Goal: Task Accomplishment & Management: Manage account settings

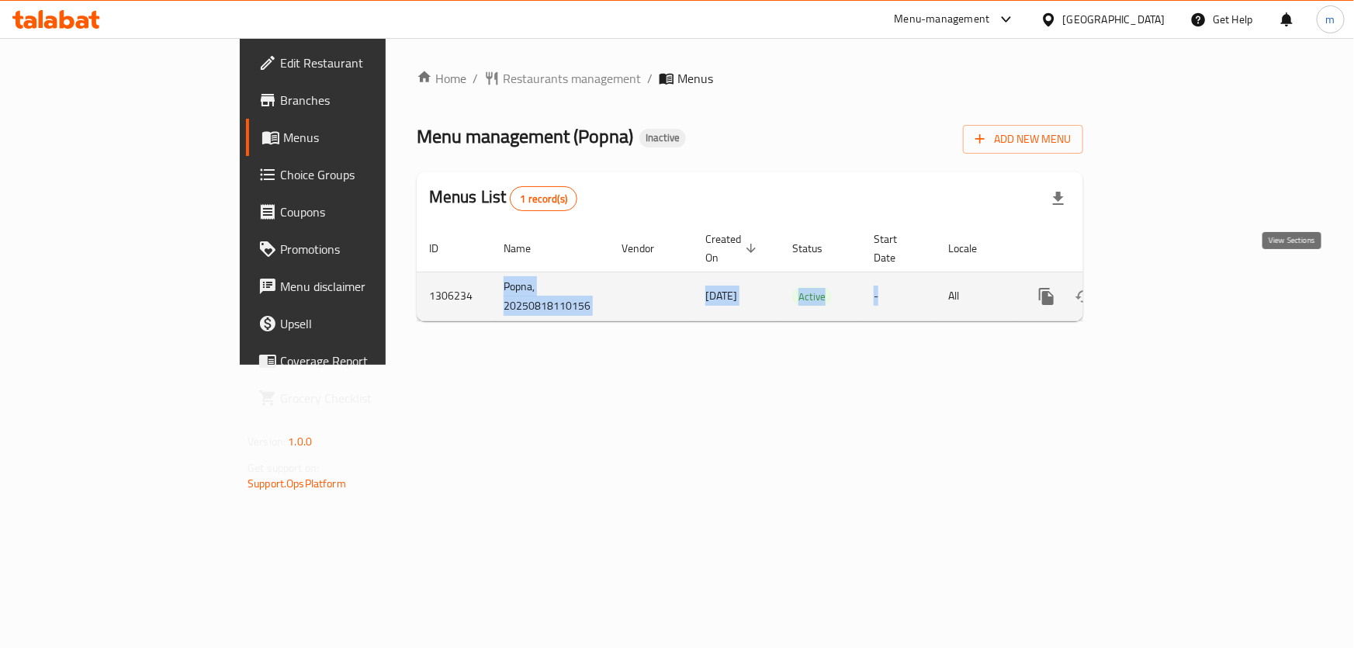
click at [1168, 287] on icon "enhanced table" at bounding box center [1158, 296] width 19 height 19
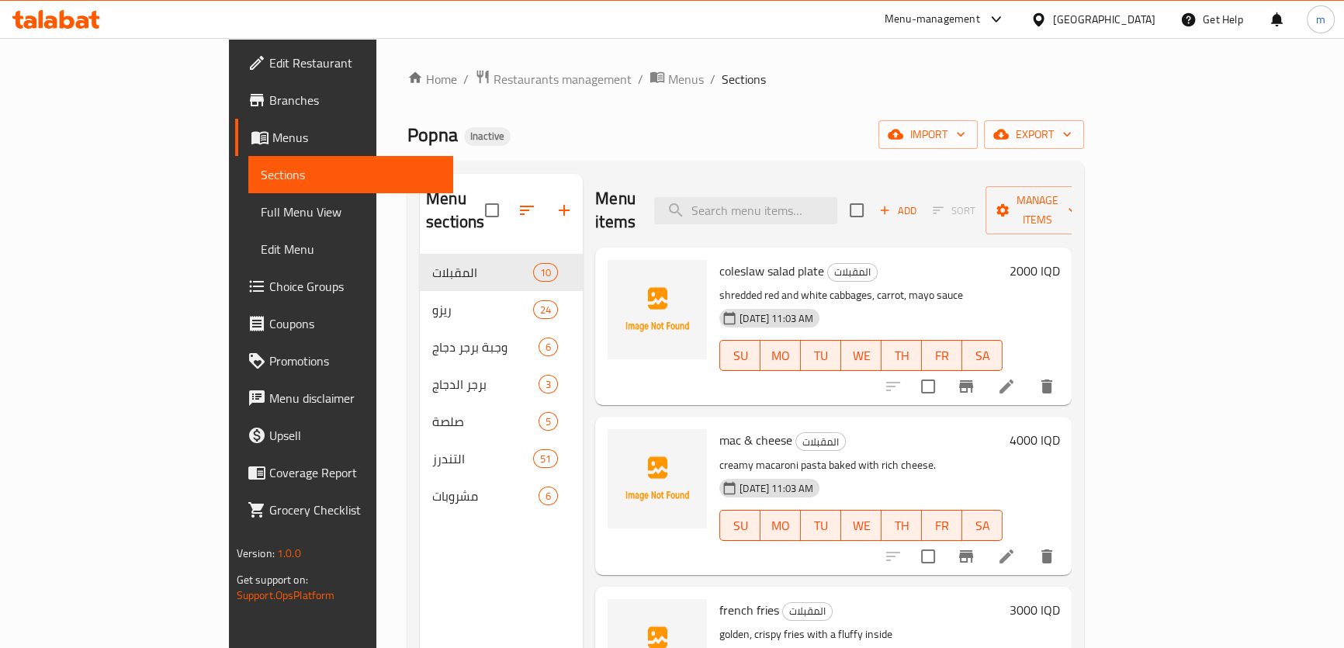
click at [459, 137] on div "Popna Inactive import export" at bounding box center [745, 134] width 677 height 29
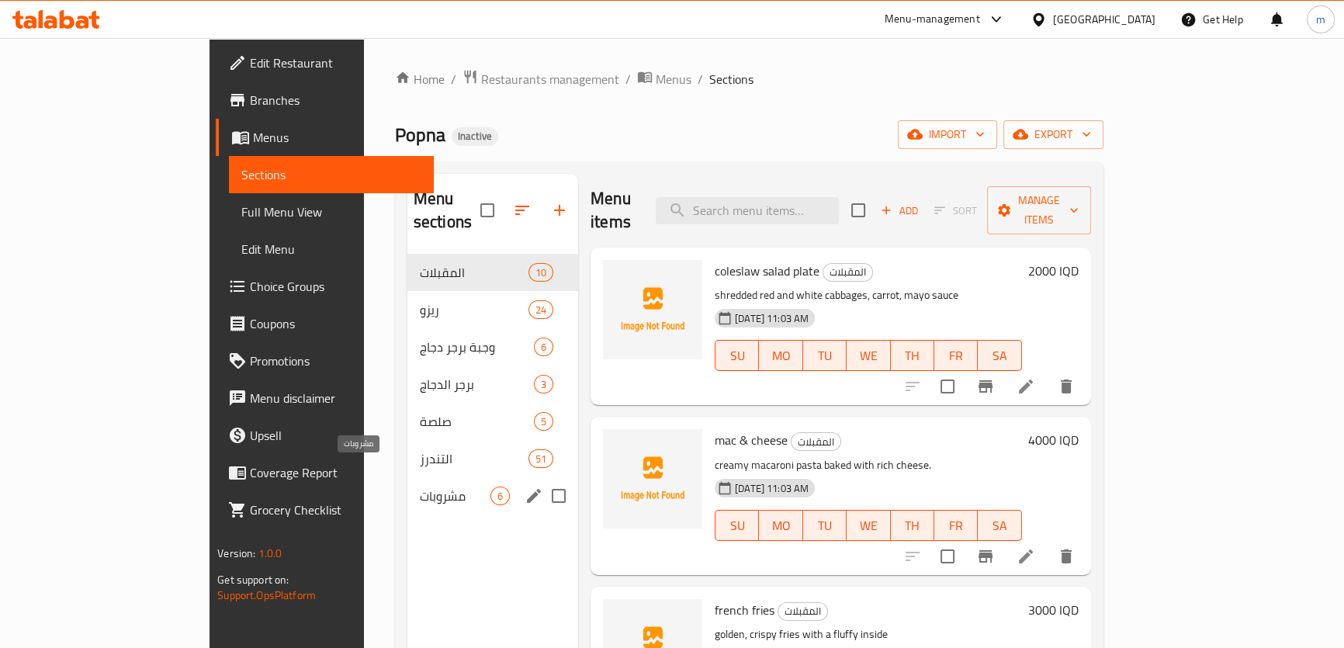
click at [420, 487] on span "مشروبات" at bounding box center [455, 496] width 71 height 19
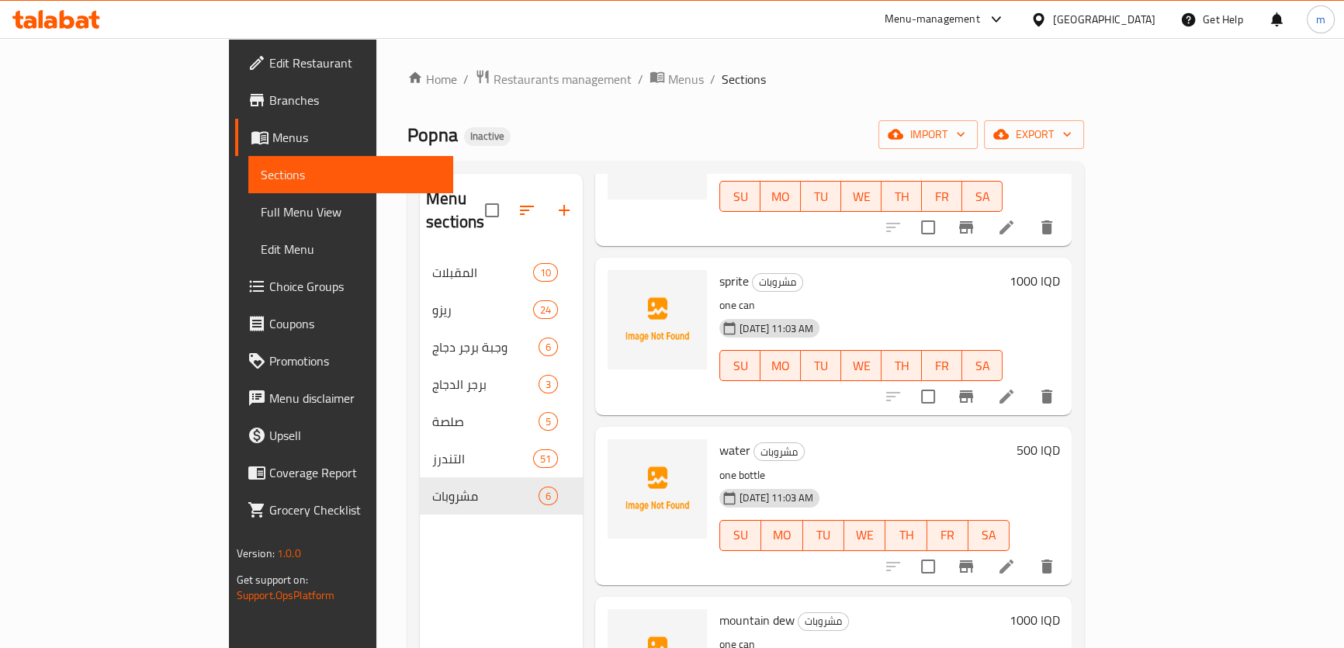
scroll to position [407, 0]
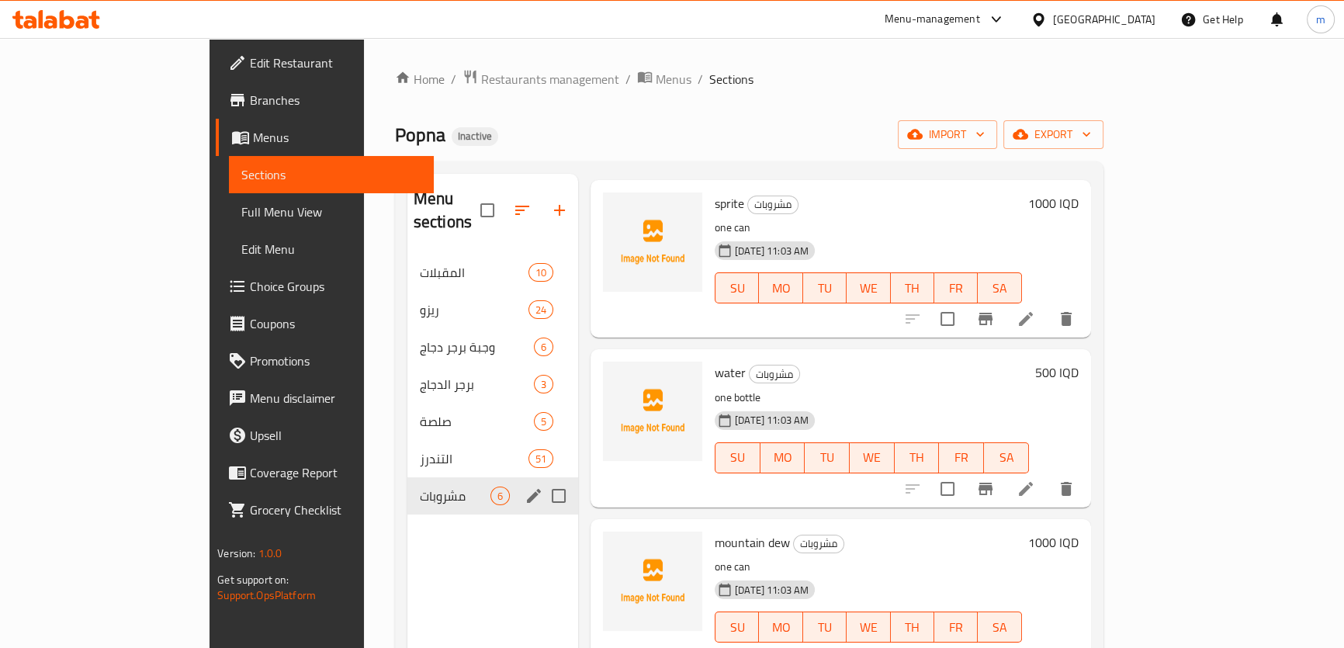
click at [525, 487] on icon "edit" at bounding box center [534, 496] width 19 height 19
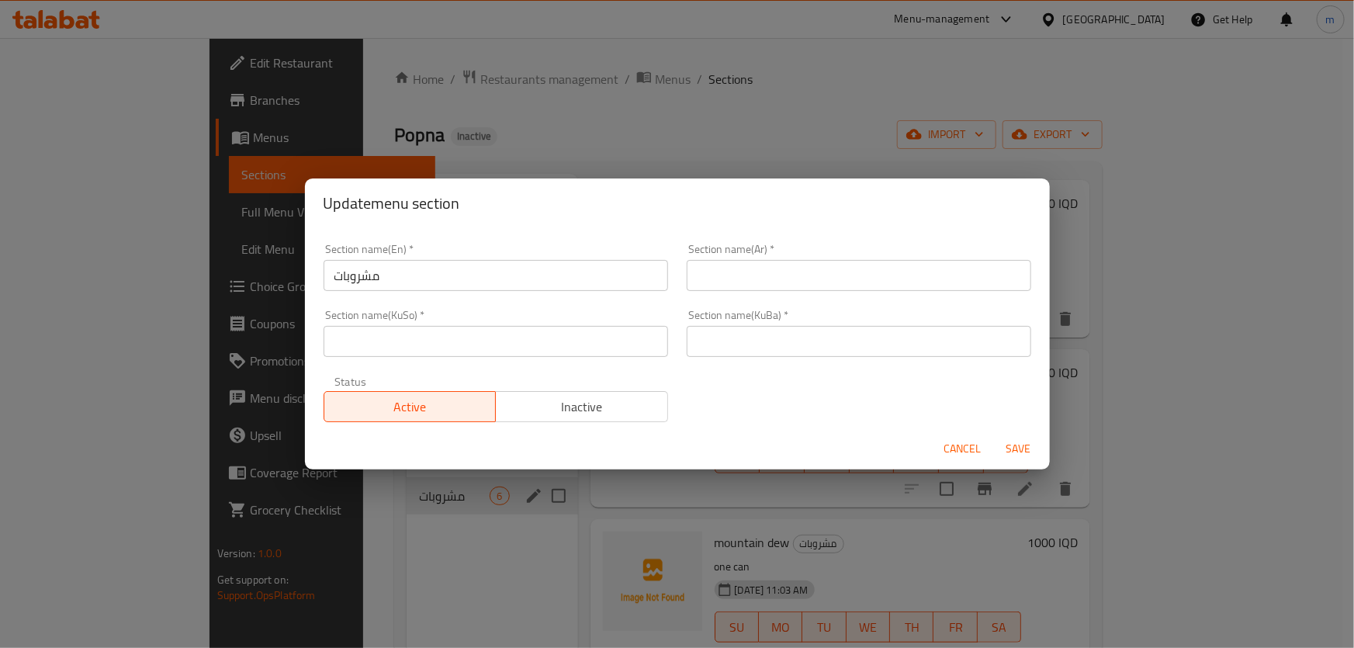
click at [958, 439] on span "Cancel" at bounding box center [963, 448] width 37 height 19
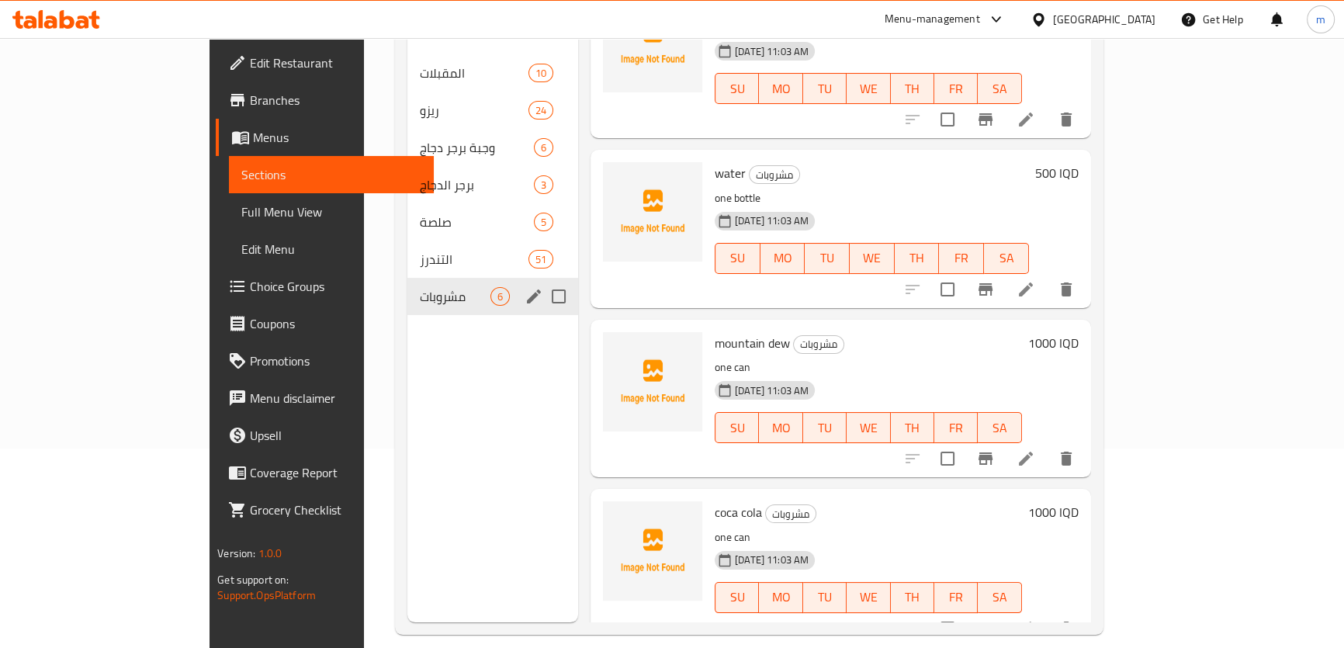
scroll to position [217, 0]
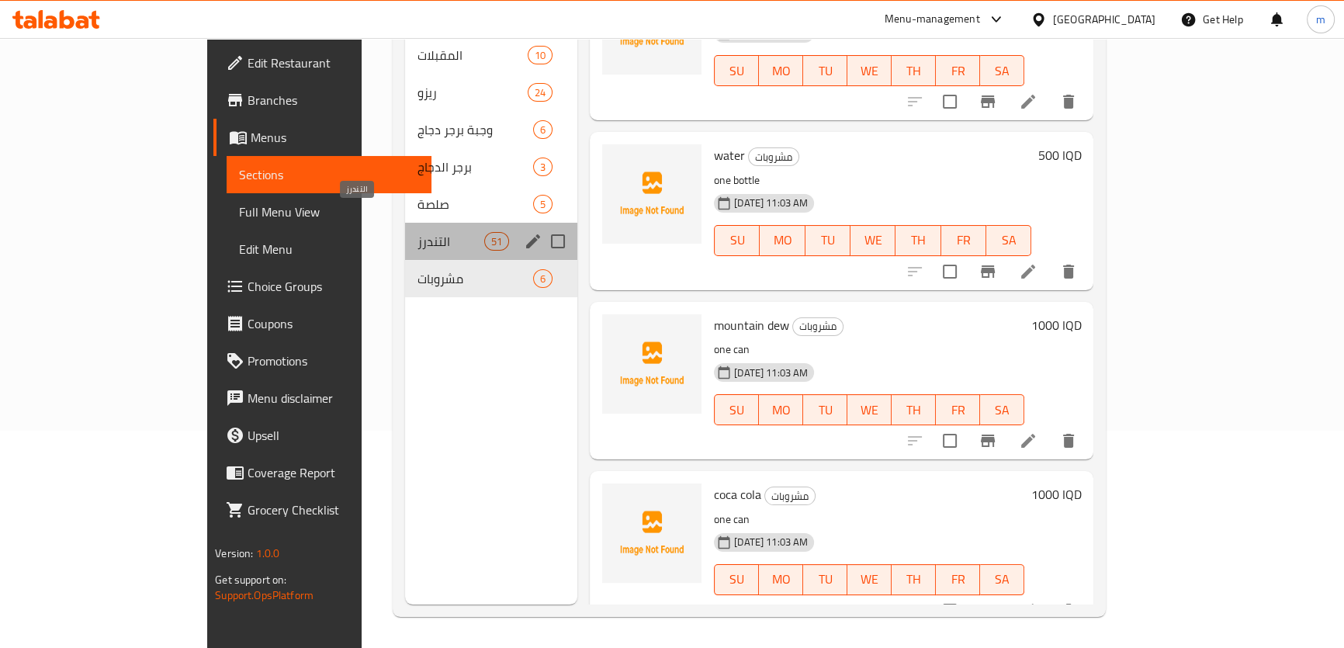
drag, startPoint x: 333, startPoint y: 213, endPoint x: 355, endPoint y: 235, distance: 31.3
click at [418, 232] on span "التندرز" at bounding box center [451, 241] width 66 height 19
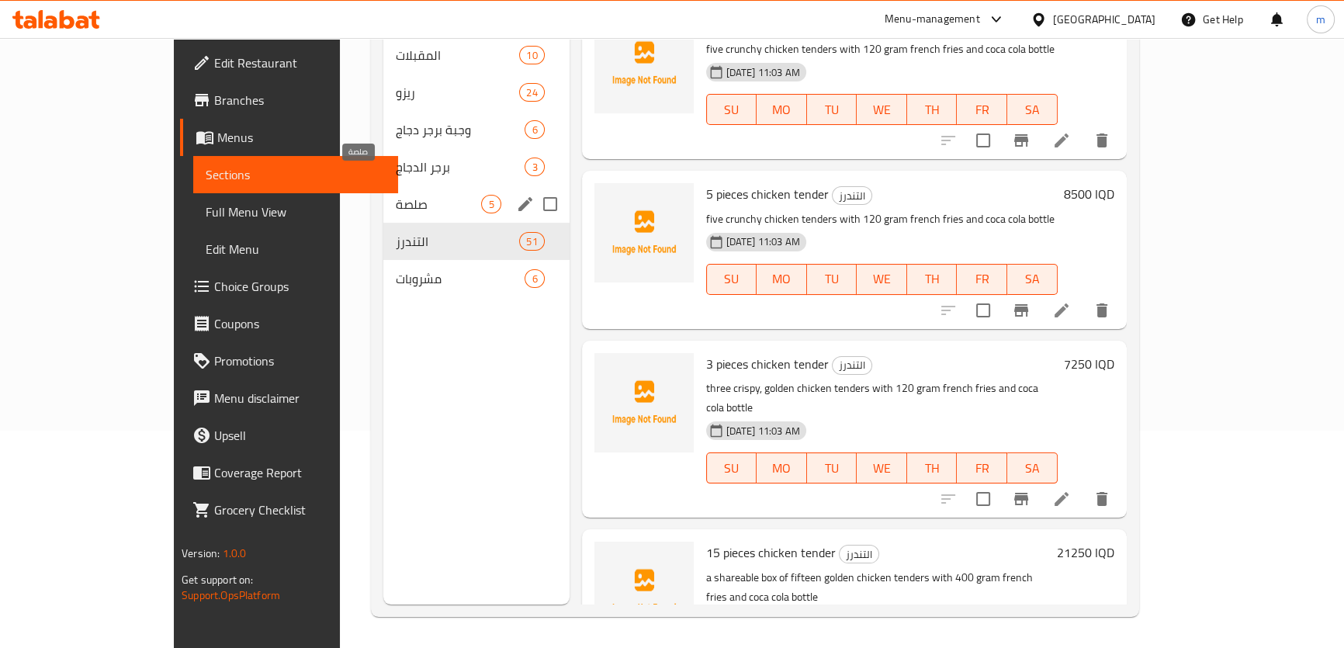
click at [396, 195] on span "صلصة" at bounding box center [438, 204] width 85 height 19
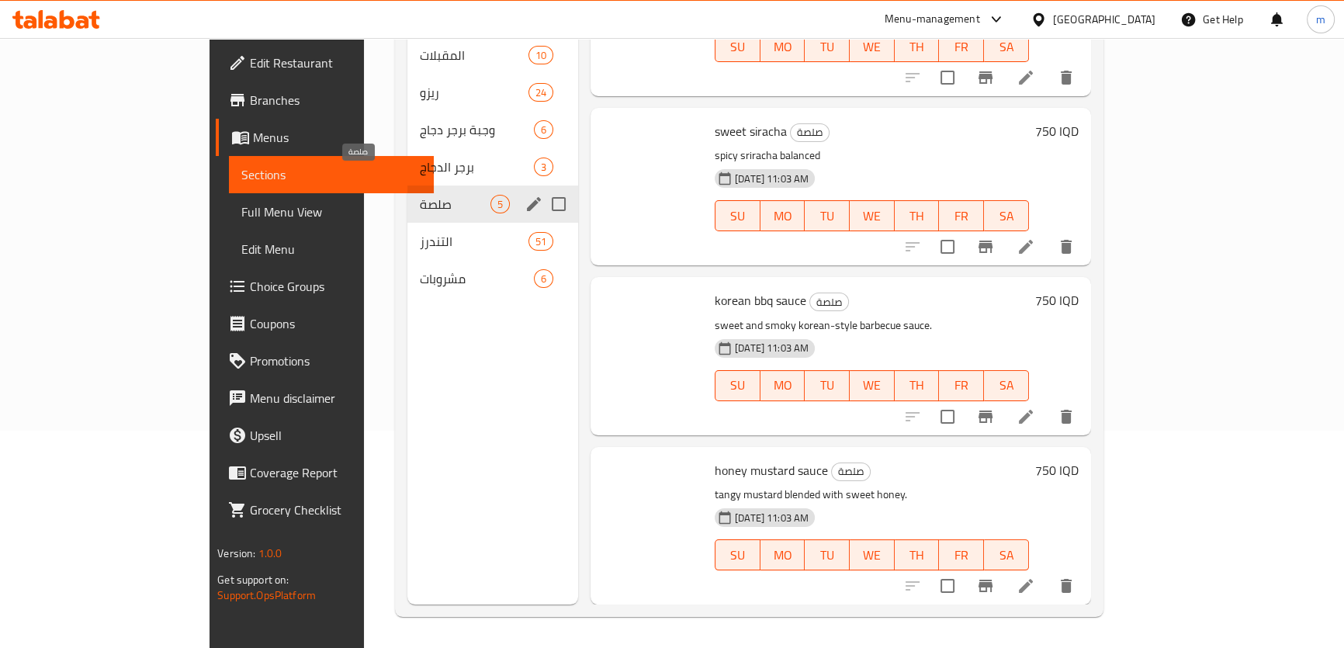
scroll to position [238, 0]
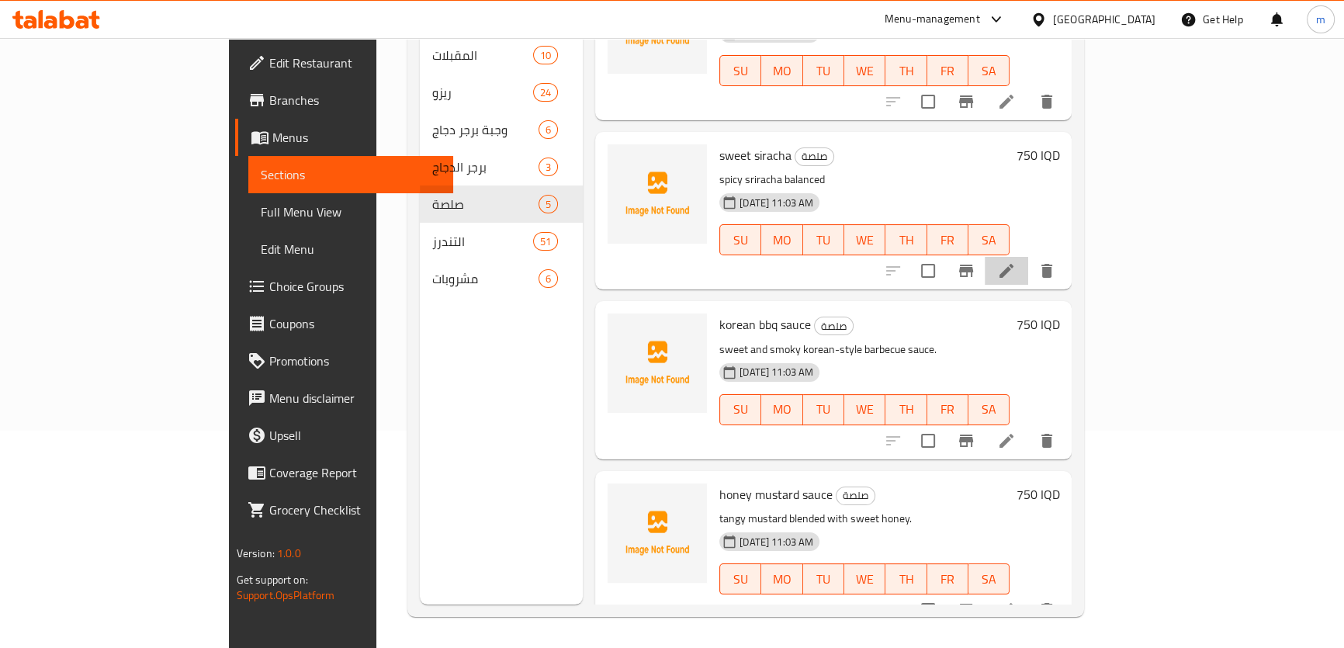
click at [1016, 262] on icon at bounding box center [1006, 271] width 19 height 19
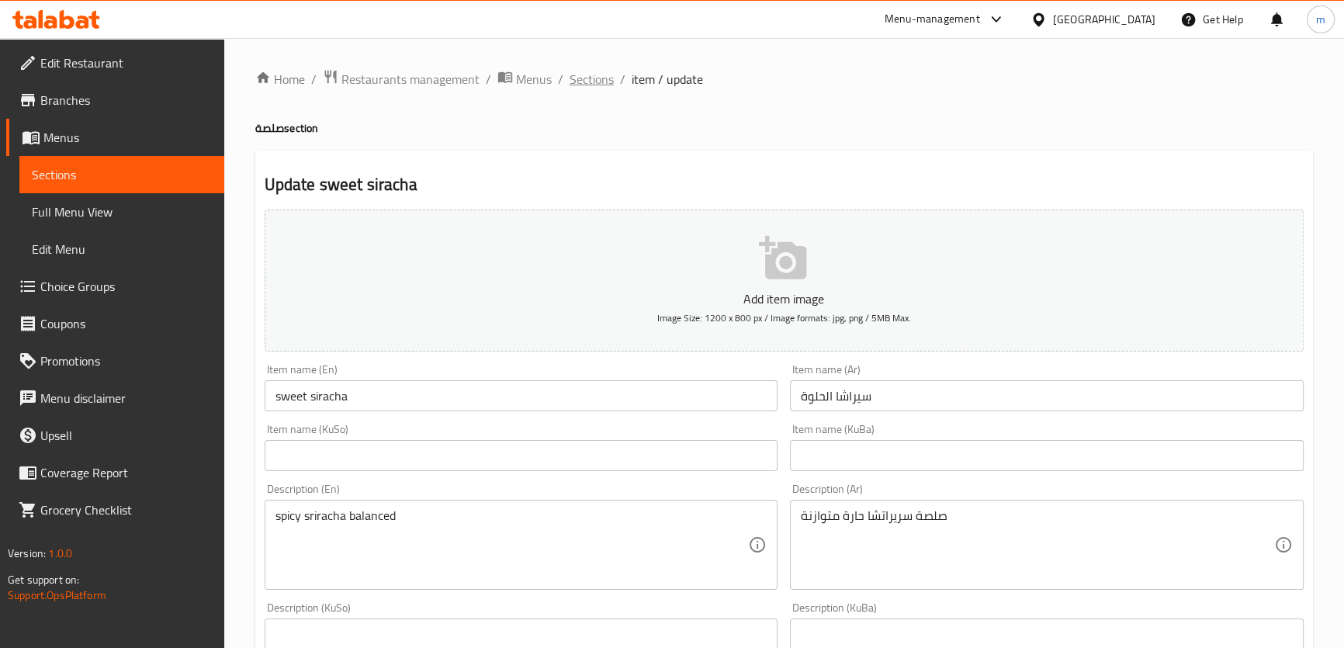
click at [605, 88] on span "Sections" at bounding box center [592, 79] width 44 height 19
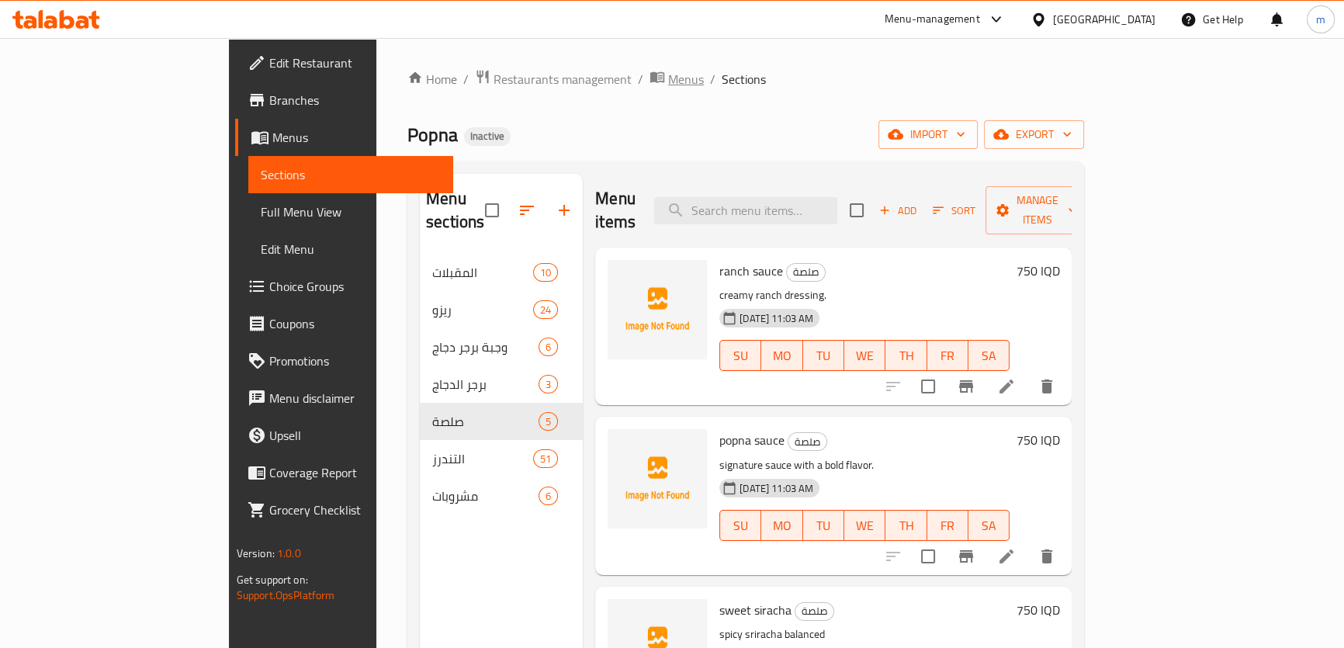
click at [668, 78] on span "Menus" at bounding box center [686, 79] width 36 height 19
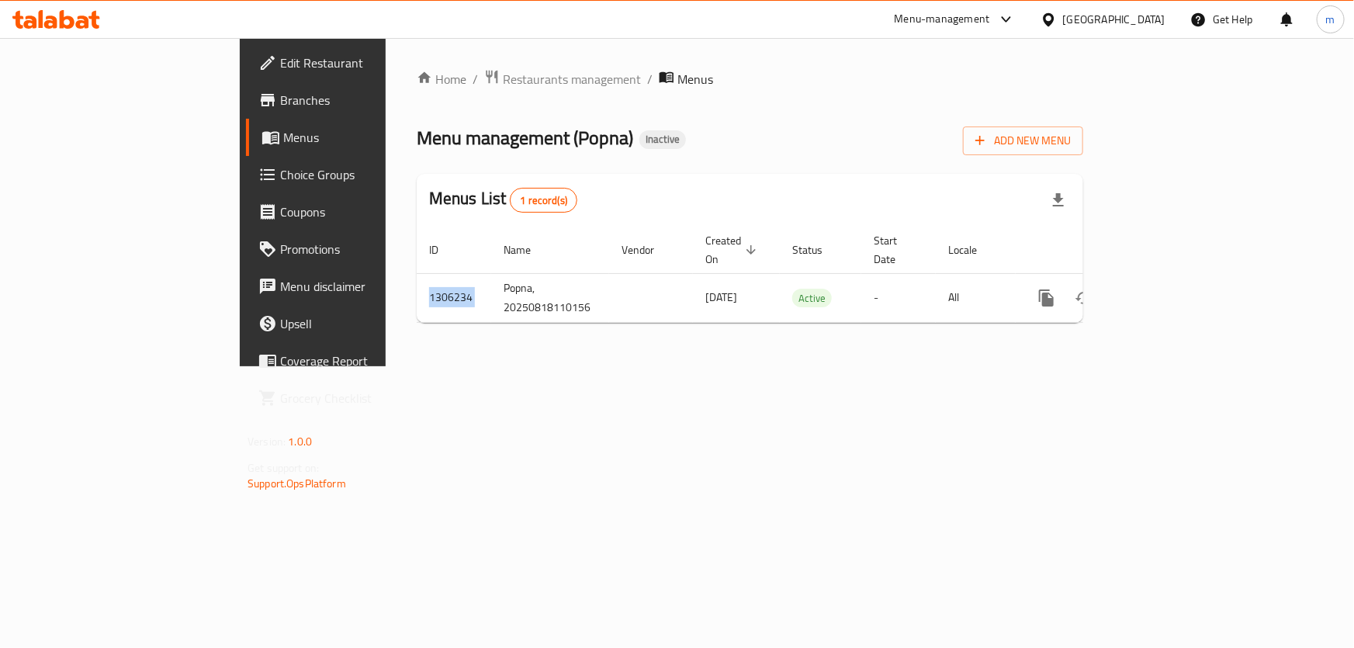
drag, startPoint x: 338, startPoint y: 260, endPoint x: 638, endPoint y: 327, distance: 307.7
click at [627, 326] on div "Home / Restaurants management / Menus Menu management ( Popna ) Inactive Add Ne…" at bounding box center [750, 202] width 729 height 328
drag, startPoint x: 635, startPoint y: 336, endPoint x: 640, endPoint y: 329, distance: 8.8
click at [636, 336] on div "Home / Restaurants management / Menus Menu management ( Popna ) Inactive Add Ne…" at bounding box center [750, 202] width 729 height 328
click at [1032, 352] on div "Home / Restaurants management / Menus Menu management ( Popna ) Inactive Add Ne…" at bounding box center [750, 202] width 729 height 328
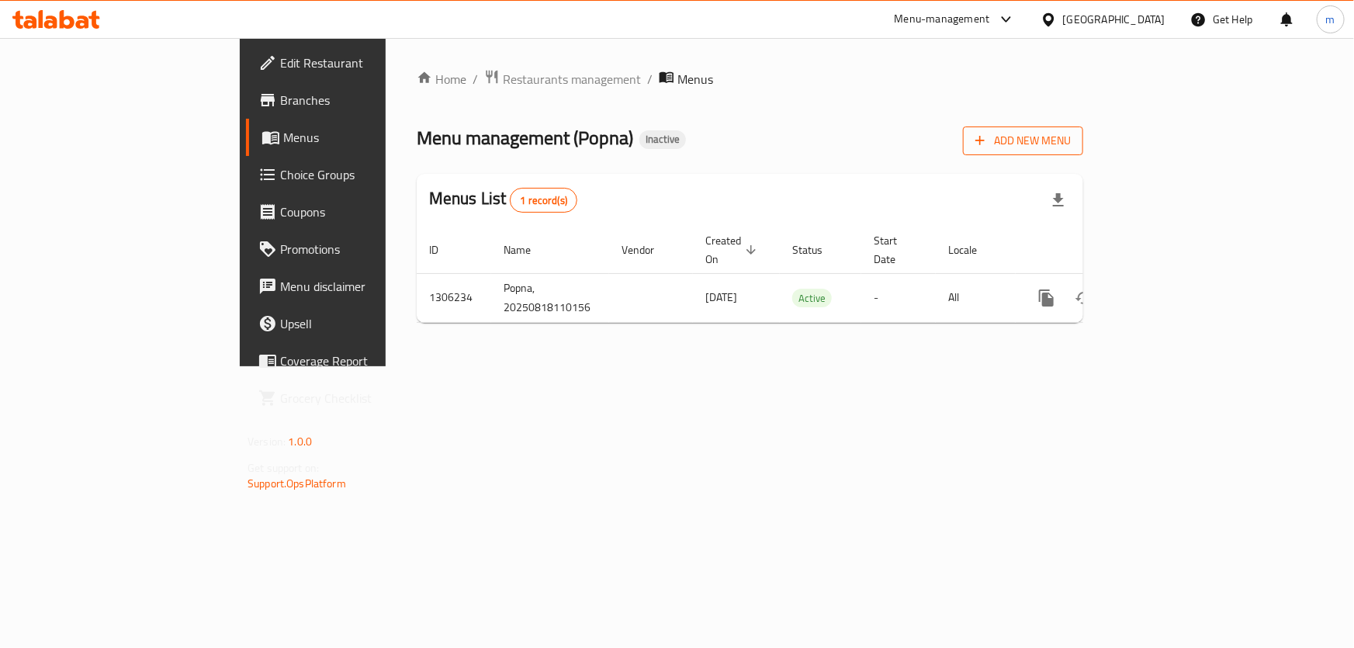
click at [988, 137] on icon "button" at bounding box center [981, 141] width 16 height 16
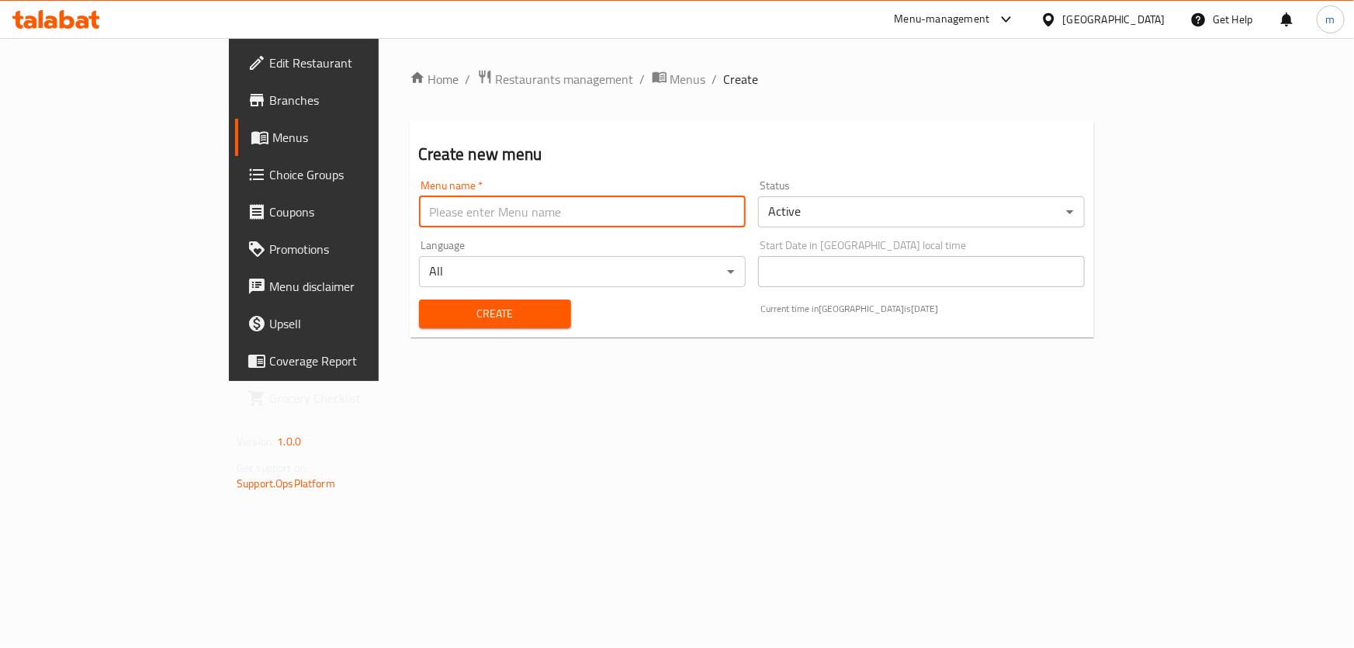
click at [572, 217] on input "text" at bounding box center [582, 211] width 327 height 31
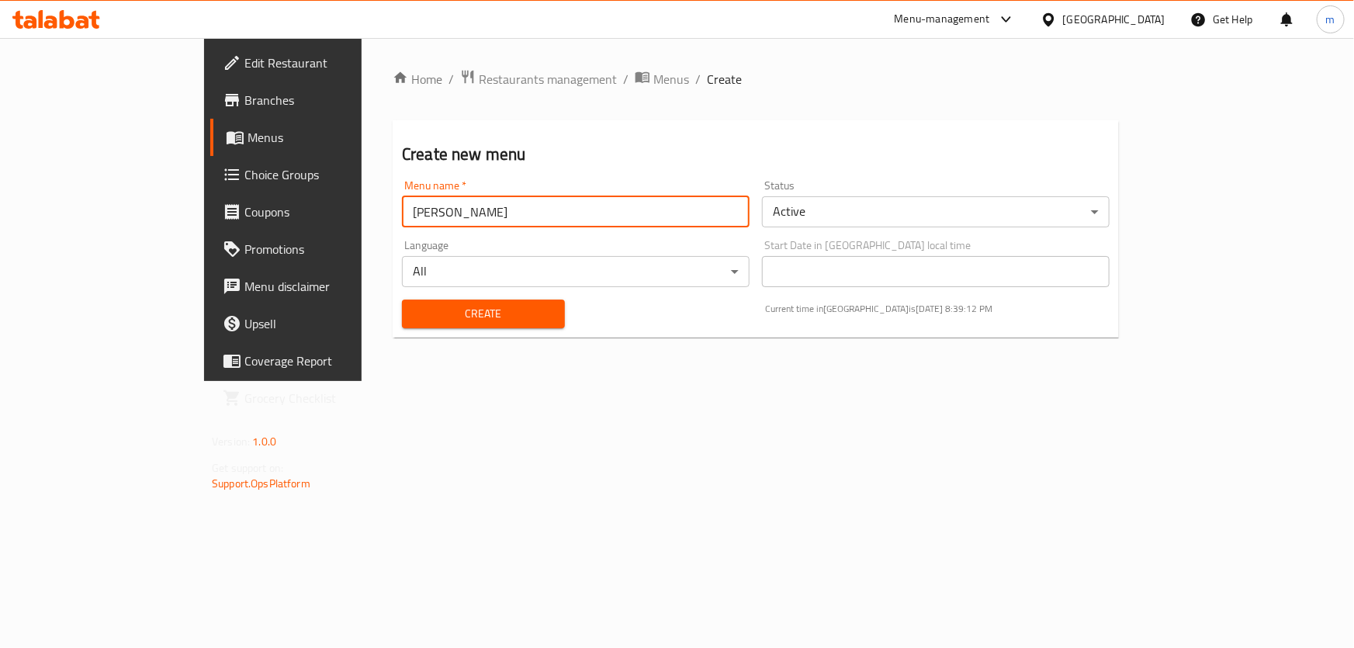
drag, startPoint x: 331, startPoint y: 210, endPoint x: 478, endPoint y: 204, distance: 146.8
click at [478, 204] on input "maryam - raad" at bounding box center [576, 211] width 348 height 31
click at [402, 206] on input "maryam - AMAR" at bounding box center [576, 211] width 348 height 31
type input "[PERSON_NAME]"
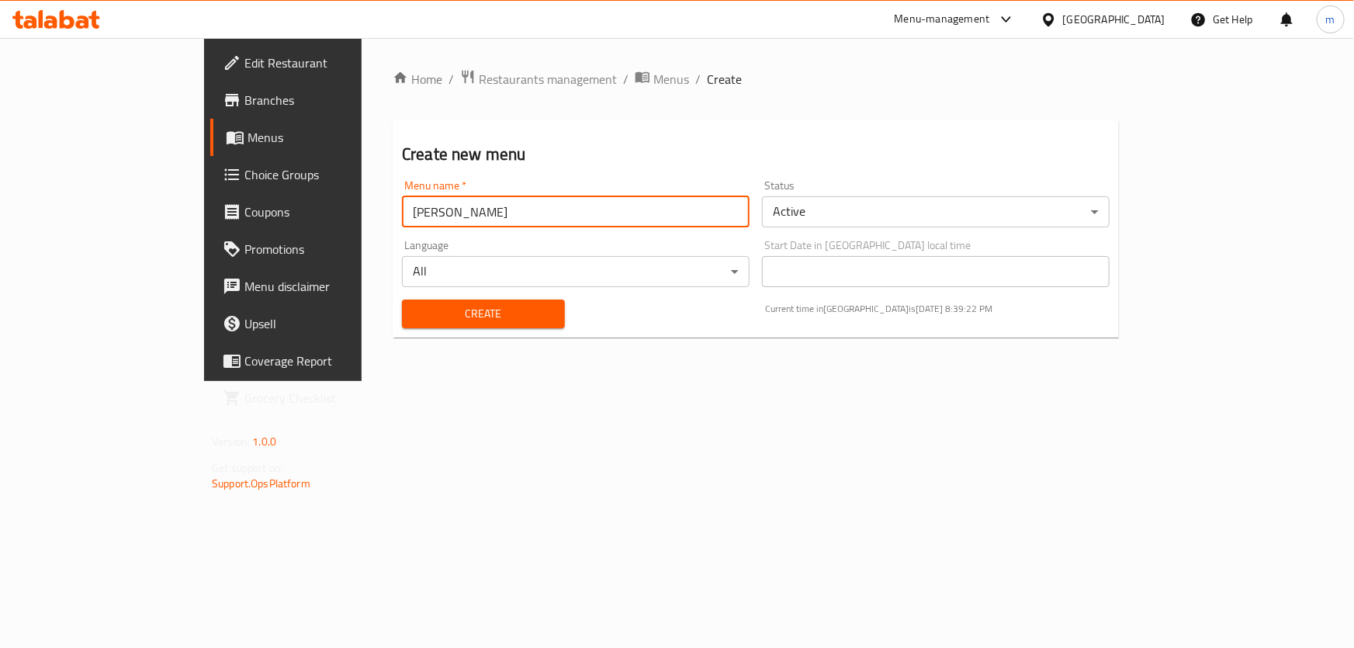
click at [402, 302] on button "Create" at bounding box center [483, 314] width 163 height 29
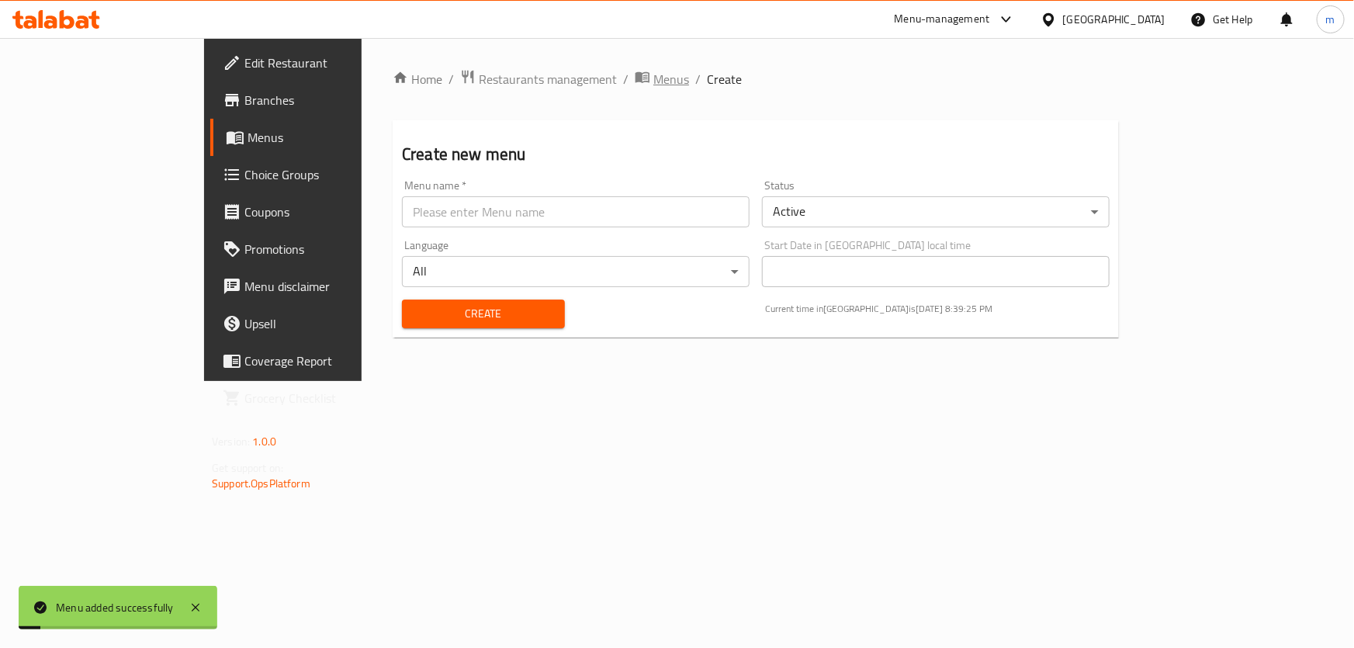
click at [654, 75] on span "Menus" at bounding box center [672, 79] width 36 height 19
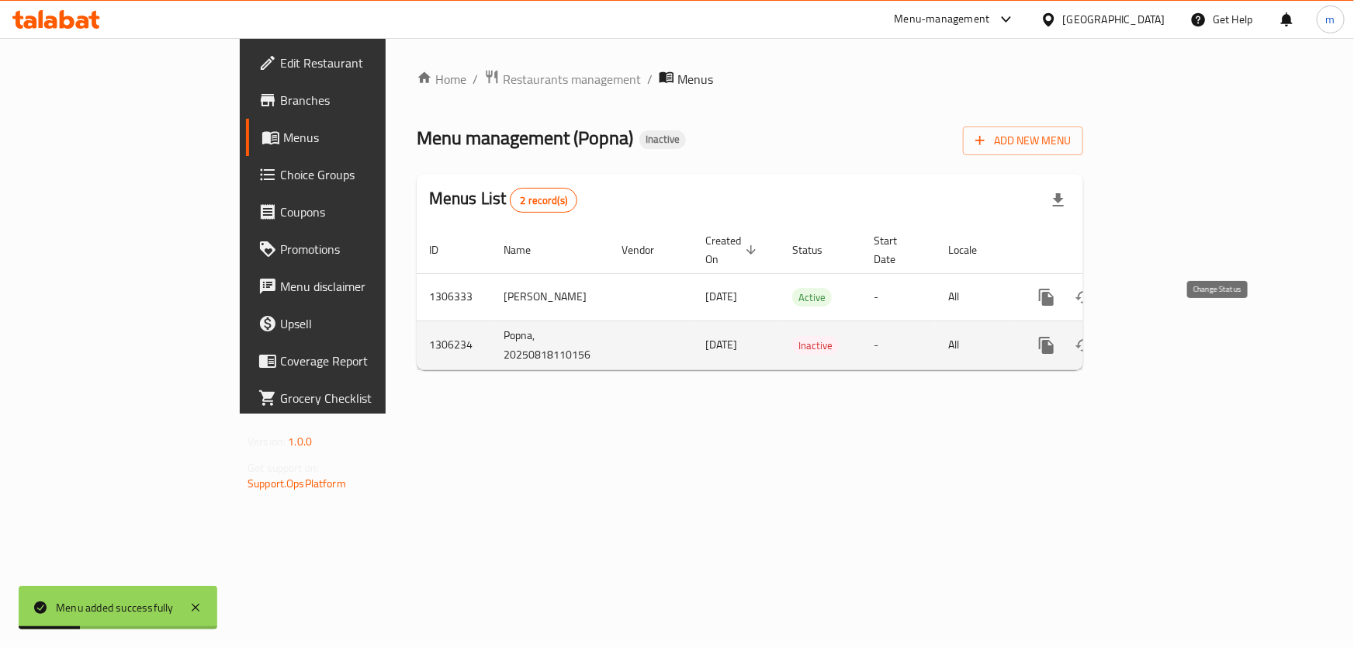
click at [1094, 336] on icon "enhanced table" at bounding box center [1084, 345] width 19 height 19
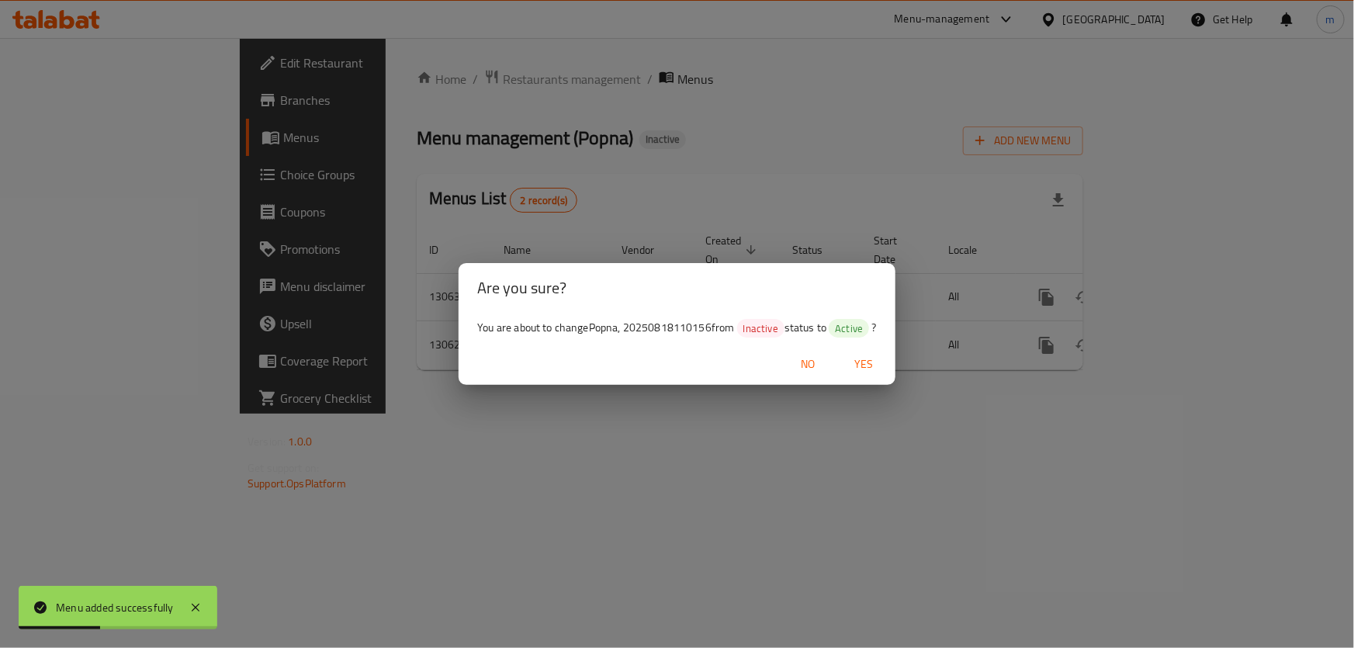
click at [858, 361] on span "Yes" at bounding box center [864, 364] width 37 height 19
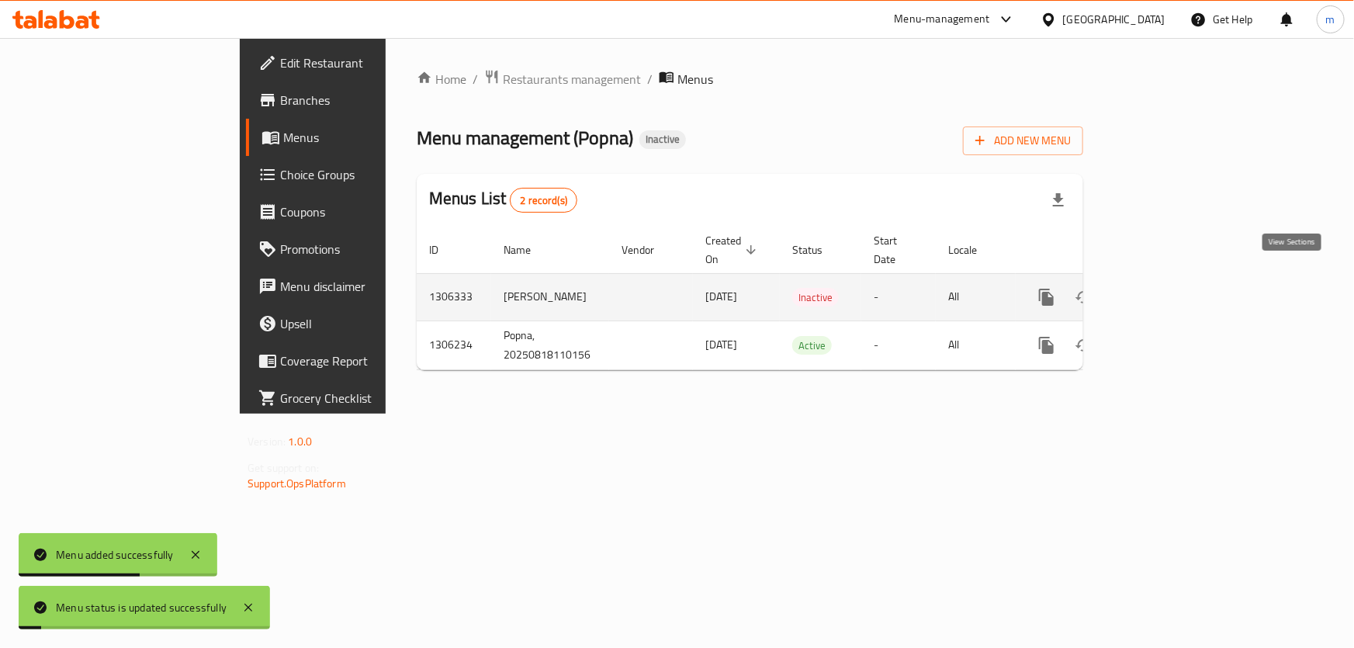
click at [1168, 288] on icon "enhanced table" at bounding box center [1158, 297] width 19 height 19
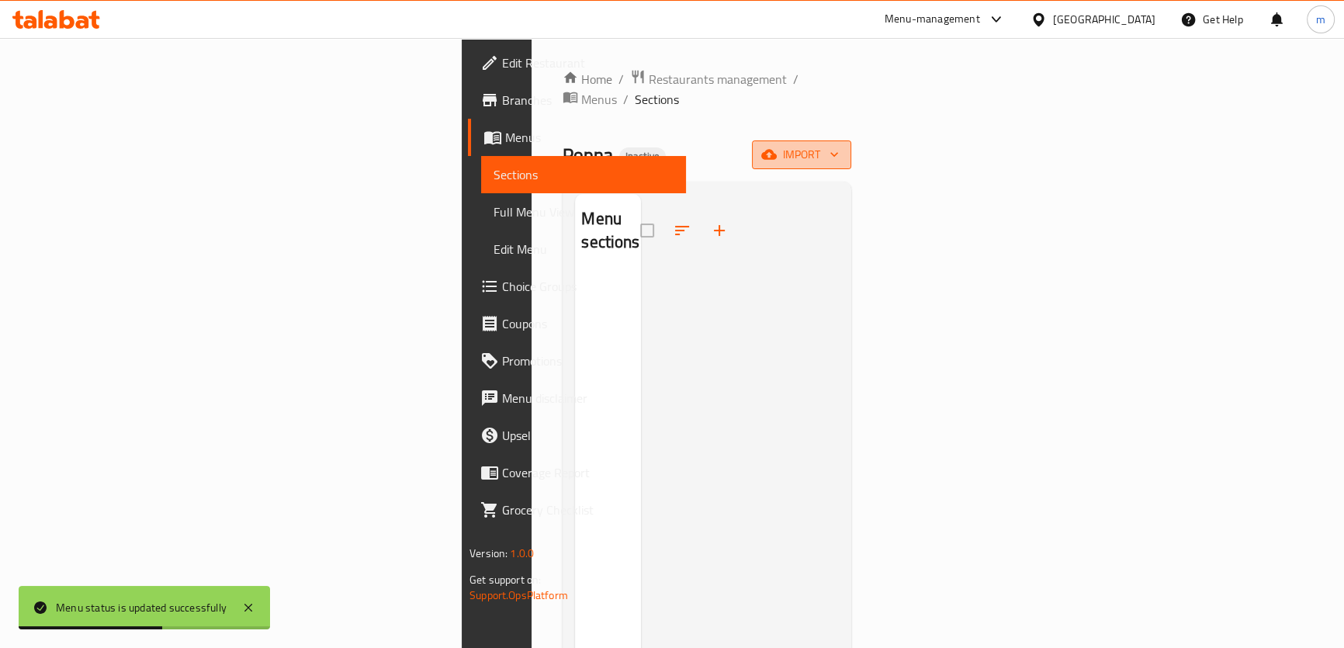
click at [839, 145] on span "import" at bounding box center [802, 154] width 75 height 19
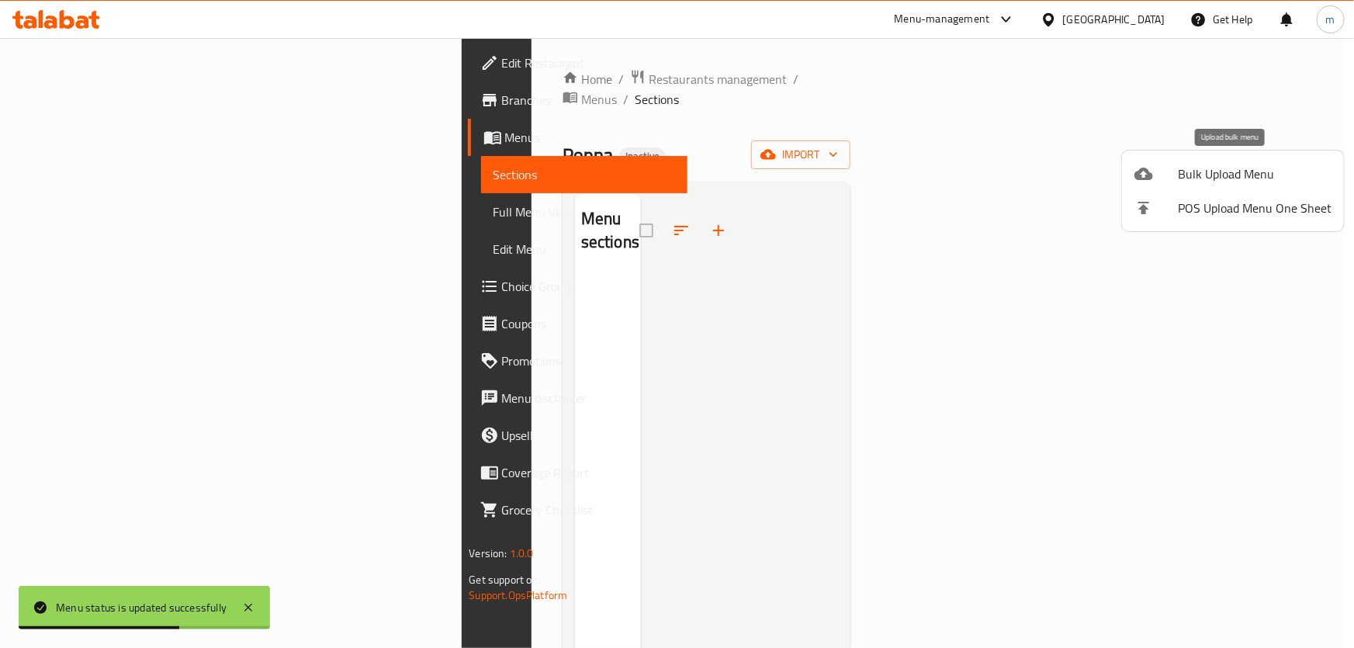
click at [1160, 181] on div at bounding box center [1156, 174] width 43 height 19
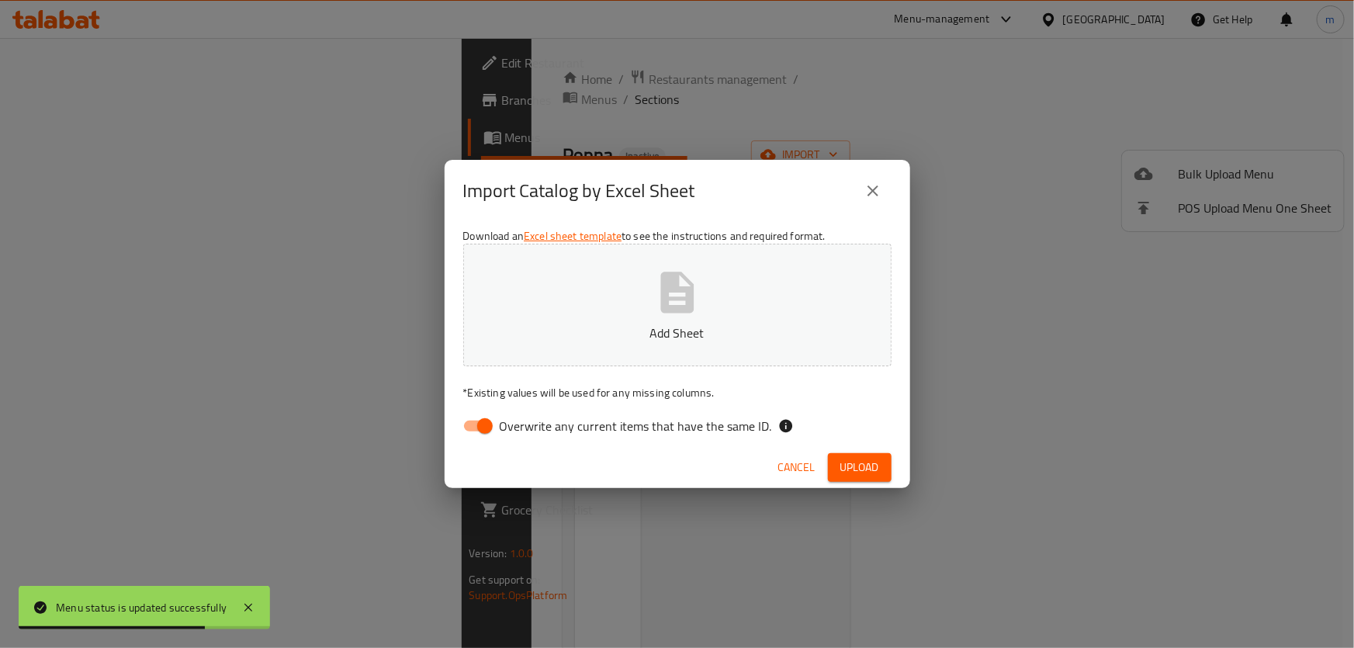
click at [473, 429] on input "Overwrite any current items that have the same ID." at bounding box center [485, 425] width 88 height 29
checkbox input "false"
click at [515, 329] on p "Add Sheet" at bounding box center [677, 333] width 380 height 19
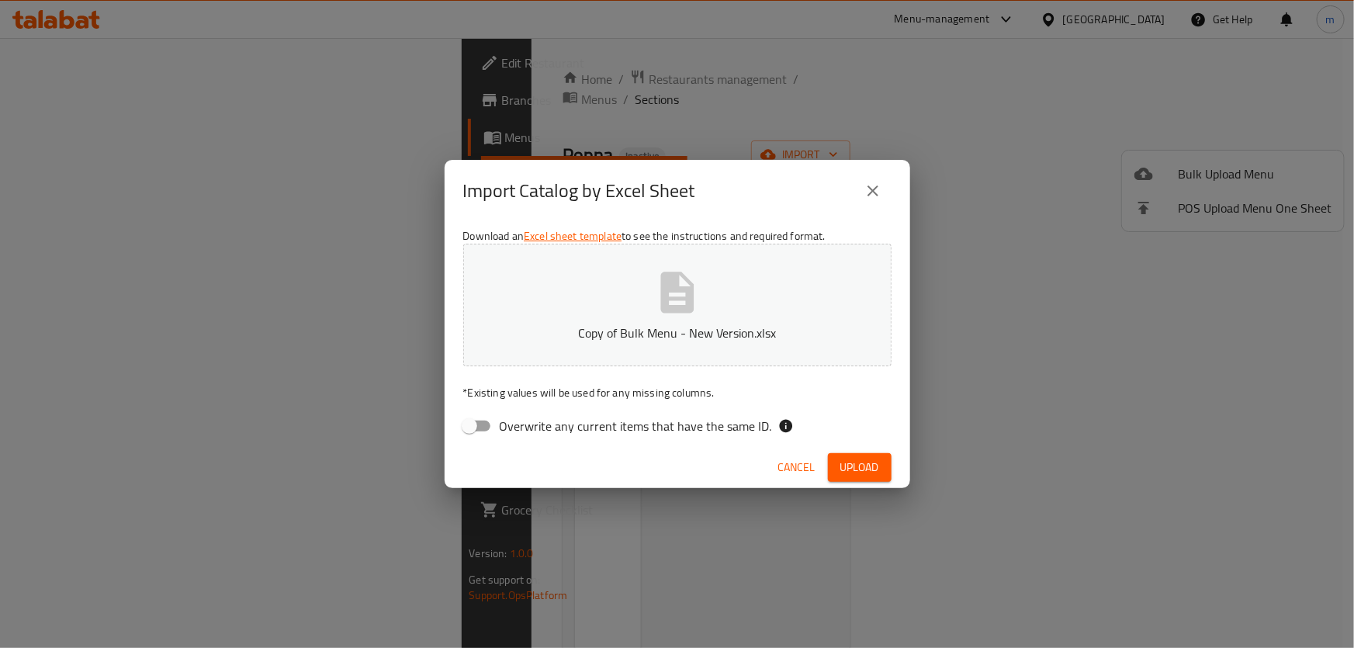
click at [866, 466] on span "Upload" at bounding box center [860, 467] width 39 height 19
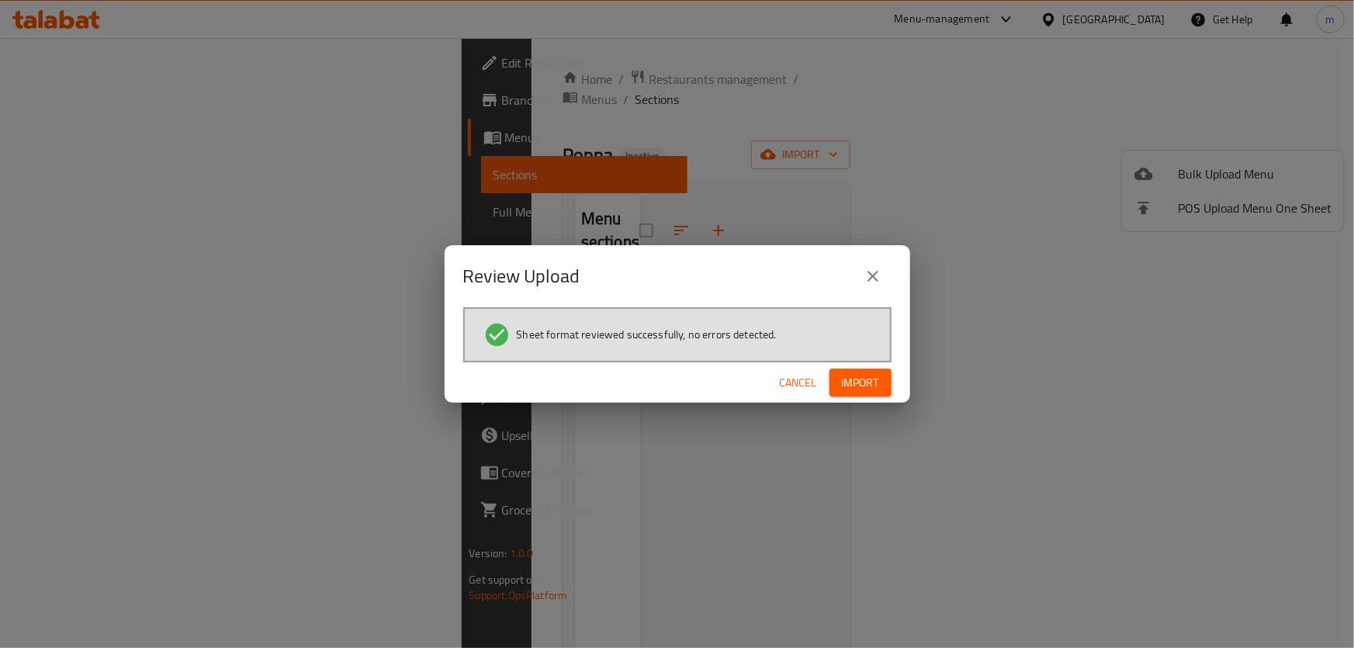
click at [861, 380] on span "Import" at bounding box center [860, 382] width 37 height 19
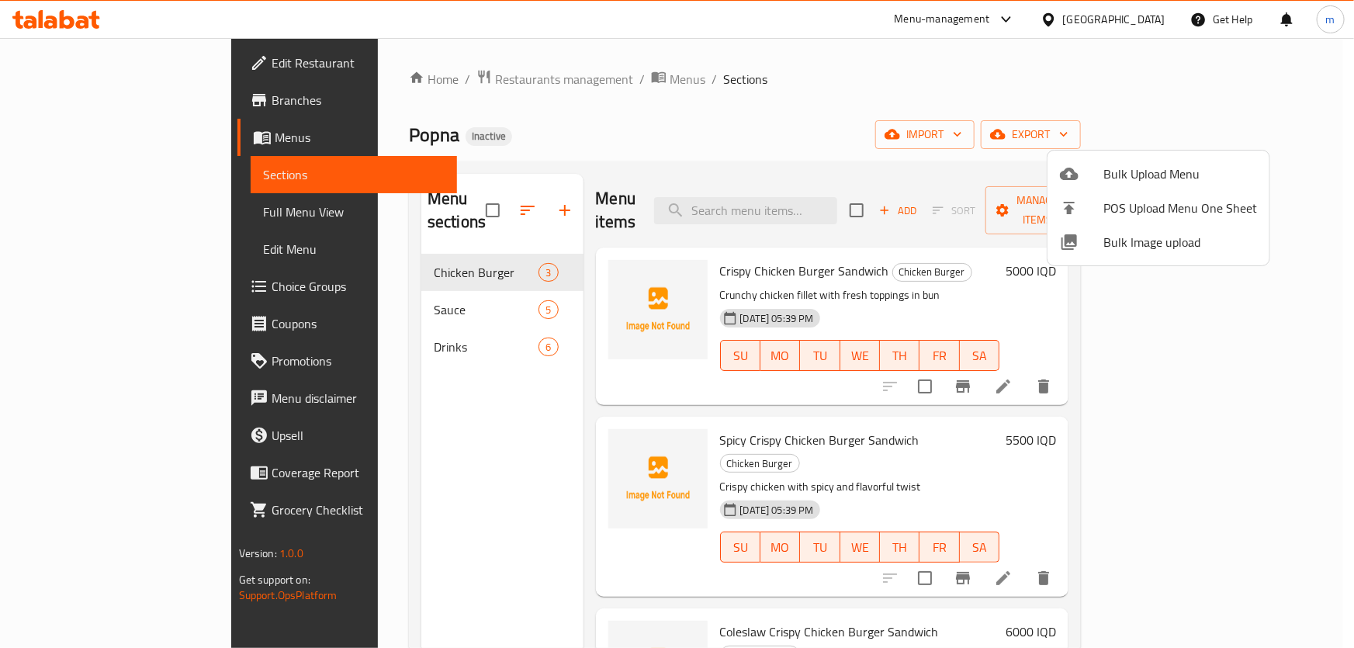
click at [708, 147] on div at bounding box center [677, 324] width 1354 height 648
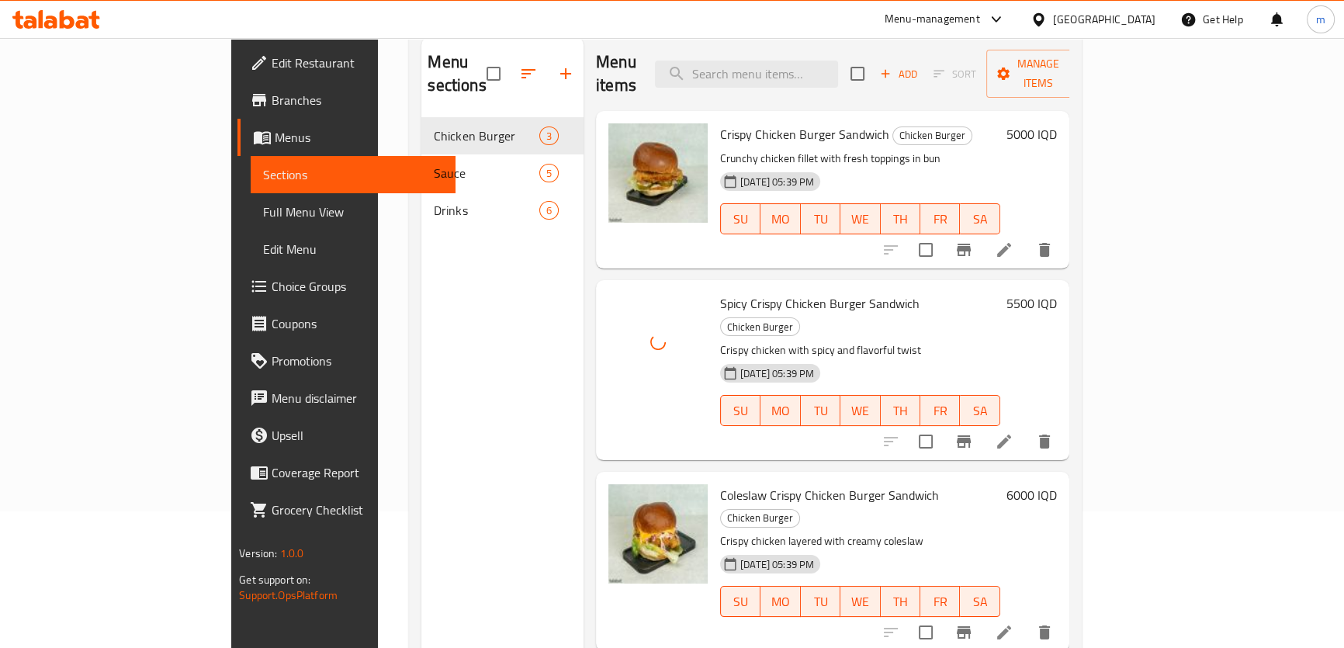
scroll to position [54, 0]
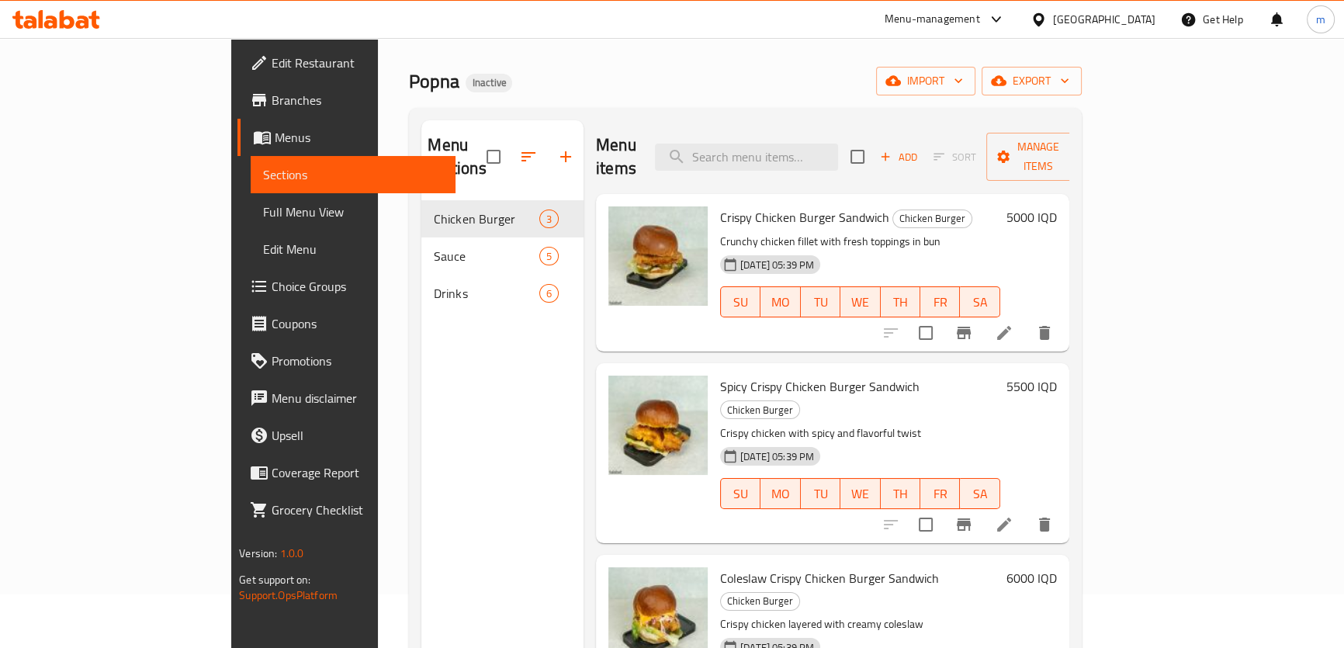
click at [487, 528] on div "Menu sections Chicken Burger 3 Sauce 5 Drinks 6" at bounding box center [502, 444] width 162 height 648
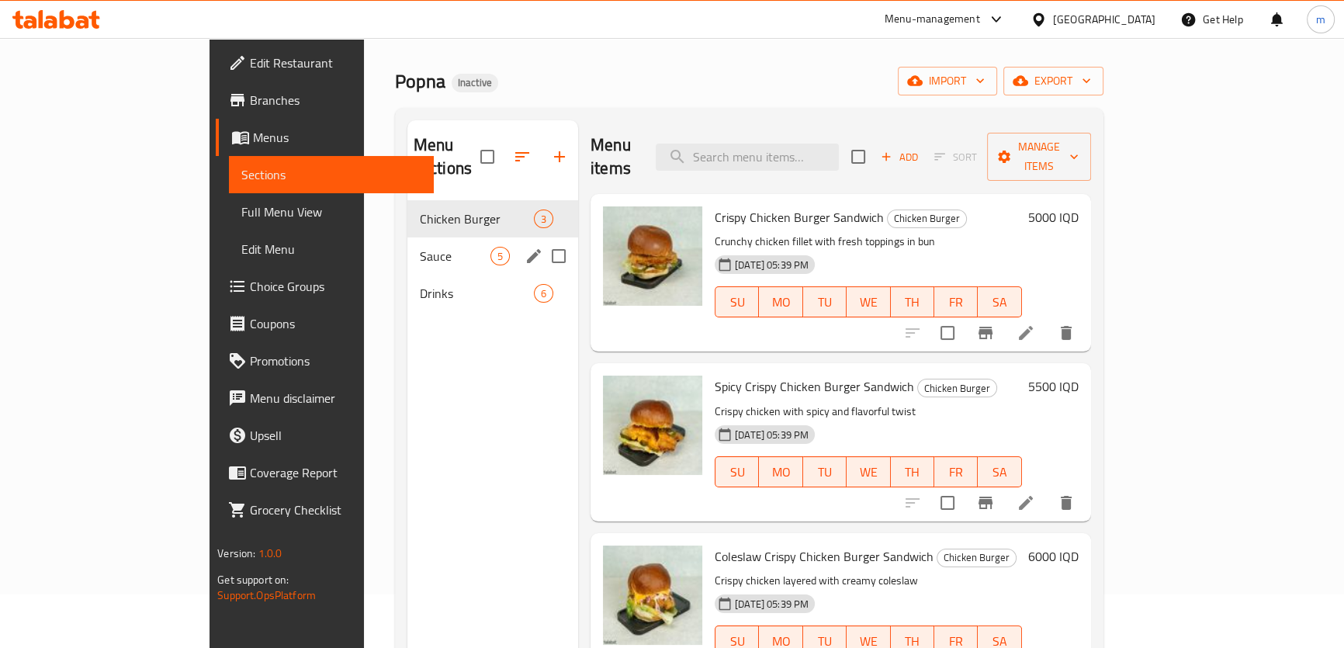
click at [420, 247] on span "Sauce" at bounding box center [455, 256] width 71 height 19
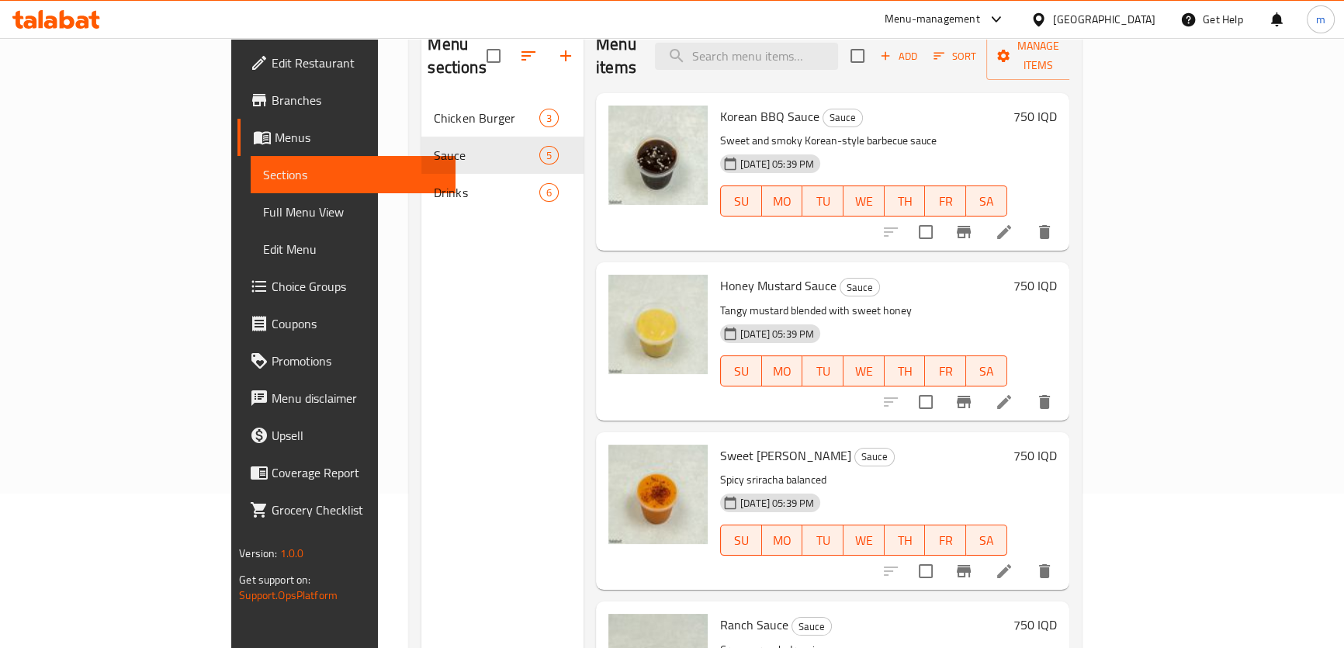
scroll to position [54, 0]
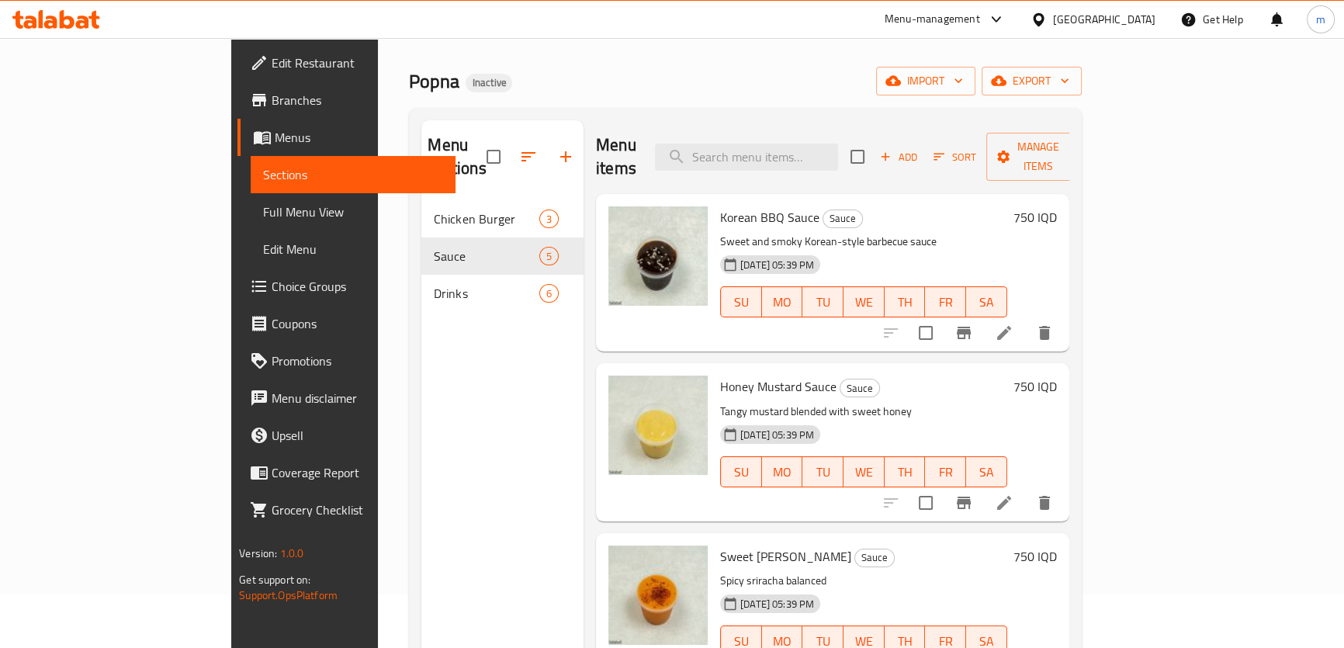
click at [421, 567] on div "Menu sections Chicken Burger 3 Sauce 5 Drinks 6" at bounding box center [502, 444] width 162 height 648
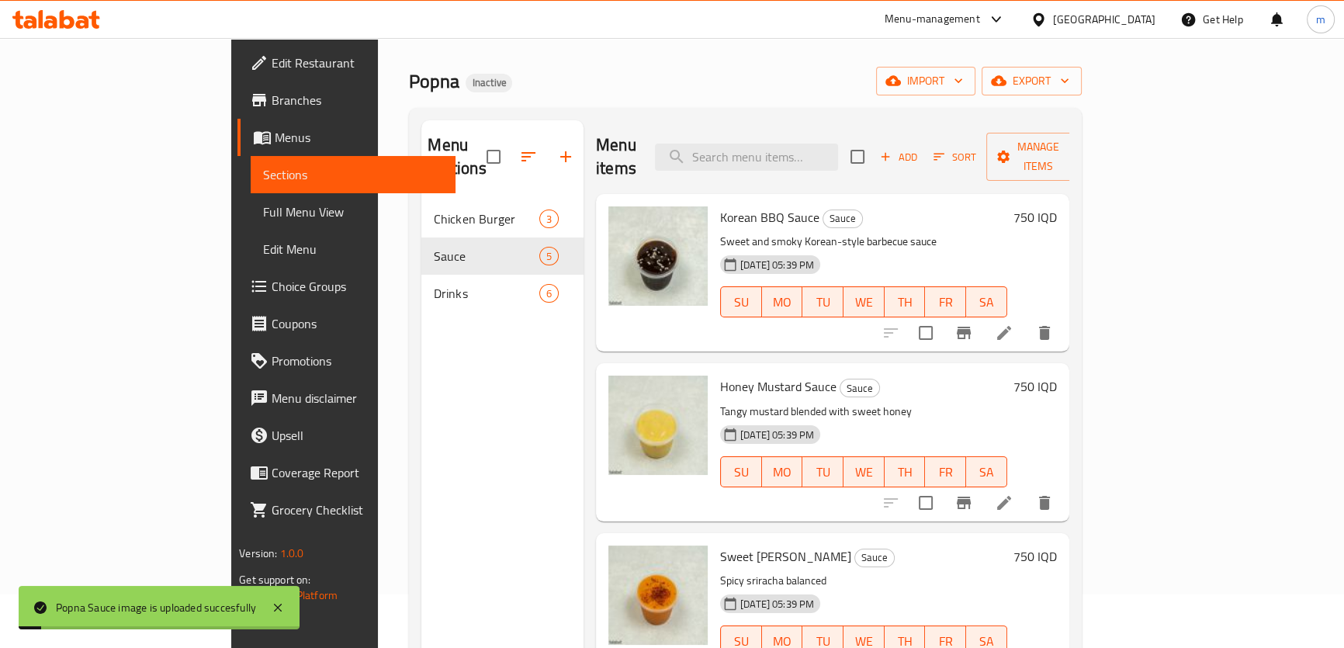
click at [421, 283] on div "Drinks 6" at bounding box center [502, 293] width 162 height 37
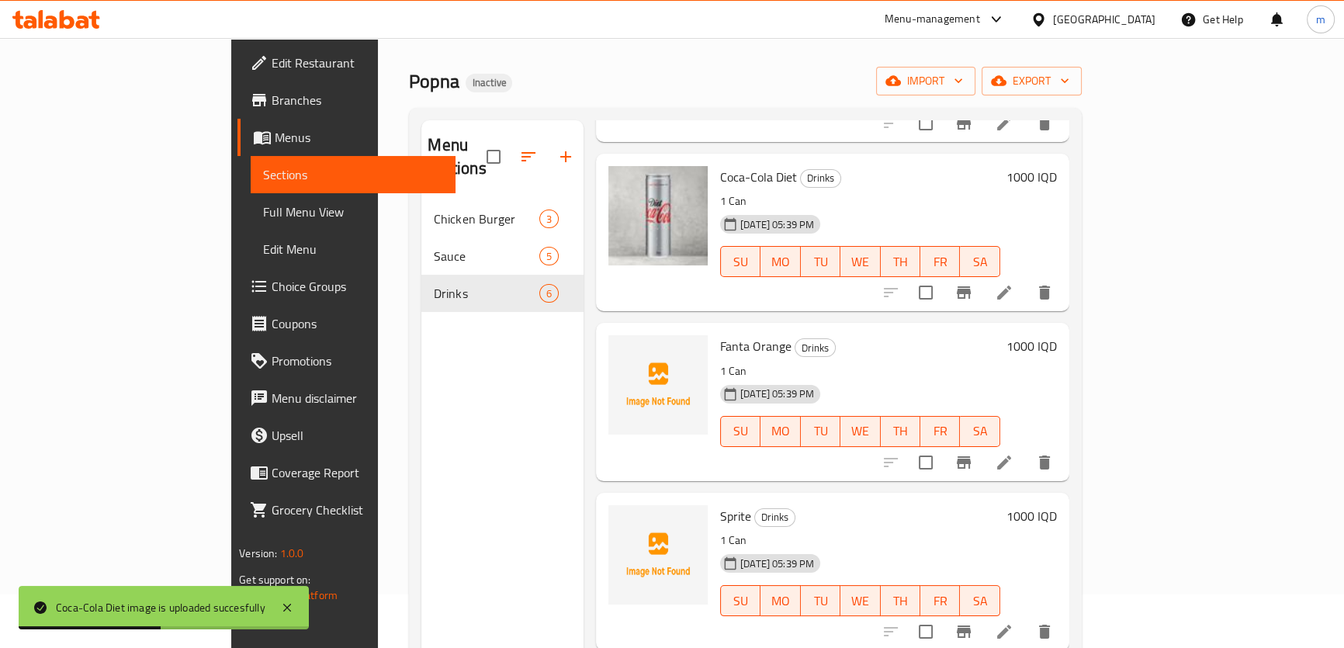
scroll to position [407, 0]
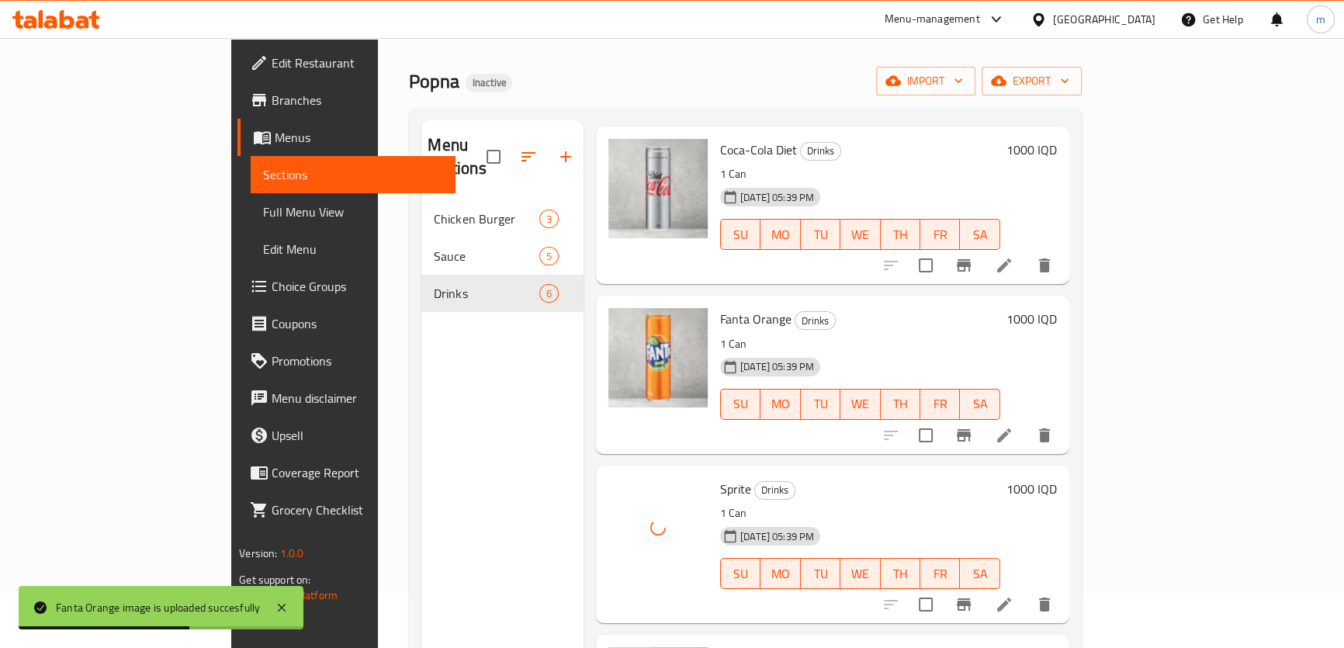
click at [421, 470] on div "Menu sections Chicken Burger 3 Sauce 5 Drinks 6" at bounding box center [502, 444] width 162 height 648
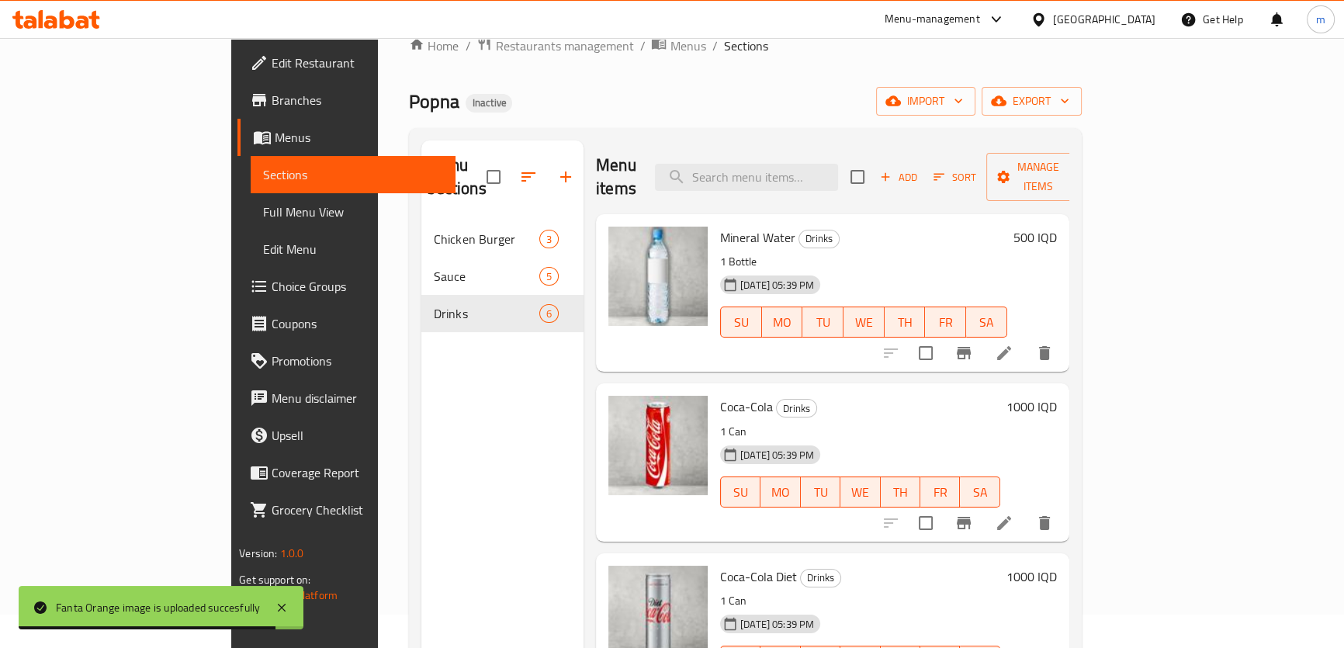
scroll to position [0, 0]
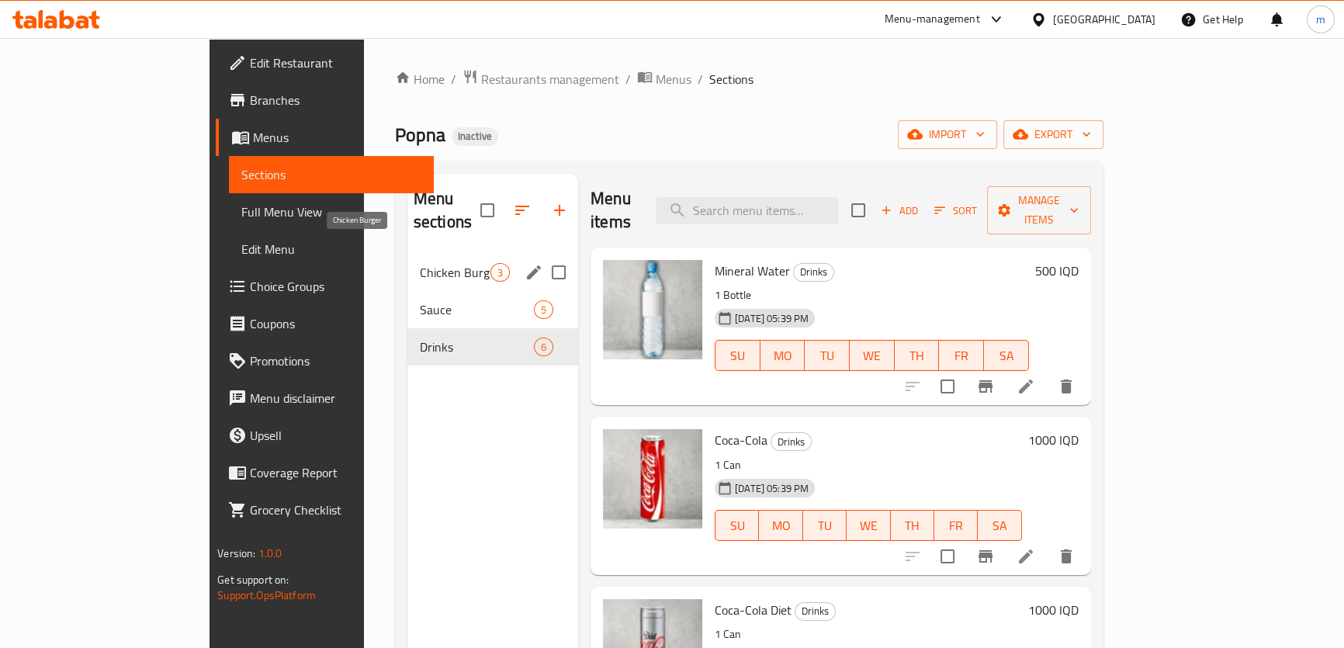
click at [420, 263] on span "Chicken Burger" at bounding box center [455, 272] width 71 height 19
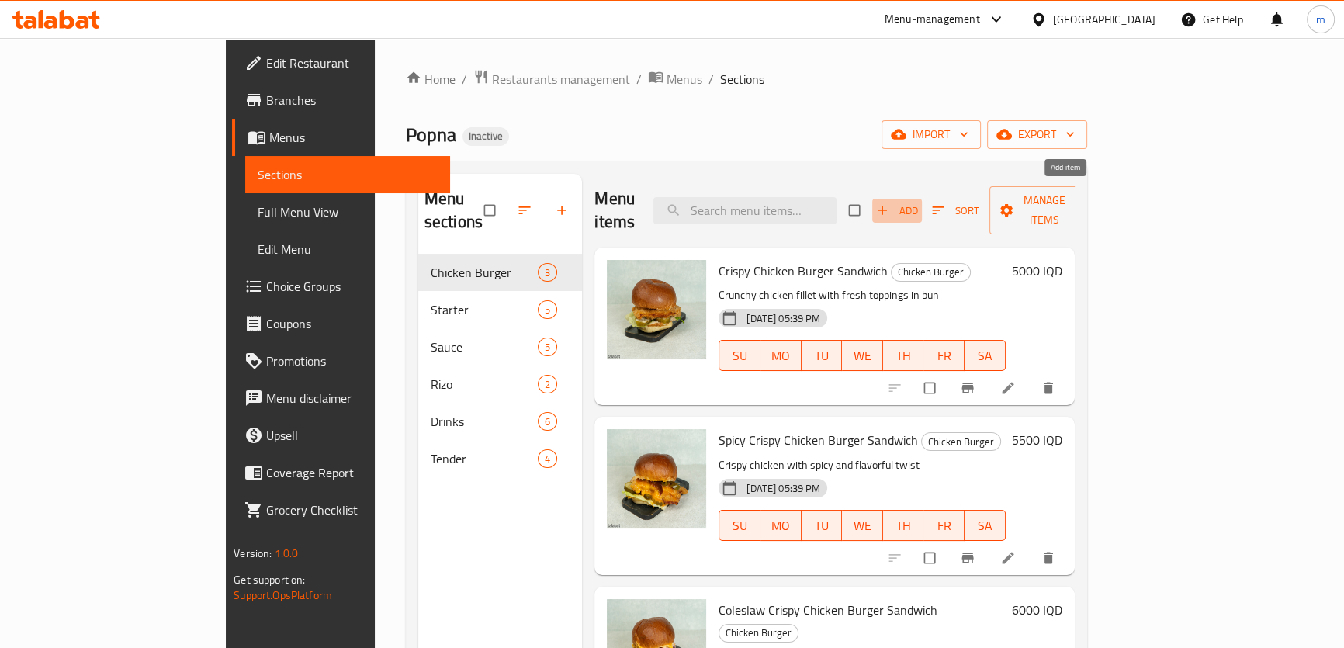
click at [890, 203] on icon "button" at bounding box center [883, 211] width 16 height 16
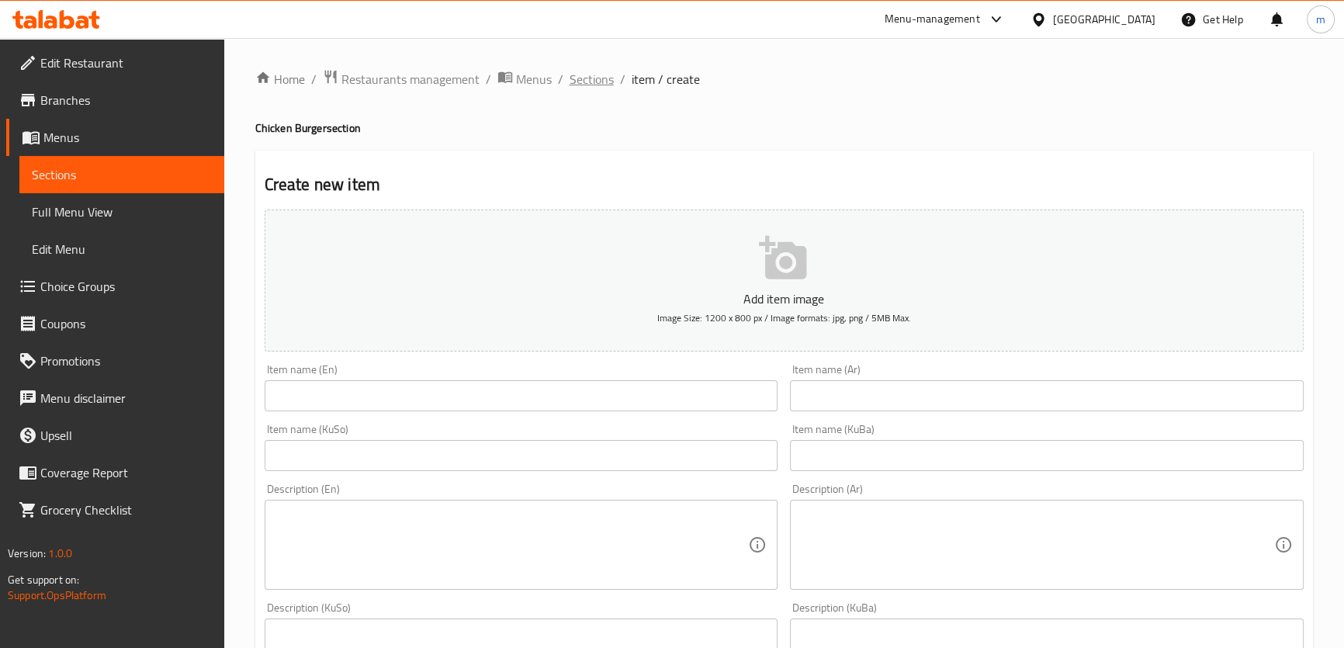
click at [571, 79] on span "Sections" at bounding box center [592, 79] width 44 height 19
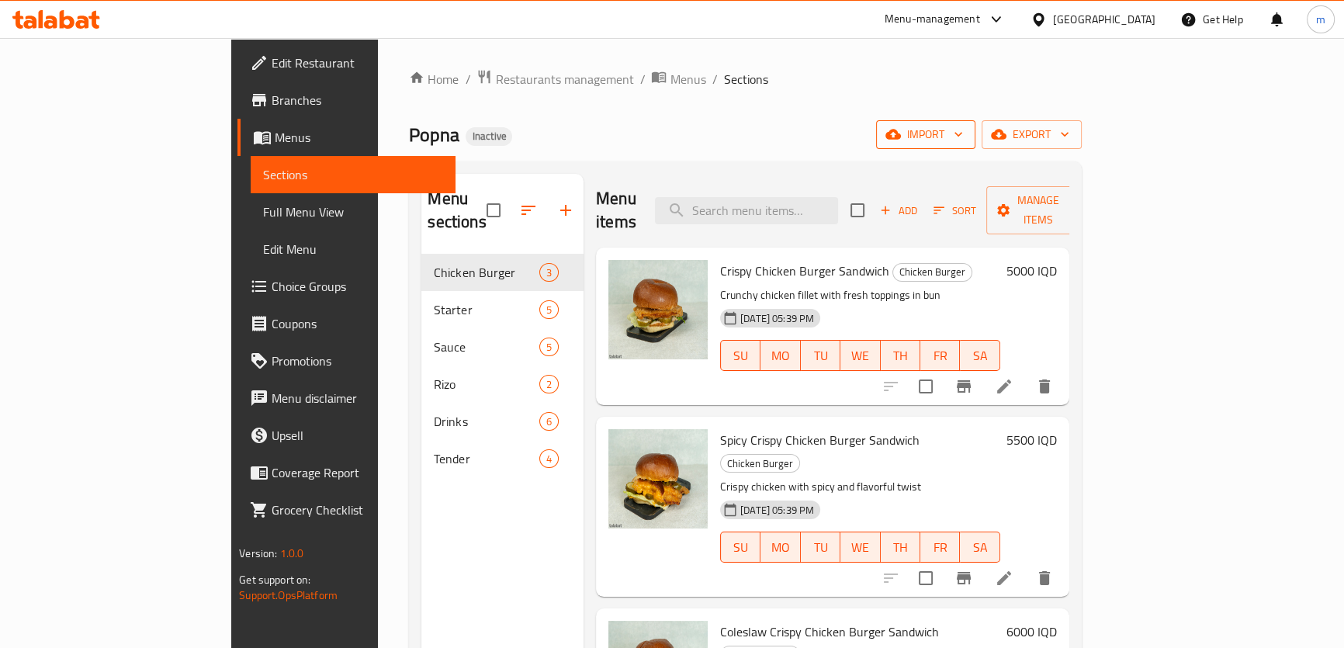
click at [963, 127] on span "import" at bounding box center [926, 134] width 75 height 19
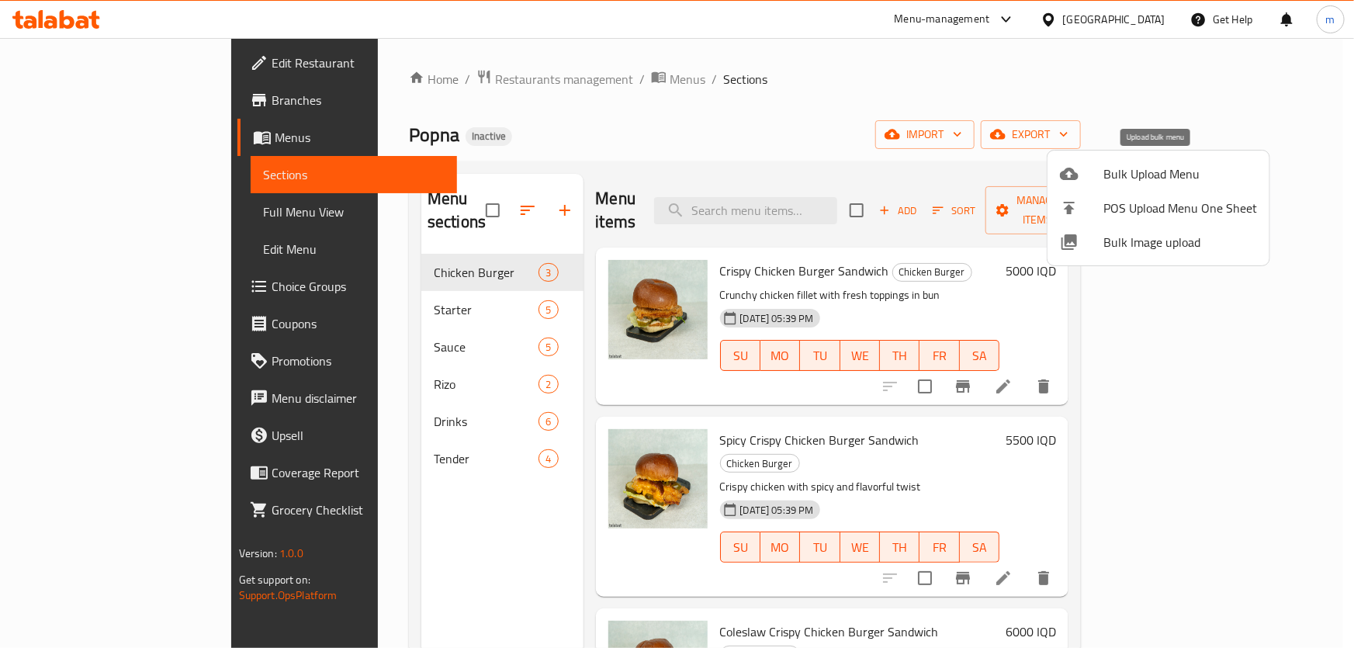
click at [1155, 182] on span "Bulk Upload Menu" at bounding box center [1181, 174] width 154 height 19
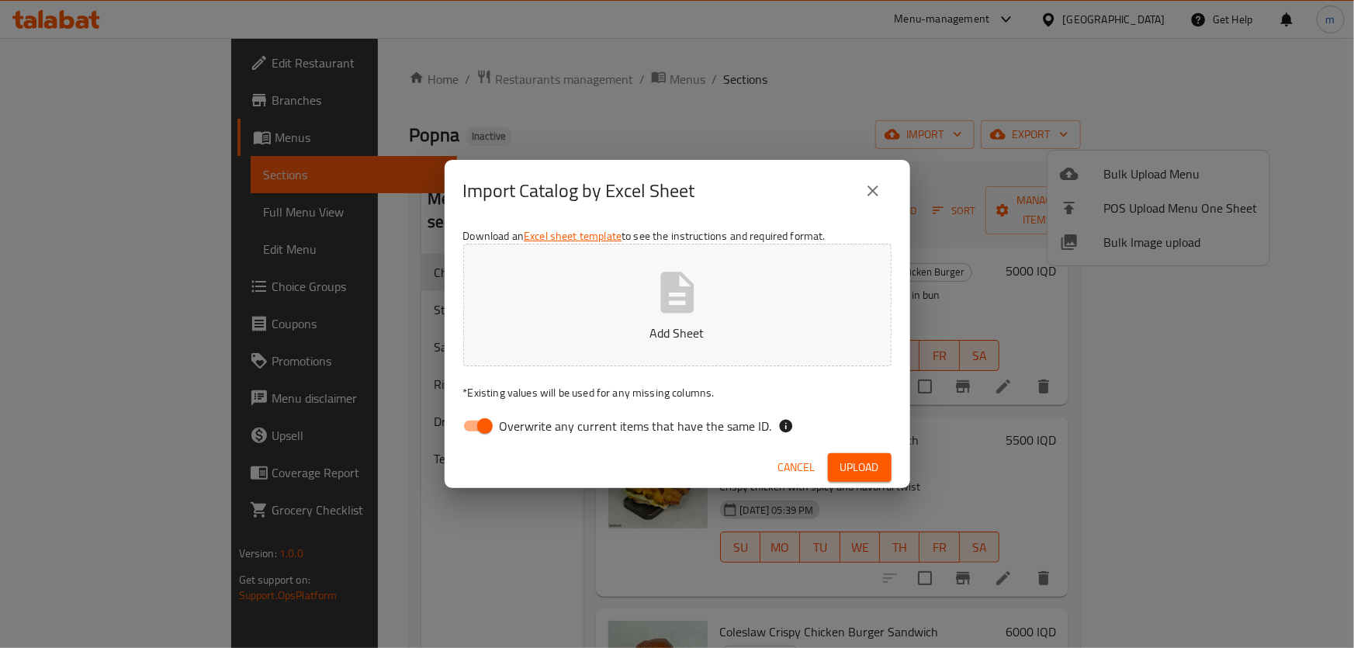
click at [472, 446] on div "Download an Excel sheet template to see the instructions and required format. A…" at bounding box center [678, 334] width 466 height 225
click at [494, 419] on input "Overwrite any current items that have the same ID." at bounding box center [485, 425] width 88 height 29
checkbox input "false"
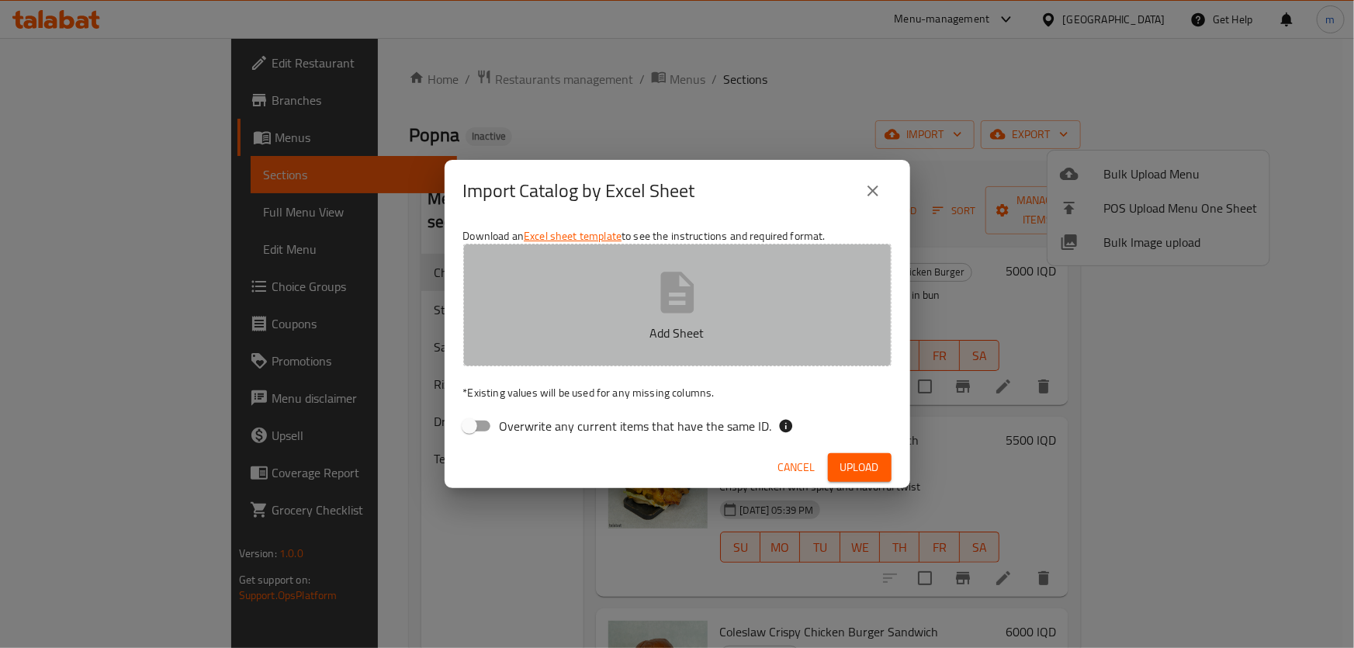
click at [539, 320] on button "Add Sheet" at bounding box center [677, 305] width 428 height 123
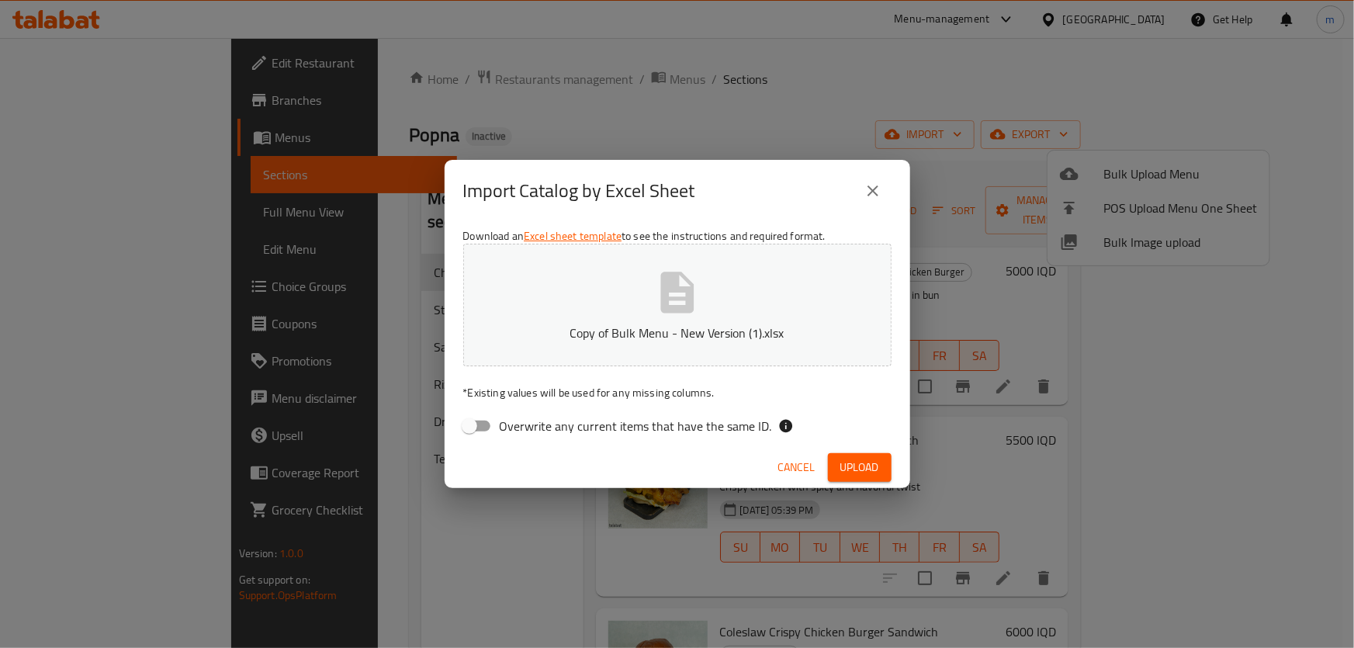
click at [893, 461] on div "Cancel Upload" at bounding box center [678, 467] width 466 height 41
click at [855, 459] on span "Upload" at bounding box center [860, 467] width 39 height 19
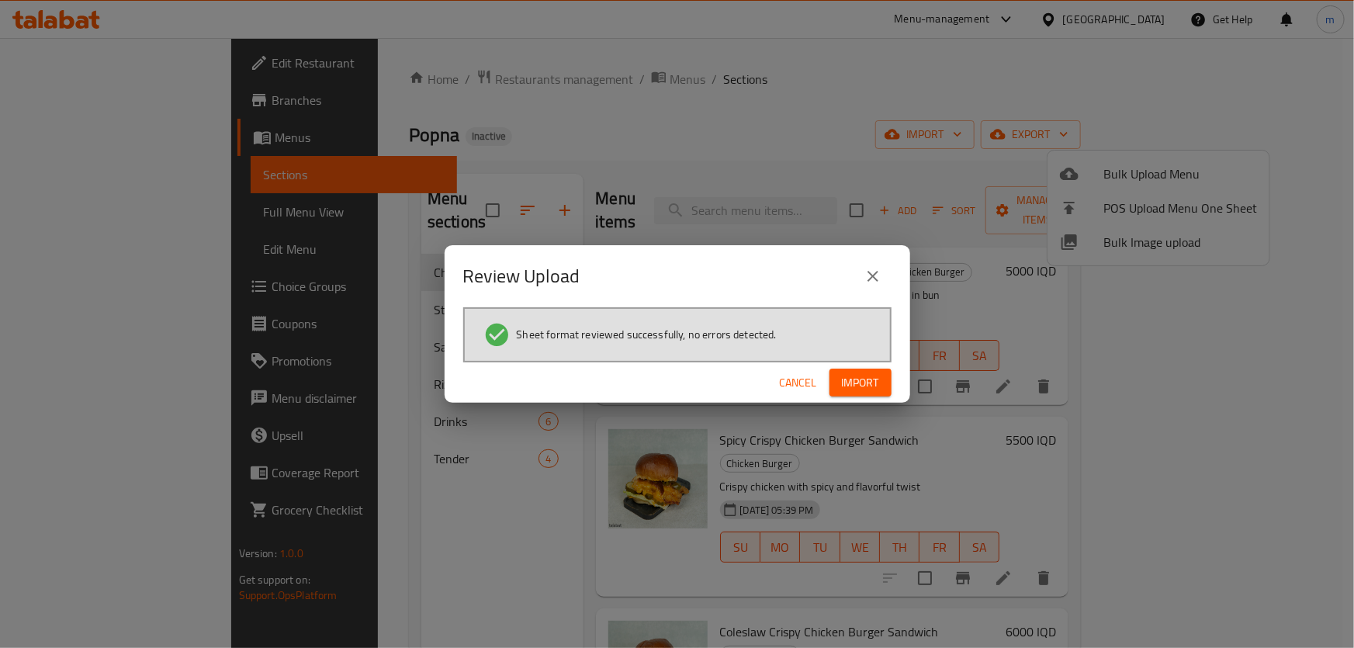
click at [862, 390] on span "Import" at bounding box center [860, 382] width 37 height 19
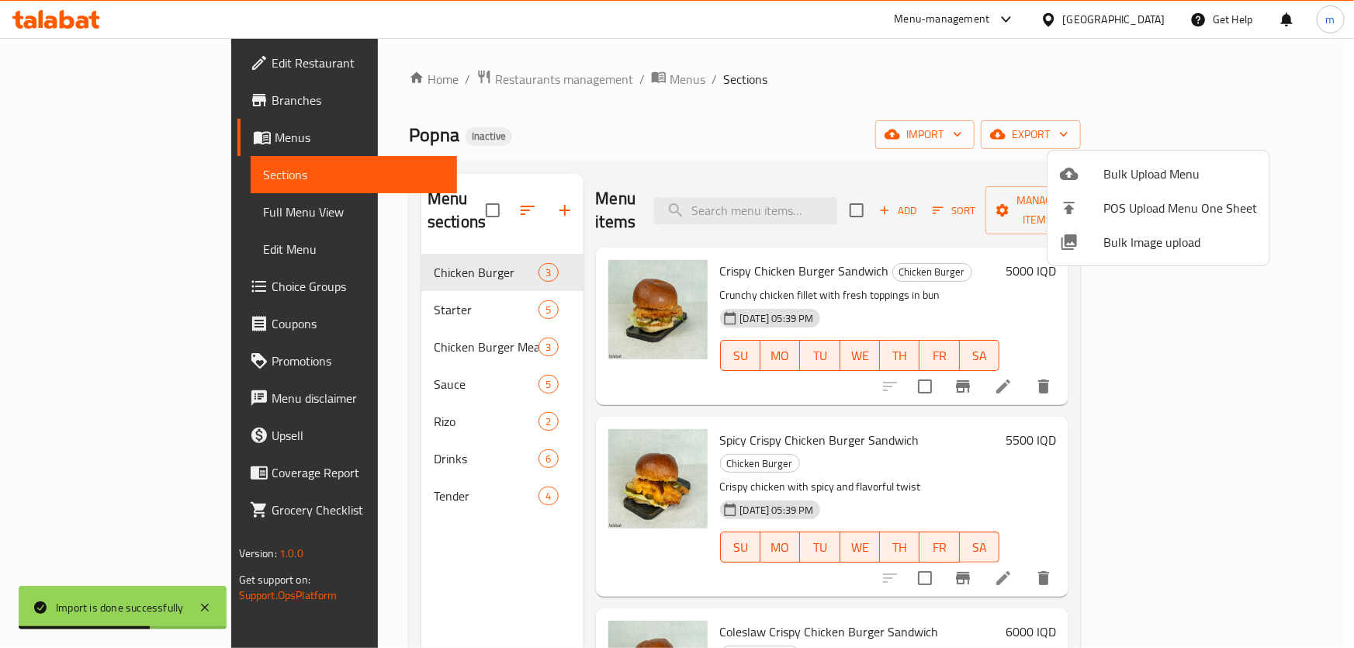
click at [489, 127] on div at bounding box center [677, 324] width 1354 height 648
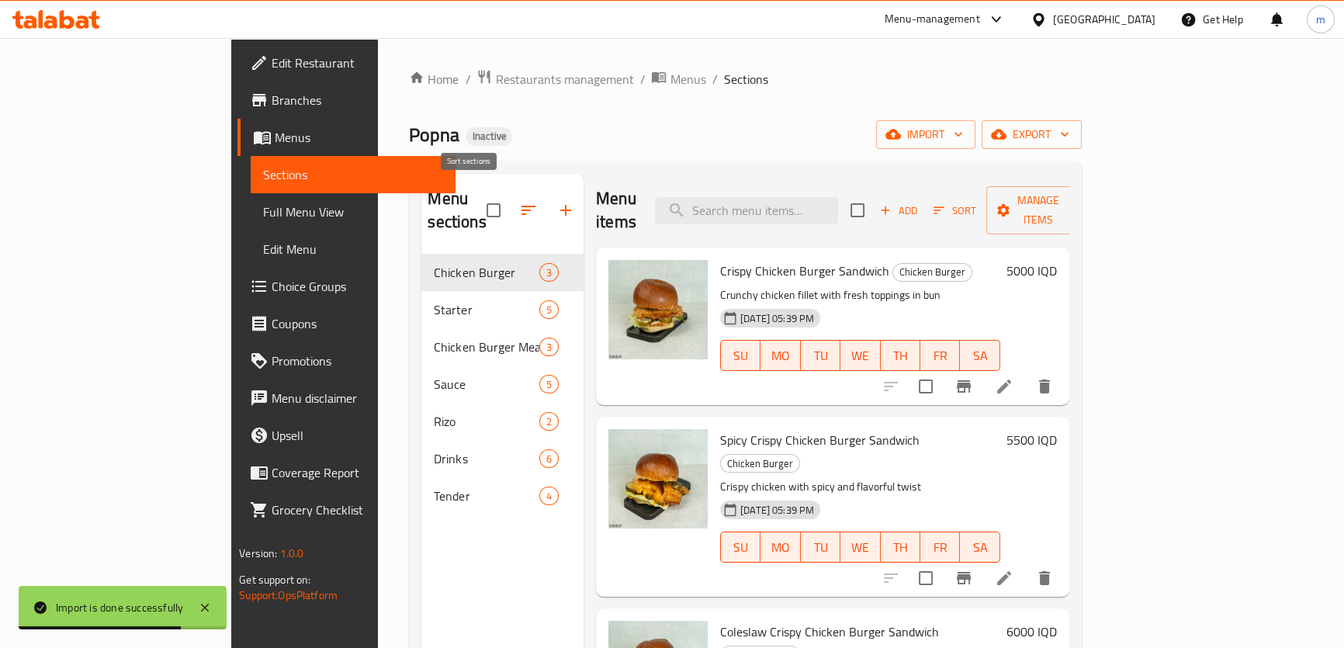
click at [510, 198] on button "button" at bounding box center [528, 210] width 37 height 37
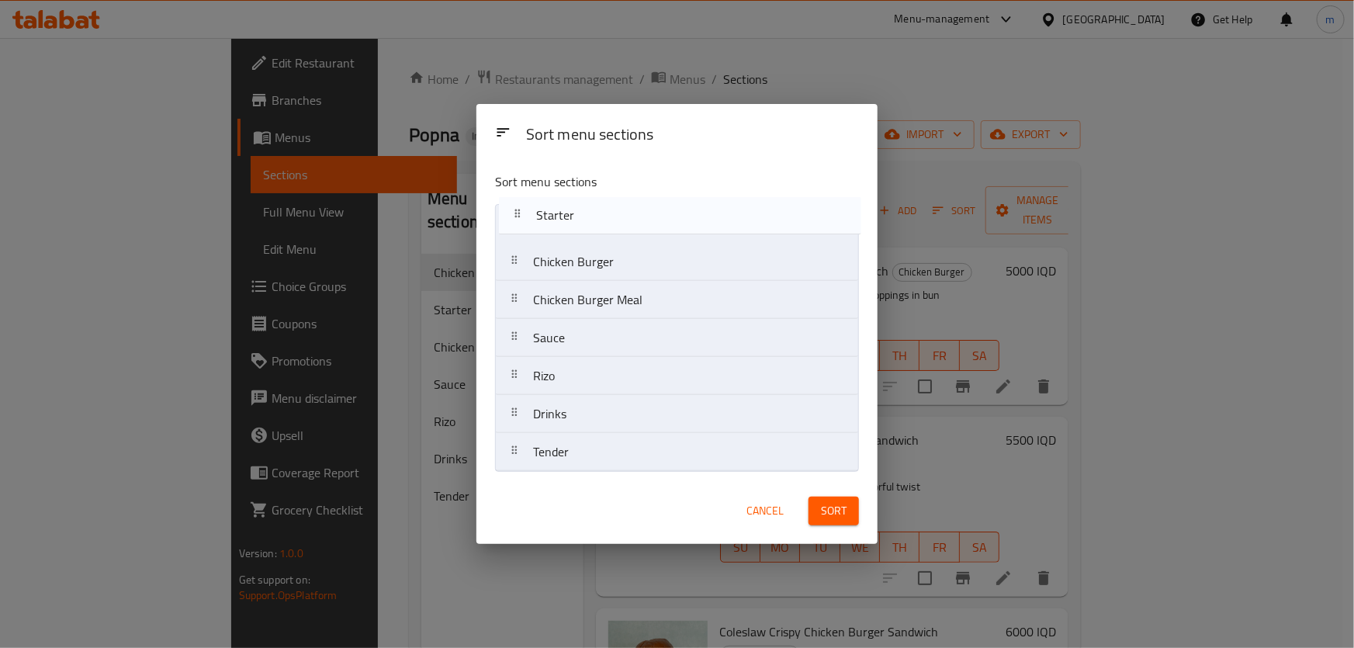
drag, startPoint x: 566, startPoint y: 258, endPoint x: 570, endPoint y: 202, distance: 56.0
click at [570, 202] on div "Sort menu sections Chicken Burger Starter Chicken Burger Meal Sauce Rizo Drinks…" at bounding box center [677, 319] width 401 height 318
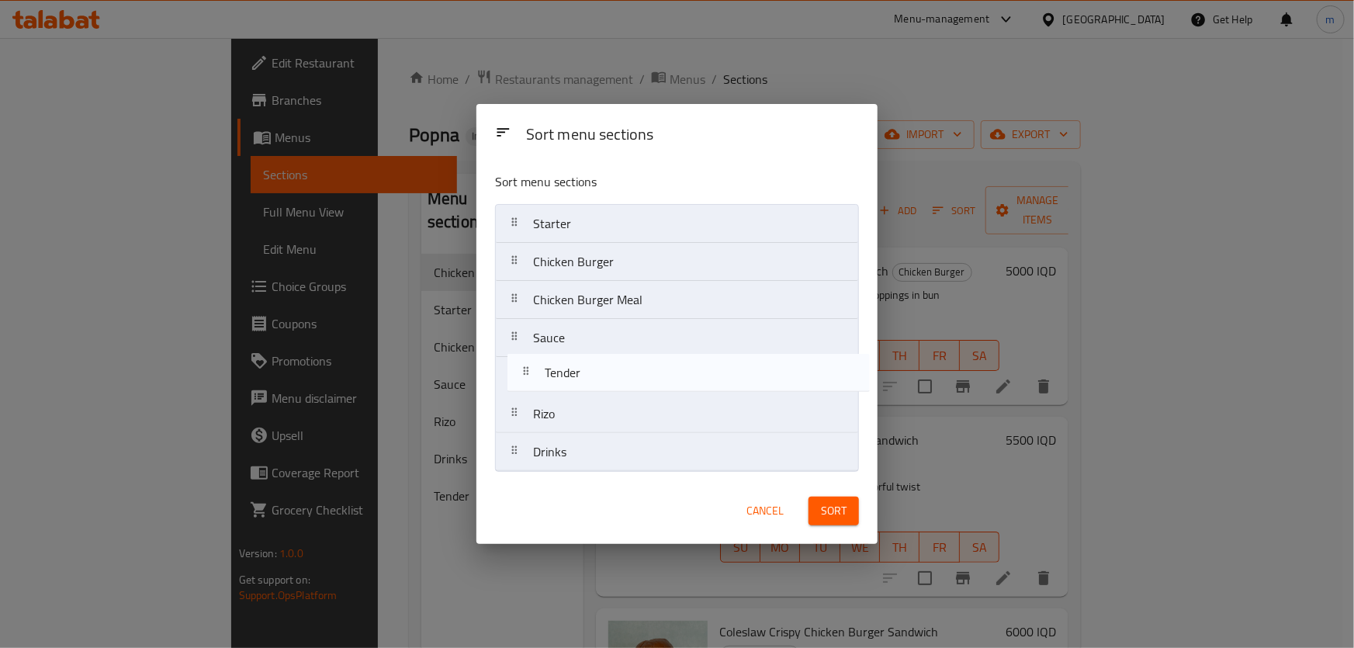
drag, startPoint x: 560, startPoint y: 457, endPoint x: 567, endPoint y: 376, distance: 81.0
click at [567, 376] on nav "Starter Chicken Burger Chicken Burger Meal Sauce Rizo Drinks Tender" at bounding box center [677, 338] width 364 height 268
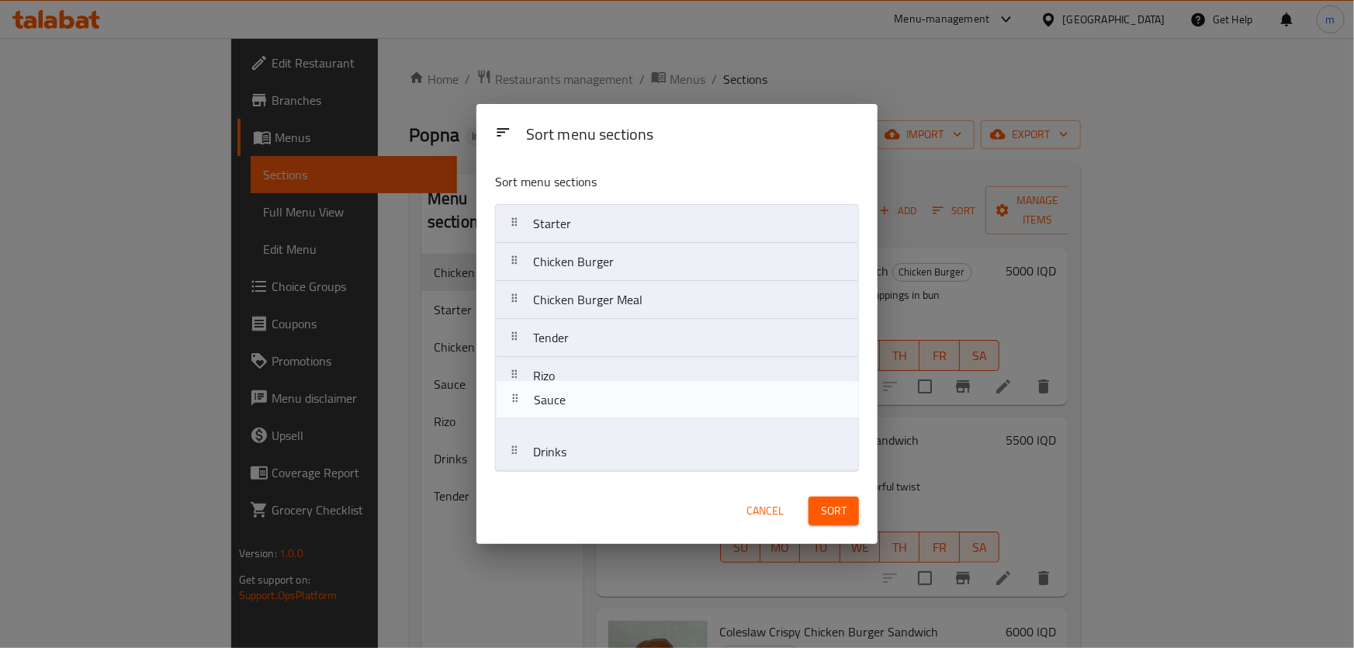
drag, startPoint x: 572, startPoint y: 348, endPoint x: 575, endPoint y: 411, distance: 62.2
click at [575, 411] on nav "Starter Chicken Burger Chicken Burger Meal Sauce Tender Rizo Drinks" at bounding box center [677, 338] width 364 height 268
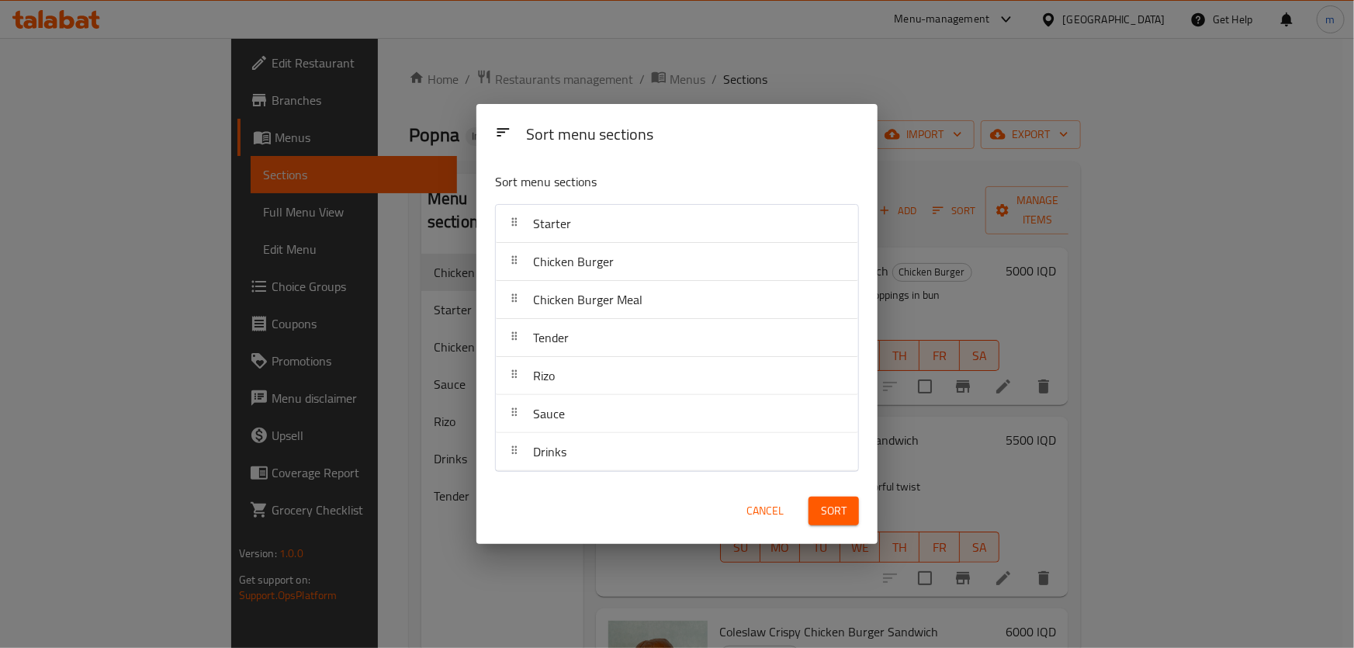
click at [823, 511] on span "Sort" at bounding box center [834, 510] width 26 height 19
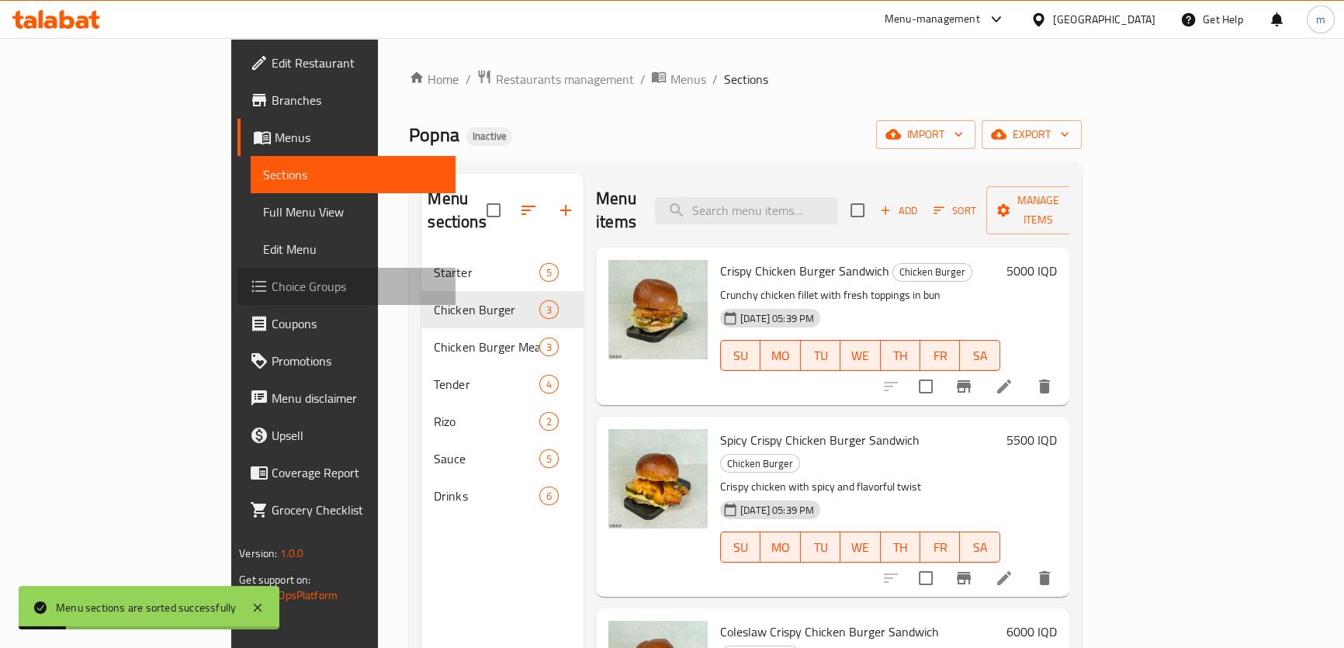
click at [272, 279] on span "Choice Groups" at bounding box center [358, 286] width 172 height 19
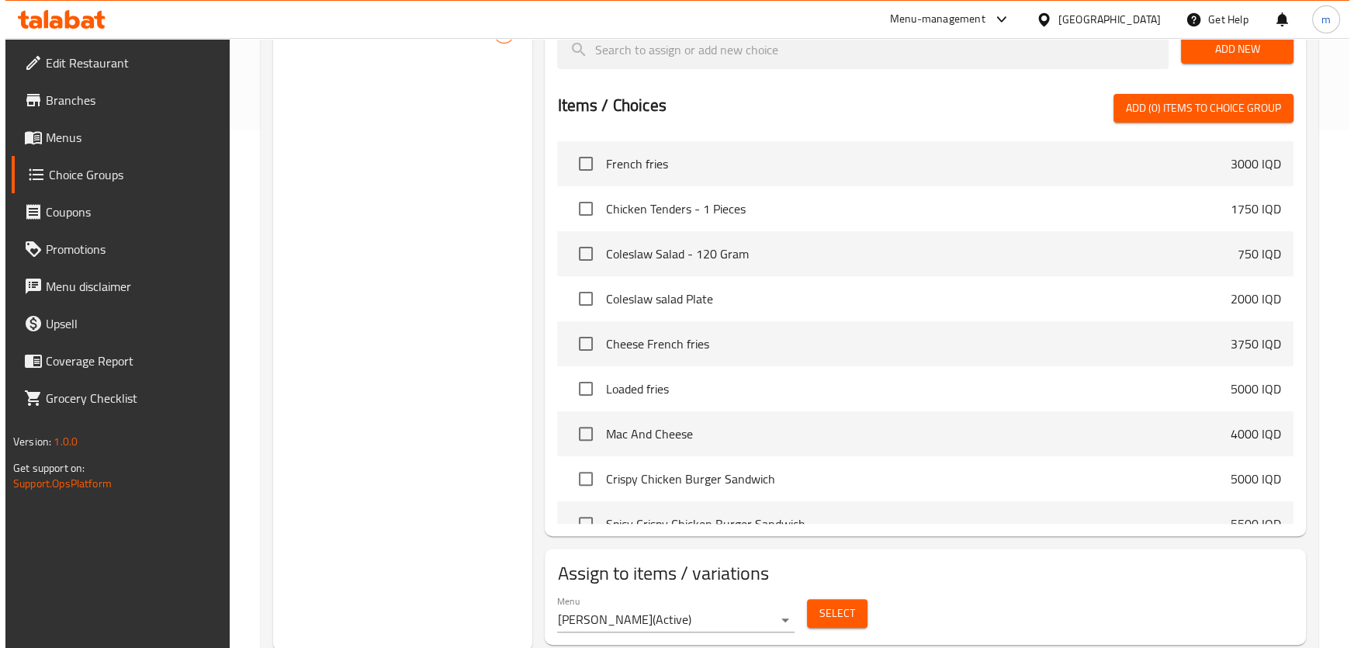
scroll to position [543, 0]
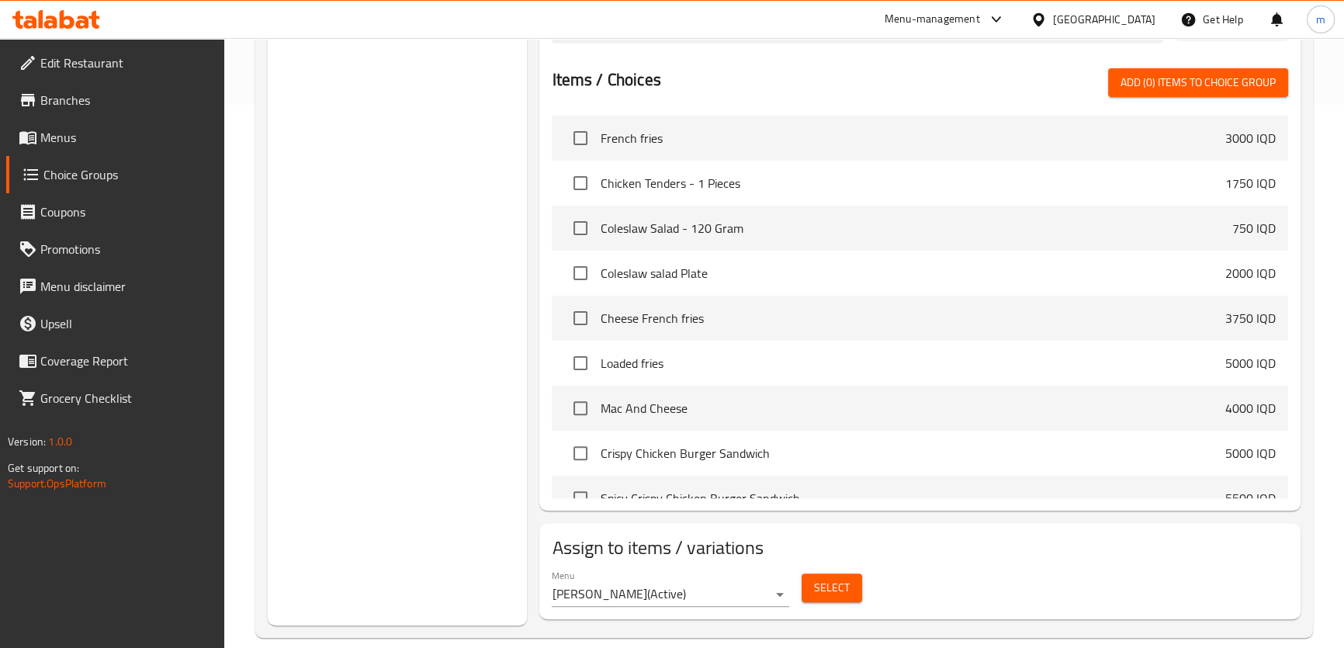
click at [832, 585] on span "Select" at bounding box center [832, 587] width 36 height 19
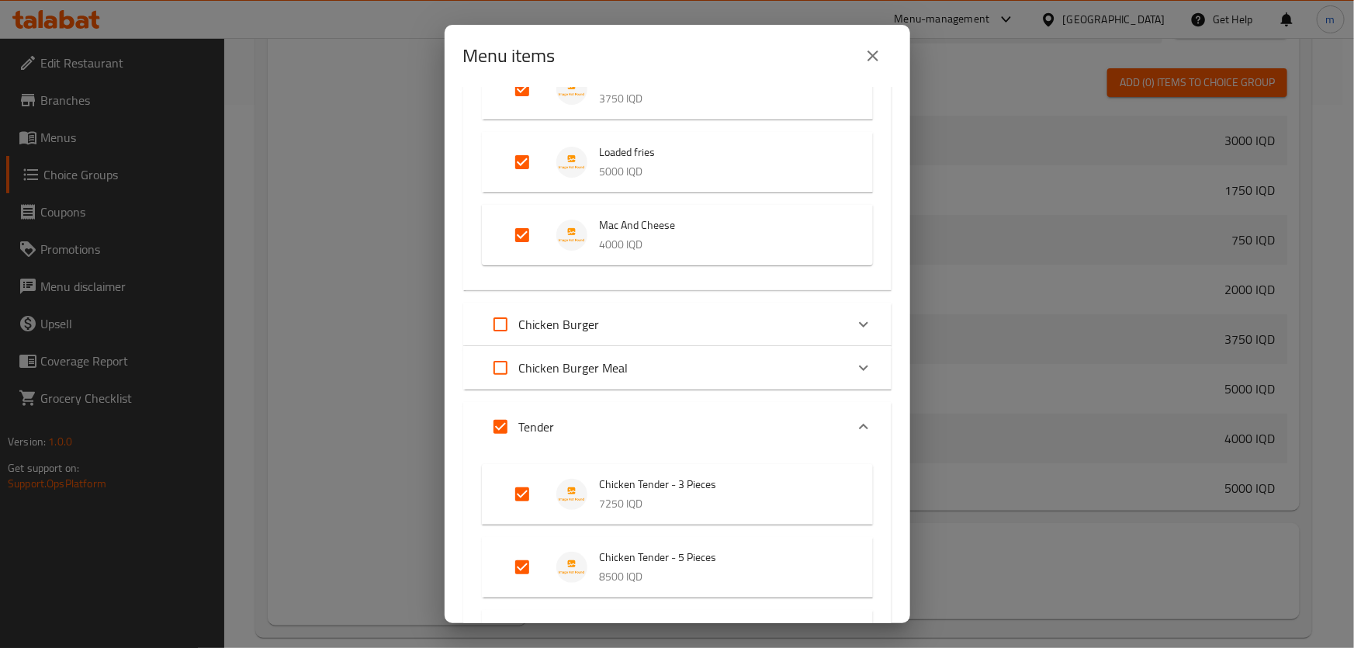
scroll to position [329, 0]
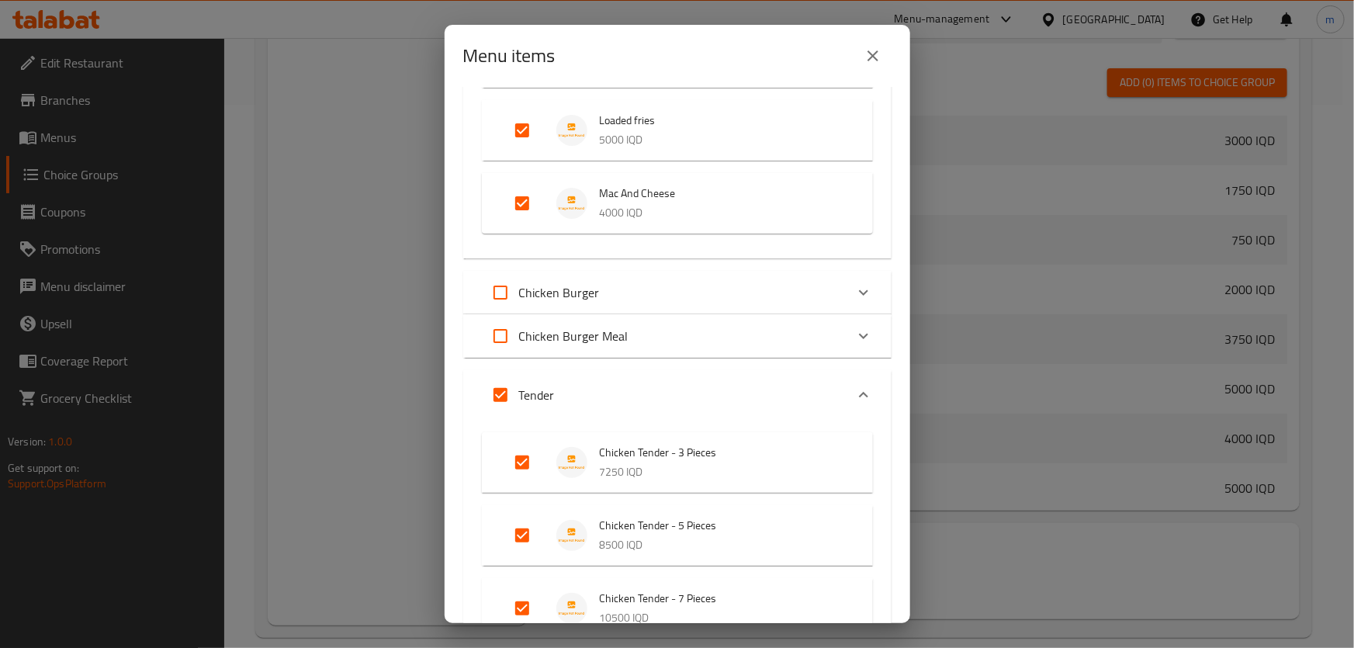
click at [567, 342] on p "Chicken Burger Meal" at bounding box center [573, 336] width 109 height 19
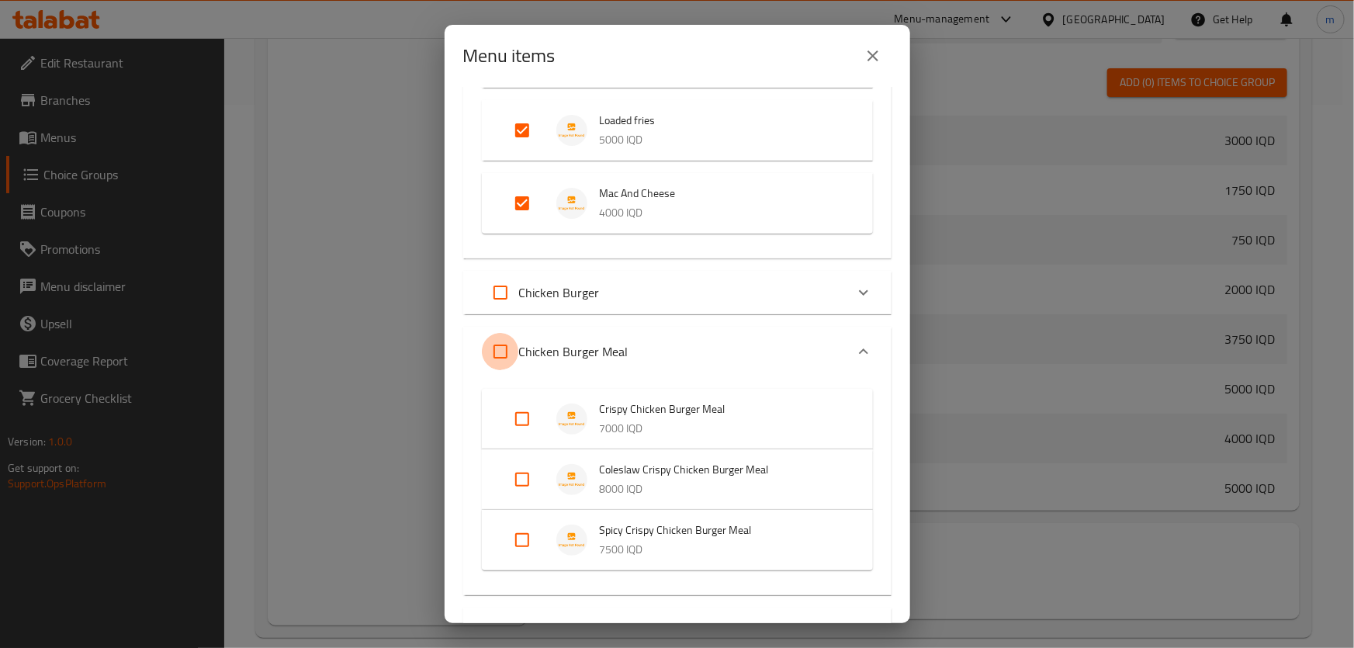
click at [506, 352] on input "Expand" at bounding box center [500, 351] width 37 height 37
checkbox input "true"
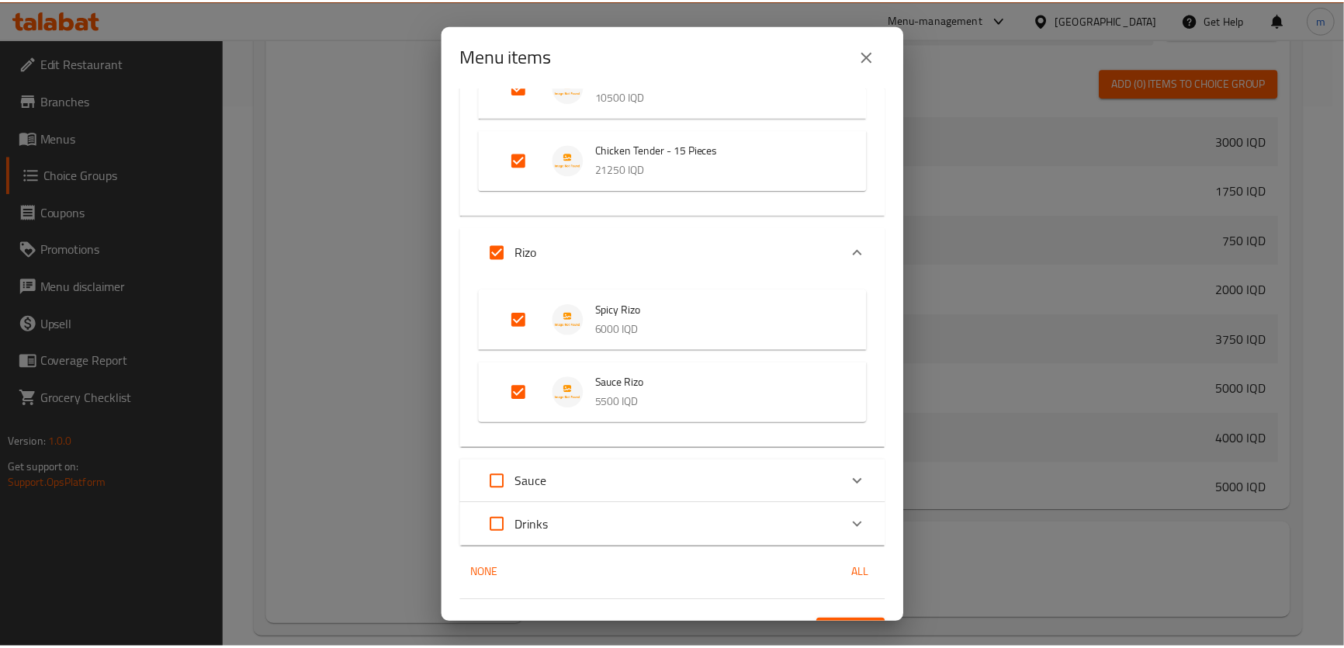
scroll to position [1118, 0]
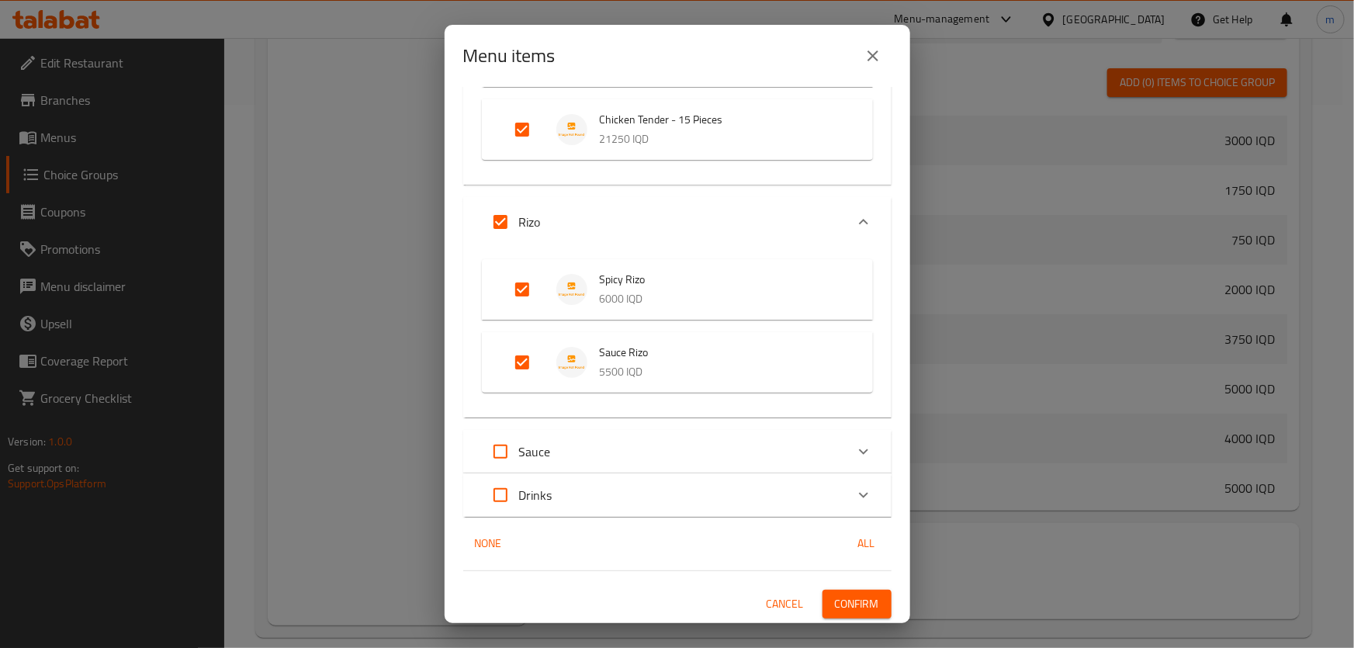
click at [835, 598] on span "Confirm" at bounding box center [857, 604] width 44 height 19
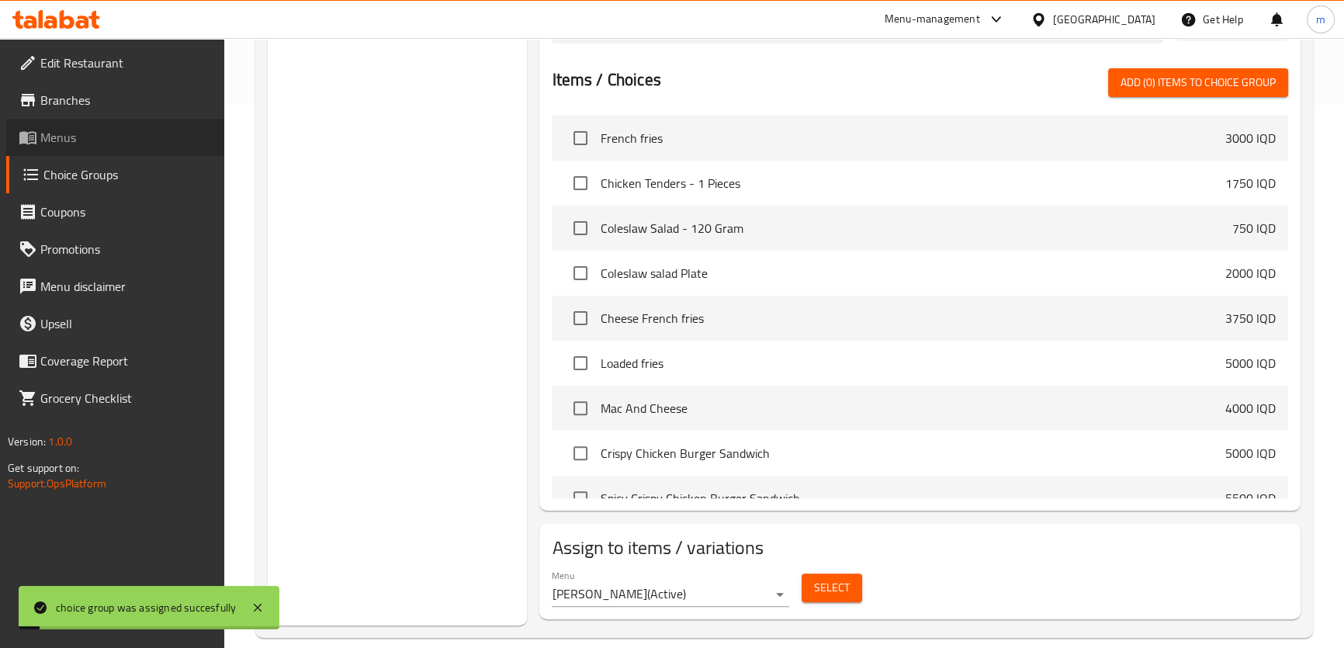
click at [30, 140] on icon at bounding box center [31, 138] width 5 height 6
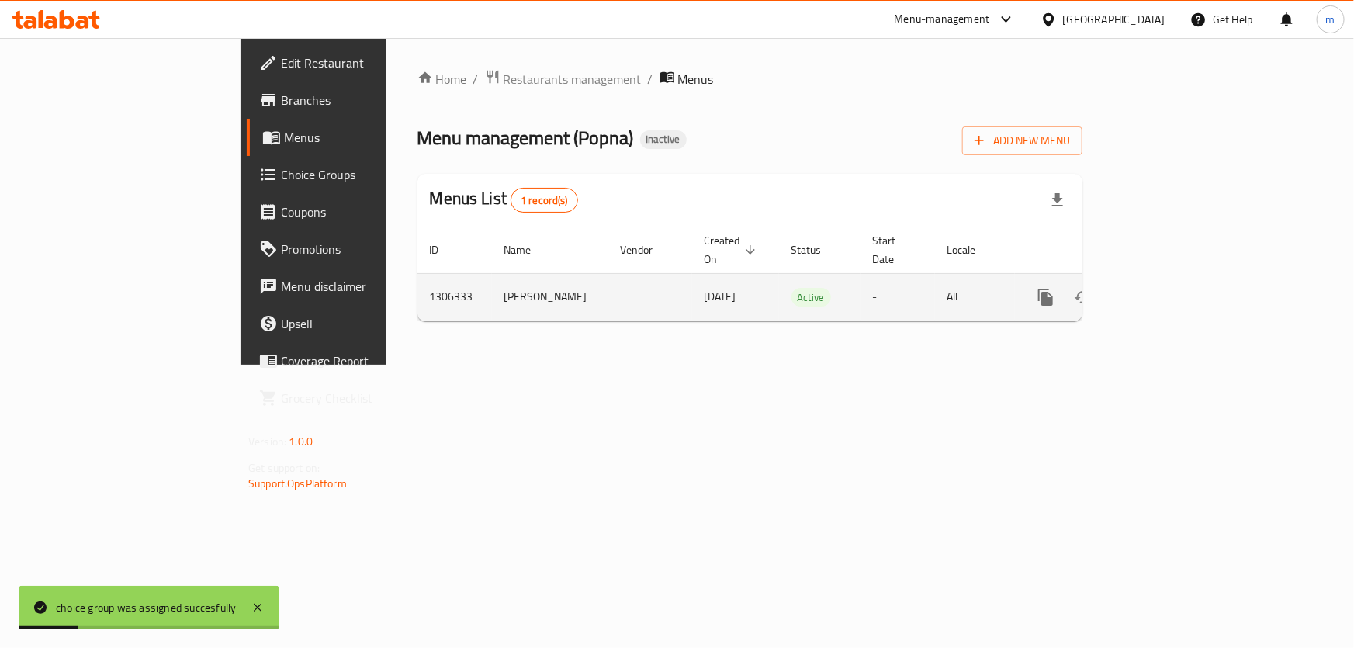
click at [1167, 288] on icon "enhanced table" at bounding box center [1158, 297] width 19 height 19
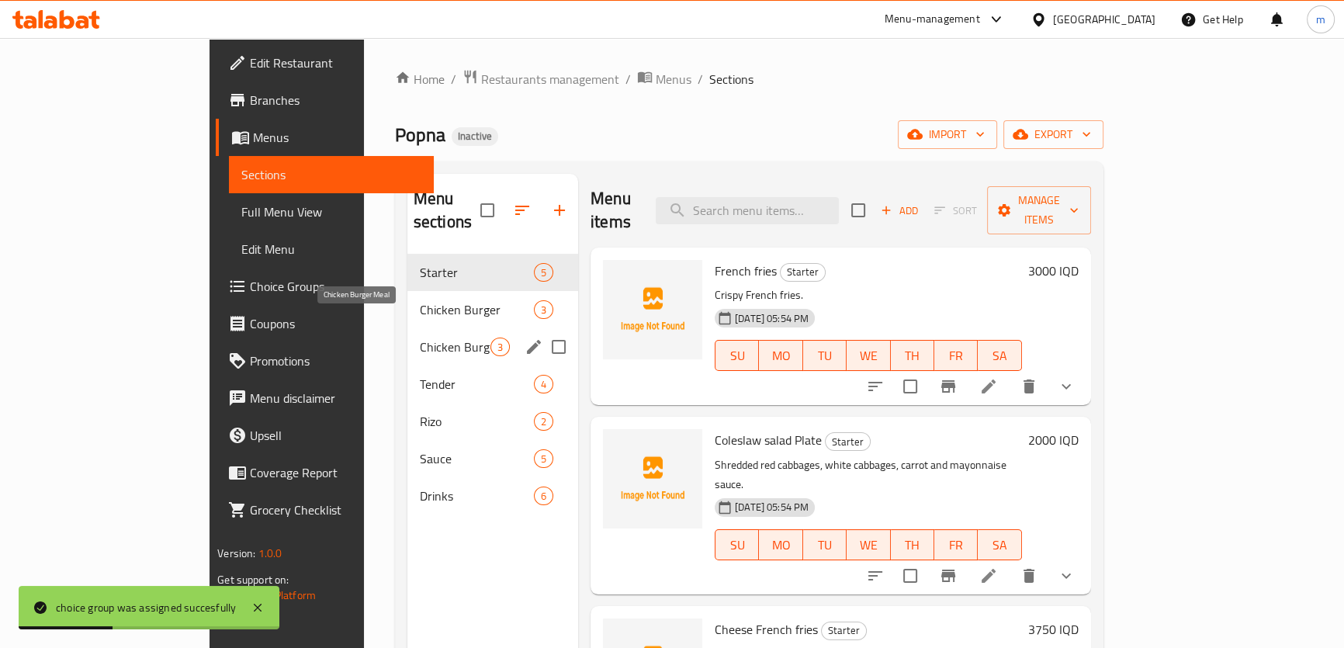
click at [420, 338] on span "Chicken Burger Meal" at bounding box center [455, 347] width 71 height 19
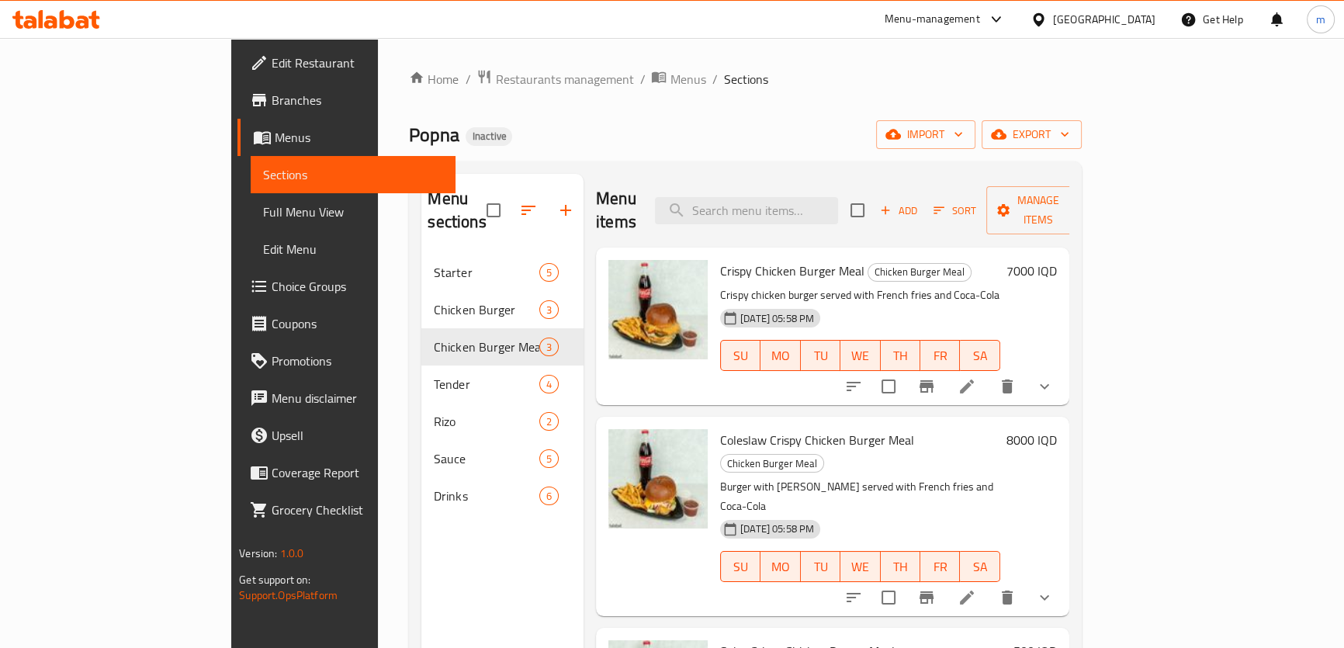
click at [706, 120] on div "Home / Restaurants management / Menus / Sections Popna Inactive import export M…" at bounding box center [745, 451] width 672 height 765
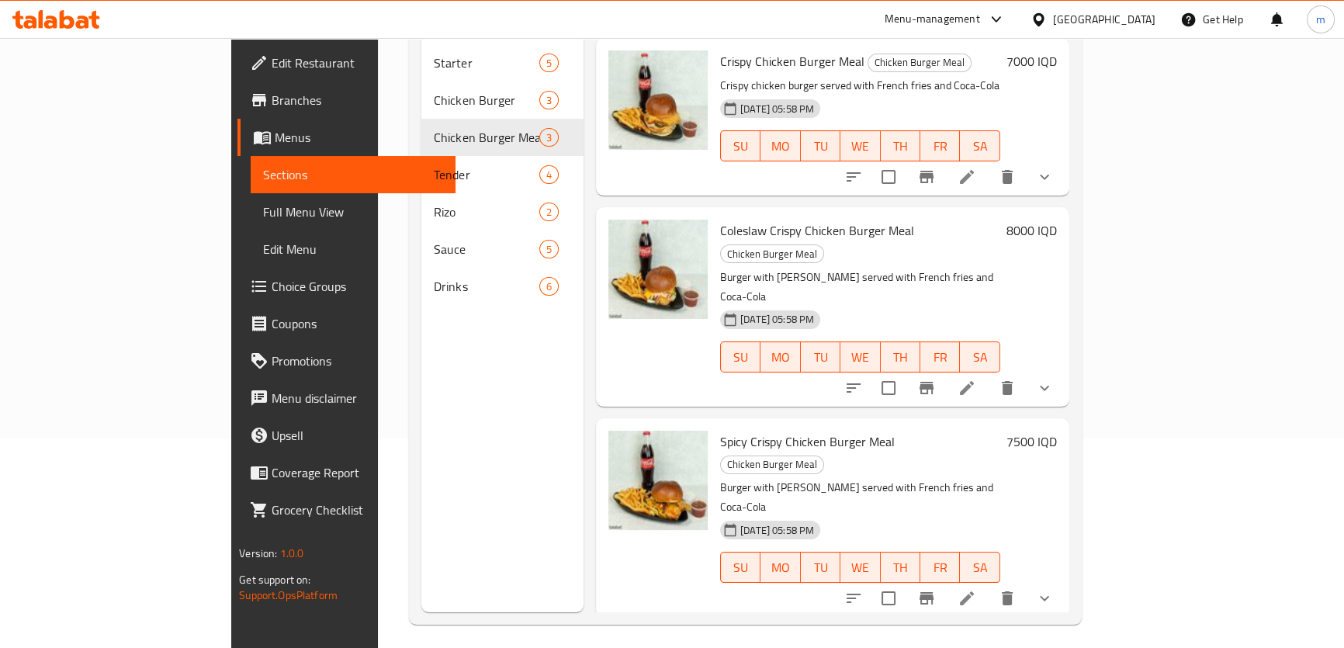
scroll to position [217, 0]
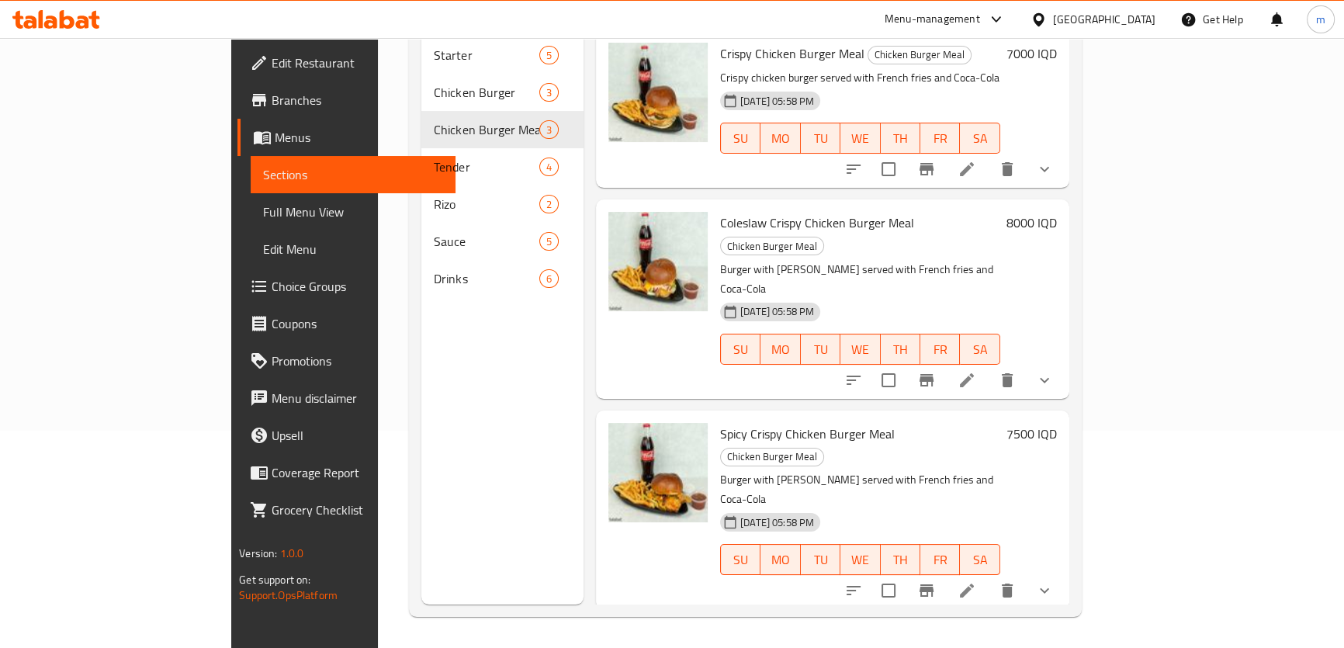
click at [263, 209] on span "Full Menu View" at bounding box center [353, 212] width 180 height 19
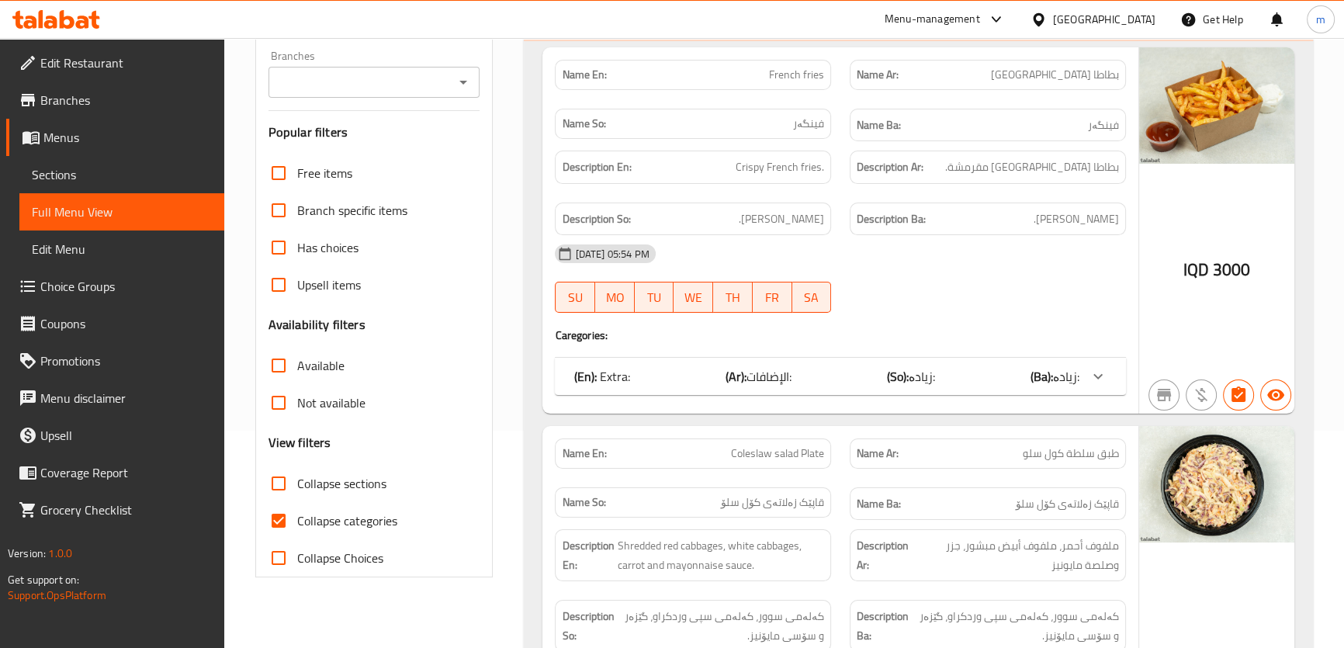
click at [425, 97] on div "Filter Branches Branches Popular filters Free items Branch specific items Has c…" at bounding box center [374, 291] width 238 height 574
click at [422, 82] on input "Branches" at bounding box center [361, 82] width 177 height 22
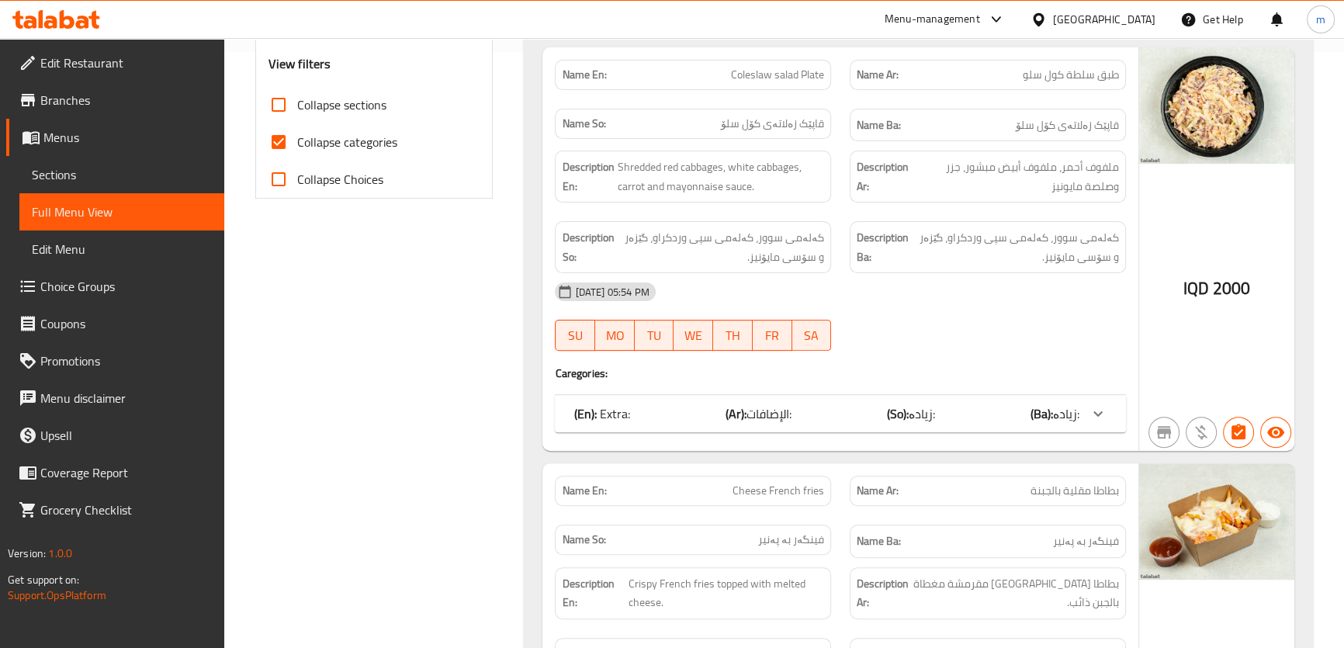
scroll to position [382, 0]
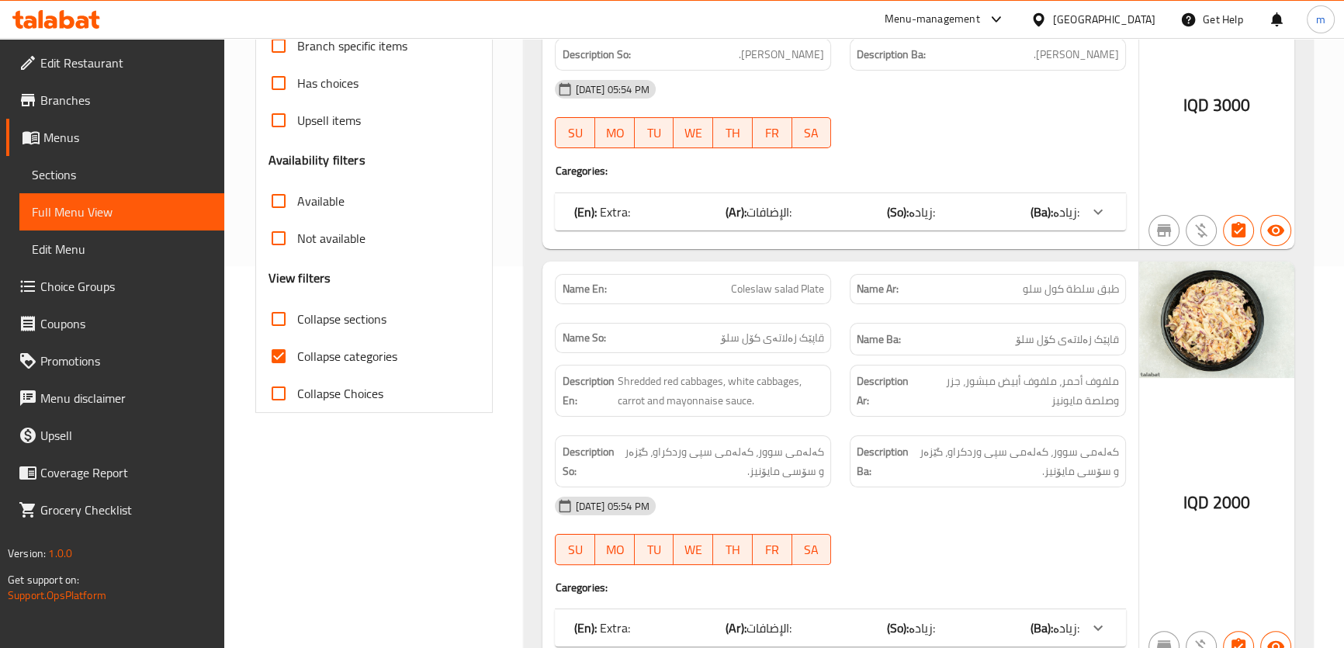
click at [329, 355] on span "Collapse categories" at bounding box center [347, 356] width 100 height 19
click at [297, 355] on input "Collapse categories" at bounding box center [278, 356] width 37 height 37
checkbox input "false"
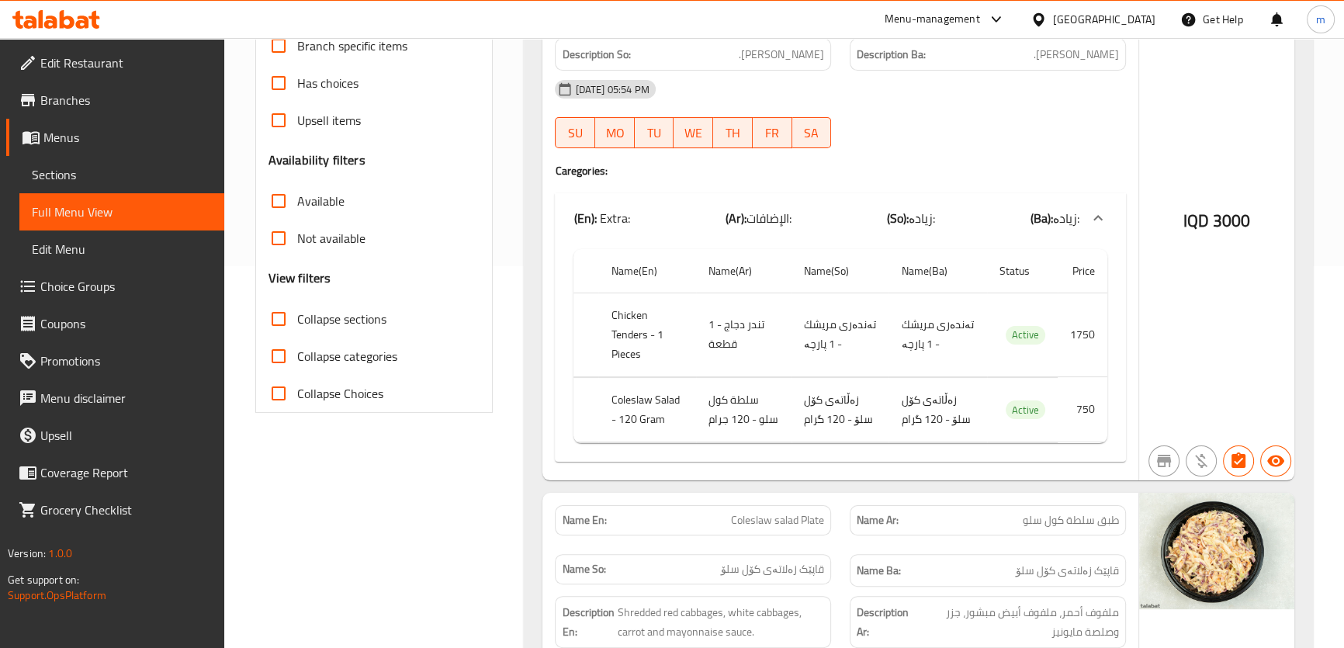
click at [81, 57] on span "Edit Restaurant" at bounding box center [126, 63] width 172 height 19
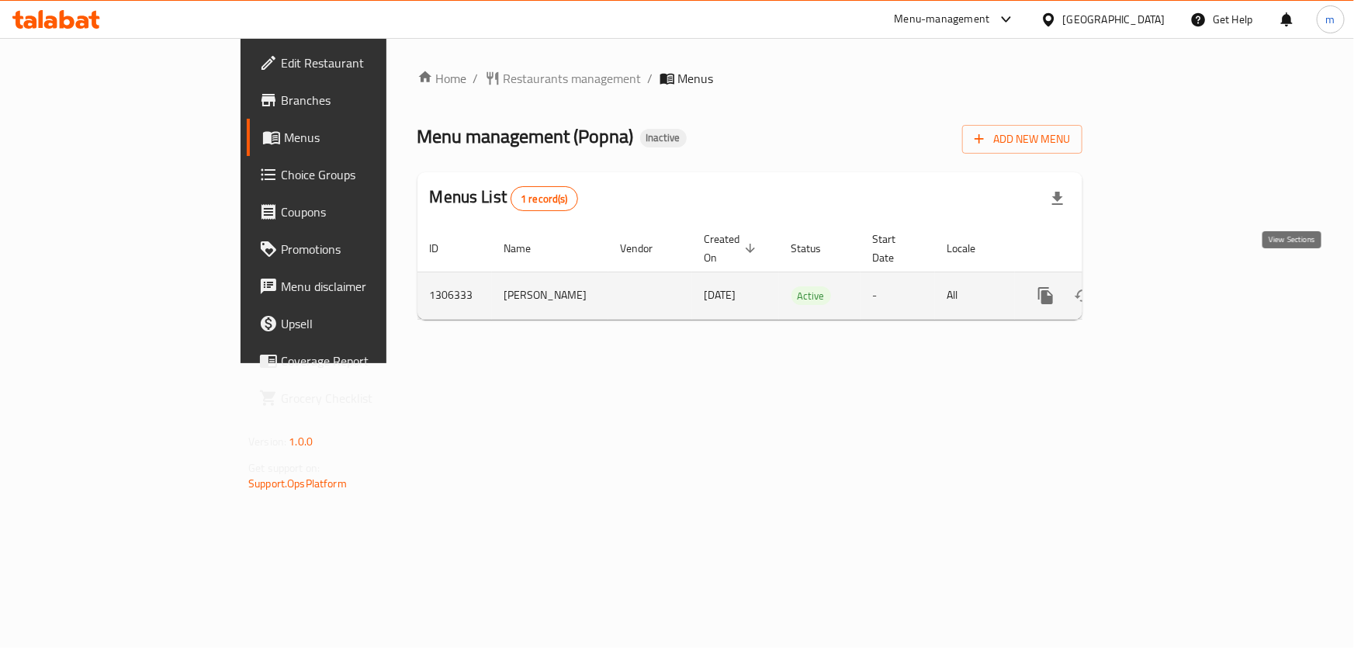
click at [1165, 289] on icon "enhanced table" at bounding box center [1158, 296] width 14 height 14
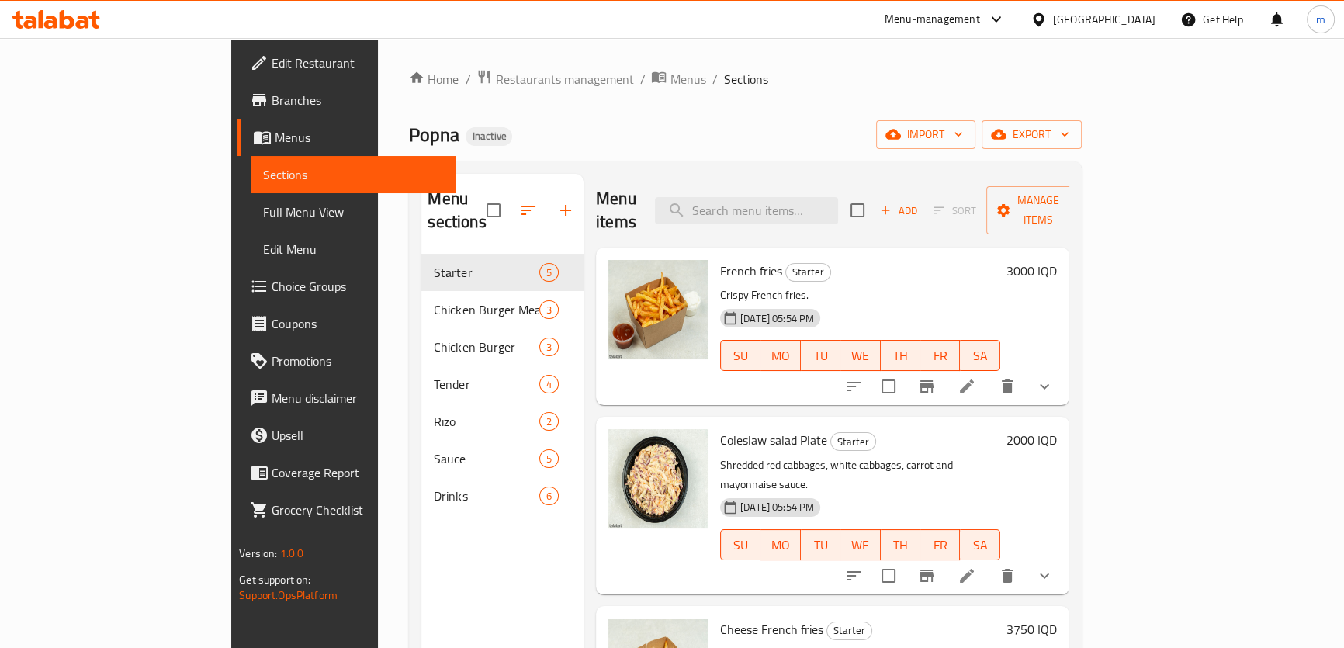
click at [263, 213] on span "Full Menu View" at bounding box center [353, 212] width 180 height 19
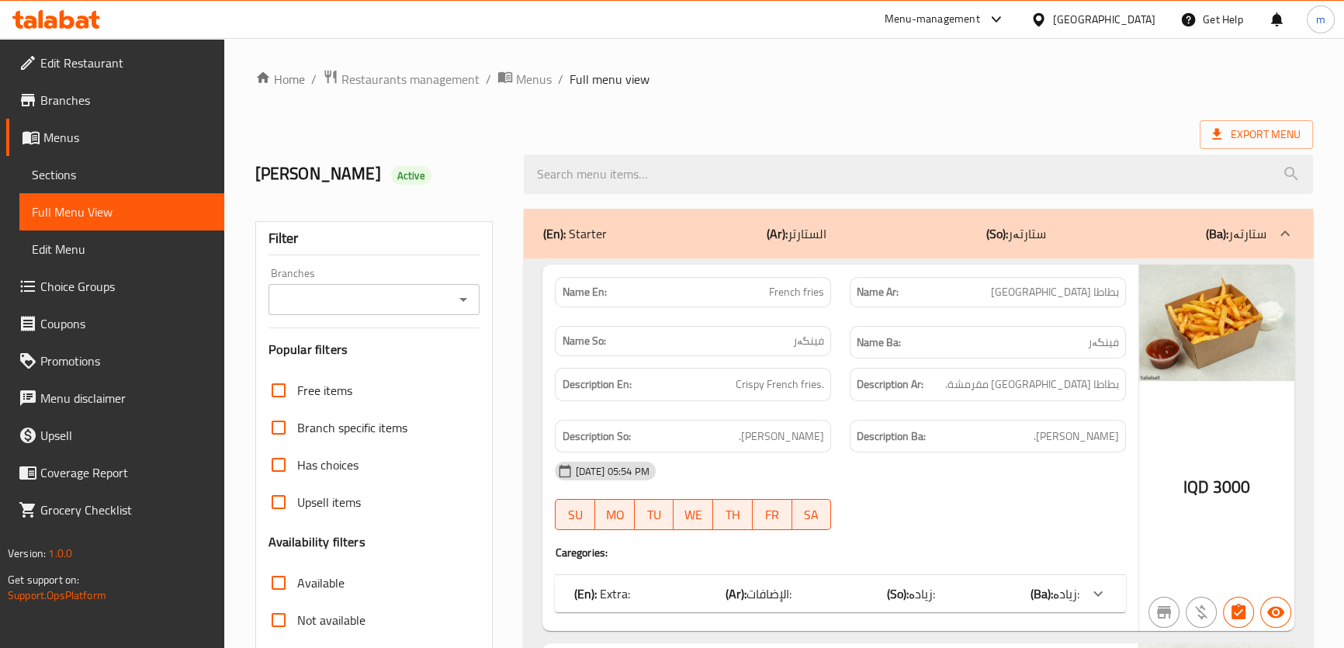
click at [466, 298] on icon "Open" at bounding box center [463, 300] width 8 height 4
click at [459, 299] on icon "Open" at bounding box center [463, 299] width 19 height 19
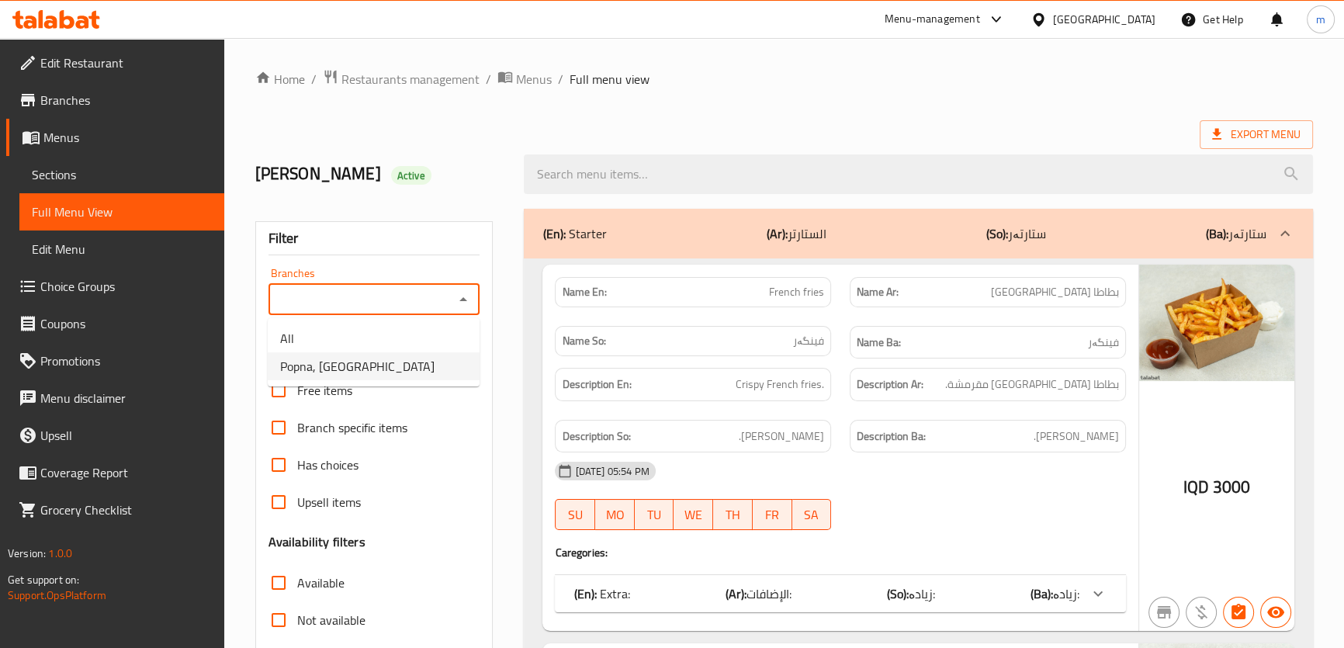
click at [380, 363] on li "Popna, Garden City" at bounding box center [374, 366] width 212 height 28
type input "Popna, Garden City"
click at [68, 70] on span "Edit Restaurant" at bounding box center [126, 63] width 172 height 19
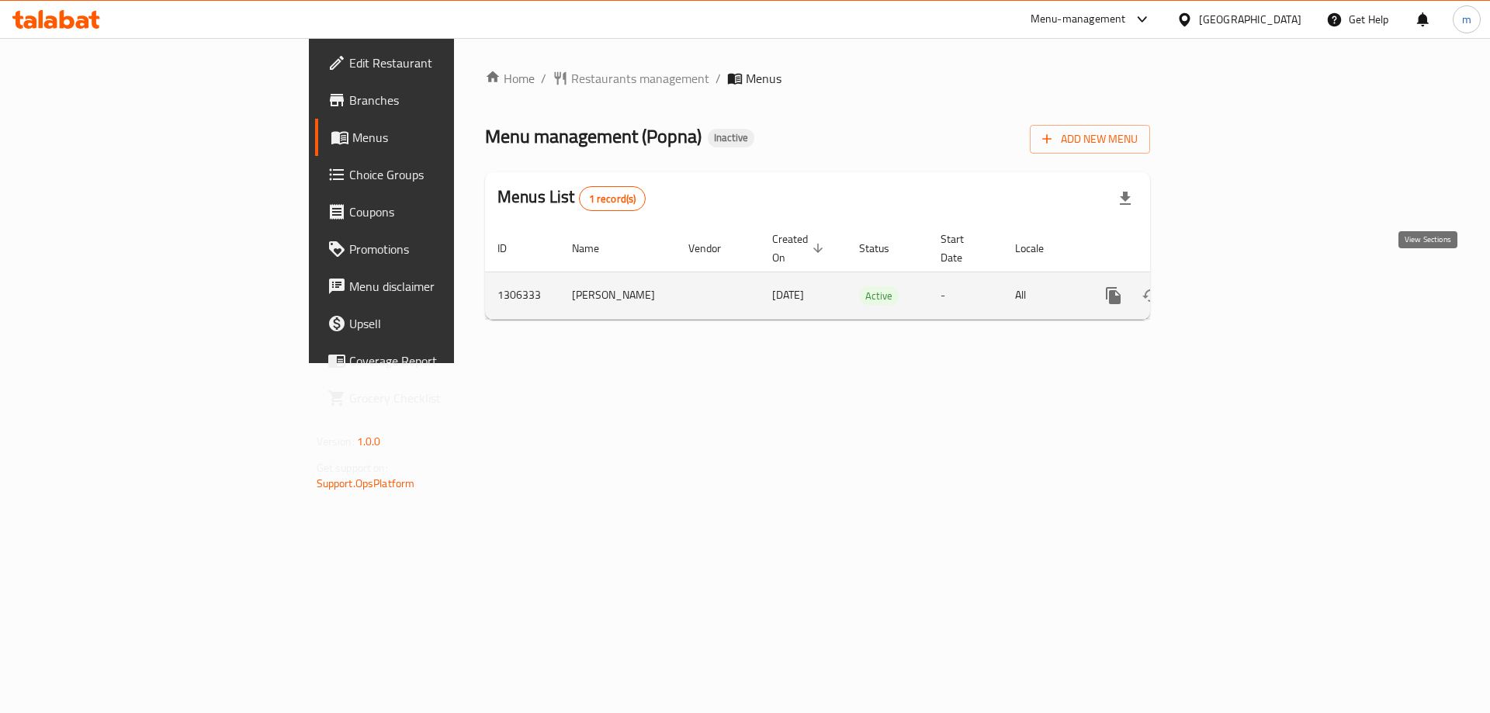
click at [1235, 286] on icon "enhanced table" at bounding box center [1225, 295] width 19 height 19
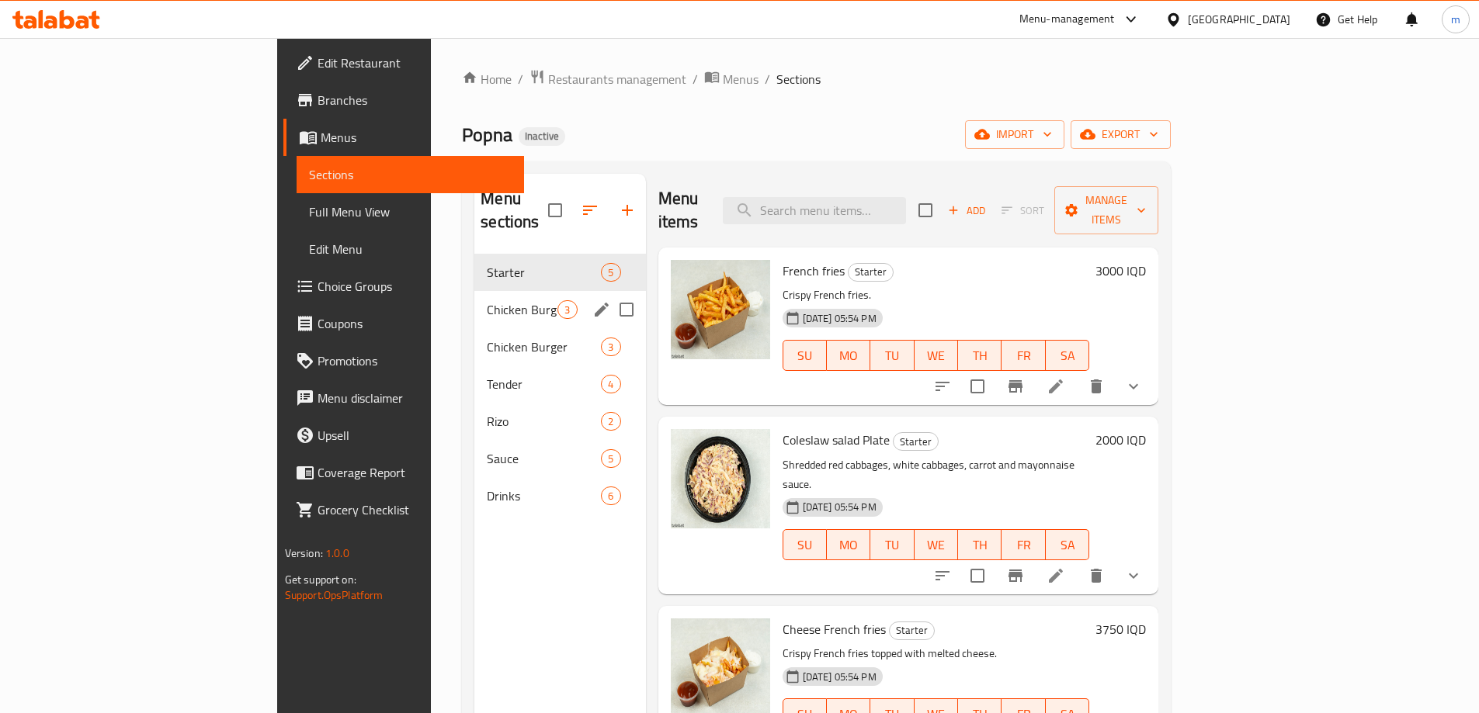
click at [474, 296] on div "Chicken Burger Meal 3" at bounding box center [559, 309] width 171 height 37
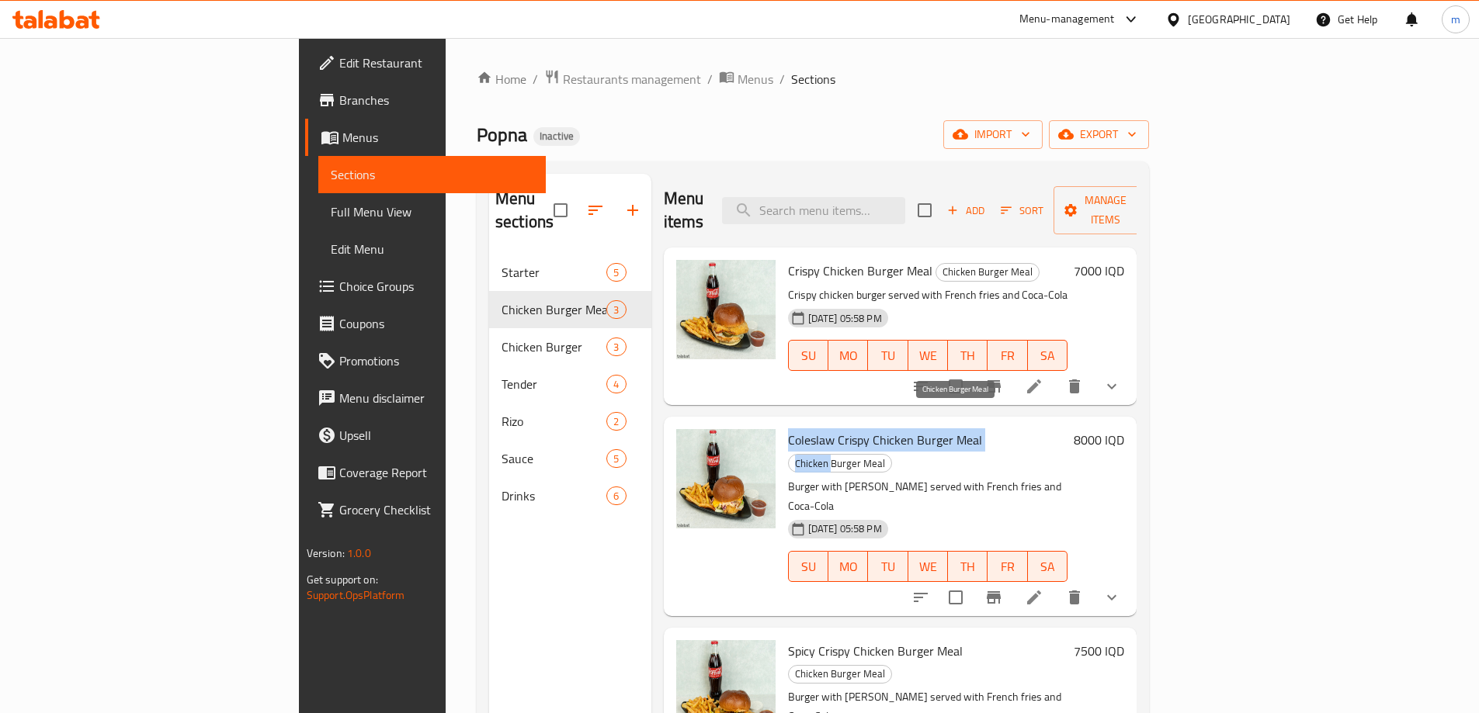
drag, startPoint x: 765, startPoint y: 411, endPoint x: 948, endPoint y: 421, distance: 183.5
click at [948, 429] on h6 "Coleslaw Crispy Chicken Burger Meal Chicken Burger Meal" at bounding box center [928, 450] width 280 height 43
click at [998, 514] on div "18-08-2025 05:58 PM SU MO TU WE TH FR SA" at bounding box center [928, 556] width 293 height 84
drag, startPoint x: 743, startPoint y: 418, endPoint x: 899, endPoint y: 418, distance: 156.0
click at [899, 428] on span "Coleslaw Crispy Chicken Burger Meal" at bounding box center [885, 439] width 194 height 23
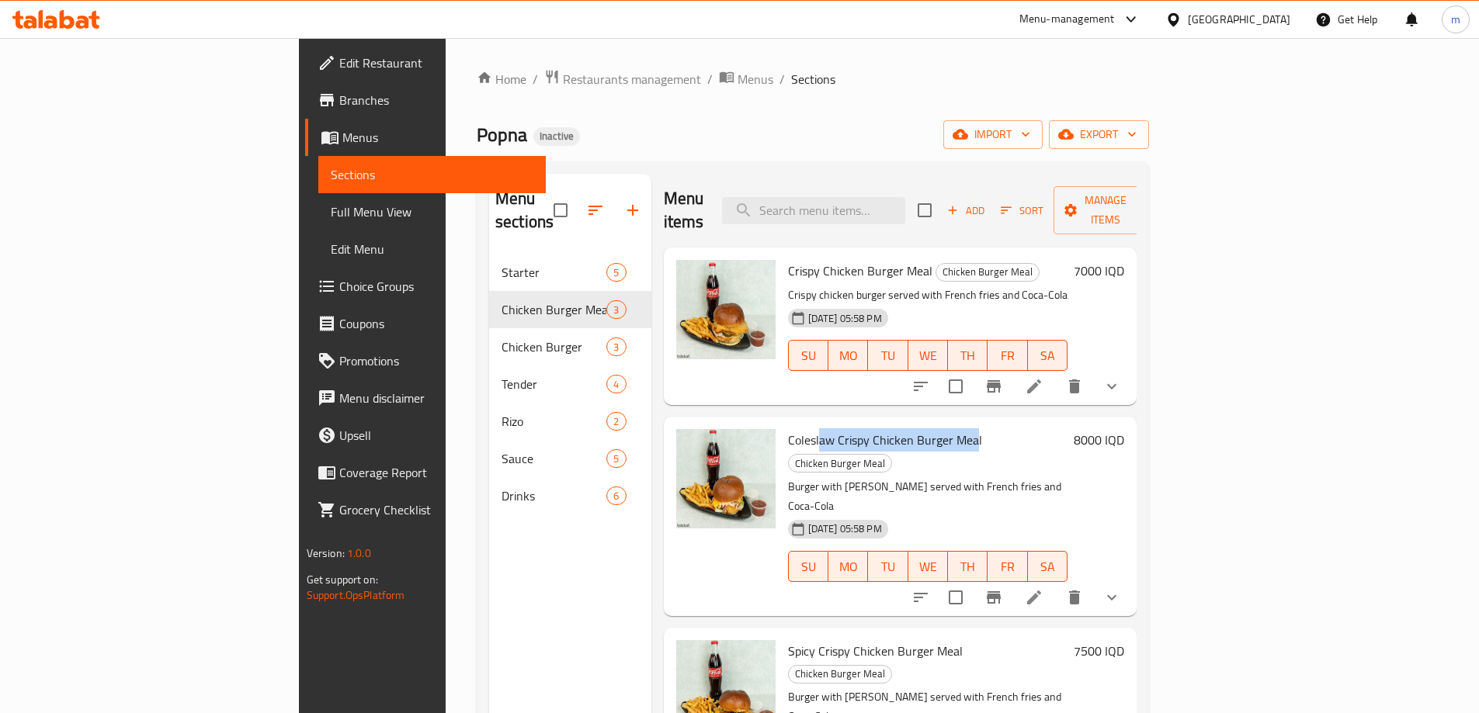
click at [1043, 588] on icon at bounding box center [1034, 597] width 19 height 19
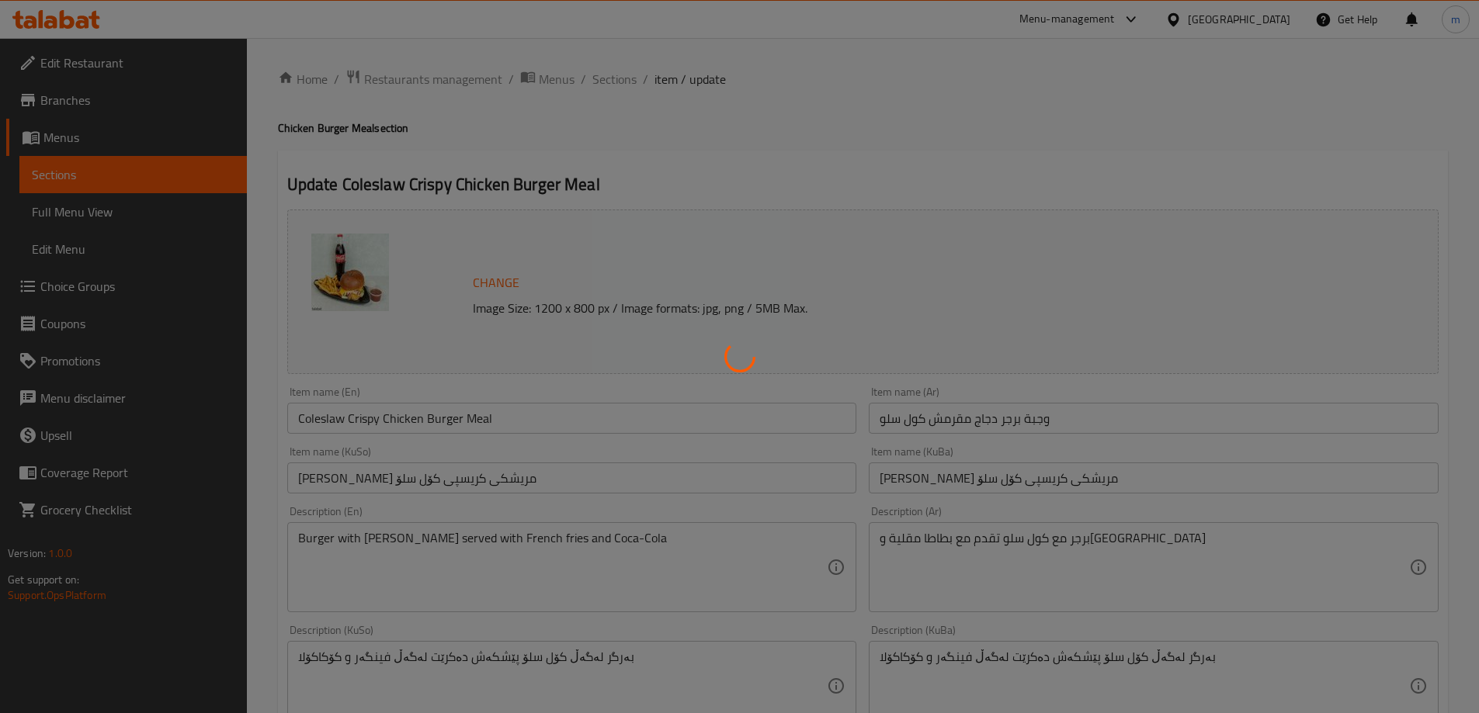
type input "الإضافات:"
type input "زیادە:"
type input "0"
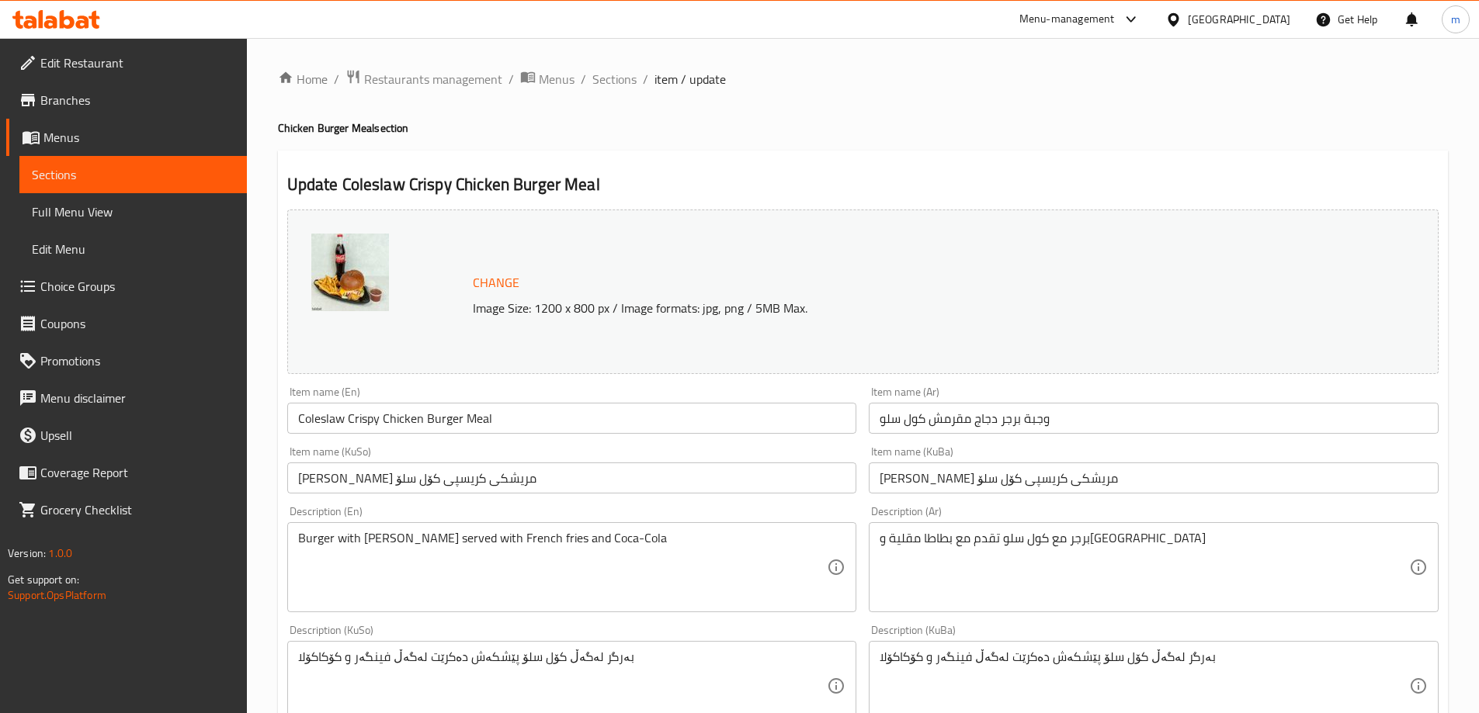
click at [325, 424] on input "Coleslaw Crispy Chicken Burger Meal" at bounding box center [572, 418] width 570 height 31
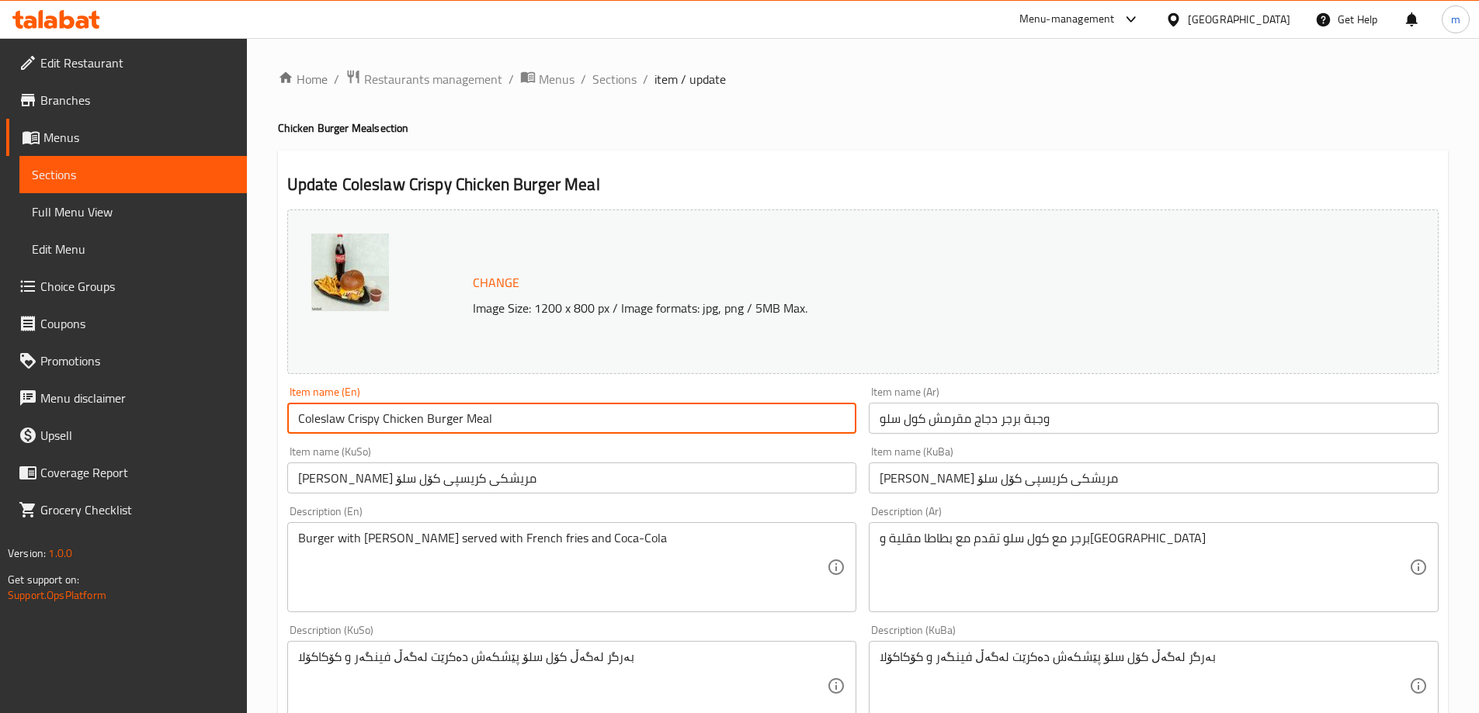
click at [325, 424] on input "Coleslaw Crispy Chicken Burger Meal" at bounding box center [572, 418] width 570 height 31
click at [453, 424] on input "Crispy Chicken Burger Meal" at bounding box center [572, 418] width 570 height 31
paste input "Coleslaw"
type input "Crispy Chicken Burger Meal With Coleslaw Salad"
click at [1126, 414] on input "وجبة برجر دجاج مقرمش كول سلو" at bounding box center [1154, 418] width 570 height 31
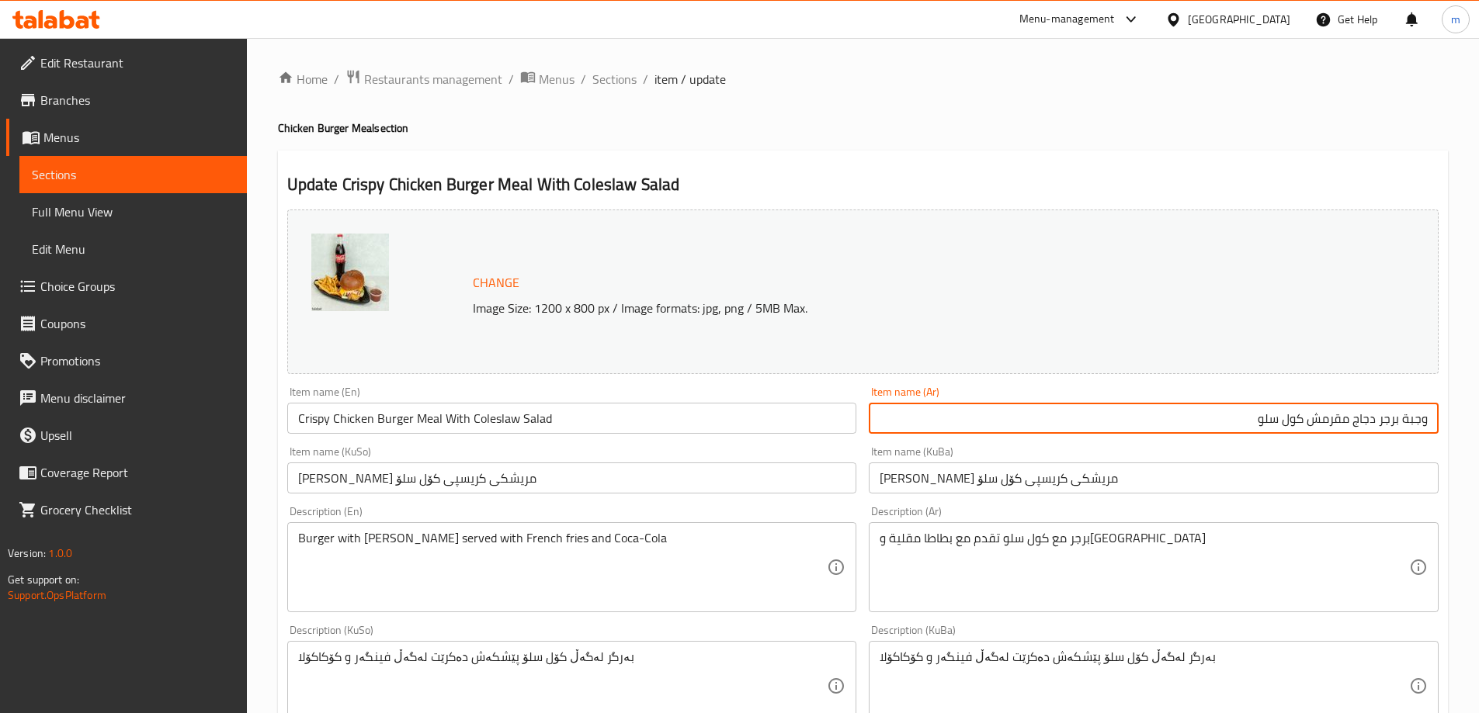
click at [1305, 417] on input "وجبة برجر دجاج مقرمش كول سلو" at bounding box center [1154, 418] width 570 height 31
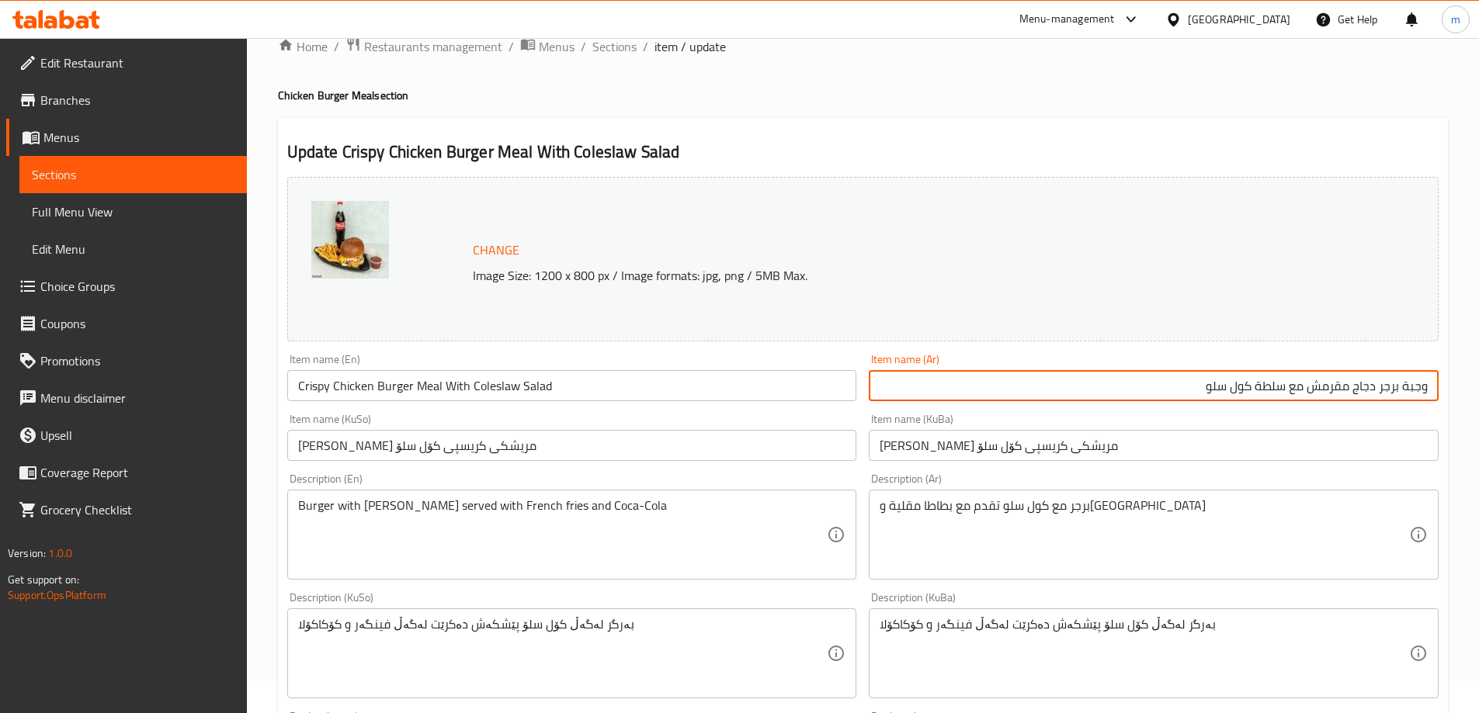
scroll to position [34, 0]
type input "وجبة برجر دجاج مقرمش مع سلطة كول سلو"
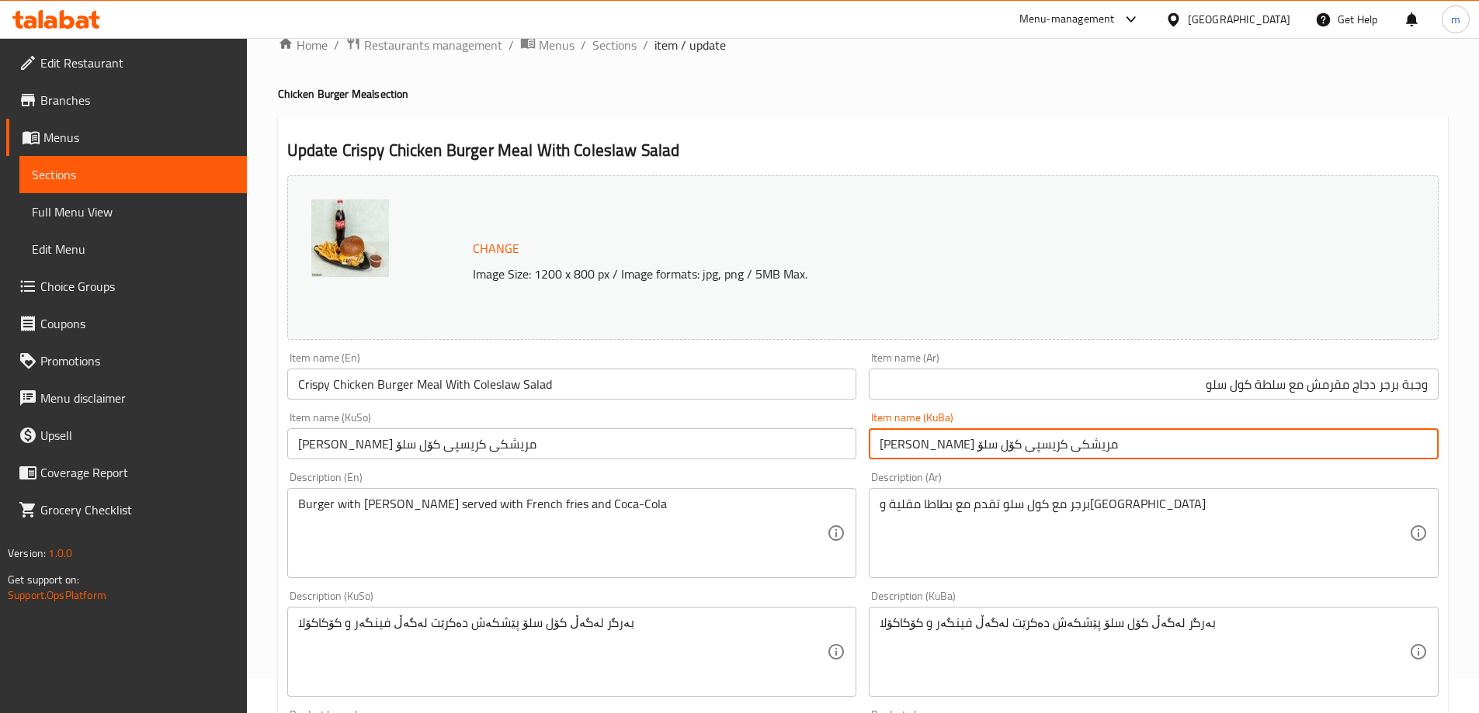
click at [1099, 442] on input "[PERSON_NAME] مریشکی کریسپی کۆل سلۆ" at bounding box center [1154, 443] width 570 height 31
click at [1264, 446] on input "[PERSON_NAME] مریشکی کریسپی کۆل سلۆ" at bounding box center [1154, 443] width 570 height 31
drag, startPoint x: 1264, startPoint y: 444, endPoint x: 1201, endPoint y: 444, distance: 62.9
click at [1201, 444] on input "ژەمی بەرگری مریشکی کریسپی لەگەڵ زەڵاتەی کۆل سلۆ" at bounding box center [1154, 443] width 570 height 31
type input "ژەمی بەرگری مریشکی کریسپی لەگەڵ زەڵاتەی کۆل سلۆ"
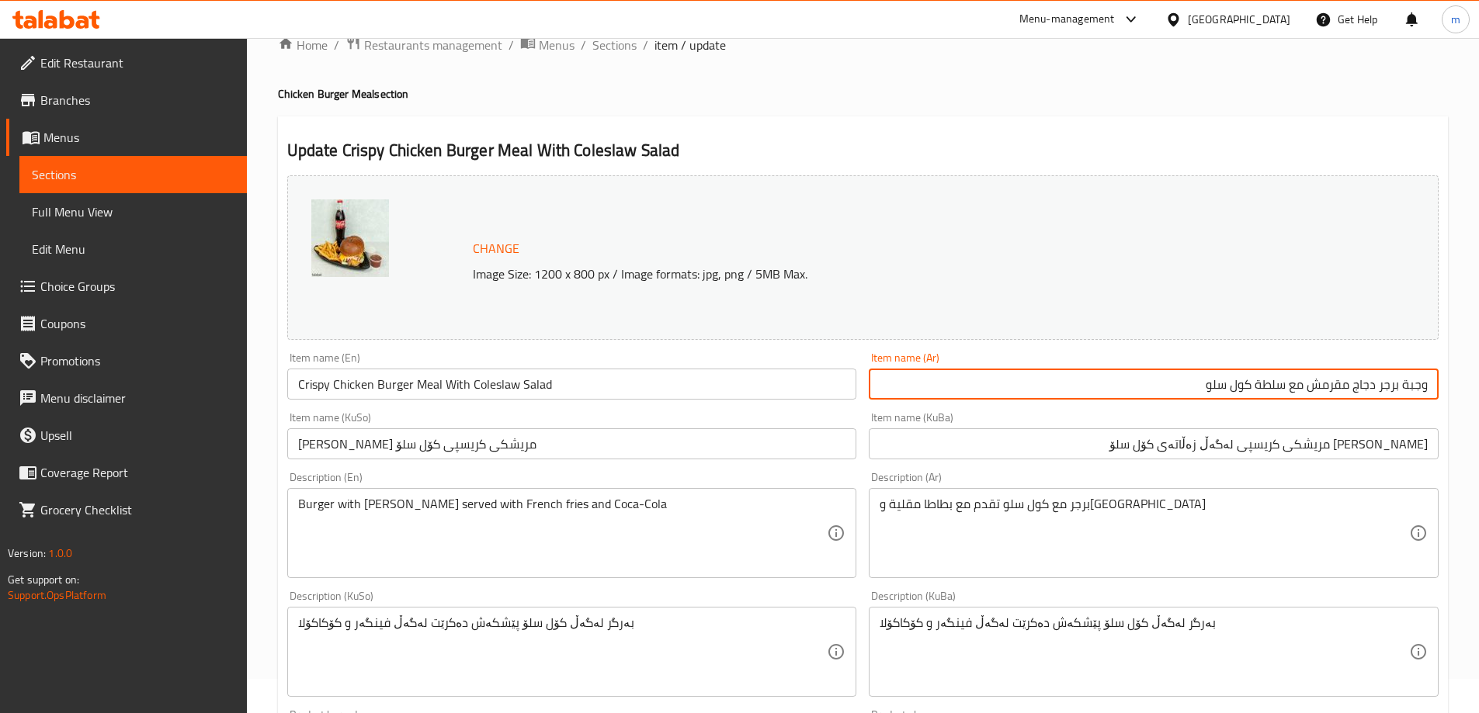
drag, startPoint x: 1303, startPoint y: 383, endPoint x: 1252, endPoint y: 374, distance: 52.1
click at [1252, 374] on input "وجبة برجر دجاج مقرمش مع سلطة كول سلو" at bounding box center [1154, 384] width 570 height 31
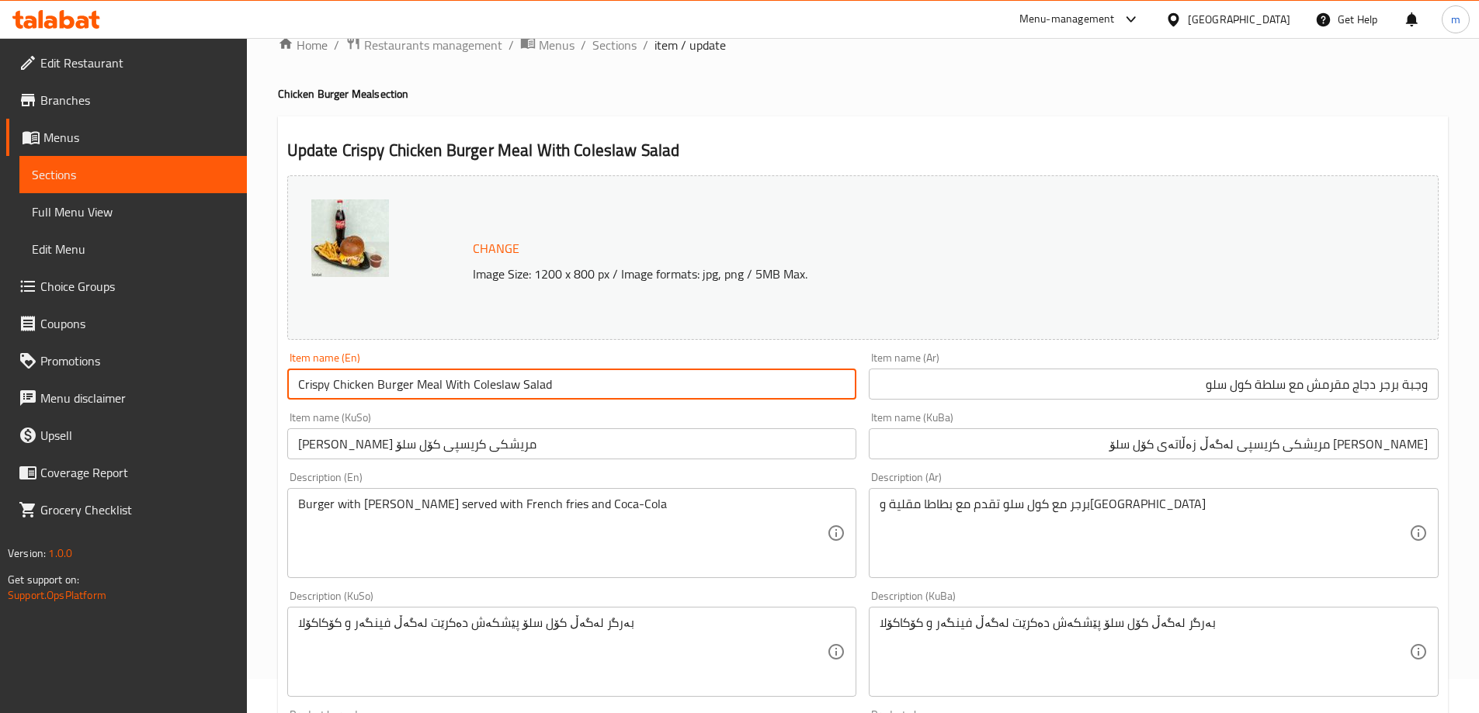
drag, startPoint x: 441, startPoint y: 383, endPoint x: 685, endPoint y: 379, distance: 243.8
click at [685, 379] on input "Crispy Chicken Burger Meal With Coleslaw Salad" at bounding box center [572, 384] width 570 height 31
click at [529, 407] on div "Item name (KuSo) ژەمی بەرگری مریشکی کریسپی کۆل سلۆ Item name (KuSo)" at bounding box center [572, 436] width 582 height 60
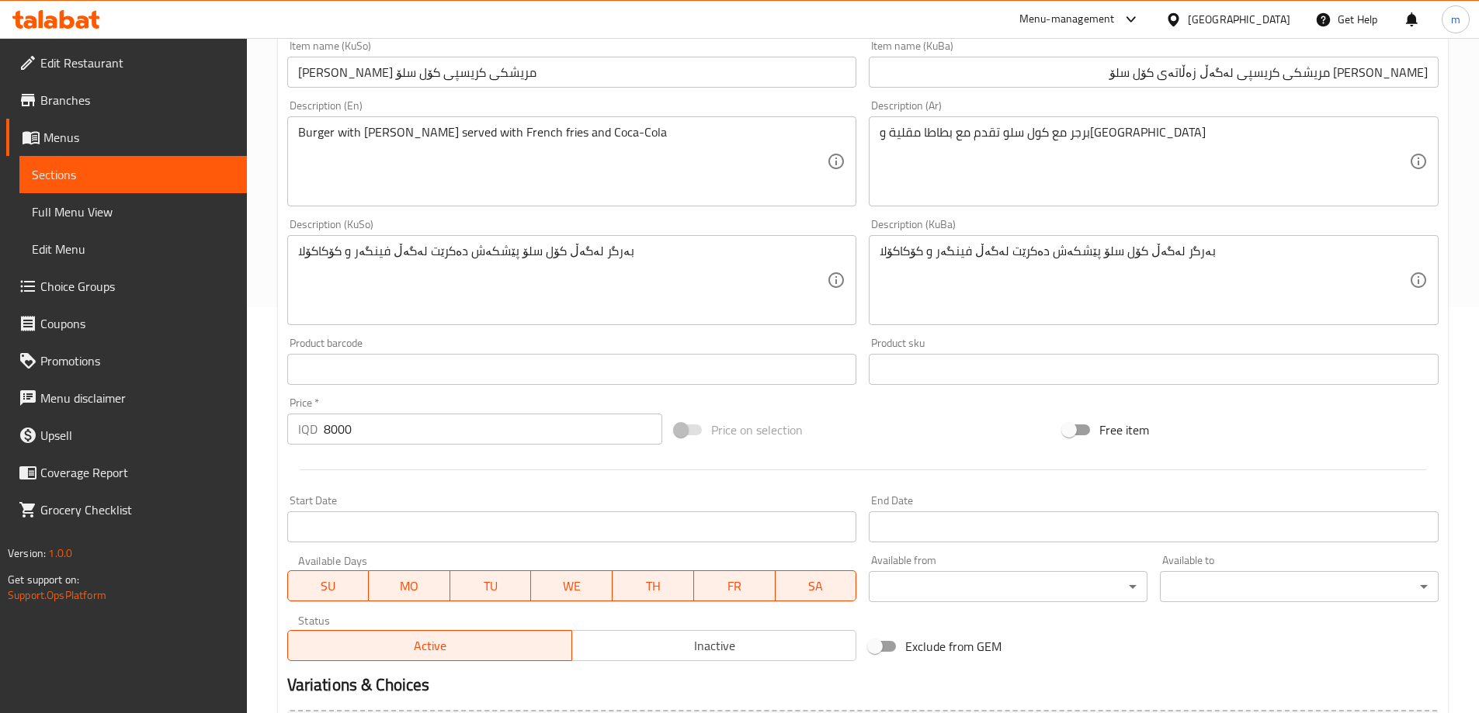
scroll to position [104, 0]
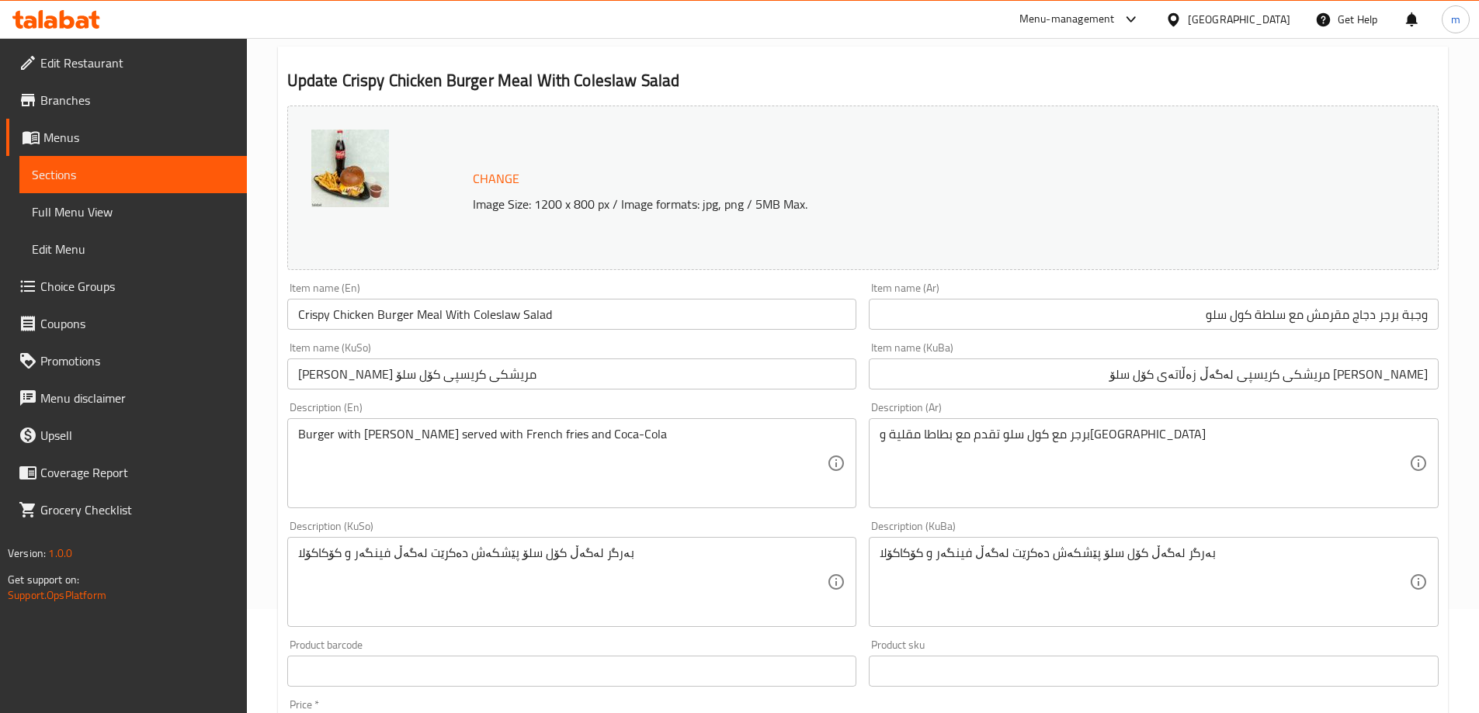
click at [407, 446] on textarea "Burger with [PERSON_NAME] served with French fries and Coca-Cola" at bounding box center [562, 464] width 529 height 74
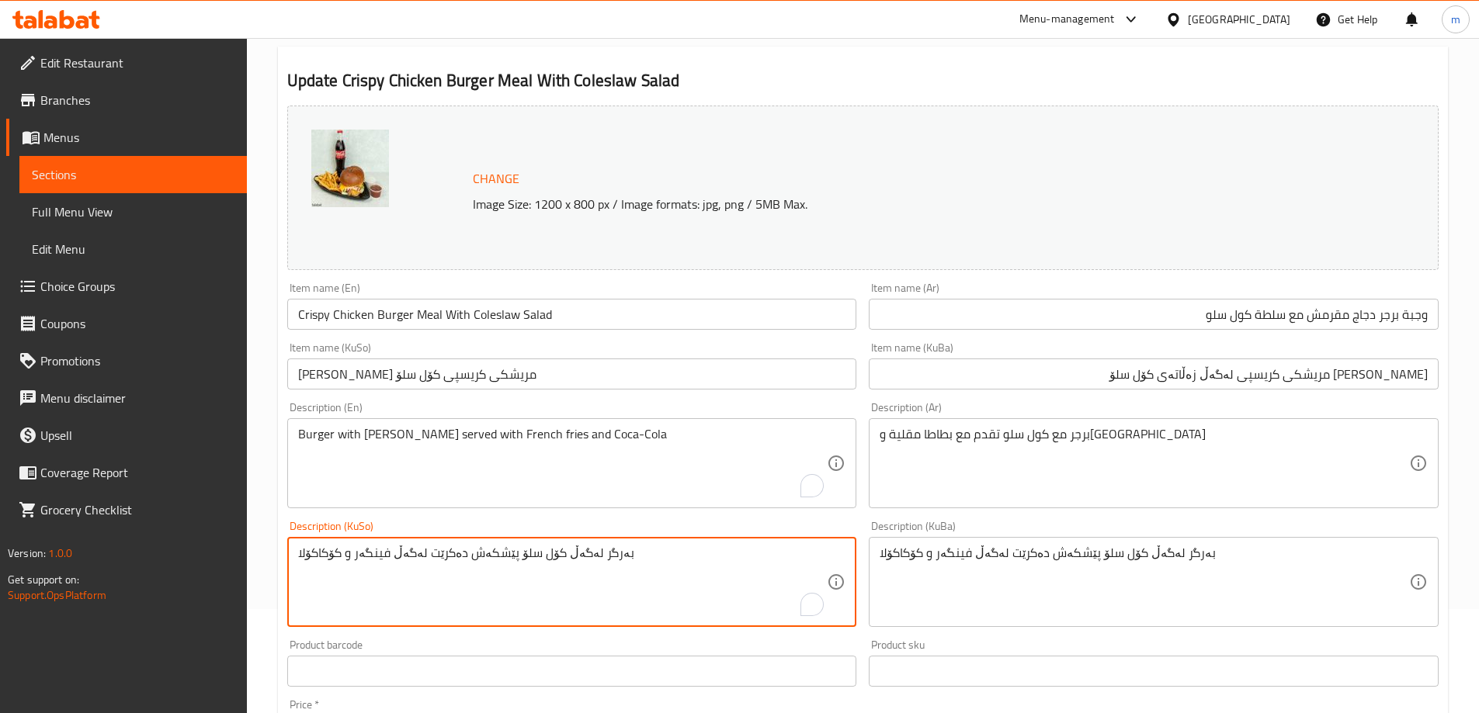
click at [544, 557] on textarea "بەرگر لەگەڵ کۆل سلۆ پێشکەش دەکرێت لەگەڵ فینگەر و کۆکاکۆلا" at bounding box center [562, 583] width 529 height 74
type textarea "بەرگر لەگەڵ زەڵاتەی کۆل سلۆ پێشکەش دەکرێت لەگەڵ فینگەر و کۆکاکۆلا"
click at [1127, 553] on textarea "بەرگر لەگەڵ کۆل سلۆ پێشکەش دەکرێت لەگەڵ فینگەر و کۆکاکۆلا" at bounding box center [1143, 583] width 529 height 74
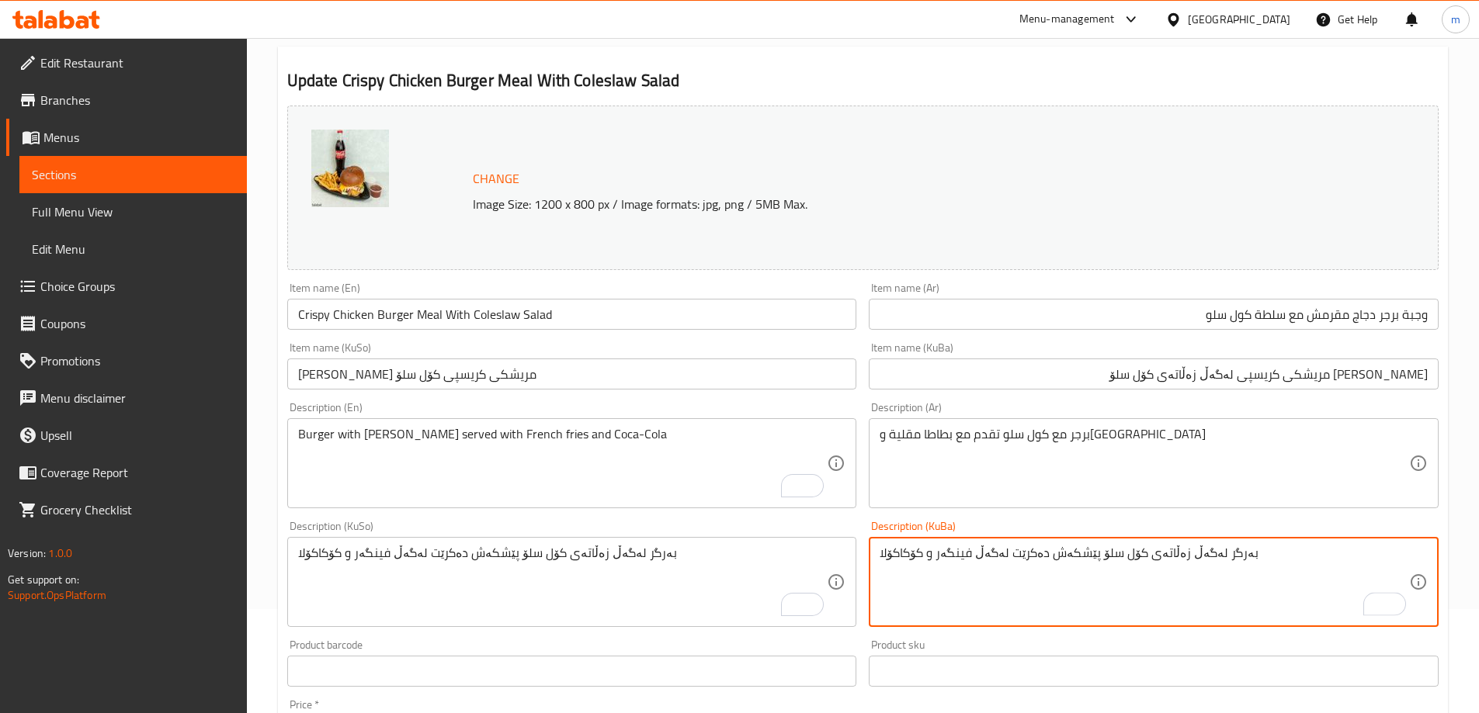
click at [1149, 557] on textarea "بەرگر لەگەڵ زەڵاتەی کۆل سلۆ پێشکەش دەکرێت لەگەڵ فینگەر و کۆکاکۆلا" at bounding box center [1143, 583] width 529 height 74
click at [1152, 558] on textarea "بەرگر لەگەڵ زەڵاتەی کۆل سلۆ پێشکەش دەکرێت لەگەڵ فینگەر و کۆکاکۆلا" at bounding box center [1143, 583] width 529 height 74
click at [1153, 559] on textarea "بەرگر لەگەڵ زەڵاتەی کۆل سلۆ پێشکەش دەکرێت لەگەڵ فینگەر و کۆکاکۆلا" at bounding box center [1143, 583] width 529 height 74
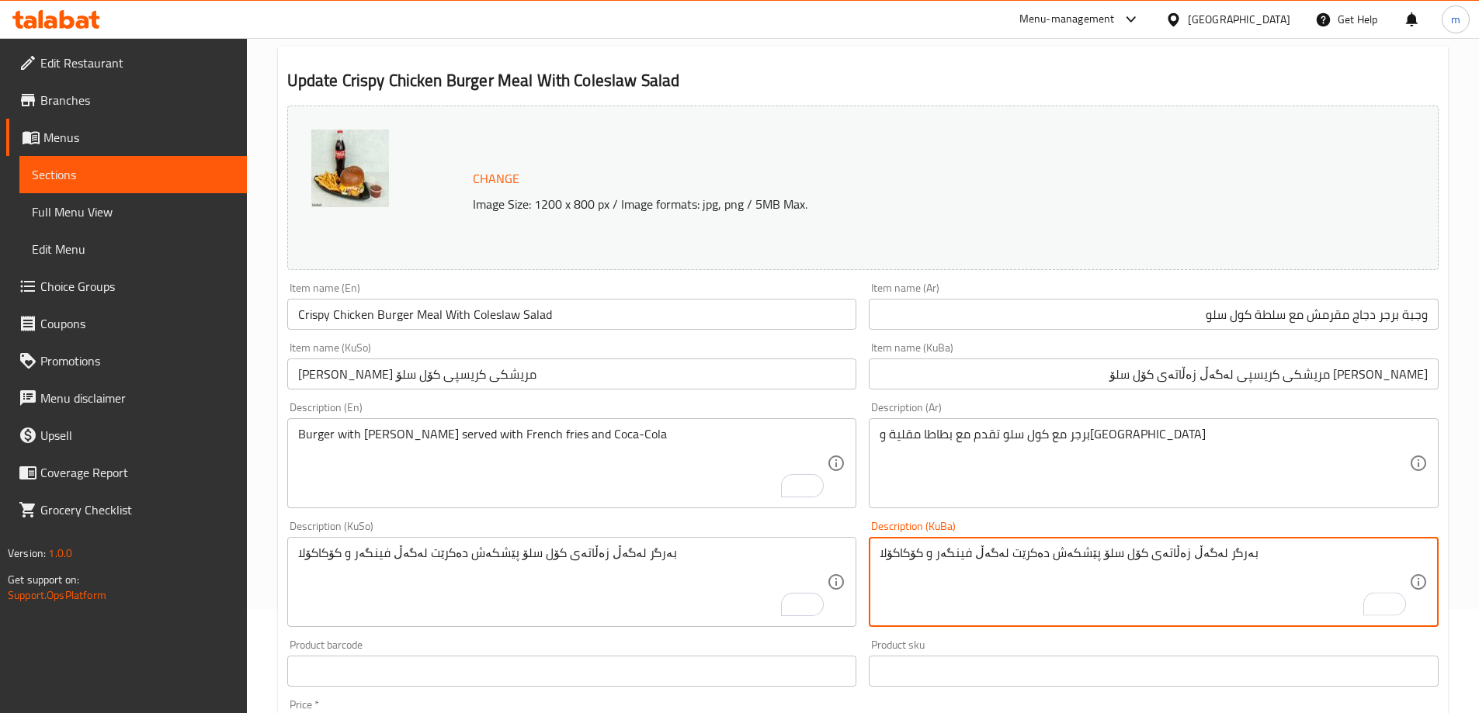
click at [1151, 559] on textarea "بەرگر لەگەڵ زەڵاتەی کۆل سلۆ پێشکەش دەکرێت لەگەڵ فینگەر و کۆکاکۆلا" at bounding box center [1143, 583] width 529 height 74
type textarea "بەرگر لەگەڵ زەڵاتەی کۆل سلۆ پێشکەش دەکرێت لەگەڵ فینگەر و کۆکاکۆلا"
click at [407, 430] on textarea "Burger with [PERSON_NAME] served with French fries and Coca-Cola" at bounding box center [562, 464] width 529 height 74
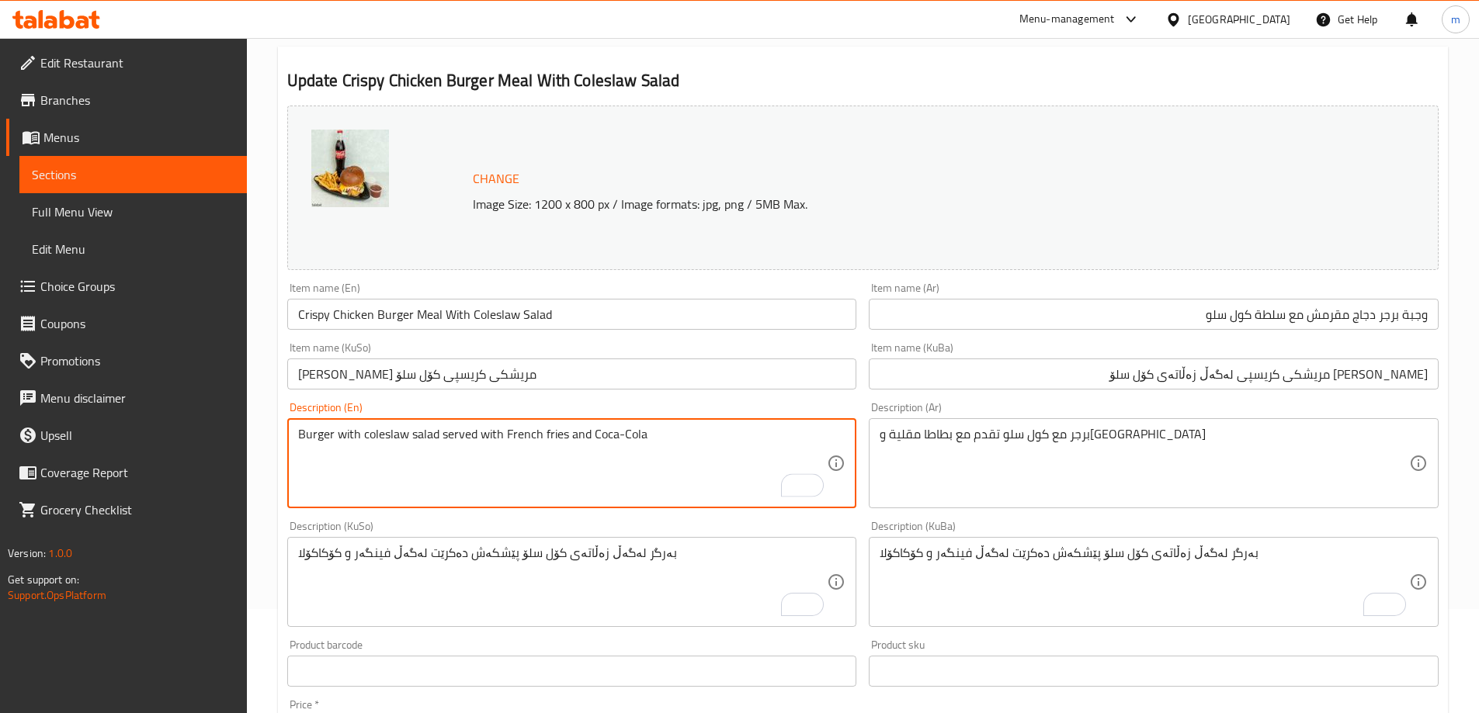
click at [417, 441] on textarea "Burger with coleslaw salad served with French fries and Coca-Cola" at bounding box center [562, 464] width 529 height 74
click at [417, 446] on textarea "Burger with coleslaw salad served with French fries and Coca-Cola" at bounding box center [562, 464] width 529 height 74
click at [422, 441] on textarea "Burger with coleslaw salad served with French fries and Coca-Cola" at bounding box center [562, 464] width 529 height 74
type textarea "Burger with coleslaw salad served with French fries and Coca-Cola"
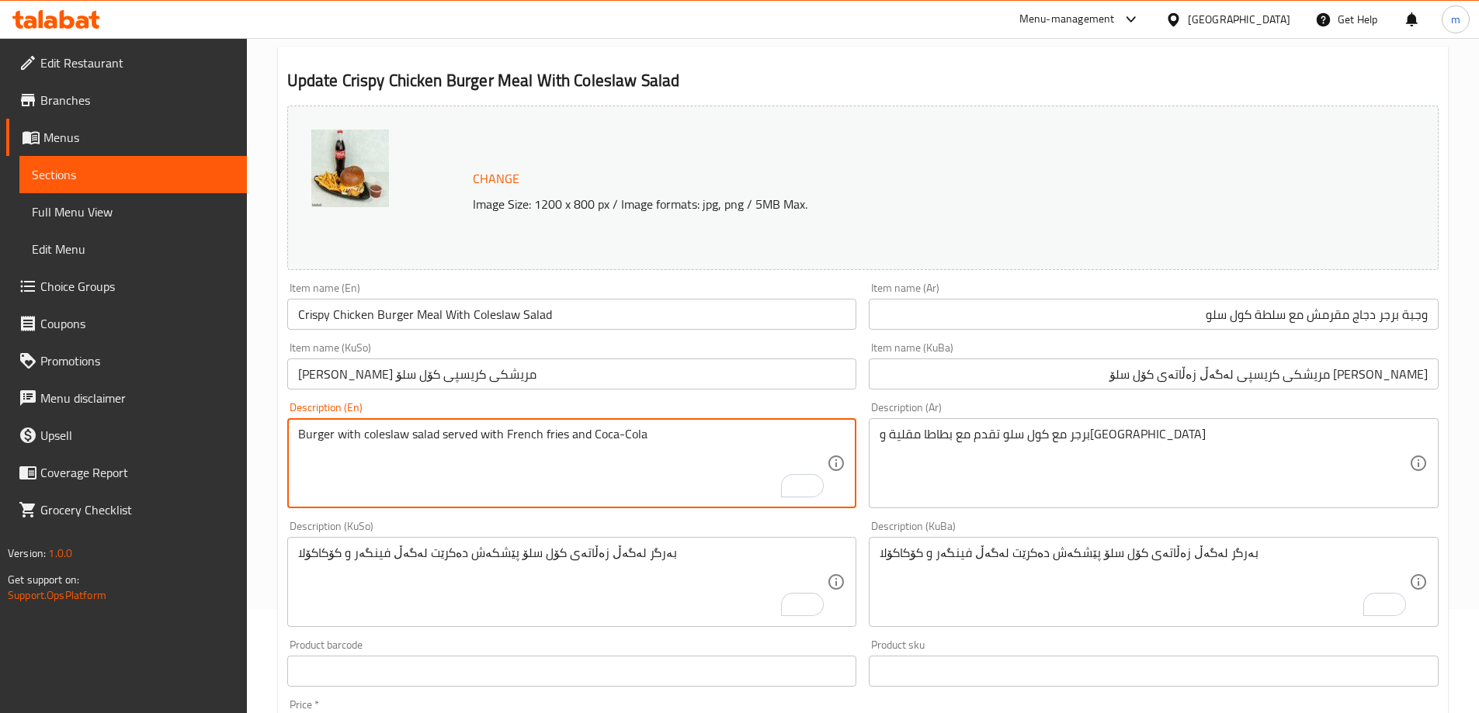
click at [1085, 466] on textarea "برجر مع كول سلو تقدم مع بطاطا مقلية و[GEOGRAPHIC_DATA]" at bounding box center [1143, 464] width 529 height 74
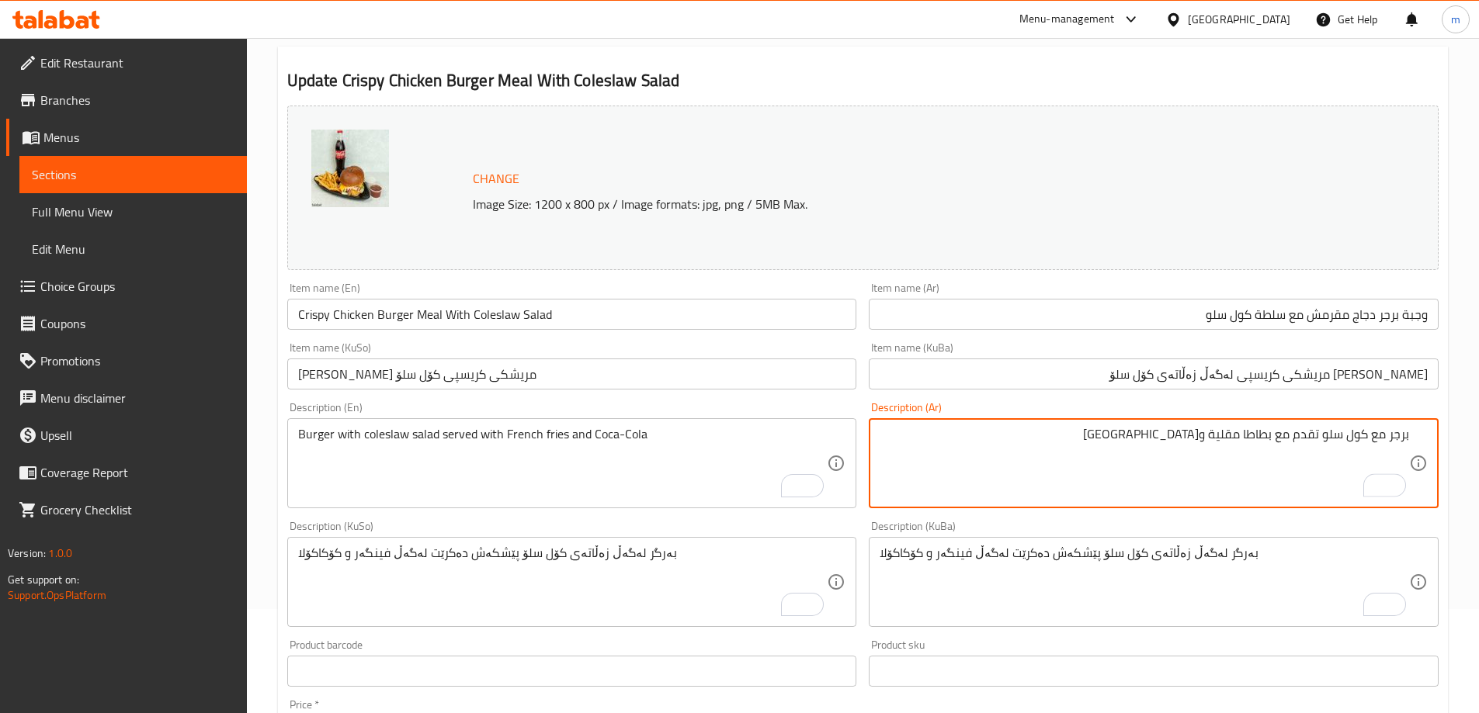
click at [1369, 439] on textarea "برجر مع كول سلو تقدم مع بطاطا مقلية و[GEOGRAPHIC_DATA]" at bounding box center [1143, 464] width 529 height 74
click at [1357, 427] on textarea "برجر مع سلطة كول سلو تقدم مع بطاطا مقلية و[GEOGRAPHIC_DATA]" at bounding box center [1143, 464] width 529 height 74
click at [1356, 437] on textarea "برجر مع سلطة كول سلو تقدم مع بطاطا مقلية و[GEOGRAPHIC_DATA]" at bounding box center [1143, 464] width 529 height 74
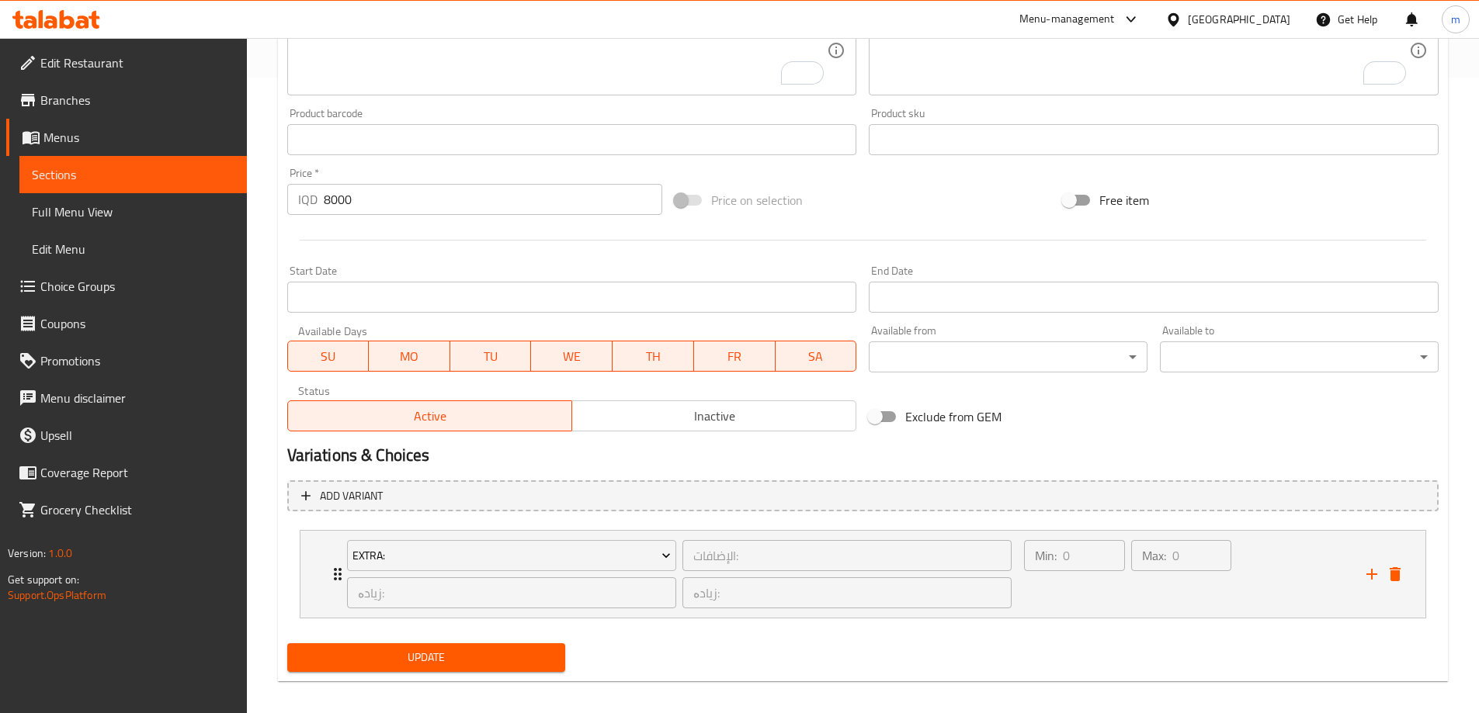
scroll to position [647, 0]
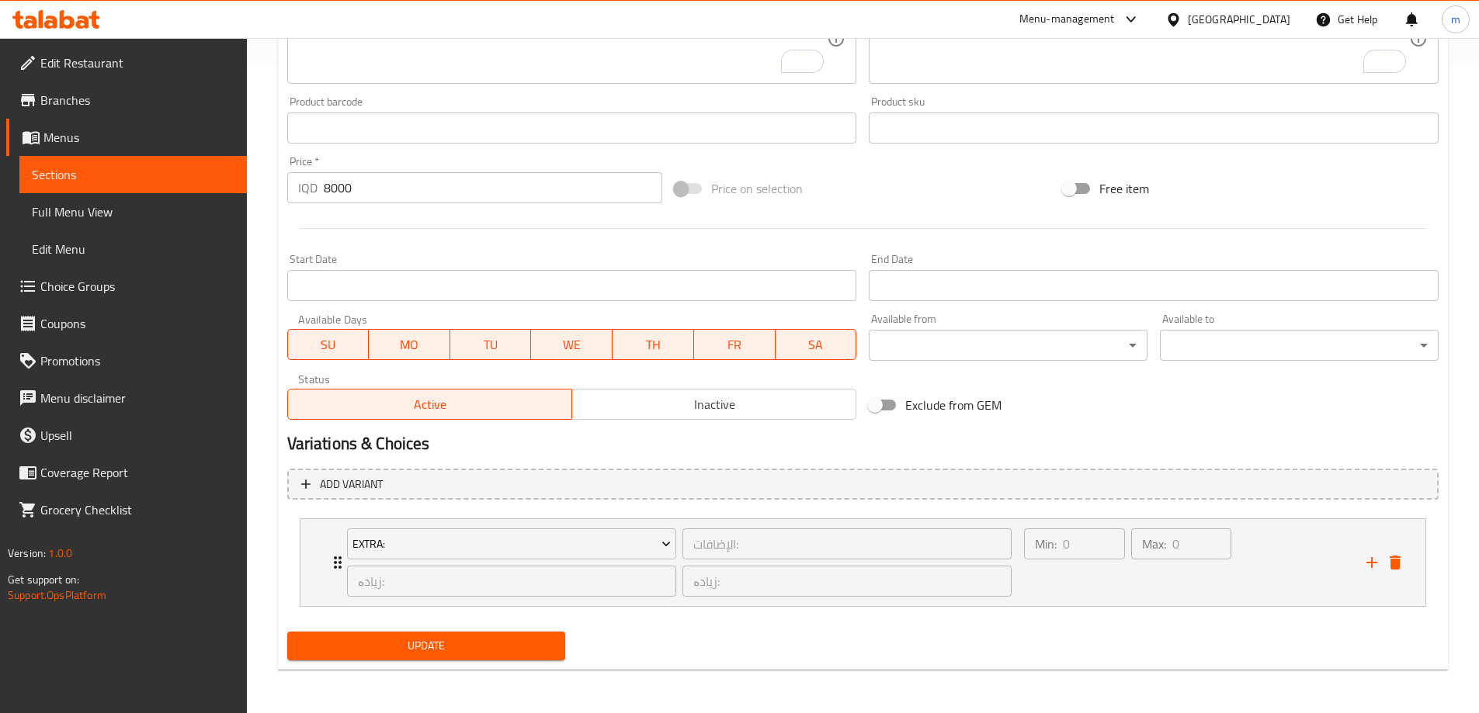
type textarea "برجر مع سلطة كول سلو تقدم مع بطاطا مقلية و[GEOGRAPHIC_DATA]"
click at [427, 639] on span "Update" at bounding box center [427, 645] width 254 height 19
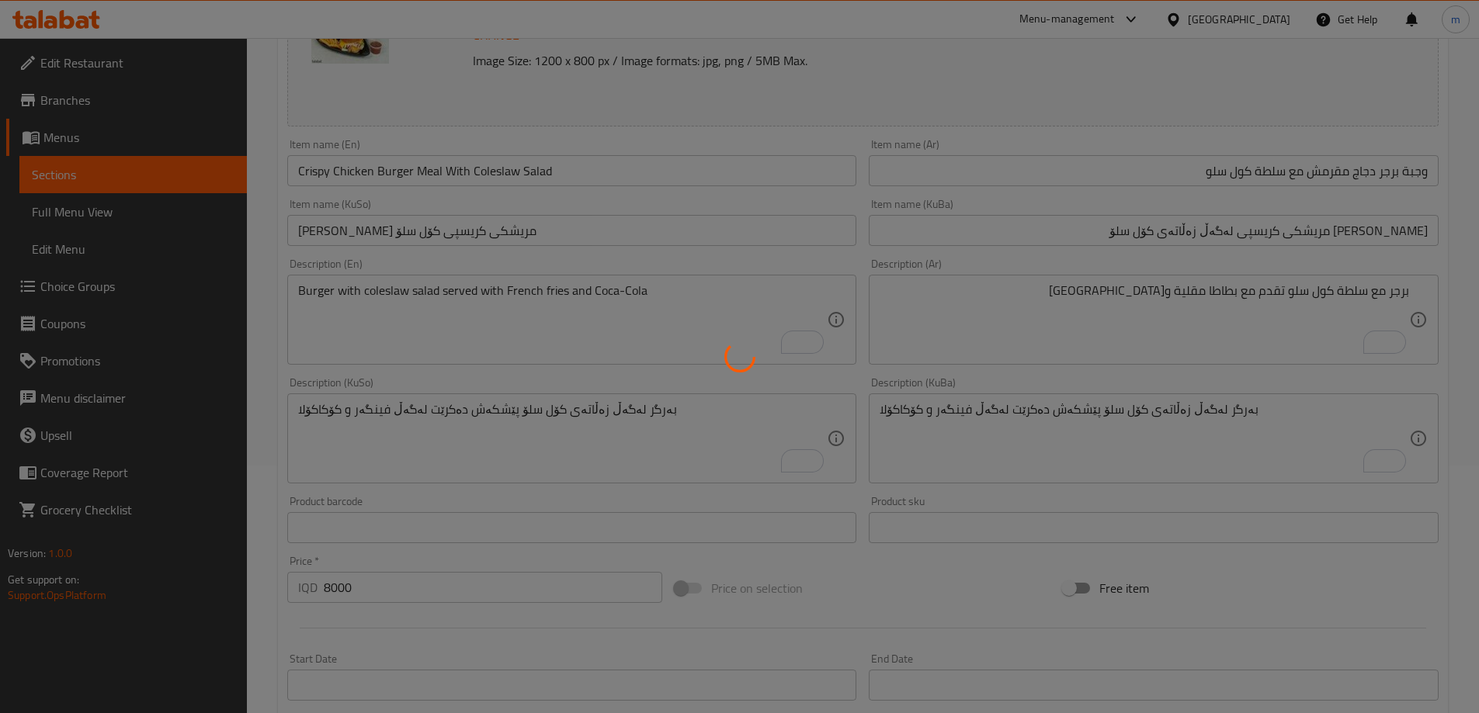
scroll to position [0, 0]
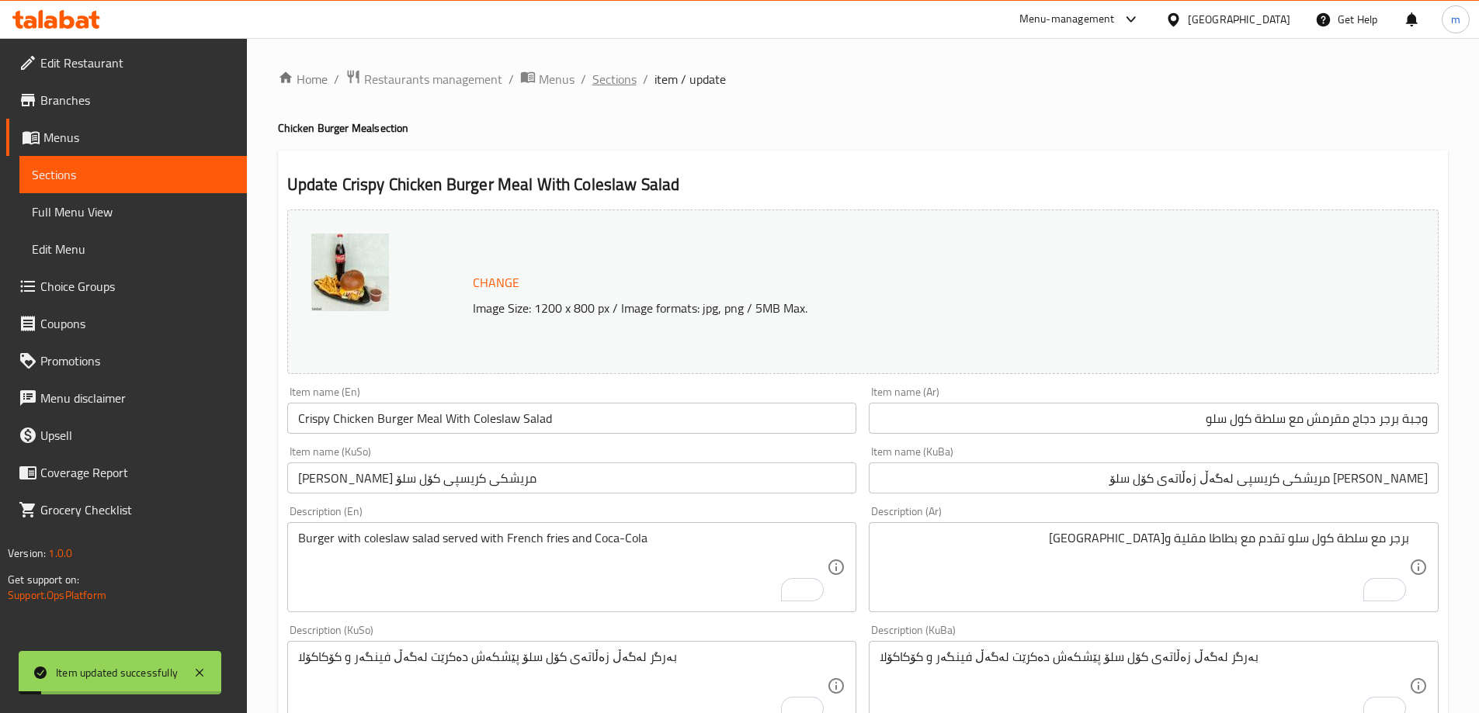
click at [602, 85] on span "Sections" at bounding box center [614, 79] width 44 height 19
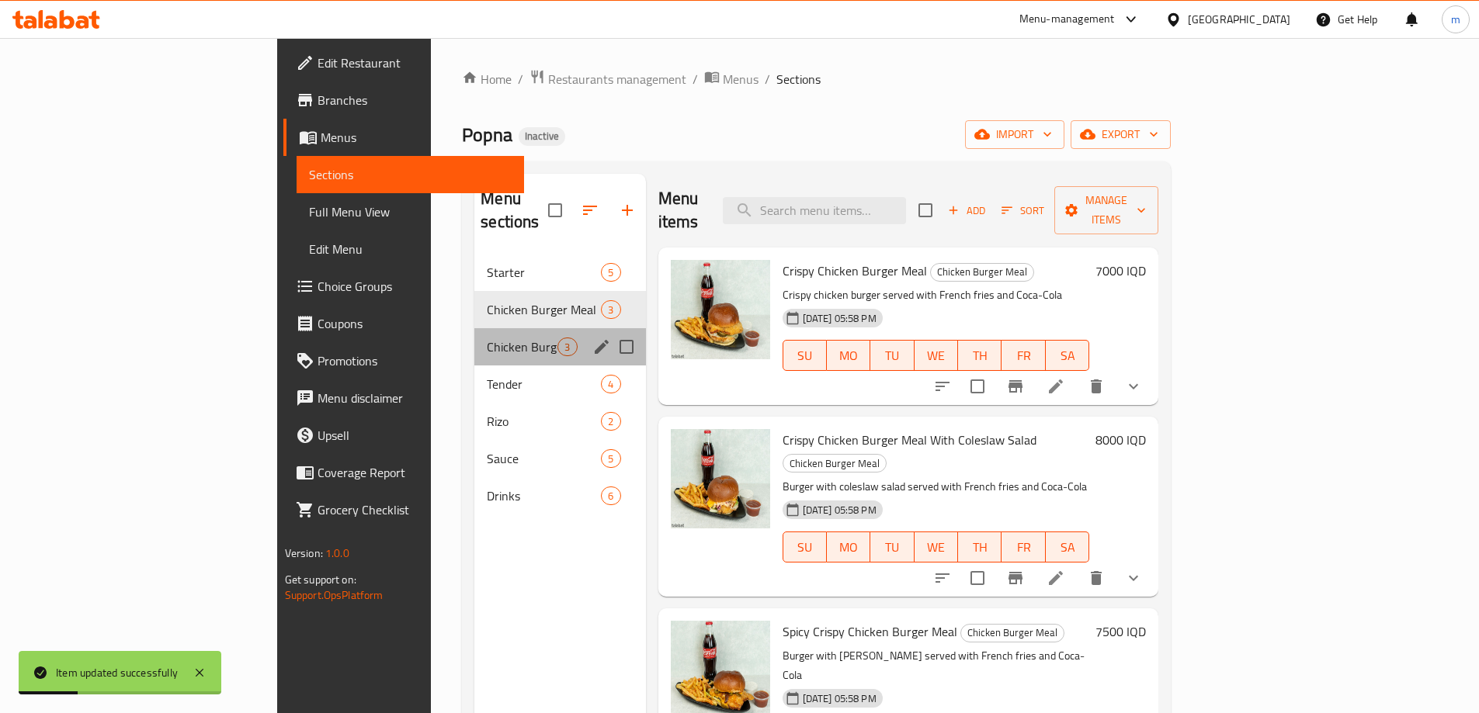
click at [474, 328] on div "Chicken Burger 3" at bounding box center [559, 346] width 171 height 37
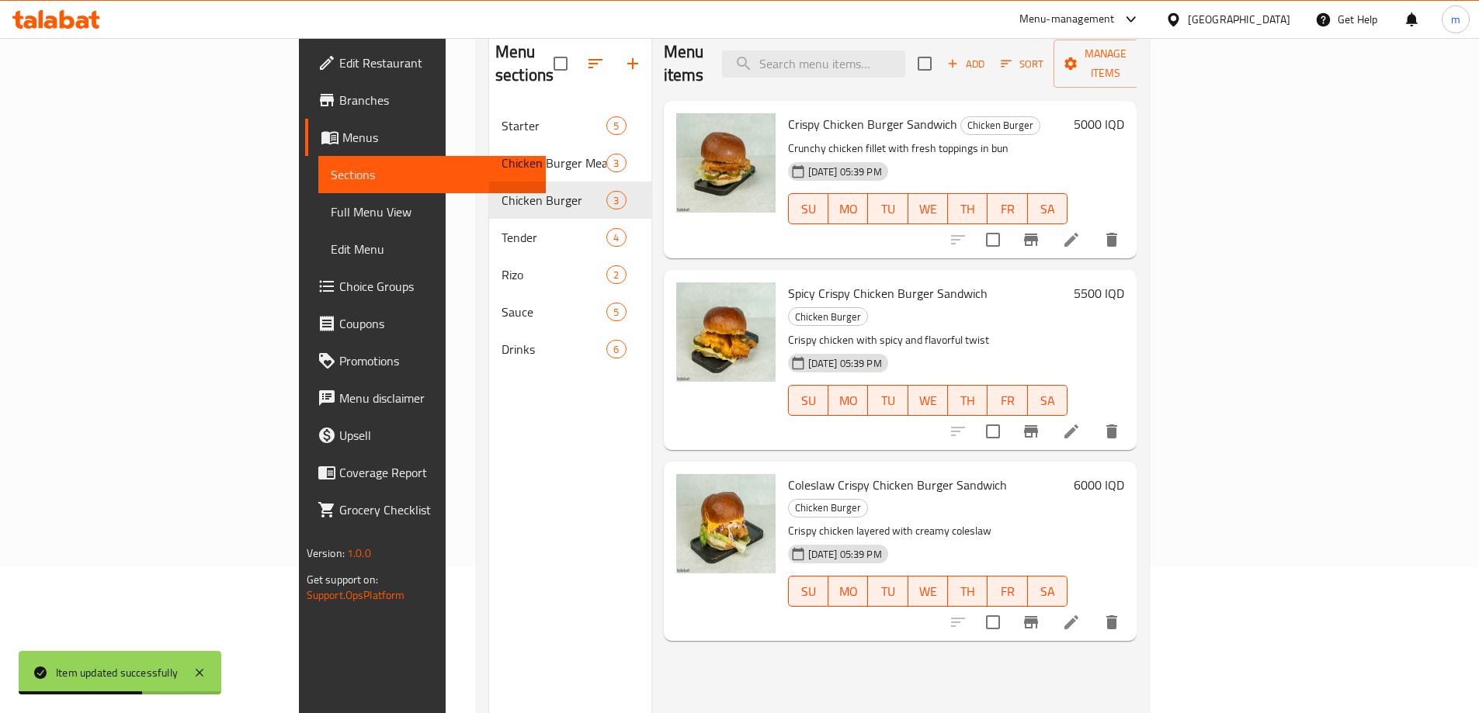
scroll to position [181, 0]
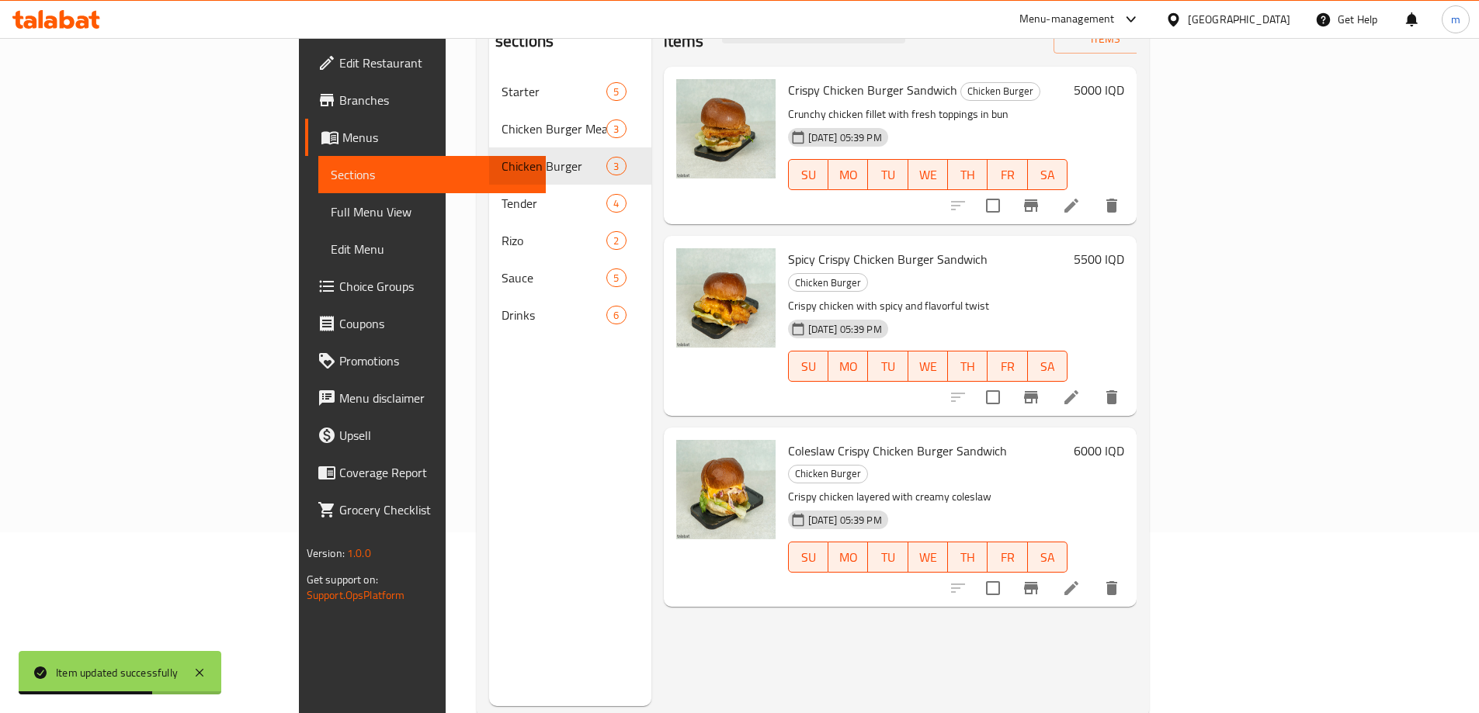
click at [1078, 581] on icon at bounding box center [1071, 588] width 14 height 14
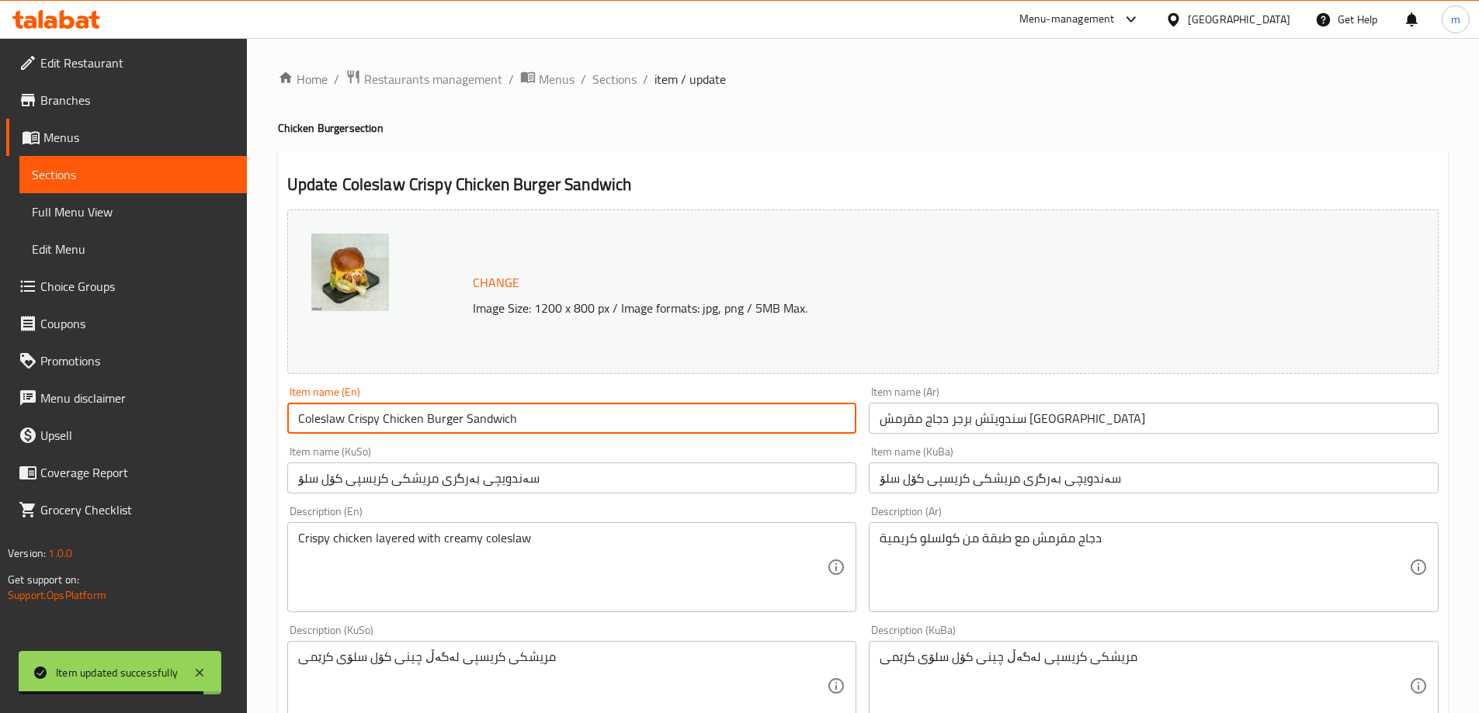
drag, startPoint x: 349, startPoint y: 418, endPoint x: 113, endPoint y: 448, distance: 238.7
click at [113, 448] on div "Edit Restaurant Branches Menus Sections Full Menu View Edit Menu Choice Groups …" at bounding box center [739, 668] width 1479 height 1260
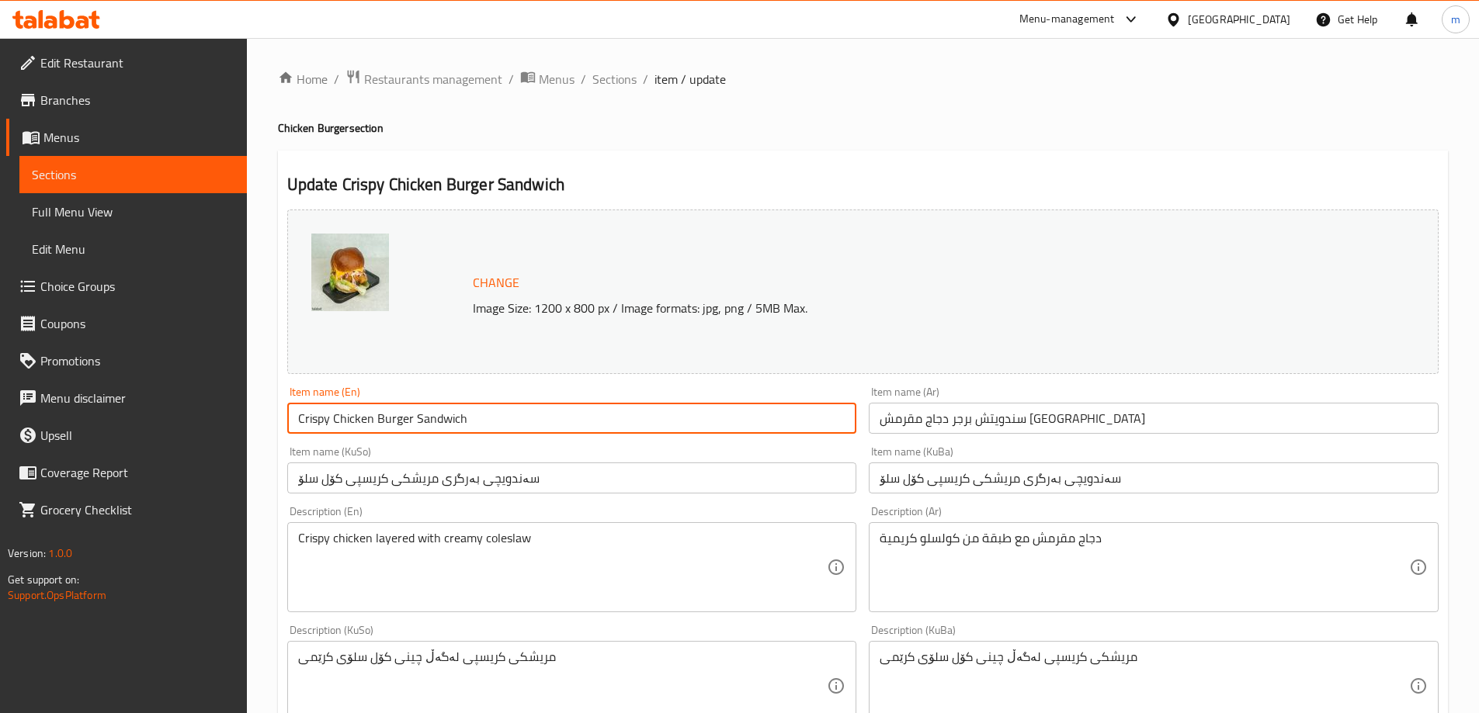
click at [494, 418] on input "Crispy Chicken Burger Sandwich" at bounding box center [572, 418] width 570 height 31
paste input "With Coleslaw Salad"
type input "Crispy Chicken Burger Sandwich With Coleslaw Salad"
click at [1015, 424] on input "سندويتش برجر دجاج مقرمش كول سلو" at bounding box center [1154, 418] width 570 height 31
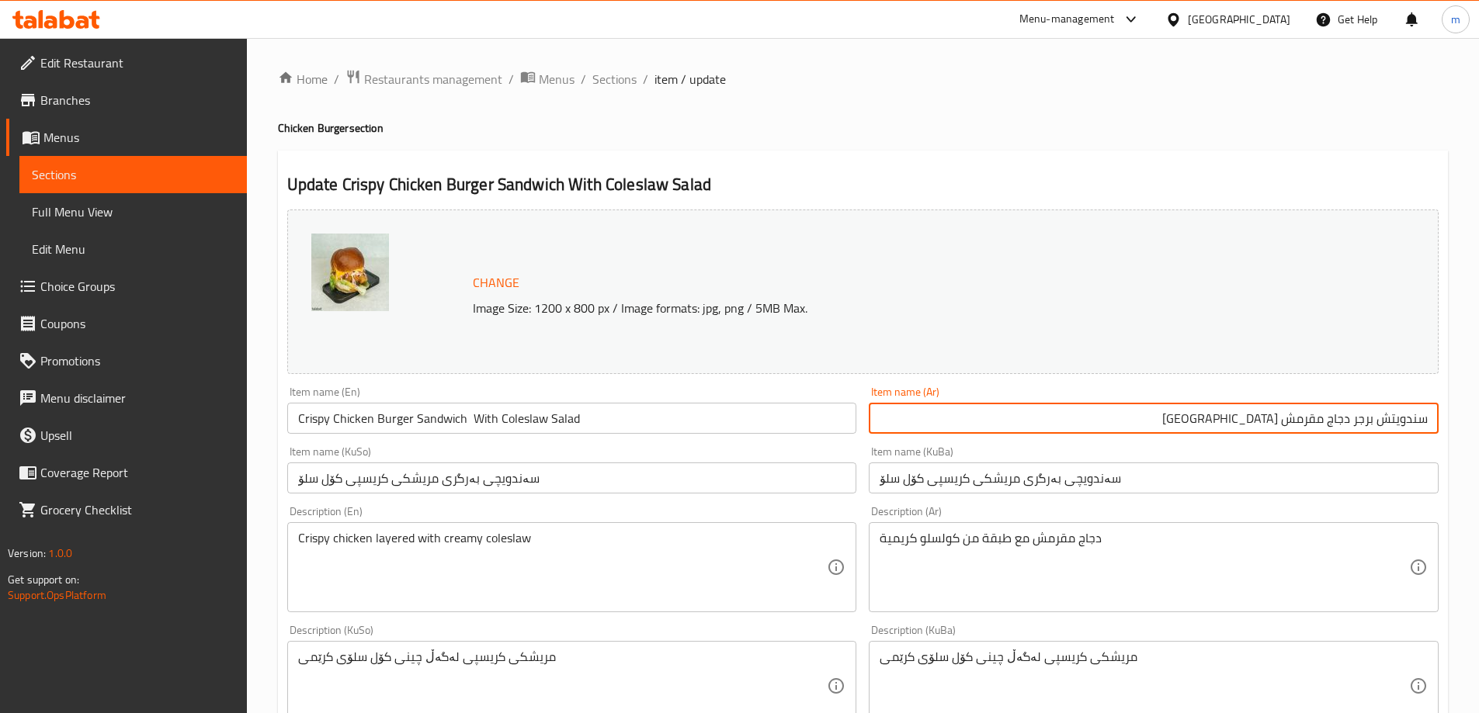
click at [1278, 422] on input "سندويتش برجر دجاج مقرمش كول سلو" at bounding box center [1154, 418] width 570 height 31
drag, startPoint x: 1278, startPoint y: 425, endPoint x: 1031, endPoint y: 425, distance: 247.6
click at [1031, 425] on input "سندويتش برجر دجاج مقرمش كول سلو" at bounding box center [1154, 418] width 570 height 31
paste input "ع سلطة"
click at [1275, 422] on input "سندويتش برجر دجاج مقرمش كول سلو" at bounding box center [1154, 418] width 570 height 31
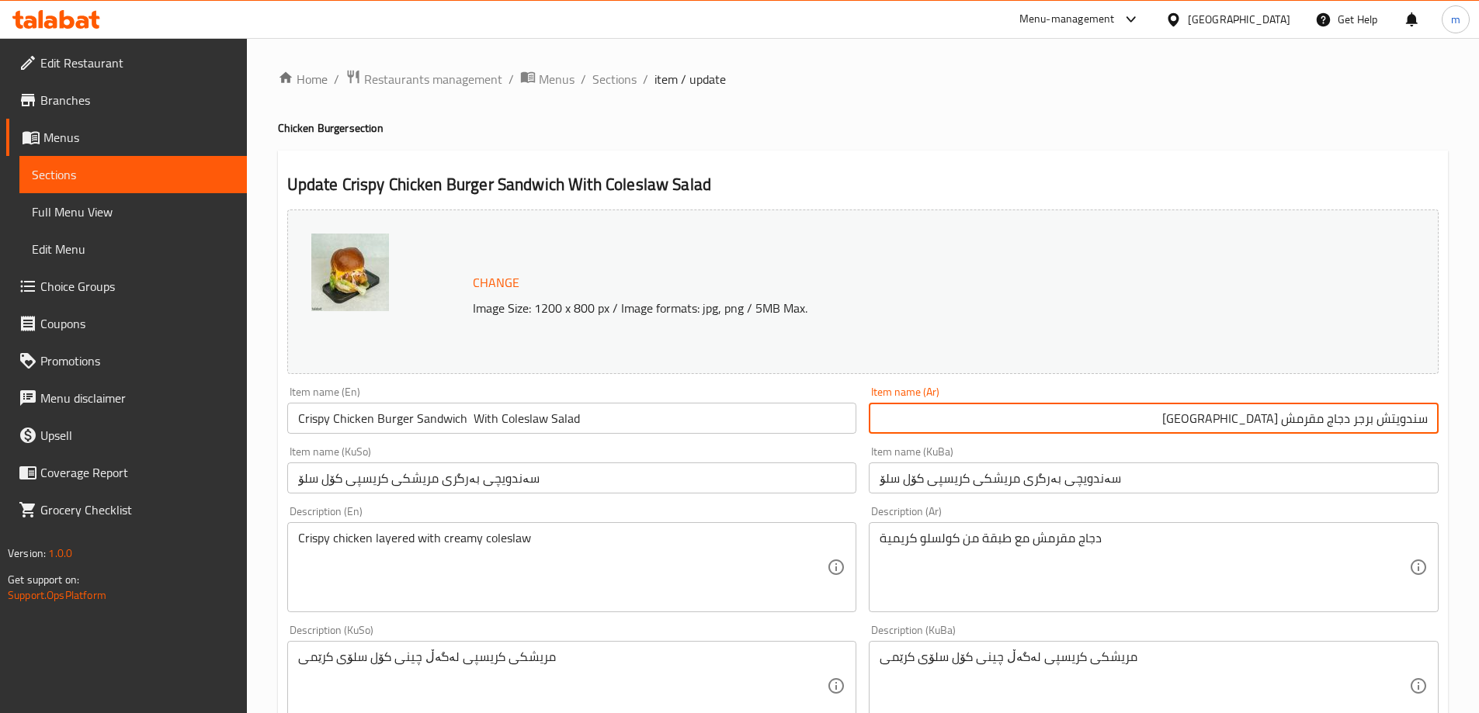
paste input "ع سلطة"
type input "سندويتش برجر دجاج مقرمش مع سلطة كول سلو"
click at [751, 483] on input "سەندویچی بەرگری مریشکی کریسپی کۆل سلۆ" at bounding box center [572, 478] width 570 height 31
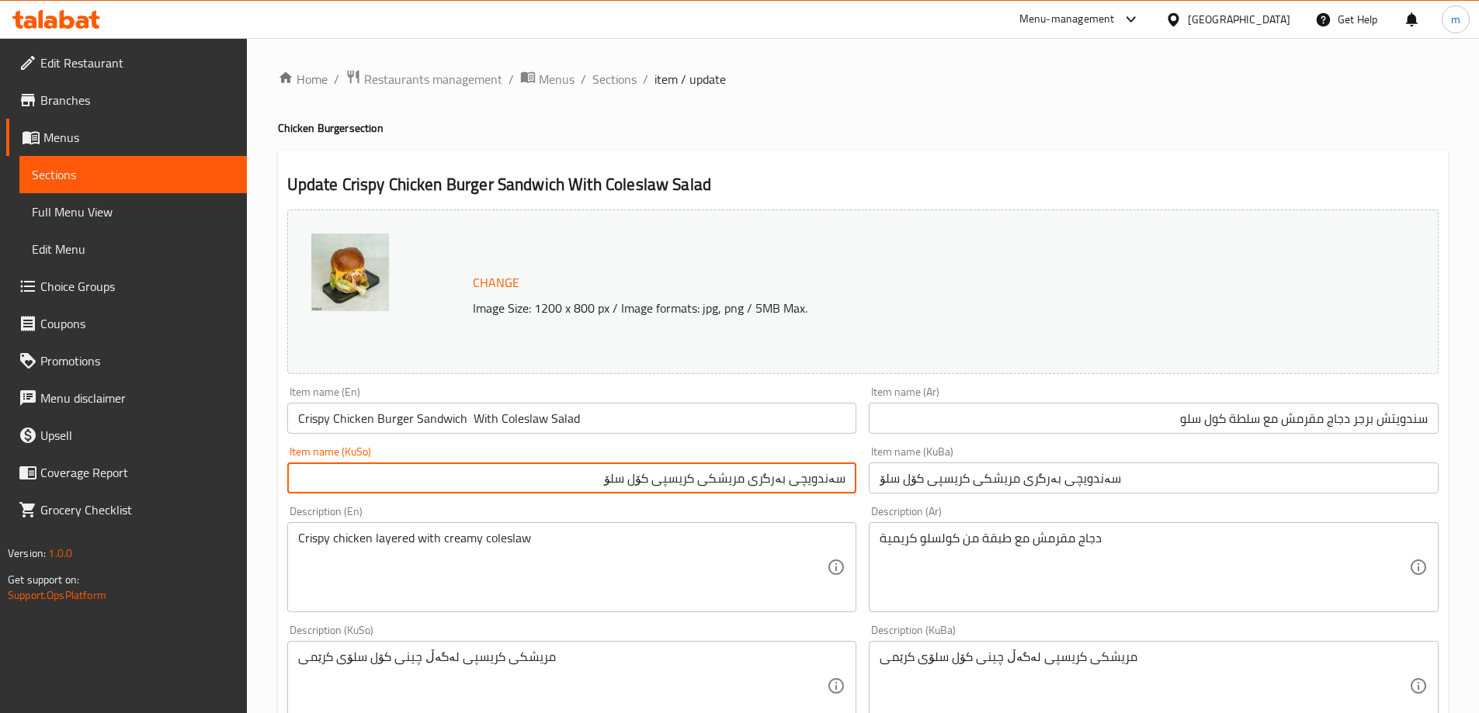
drag, startPoint x: 651, startPoint y: 476, endPoint x: 649, endPoint y: 491, distance: 14.9
click at [650, 476] on input "سەندویچی بەرگری مریشکی کریسپی کۆل سلۆ" at bounding box center [572, 478] width 570 height 31
click at [653, 477] on input "سەندویچی بەرگری مریشکی کریسپی کۆل سلۆ" at bounding box center [572, 478] width 570 height 31
paste input "لەگەڵ زەڵاتەی"
click at [596, 485] on input "سەندویچی بەرگری مریشکی کریسپی لەگەڵ زەڵاتەی کۆل سلۆ" at bounding box center [572, 478] width 570 height 31
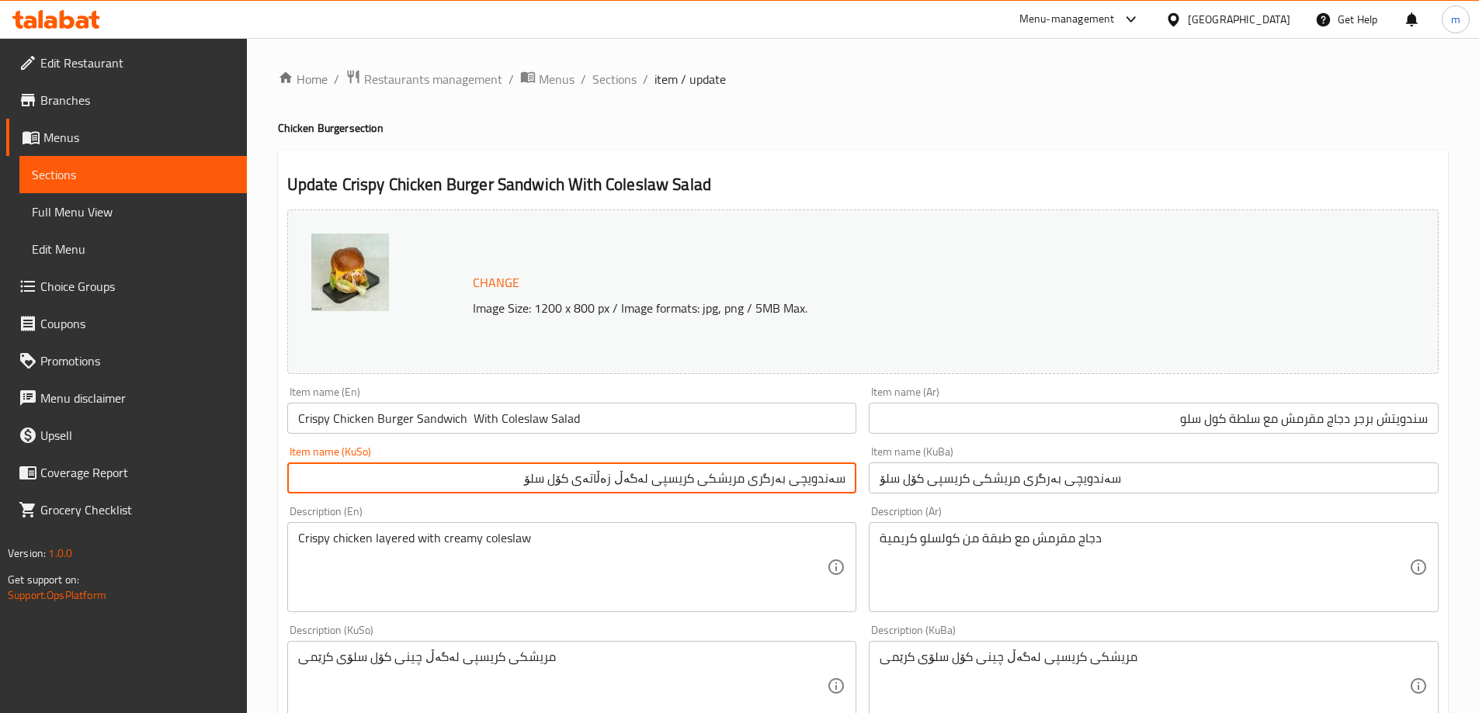
click at [596, 485] on input "سەندویچی بەرگری مریشکی کریسپی لەگەڵ زەڵاتەی کۆل سلۆ" at bounding box center [572, 478] width 570 height 31
type input "سەندویچی بەرگری مریشکی کریسپی لەگەڵ زەڵاتەی کۆل سلۆ"
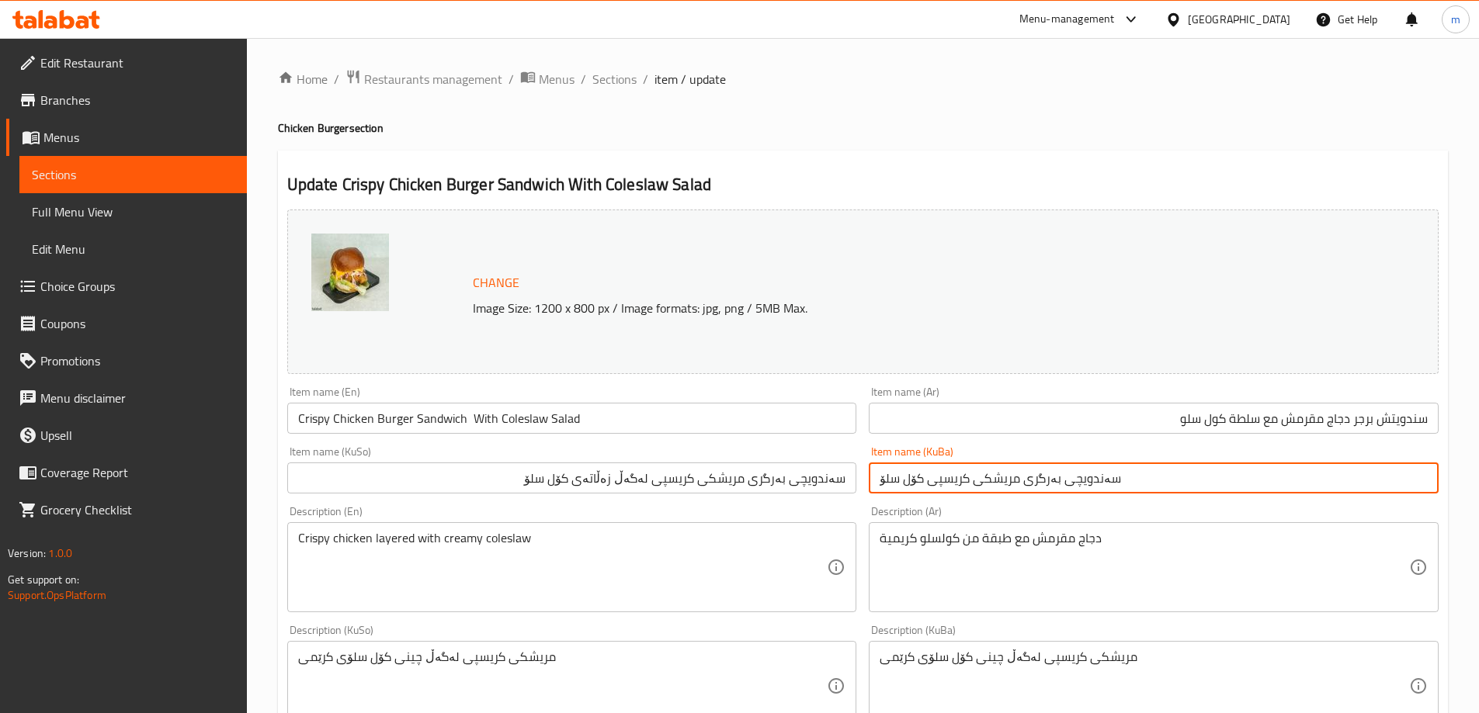
click at [921, 477] on input "سەندویچی بەرگری مریشکی کریسپی کۆل سلۆ" at bounding box center [1154, 478] width 570 height 31
paste input "لەگەڵ زەڵاتەی"
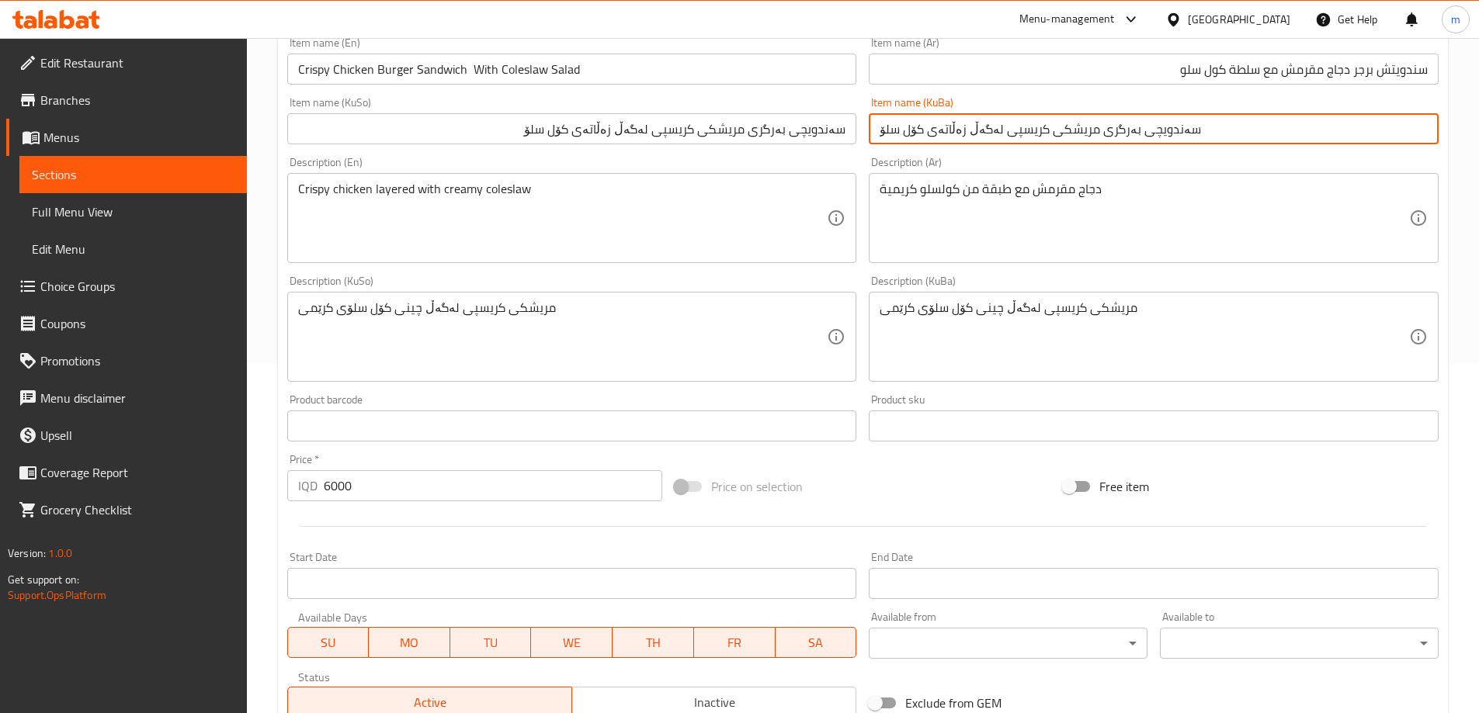
scroll to position [252, 0]
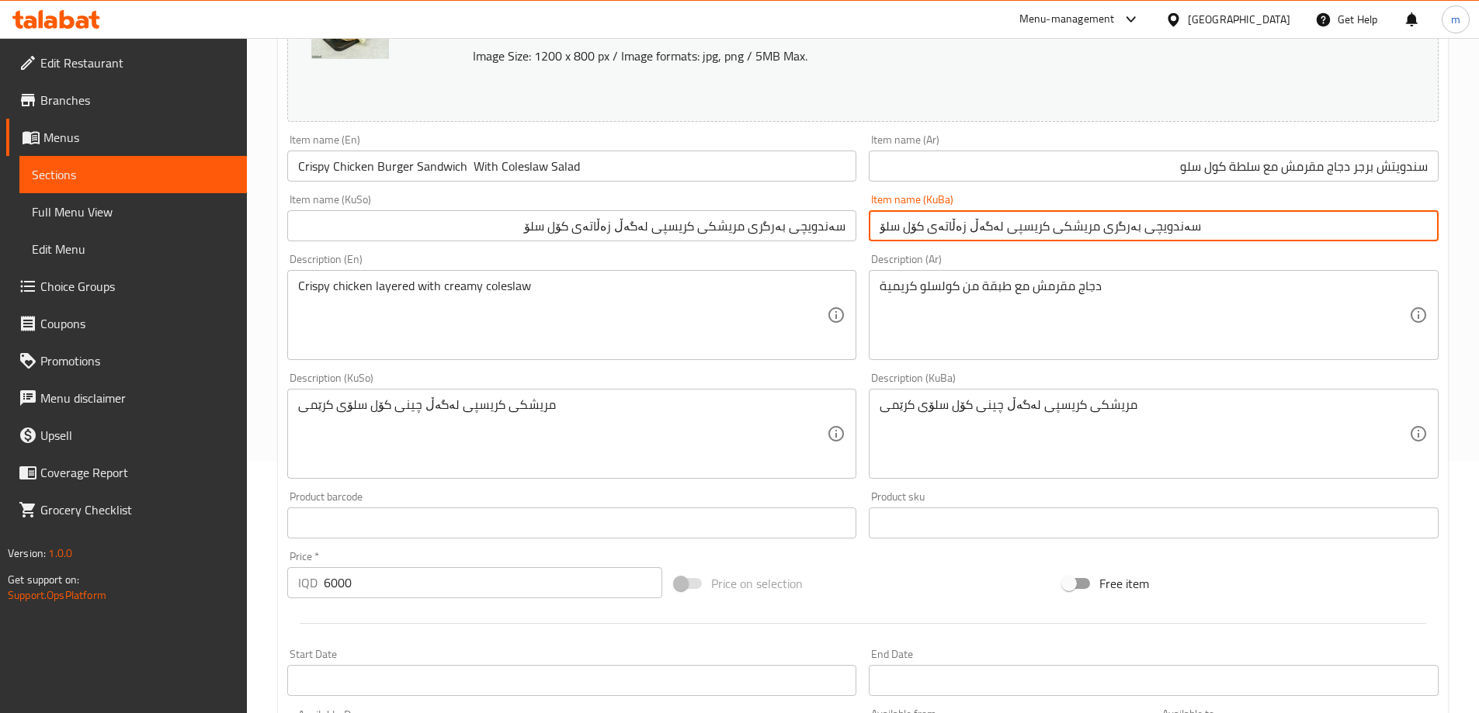
type input "سەندویچی بەرگری مریشکی کریسپی لەگەڵ زەڵاتەی کۆل سلۆ"
click at [484, 284] on textarea "Crispy chicken layered with creamy coleslaw" at bounding box center [562, 316] width 529 height 74
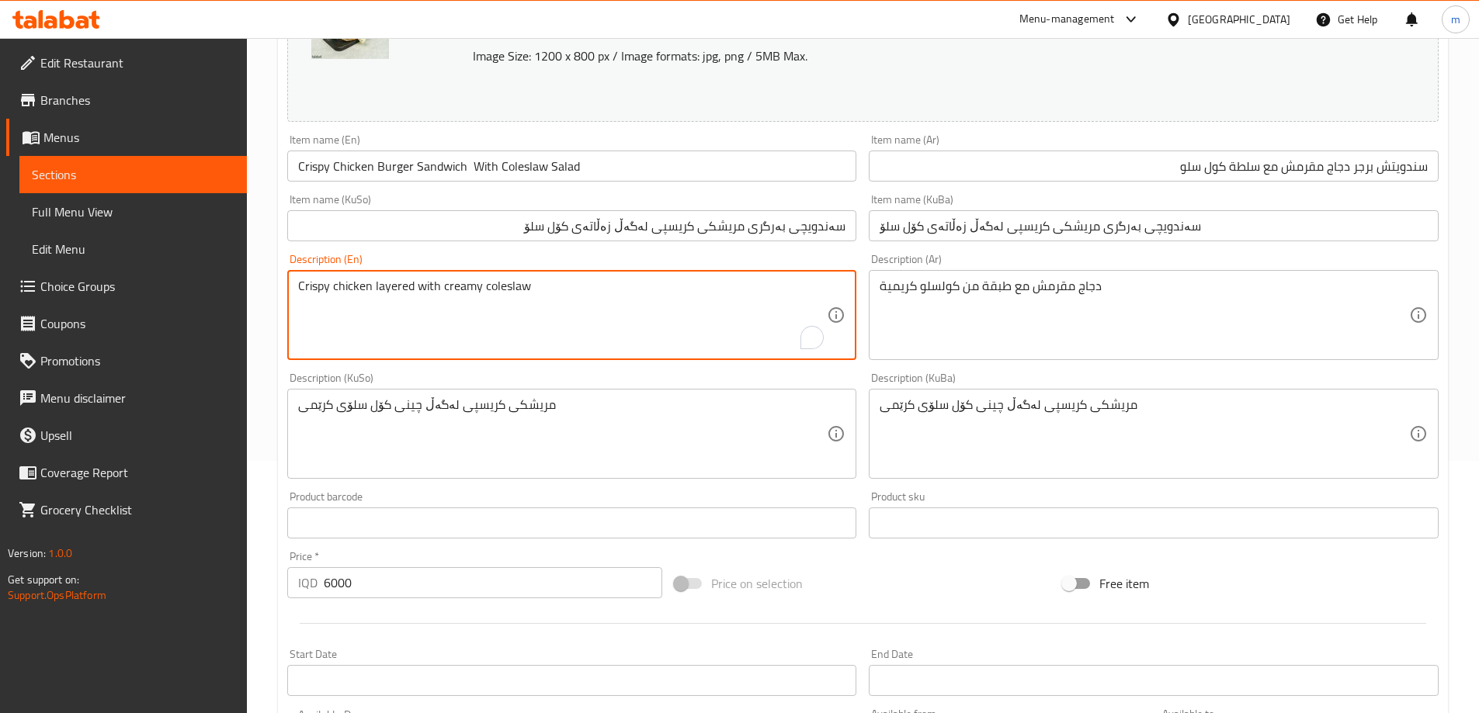
click at [526, 289] on textarea "Crispy chicken layered with creamy coleslaw" at bounding box center [562, 316] width 529 height 74
paste textarea "salad"
type textarea "Crispy chicken layered with creamy coleslaw salad"
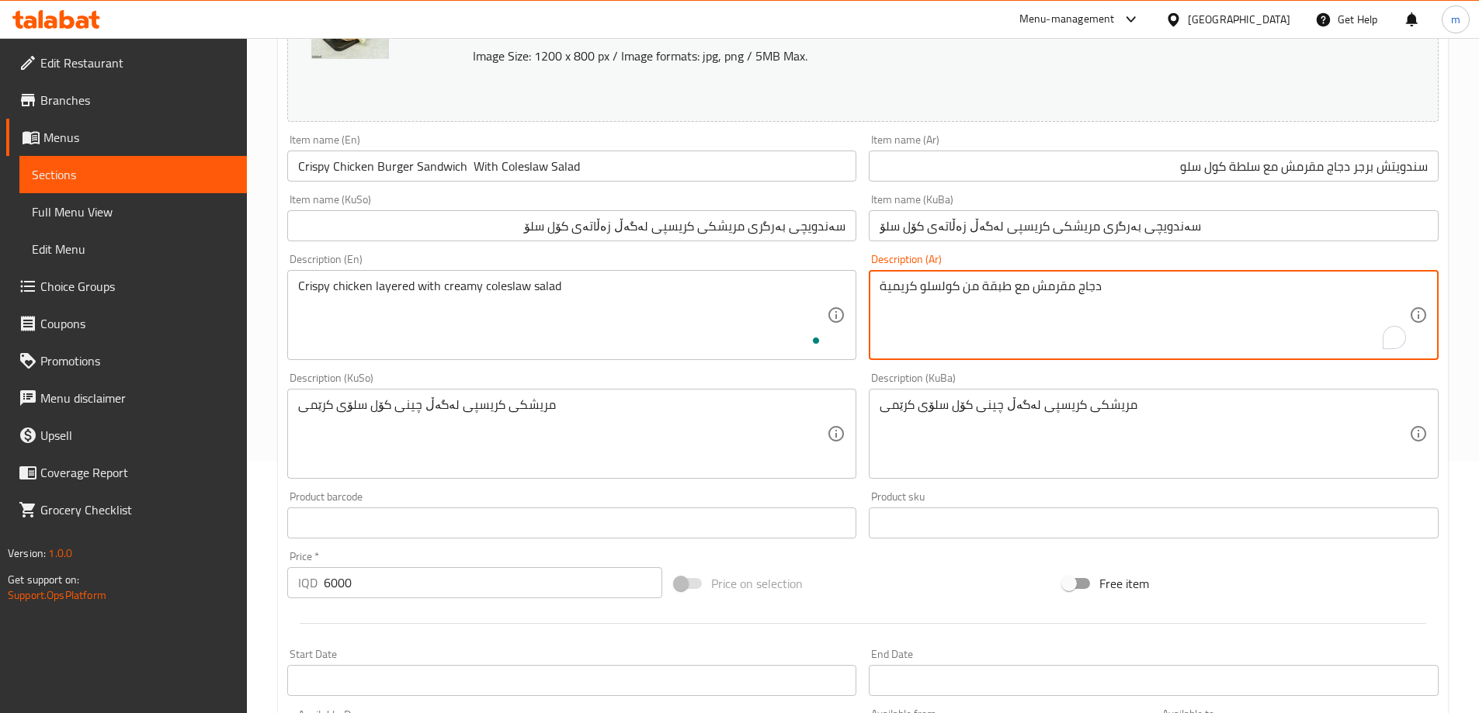
click at [955, 297] on textarea "دجاج مقرمش مع طبقة من كولسلو كريمية" at bounding box center [1143, 316] width 529 height 74
click at [956, 286] on textarea "دجاج مقرمش مع طبقة من كولسلو كريمية" at bounding box center [1143, 316] width 529 height 74
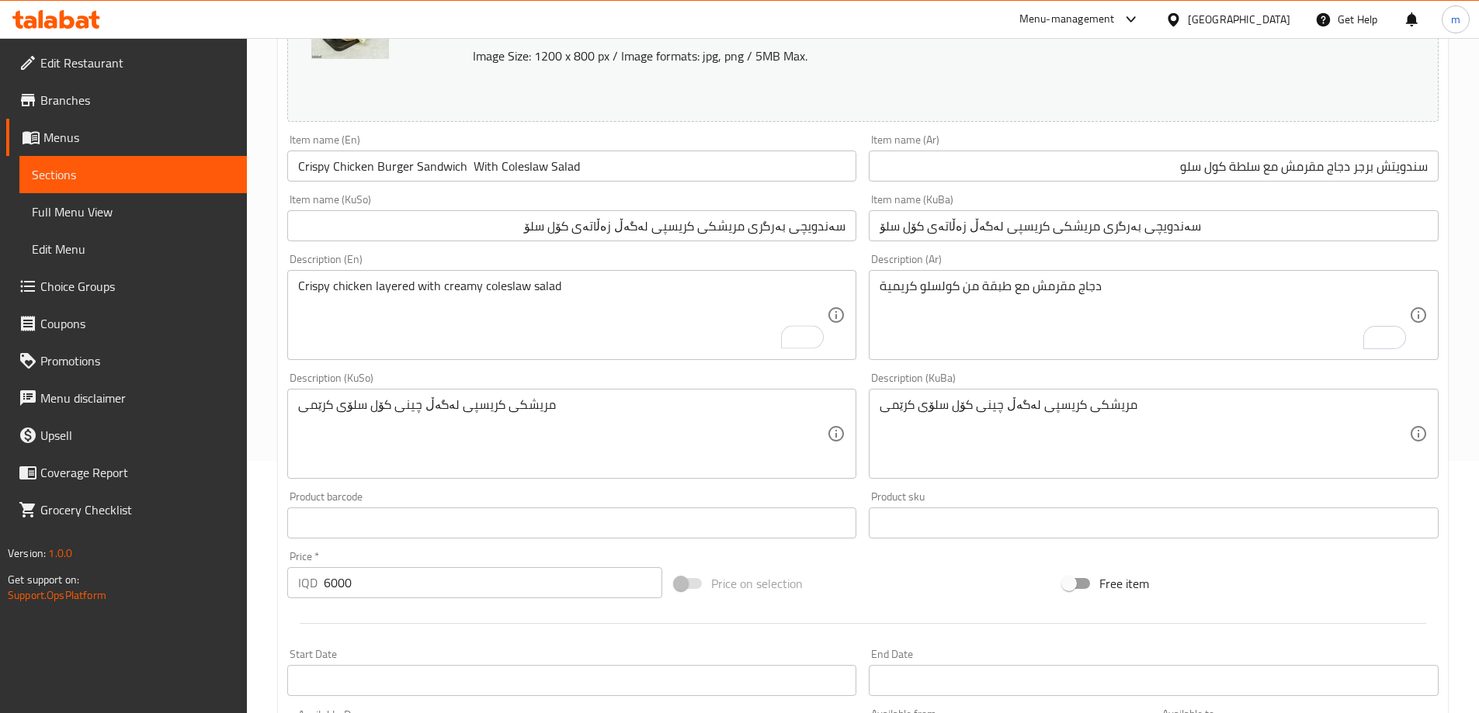
click at [962, 289] on textarea "دجاج مقرمش مع طبقة من كولسلو كريمية" at bounding box center [1143, 316] width 529 height 74
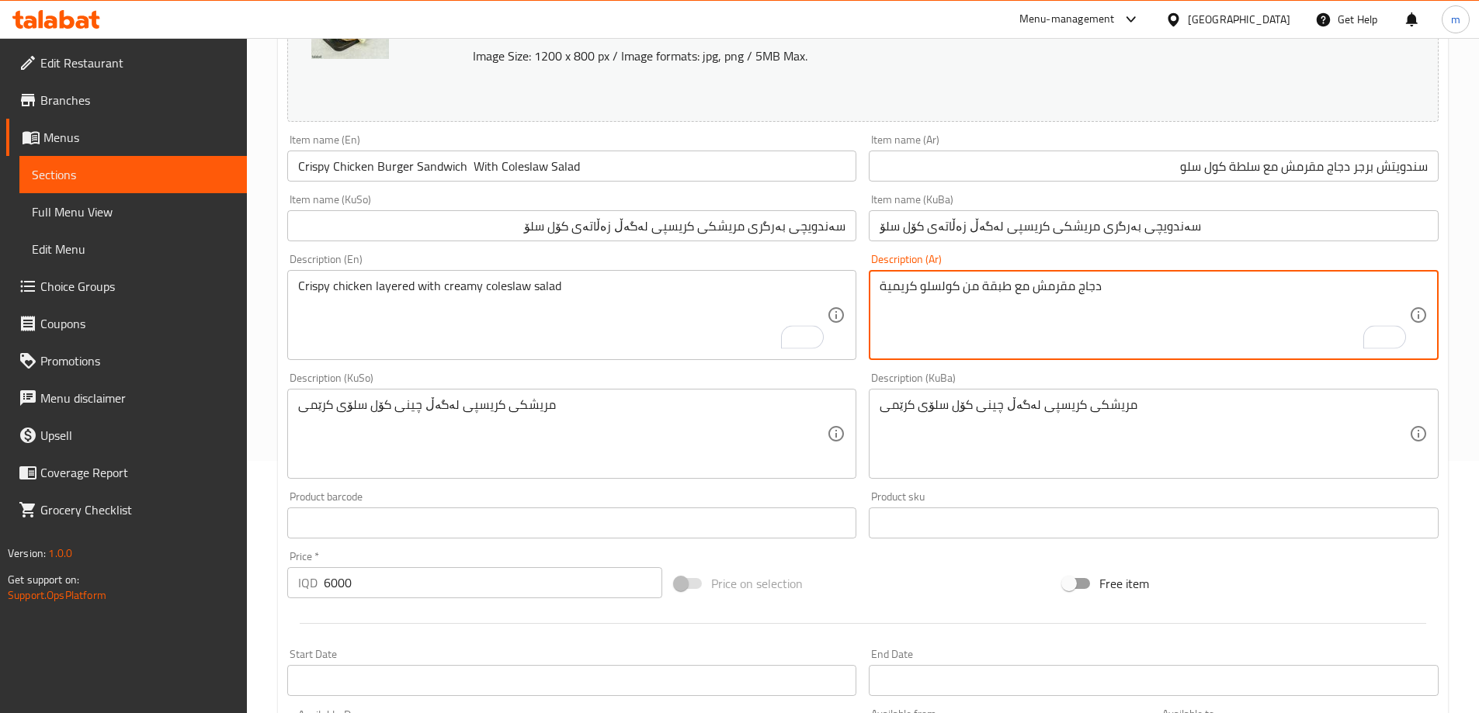
click at [959, 290] on textarea "دجاج مقرمش مع طبقة من كولسلو كريمية" at bounding box center [1143, 316] width 529 height 74
paste textarea "سلطة"
type textarea "دجاج مقرمش مع طبقة من سلطة كولسلو كريمية"
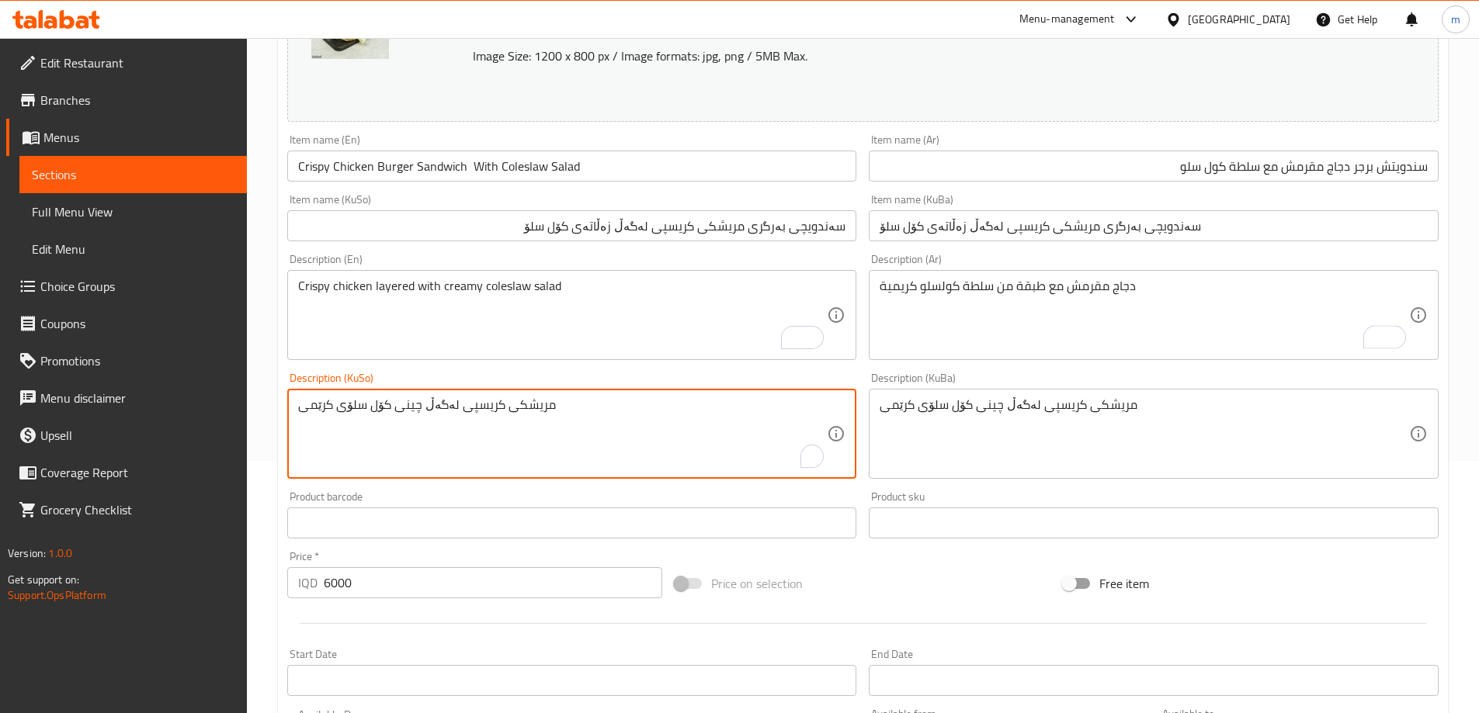
click at [393, 401] on textarea "مریشکی کریسپی لەگەڵ چینی کۆل سلۆی کرێمی" at bounding box center [562, 434] width 529 height 74
click at [390, 403] on textarea "مریشکی کریسپی لەگەڵ چینی کۆل سلۆی کرێمی" at bounding box center [562, 434] width 529 height 74
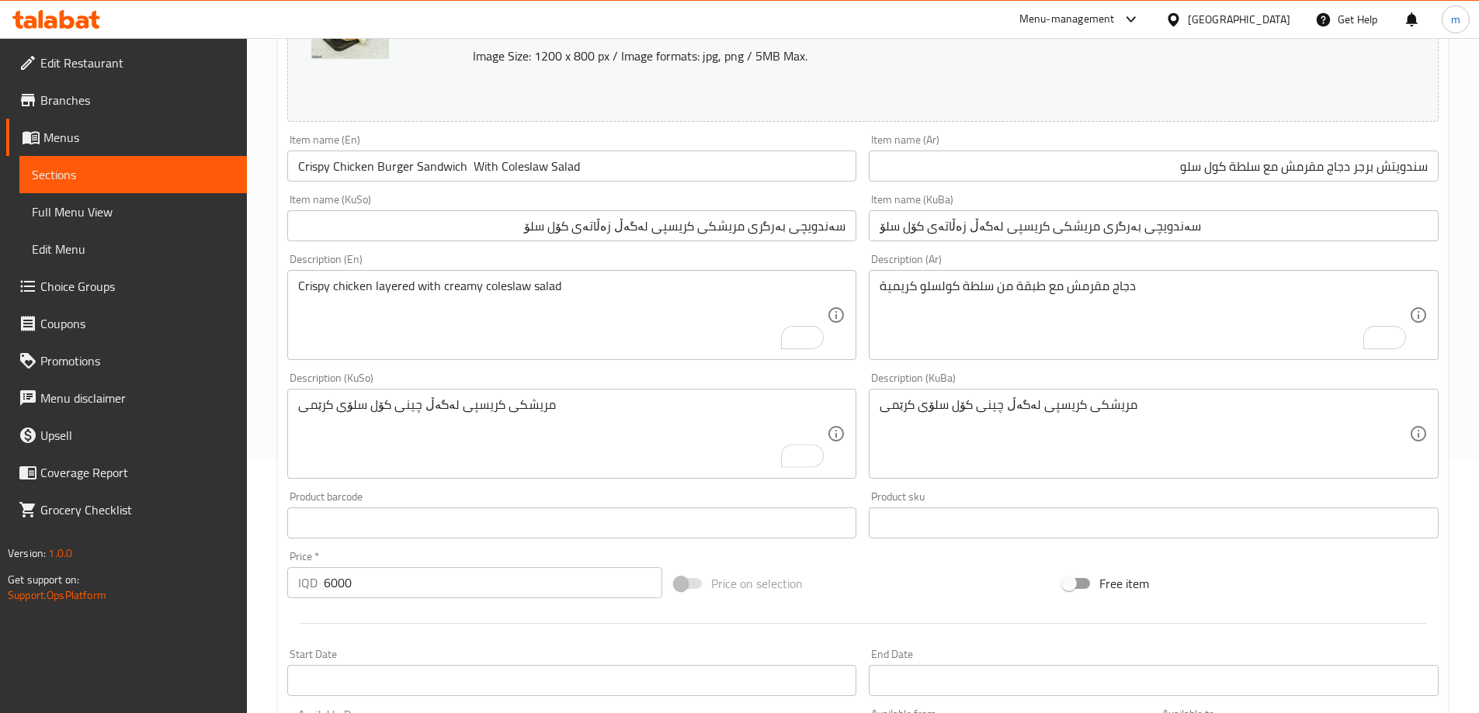
click at [394, 404] on textarea "مریشکی کریسپی لەگەڵ چینی کۆل سلۆی کرێمی" at bounding box center [562, 434] width 529 height 74
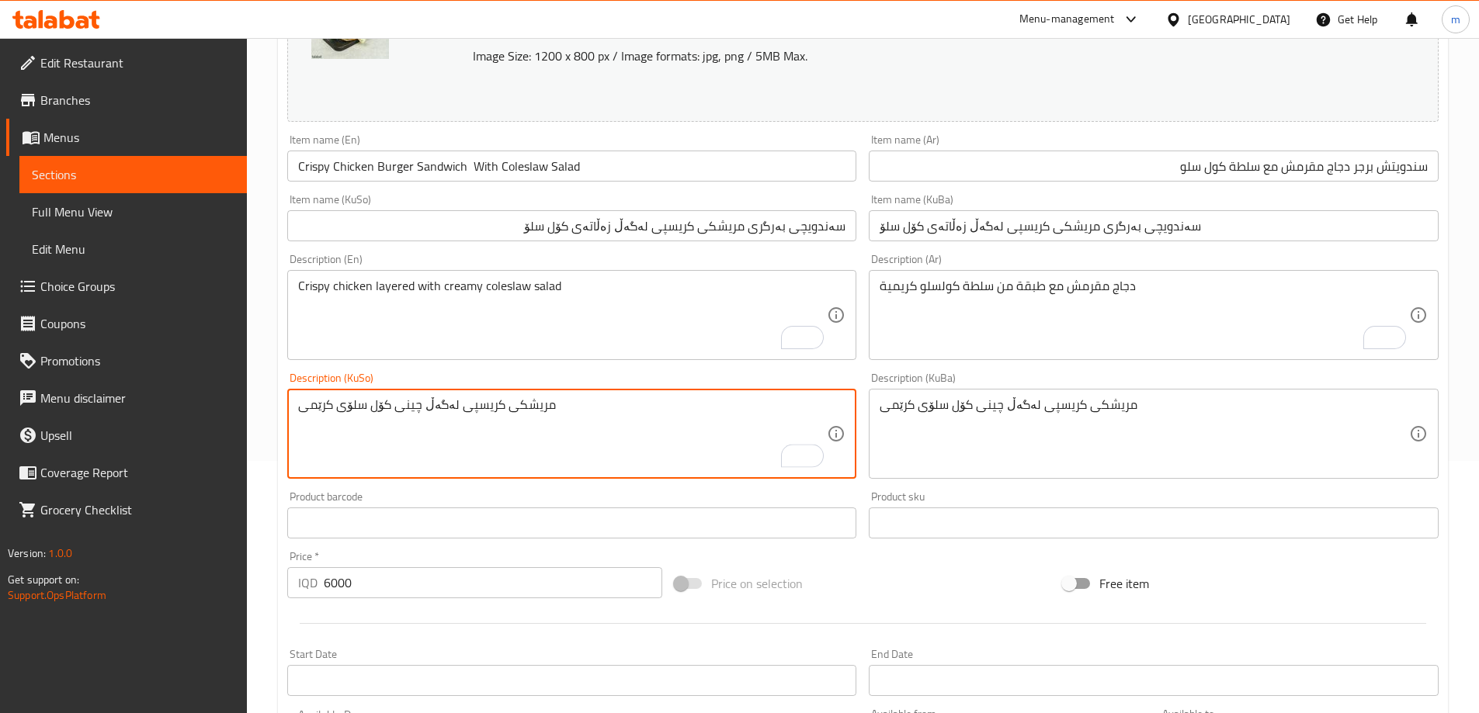
click at [387, 395] on div "مریشکی کریسپی لەگەڵ چینی کۆل سلۆی کرێمی Description (KuSo)" at bounding box center [572, 434] width 570 height 90
click at [390, 411] on textarea "مریشکی کریسپی لەگەڵ چینی کۆل سلۆی کرێمی" at bounding box center [562, 434] width 529 height 74
paste textarea "زەڵاتەی"
type textarea "مریشکی کریسپی لەگەڵ چینی زەڵاتەی کۆل سلۆی کرێمی"
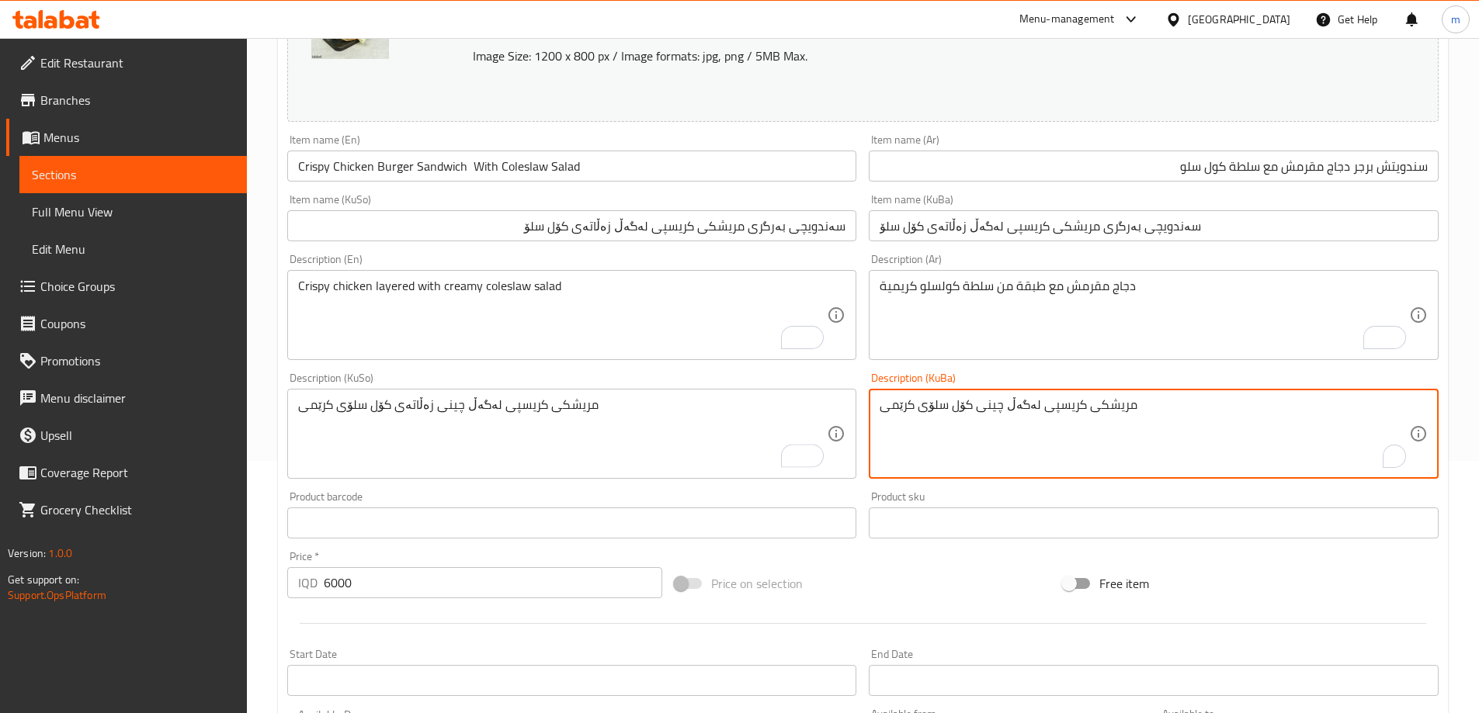
click at [969, 402] on textarea "مریشکی کریسپی لەگەڵ چینی کۆل سلۆی کرێمی" at bounding box center [1143, 434] width 529 height 74
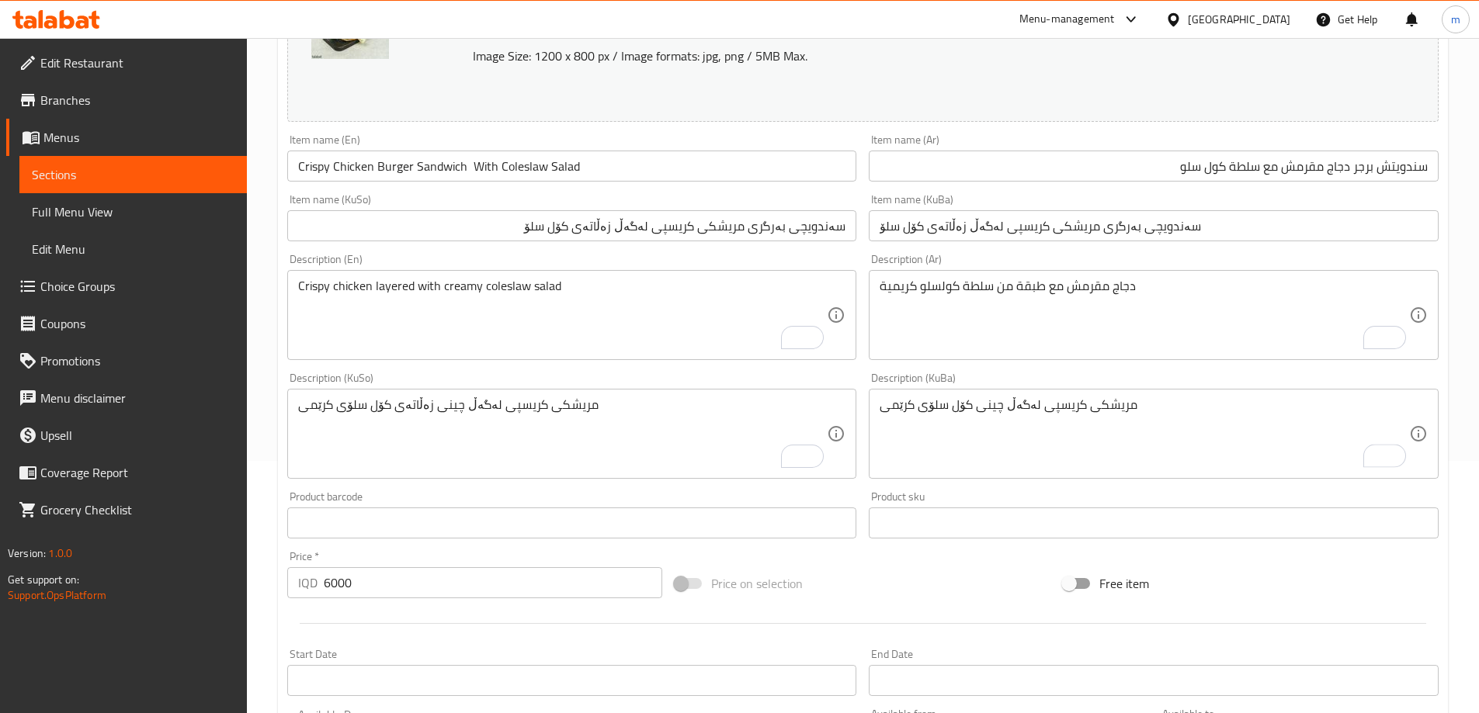
click at [972, 402] on textarea "مریشکی کریسپی لەگەڵ چینی کۆل سلۆی کرێمی" at bounding box center [1143, 434] width 529 height 74
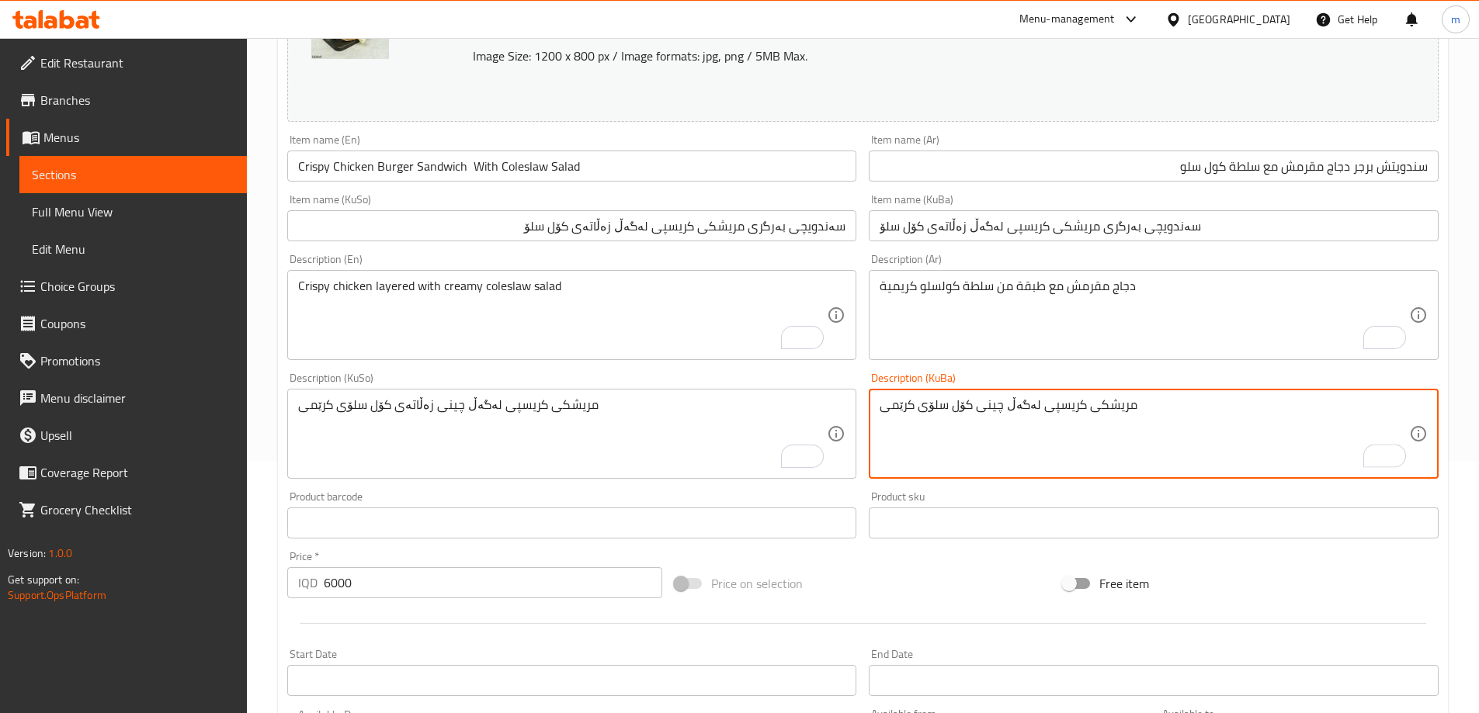
click at [971, 397] on textarea "مریشکی کریسپی لەگەڵ چینی کۆل سلۆی کرێمی" at bounding box center [1143, 434] width 529 height 74
paste textarea "زەڵاتەی"
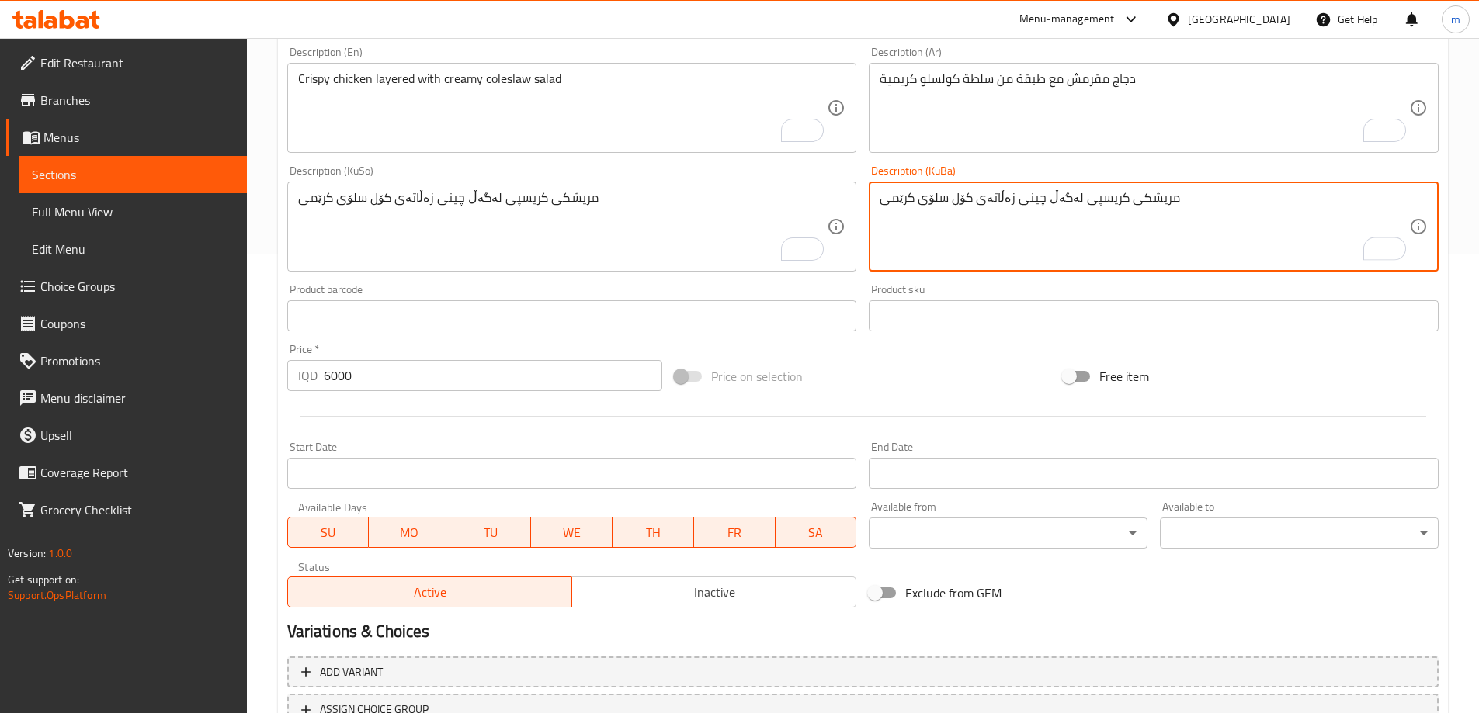
scroll to position [584, 0]
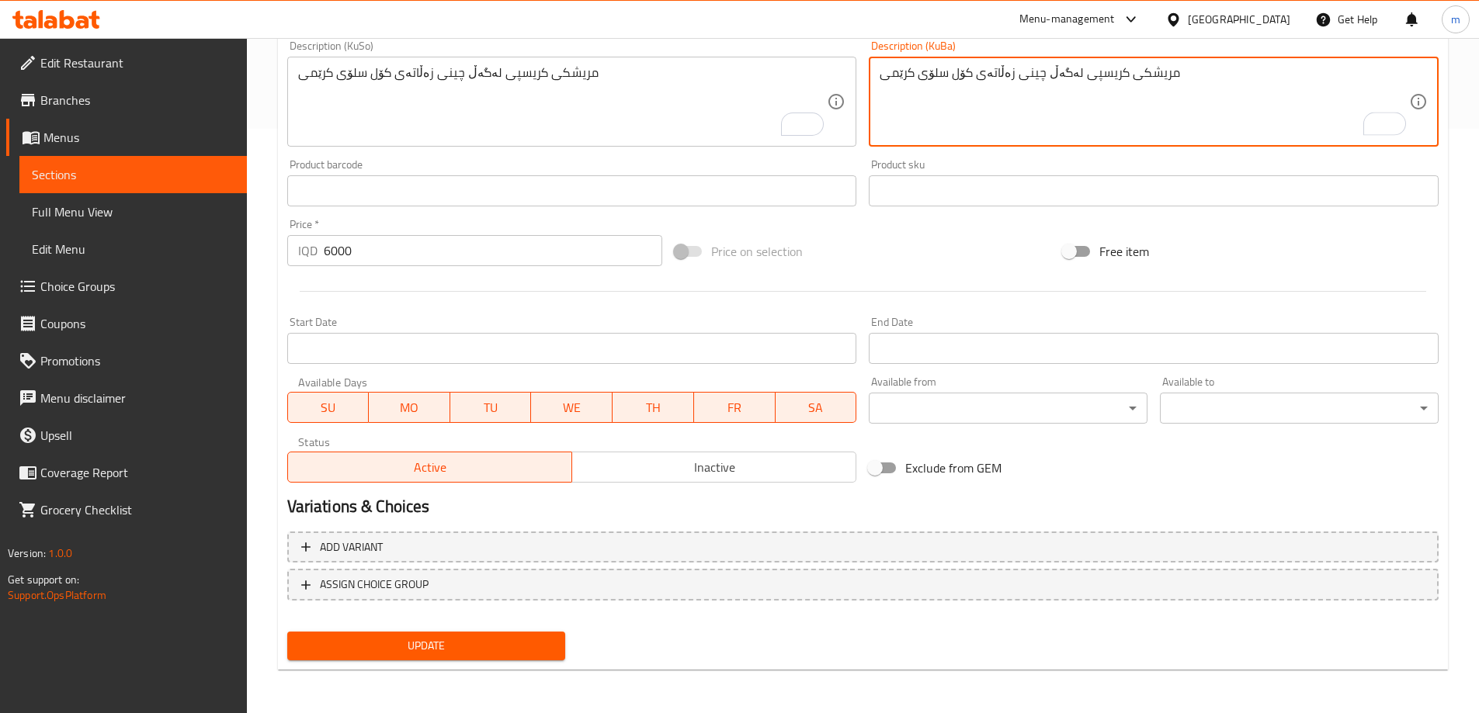
type textarea "مریشکی کریسپی لەگەڵ چینی زەڵاتەی کۆل سلۆی کرێمی"
click at [532, 636] on button "Update" at bounding box center [426, 646] width 279 height 29
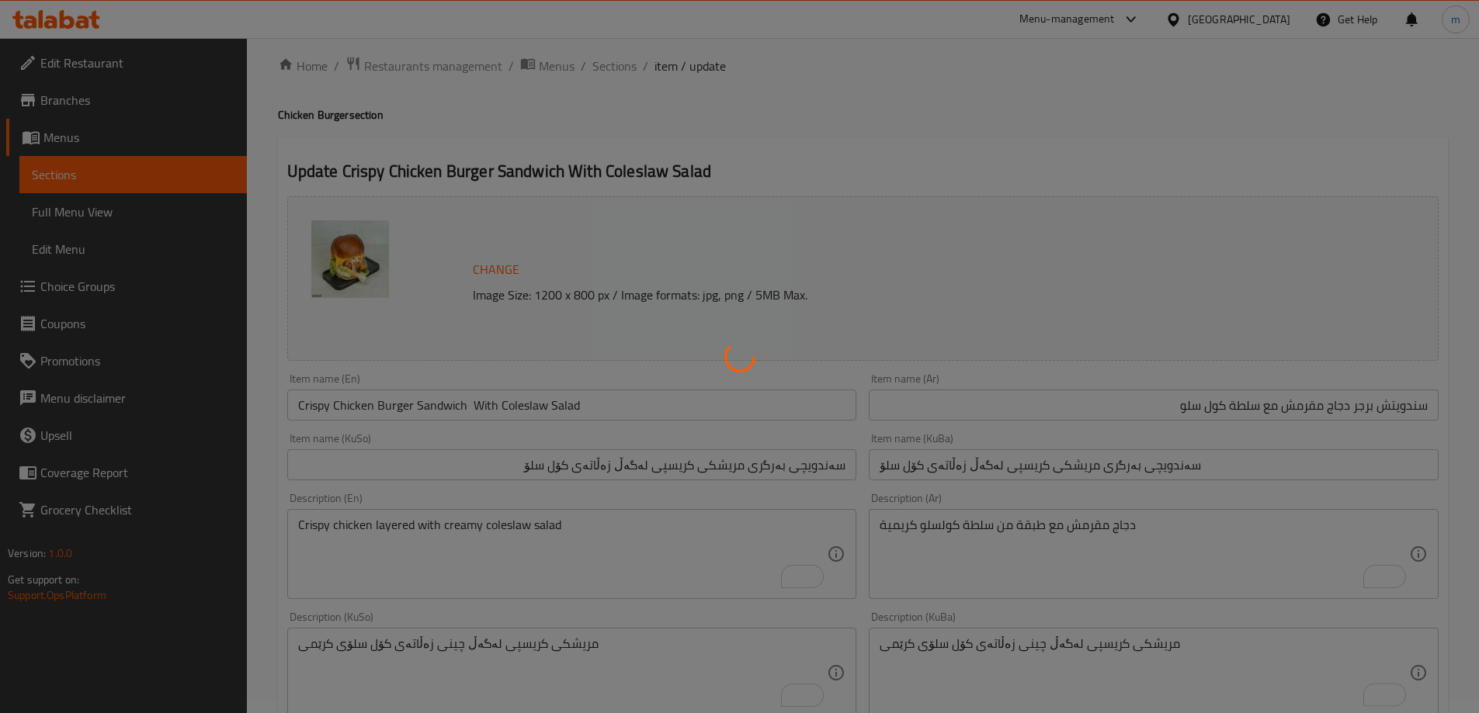
scroll to position [0, 0]
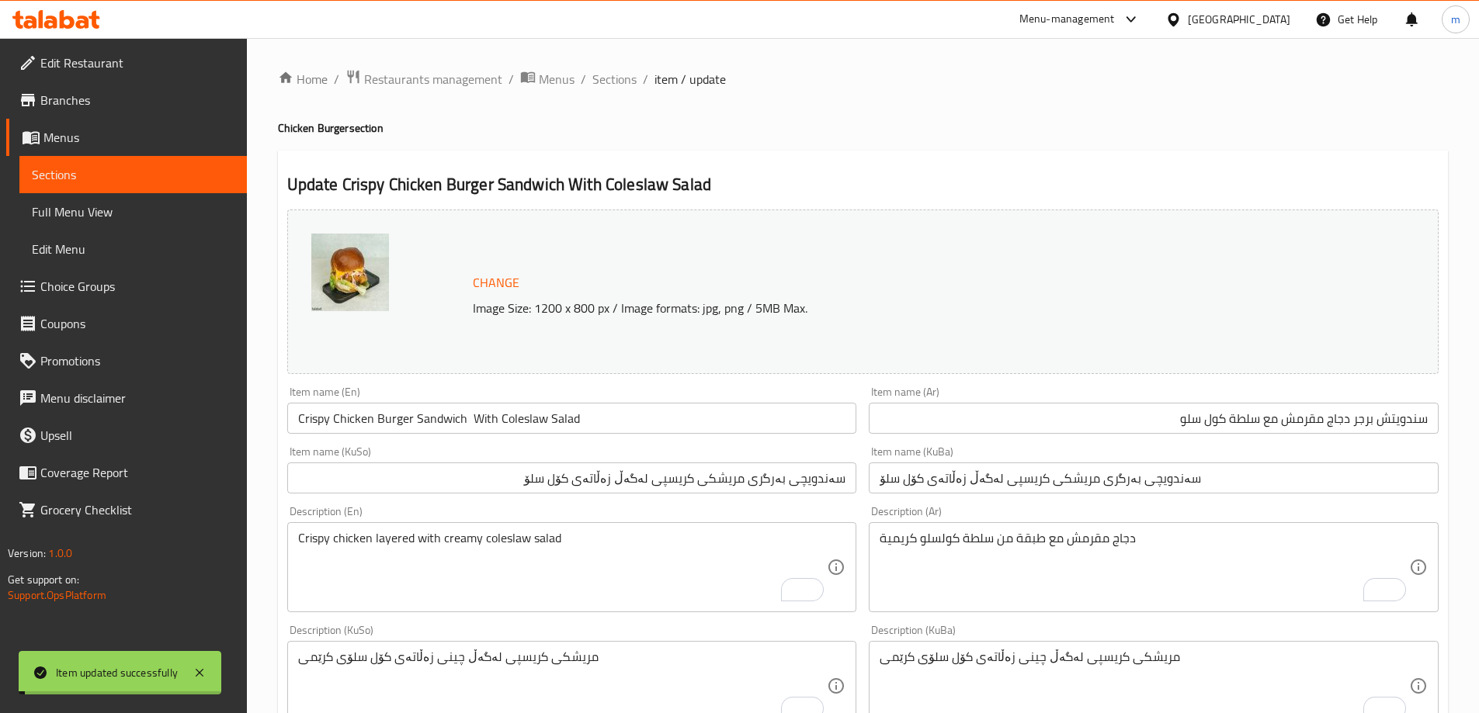
click at [607, 75] on span "Sections" at bounding box center [614, 79] width 44 height 19
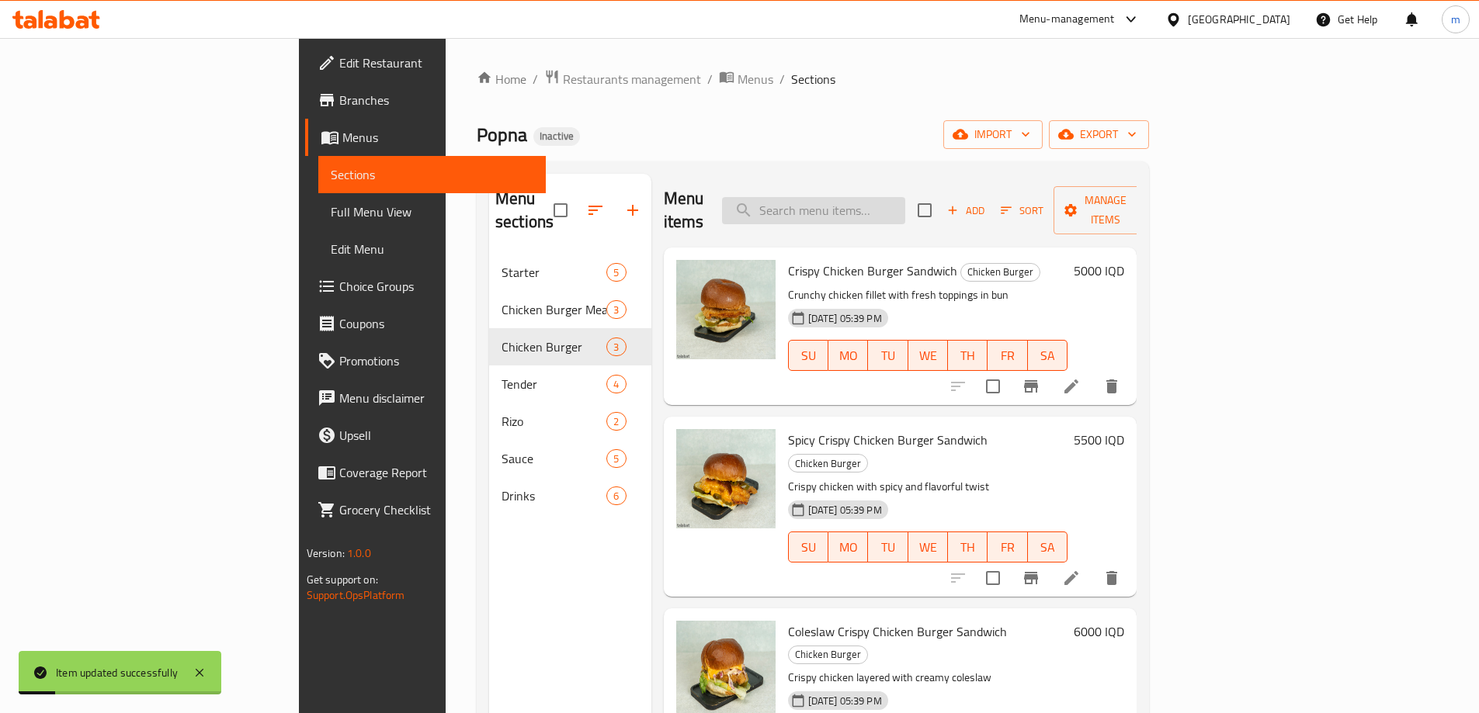
click at [905, 211] on input "search" at bounding box center [813, 210] width 183 height 27
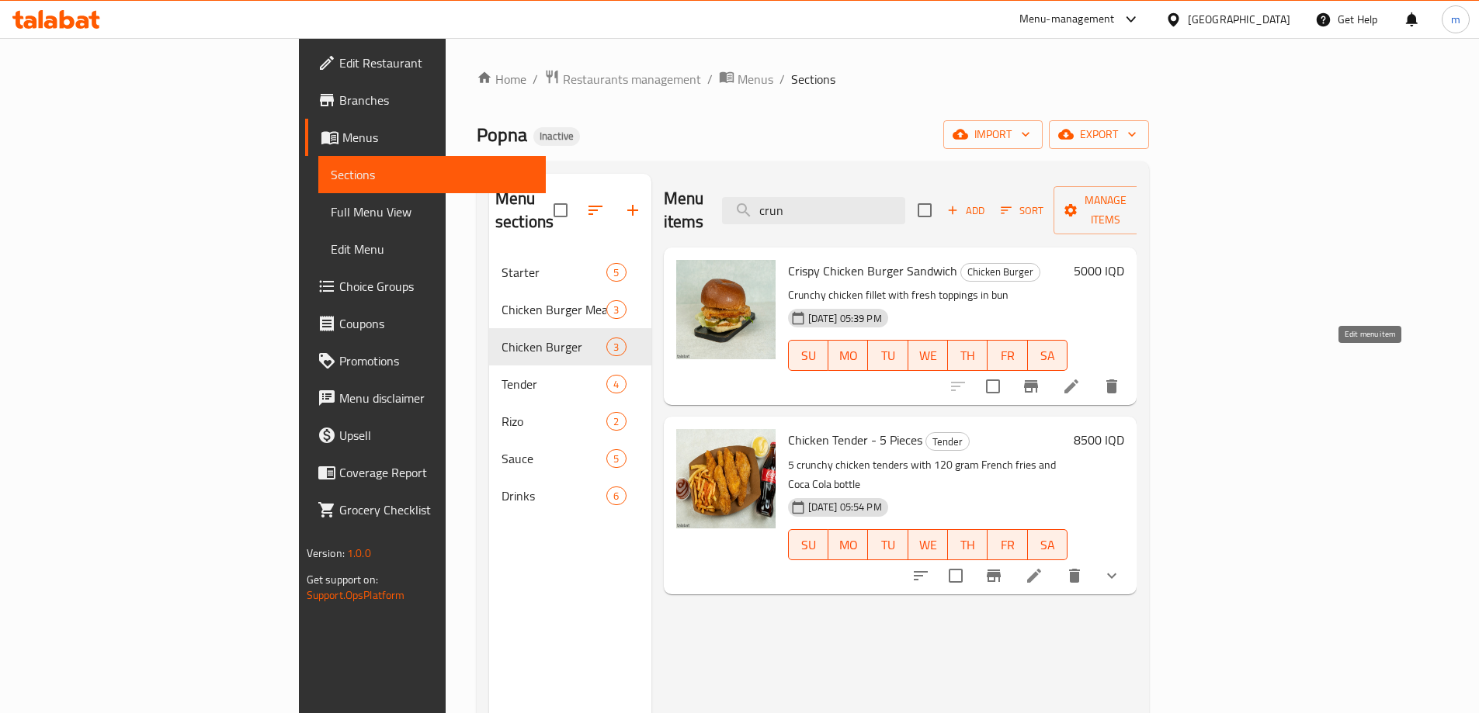
type input "crun"
click at [1080, 377] on icon at bounding box center [1071, 386] width 19 height 19
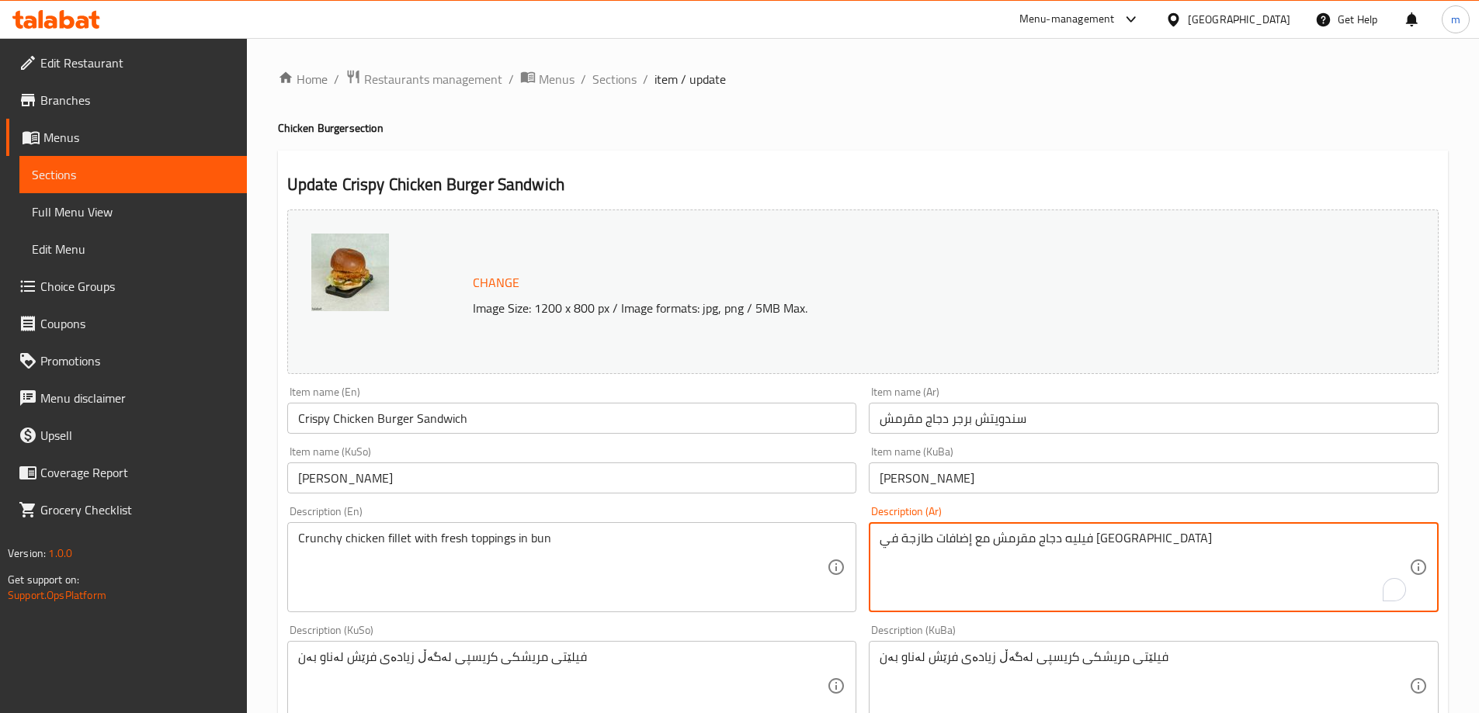
click at [1188, 574] on textarea "فيليه دجاج مقرمش مع إضافات طازجة في بن" at bounding box center [1143, 568] width 529 height 74
click at [1331, 542] on textarea "فيليه دجاج مقرمش مع إضافات طازجة في بن" at bounding box center [1143, 568] width 529 height 74
click at [1330, 542] on textarea "فيليه دجاج مقرمش مع إضافات طازجة في بن" at bounding box center [1143, 568] width 529 height 74
click at [1331, 541] on textarea "فيليه دجاج كرانشي مع إضافات طازجة في بن" at bounding box center [1143, 568] width 529 height 74
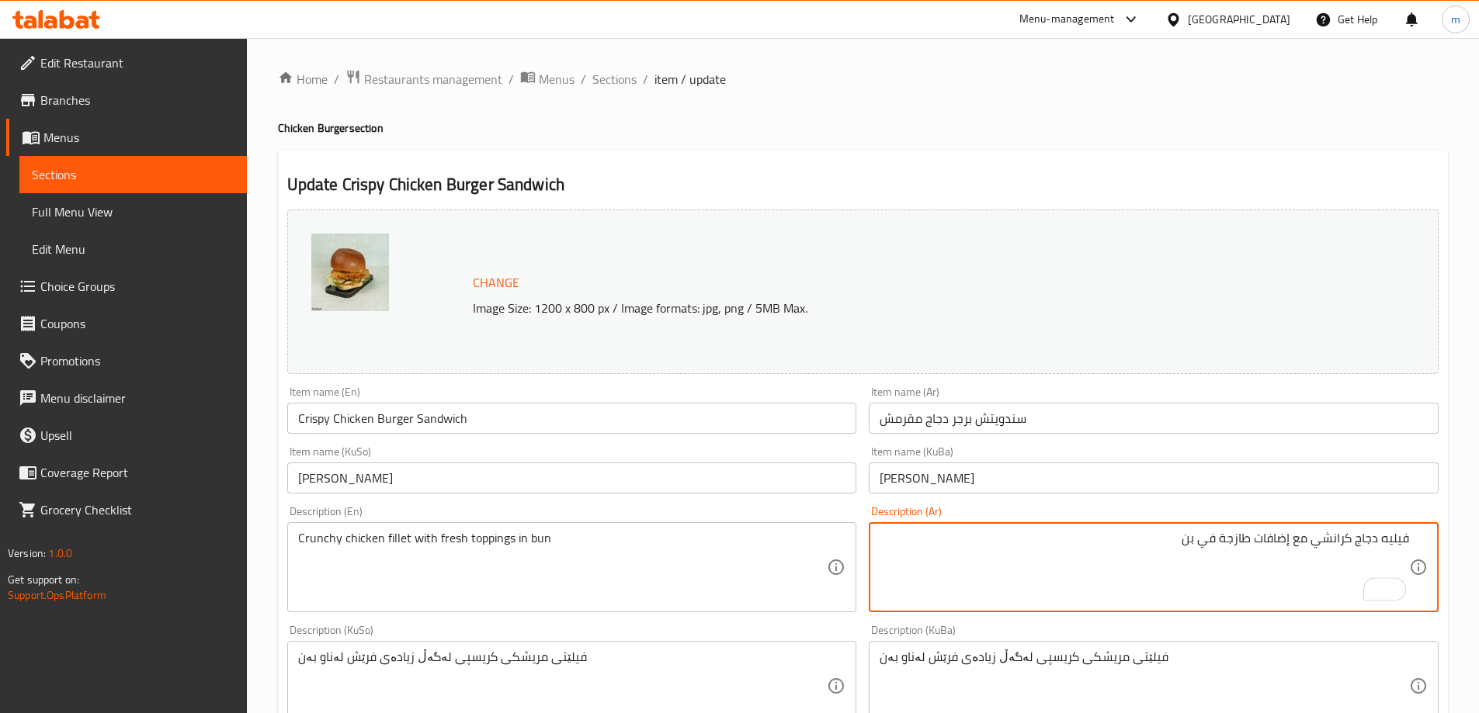
click at [1331, 541] on textarea "فيليه دجاج كرانشي مع إضافات طازجة في بن" at bounding box center [1143, 568] width 529 height 74
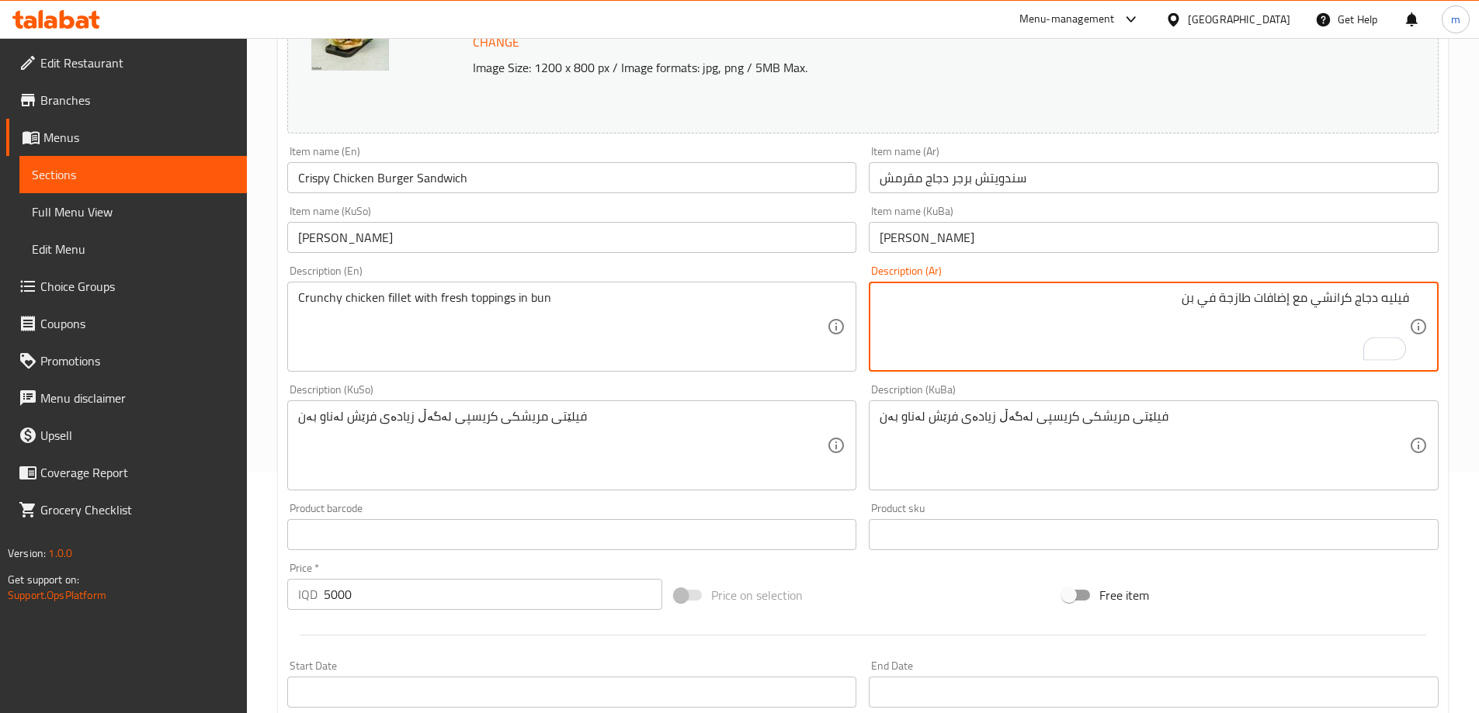
type textarea "فيليه دجاج كرانشي مع إضافات طازجة في بن"
click at [708, 456] on textarea "فیلێتی مریشکی کریسپی لەگەڵ زیادەی فرێش لەناو بەن" at bounding box center [562, 446] width 529 height 74
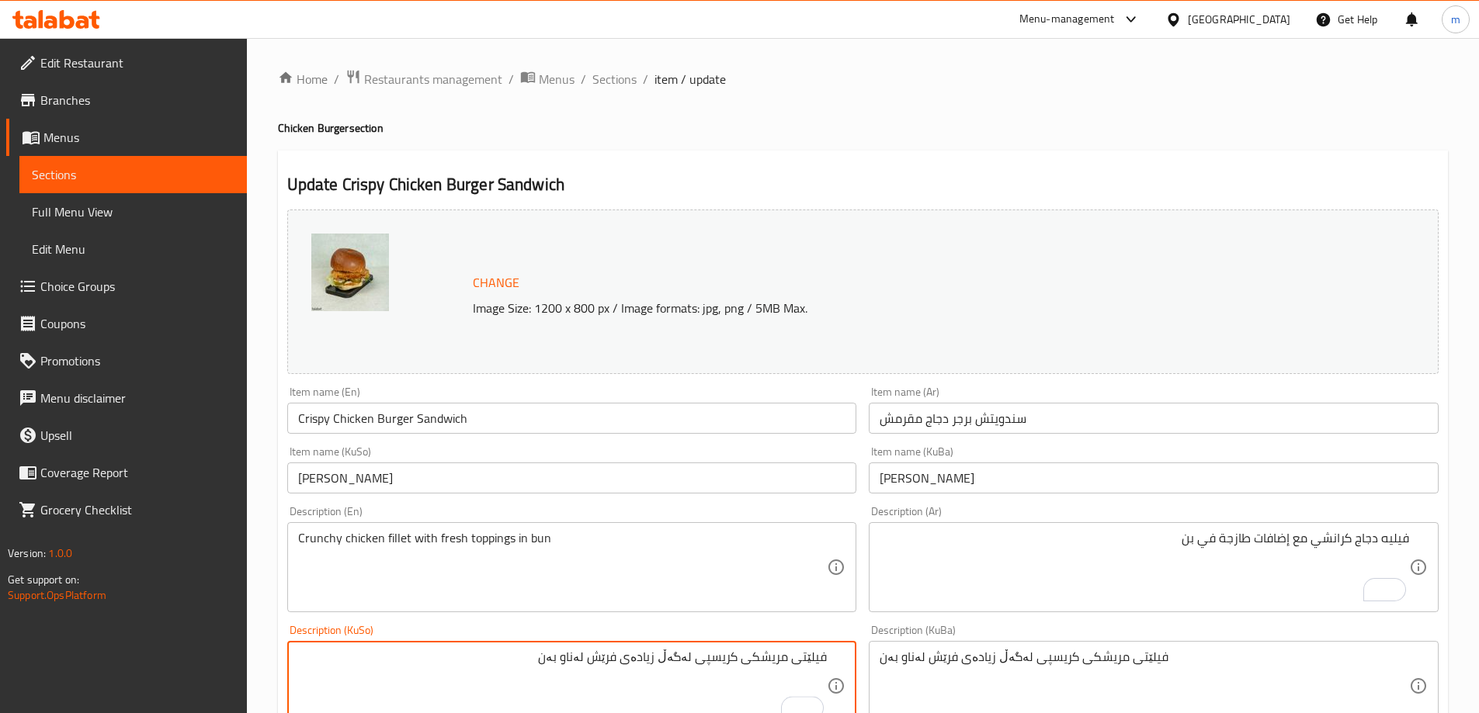
scroll to position [241, 0]
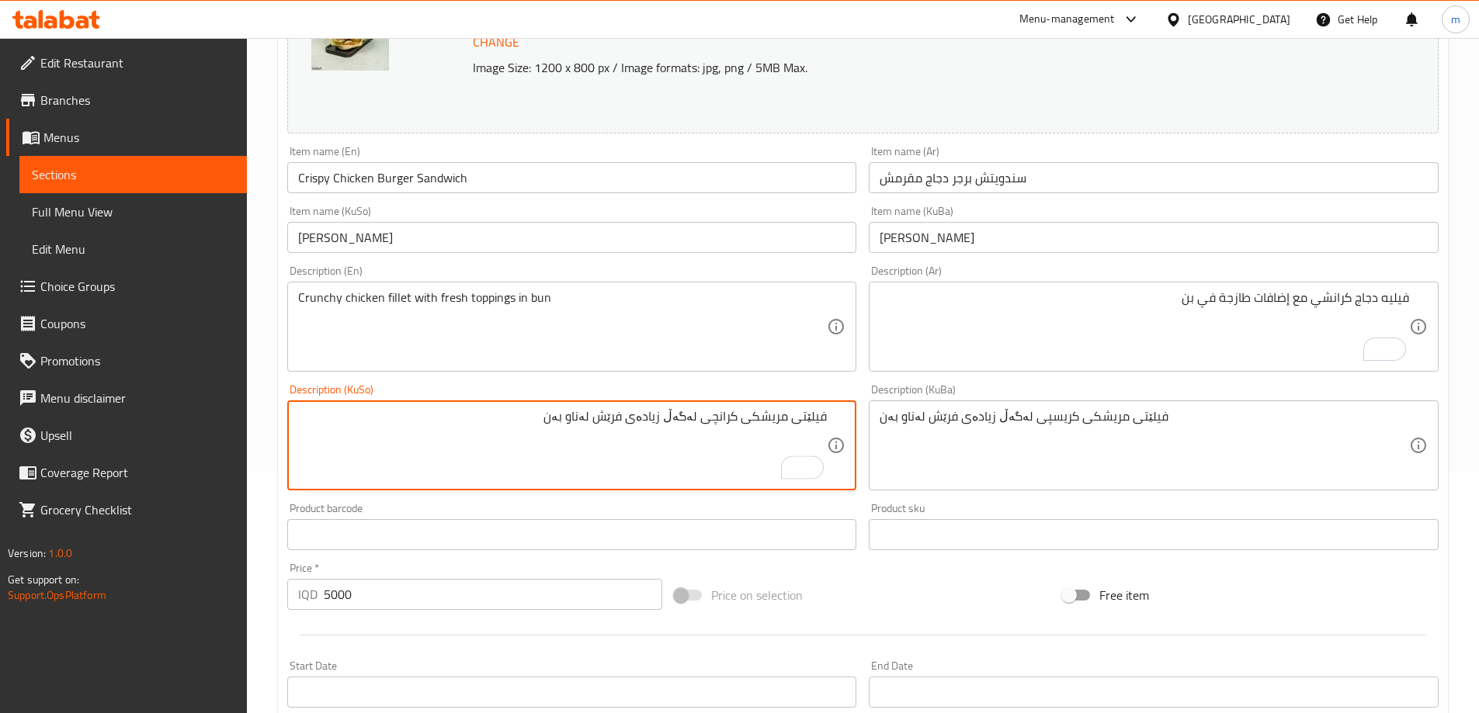
type textarea "فیلێتی مریشکی کرانچی لەگەڵ زیادەی فرێش لەناو بەن"
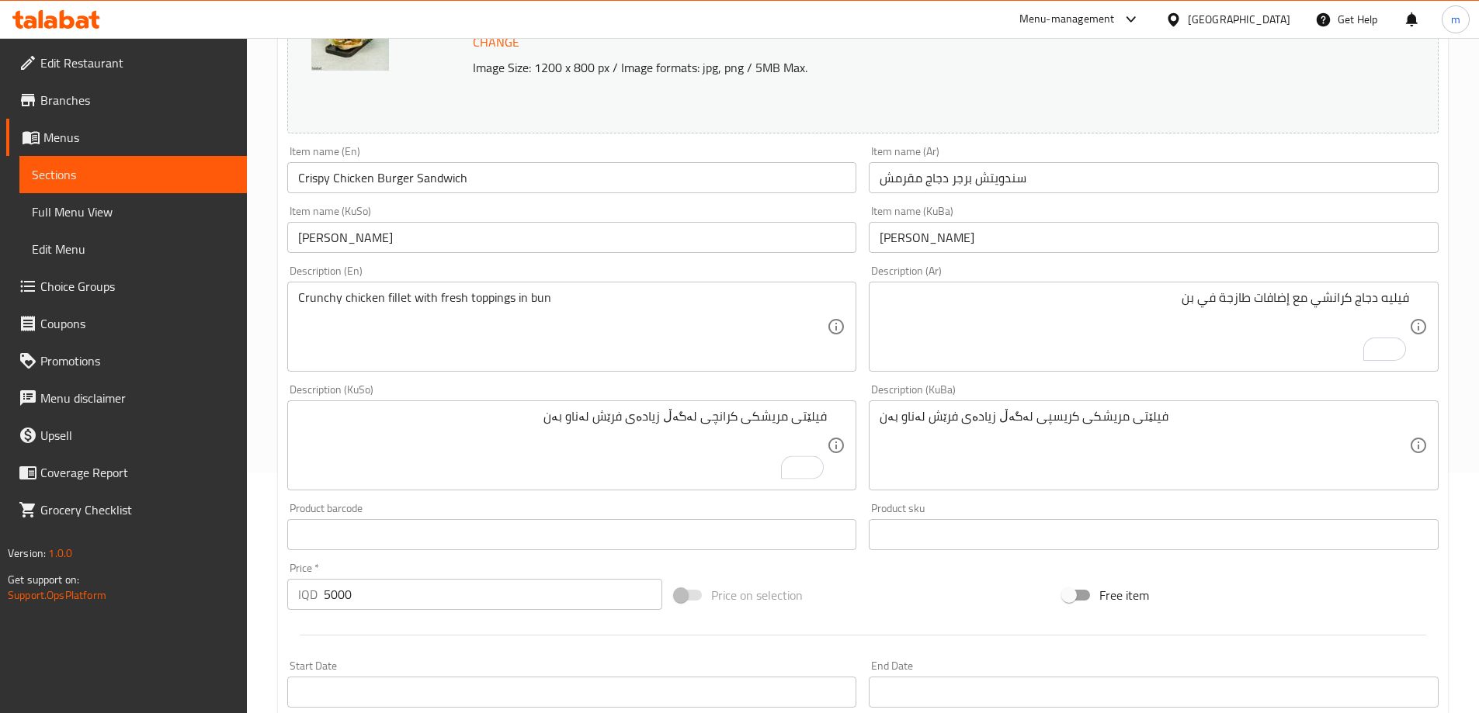
click at [719, 402] on div "فیلێتی مریشکی کرانچی لەگەڵ زیادەی فرێش لەناو بەن Description (KuSo)" at bounding box center [572, 445] width 570 height 90
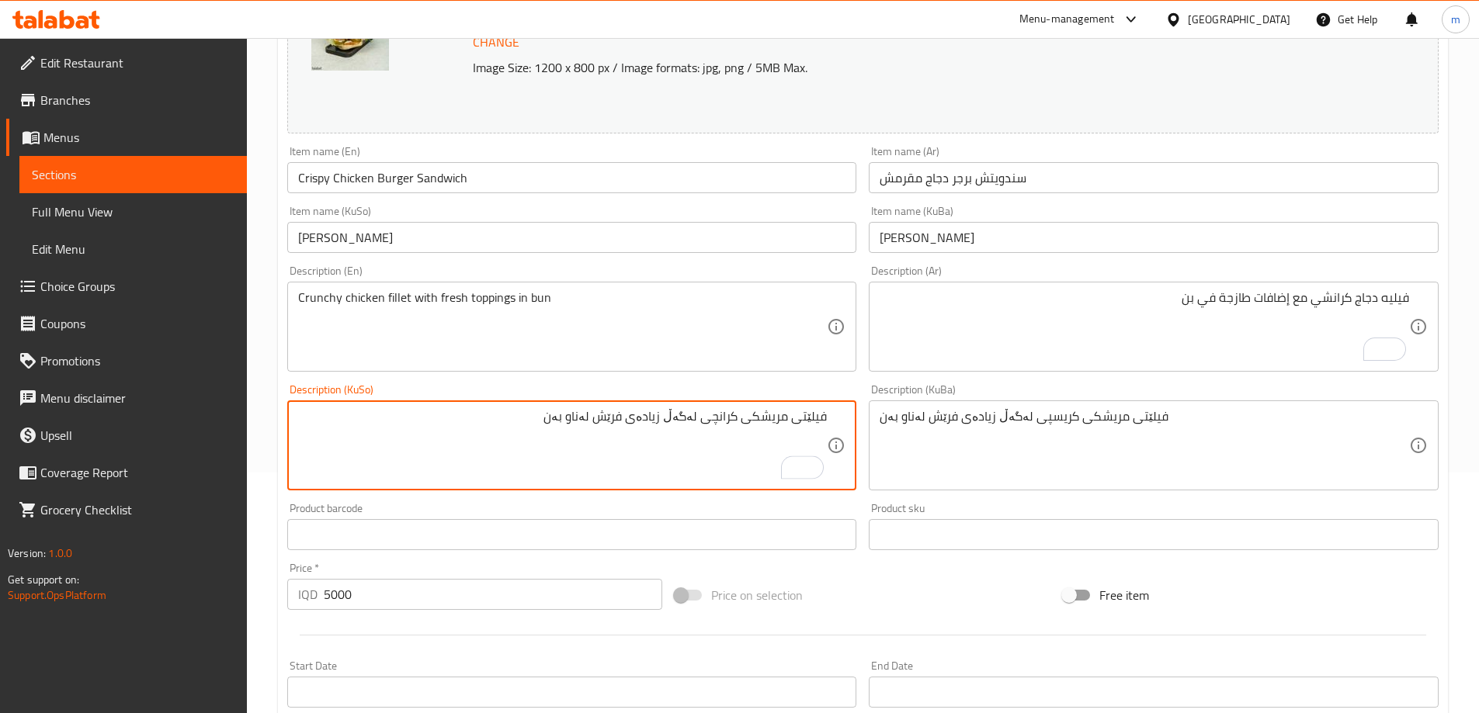
click at [719, 415] on textarea "فیلێتی مریشکی کرانچی لەگەڵ زیادەی فرێش لەناو بەن" at bounding box center [562, 446] width 529 height 74
click at [1050, 422] on textarea "فیلێتی مریشکی کریسپی لەگەڵ زیادەی فرێش لەناو بەن" at bounding box center [1143, 446] width 529 height 74
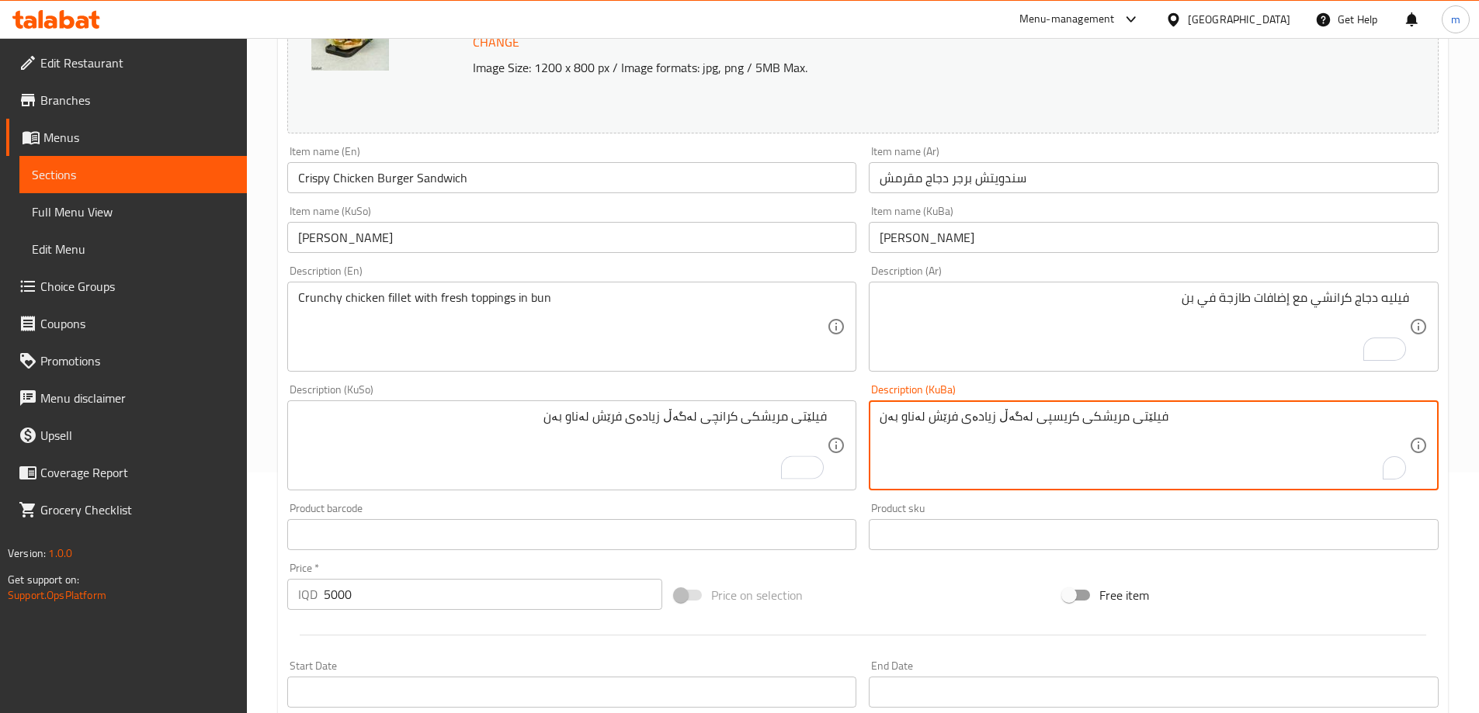
click at [1050, 422] on textarea "فیلێتی مریشکی کریسپی لەگەڵ زیادەی فرێش لەناو بەن" at bounding box center [1143, 446] width 529 height 74
paste textarea "انچ"
type textarea "فیلێتی مریشکی کرانچی لەگەڵ زیادەی فرێش لەناو بەن"
click at [1321, 298] on textarea "فيليه دجاج كرانشي مع إضافات طازجة في بن" at bounding box center [1143, 327] width 529 height 74
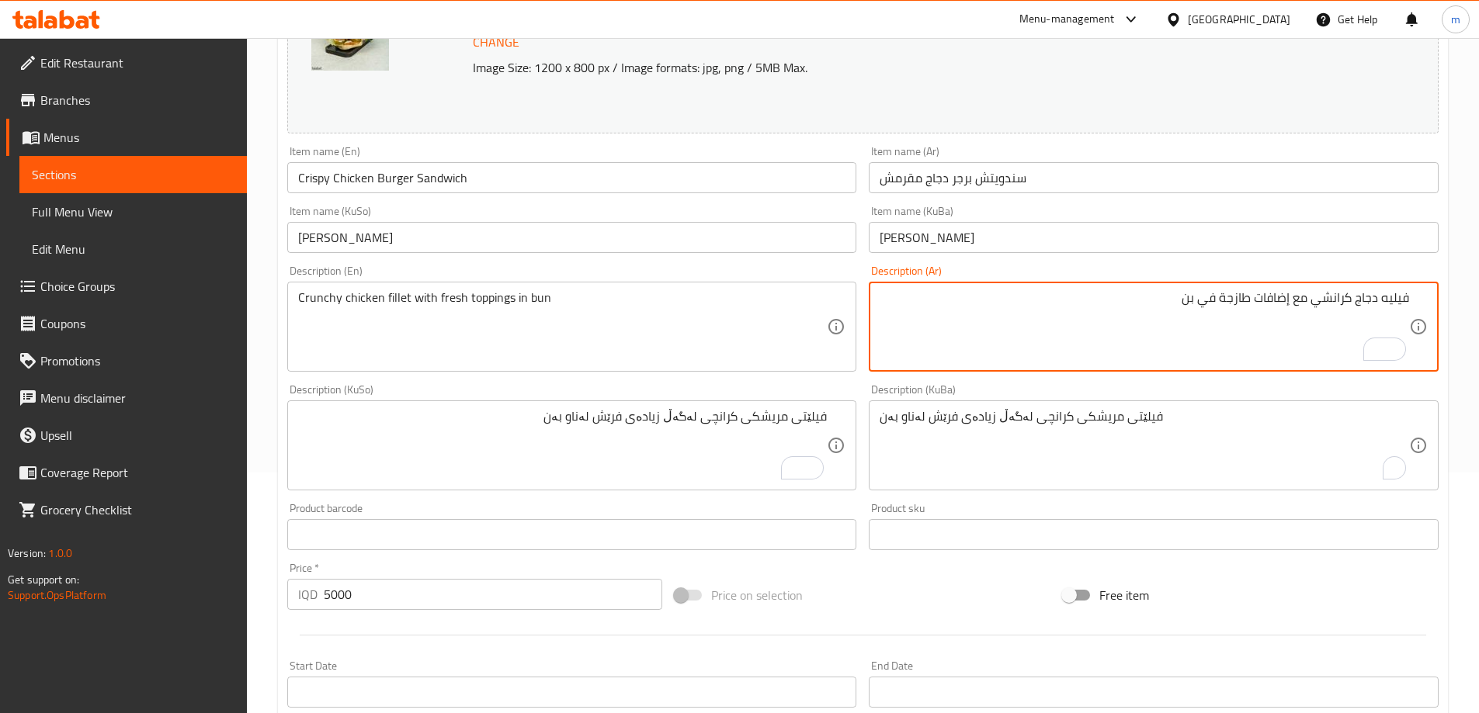
click at [1321, 298] on textarea "فيليه دجاج كرانشي مع إضافات طازجة في بن" at bounding box center [1143, 327] width 529 height 74
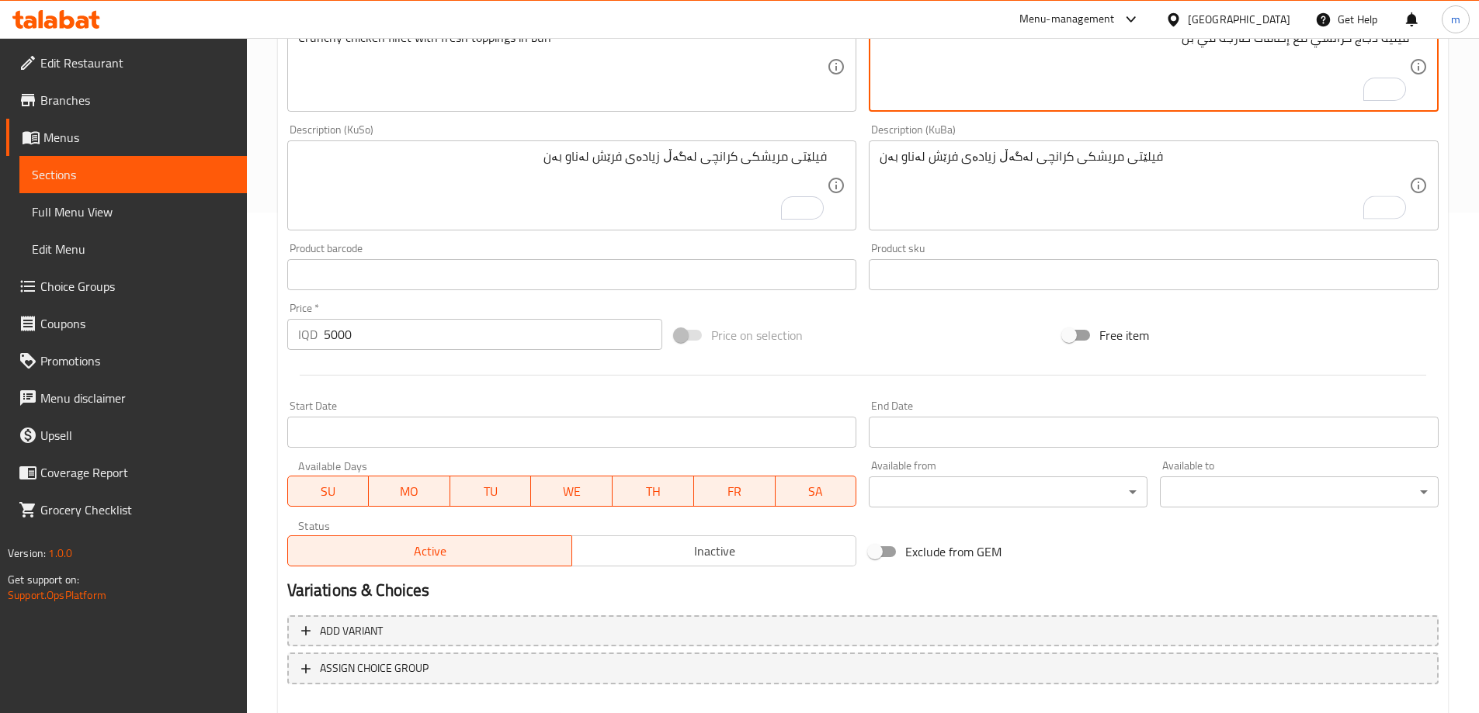
scroll to position [584, 0]
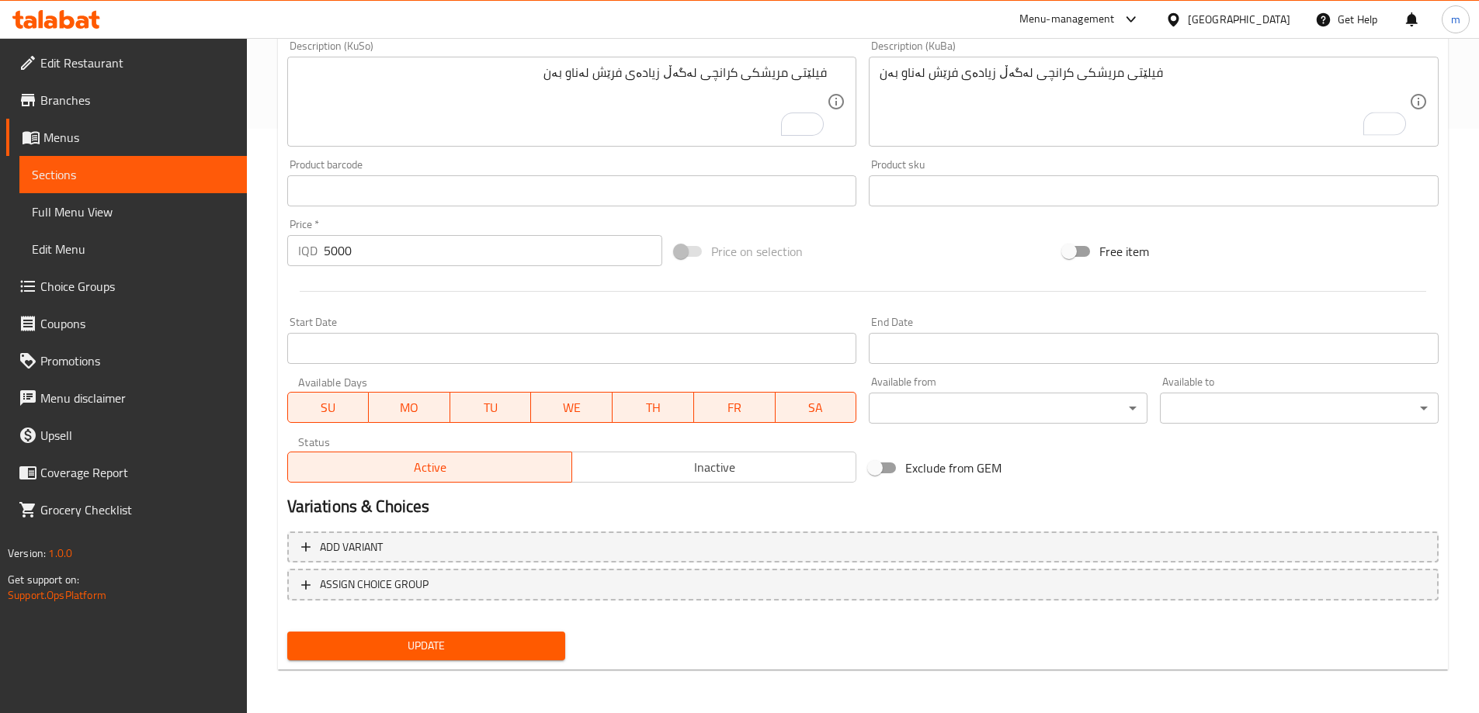
click at [476, 653] on span "Update" at bounding box center [427, 645] width 254 height 19
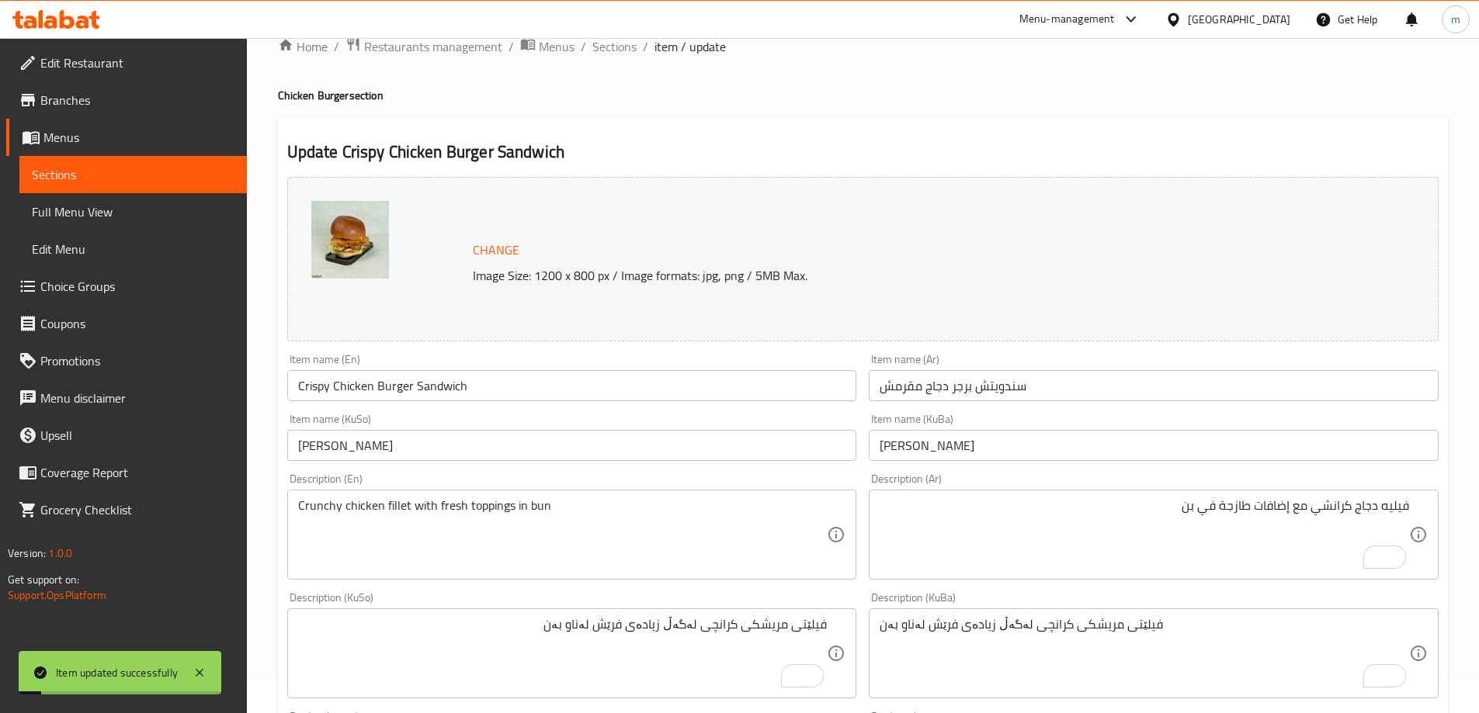
scroll to position [0, 0]
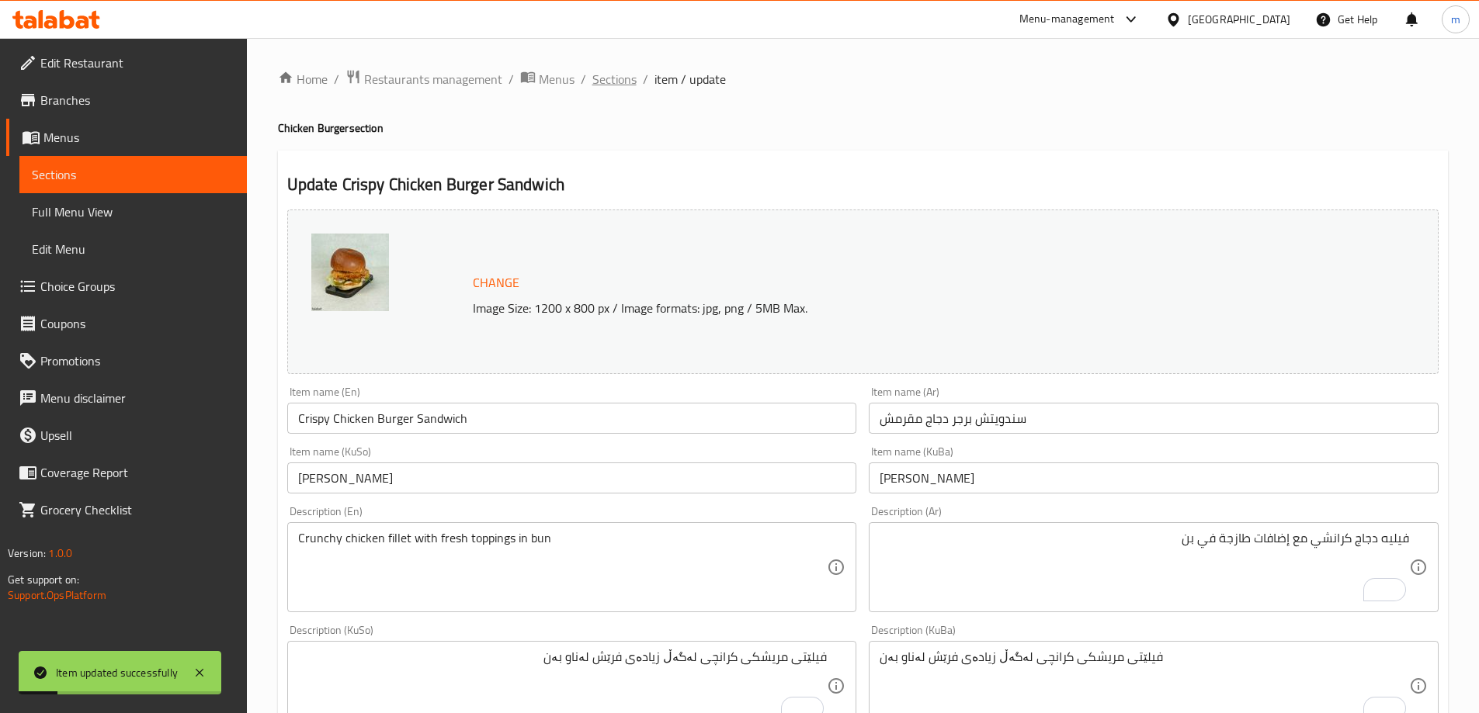
click at [595, 85] on span "Sections" at bounding box center [614, 79] width 44 height 19
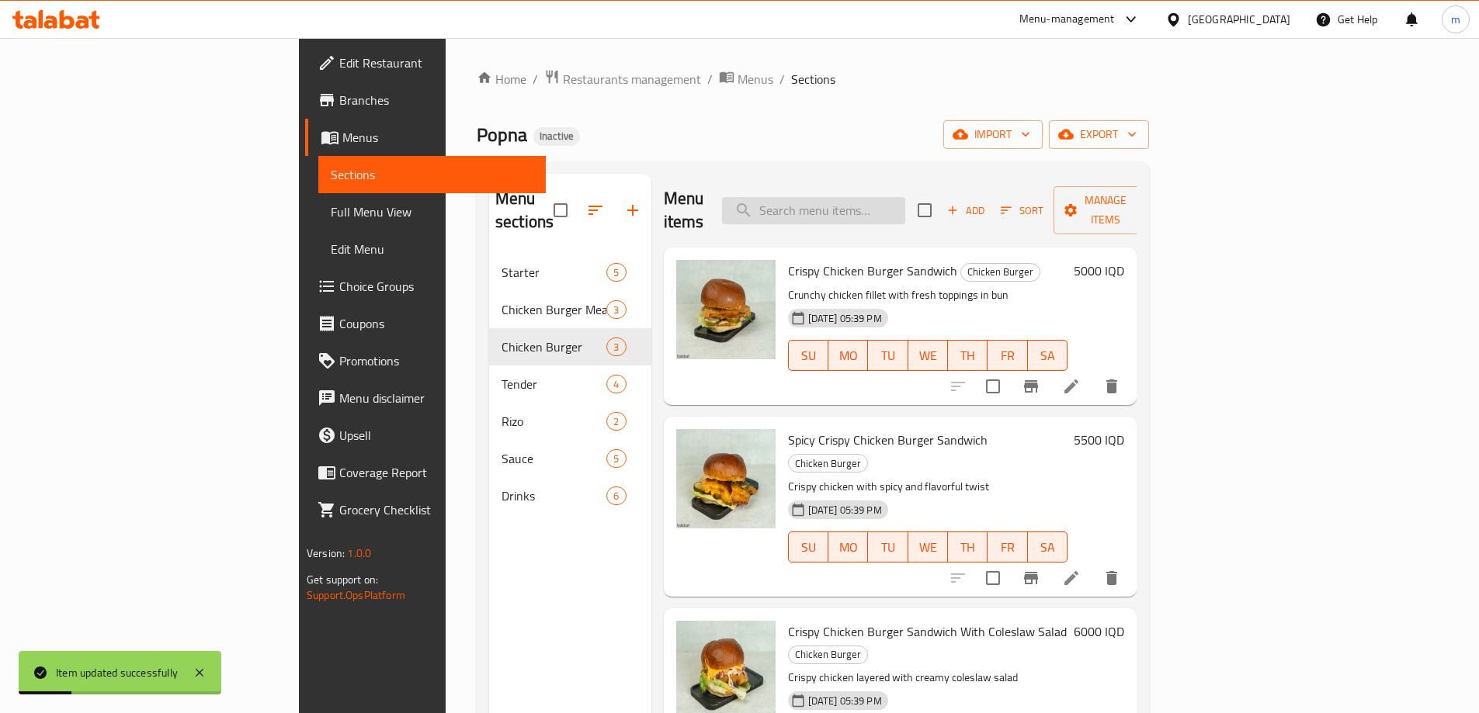
click at [889, 197] on input "search" at bounding box center [813, 210] width 183 height 27
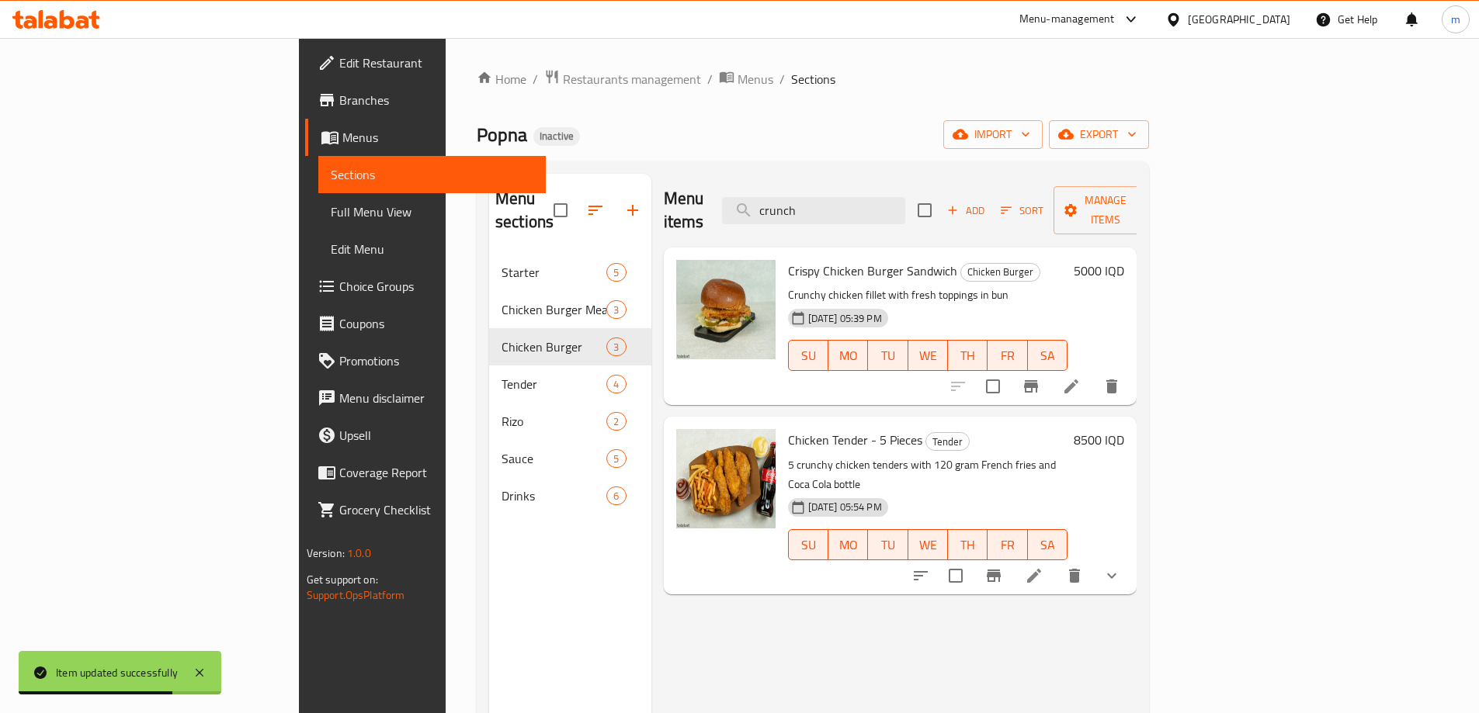
type input "crunch"
click at [1056, 562] on li at bounding box center [1033, 576] width 43 height 28
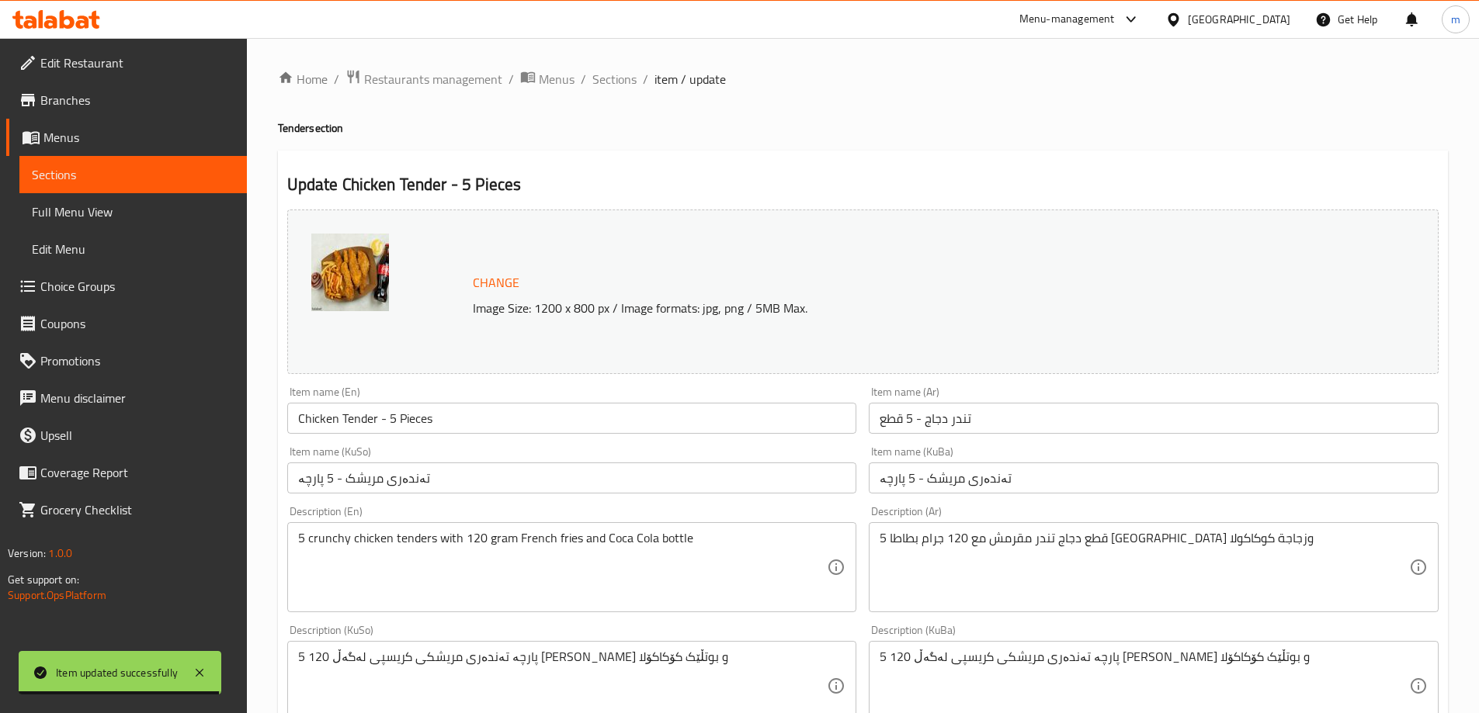
scroll to position [100, 0]
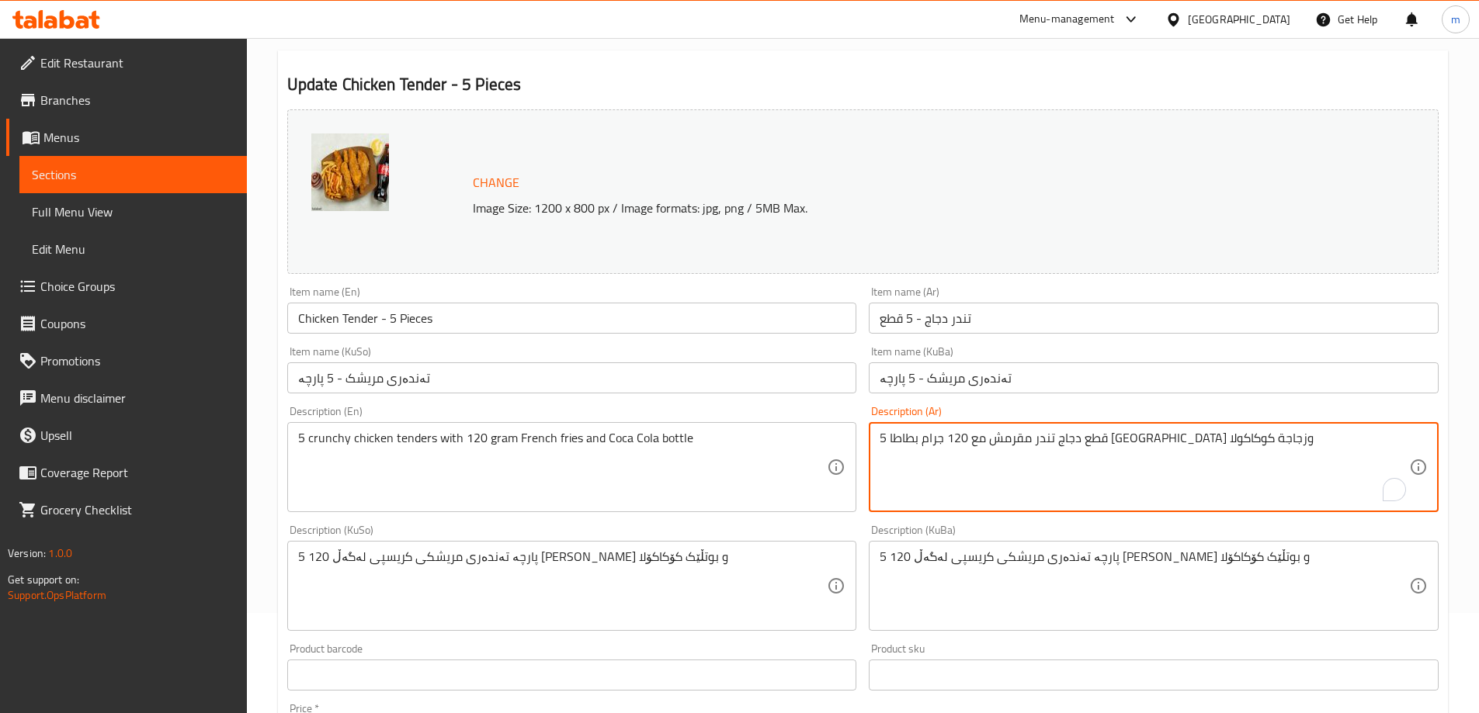
click at [1123, 443] on textarea "5 قطع دجاج تندر مقرمش مع 120 جرام بطاطا [GEOGRAPHIC_DATA] وزجاجة كوكاكولا" at bounding box center [1143, 468] width 529 height 74
paste textarea "رانشي"
type textarea "5 قطع دجاج تندر كرانشي مع 120 جرام بطاطا مقلية وزجاجة كوكاكولا"
click at [537, 560] on textarea "5 پارچە تەندەری مریشکی کریسپی لەگەڵ 120 [PERSON_NAME] و بوتڵێک کۆکاکۆلا" at bounding box center [562, 587] width 529 height 74
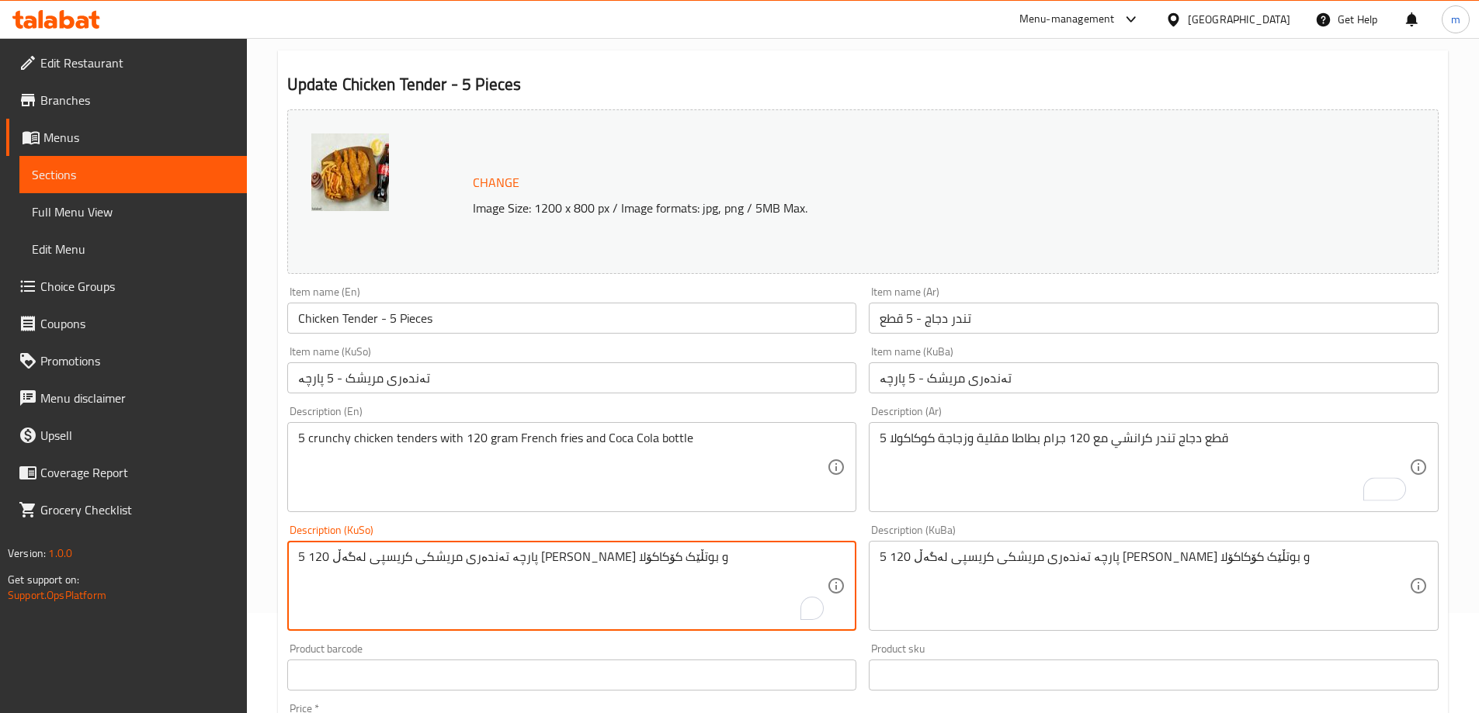
click at [537, 560] on textarea "5 پارچە تەندەری مریشکی کریسپی لەگەڵ 120 [PERSON_NAME] و بوتڵێک کۆکاکۆلا" at bounding box center [562, 587] width 529 height 74
paste textarea "كرانشي"
paste textarea "انچ"
type textarea "5 پارچە تەندەری مریشکی کرانچی لەگەڵ 120 گرام فینگەر و بوتڵێک کۆکاکۆلا"
click at [1106, 552] on textarea "5 پارچە تەندەری مریشکی کریسپی لەگەڵ 120 [PERSON_NAME] و بوتڵێک کۆکاکۆلا" at bounding box center [1143, 587] width 529 height 74
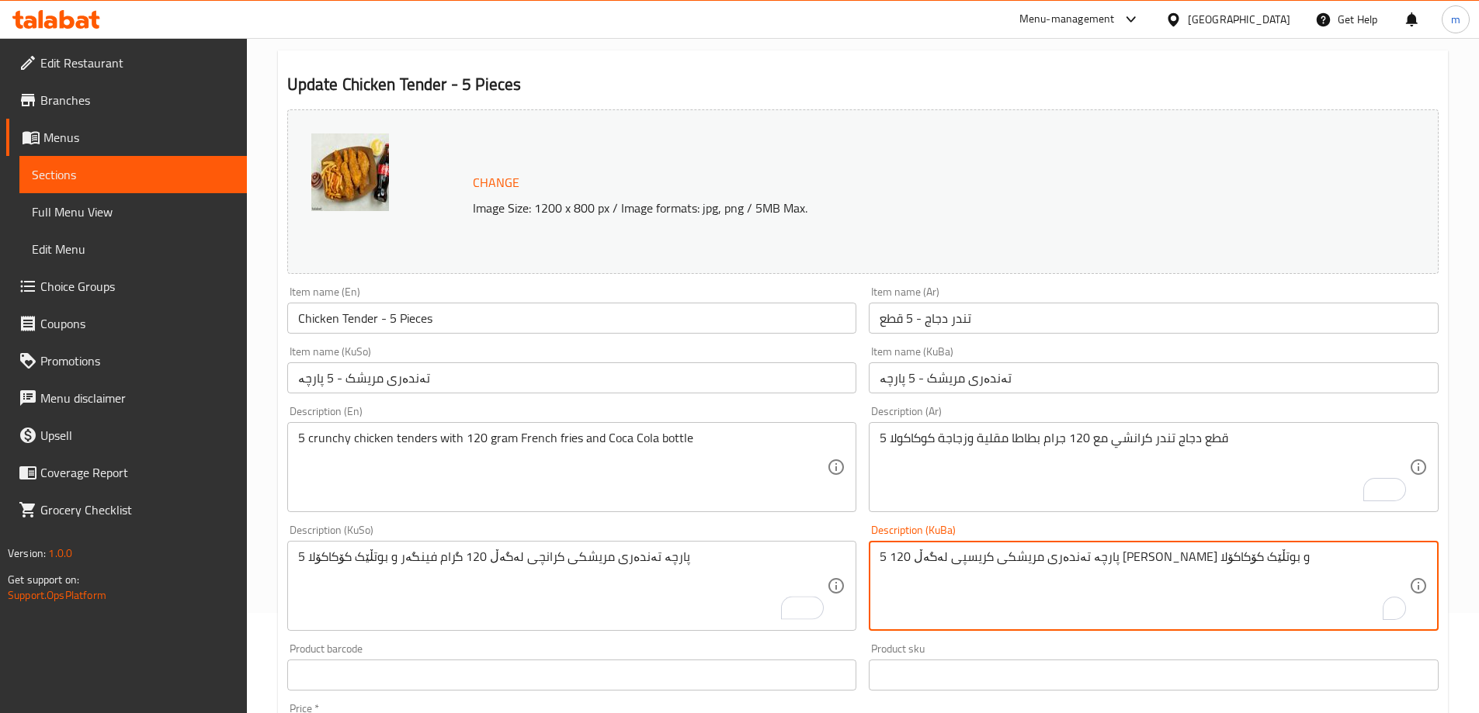
click at [1106, 552] on textarea "5 پارچە تەندەری مریشکی کریسپی لەگەڵ 120 [PERSON_NAME] و بوتڵێک کۆکاکۆلا" at bounding box center [1143, 587] width 529 height 74
paste textarea "انچ"
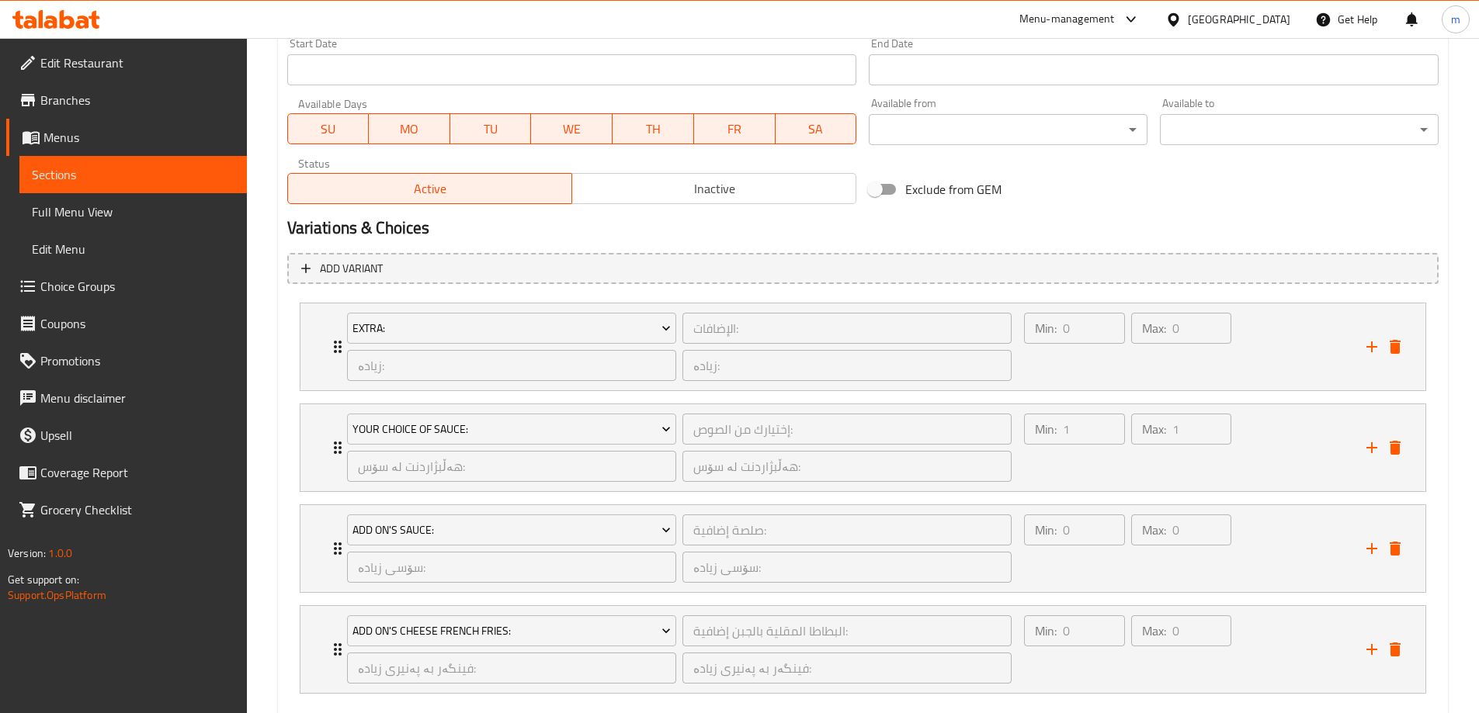
scroll to position [950, 0]
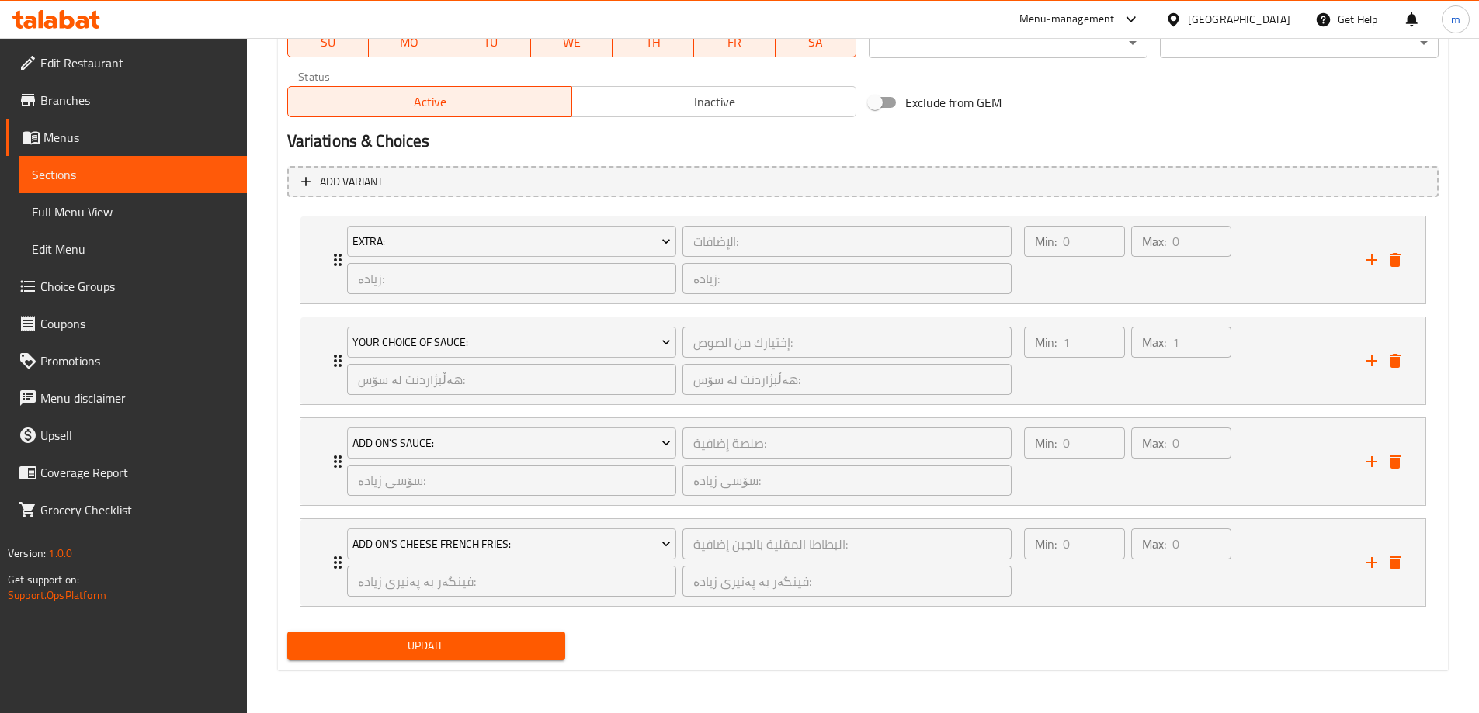
type textarea "5 پارچە تەندەری مریشکی کرانچی لەگەڵ 120 گرام فینگەر و بوتڵێک کۆکاکۆلا"
click at [507, 655] on span "Update" at bounding box center [427, 645] width 254 height 19
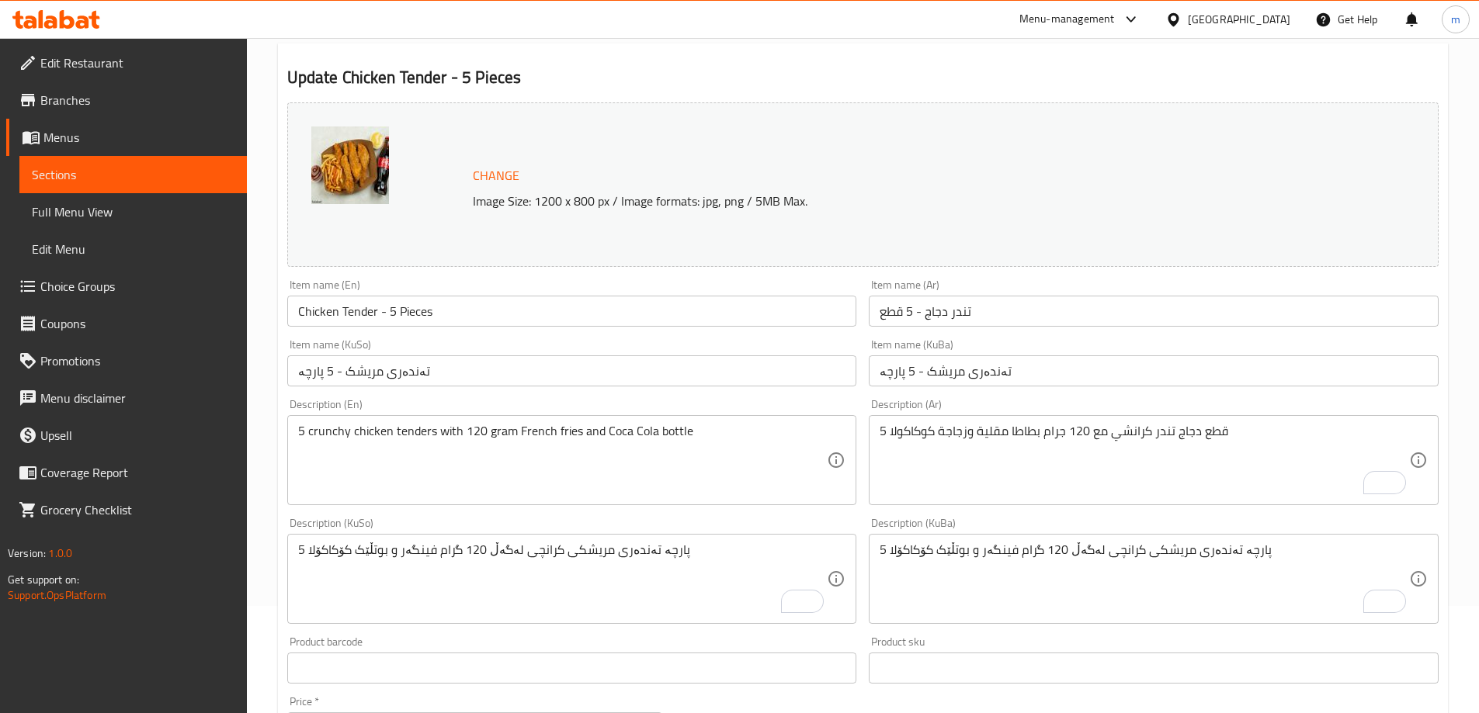
scroll to position [0, 0]
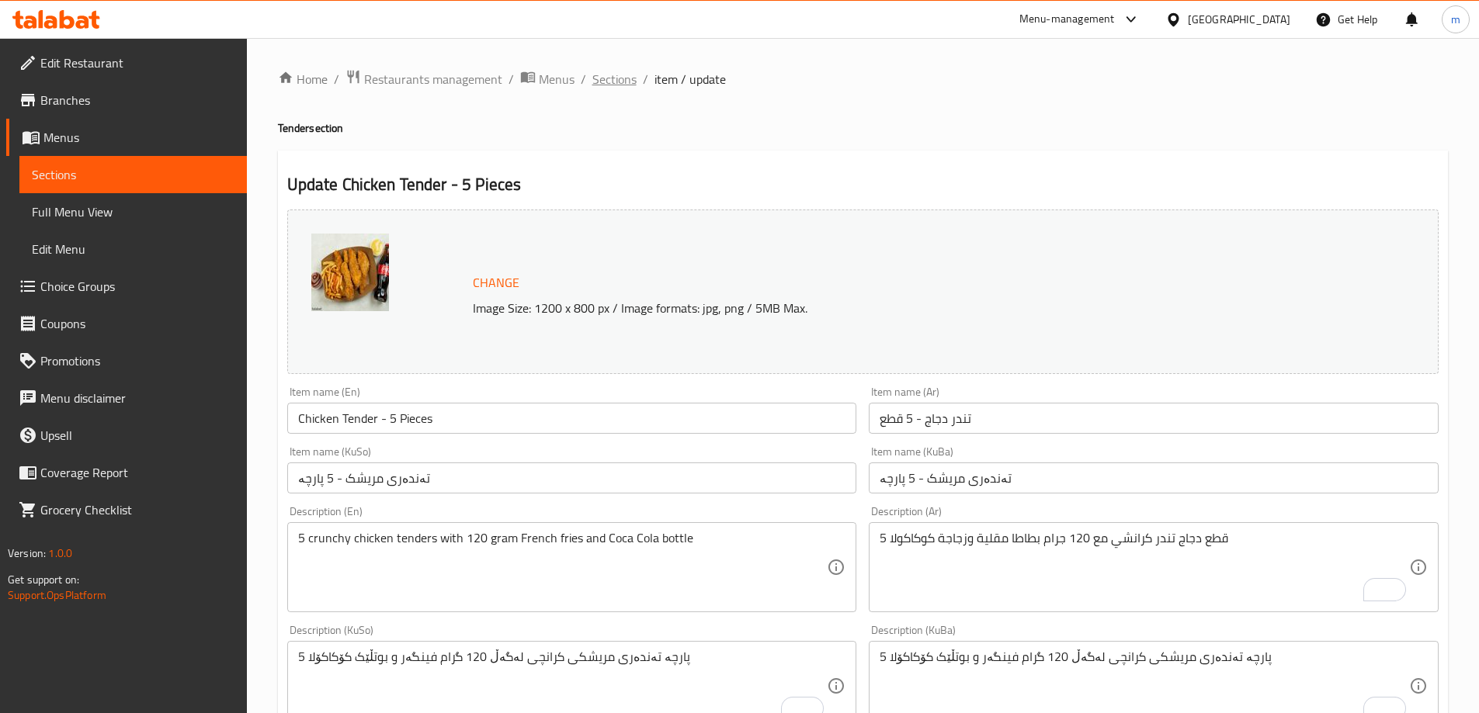
click at [622, 72] on span "Sections" at bounding box center [614, 79] width 44 height 19
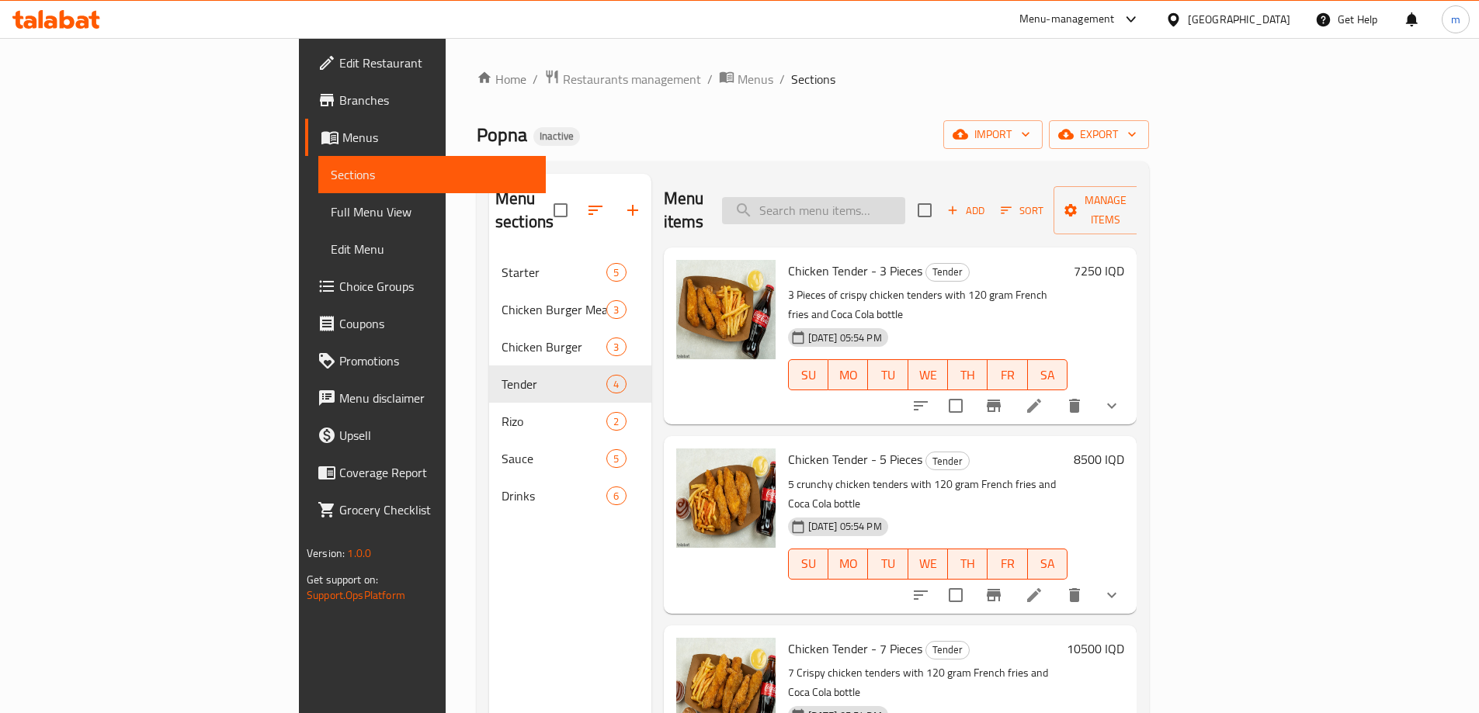
click at [905, 197] on input "search" at bounding box center [813, 210] width 183 height 27
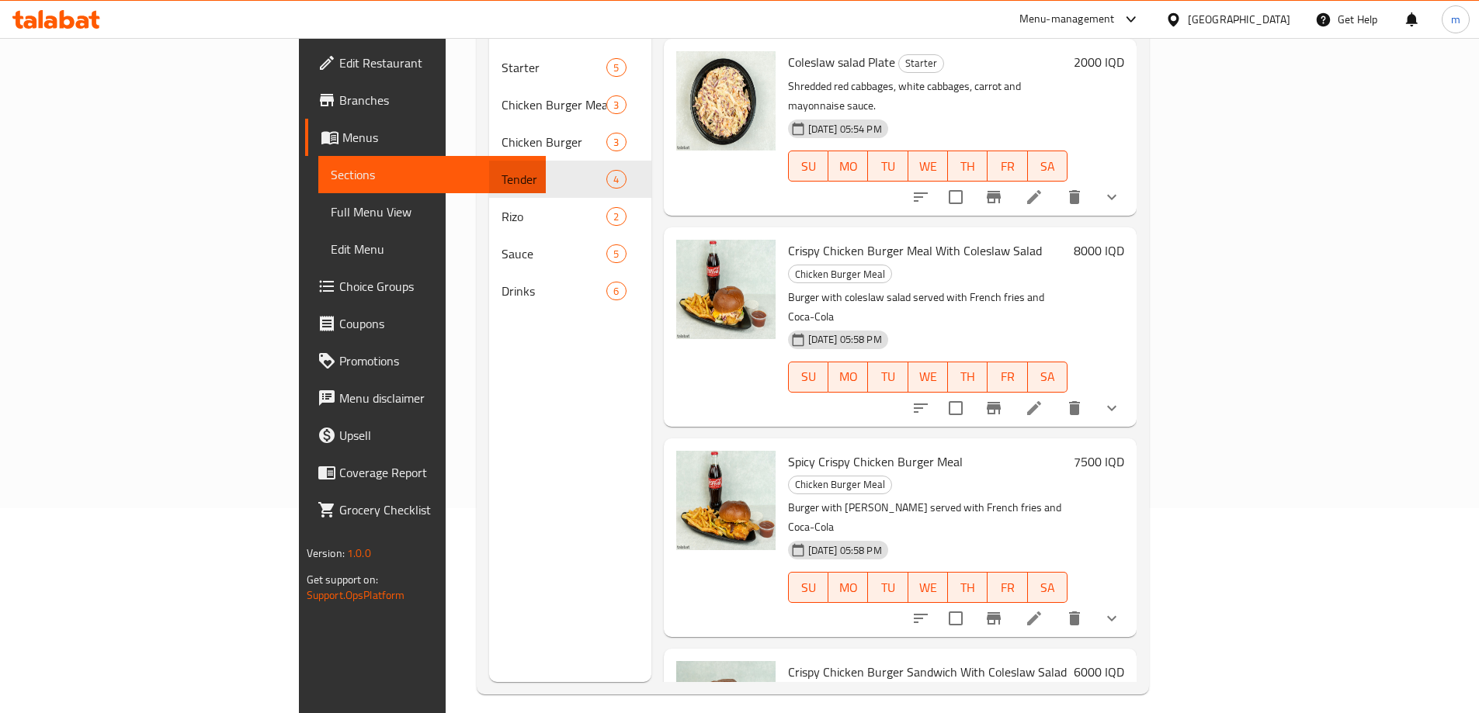
scroll to position [217, 0]
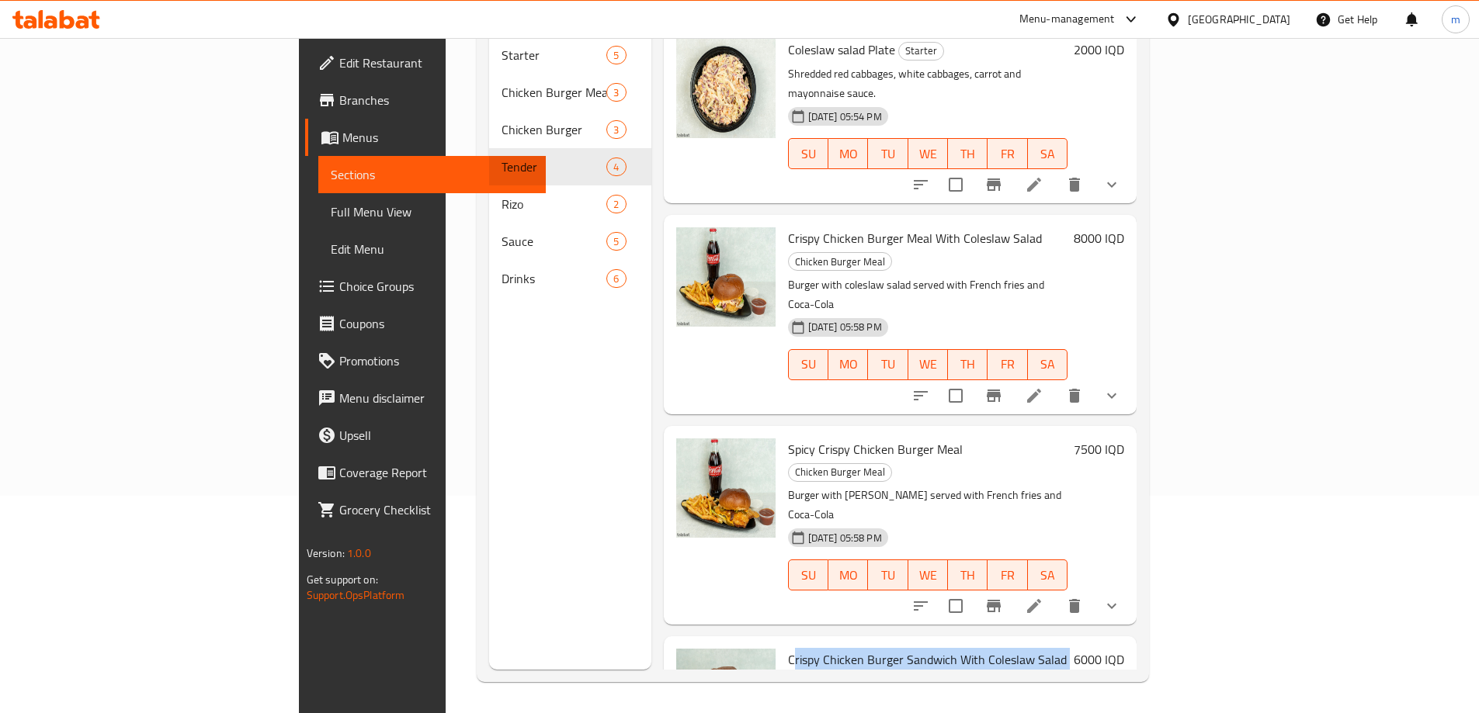
drag, startPoint x: 717, startPoint y: 538, endPoint x: 997, endPoint y: 549, distance: 279.6
click at [974, 643] on div "Crispy Chicken Burger Sandwich With Coleslaw Salad Chicken Burger Crispy chicke…" at bounding box center [928, 726] width 293 height 167
click at [1007, 697] on p "Crispy chicken layered with creamy coleslaw salad" at bounding box center [928, 706] width 280 height 19
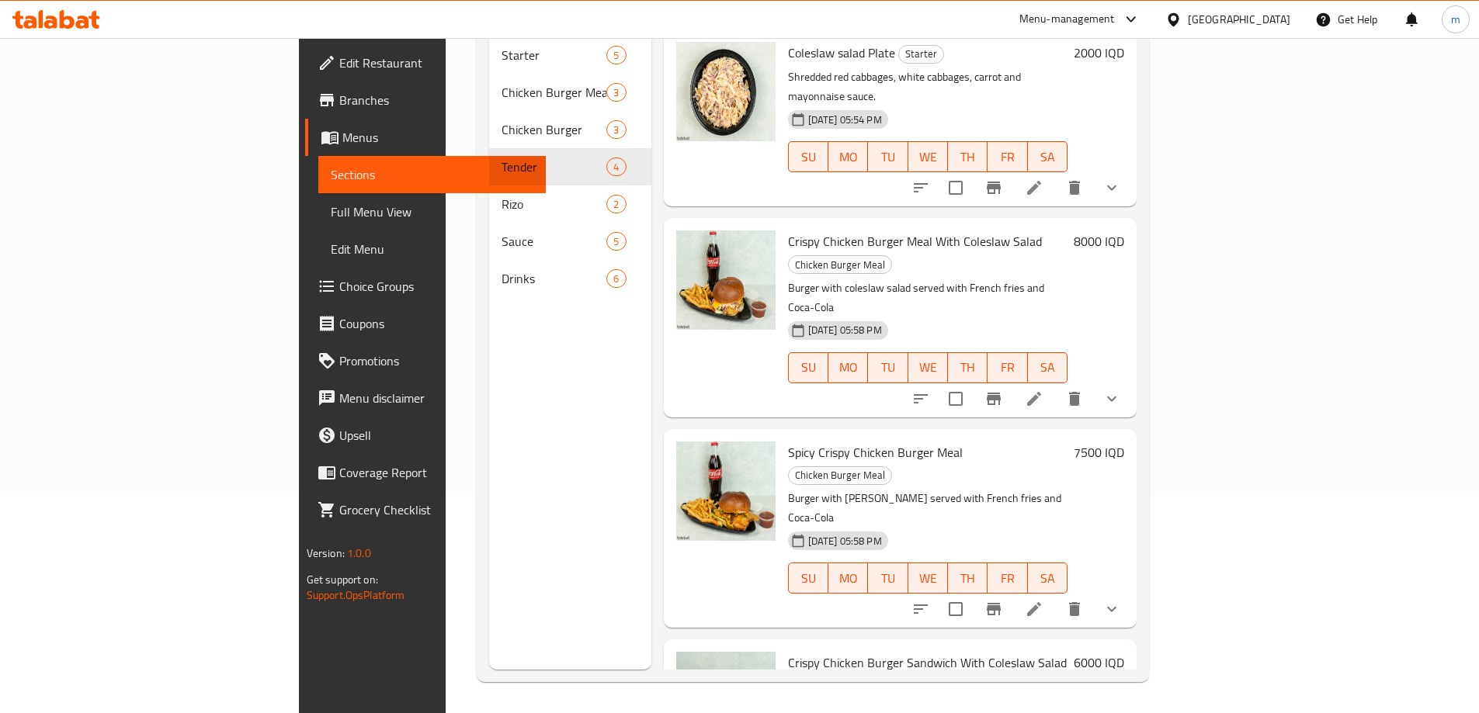
scroll to position [0, 0]
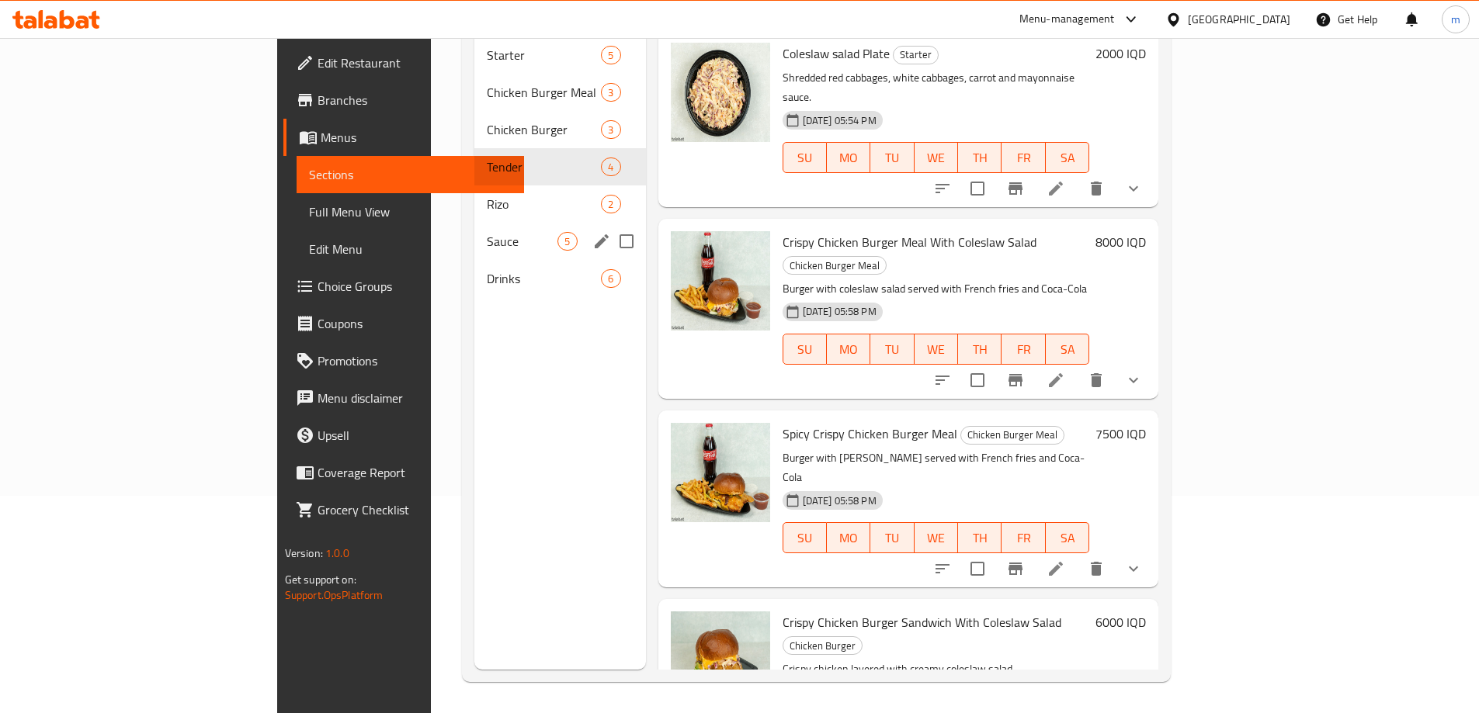
click at [474, 186] on div "Rizo 2" at bounding box center [559, 204] width 171 height 37
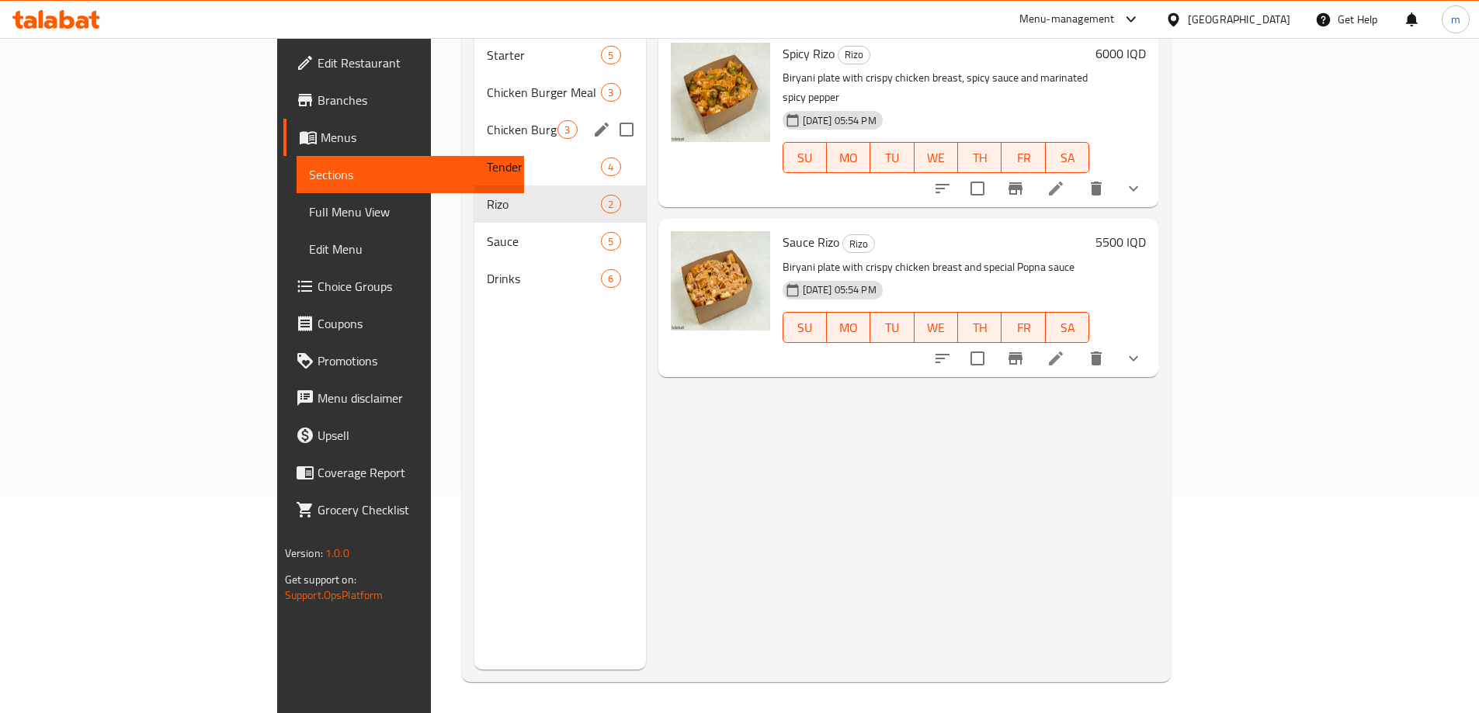
click at [474, 118] on div "Chicken Burger 3" at bounding box center [559, 129] width 171 height 37
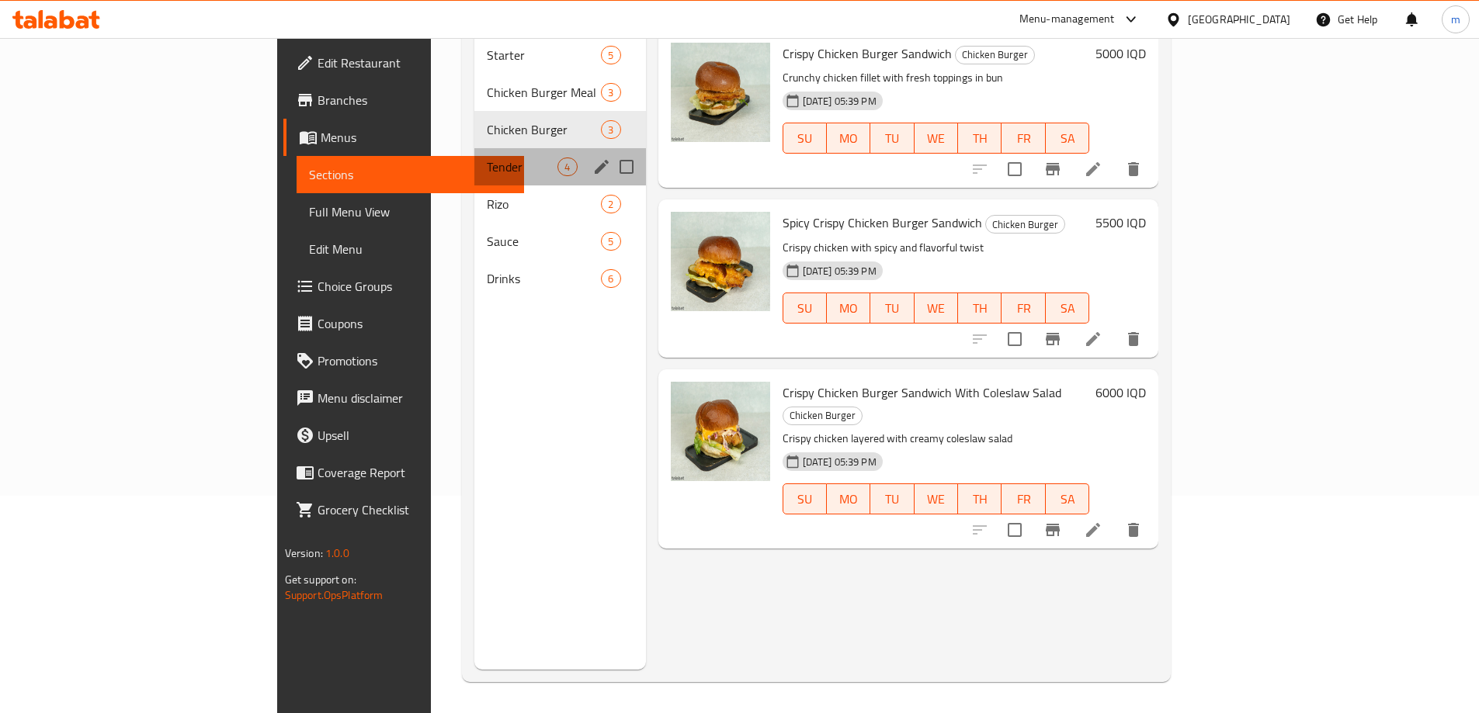
click at [474, 154] on div "Tender 4" at bounding box center [559, 166] width 171 height 37
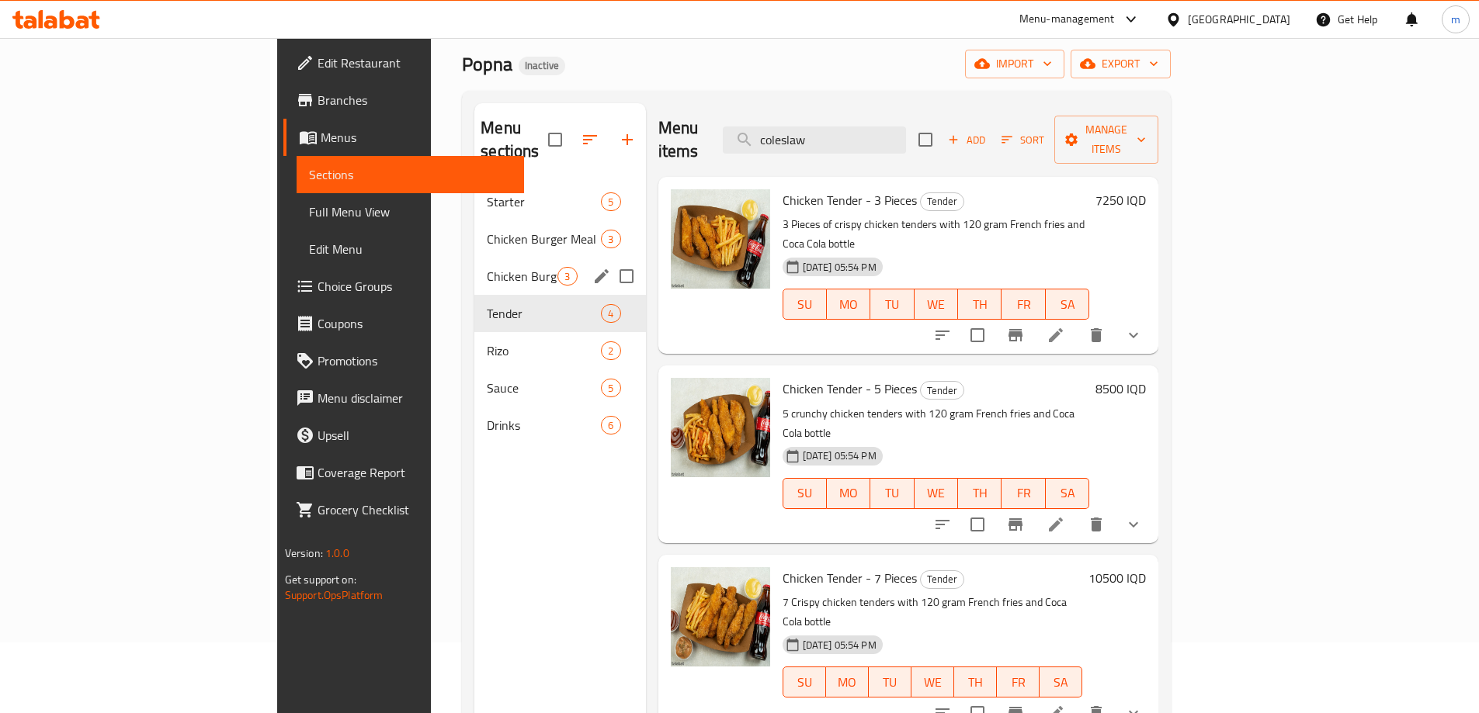
scroll to position [36, 0]
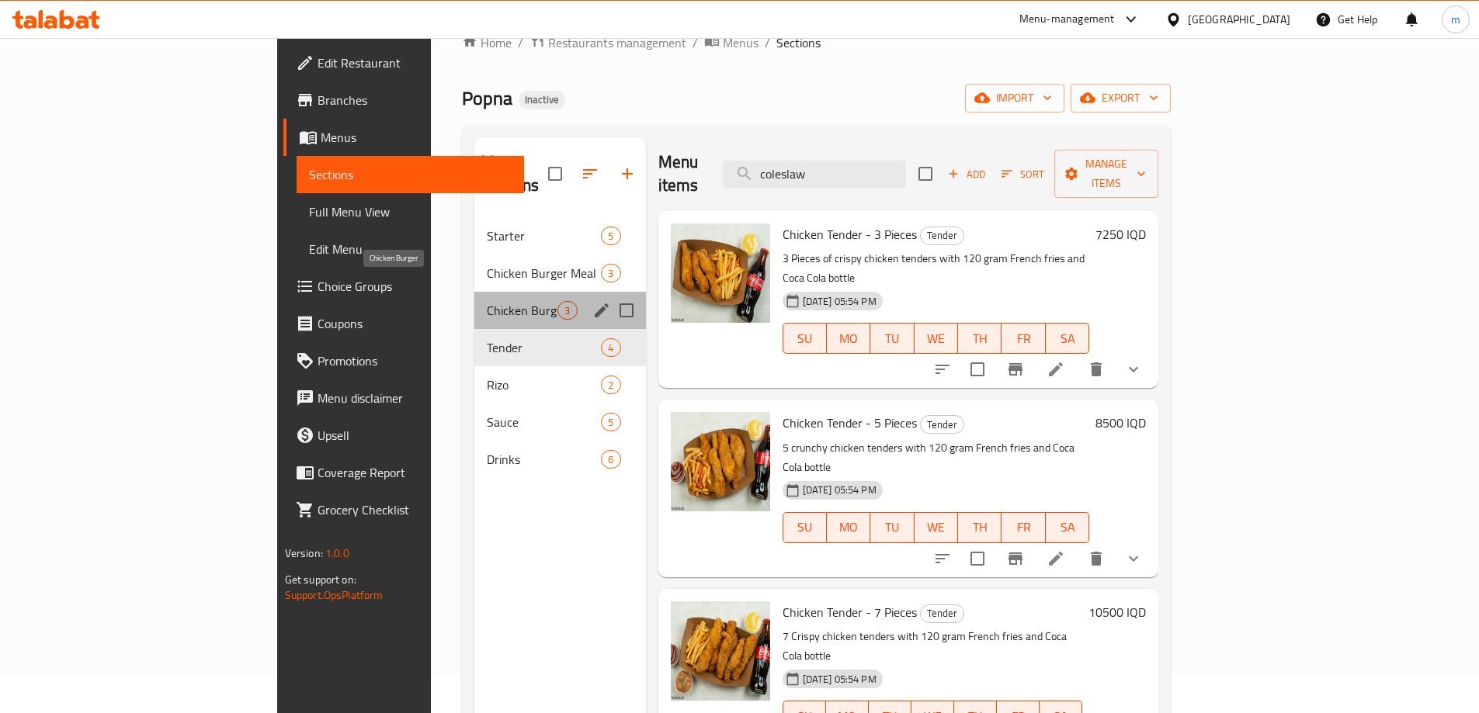
click at [487, 301] on span "Chicken Burger" at bounding box center [522, 310] width 71 height 19
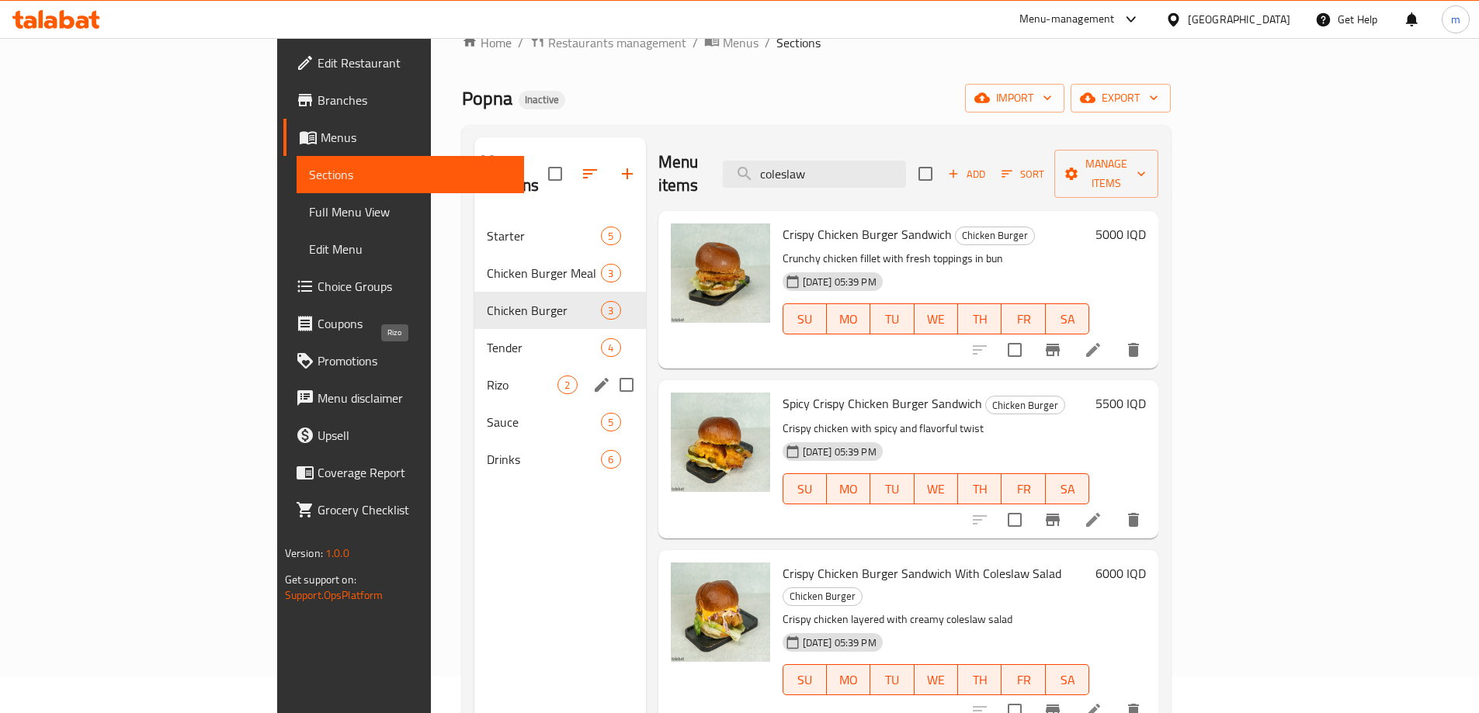
click at [487, 376] on span "Rizo" at bounding box center [522, 385] width 71 height 19
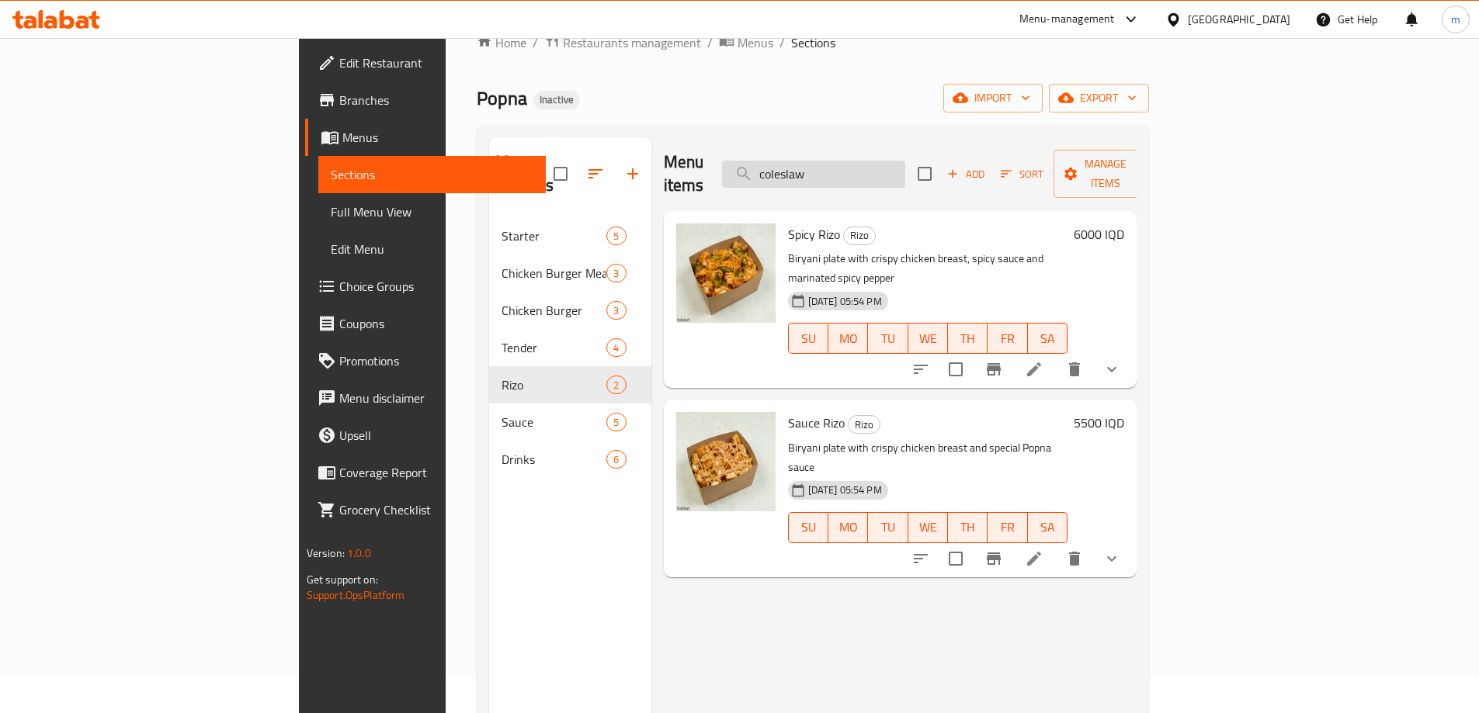
click at [905, 167] on input "coleslaw" at bounding box center [813, 174] width 183 height 27
type input "coleslaw"
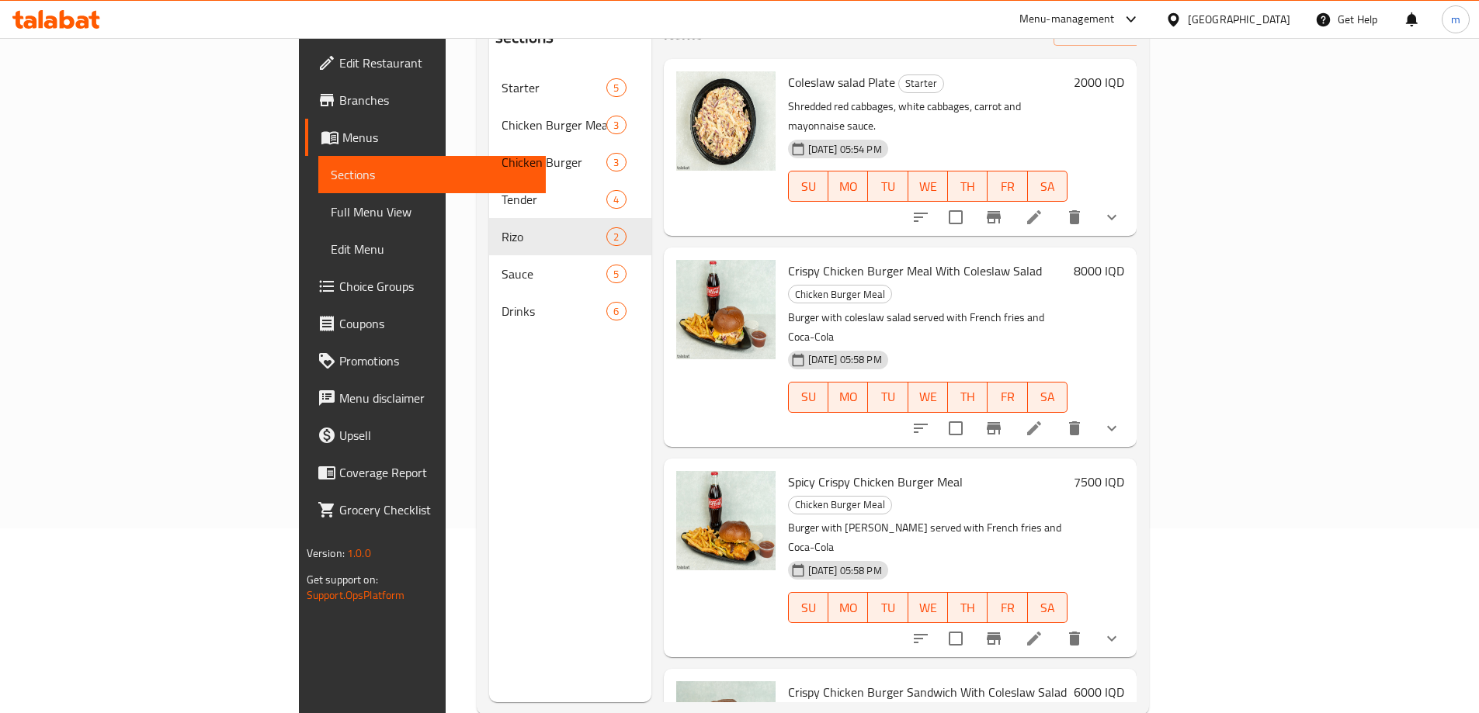
scroll to position [217, 0]
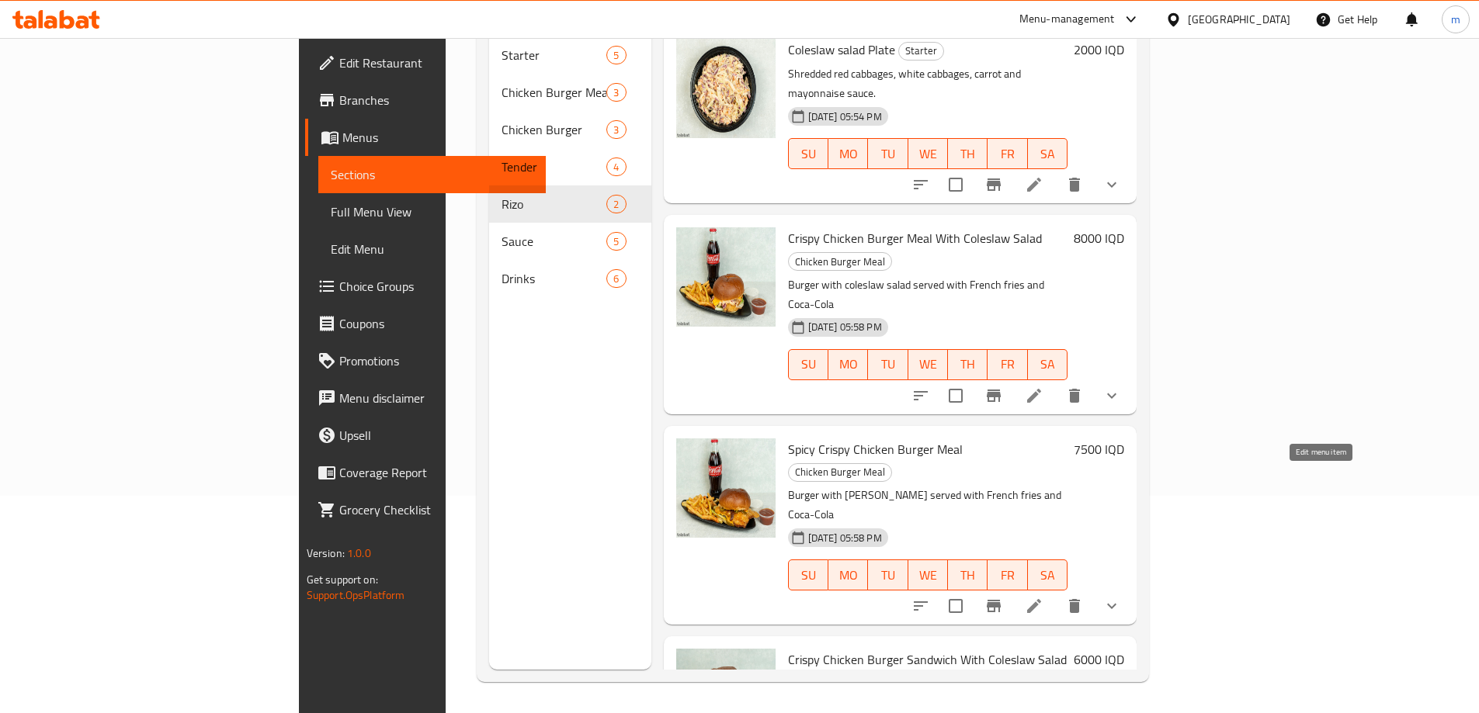
click at [1043, 597] on icon at bounding box center [1034, 606] width 19 height 19
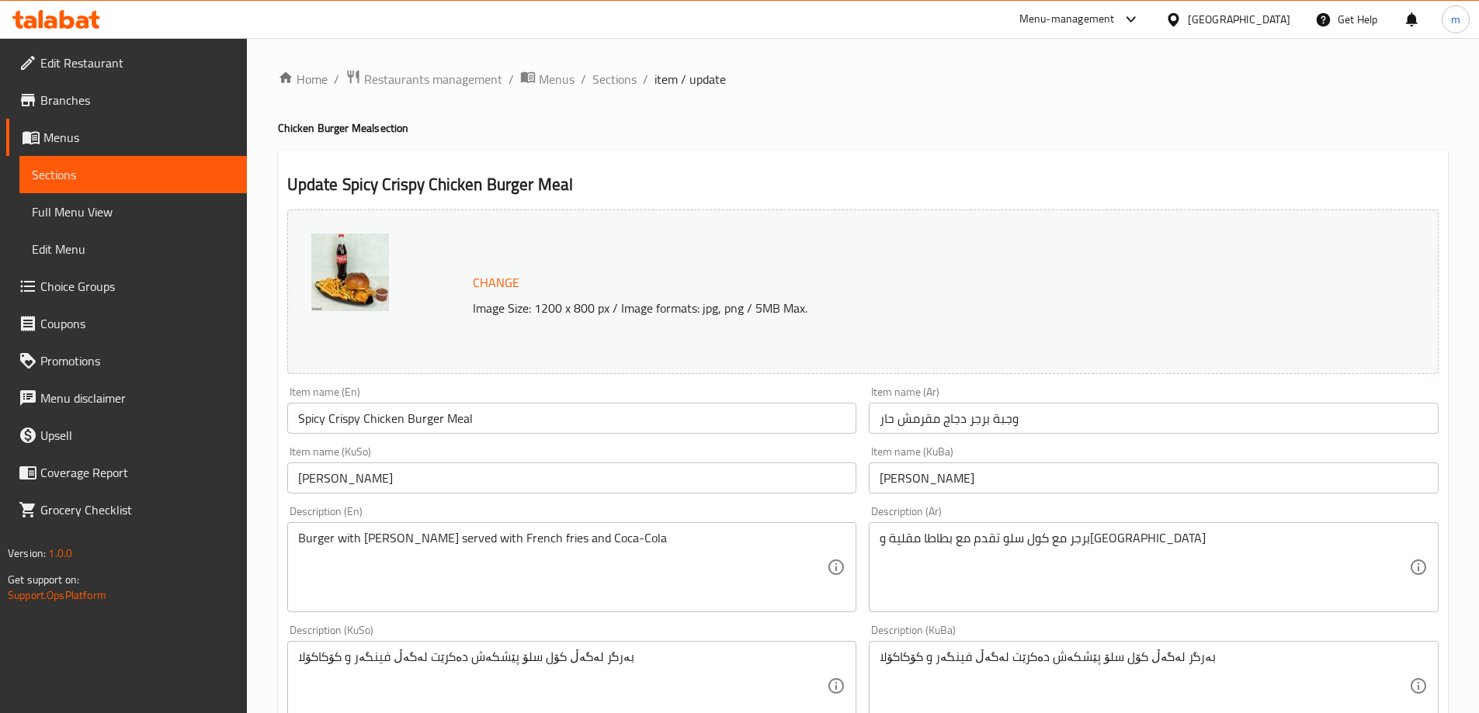
click at [403, 543] on textarea "Burger with coleslaw served with French fries and Coca-Cola" at bounding box center [562, 568] width 529 height 74
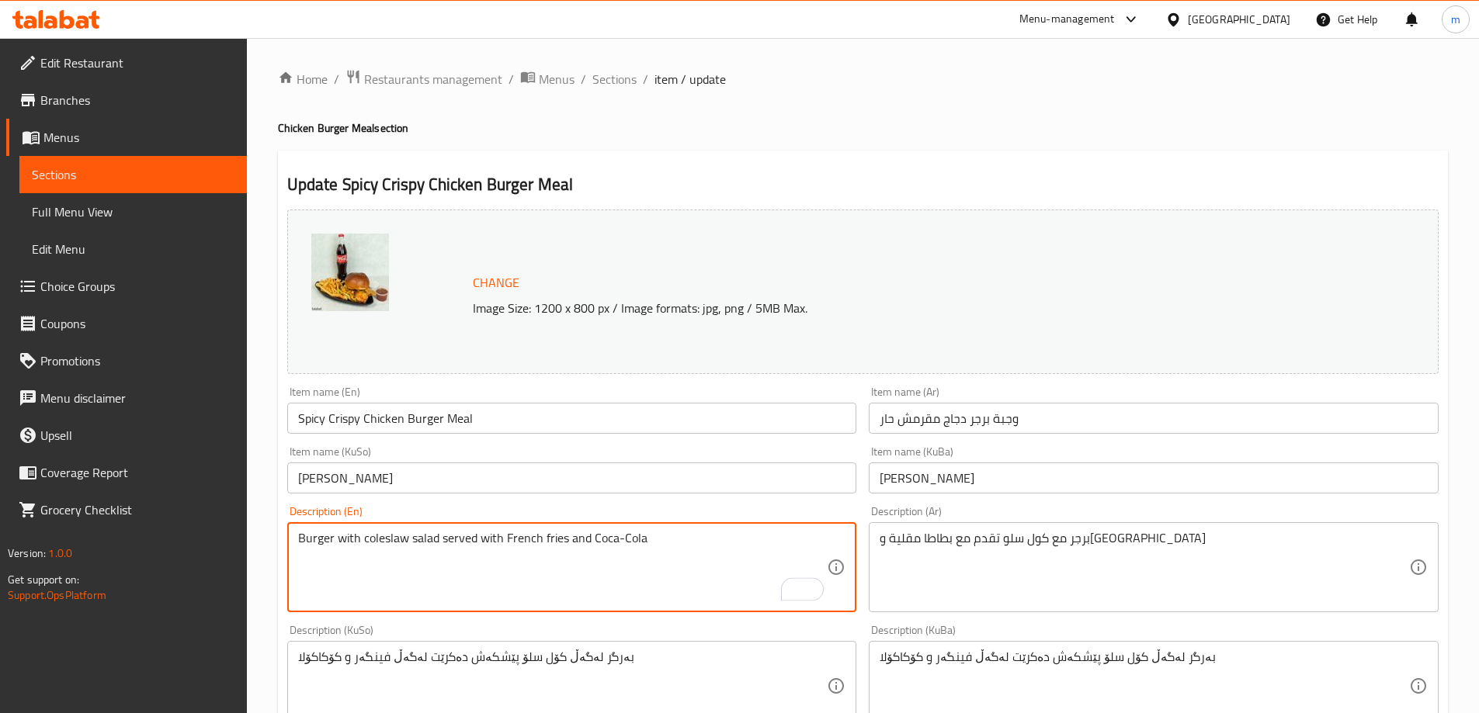
type textarea "Burger with coleslaw salad served with French fries and Coca-Cola"
click at [1094, 536] on textarea "برجر مع كول سلو تقدم مع بطاطا مقلية وكوكاكولا" at bounding box center [1143, 568] width 529 height 74
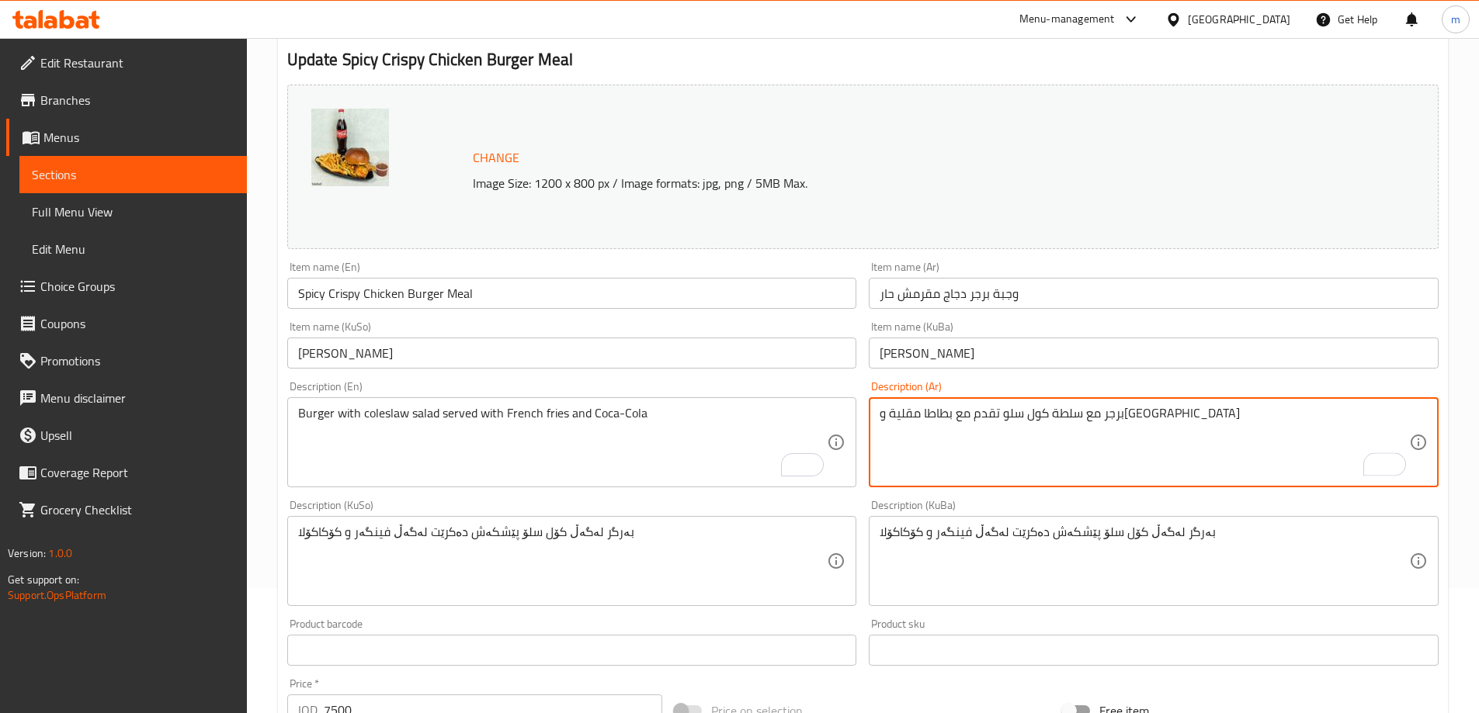
scroll to position [182, 0]
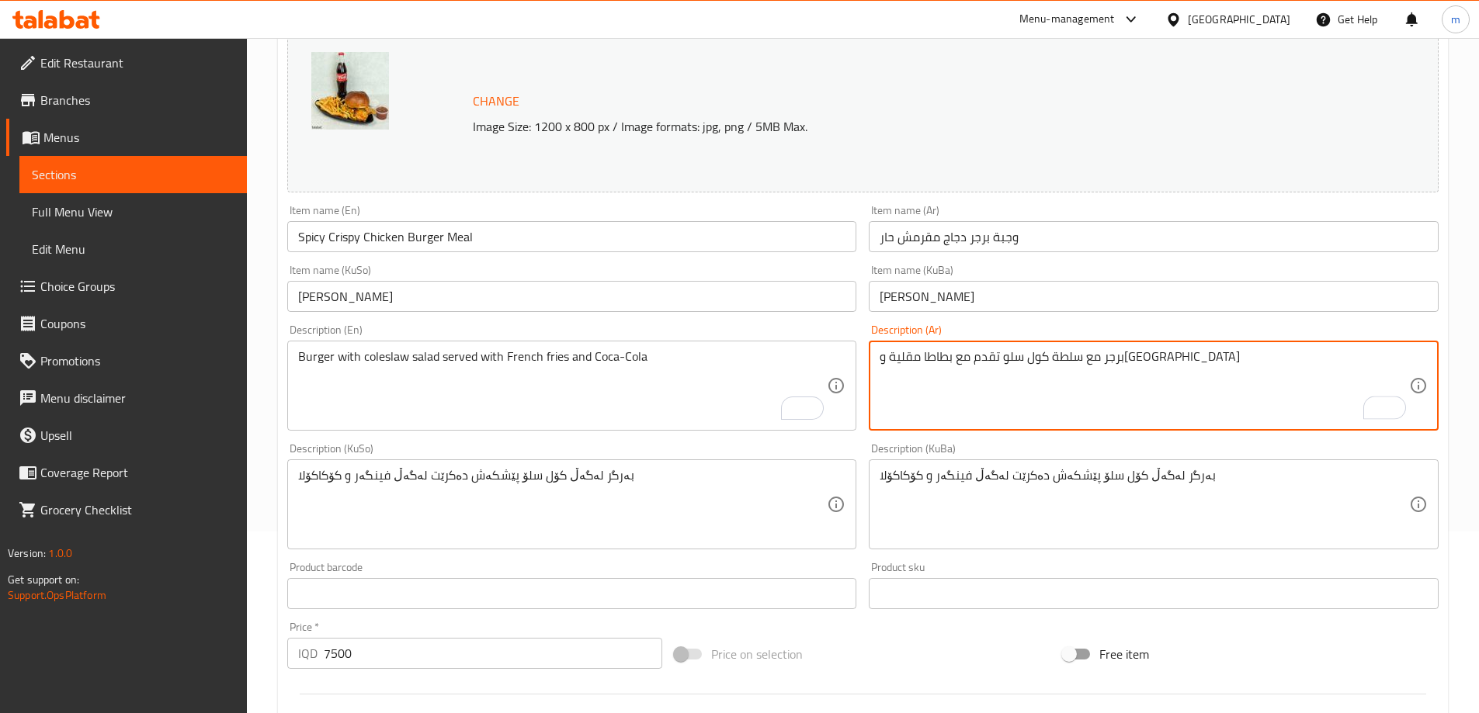
type textarea "برجر مع سلطة كول سلو تقدم مع بطاطا مقلية و[GEOGRAPHIC_DATA]"
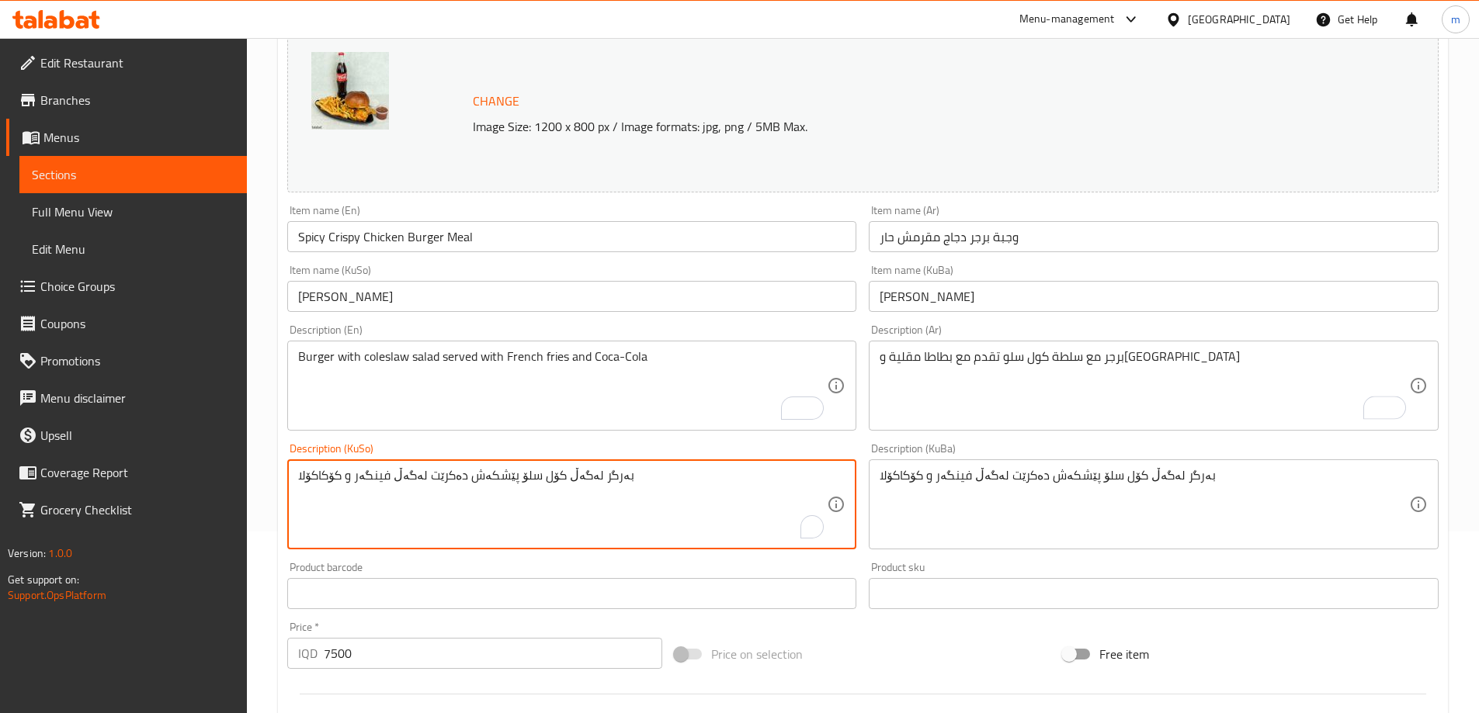
click at [589, 532] on textarea "بەرگر لەگەڵ کۆل سلۆ پێشکەش دەکرێت لەگەڵ فینگەر و کۆکاکۆلا" at bounding box center [562, 505] width 529 height 74
click at [768, 475] on textarea "بەرگر لەگەڵ کۆل سلۆ پێشکەش دەکرێت لەگەڵ فینگەر و کۆکاکۆلا" at bounding box center [562, 505] width 529 height 74
click at [792, 477] on textarea "بەرگر لەگەڵ زەڵاتەی کۆل سلۆ پێشکەش دەکرێت لەگەڵ فینگەر و کۆکاکۆلا" at bounding box center [562, 505] width 529 height 74
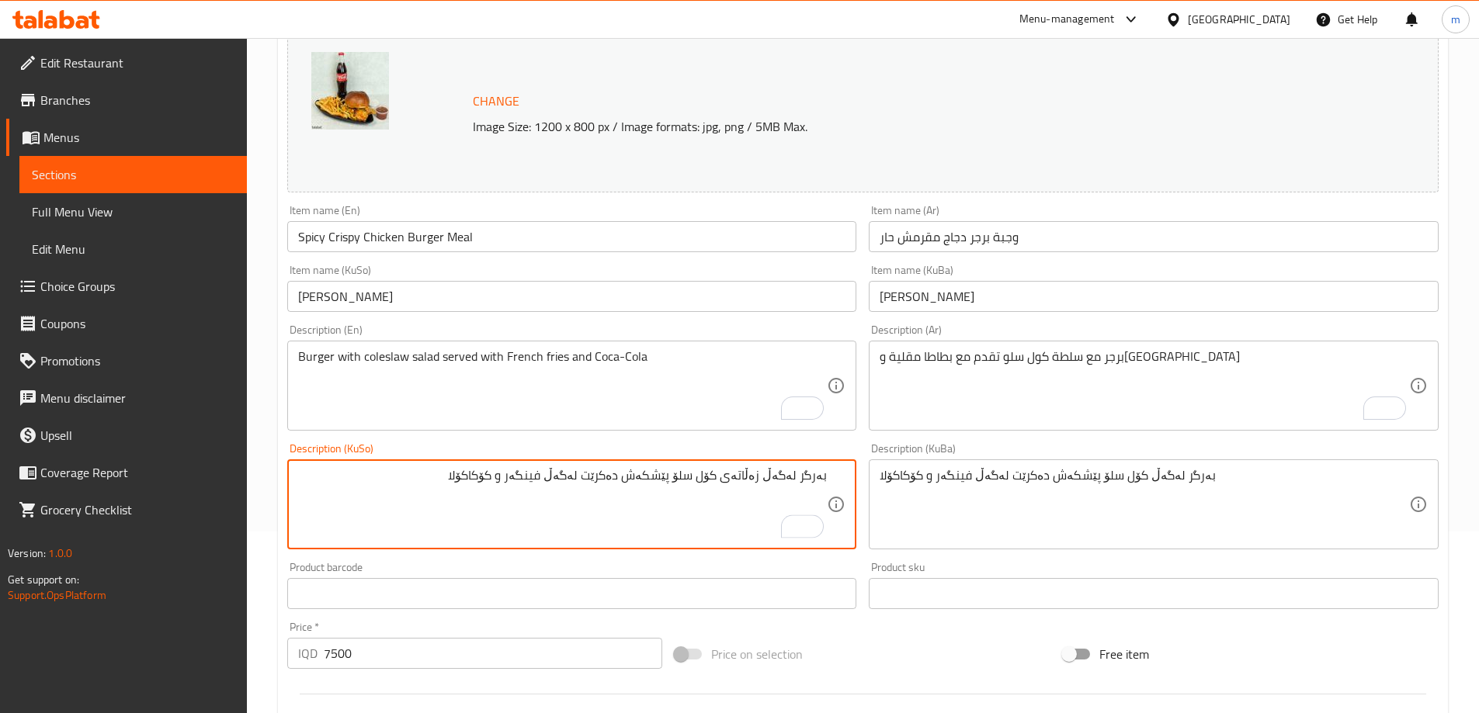
click at [792, 477] on textarea "بەرگر لەگەڵ زەڵاتەی کۆل سلۆ پێشکەش دەکرێت لەگەڵ فینگەر و کۆکاکۆلا" at bounding box center [562, 505] width 529 height 74
type textarea "بەرگر لەگەڵ زەڵاتەی کۆل سلۆ پێشکەش دەکرێت لەگەڵ فینگەر و کۆکاکۆلا"
click at [909, 478] on textarea "بەرگر لەگەڵ کۆل سلۆ پێشکەش دەکرێت لەگەڵ فینگەر و کۆکاکۆلا" at bounding box center [1143, 505] width 529 height 74
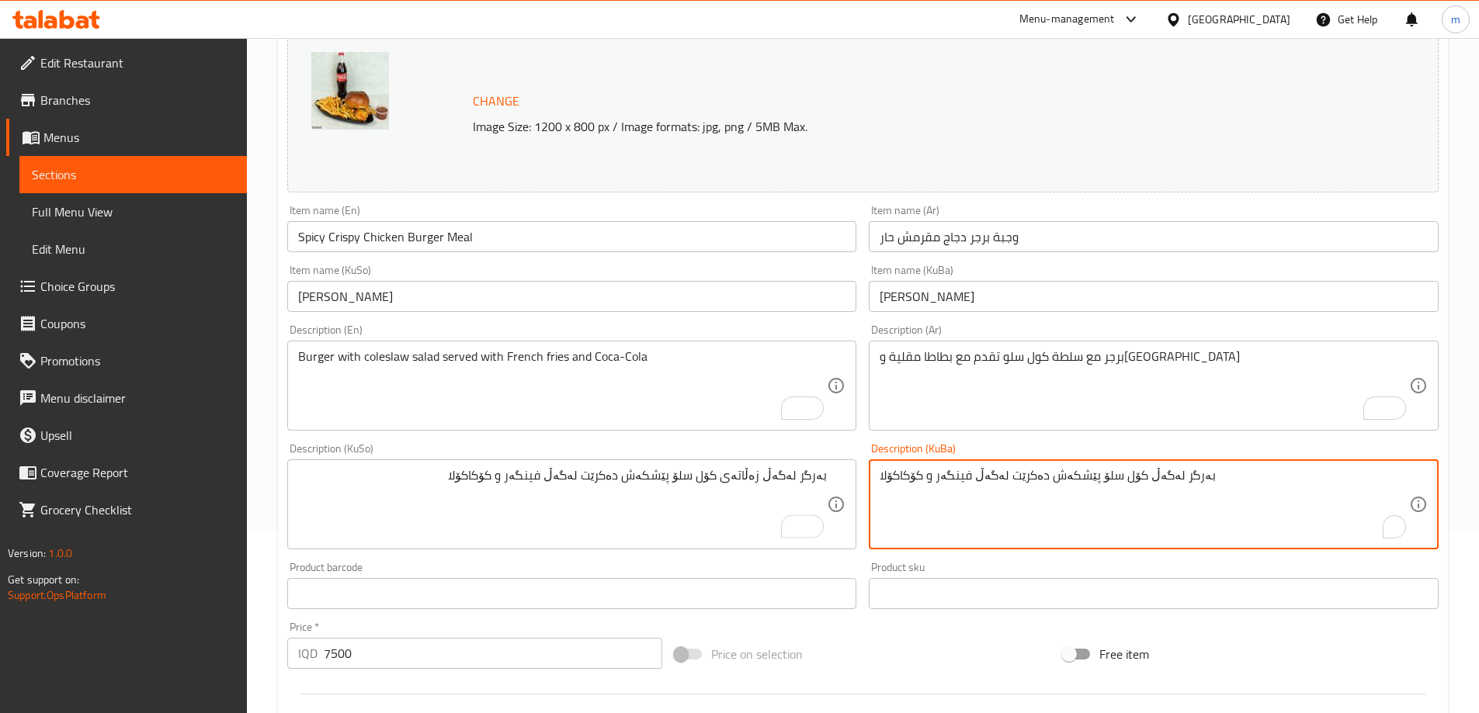
click at [909, 478] on textarea "بەرگر لەگەڵ کۆل سلۆ پێشکەش دەکرێت لەگەڵ فینگەر و کۆکاکۆلا" at bounding box center [1143, 505] width 529 height 74
paste textarea "زەڵاتەی"
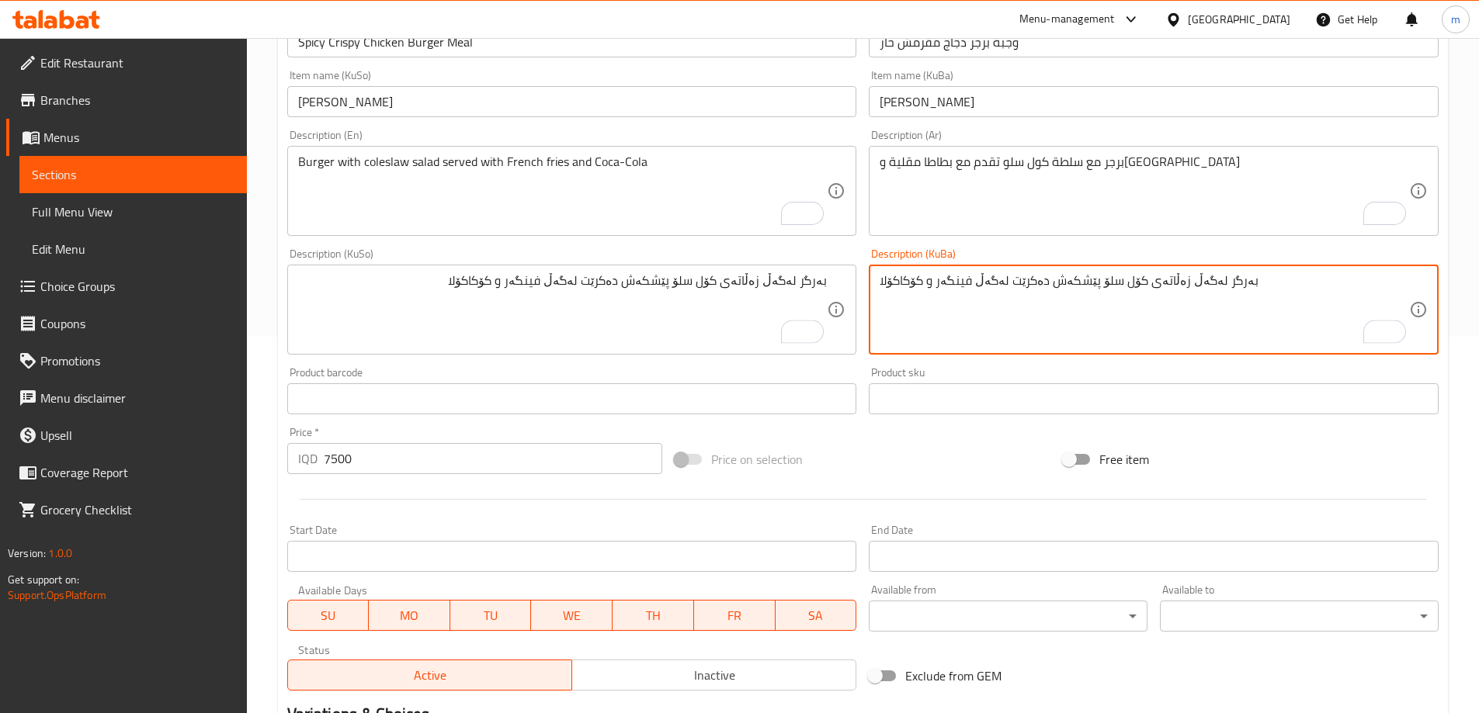
scroll to position [647, 0]
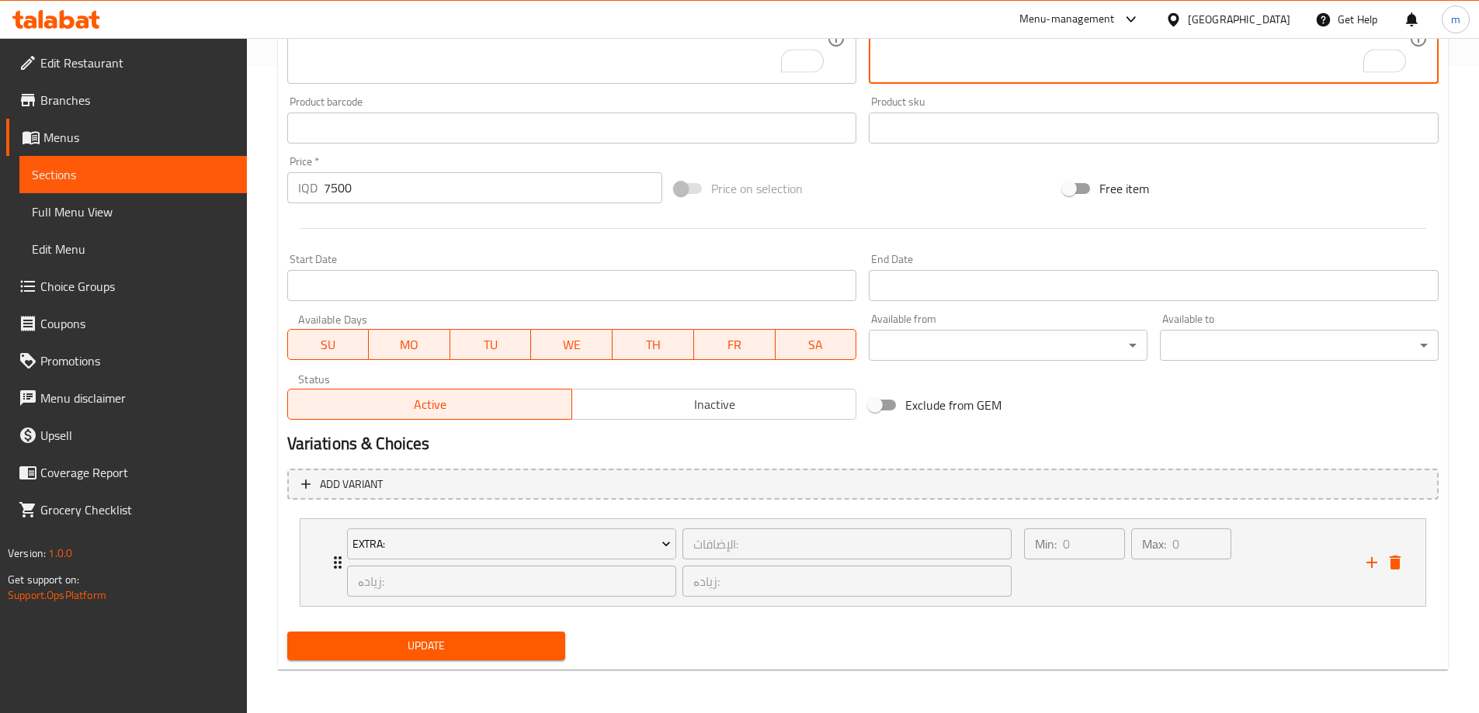
type textarea "بەرگر لەگەڵ زەڵاتەی کۆل سلۆ پێشکەش دەکرێت لەگەڵ فینگەر و کۆکاکۆلا"
click at [496, 655] on span "Update" at bounding box center [427, 645] width 254 height 19
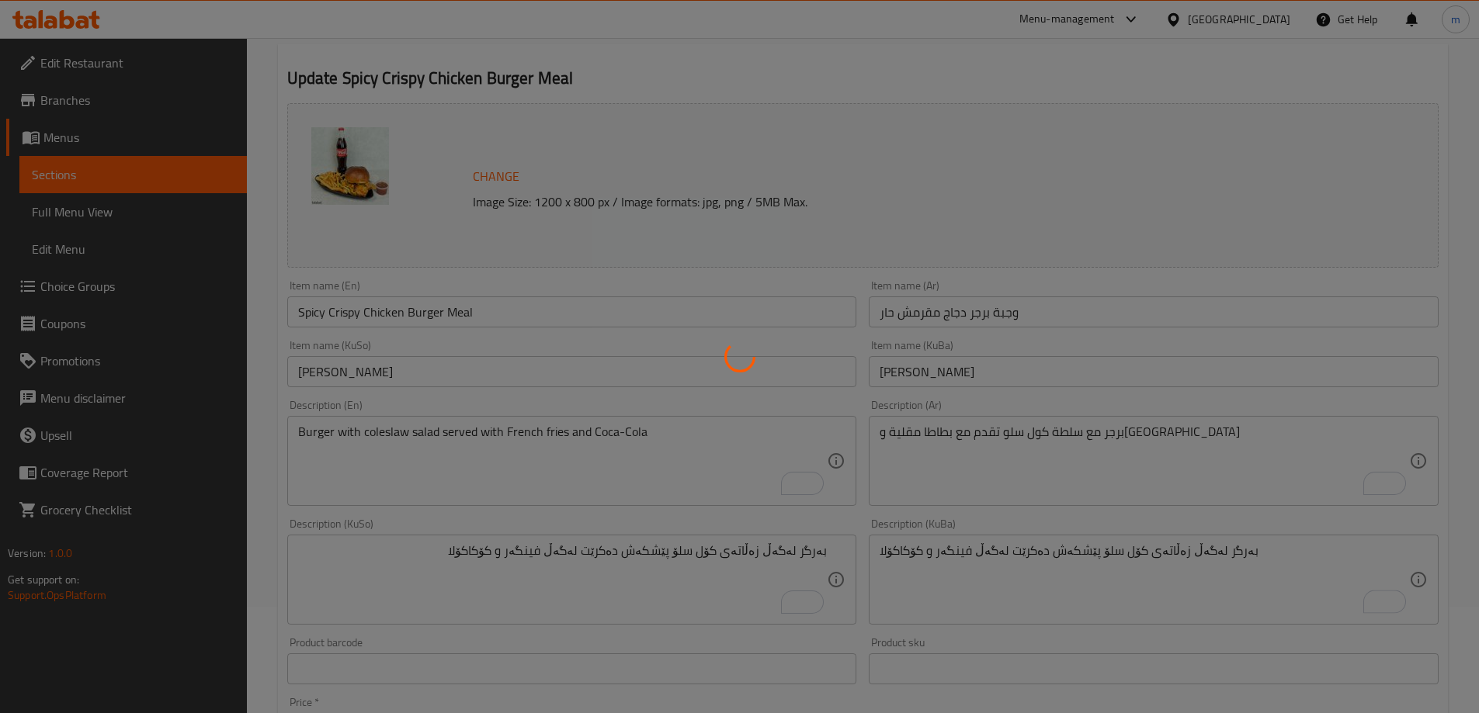
scroll to position [0, 0]
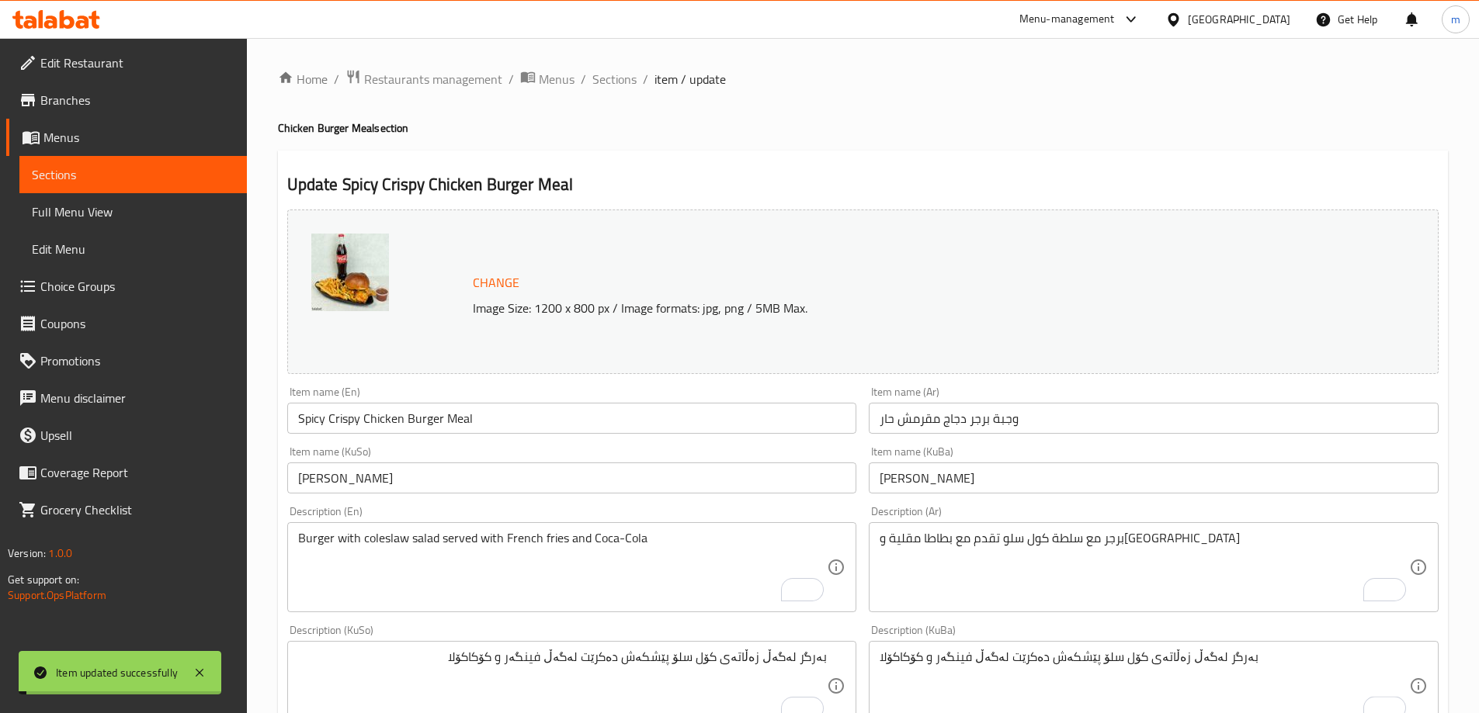
click at [576, 90] on div "Home / Restaurants management / Menus / Sections / item / update Chicken Burger…" at bounding box center [863, 699] width 1170 height 1260
click at [600, 83] on span "Sections" at bounding box center [614, 79] width 44 height 19
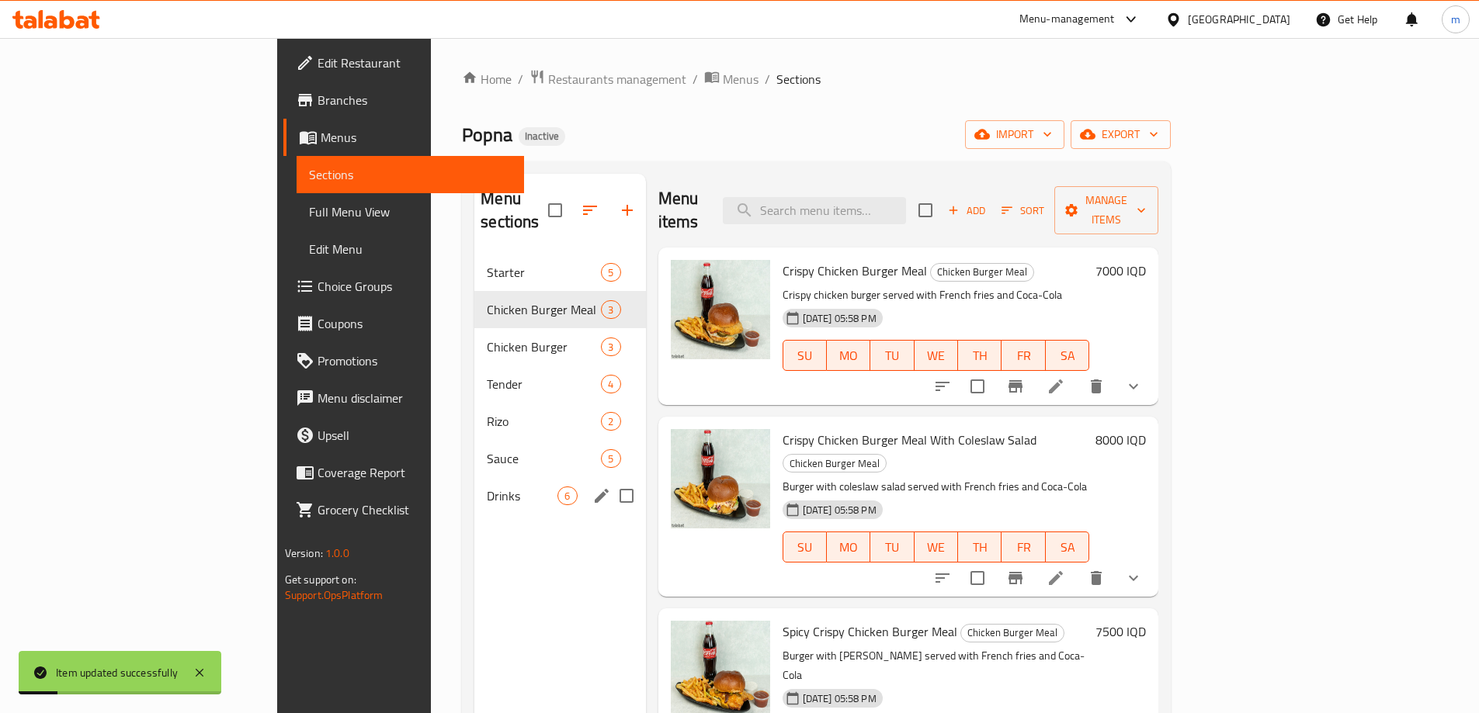
click at [474, 477] on div "Drinks 6" at bounding box center [559, 495] width 171 height 37
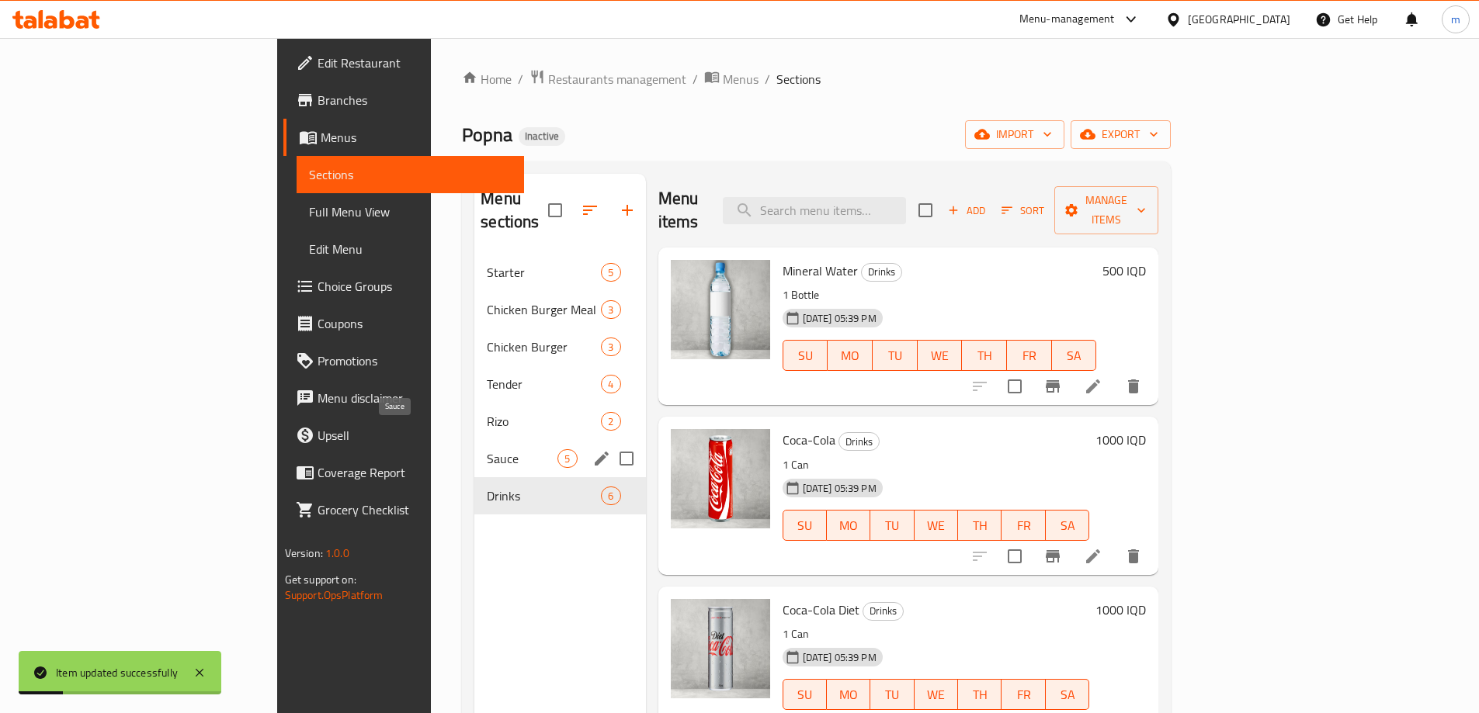
click at [487, 449] on span "Sauce" at bounding box center [522, 458] width 71 height 19
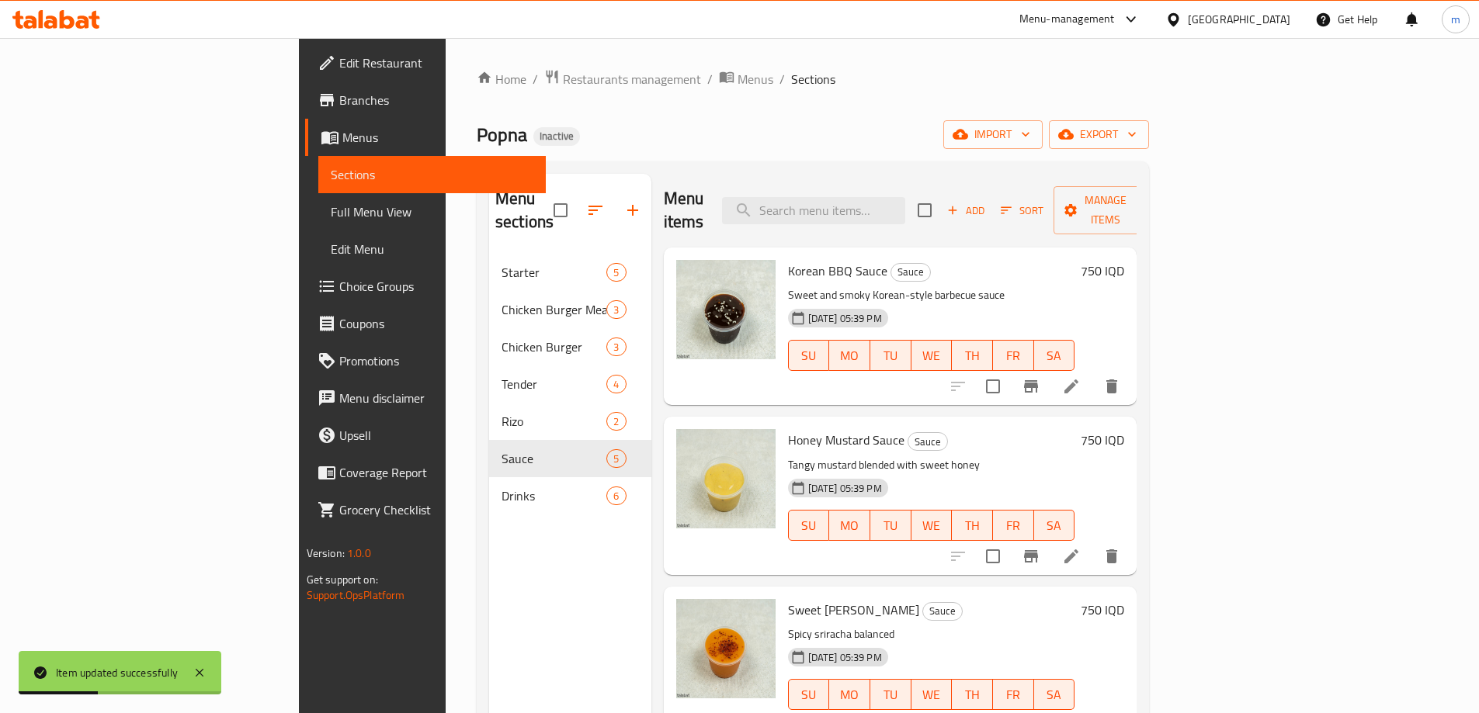
click at [1130, 368] on div at bounding box center [1034, 386] width 191 height 37
click at [1080, 377] on icon at bounding box center [1071, 386] width 19 height 19
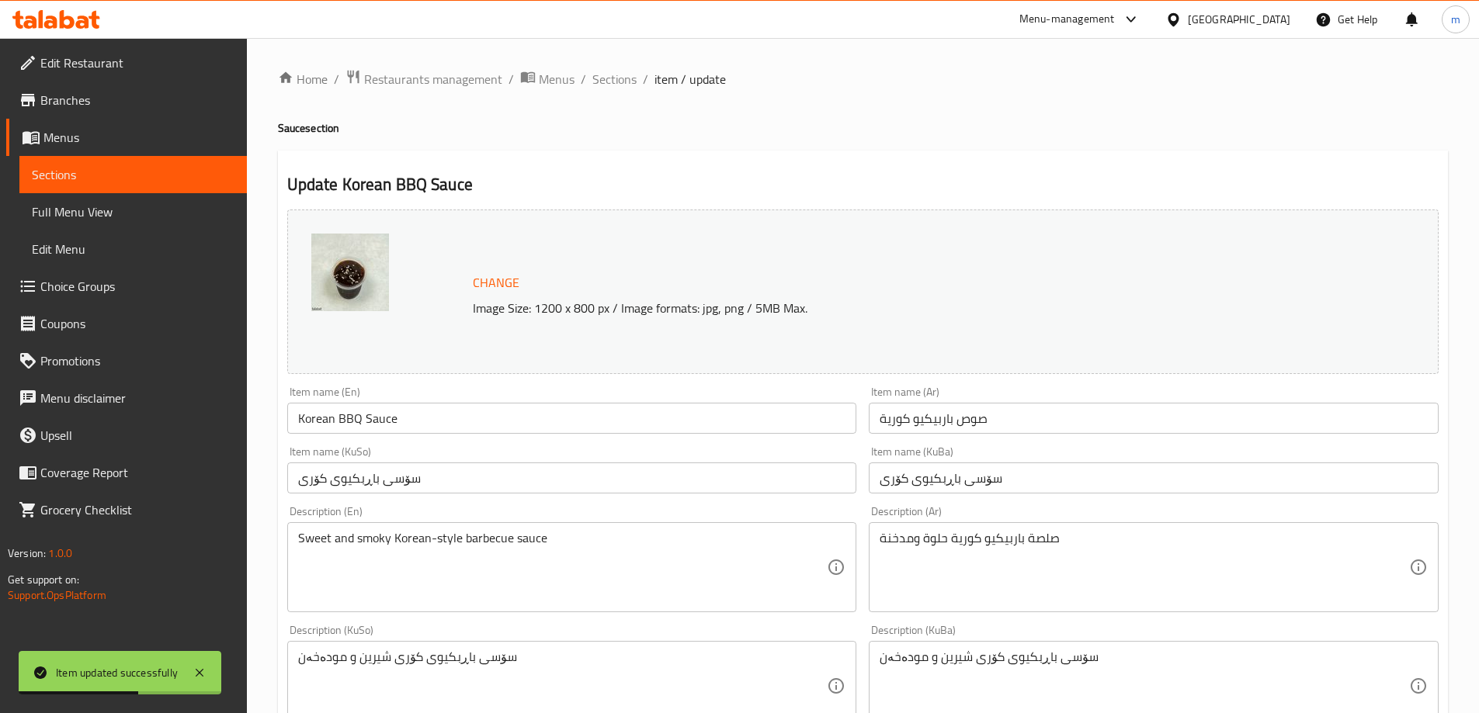
click at [547, 659] on textarea "سۆسی باڕبکیوی کۆری شیرین و مودەخەن" at bounding box center [562, 687] width 529 height 74
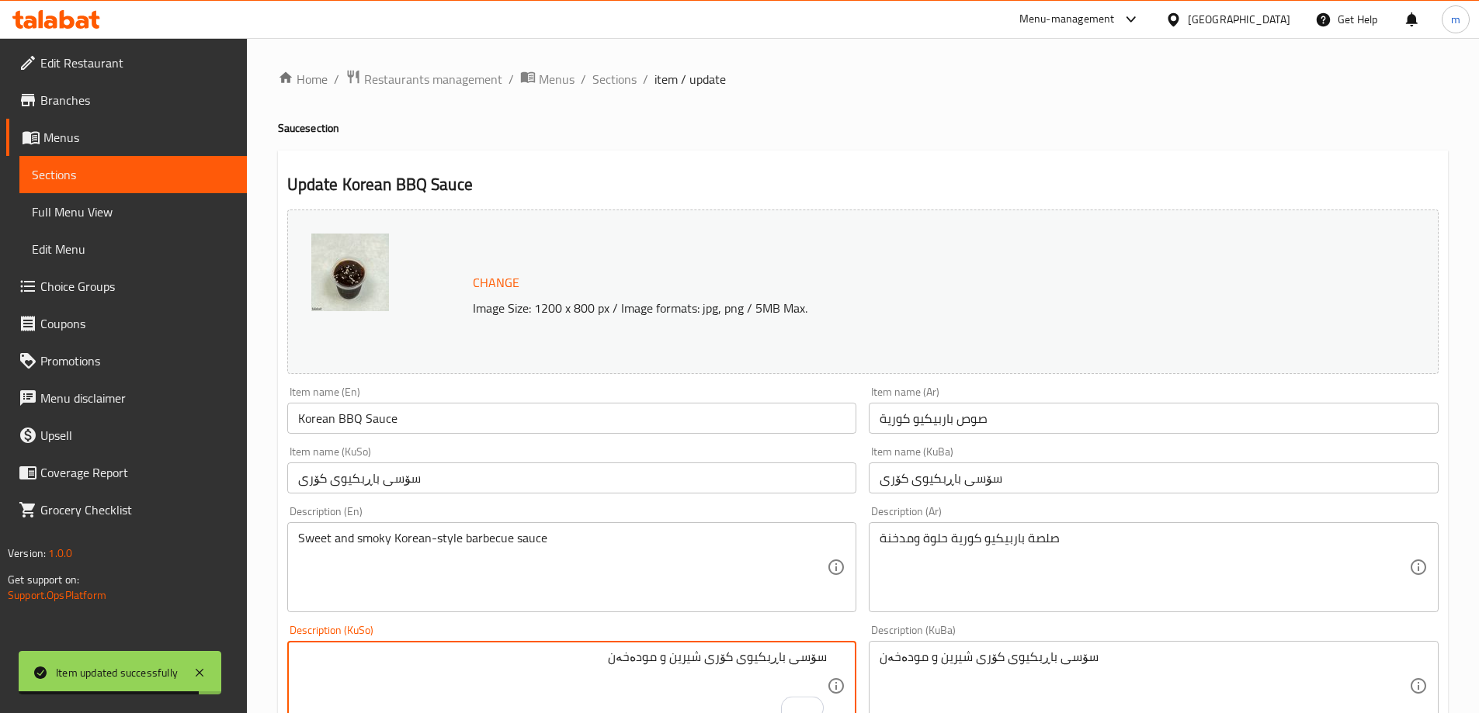
drag, startPoint x: 747, startPoint y: 662, endPoint x: 738, endPoint y: 659, distance: 9.8
click at [738, 659] on textarea "سۆسی باڕبکیوی کۆری شیرین و مودەخەن" at bounding box center [562, 687] width 529 height 74
click at [630, 664] on textarea "سۆسی باڕبکیو بە شێوازی کۆری شیرین و مودەخەن" at bounding box center [562, 687] width 529 height 74
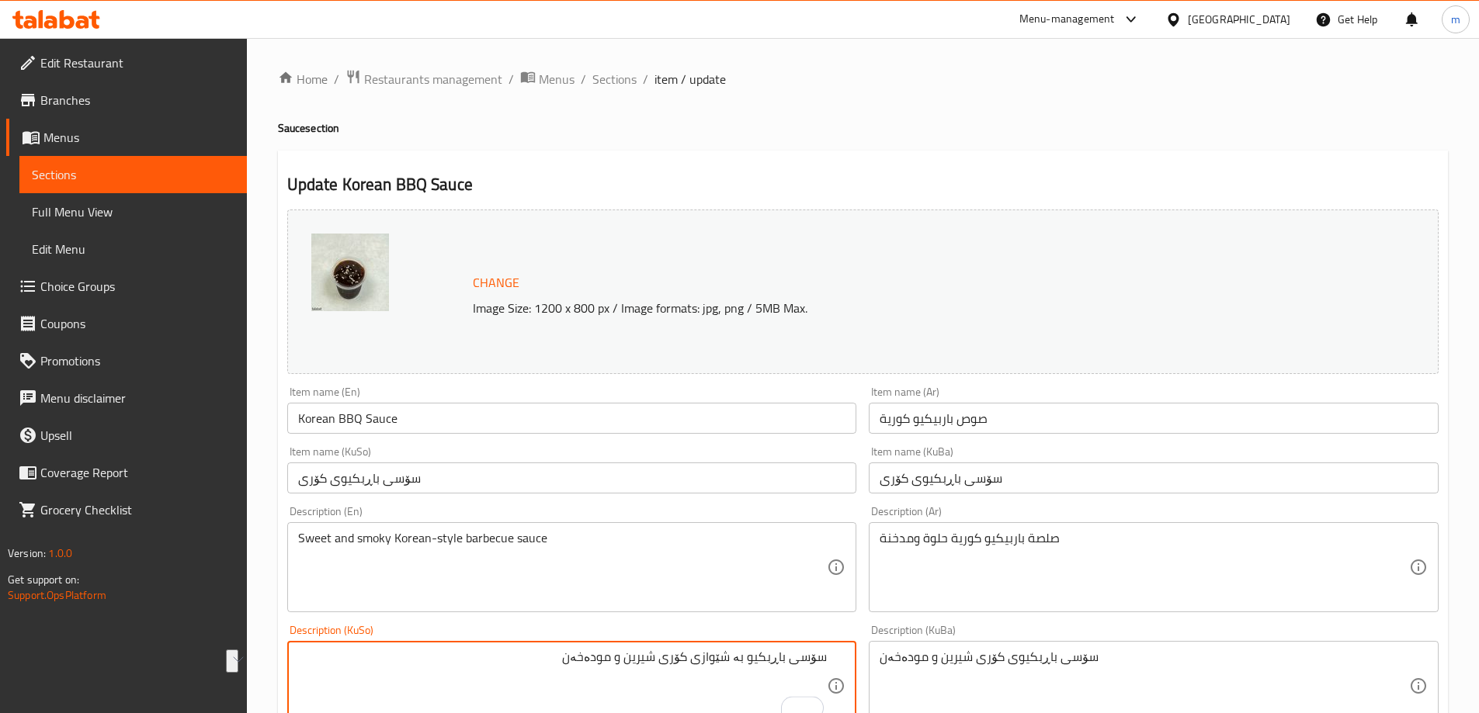
type textarea "سۆسی باڕبکیو بە شێوازی کۆری شیرین و مودەخەن"
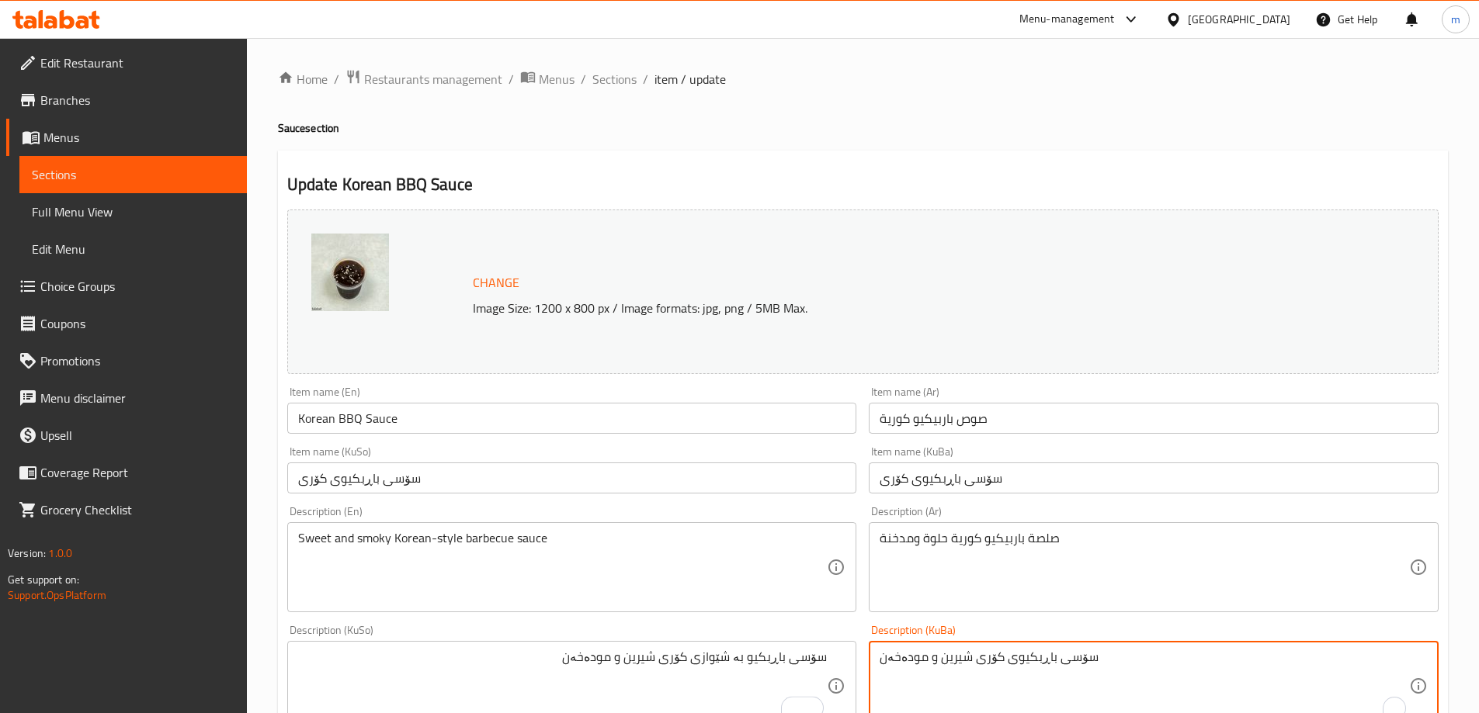
click at [953, 651] on textarea "سۆسی باڕبکیوی کۆری شیرین و مودەخەن" at bounding box center [1143, 687] width 529 height 74
paste textarea "بە شێواز"
type textarea "سۆسی باڕبکیو بە شێوازی کۆری شیرین و مودەخەن"
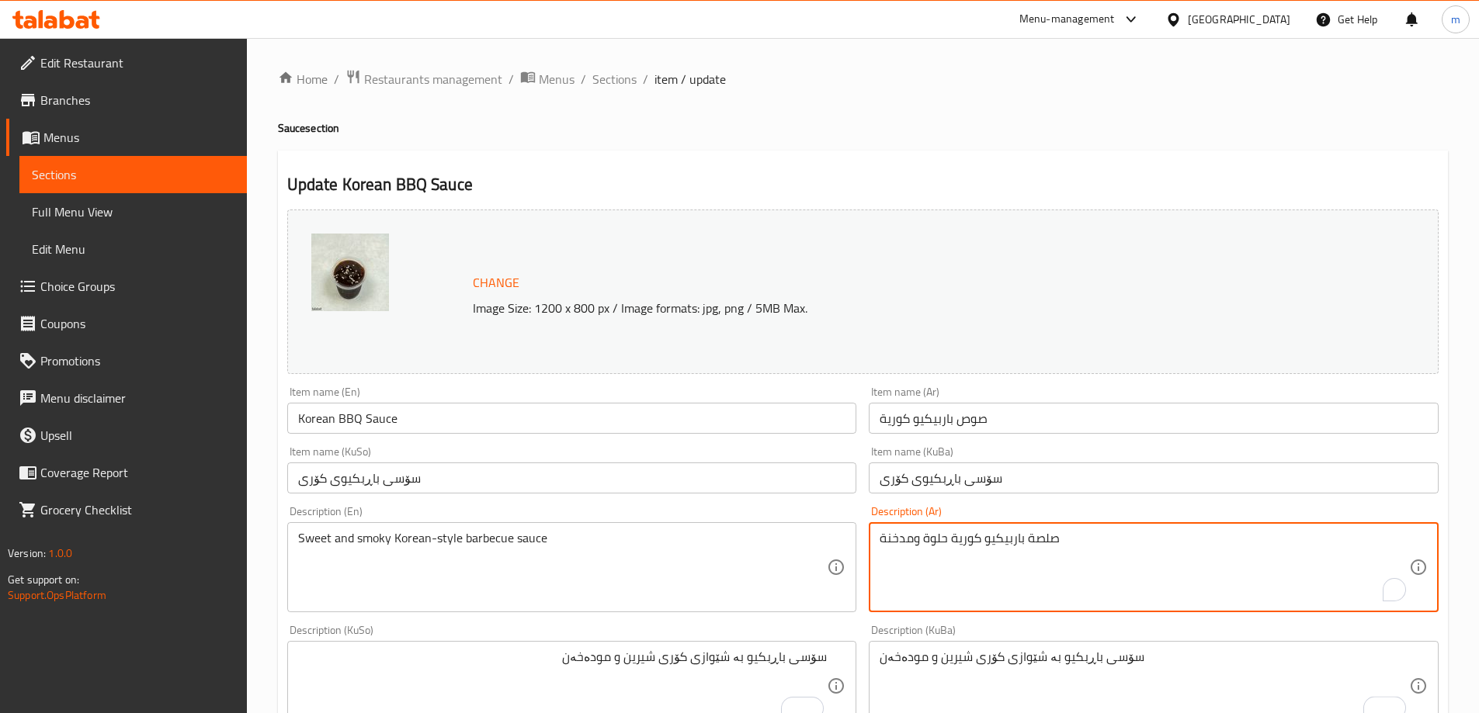
click at [926, 536] on textarea "صلصة باربيكيو كورية حلوة ومدخنة" at bounding box center [1143, 568] width 529 height 74
click at [924, 540] on textarea "صلصة باربيكيو كورية حلوة ومدخنة" at bounding box center [1143, 568] width 529 height 74
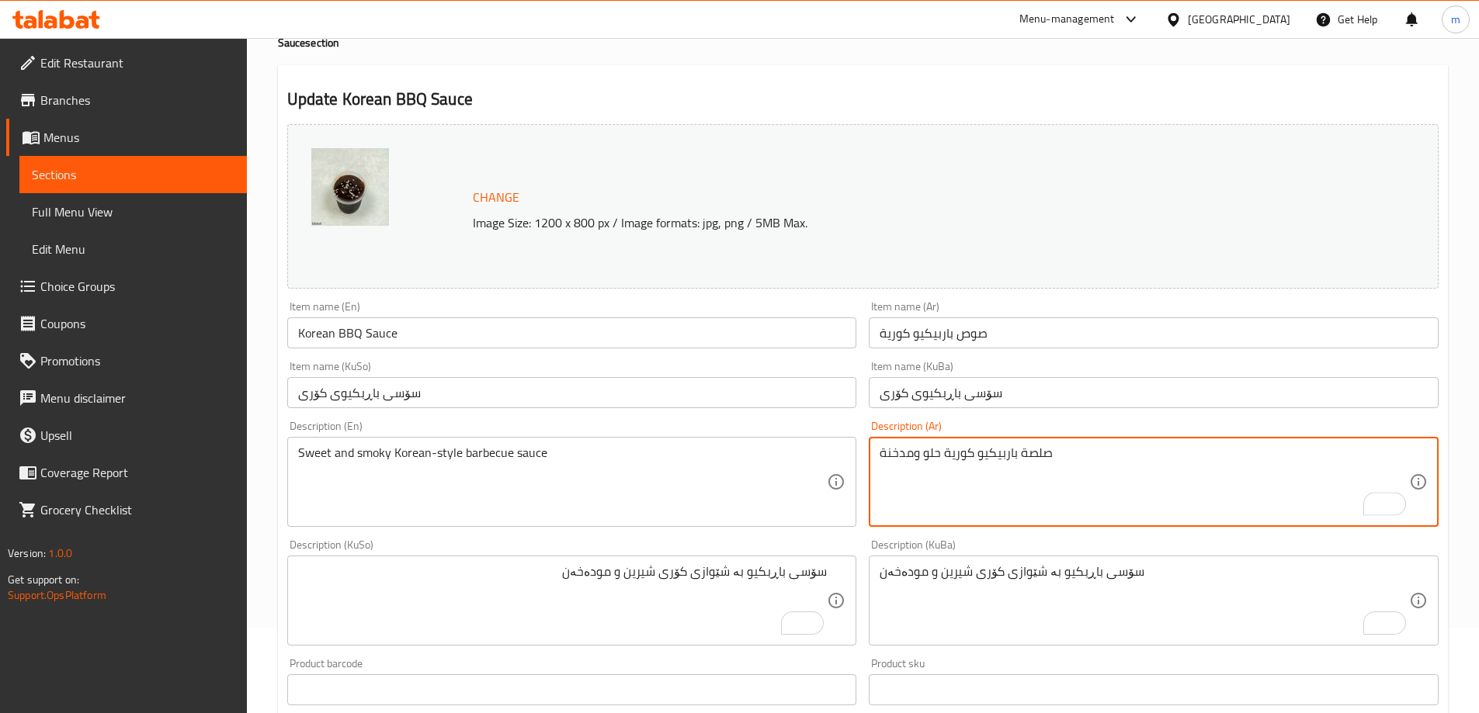
scroll to position [89, 0]
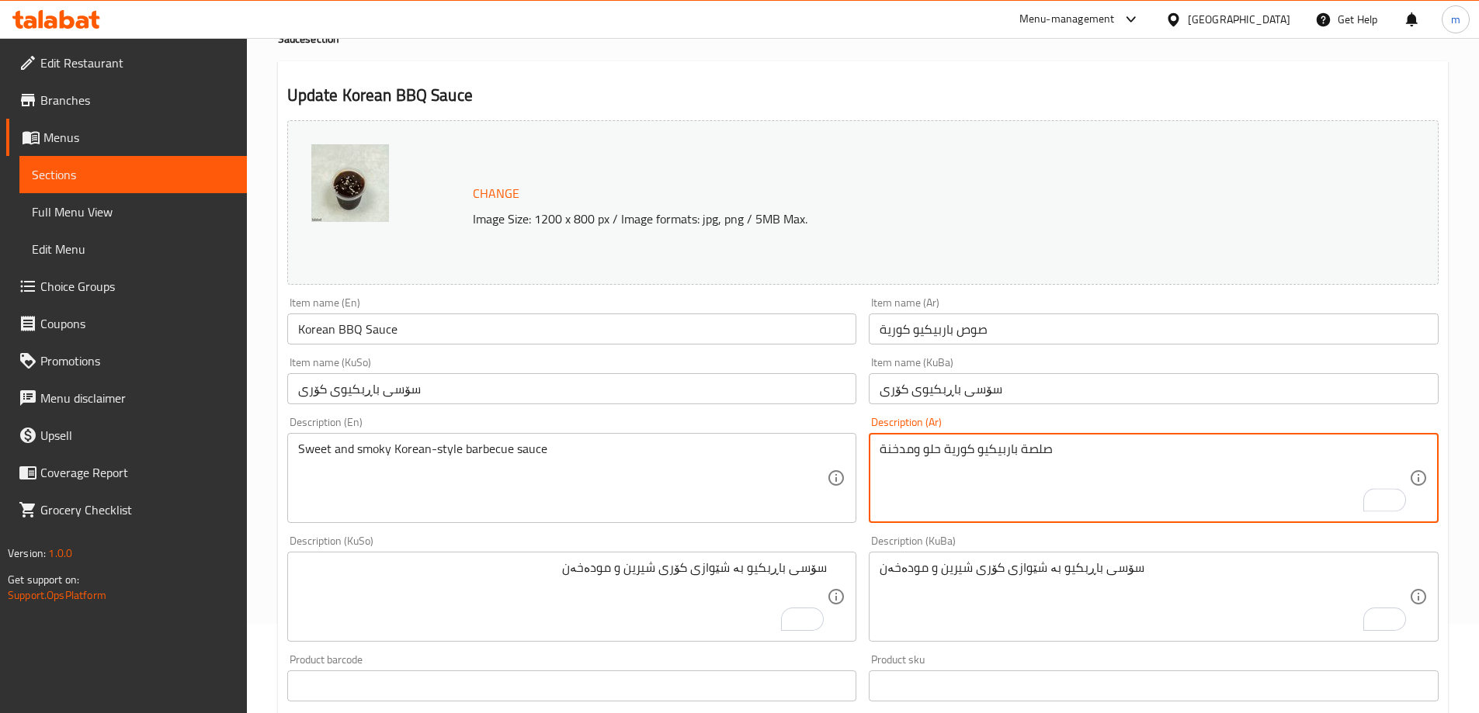
click at [1019, 478] on textarea "صلصة باربيكيو كورية حلو ومدخنة" at bounding box center [1143, 479] width 529 height 74
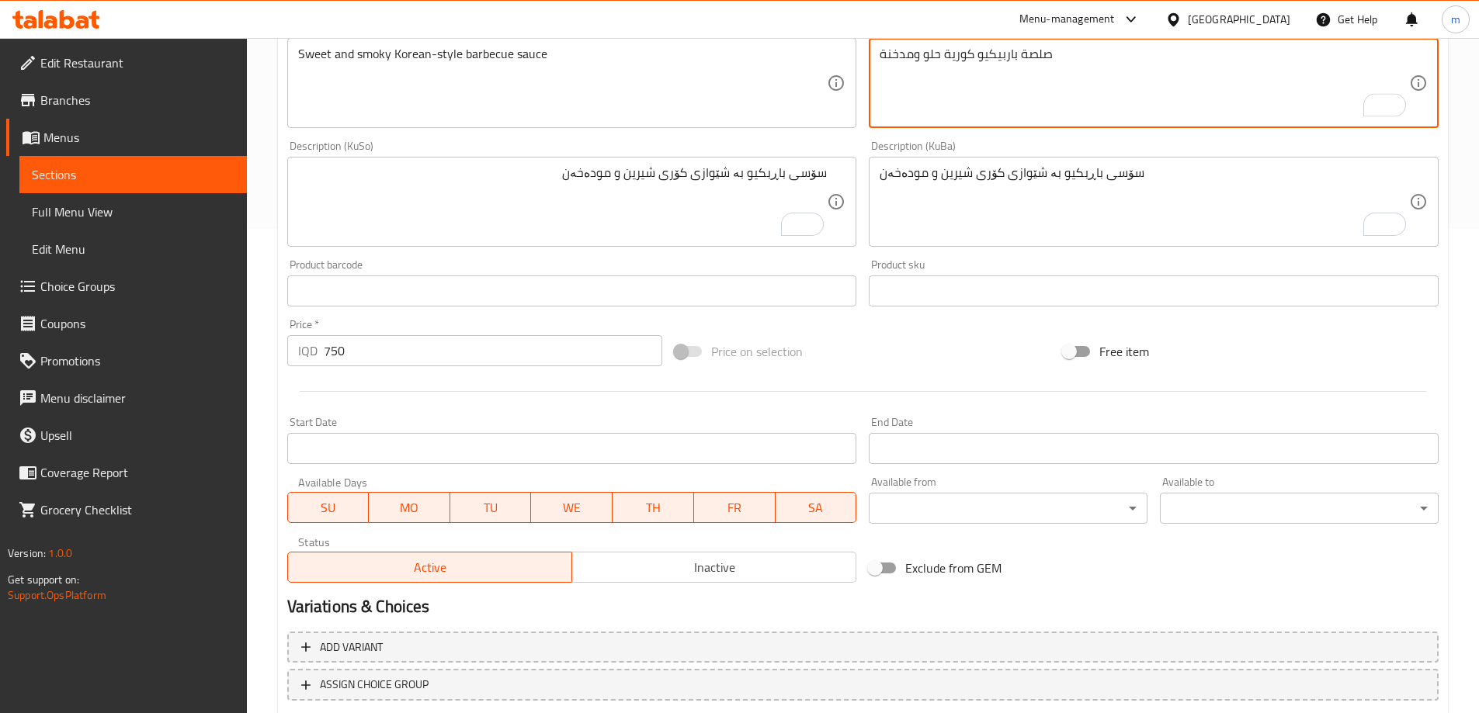
scroll to position [537, 0]
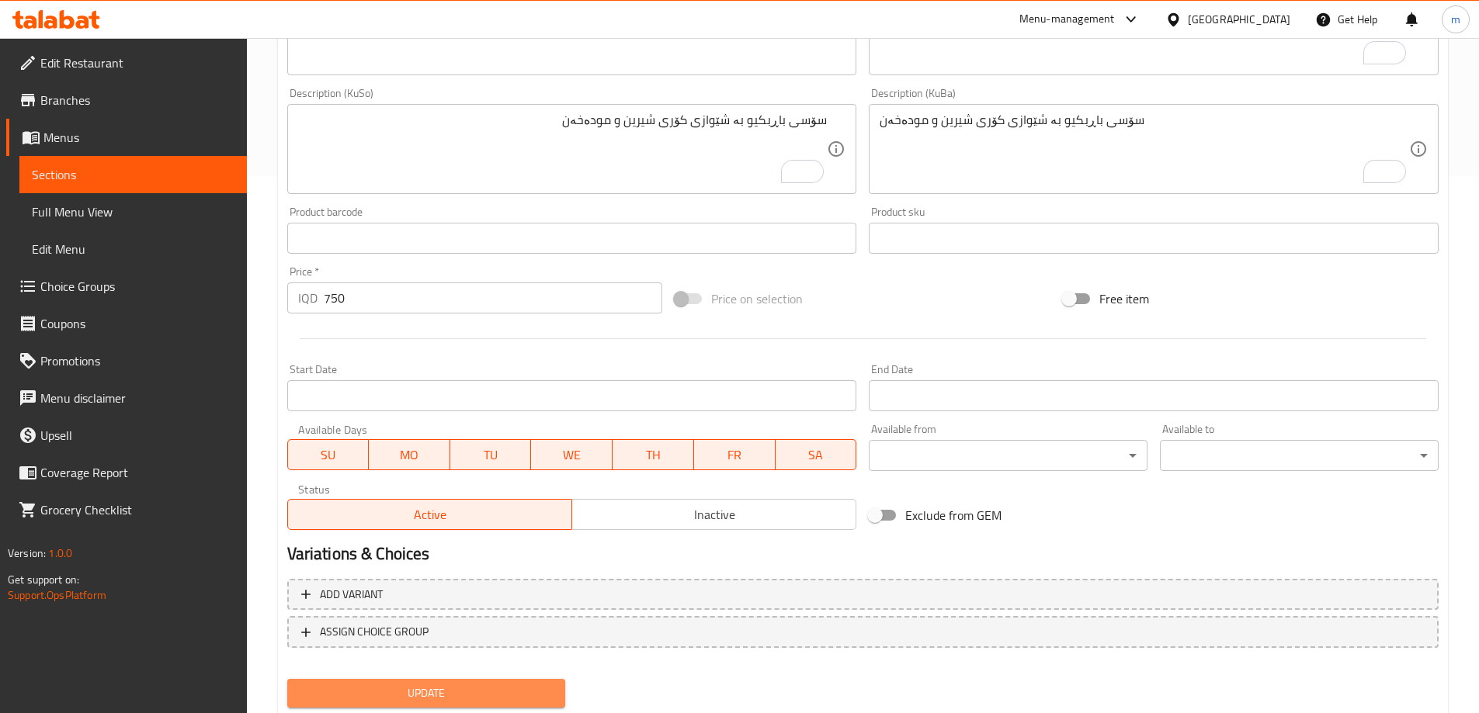
click at [355, 683] on button "Update" at bounding box center [426, 693] width 279 height 29
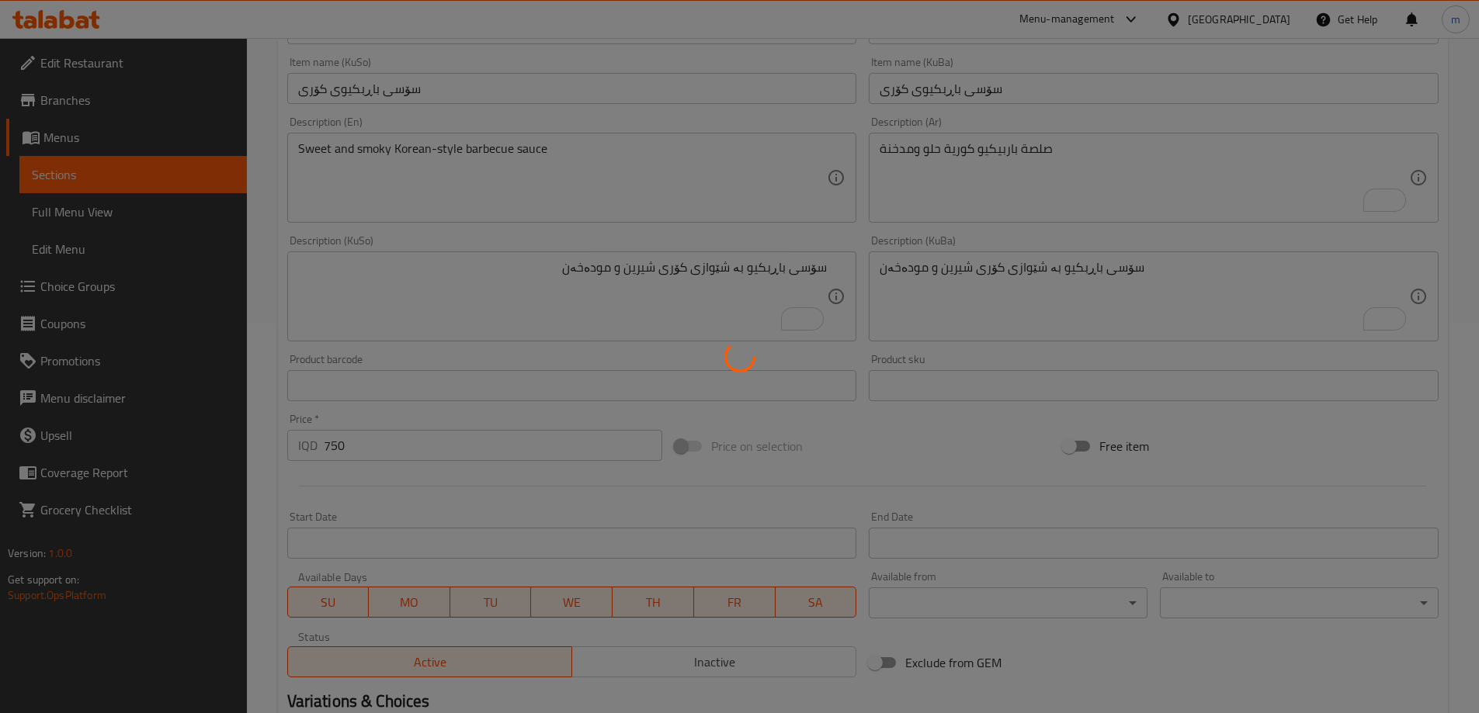
scroll to position [356, 0]
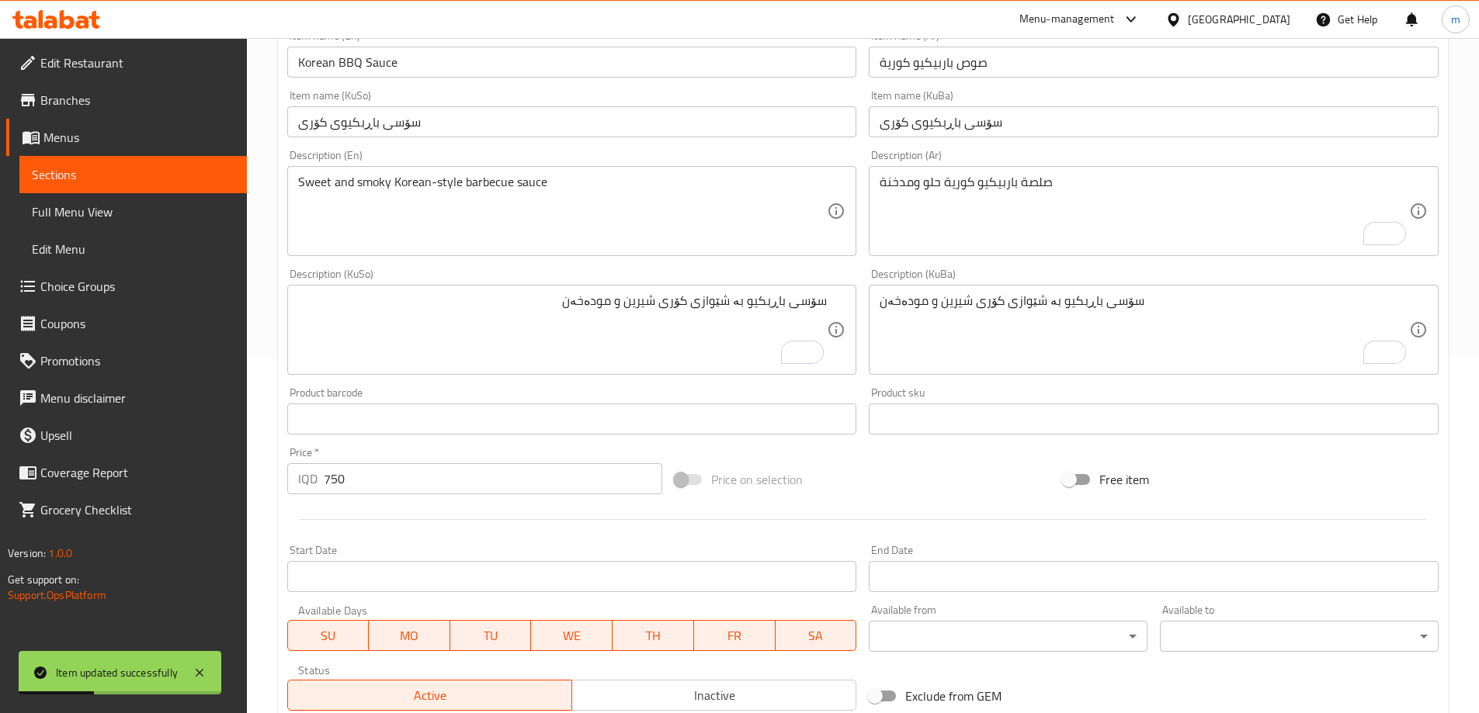
click at [1011, 202] on textarea "صلصة باربيكيو كورية حلو ومدخنة" at bounding box center [1143, 212] width 529 height 74
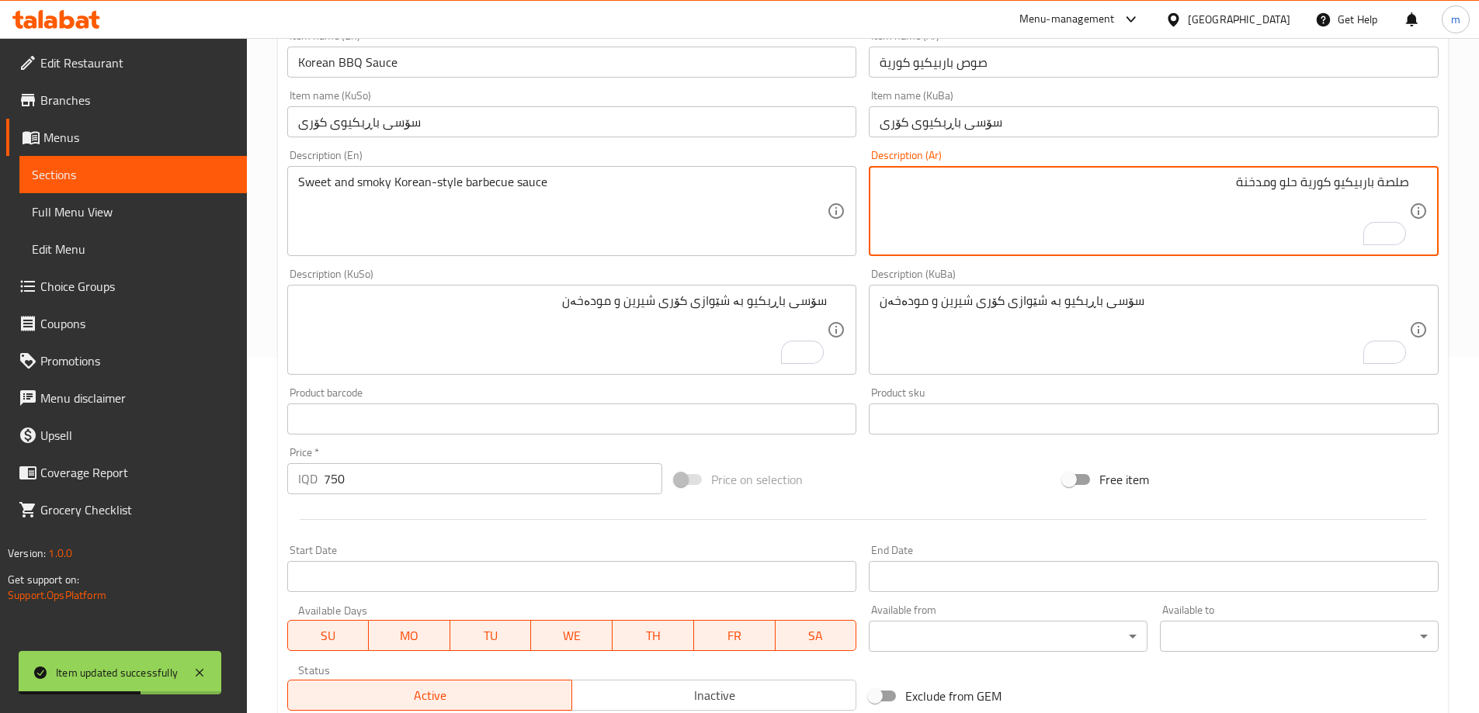
click at [1329, 179] on textarea "صلصة باربيكيو كورية حلو ومدخنة" at bounding box center [1143, 212] width 529 height 74
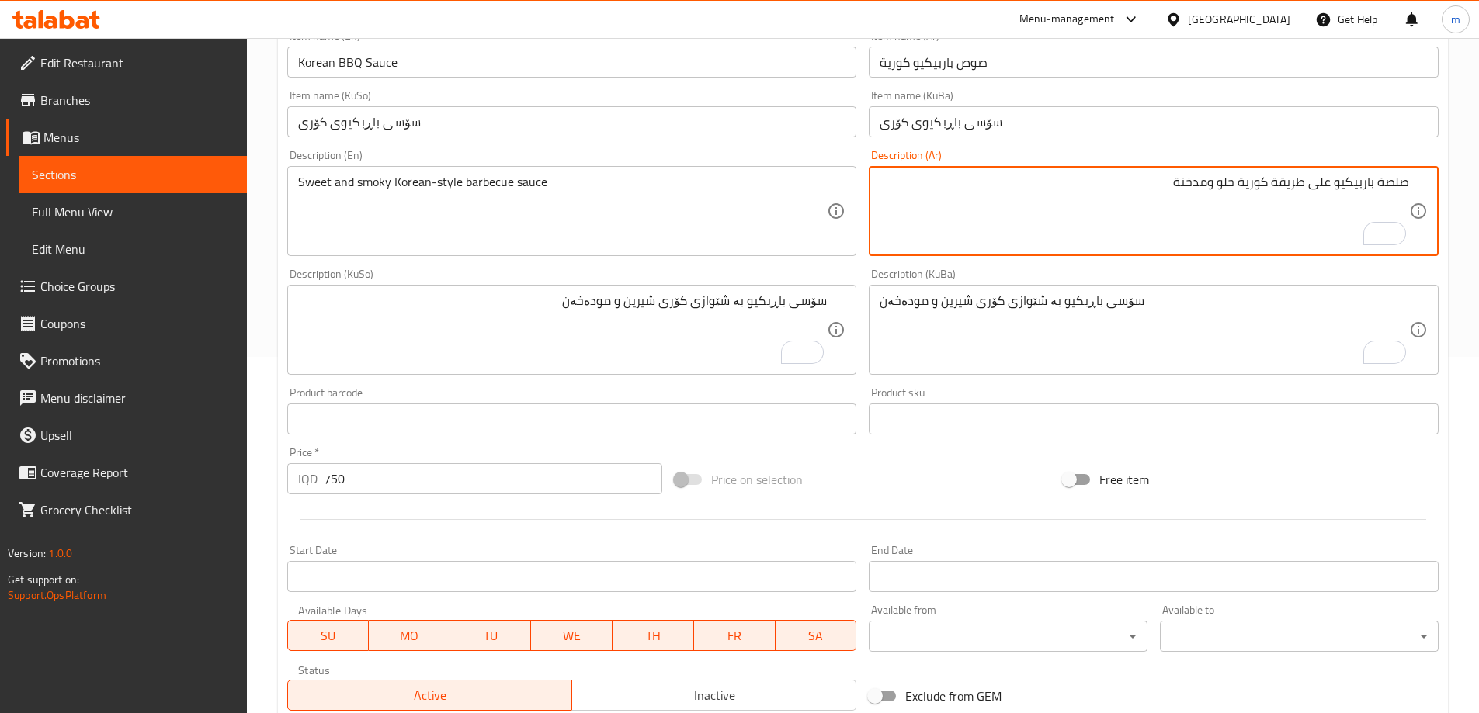
type textarea "صلصة باربيكيو على طريقة كورية حلو ومدخنة"
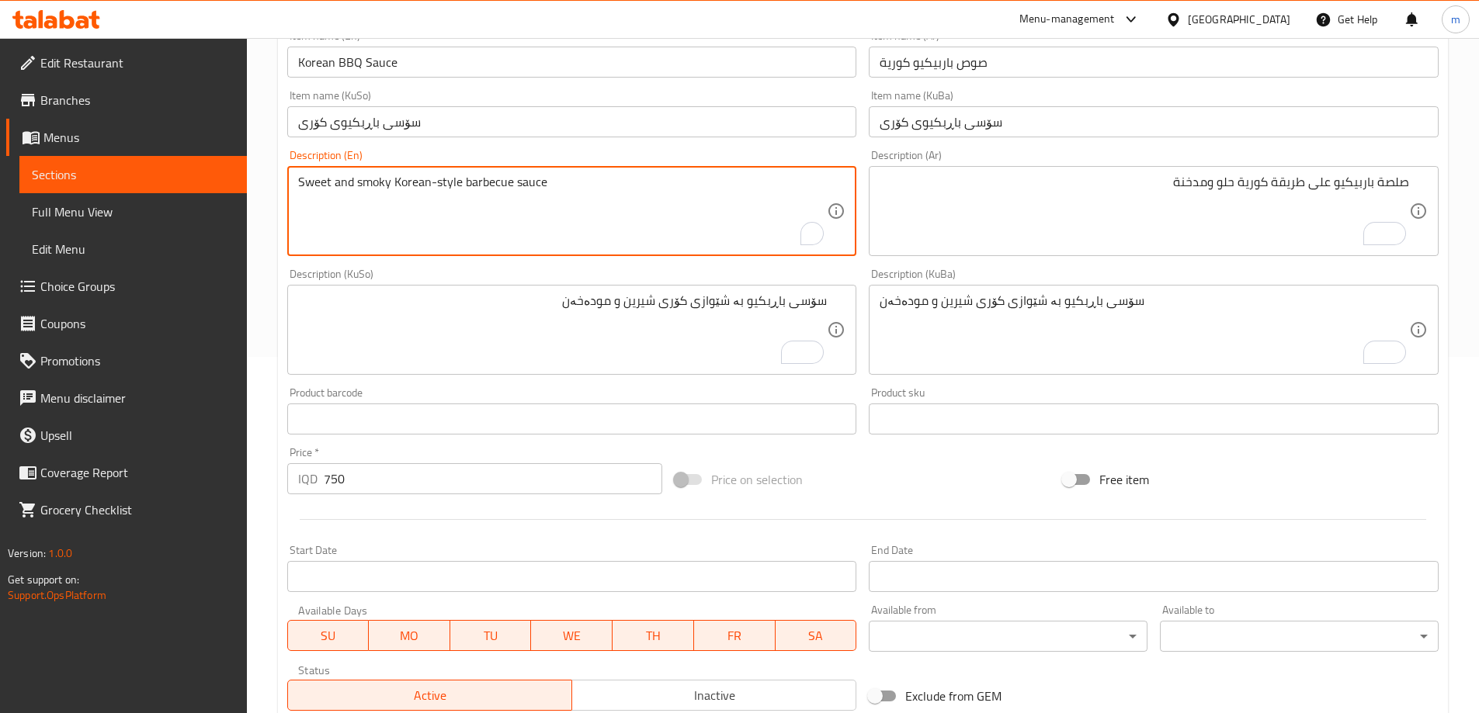
drag, startPoint x: 393, startPoint y: 182, endPoint x: 460, endPoint y: 177, distance: 67.7
click at [460, 177] on textarea "Sweet and smoky Korean-style barbecue sauce" at bounding box center [562, 212] width 529 height 74
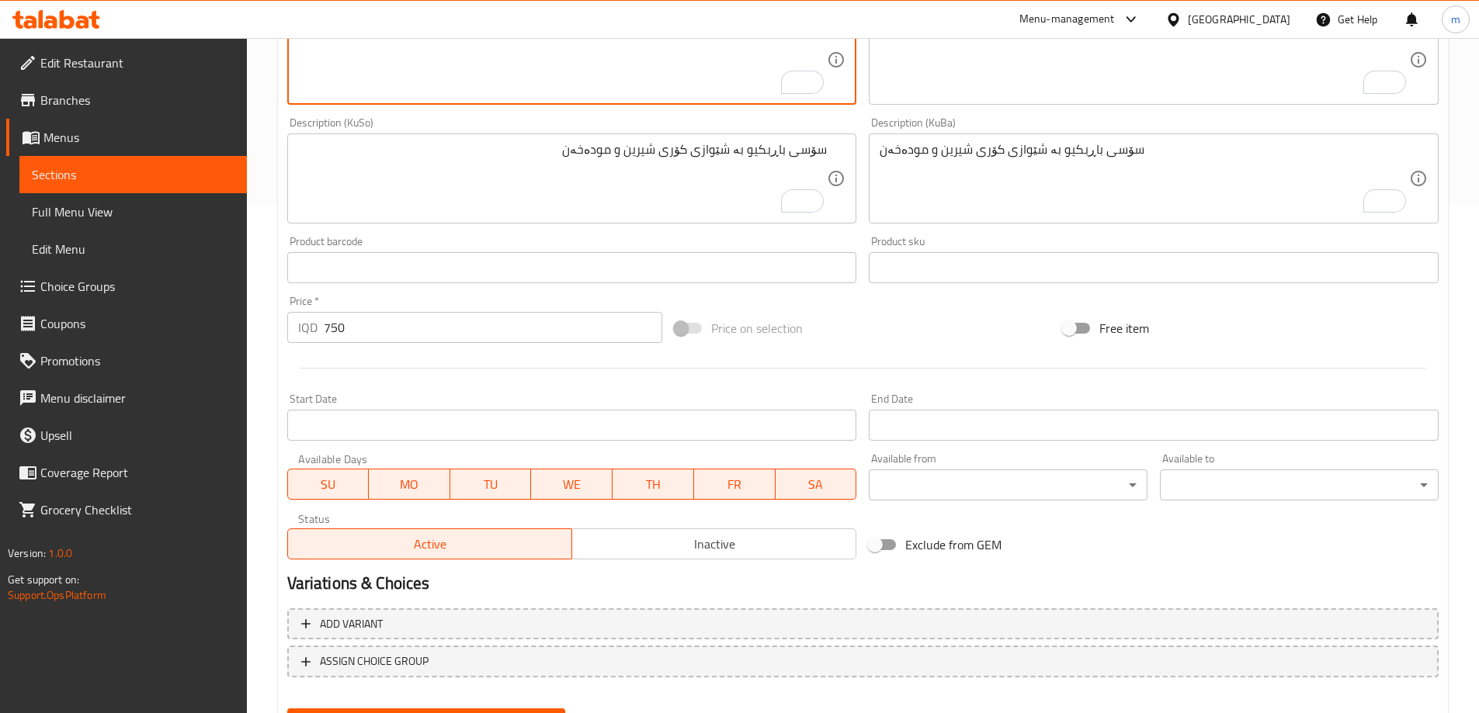
scroll to position [584, 0]
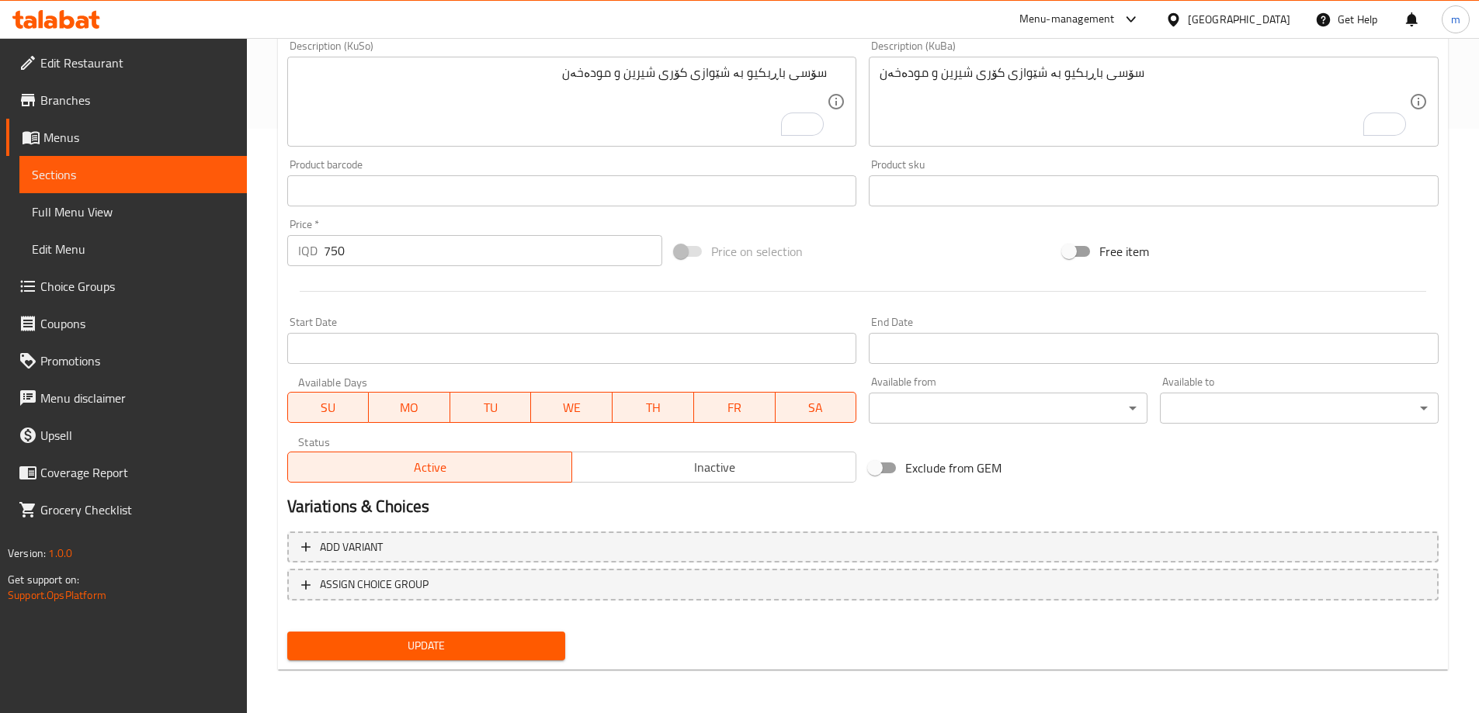
click at [522, 648] on span "Update" at bounding box center [427, 645] width 254 height 19
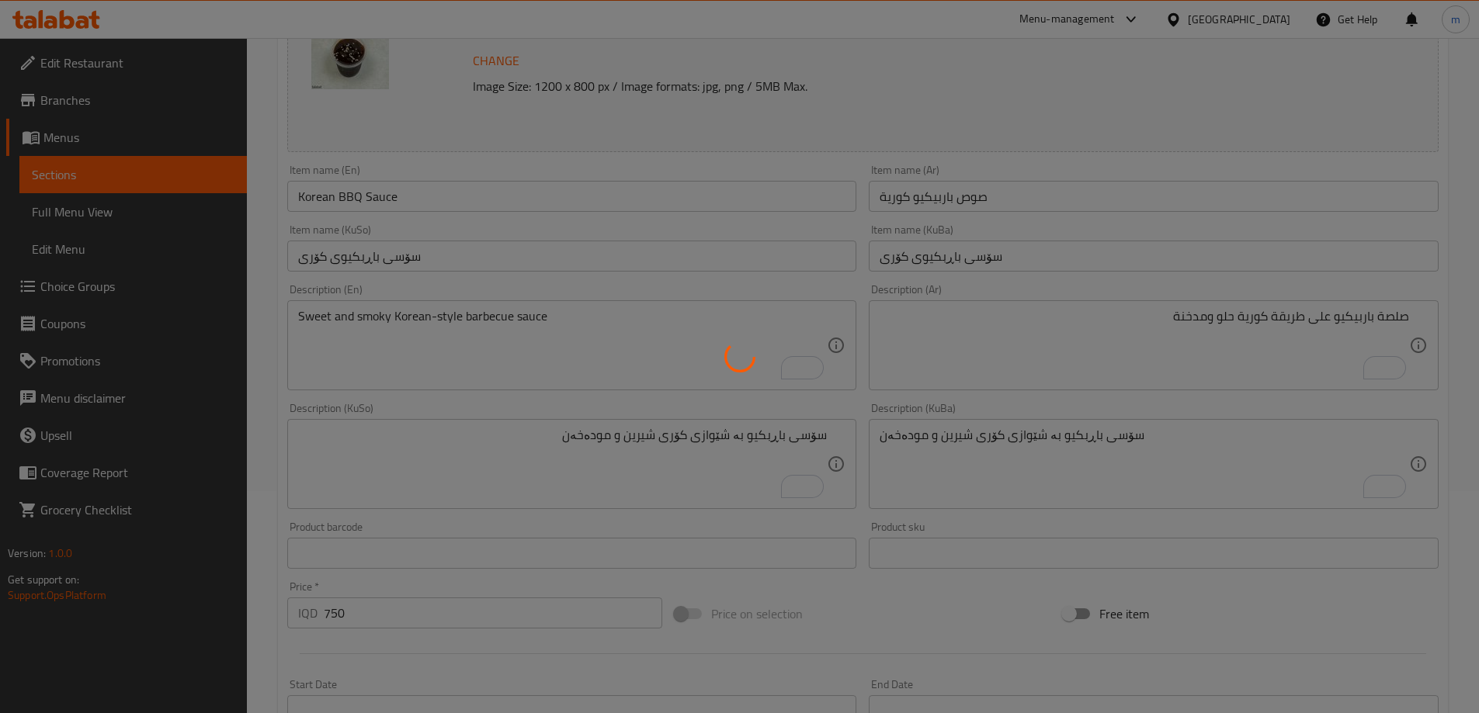
scroll to position [0, 0]
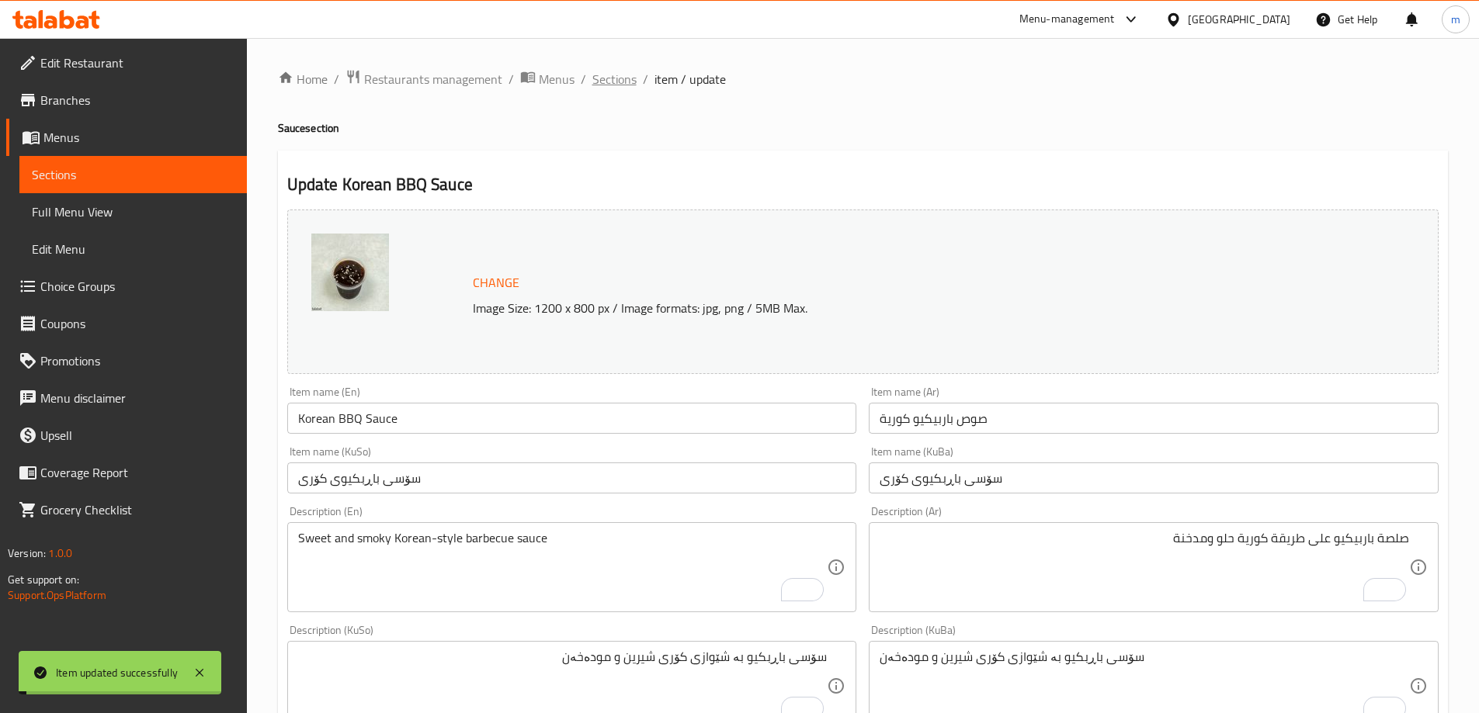
click at [613, 81] on span "Sections" at bounding box center [614, 79] width 44 height 19
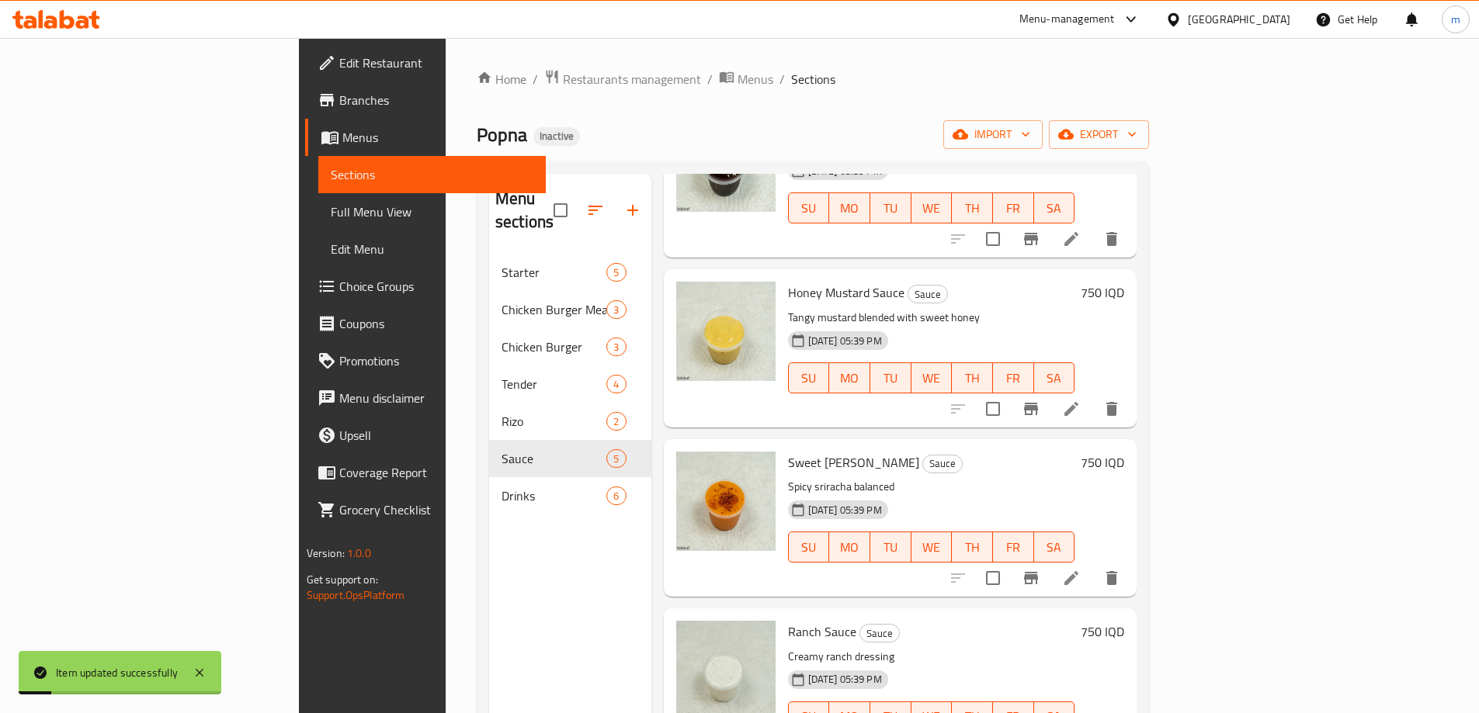
scroll to position [173, 0]
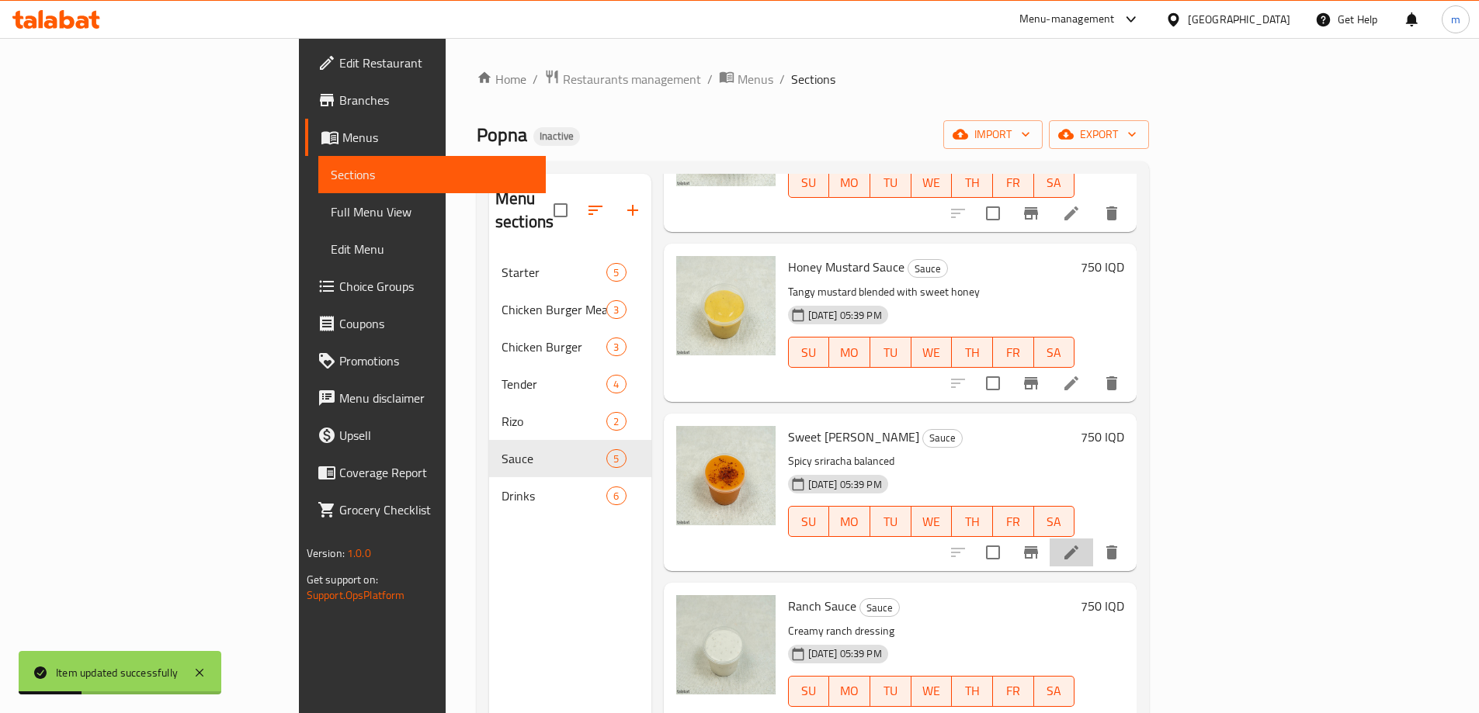
click at [1093, 539] on li at bounding box center [1070, 553] width 43 height 28
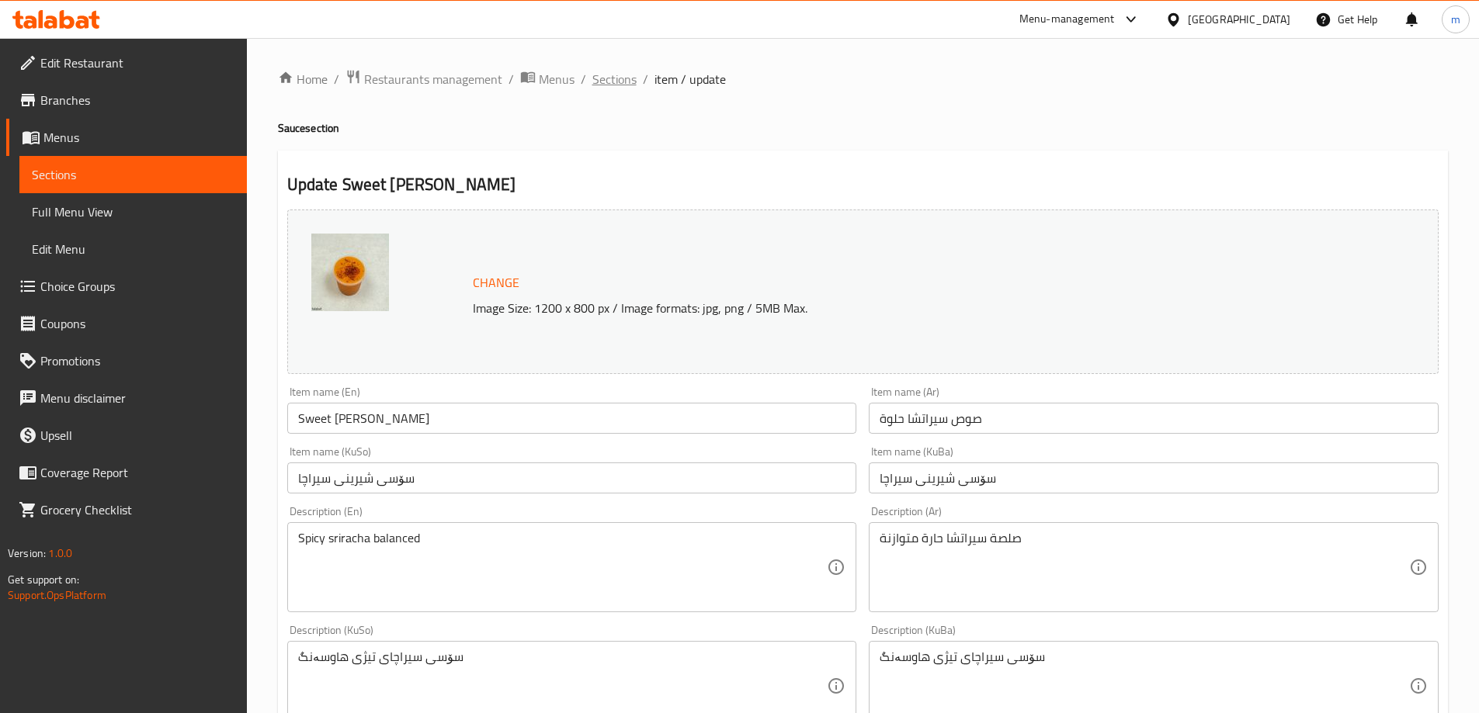
click at [613, 79] on span "Sections" at bounding box center [614, 79] width 44 height 19
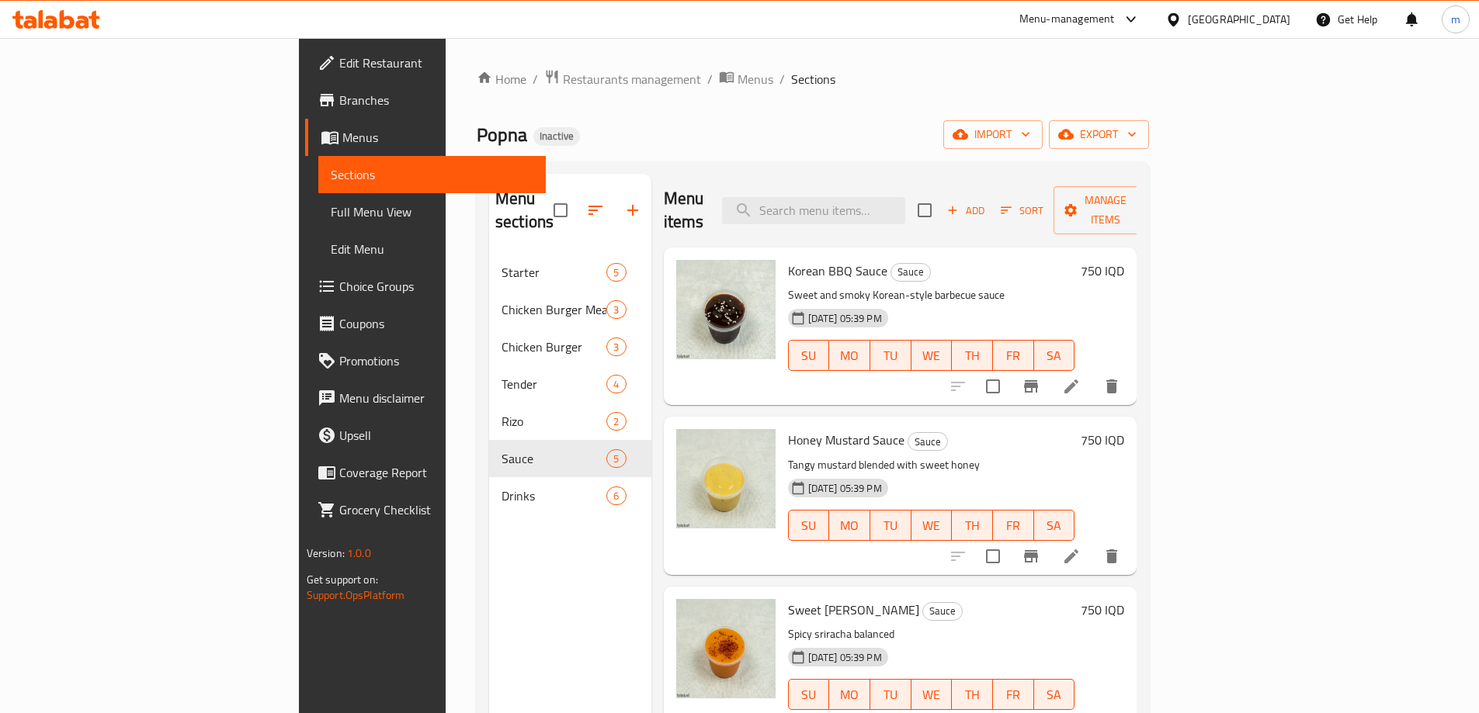
scroll to position [173, 0]
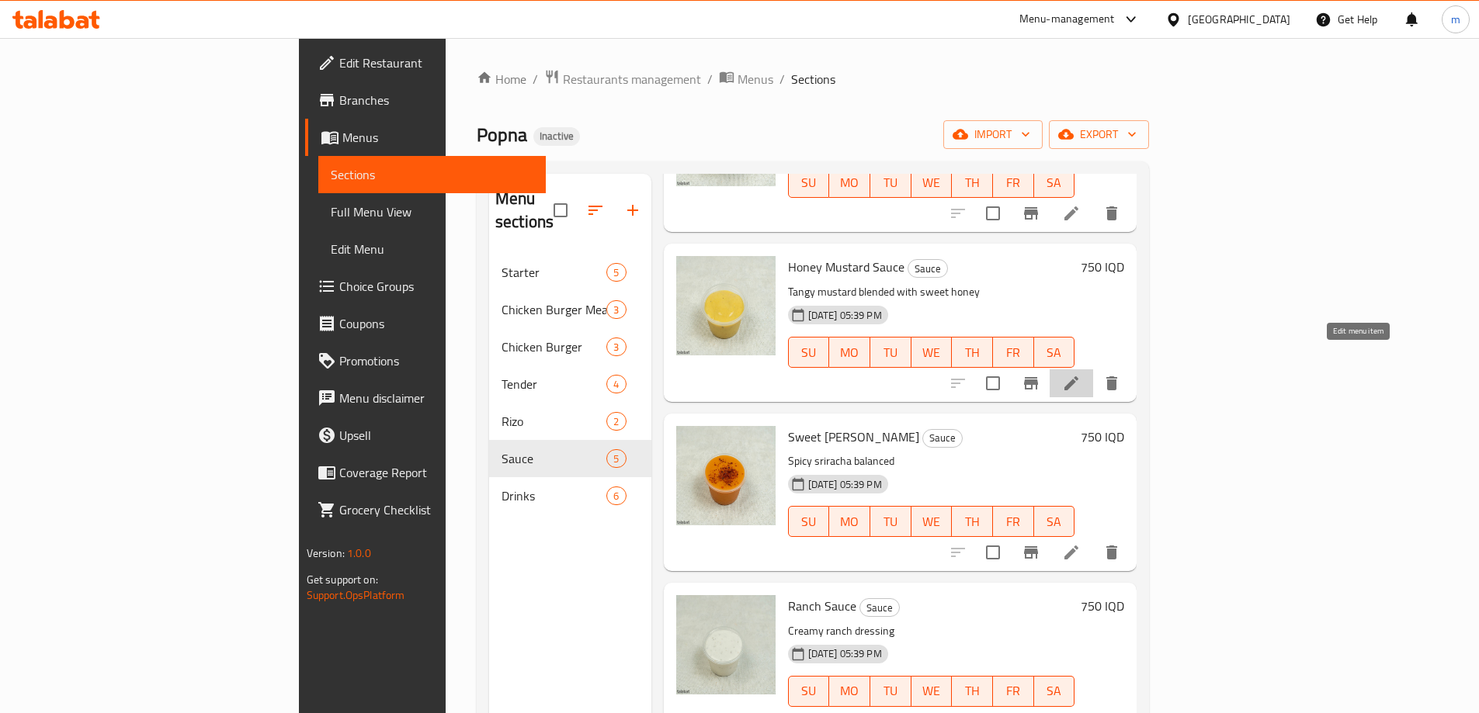
click at [1080, 374] on icon at bounding box center [1071, 383] width 19 height 19
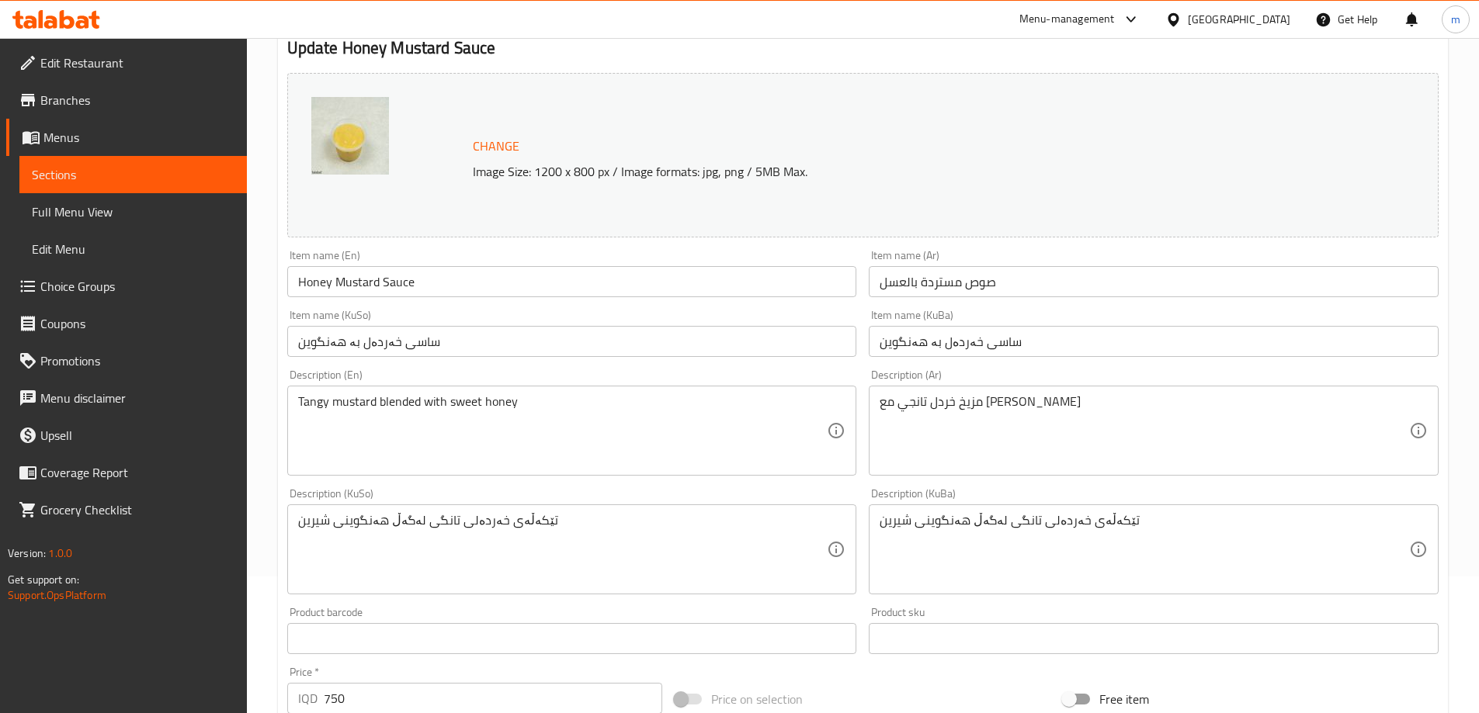
scroll to position [188, 0]
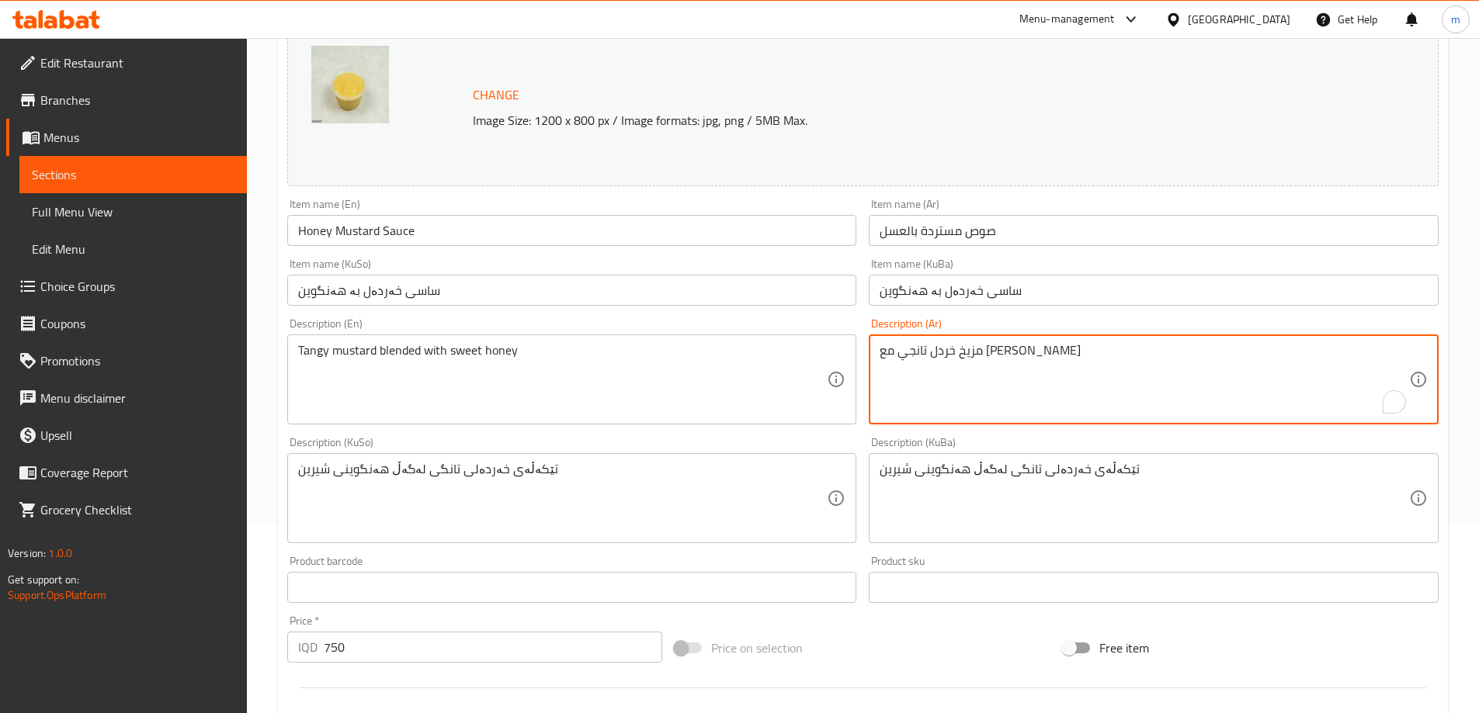
click at [1012, 352] on textarea "مزيخ خردل تانجي مع [PERSON_NAME]" at bounding box center [1143, 380] width 529 height 74
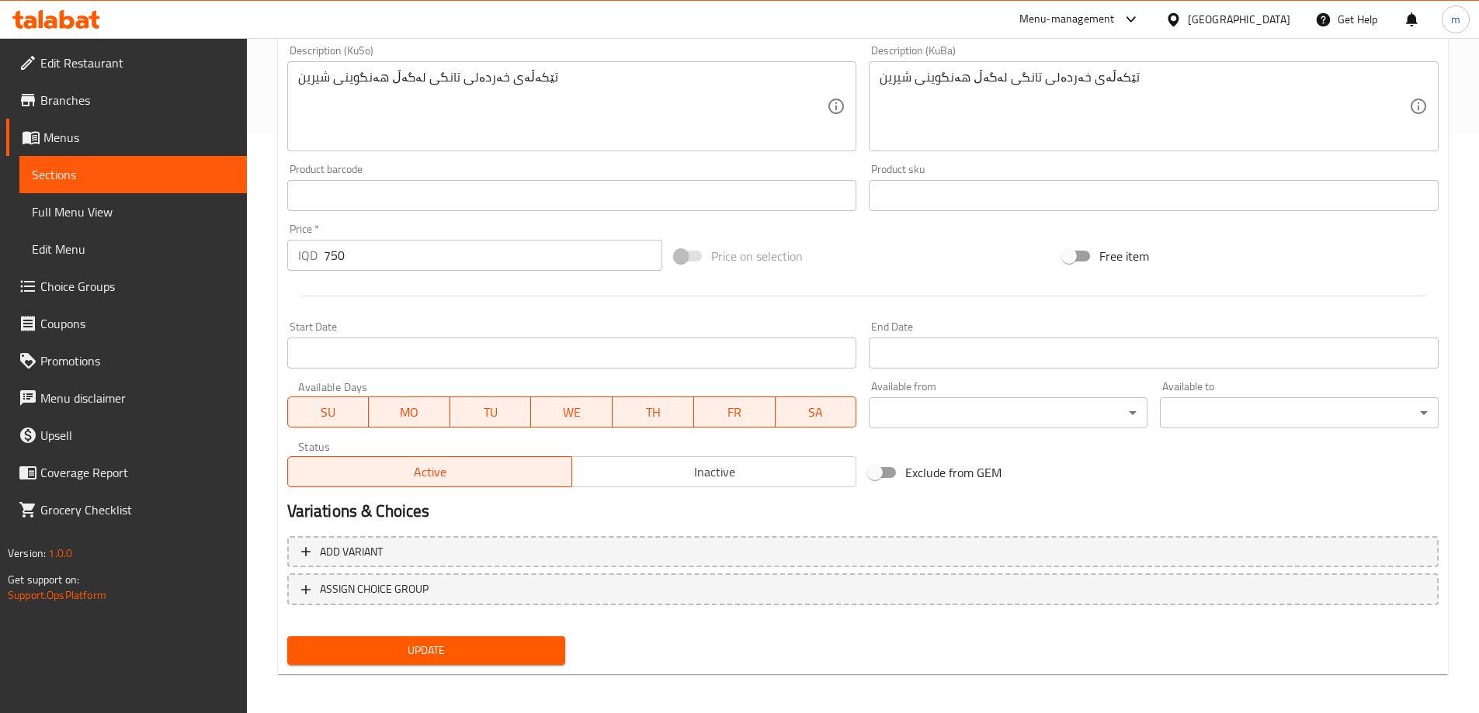
scroll to position [584, 0]
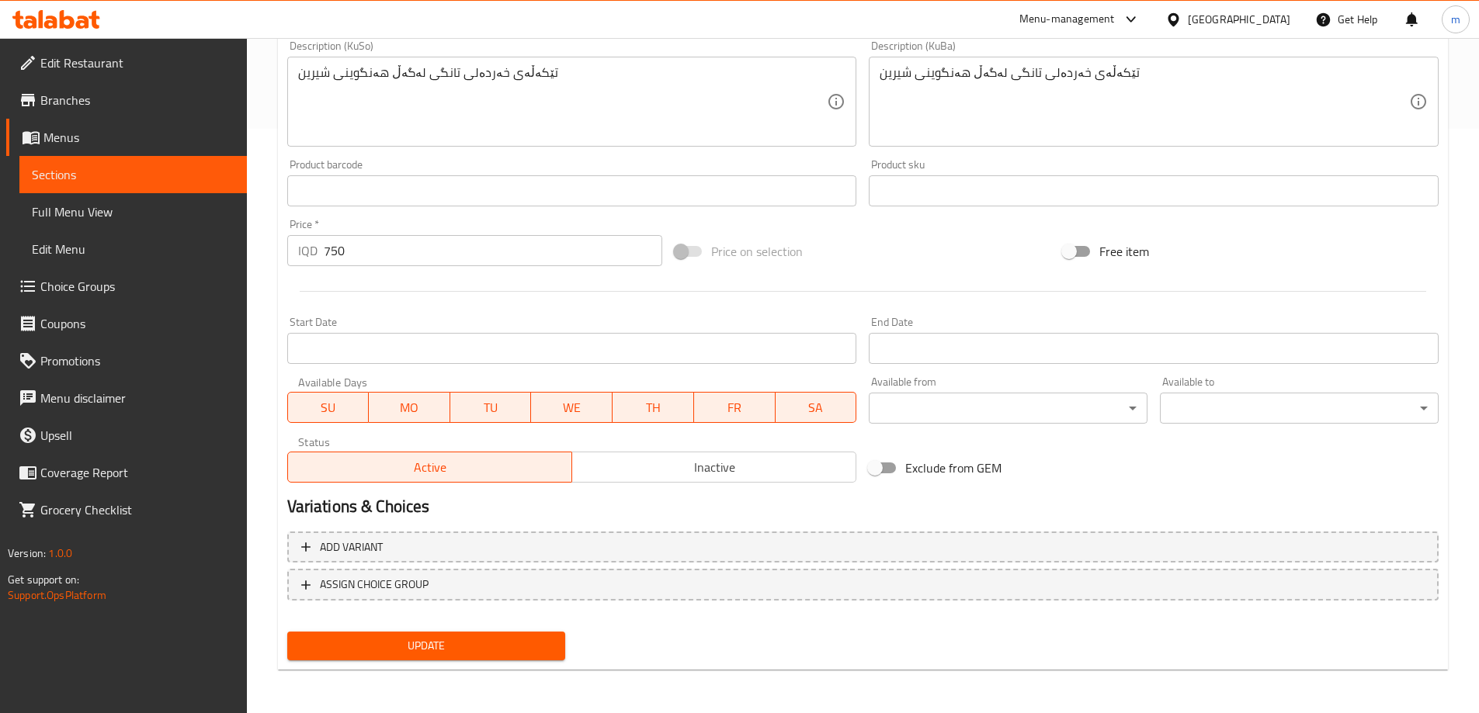
type textarea "مزيج خردل تانجي مع [PERSON_NAME]"
click at [535, 636] on button "Update" at bounding box center [426, 646] width 279 height 29
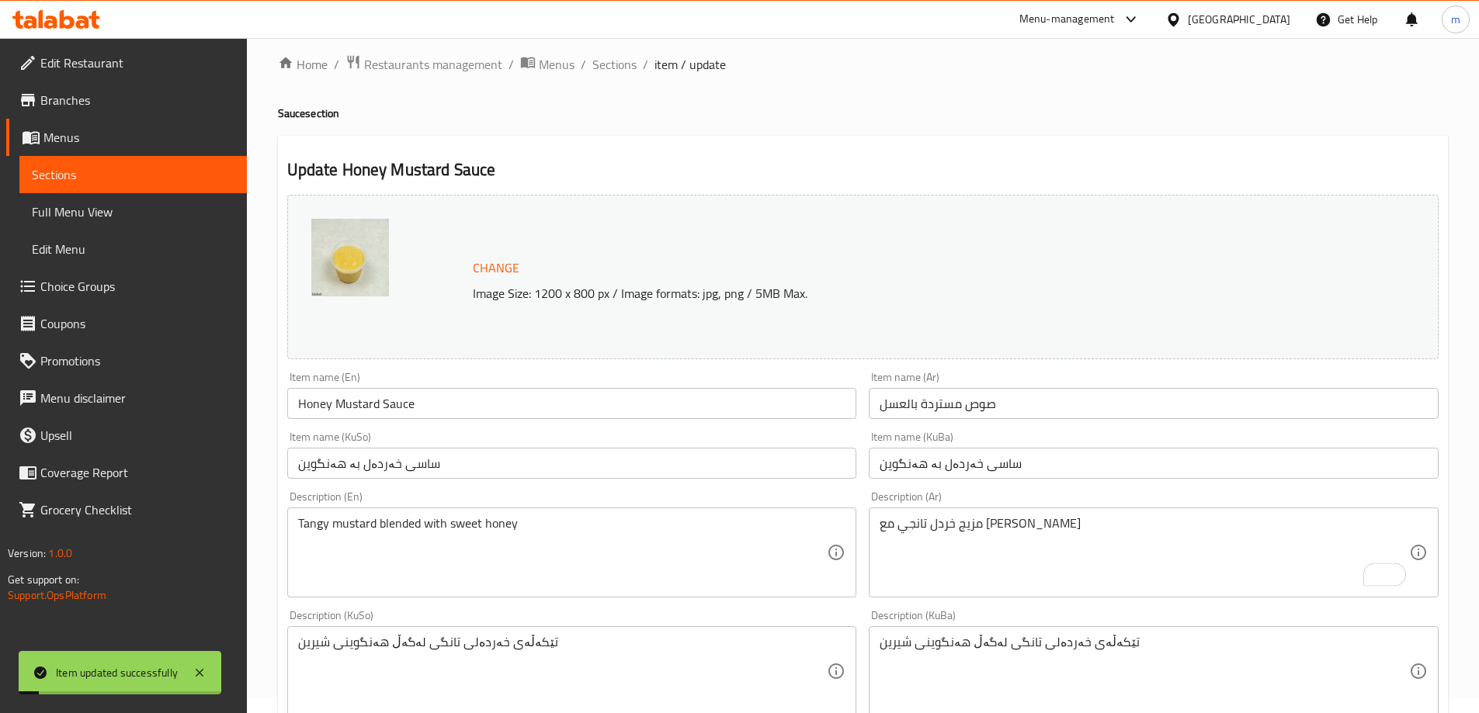
scroll to position [0, 0]
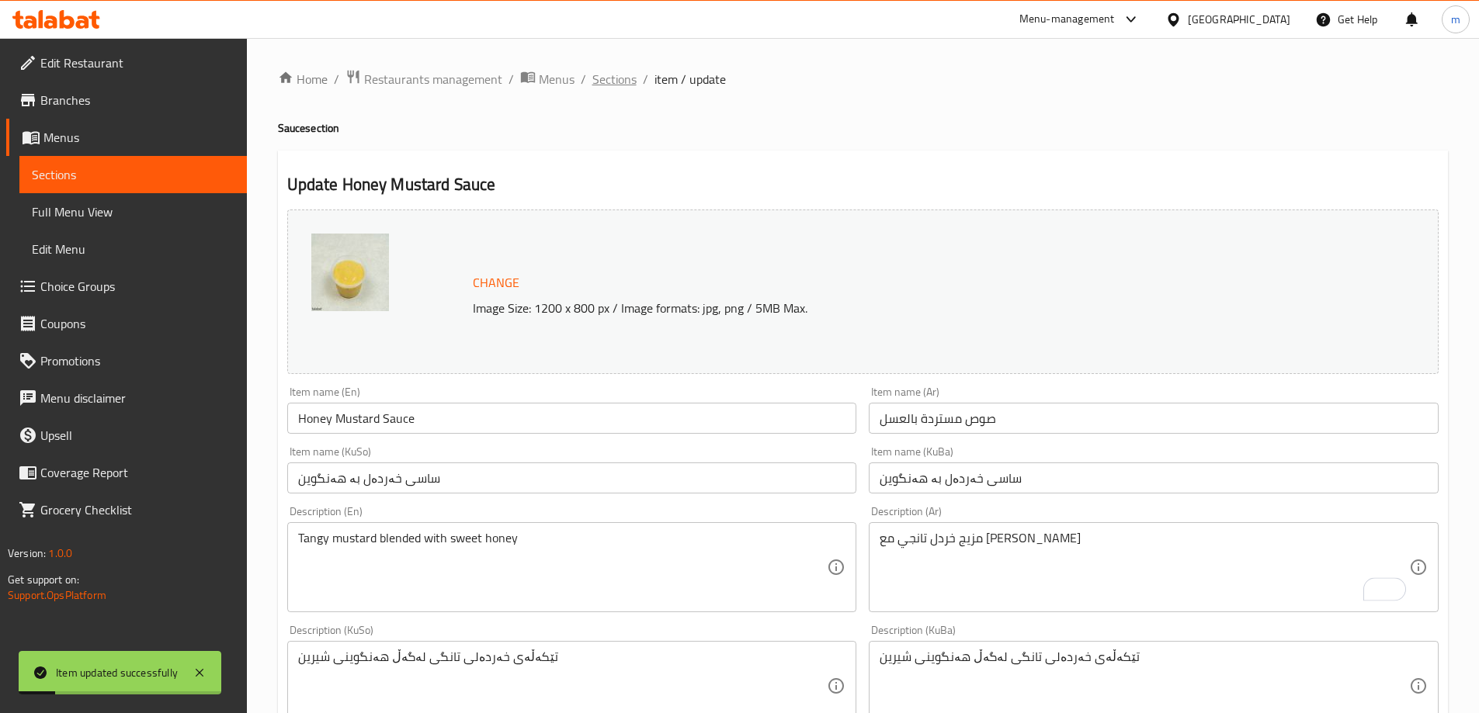
click at [609, 85] on span "Sections" at bounding box center [614, 79] width 44 height 19
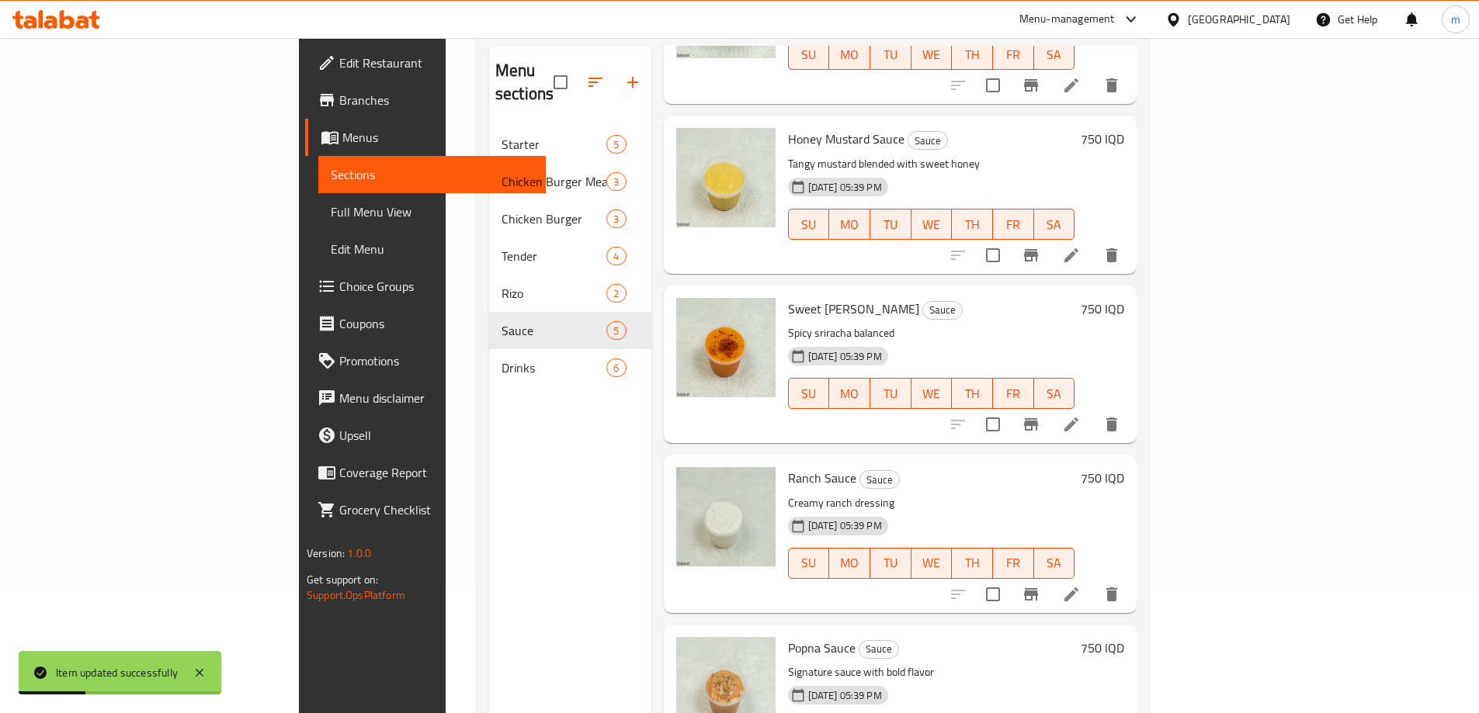
scroll to position [217, 0]
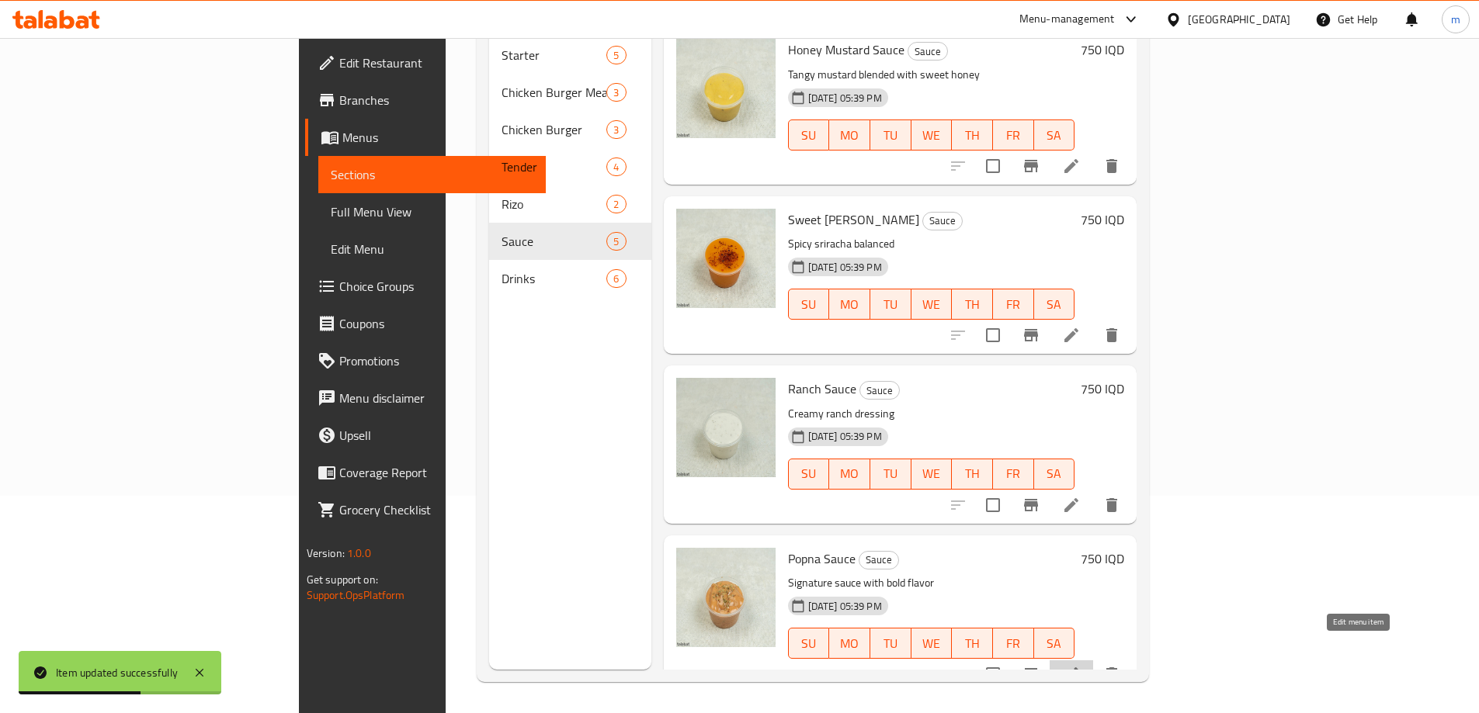
click at [1080, 665] on icon at bounding box center [1071, 674] width 19 height 19
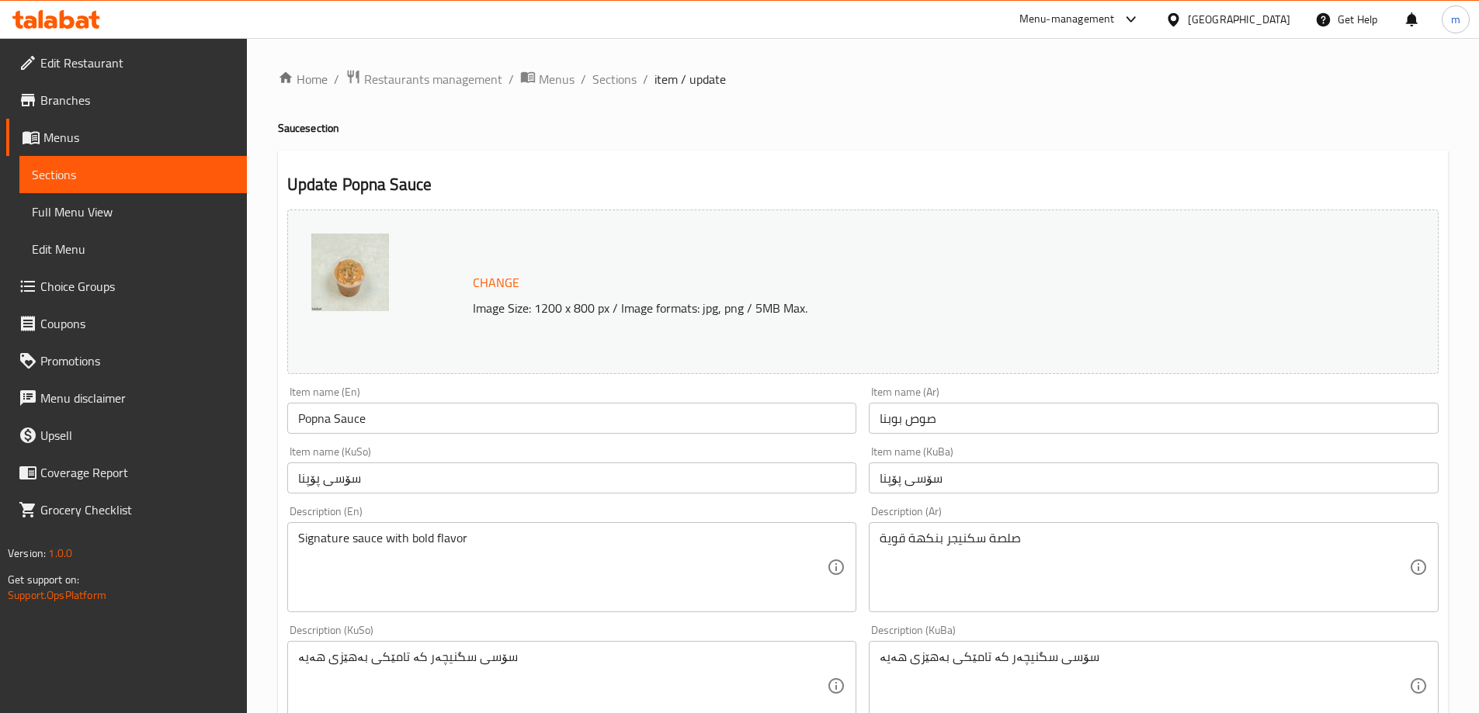
click at [927, 542] on textarea "صلصة سكنيجر بنكهة قوية" at bounding box center [1143, 568] width 529 height 74
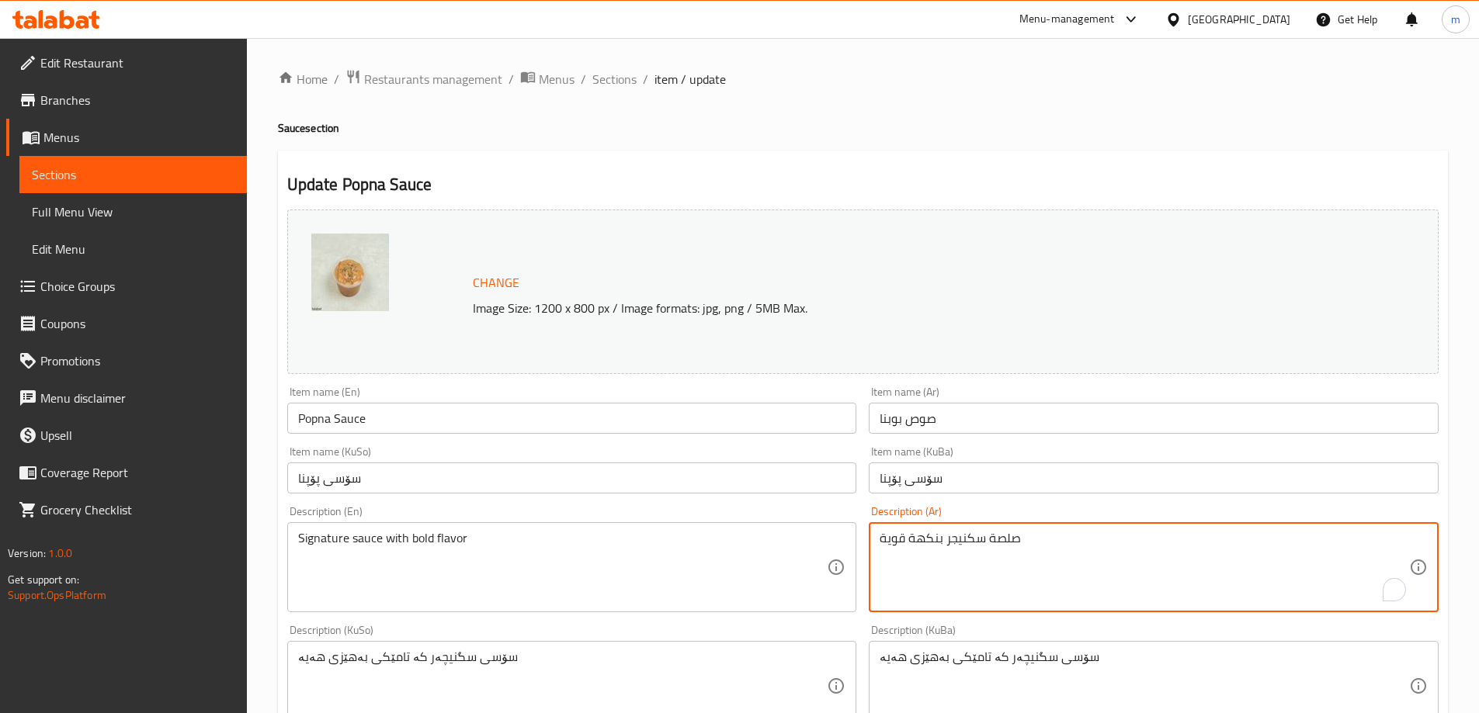
drag, startPoint x: 940, startPoint y: 536, endPoint x: 836, endPoint y: 533, distance: 104.1
click at [836, 533] on div "Change Image Size: 1200 x 800 px / Image formats: jpg, png / 5MB Max. Item name…" at bounding box center [862, 638] width 1163 height 870
drag, startPoint x: 941, startPoint y: 534, endPoint x: 857, endPoint y: 538, distance: 84.7
click at [857, 538] on div "Change Image Size: 1200 x 800 px / Image formats: jpg, png / 5MB Max. Item name…" at bounding box center [862, 638] width 1163 height 870
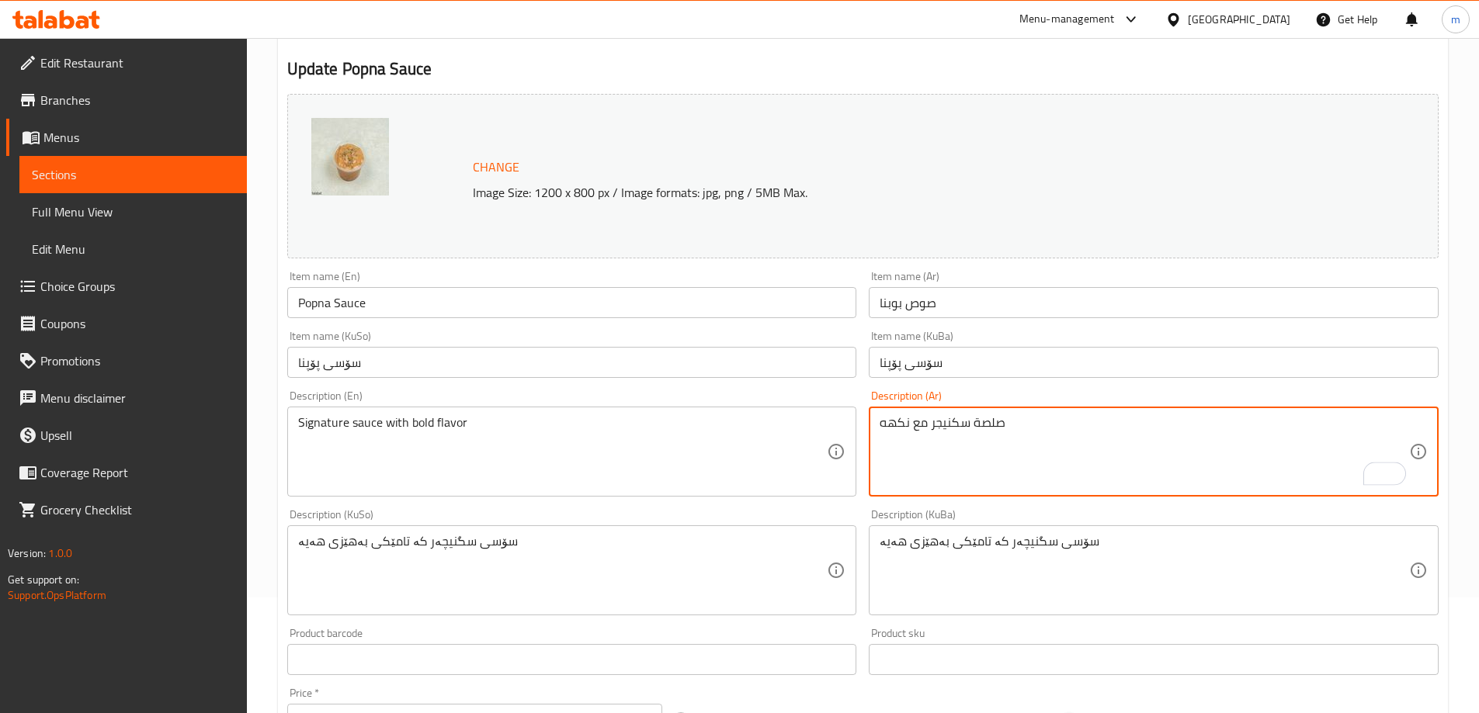
scroll to position [161, 0]
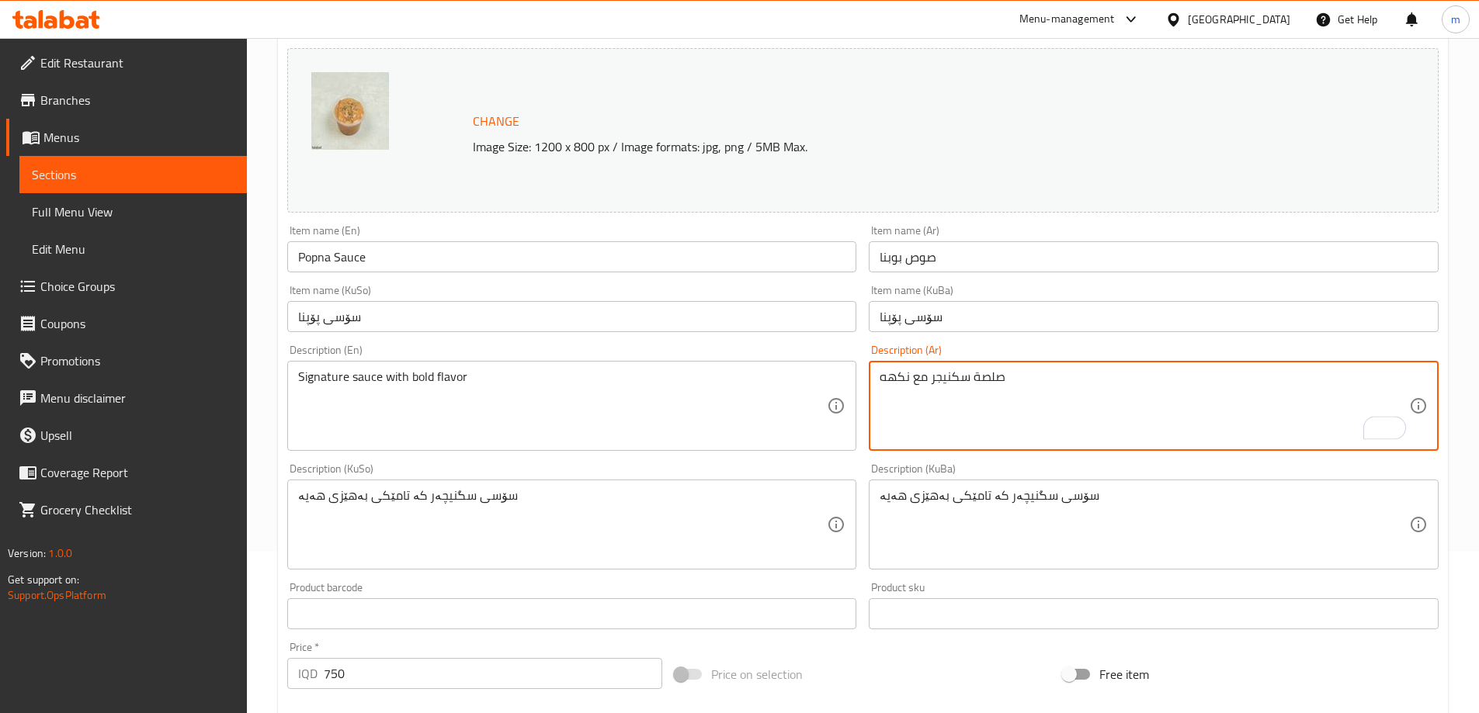
type textarea "صلصة سكنيجر مع نكهه"
click at [738, 518] on textarea "سۆسی سگنیچەر کە تامێکی بەهێزی هەیە" at bounding box center [562, 525] width 529 height 74
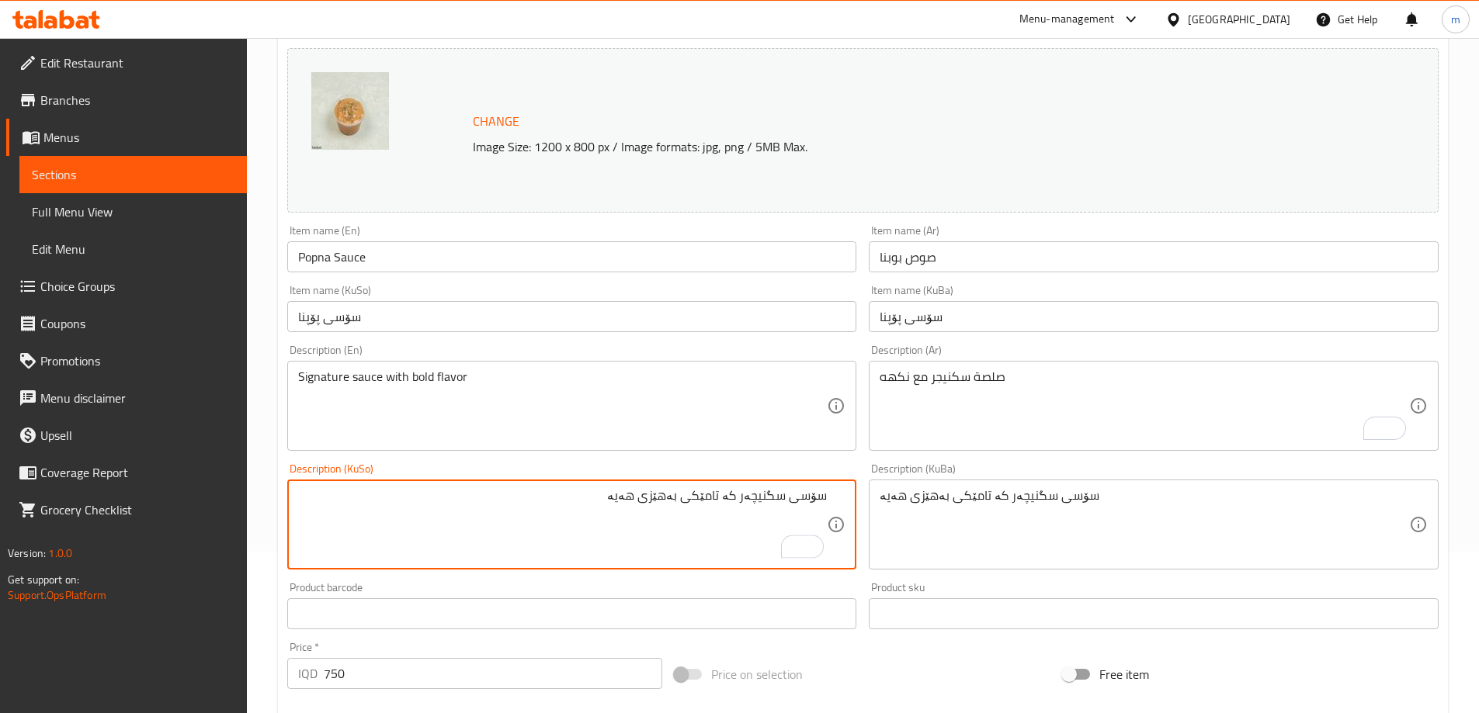
drag, startPoint x: 742, startPoint y: 498, endPoint x: 483, endPoint y: 513, distance: 259.7
click at [483, 513] on textarea "سۆسی سگنیچەر کە تامێکی بەهێزی هەیە" at bounding box center [562, 525] width 529 height 74
click at [727, 491] on textarea "سۆسی سگنیچەر بەتام" at bounding box center [562, 525] width 529 height 74
click at [733, 497] on textarea "سۆسی سگنیچەر بەتام" at bounding box center [562, 525] width 529 height 74
click at [749, 504] on textarea "سۆسی سگنیچەر بە تام" at bounding box center [562, 525] width 529 height 74
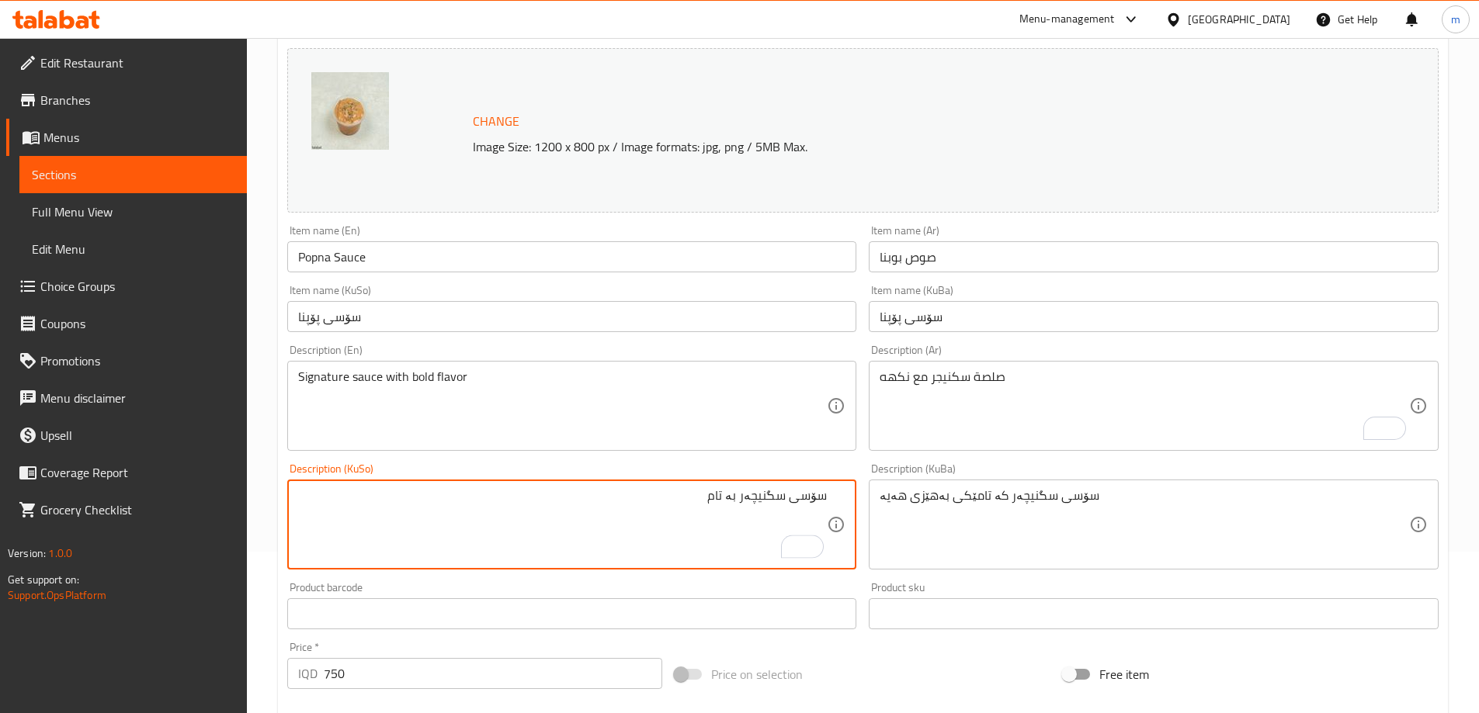
click at [747, 505] on textarea "سۆسی سگنیچەر بە تام" at bounding box center [562, 525] width 529 height 74
click at [747, 504] on textarea "سۆسی سگنیچەر بە تام" at bounding box center [562, 525] width 529 height 74
type textarea "سۆسی سگنیچەر بە تام"
click at [952, 498] on textarea "سۆسی سگنیچەر کە تامێکی بەهێزی هەیە" at bounding box center [1143, 525] width 529 height 74
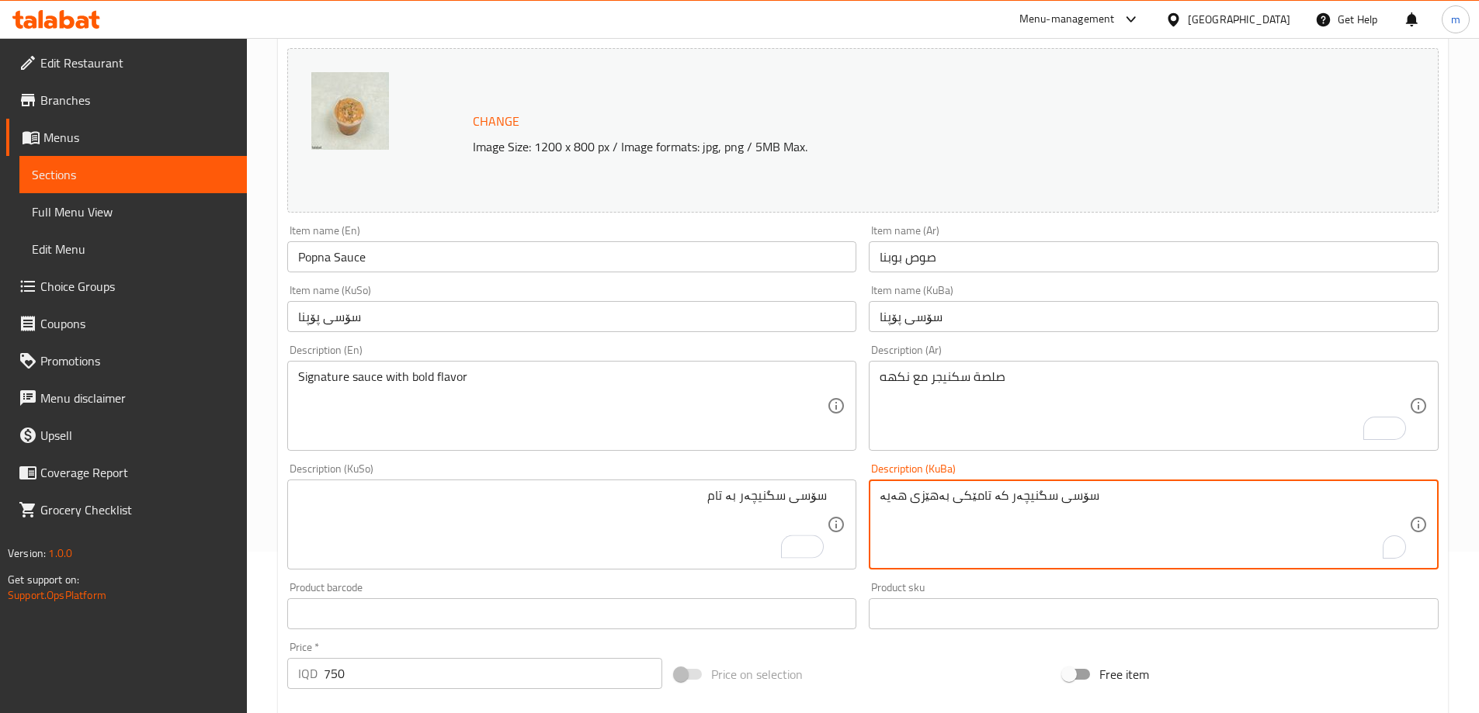
click at [952, 498] on textarea "سۆسی سگنیچەر کە تامێکی بەهێزی هەیە" at bounding box center [1143, 525] width 529 height 74
paste textarea "بە تام"
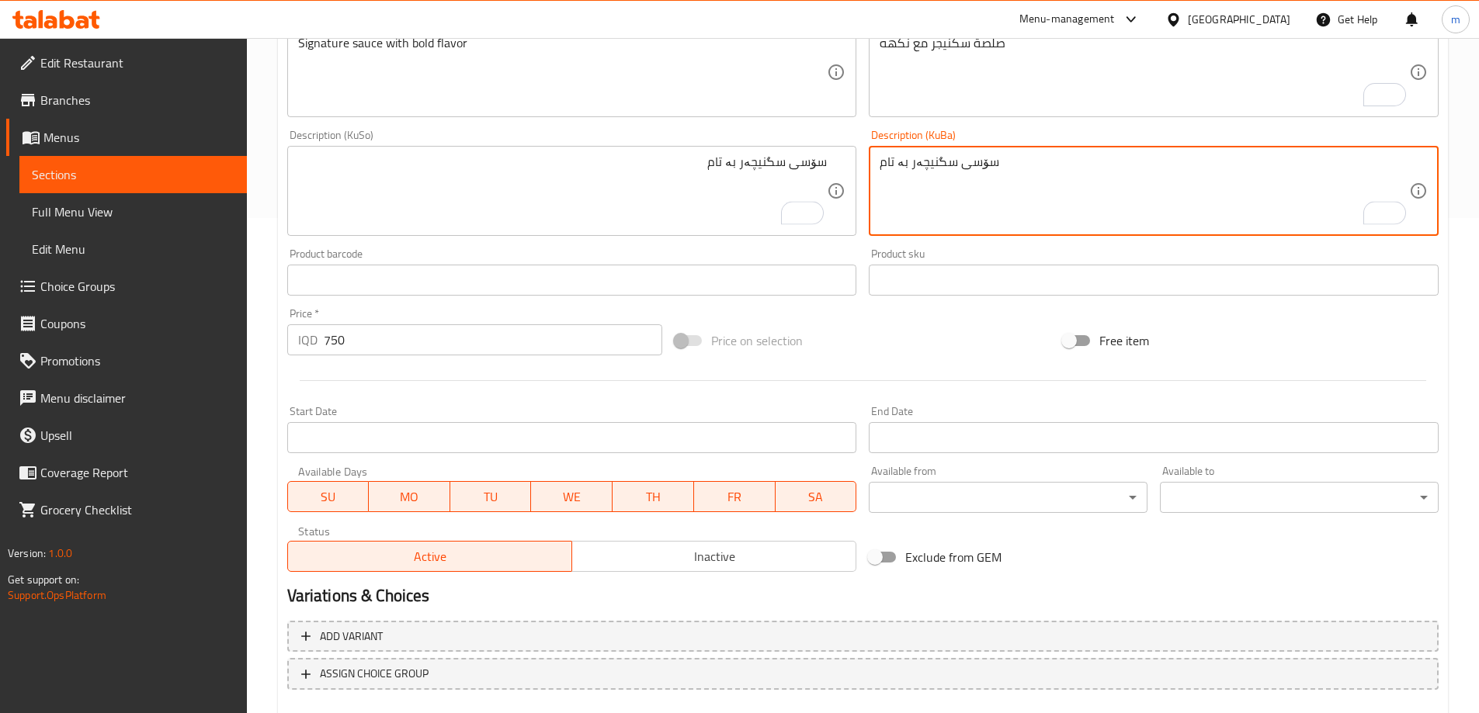
scroll to position [584, 0]
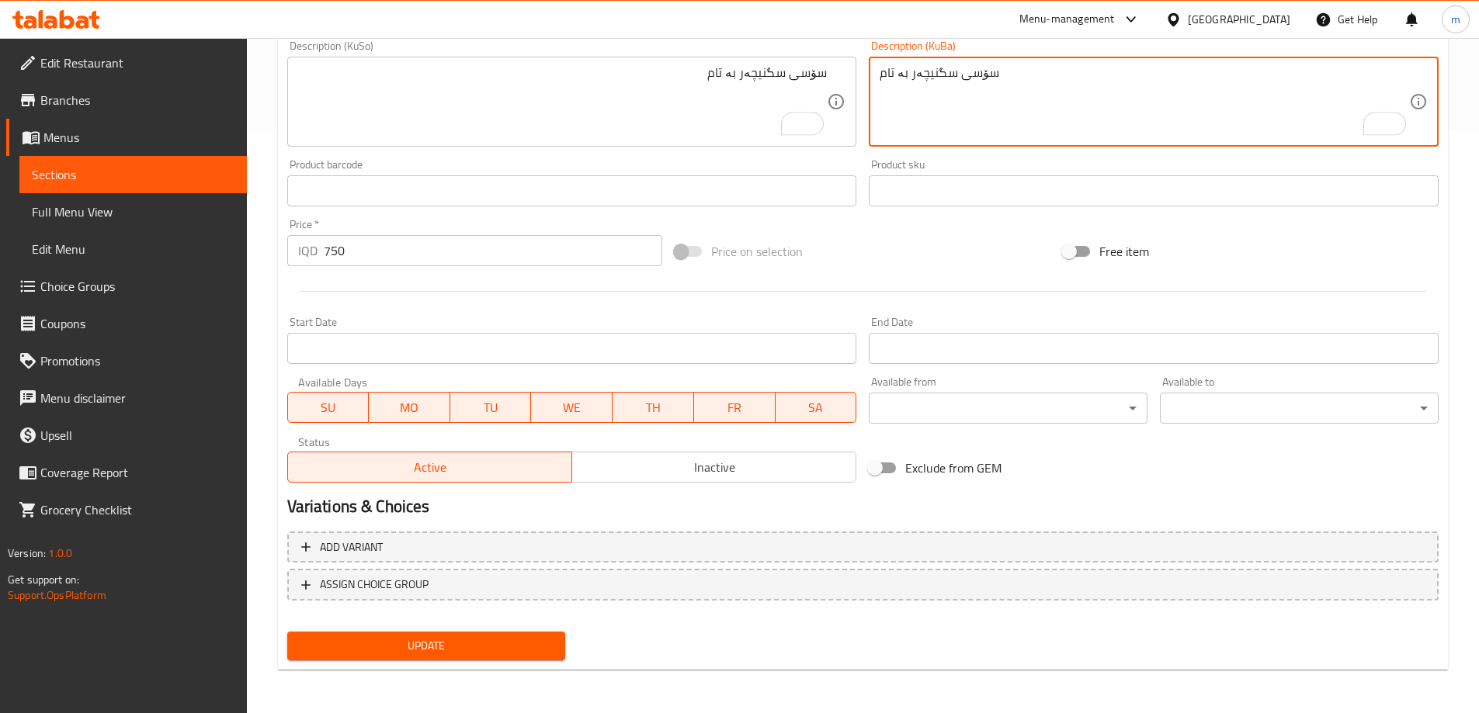
type textarea "سۆسی سگنیچەر بە تام"
click at [426, 643] on span "Update" at bounding box center [427, 645] width 254 height 19
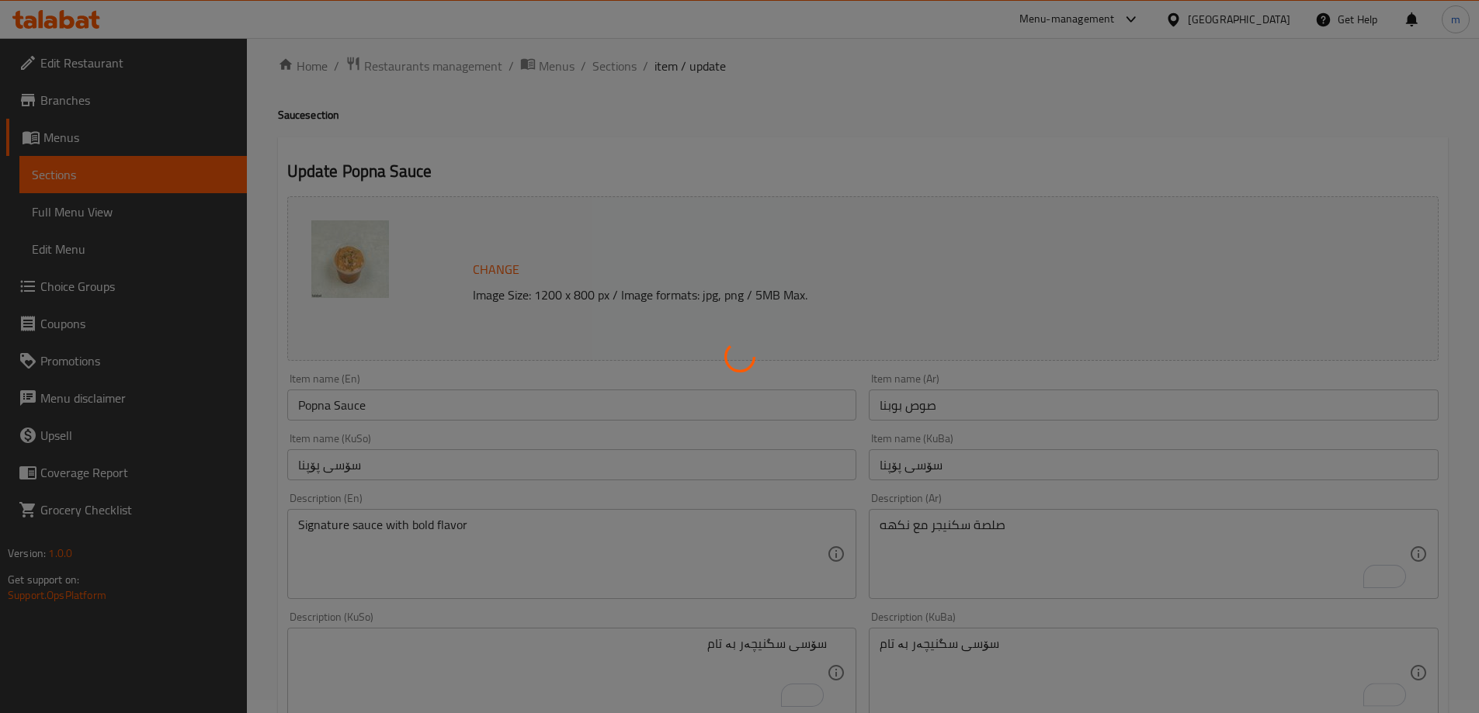
scroll to position [0, 0]
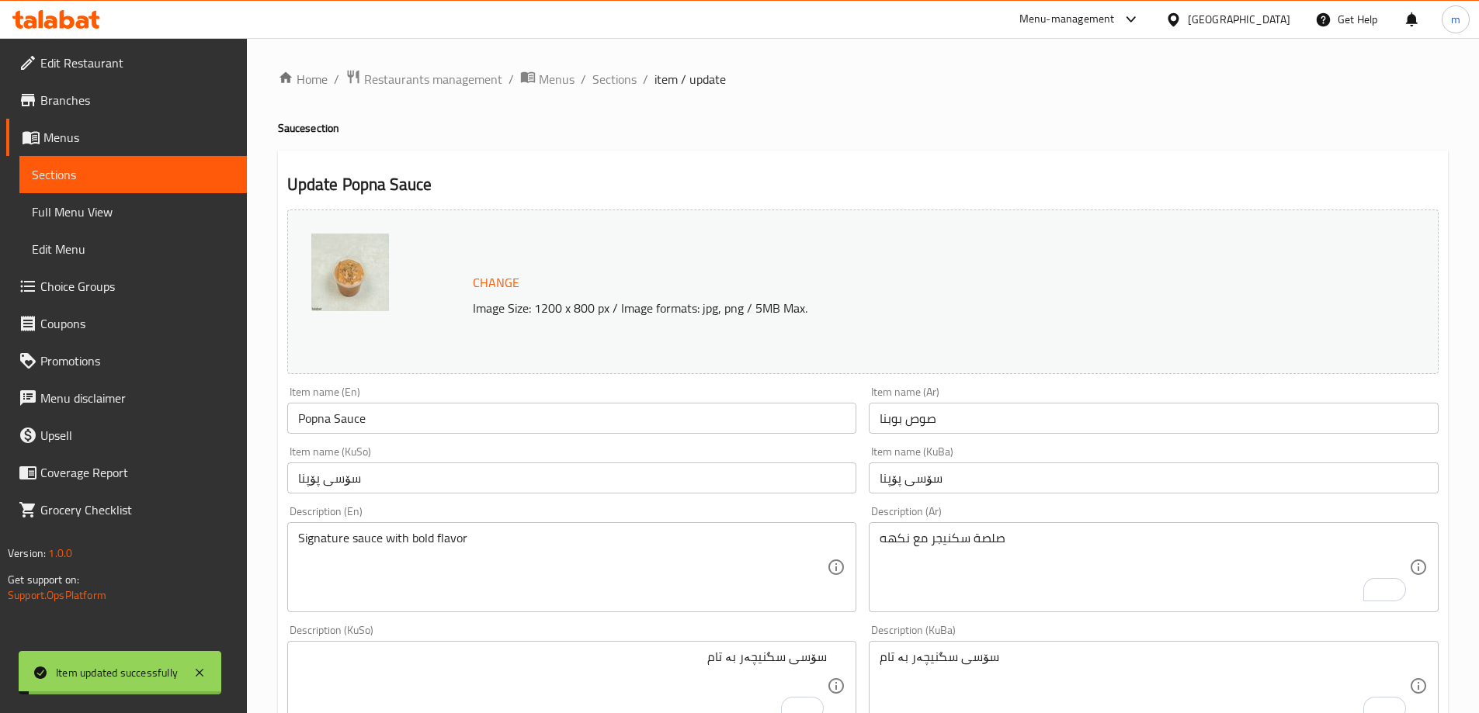
click at [633, 81] on span "Sections" at bounding box center [614, 79] width 44 height 19
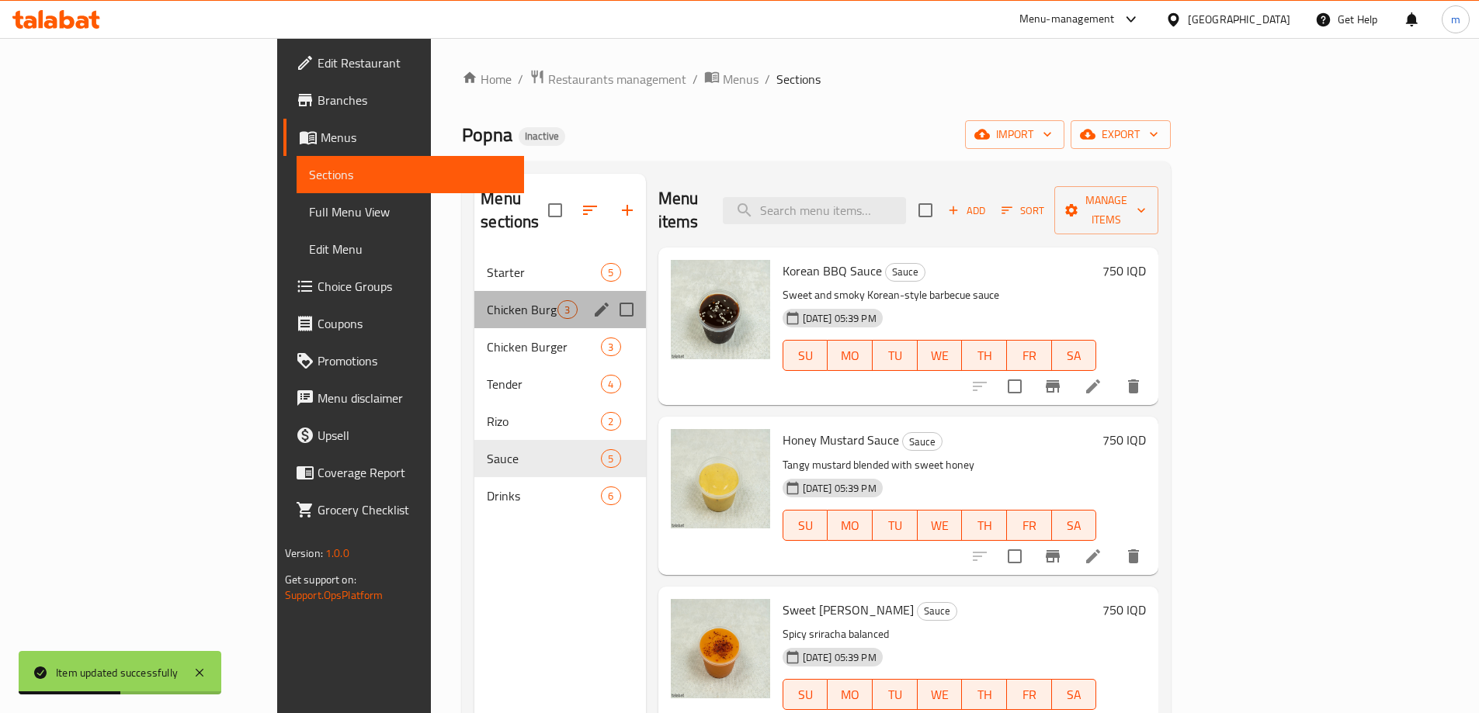
click at [474, 291] on div "Chicken Burger Meal 3" at bounding box center [559, 309] width 171 height 37
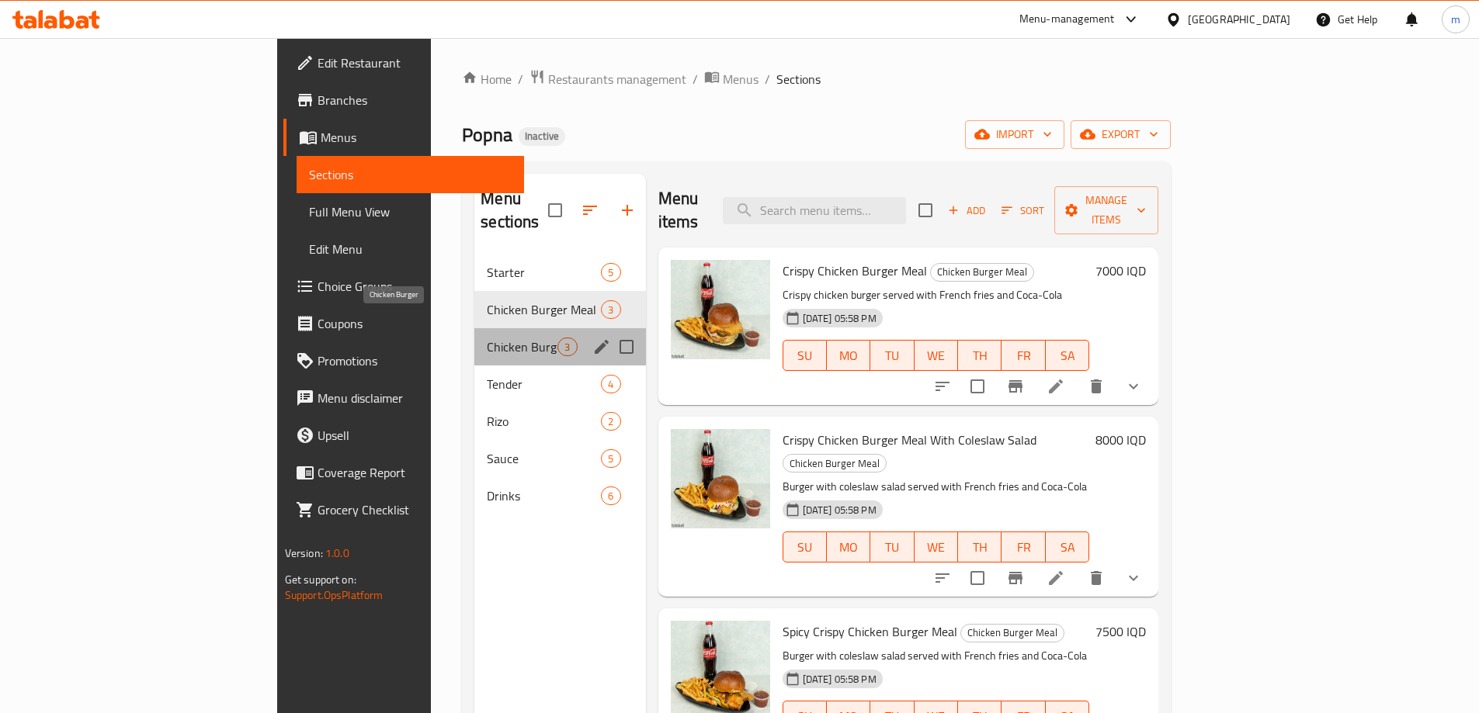
click at [487, 338] on span "Chicken Burger" at bounding box center [522, 347] width 71 height 19
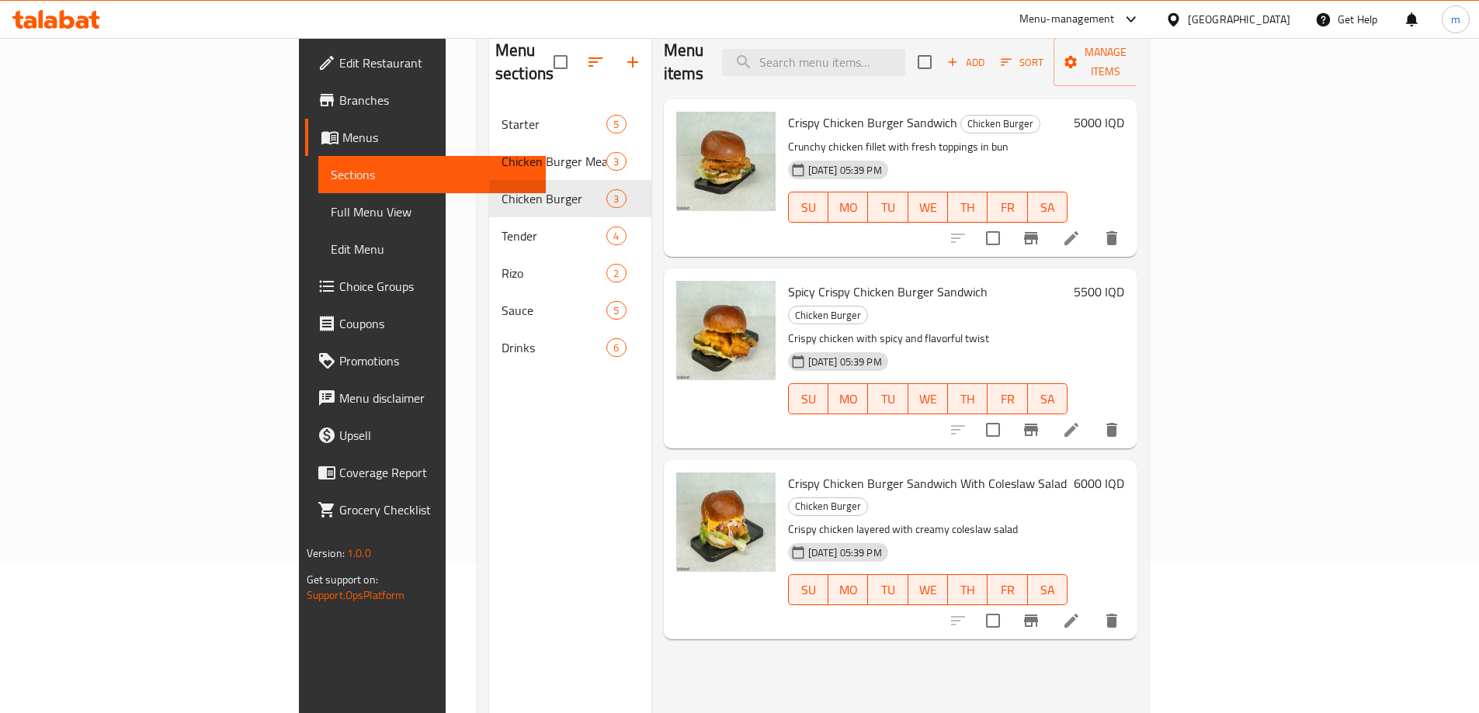
scroll to position [217, 0]
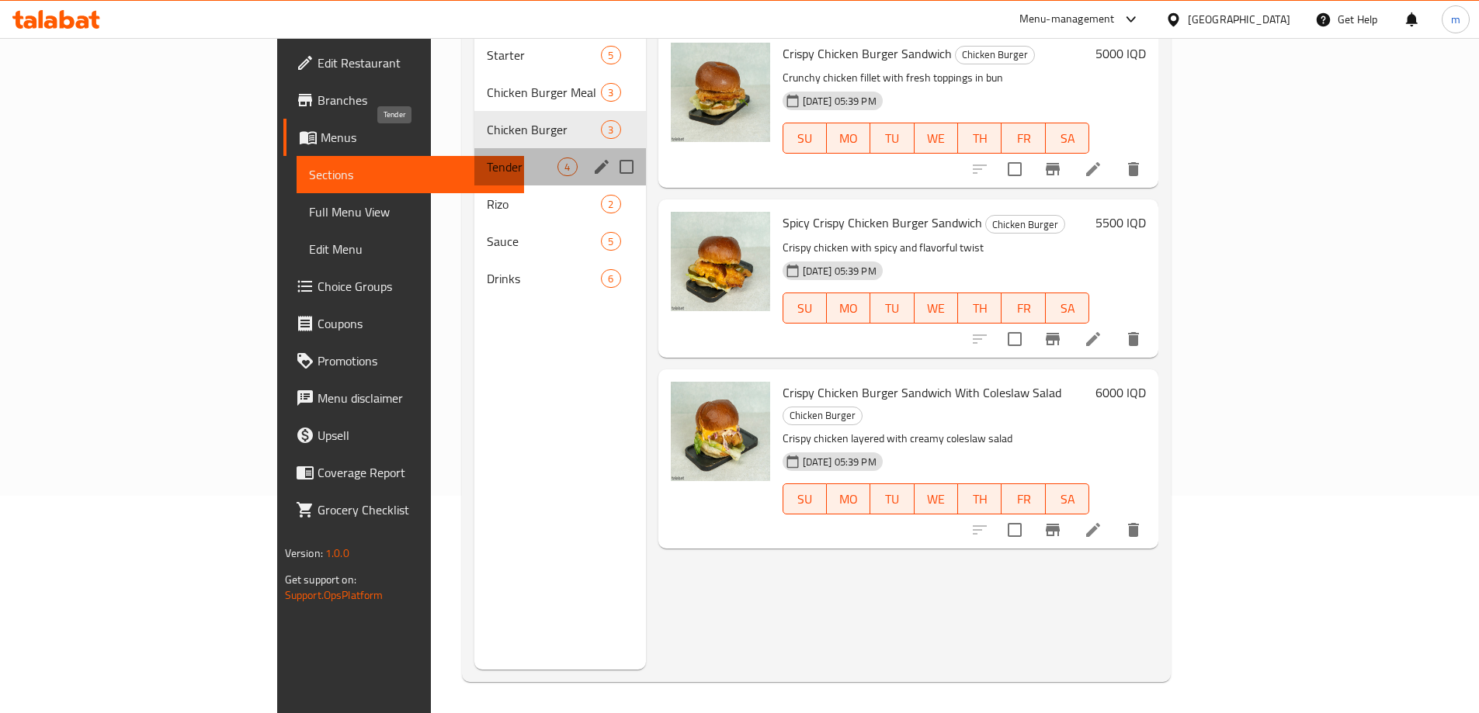
click at [487, 158] on span "Tender" at bounding box center [522, 167] width 71 height 19
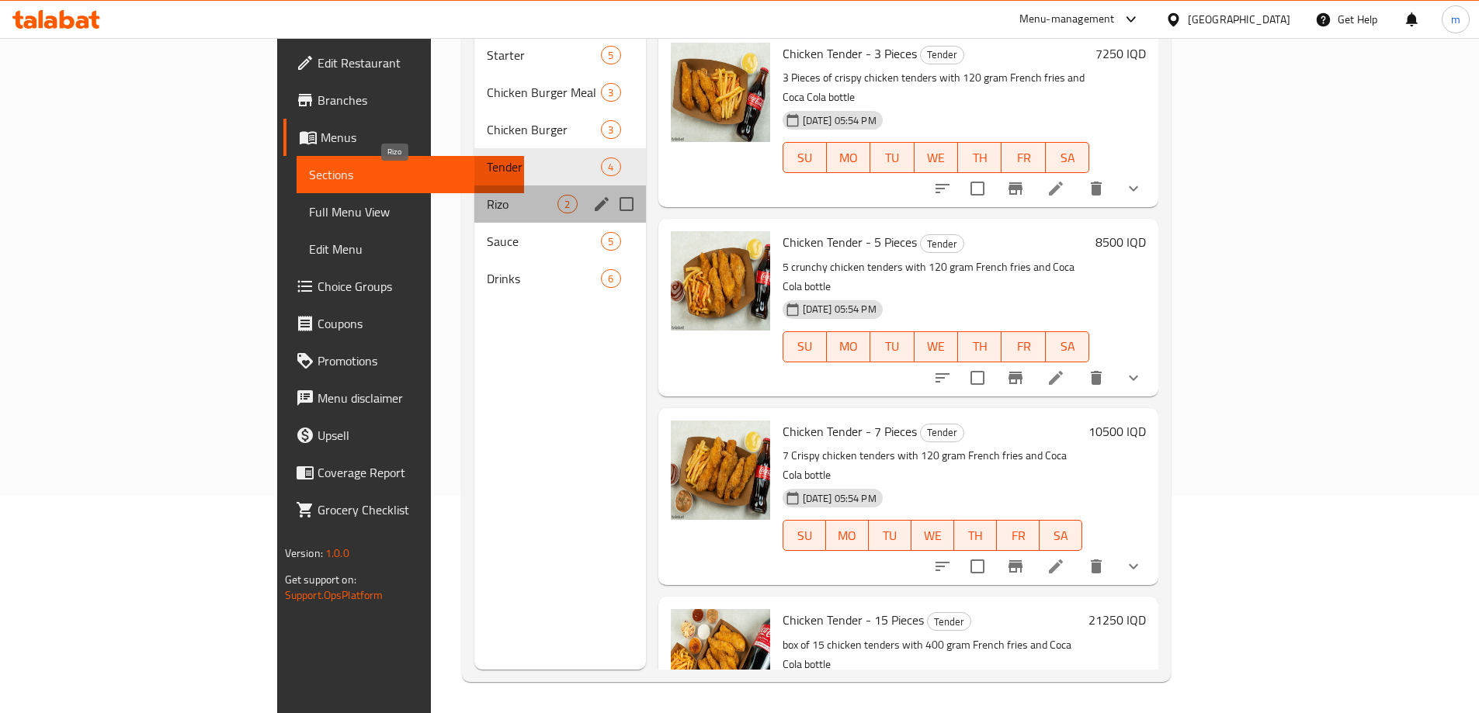
click at [487, 195] on span "Rizo" at bounding box center [522, 204] width 71 height 19
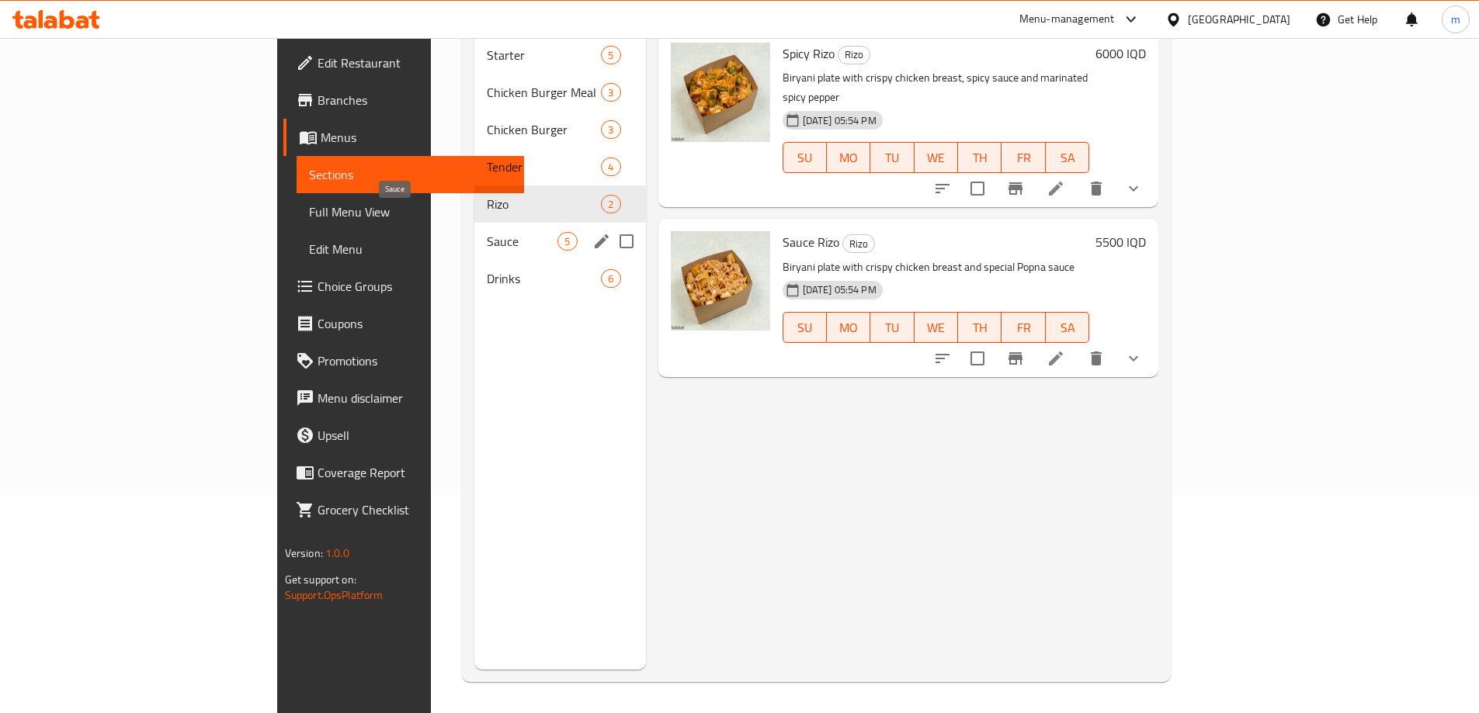
click at [487, 232] on span "Sauce" at bounding box center [522, 241] width 71 height 19
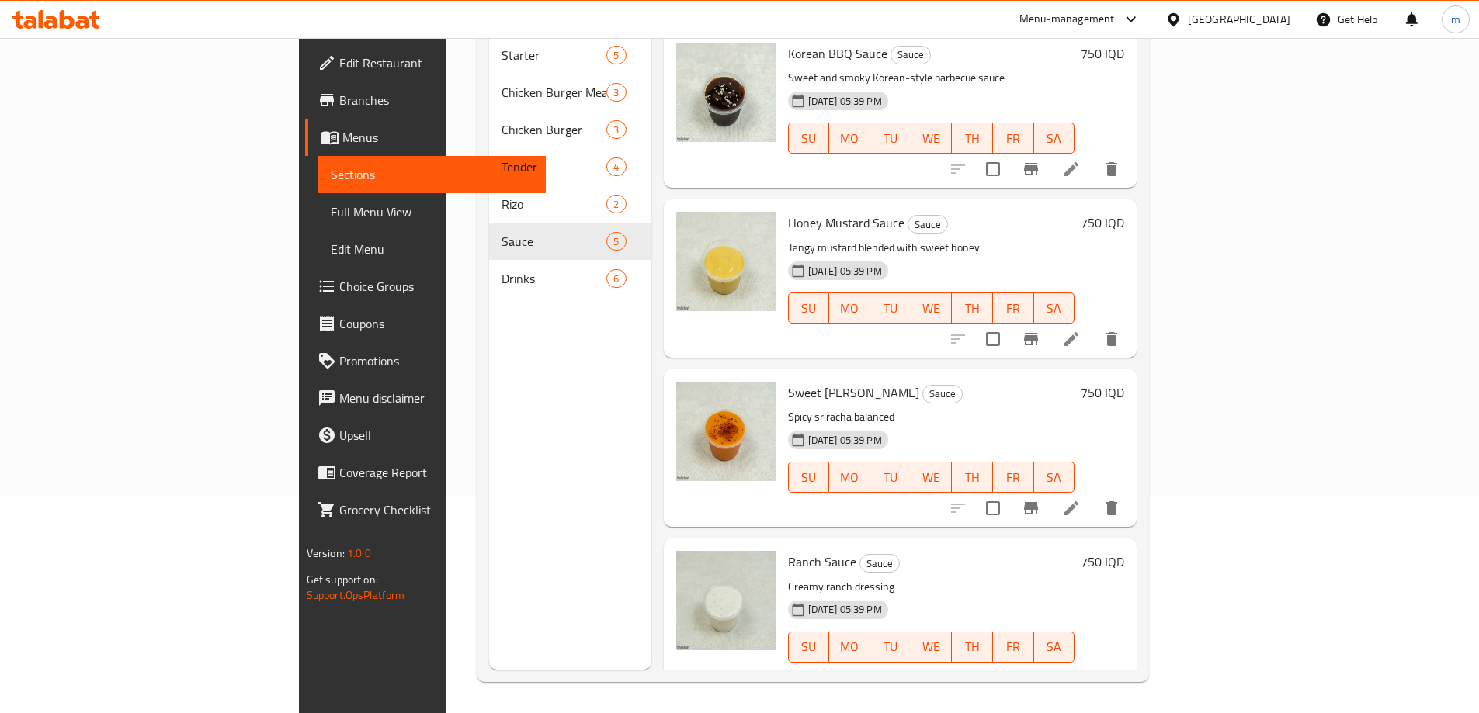
scroll to position [173, 0]
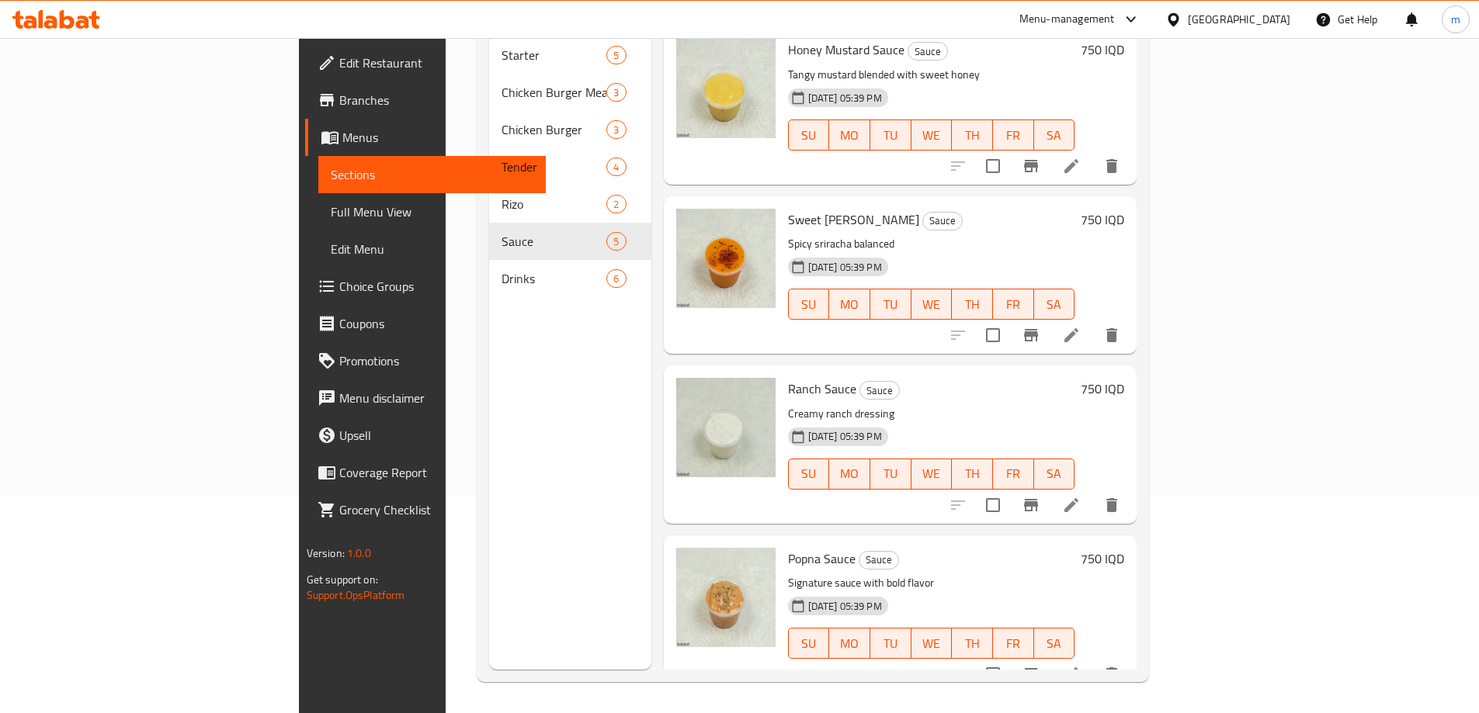
click at [788, 208] on span "Sweet [PERSON_NAME]" at bounding box center [853, 219] width 131 height 23
copy h6 "Sweet [PERSON_NAME]"
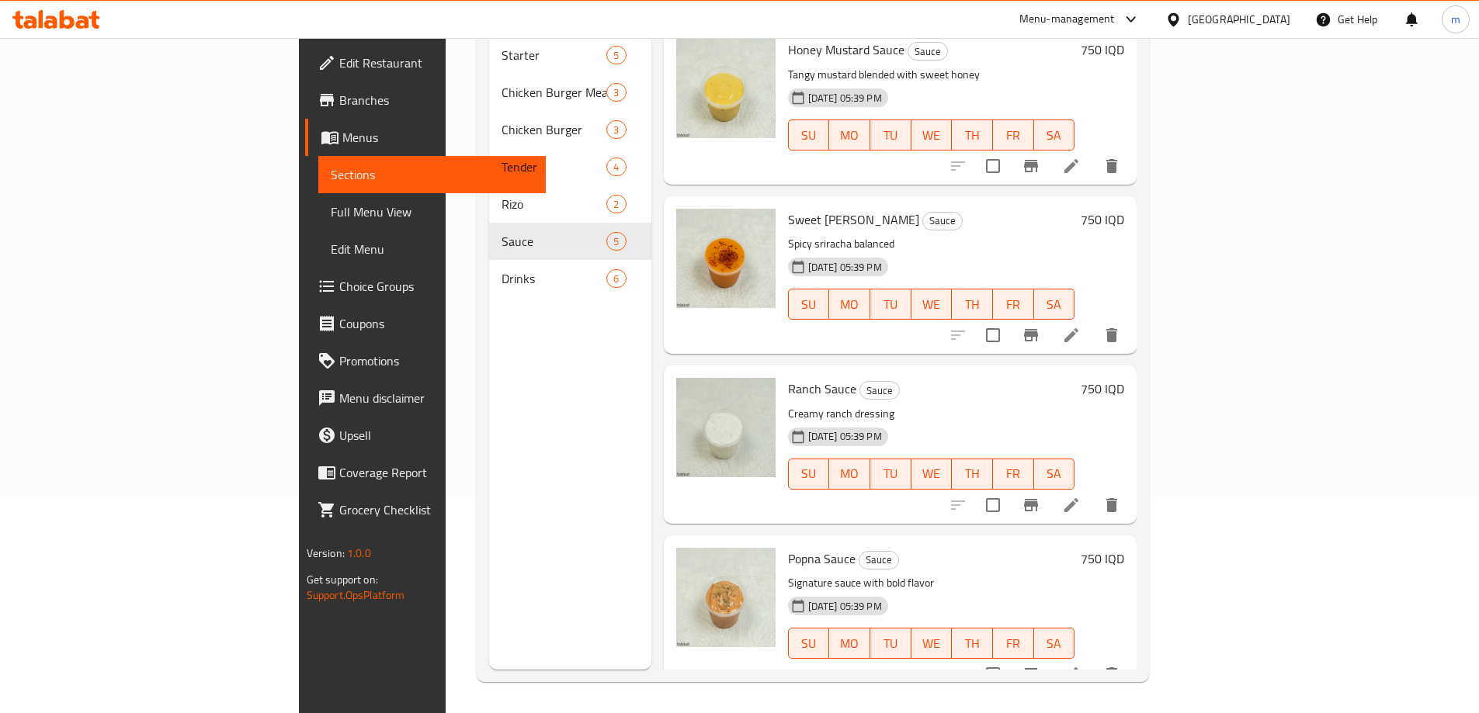
click at [489, 564] on div "Menu sections Starter 5 Chicken Burger Meal 3 Chicken Burger 3 Tender 4 Rizo 2 …" at bounding box center [570, 313] width 162 height 713
click at [318, 209] on link "Full Menu View" at bounding box center [431, 211] width 227 height 37
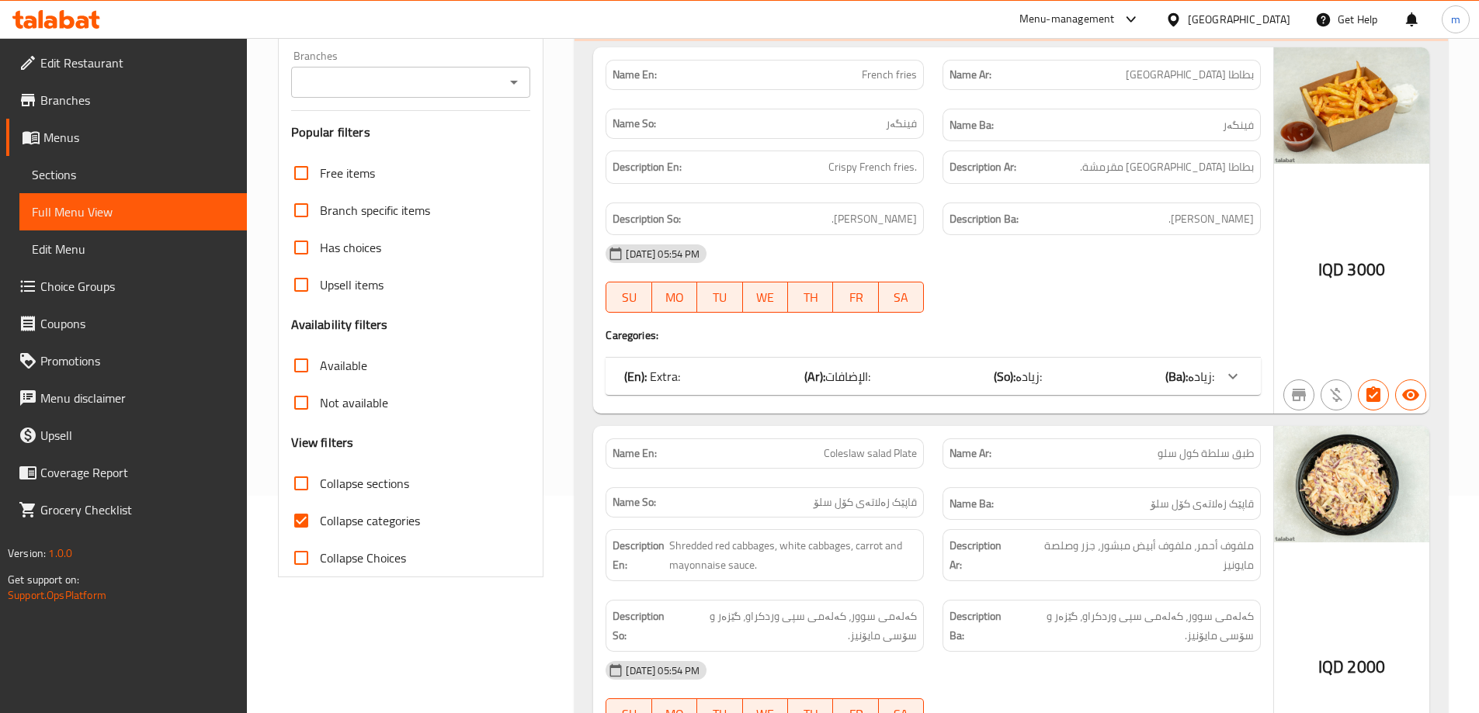
click at [370, 85] on input "Branches" at bounding box center [398, 82] width 205 height 22
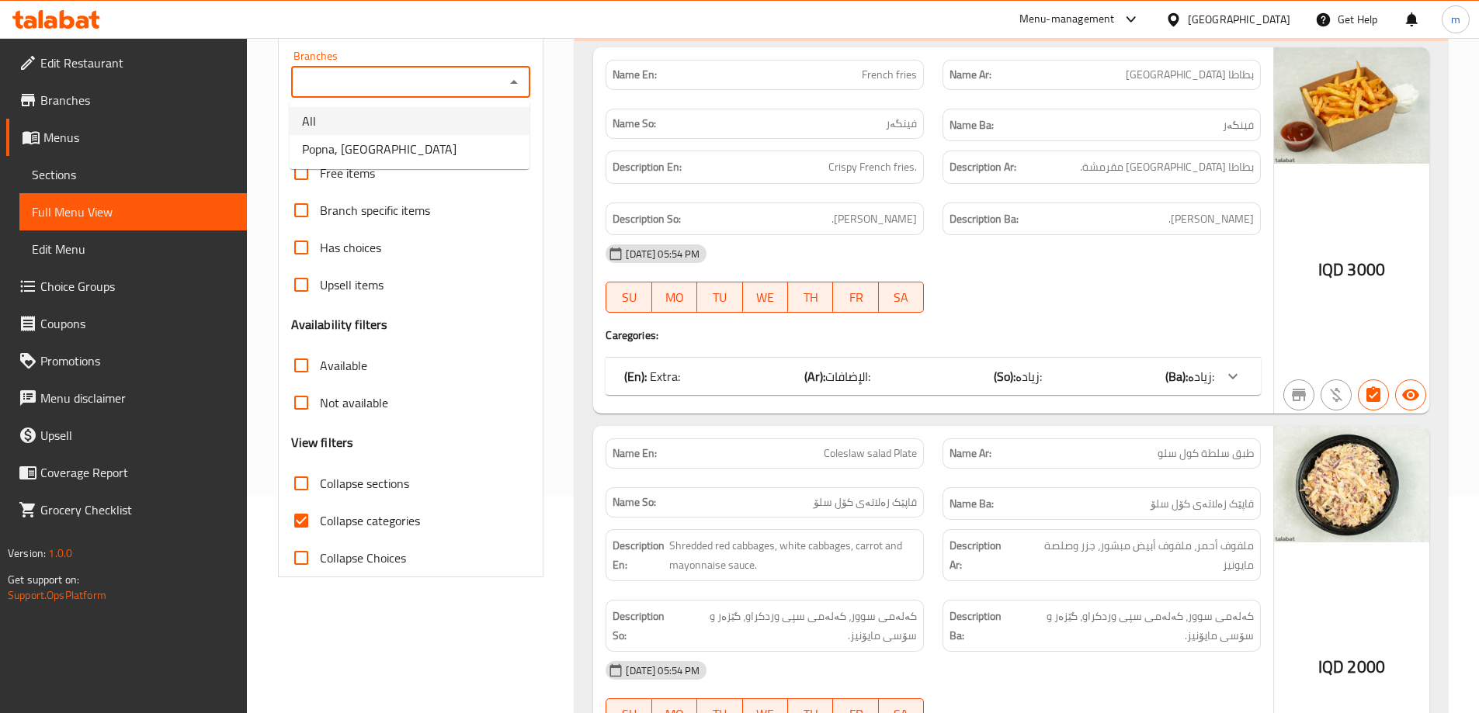
click at [378, 132] on li "All" at bounding box center [410, 121] width 240 height 28
click at [522, 84] on icon "Open" at bounding box center [514, 82] width 19 height 19
click at [428, 149] on li "Popna, Garden City" at bounding box center [410, 149] width 240 height 28
type input "Popna, Garden City"
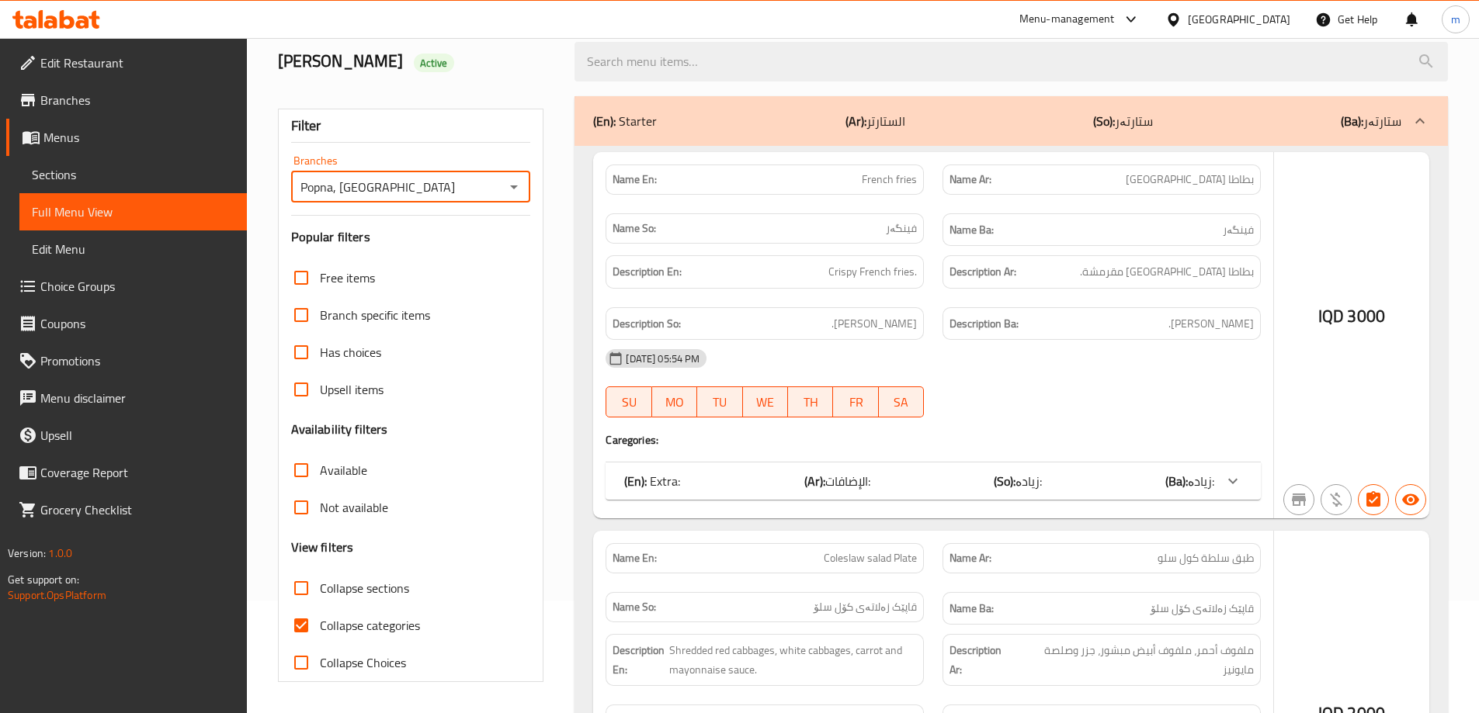
scroll to position [217, 0]
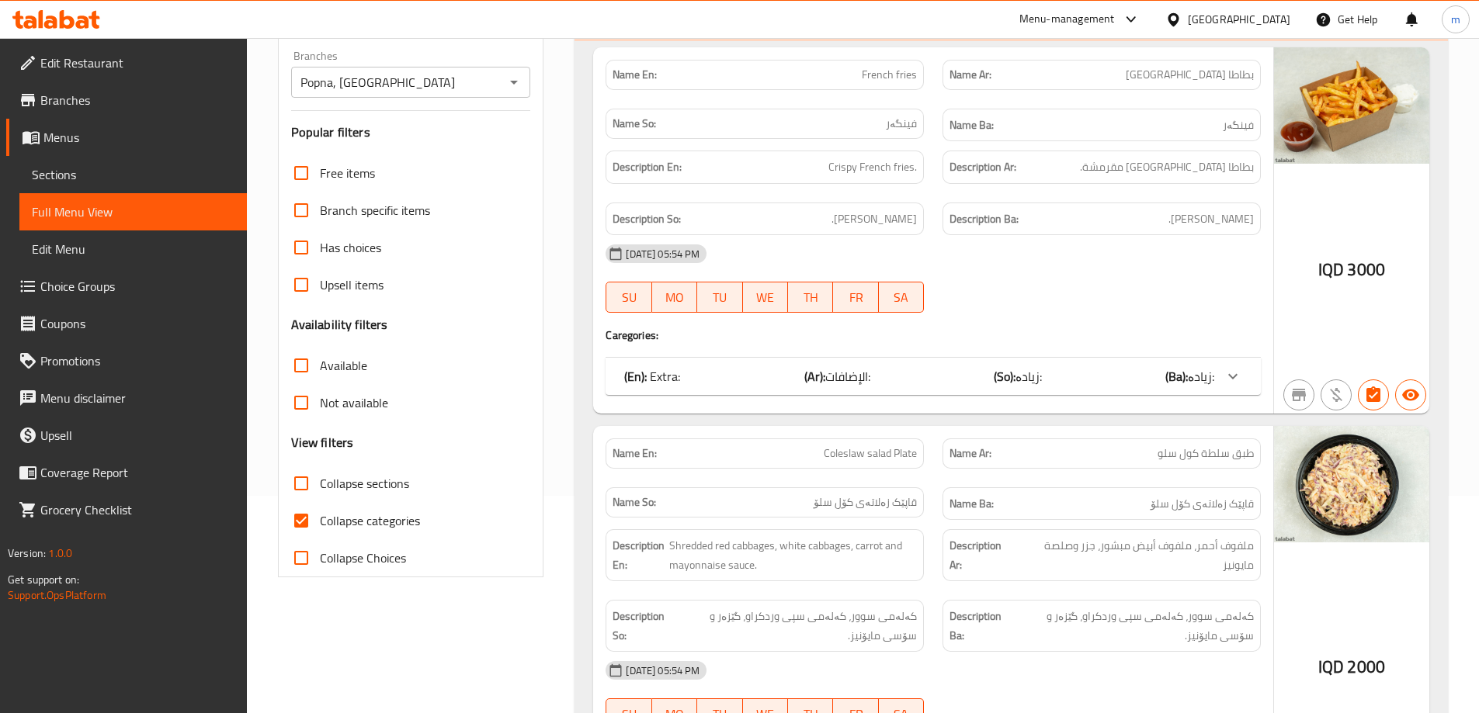
click at [395, 525] on span "Collapse categories" at bounding box center [370, 520] width 100 height 19
click at [320, 525] on input "Collapse categories" at bounding box center [301, 520] width 37 height 37
checkbox input "false"
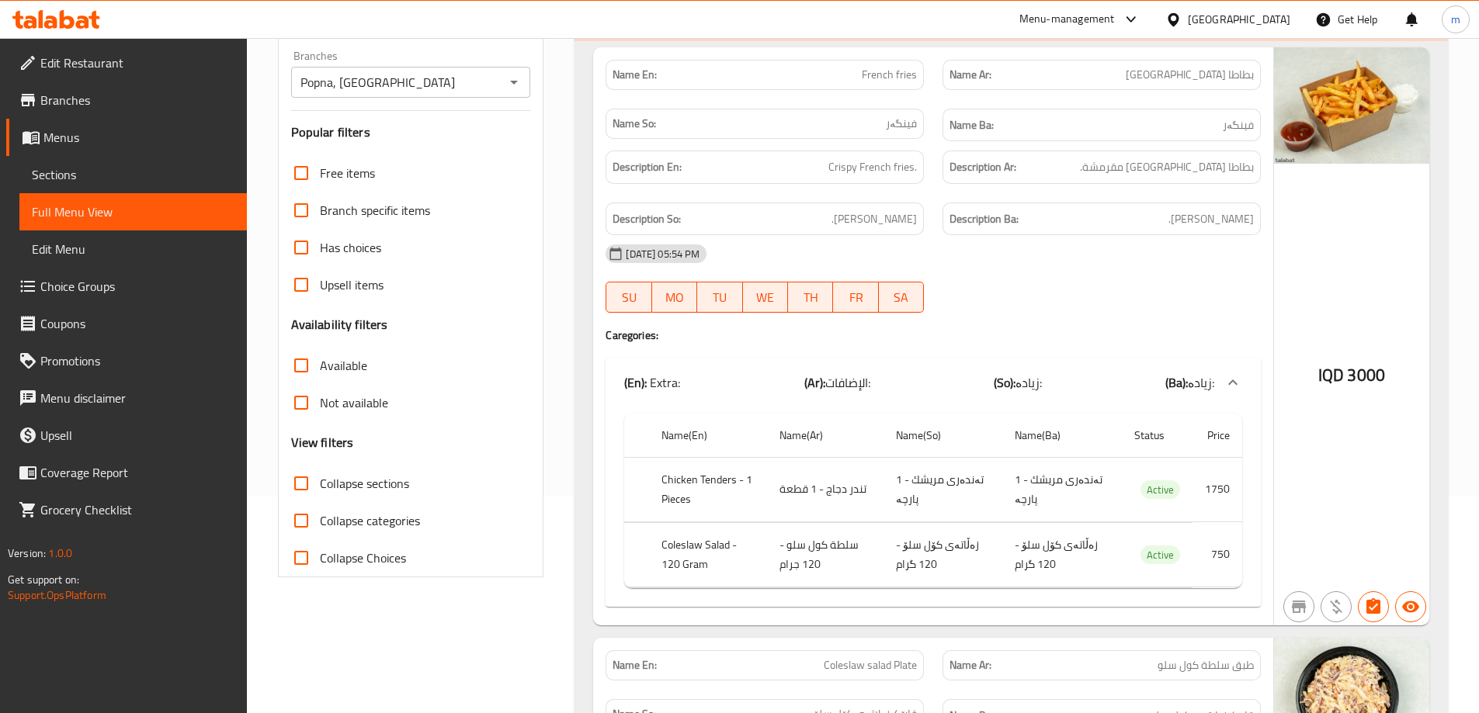
click at [58, 180] on span "Sections" at bounding box center [133, 174] width 203 height 19
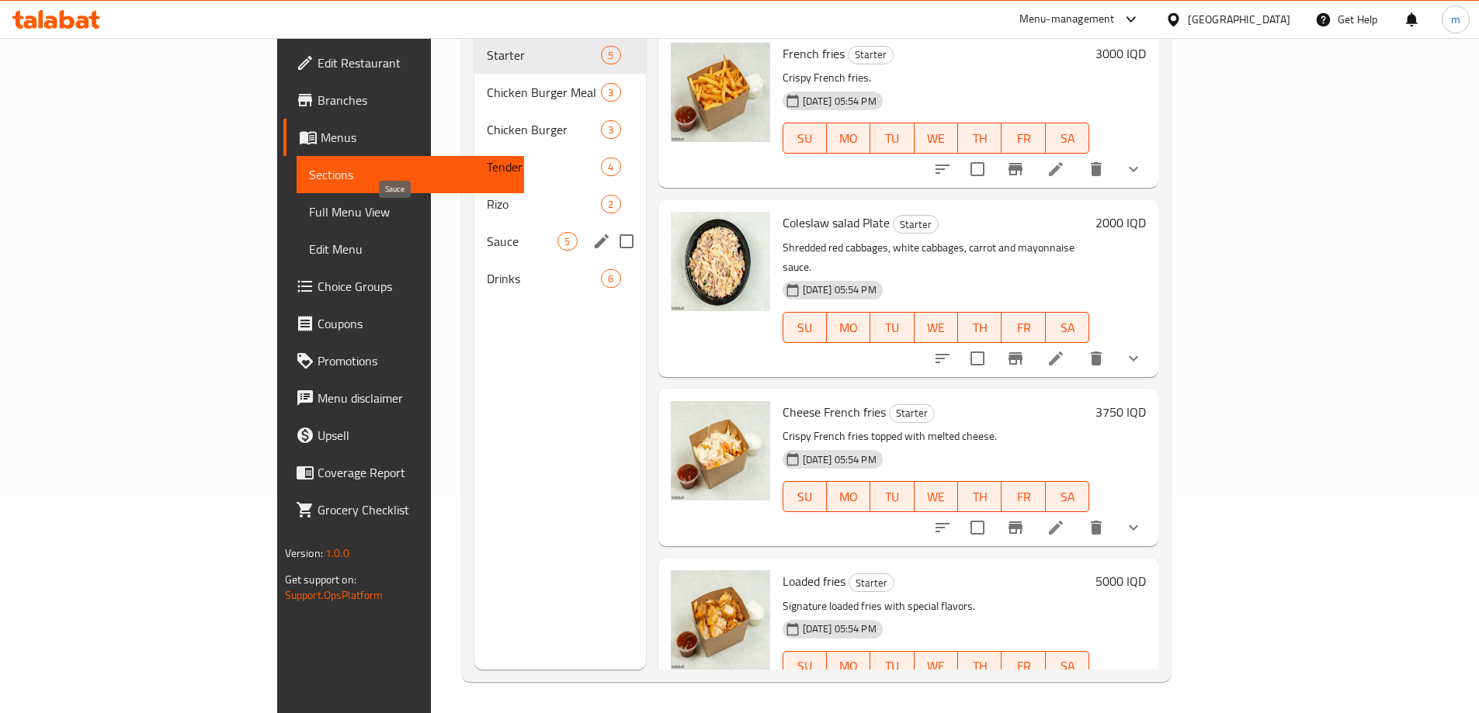
click at [487, 232] on span "Sauce" at bounding box center [522, 241] width 71 height 19
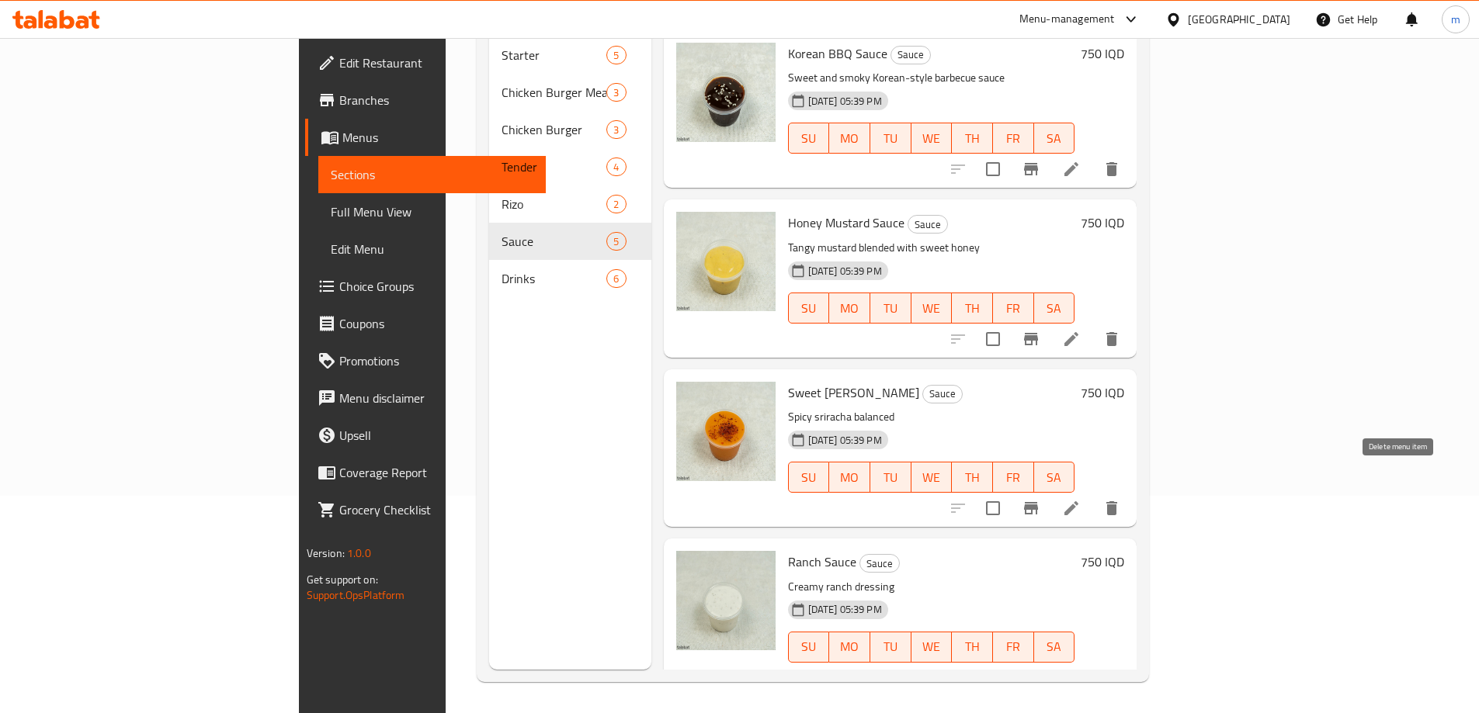
click at [1121, 499] on icon "delete" at bounding box center [1111, 508] width 19 height 19
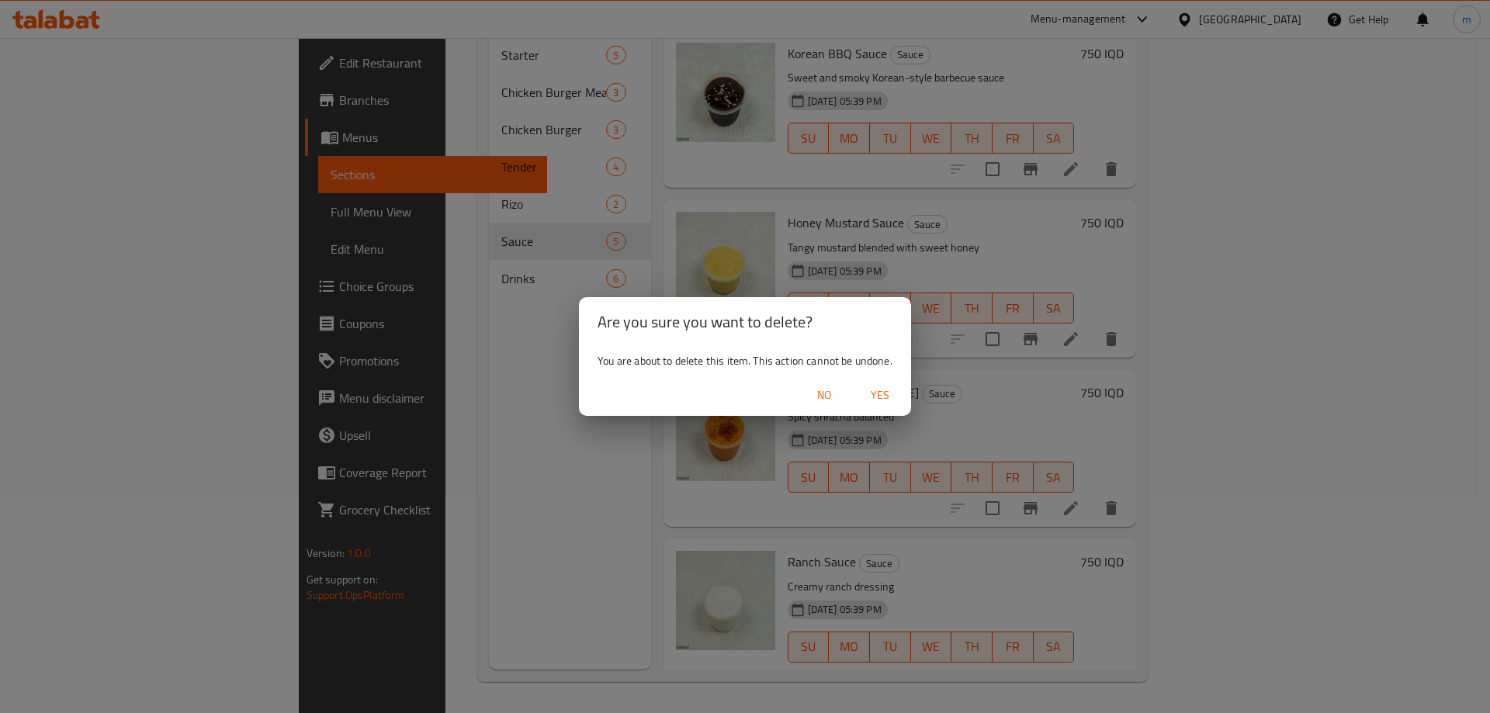
click at [882, 390] on span "Yes" at bounding box center [880, 395] width 37 height 19
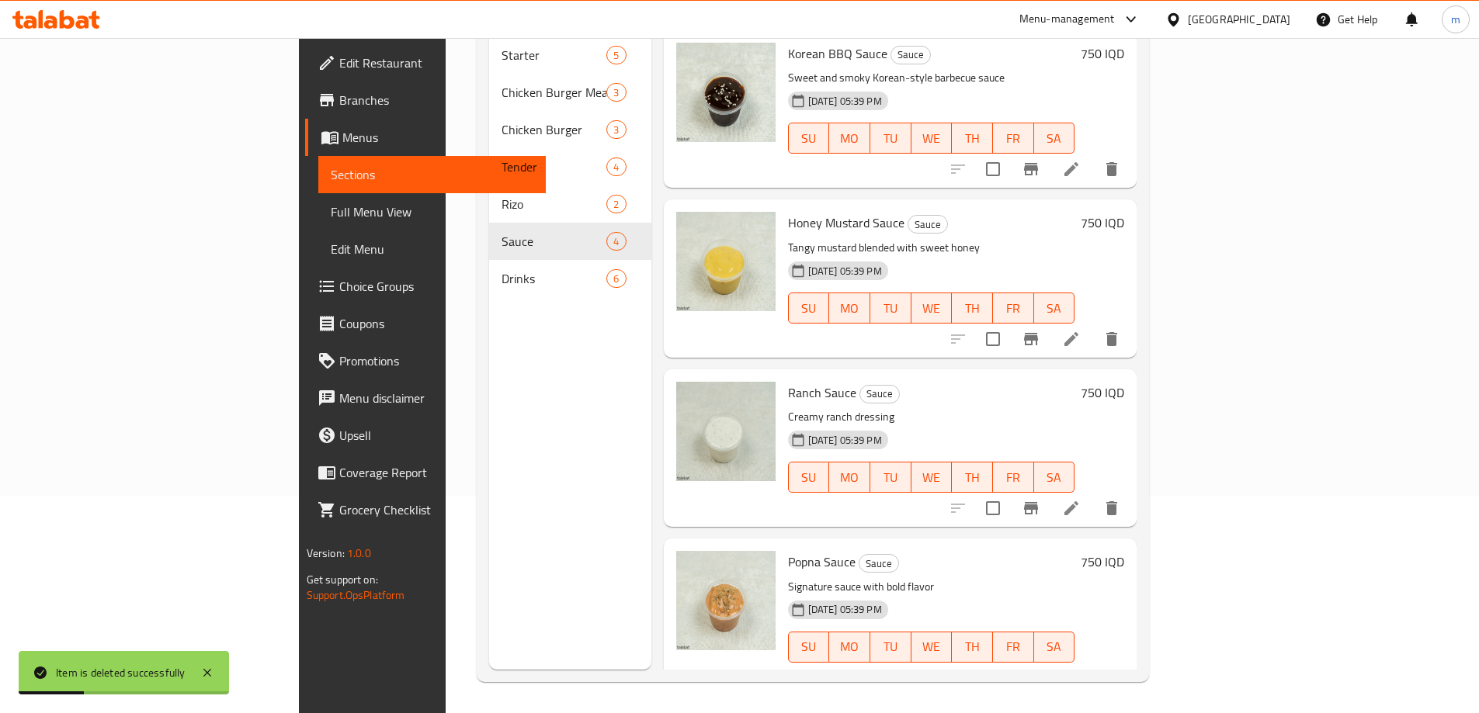
click at [331, 203] on span "Full Menu View" at bounding box center [432, 212] width 203 height 19
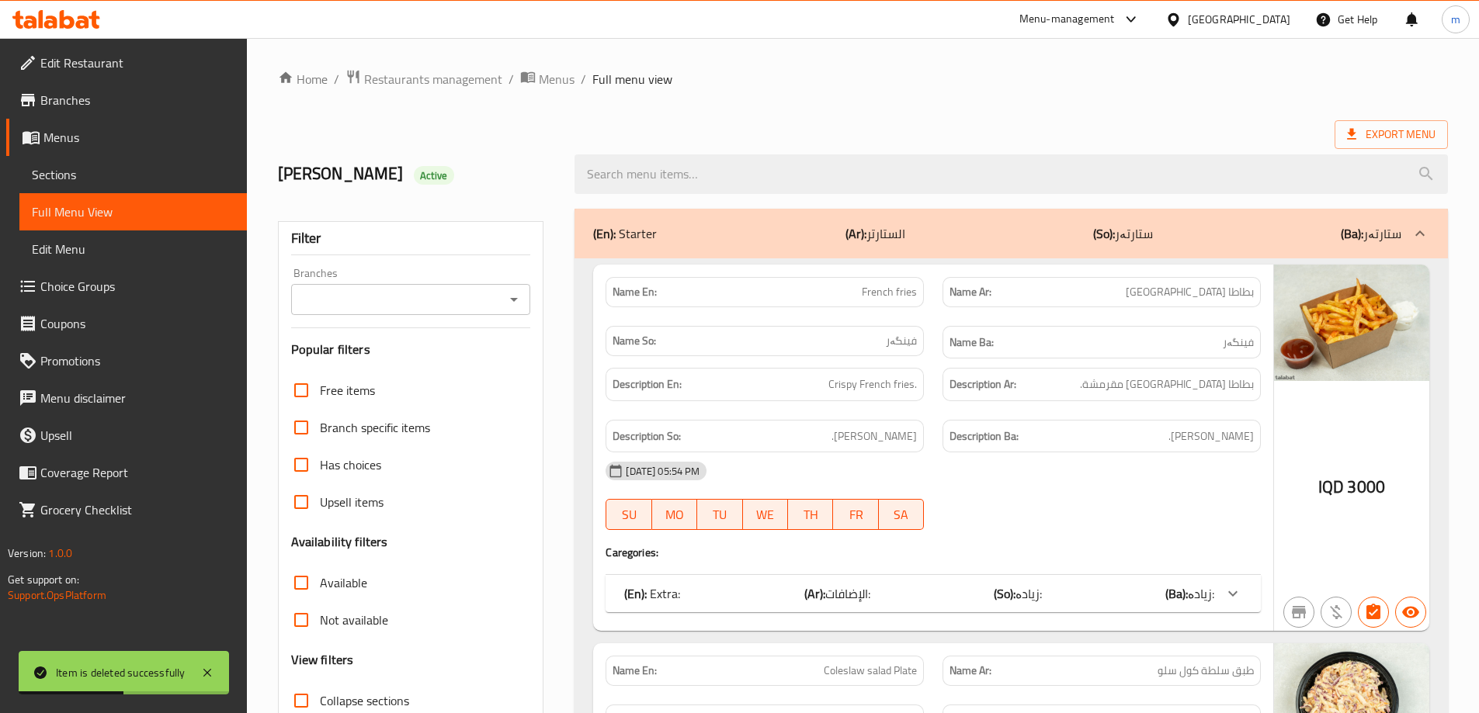
scroll to position [217, 0]
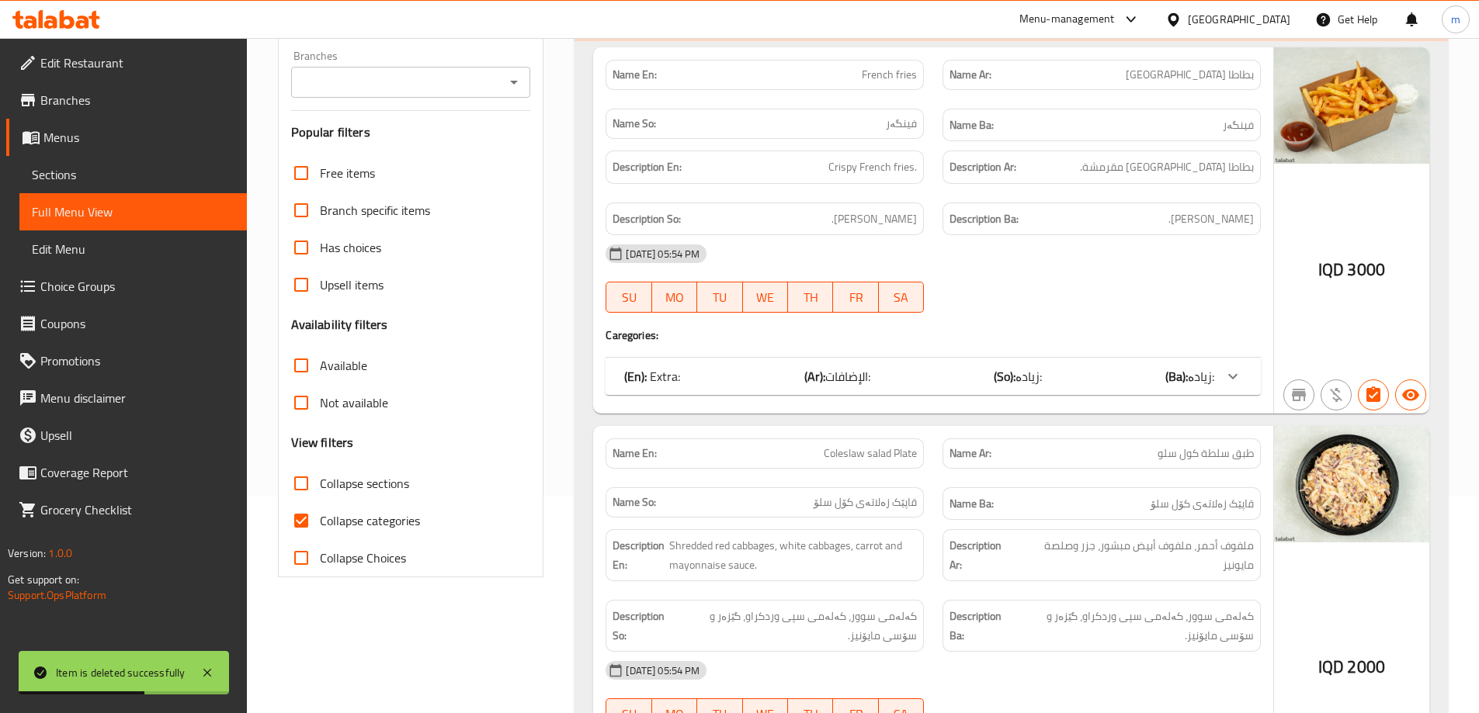
click at [450, 88] on input "Branches" at bounding box center [398, 82] width 205 height 22
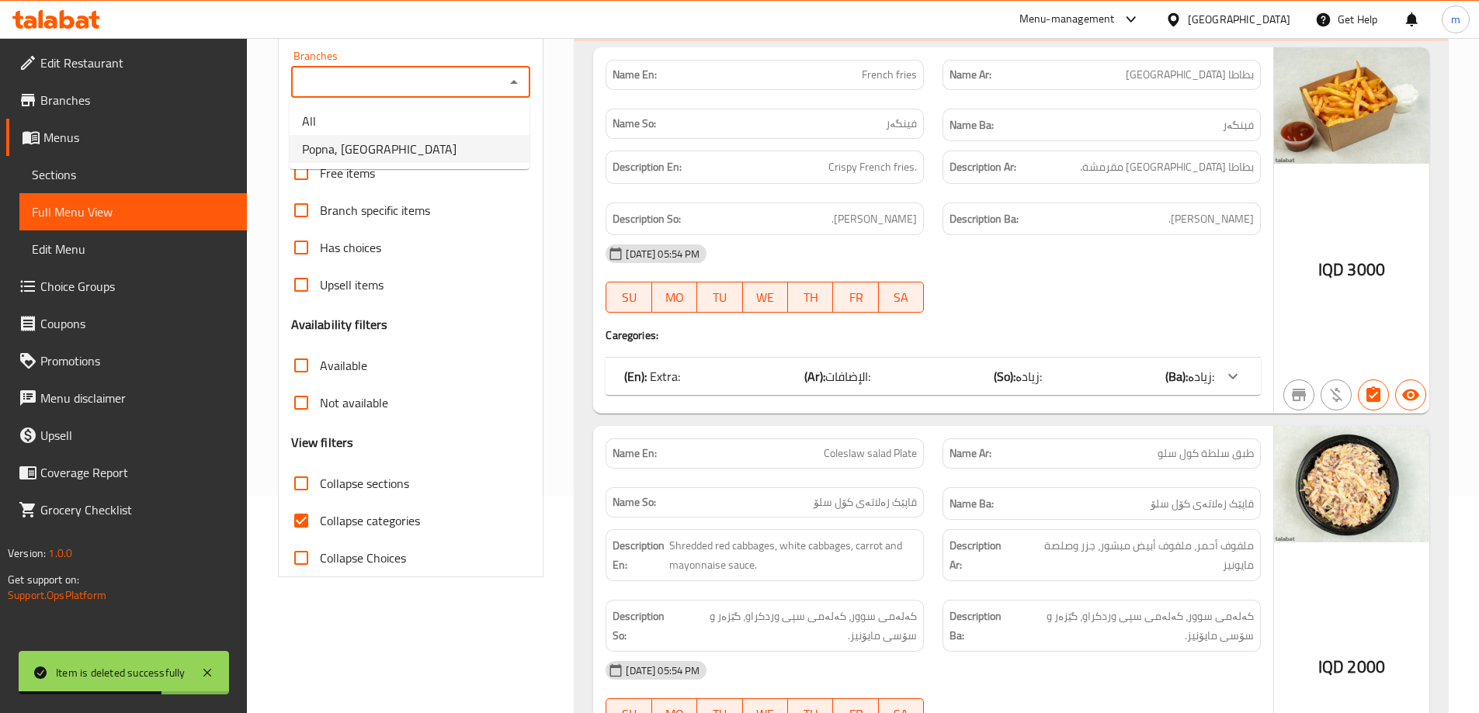
click at [375, 152] on span "Popna, Garden City" at bounding box center [379, 149] width 154 height 19
type input "Popna, Garden City"
click at [348, 518] on span "Collapse categories" at bounding box center [370, 520] width 100 height 19
click at [320, 518] on input "Collapse categories" at bounding box center [301, 520] width 37 height 37
checkbox input "false"
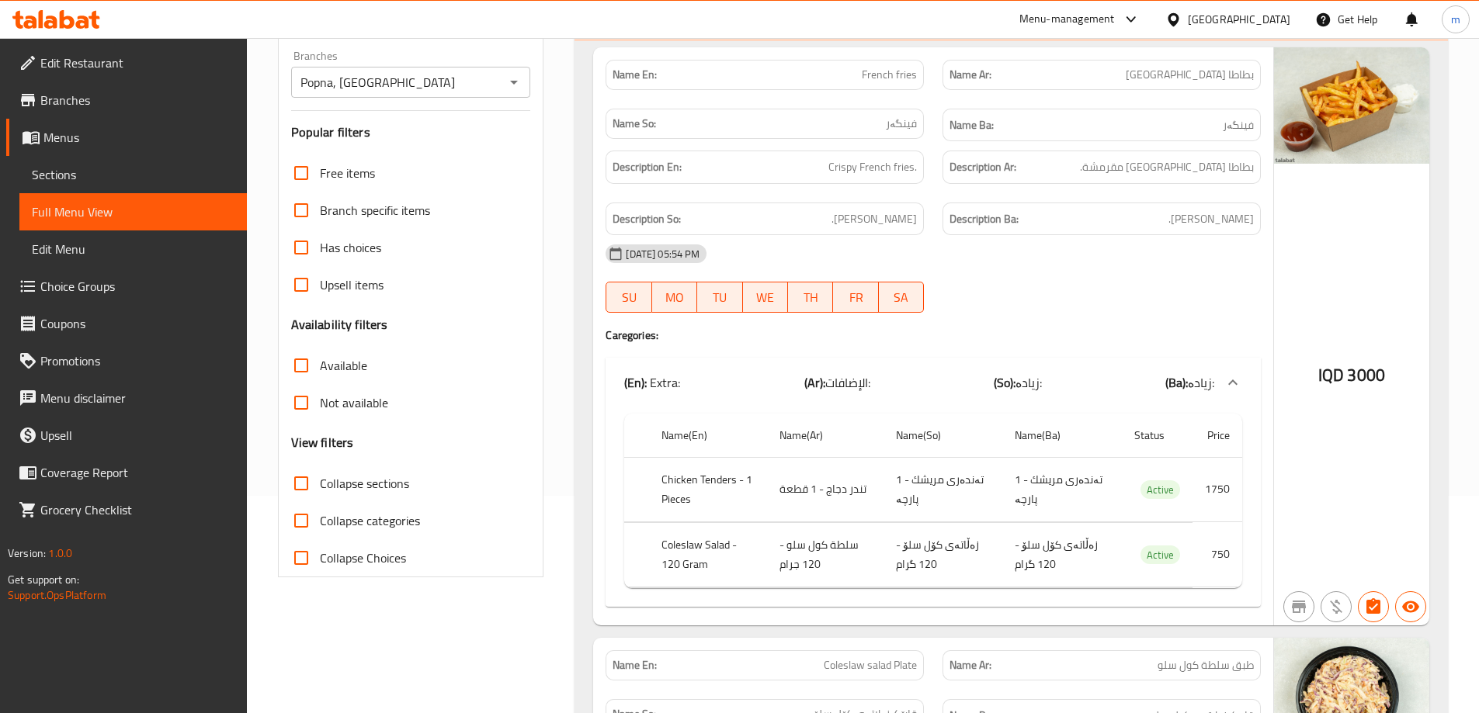
click at [322, 493] on span "Collapse sections" at bounding box center [364, 483] width 89 height 19
click at [320, 494] on input "Collapse sections" at bounding box center [301, 483] width 37 height 37
checkbox input "true"
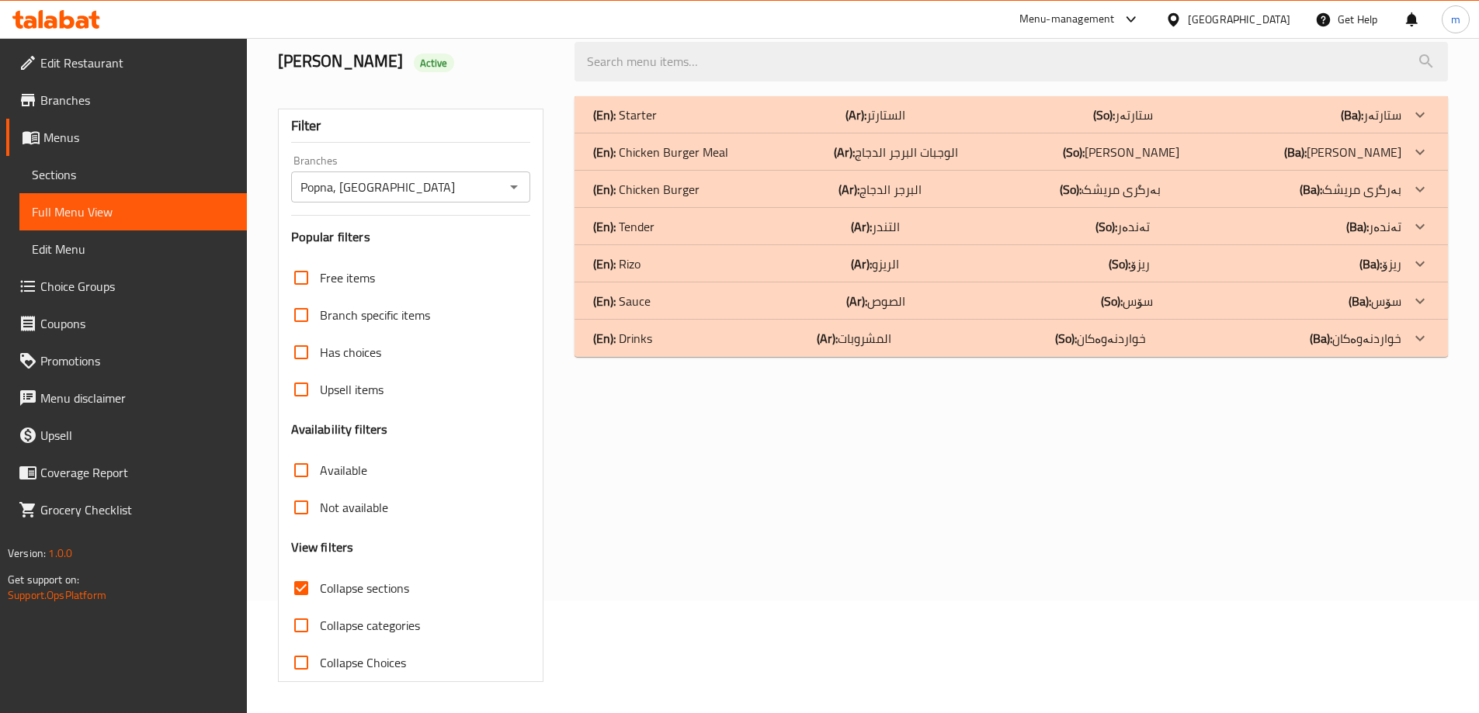
scroll to position [113, 0]
click at [636, 124] on p "(En): Drinks" at bounding box center [625, 115] width 64 height 19
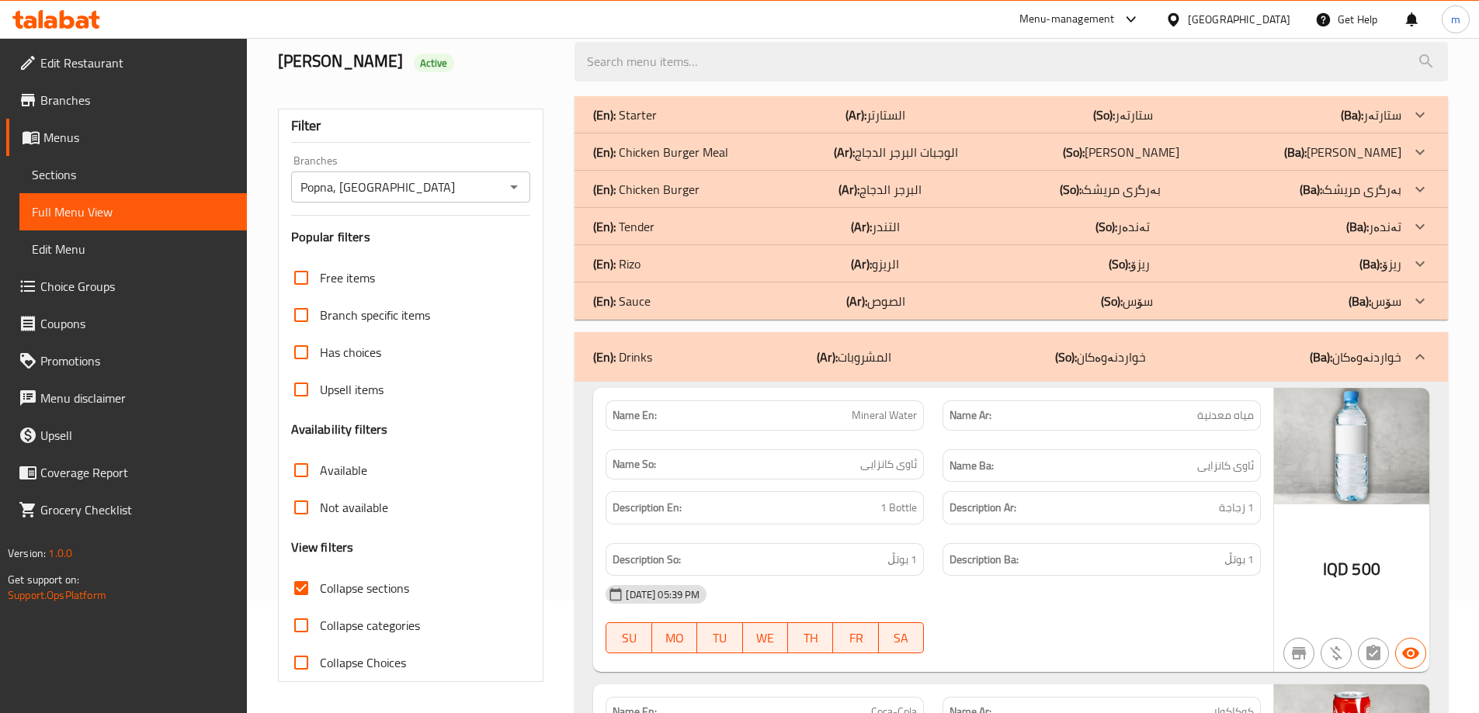
click at [644, 124] on p "(En): Sauce" at bounding box center [625, 115] width 64 height 19
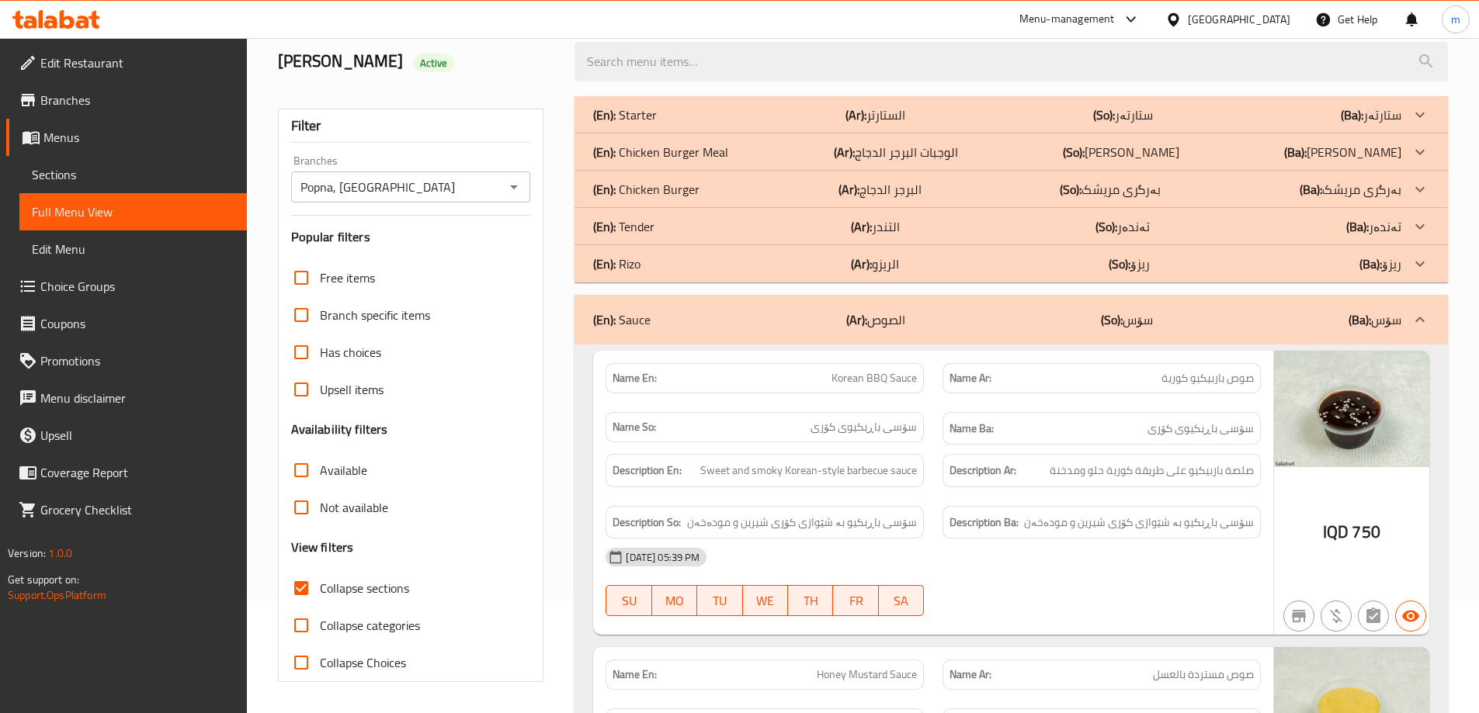
click at [647, 124] on p "(En): Chicken Burger" at bounding box center [625, 115] width 64 height 19
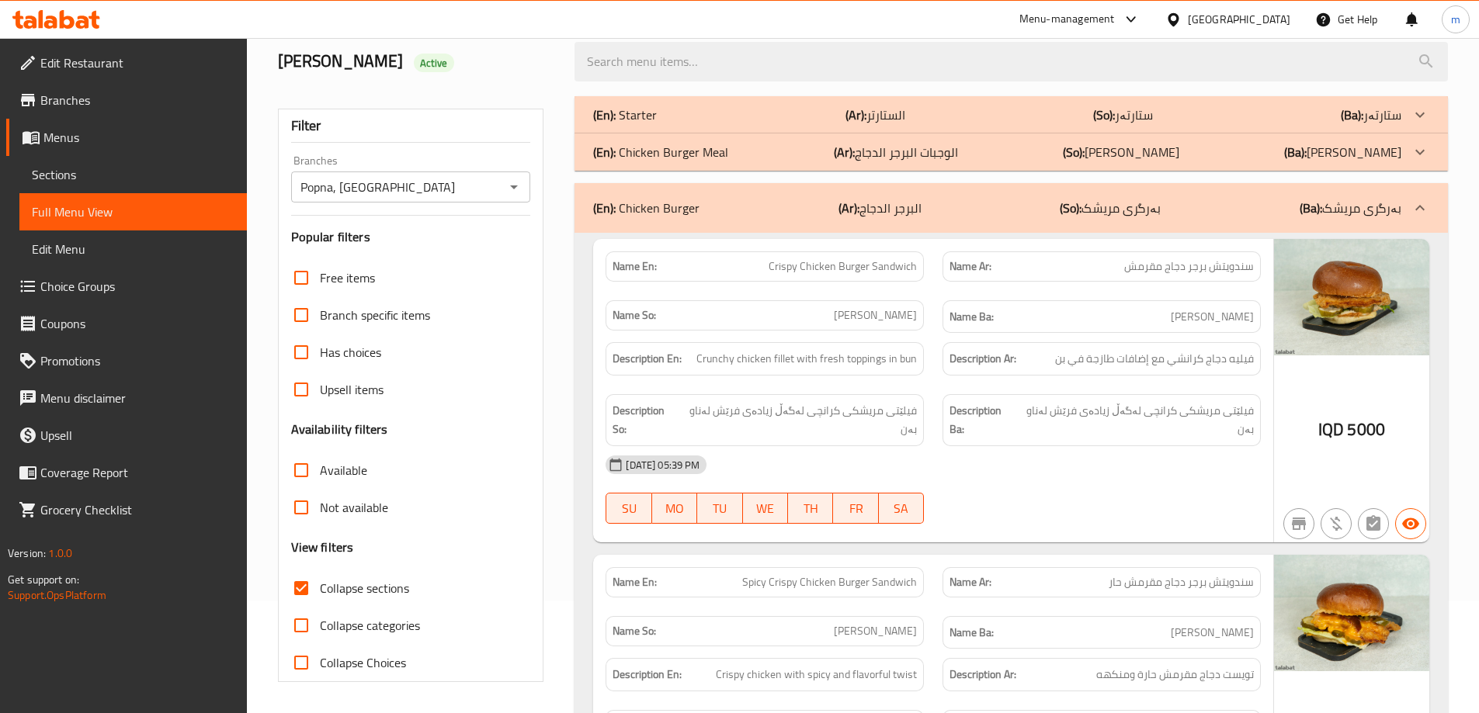
click at [652, 124] on p "(En): Chicken Burger Meal" at bounding box center [625, 115] width 64 height 19
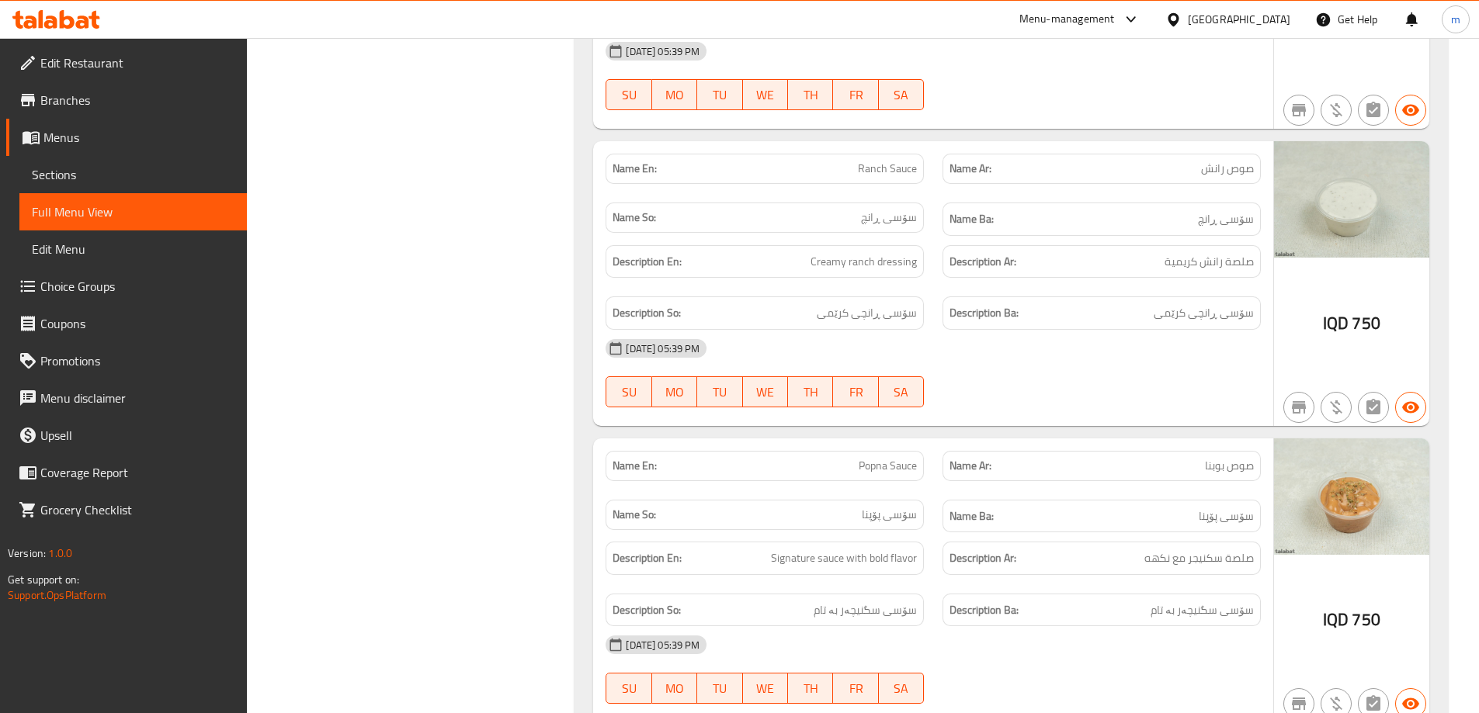
scroll to position [3896, 0]
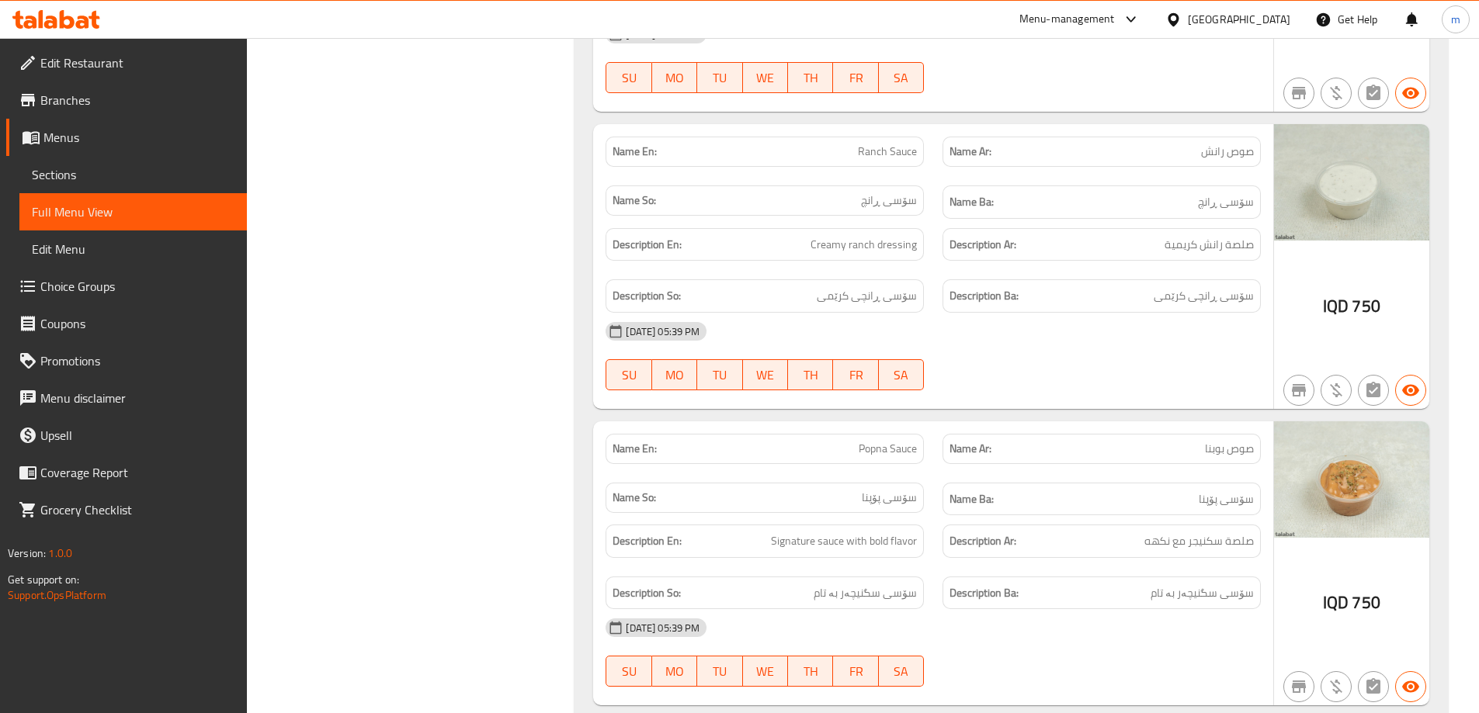
drag, startPoint x: 1170, startPoint y: 471, endPoint x: 1191, endPoint y: 455, distance: 26.5
click at [1170, 483] on div "Name Ba: سۆسی پۆپنا" at bounding box center [1101, 499] width 318 height 33
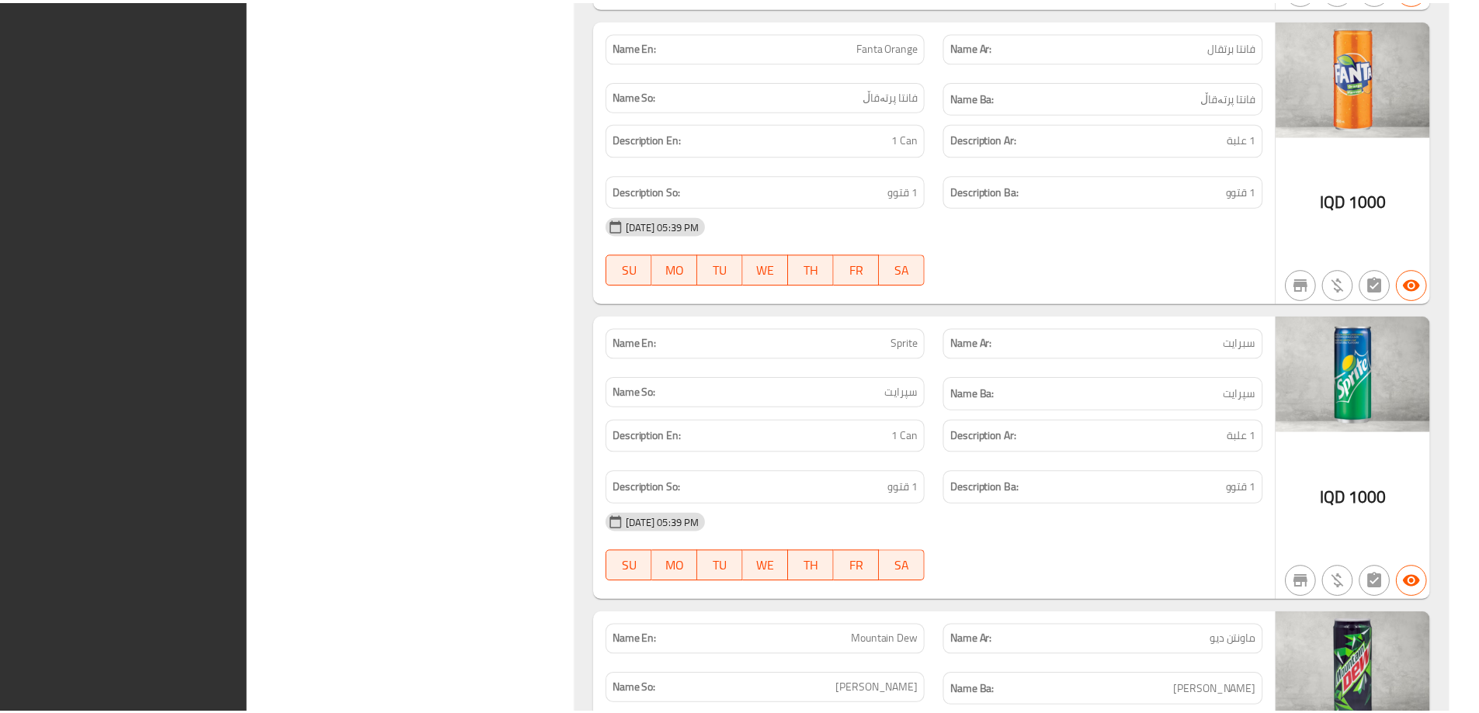
scroll to position [5762, 0]
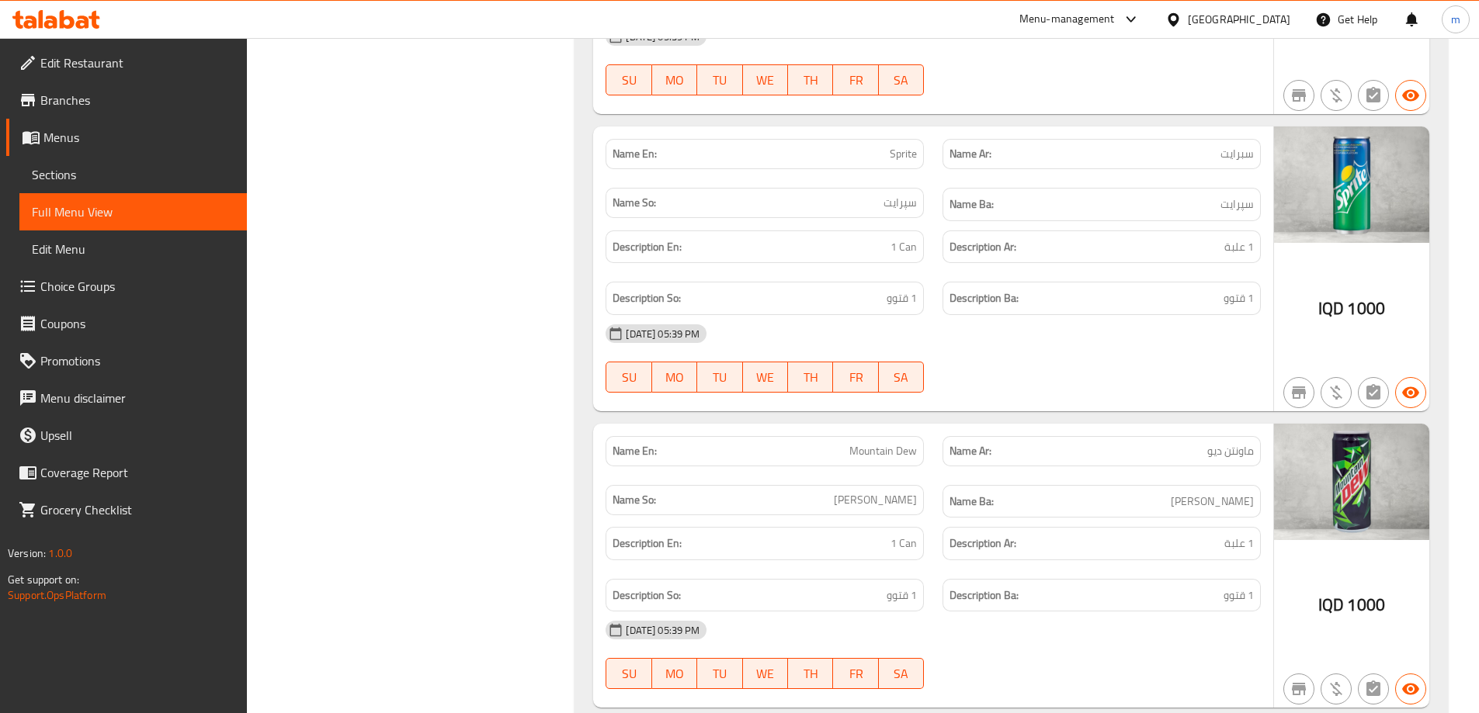
click at [84, 15] on icon at bounding box center [56, 19] width 88 height 19
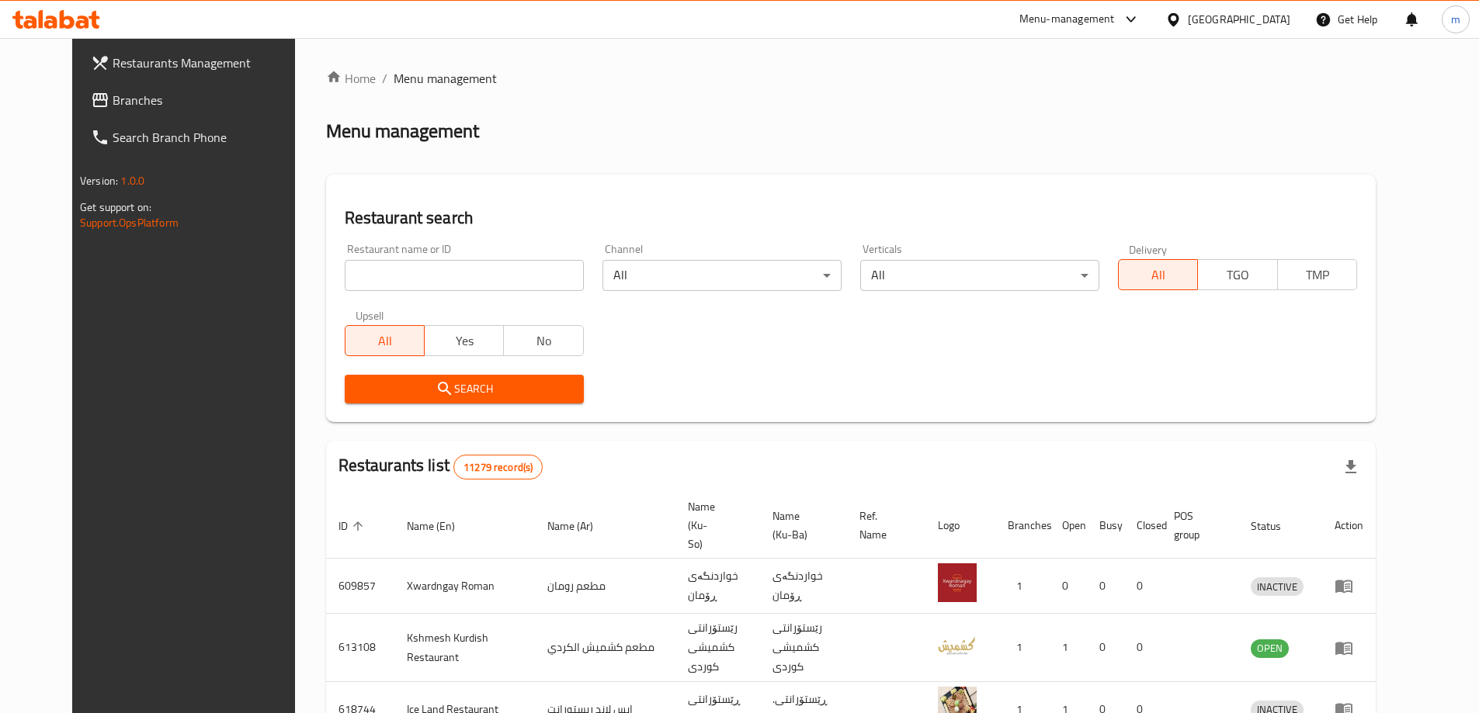
click at [89, 116] on link "Branches" at bounding box center [198, 99] width 241 height 37
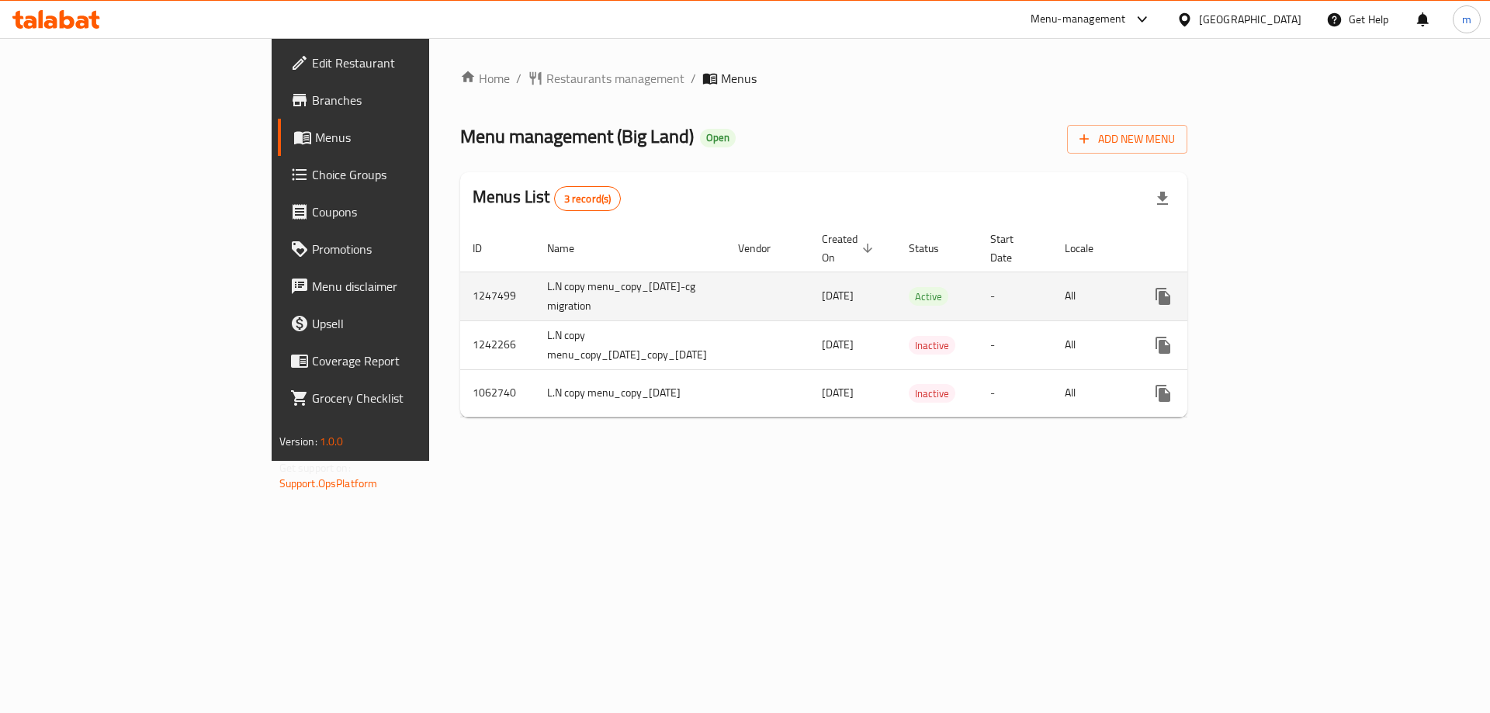
click at [1294, 297] on div "enhanced table" at bounding box center [1219, 296] width 149 height 37
click at [1285, 287] on icon "enhanced table" at bounding box center [1275, 296] width 19 height 19
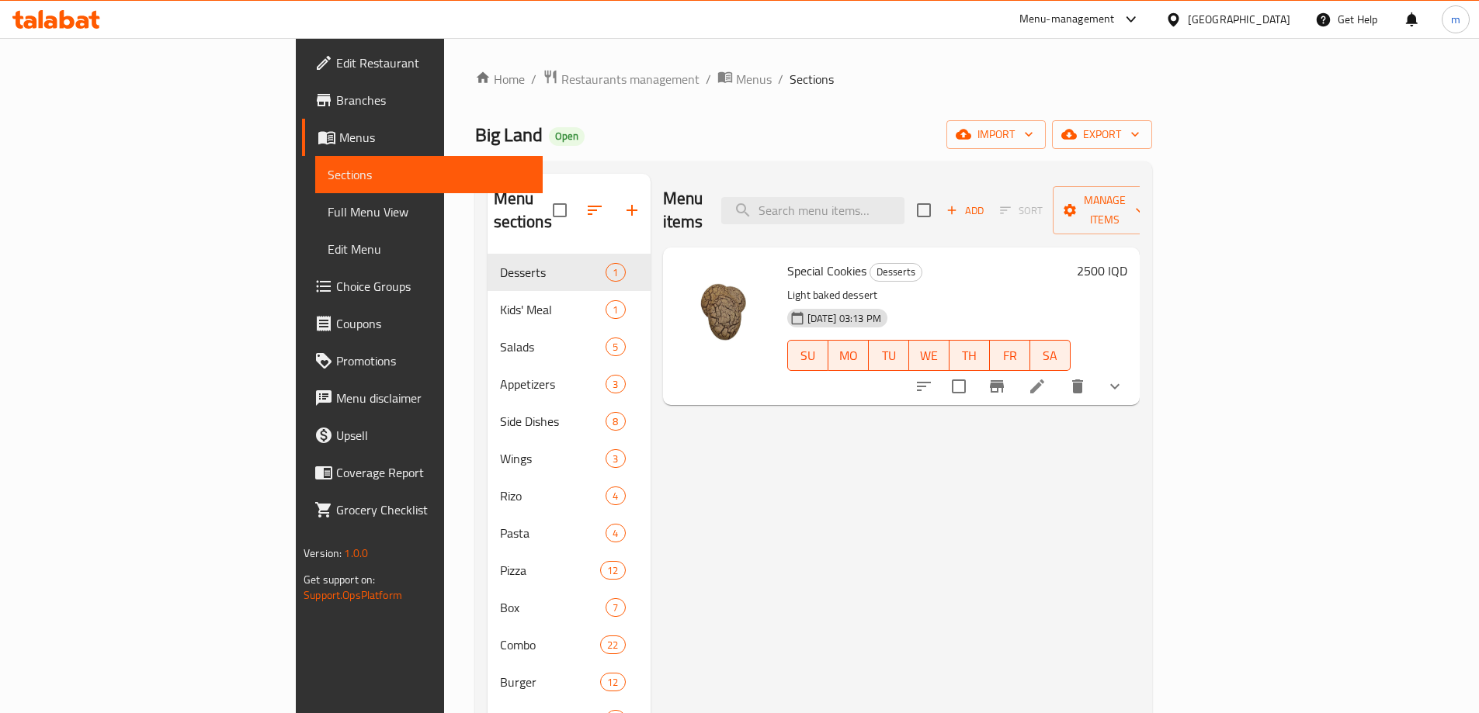
click at [914, 213] on div "Menu items Add Sort Manage items" at bounding box center [901, 211] width 477 height 74
click at [899, 209] on input "search" at bounding box center [812, 210] width 183 height 27
paste input "639878"
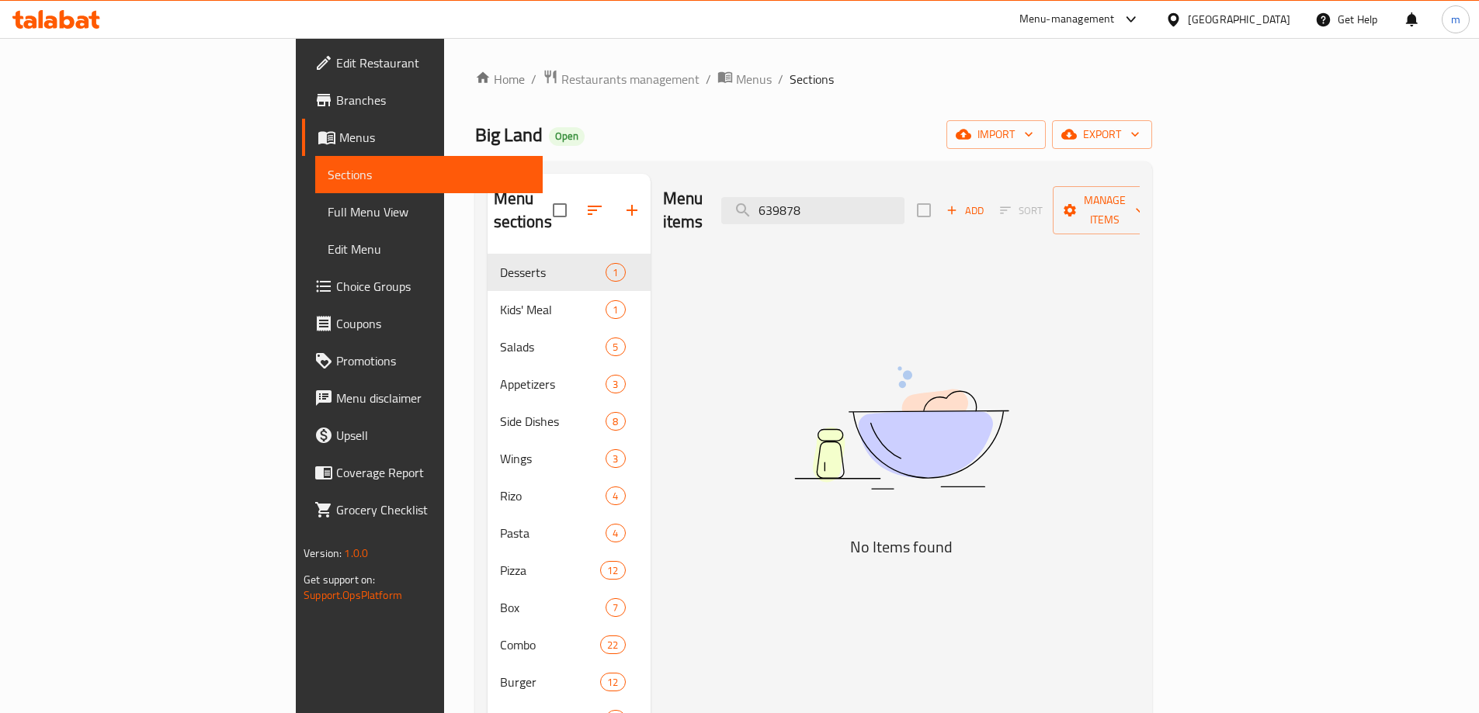
drag, startPoint x: 941, startPoint y: 204, endPoint x: 772, endPoint y: 200, distance: 170.0
click at [774, 200] on div "Menu items 639878 Add Sort Manage items" at bounding box center [901, 211] width 477 height 74
paste input "Mountain Dew"
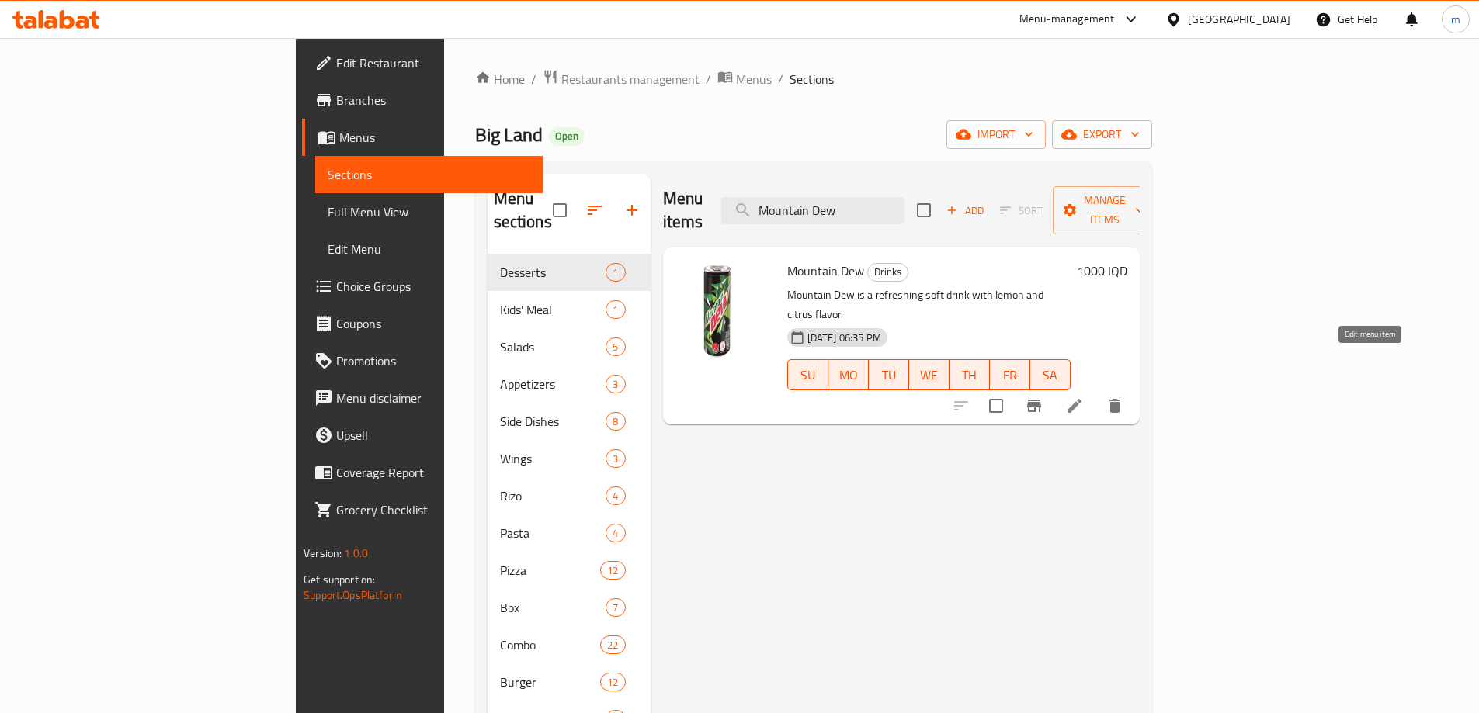
type input "Mountain Dew"
click at [1084, 397] on icon at bounding box center [1074, 406] width 19 height 19
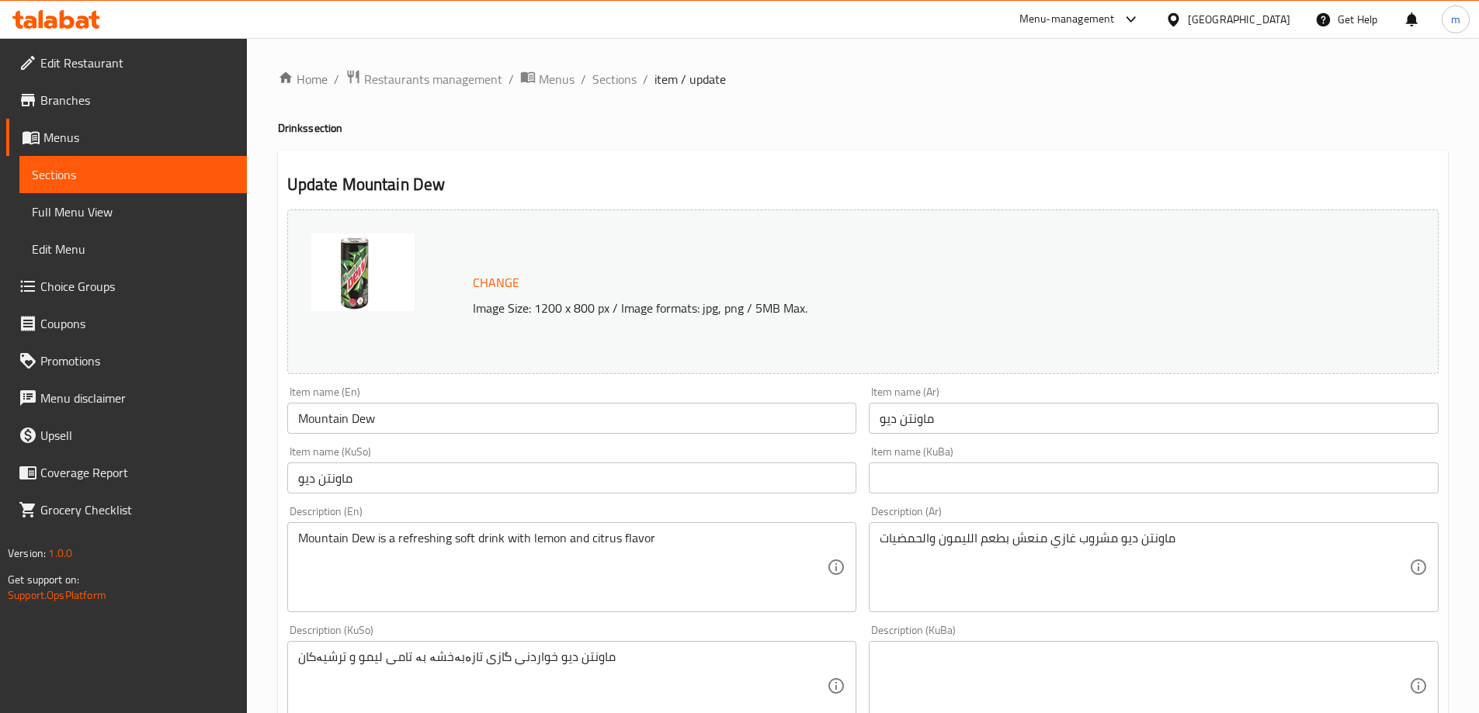
drag, startPoint x: 254, startPoint y: 475, endPoint x: 244, endPoint y: 476, distance: 10.1
click at [244, 476] on div "Edit Restaurant Branches Menus Sections Full Menu View Edit Menu Choice Groups …" at bounding box center [739, 668] width 1479 height 1260
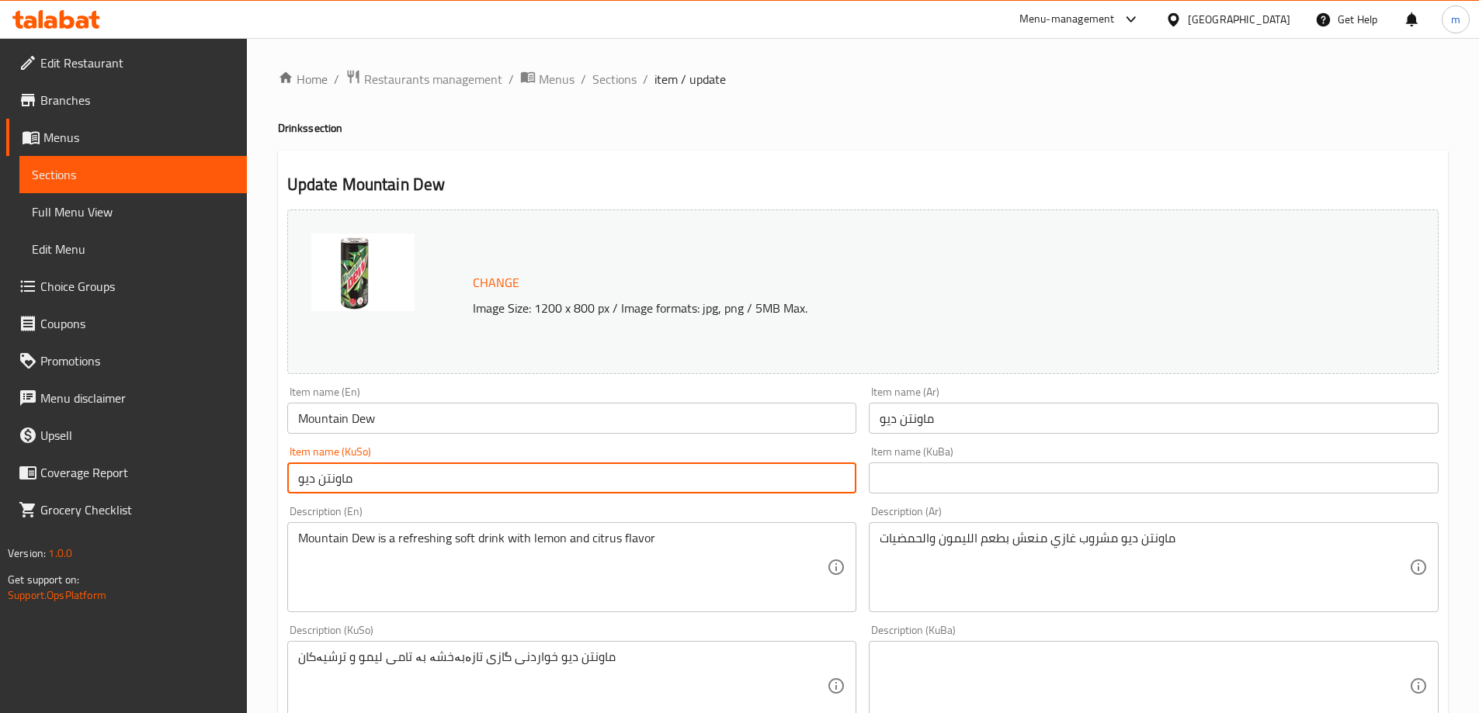
paste input "ی"
type input "[PERSON_NAME]"
click at [987, 471] on input "text" at bounding box center [1154, 478] width 570 height 31
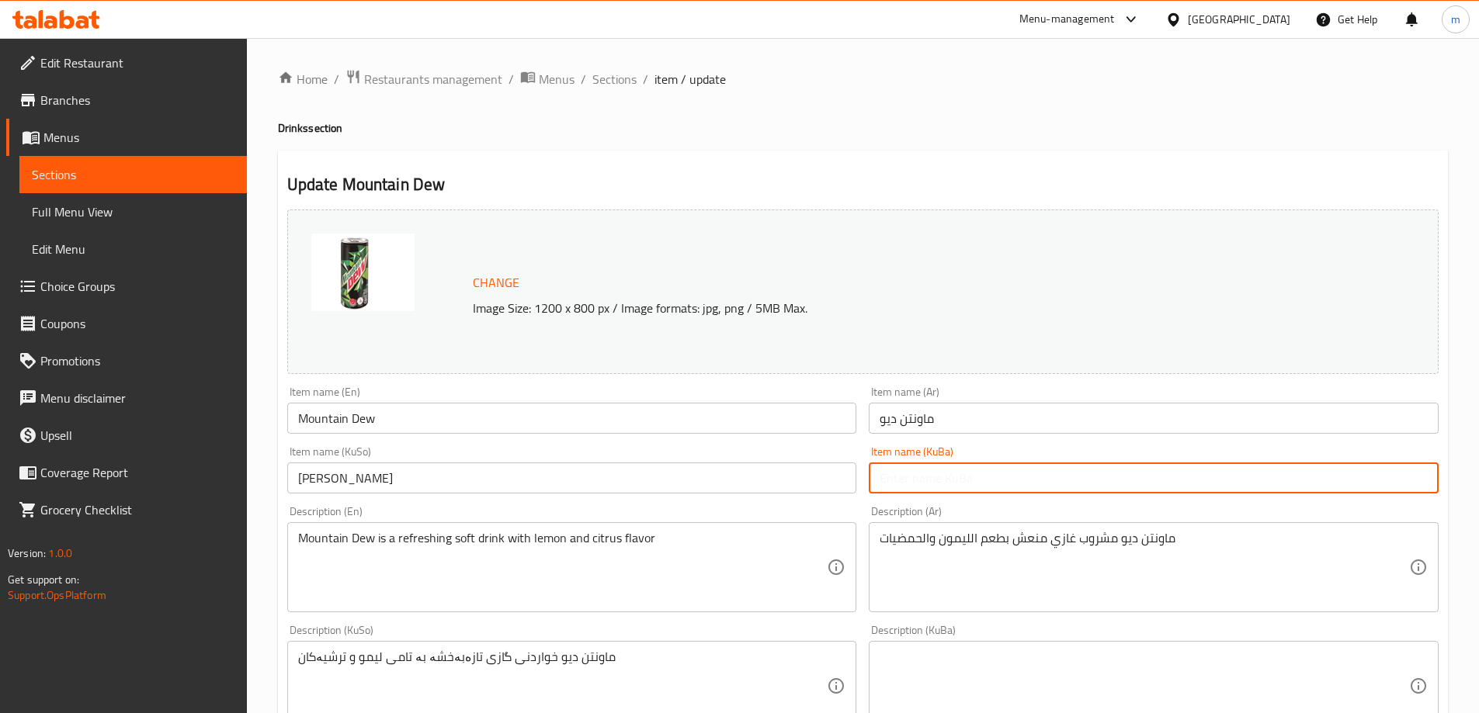
paste input "[PERSON_NAME]"
type input "[PERSON_NAME]"
click at [952, 424] on input "ماونتن ديو" at bounding box center [1154, 418] width 570 height 31
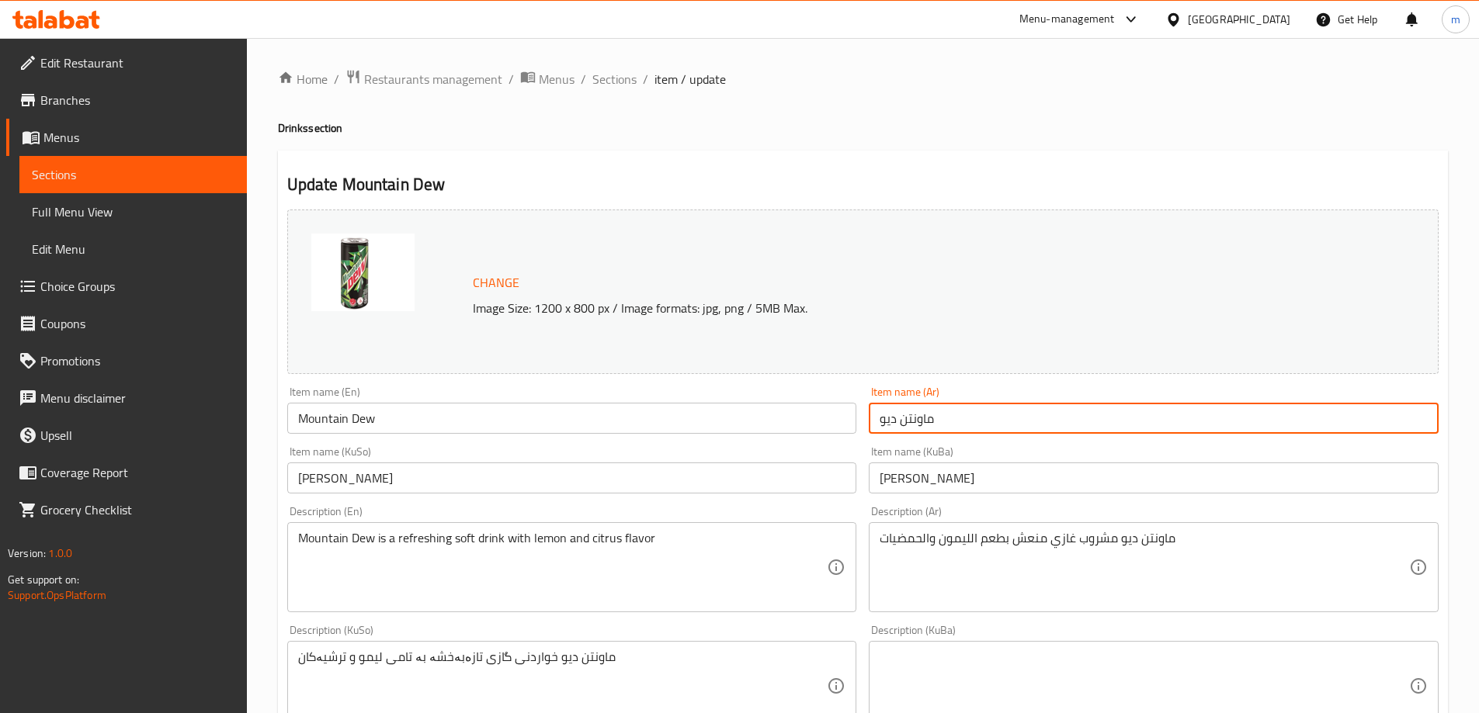
click at [952, 424] on input "ماونتن ديو" at bounding box center [1154, 418] width 570 height 31
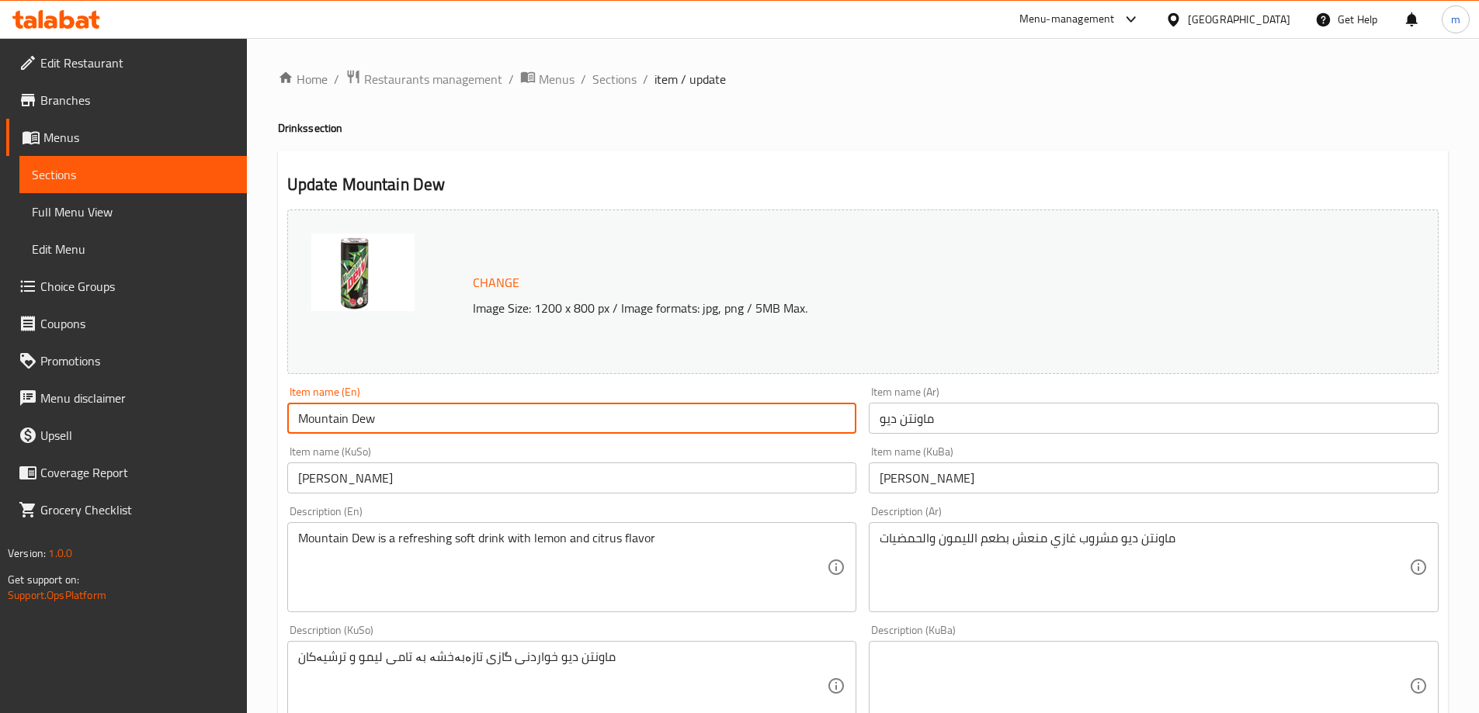
drag, startPoint x: 660, startPoint y: 428, endPoint x: 414, endPoint y: 441, distance: 246.4
click at [494, 446] on div "Change Image Size: 1200 x 800 px / Image formats: jpg, png / 5MB Max. Item name…" at bounding box center [862, 638] width 1163 height 870
click at [472, 408] on input "Mountain Dew" at bounding box center [572, 418] width 570 height 31
click at [471, 408] on input "Mountain Dew" at bounding box center [572, 418] width 570 height 31
click at [469, 408] on input "Mountain Dew" at bounding box center [572, 418] width 570 height 31
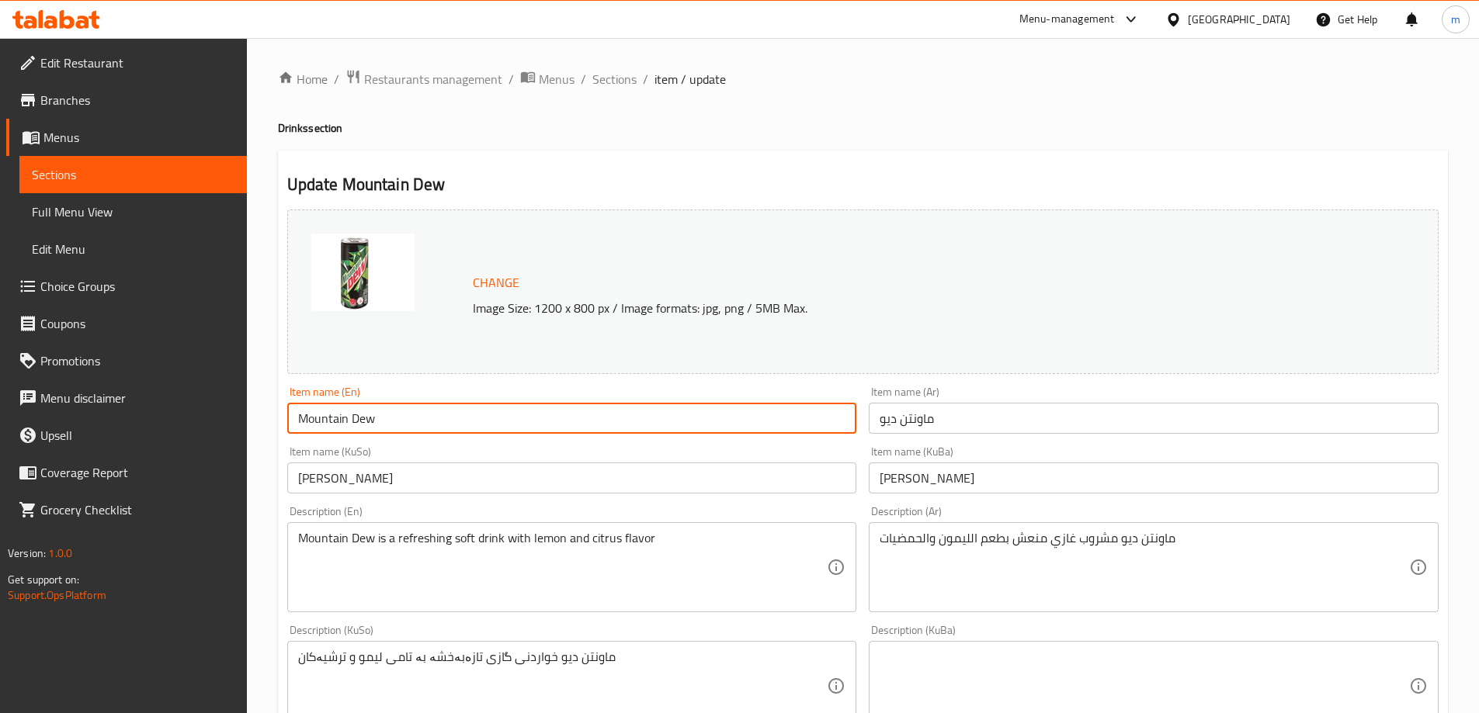
click at [469, 408] on input "Mountain Dew" at bounding box center [572, 418] width 570 height 31
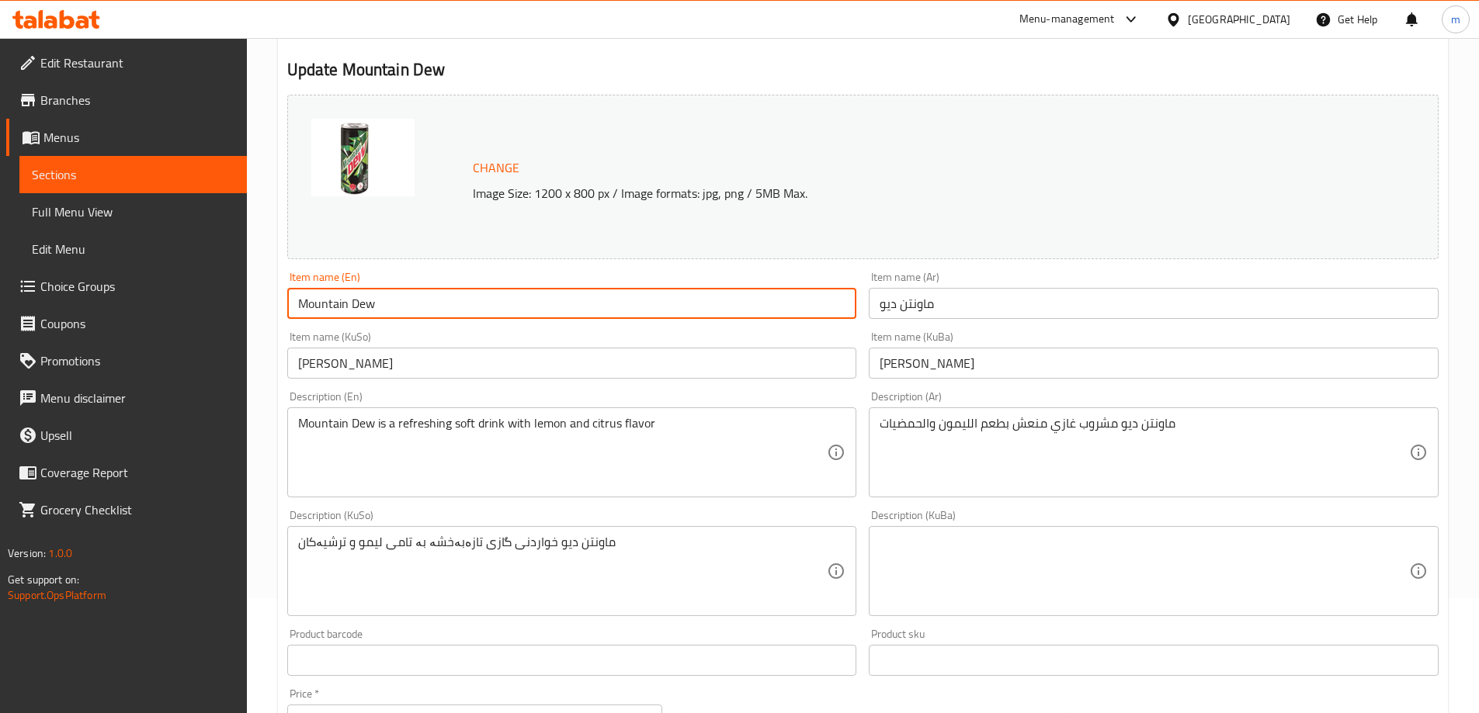
scroll to position [119, 0]
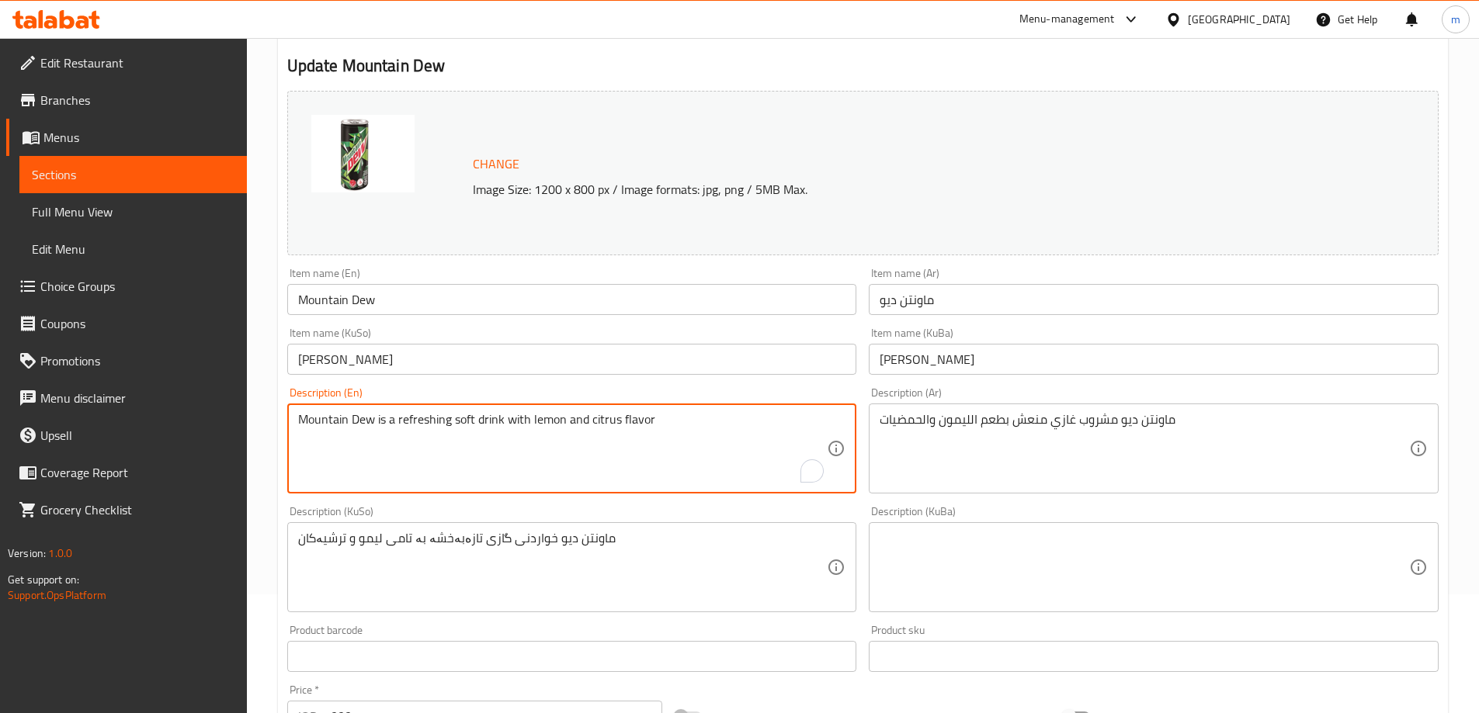
drag, startPoint x: 376, startPoint y: 417, endPoint x: 398, endPoint y: 432, distance: 27.3
click at [398, 432] on textarea "Mountain Dew is a refreshing soft drink with lemon and citrus flavor" at bounding box center [562, 449] width 529 height 74
type textarea "Mountain Dew refreshing soft drink with lemon and citrus flavor"
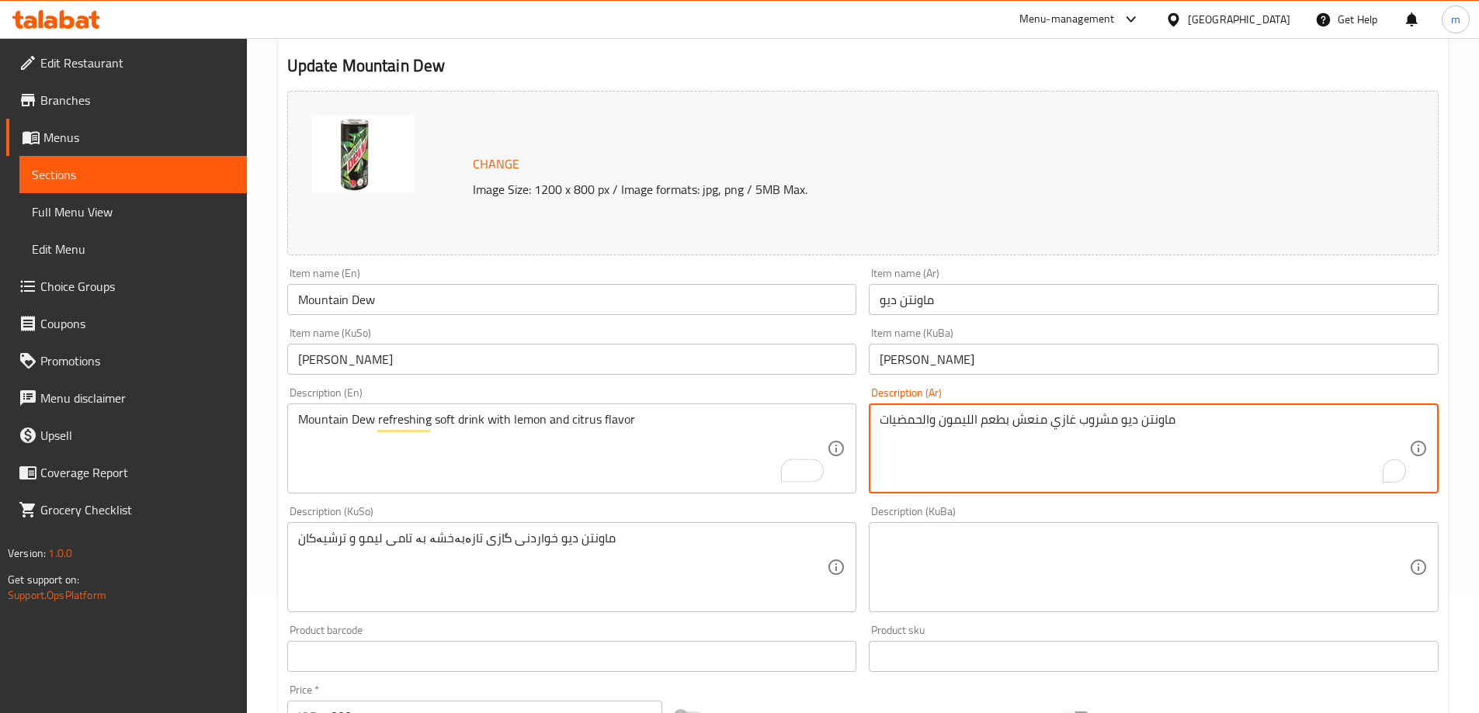
click at [1043, 433] on textarea "ماونتن ديو مشروب غازي منعش بطعم الليمون والحمضيات" at bounding box center [1143, 449] width 529 height 74
click at [1205, 419] on textarea "ماونتن ديو مشروب غازي منعش بطعم الليمون والحمضيات" at bounding box center [1143, 449] width 529 height 74
click at [1165, 423] on textarea "ماونتن ديو مشروب غازي منعش بطعم ليمون والحمضيات" at bounding box center [1143, 449] width 529 height 74
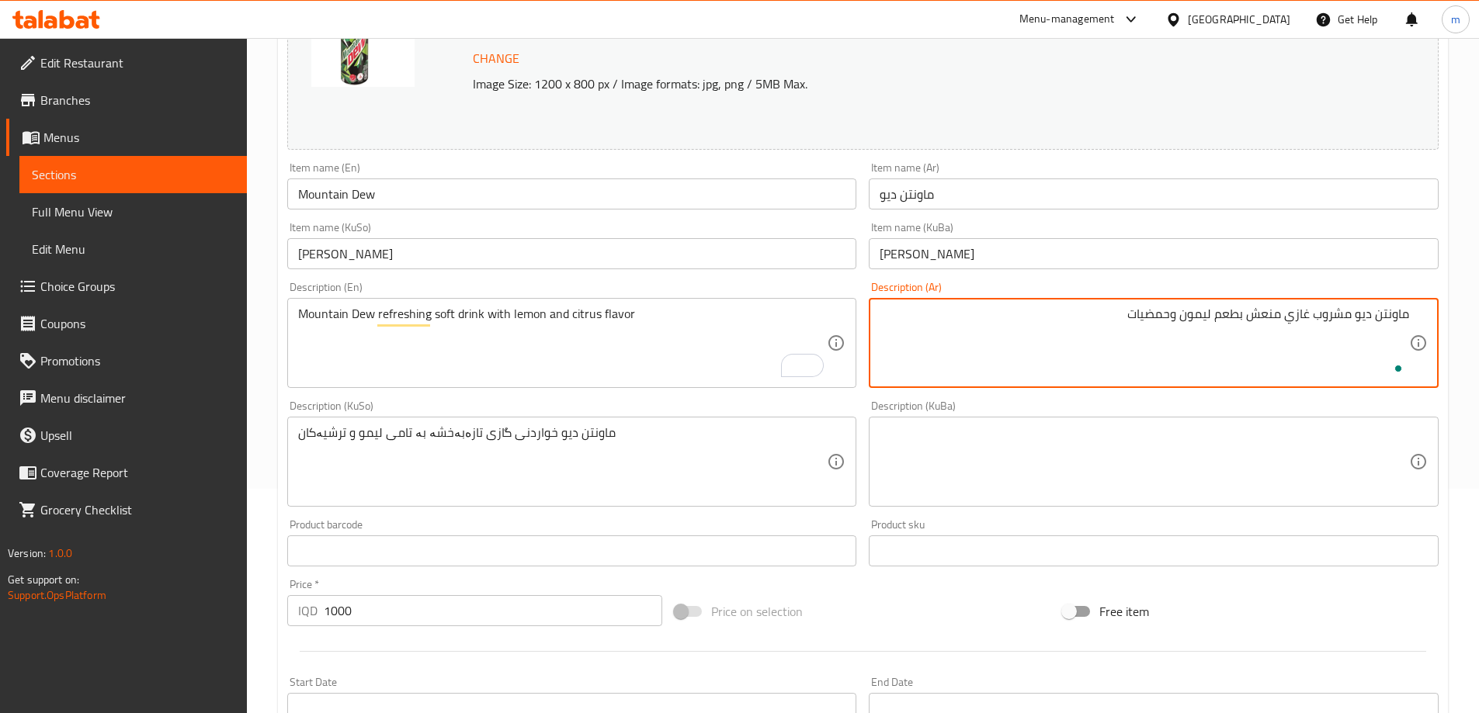
scroll to position [244, 0]
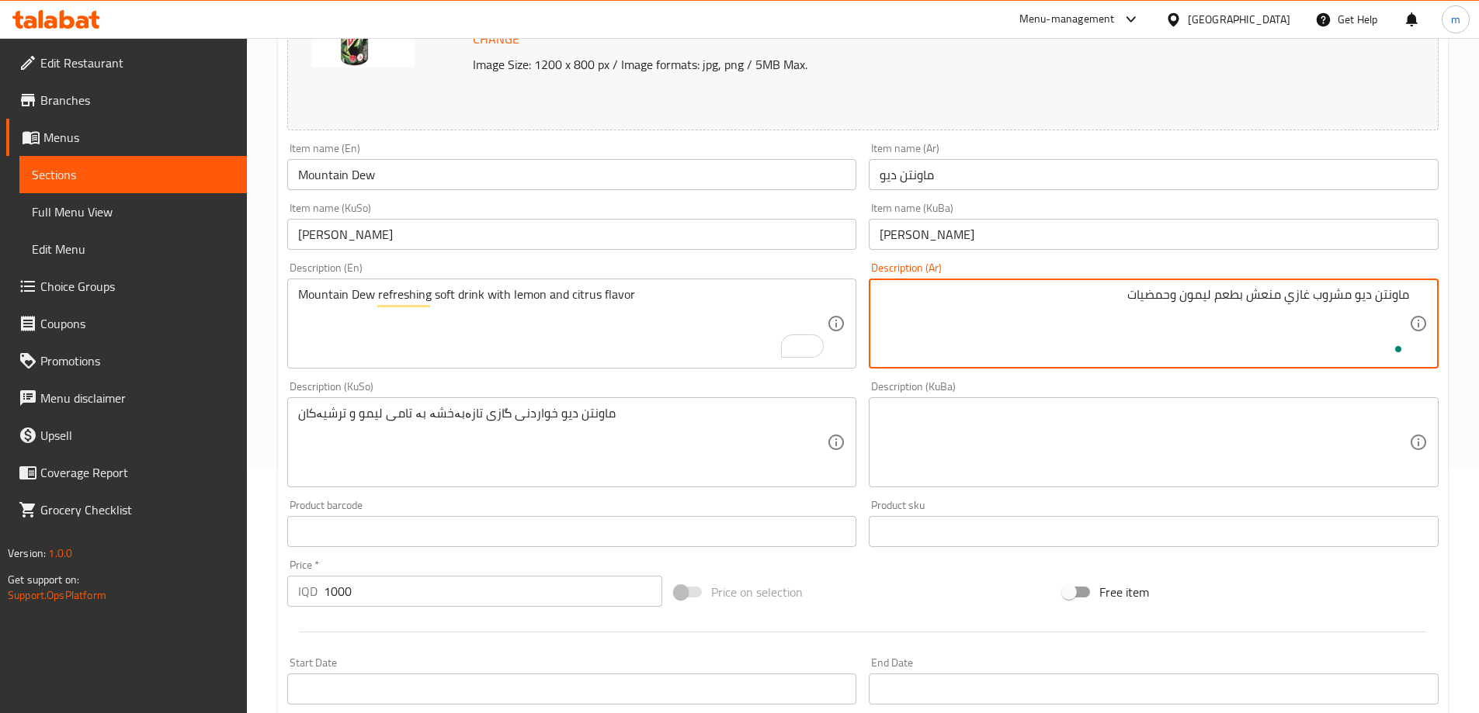
type textarea "ماونتن ديو مشروب غازي منعش بطعم ليمون وحمضيات"
click at [674, 444] on textarea "ماونتن ديو خواردنی گازی تازەبەخشە بە تامی لیمو و ترشیەکان" at bounding box center [562, 443] width 529 height 74
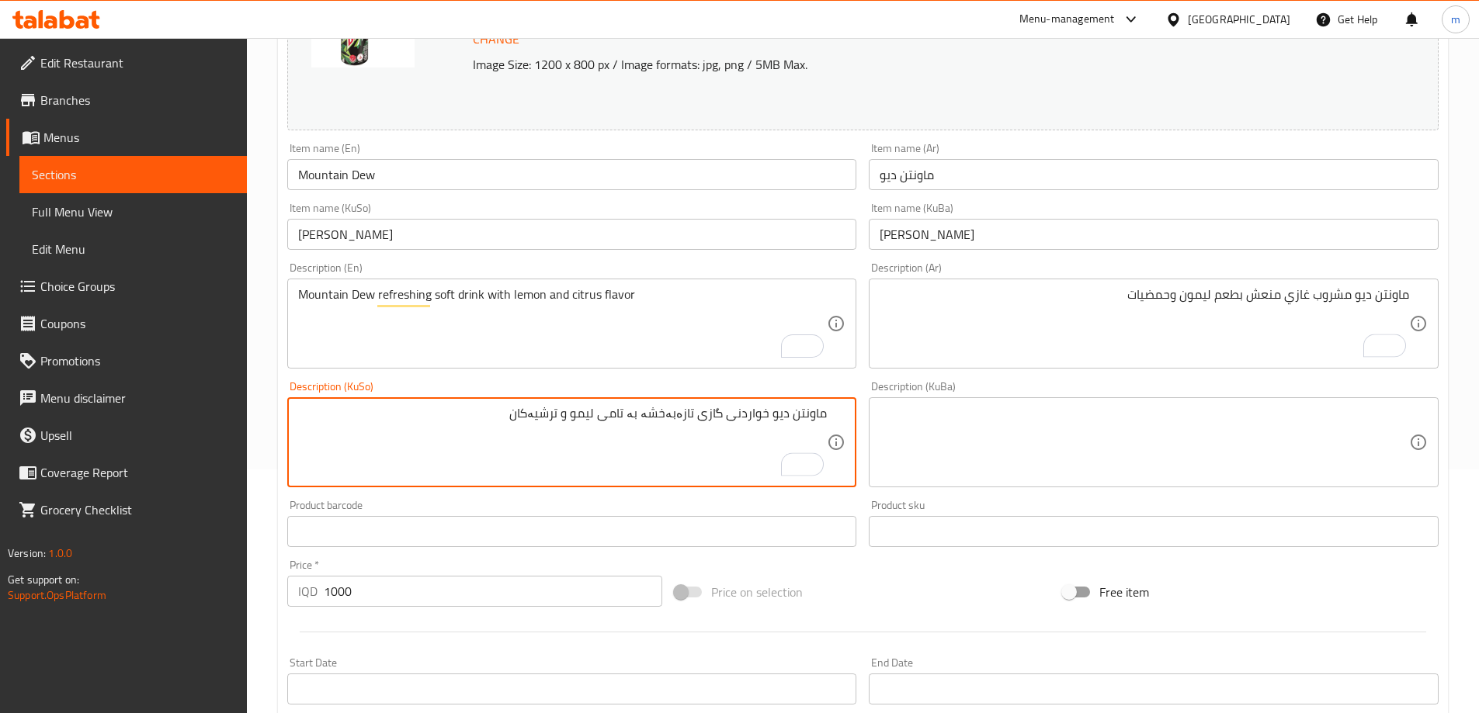
drag, startPoint x: 767, startPoint y: 414, endPoint x: 433, endPoint y: 418, distance: 333.8
click at [434, 418] on textarea "ماونتن ديو خواردنی گازی تازەبەخشە بە تامی لیمو و ترشیەکان" at bounding box center [562, 443] width 529 height 74
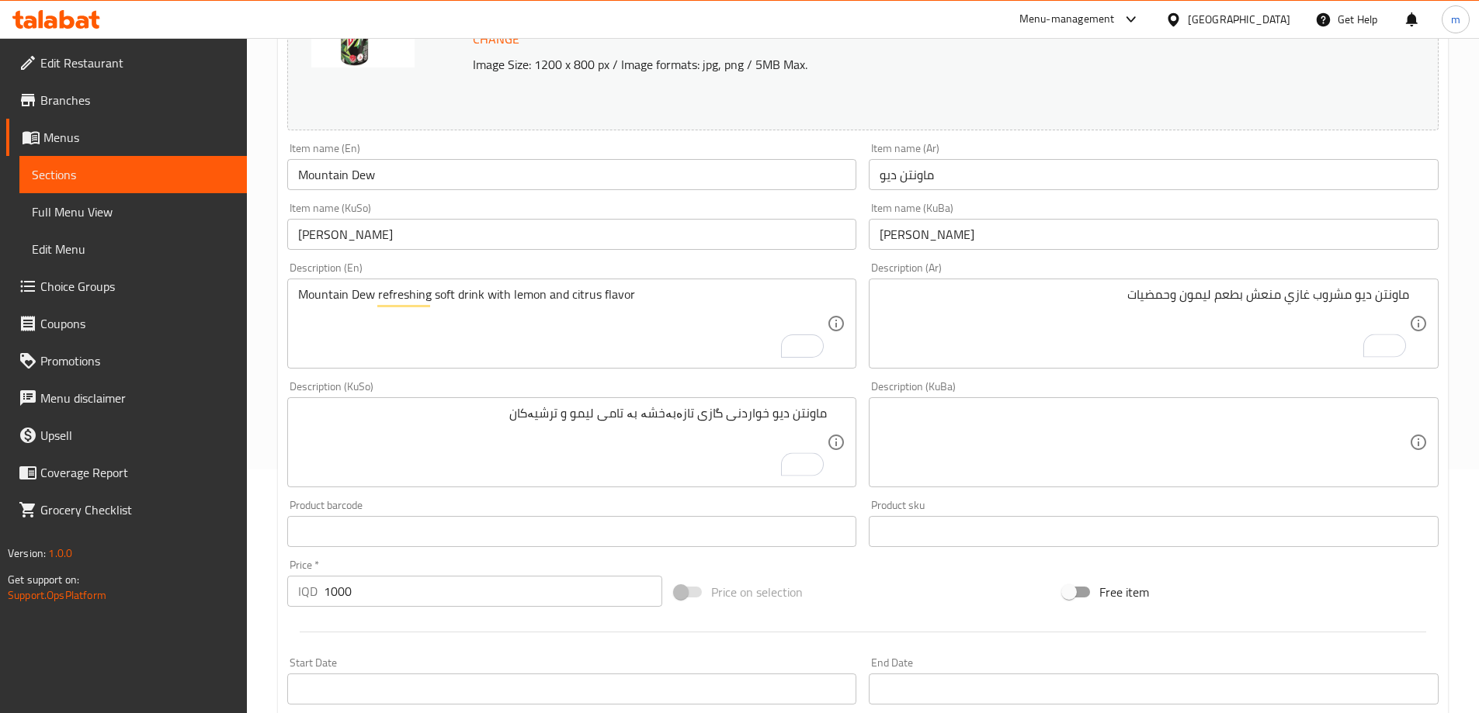
click at [547, 390] on div "Description (KuSo) ماونتن ديو خواردنی گازی تازەبەخشە بە تامی لیمو و ترشیەکان De…" at bounding box center [572, 434] width 570 height 106
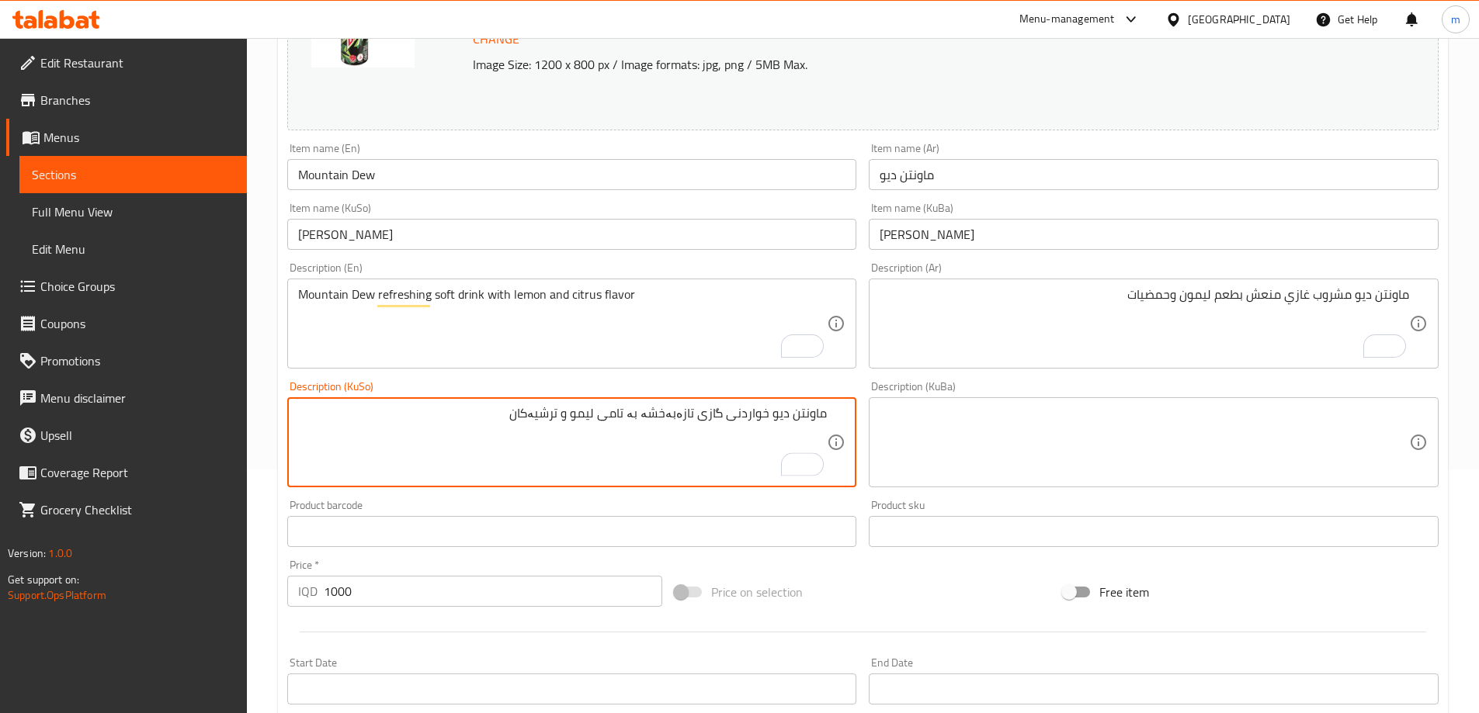
click at [735, 422] on textarea "ماونتن ديو خواردنی گازی تازەبەخشە بە تامی لیمو و ترشیەکان" at bounding box center [562, 443] width 529 height 74
click at [671, 408] on textarea "ماونتن ديو خواردنەوەی گازی تازەبەخشە بە تامی لیمو و ترشیەکان" at bounding box center [562, 443] width 529 height 74
click at [658, 416] on textarea "ماونتن ديو خواردنەوەی گازی تازەبەخشە بە تامی لیمو و ترشیەکان" at bounding box center [562, 443] width 529 height 74
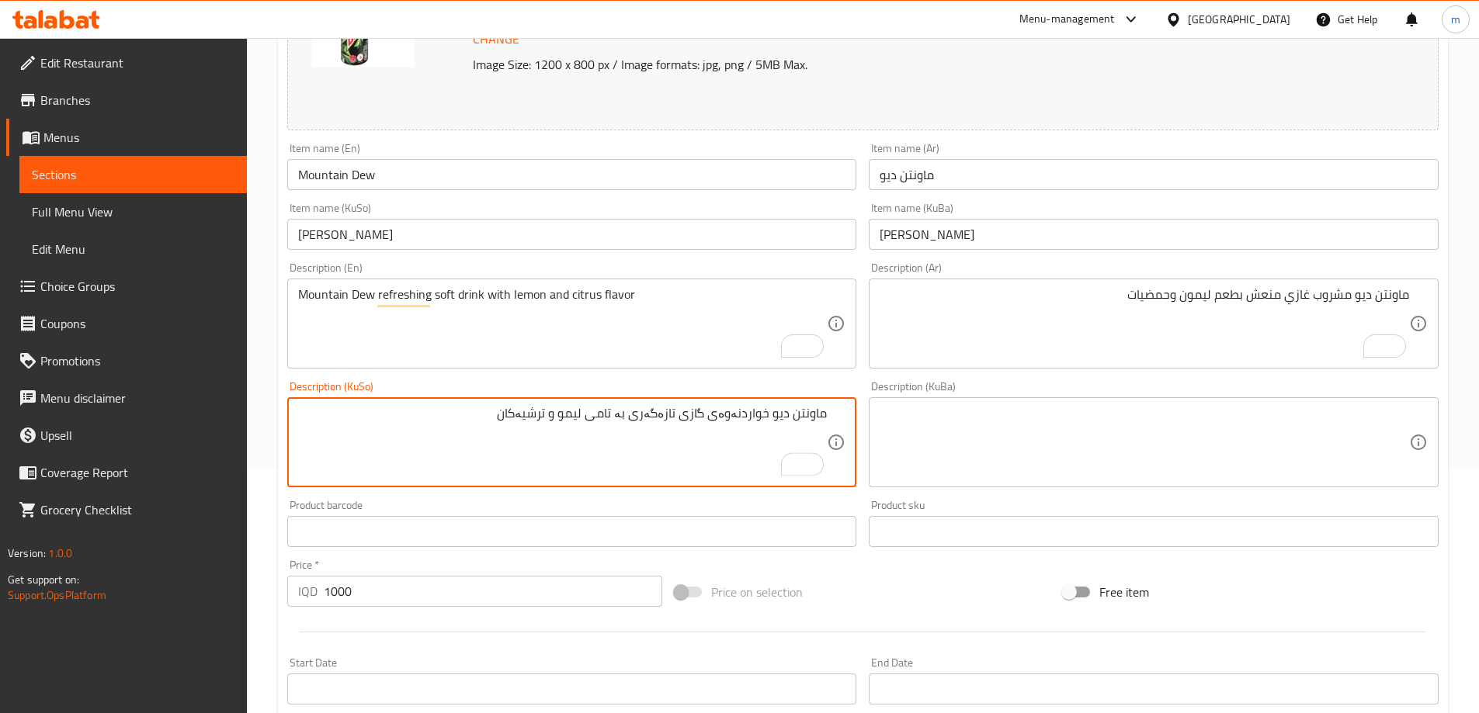
click at [573, 409] on textarea "ماونتن ديو خواردنەوەی گازی تازەگەری بە تامی لیمو و ترشیەکان" at bounding box center [562, 443] width 529 height 74
click at [553, 418] on textarea "ماونتن ديو خواردنەوەی گازی تازەگەری بە تامی لیمۆ و ترشیەکان" at bounding box center [562, 443] width 529 height 74
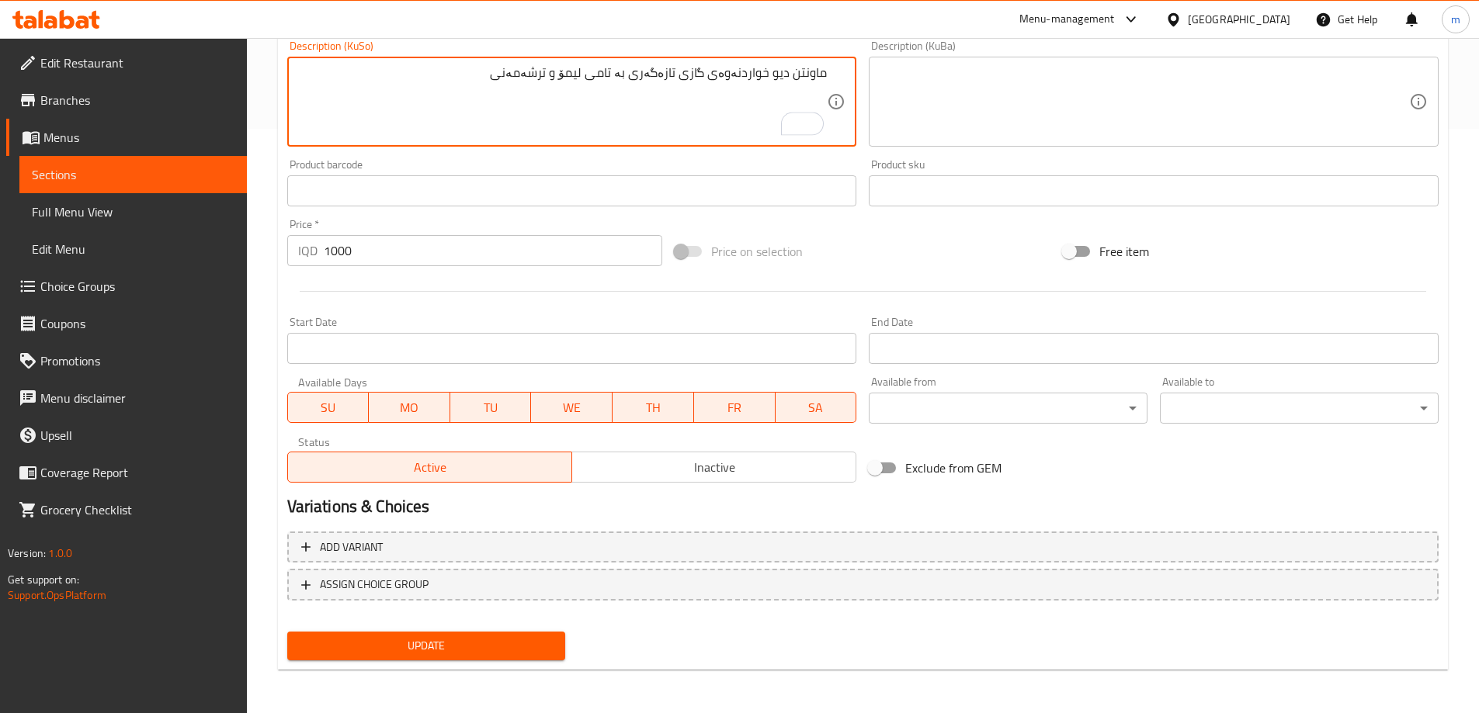
type textarea "ماونتن ديو خواردنەوەی گازی تازەگەری بە تامی لیمۆ و ترشەمەنی"
click at [489, 650] on span "Update" at bounding box center [427, 645] width 254 height 19
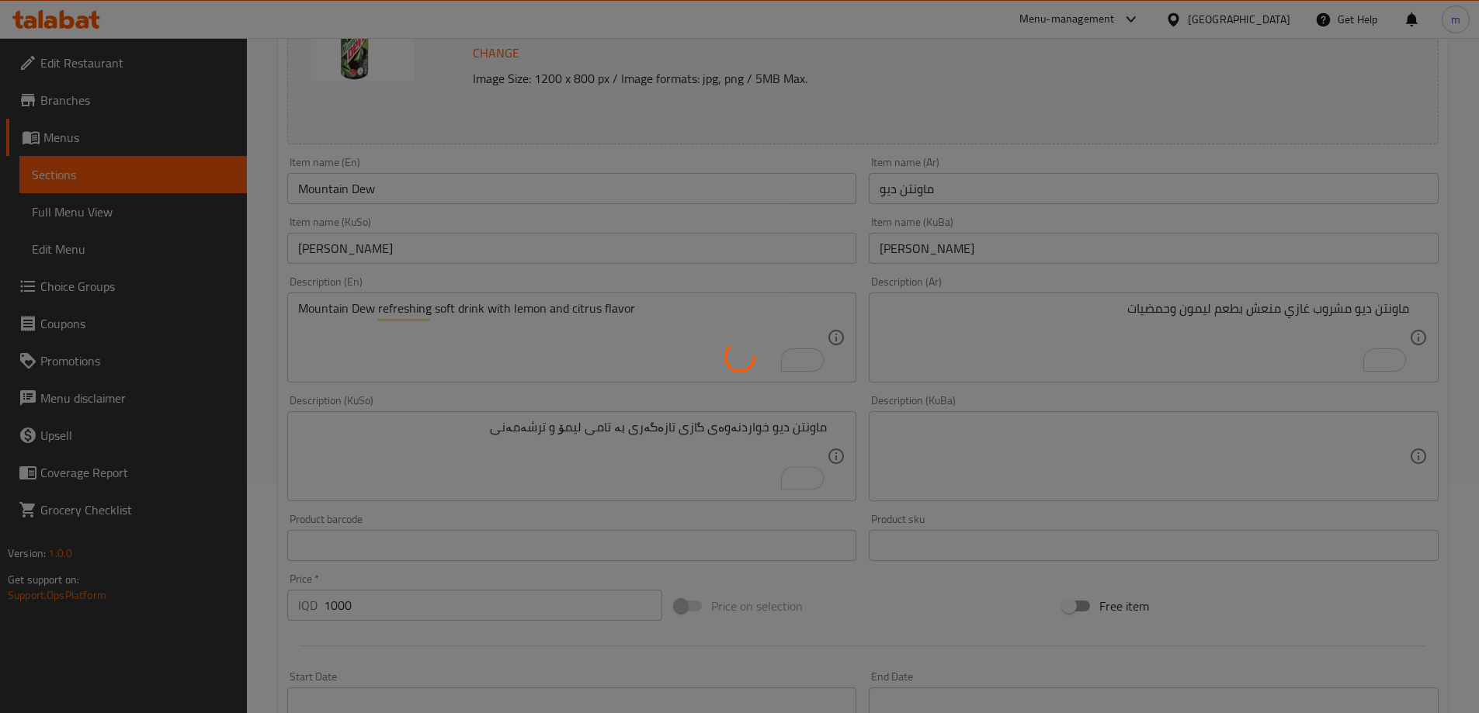
scroll to position [222, 0]
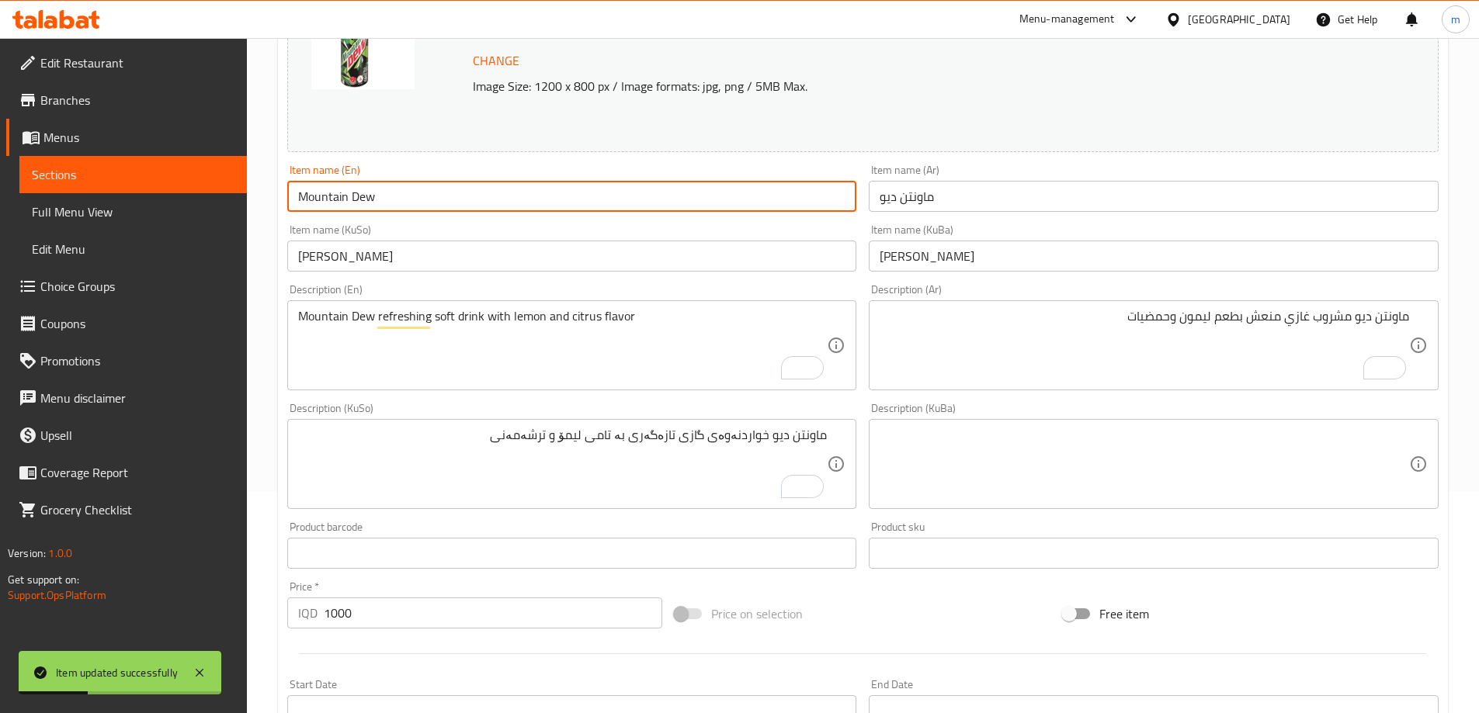
click at [391, 199] on input "Mountain Dew" at bounding box center [572, 196] width 570 height 31
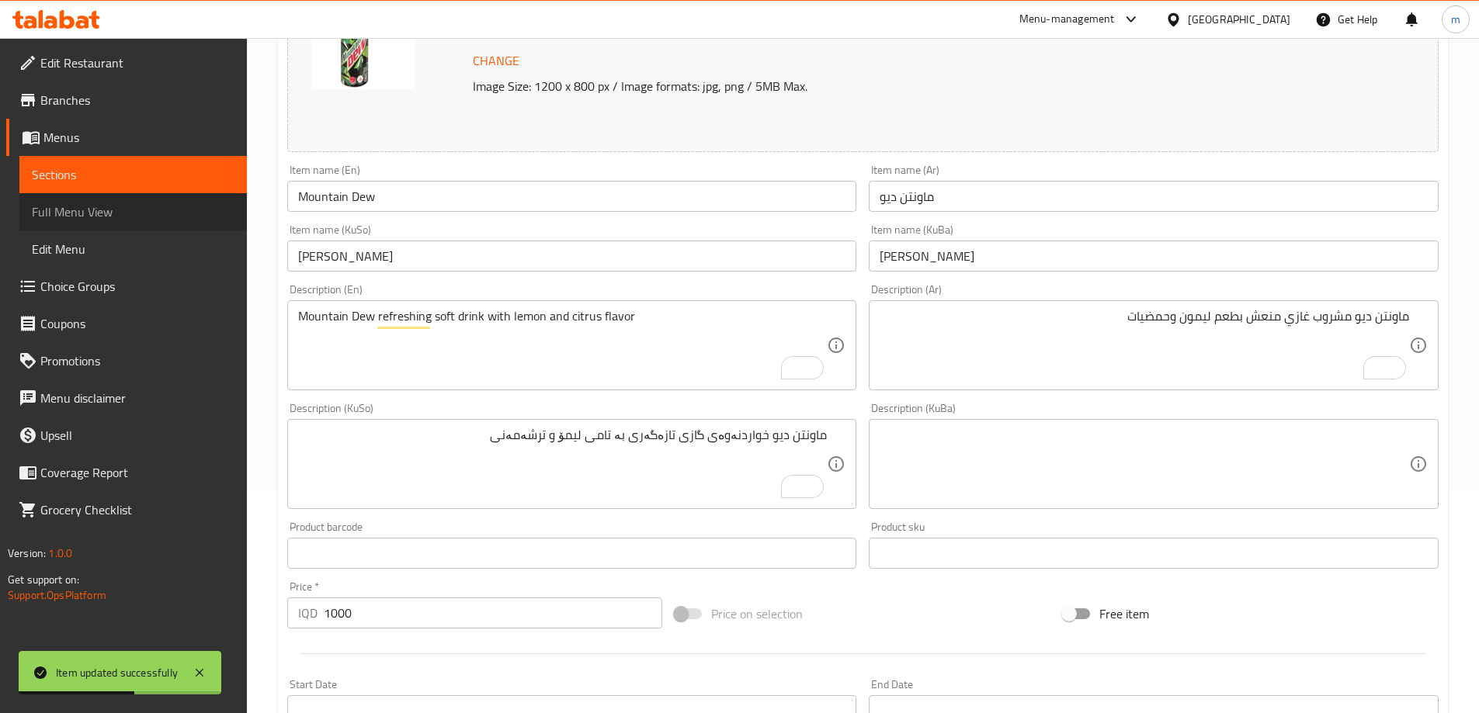
click at [134, 220] on span "Full Menu View" at bounding box center [133, 212] width 203 height 19
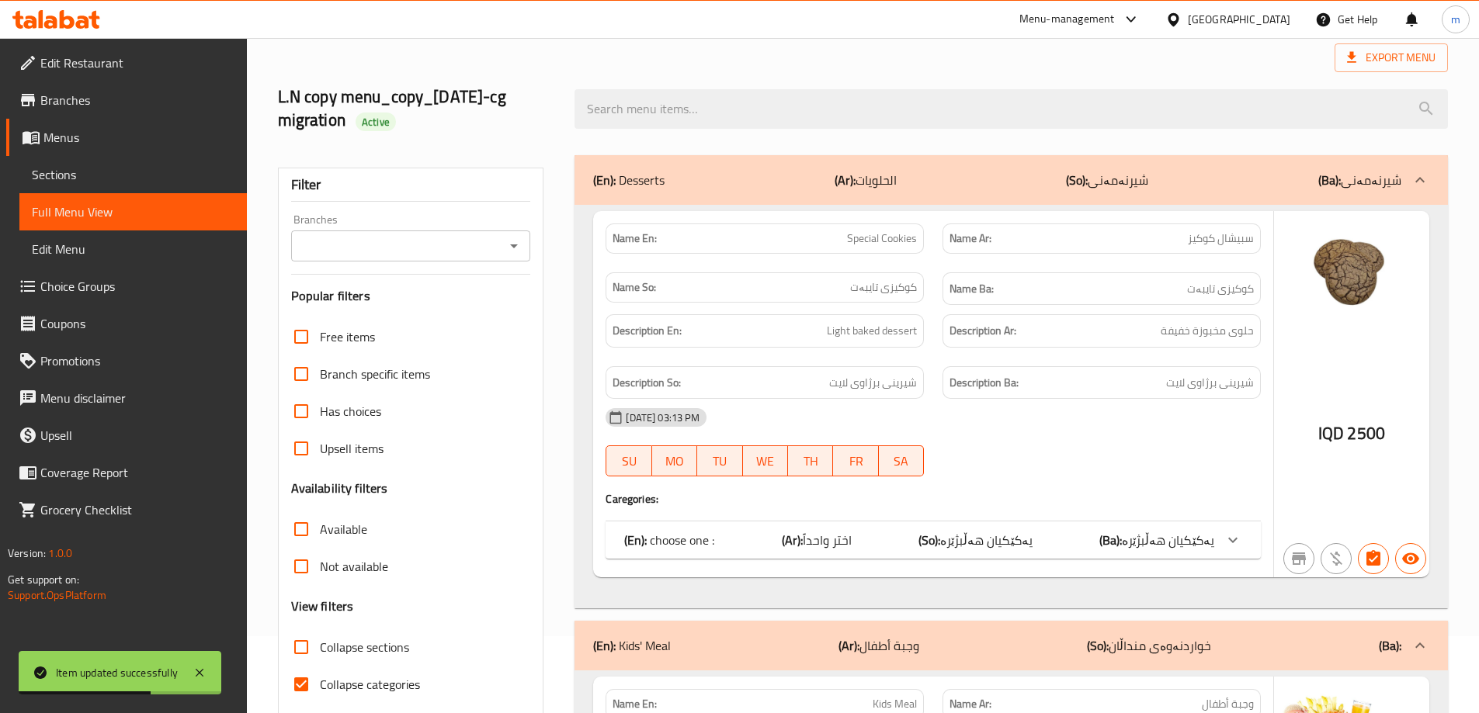
scroll to position [41, 0]
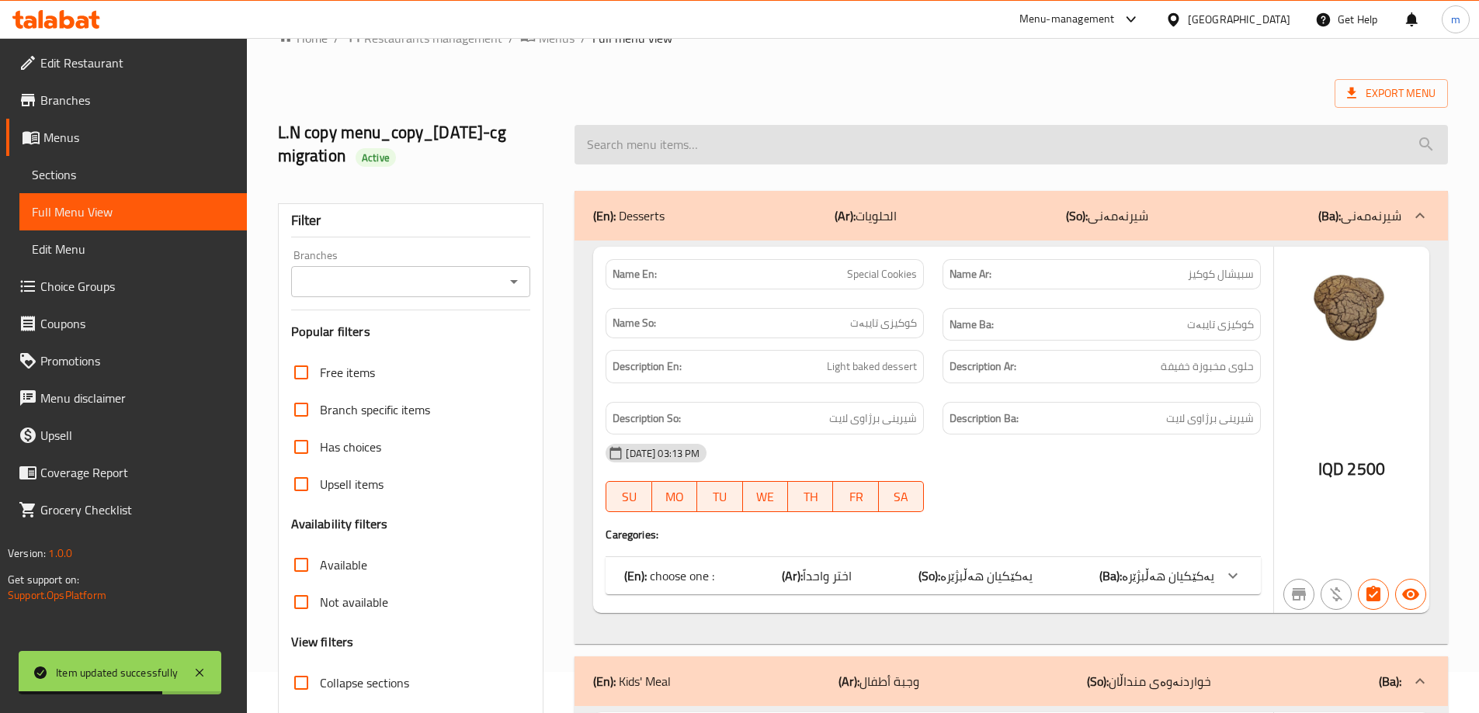
click at [718, 144] on input "search" at bounding box center [1010, 145] width 873 height 40
paste input "Mountain Dew"
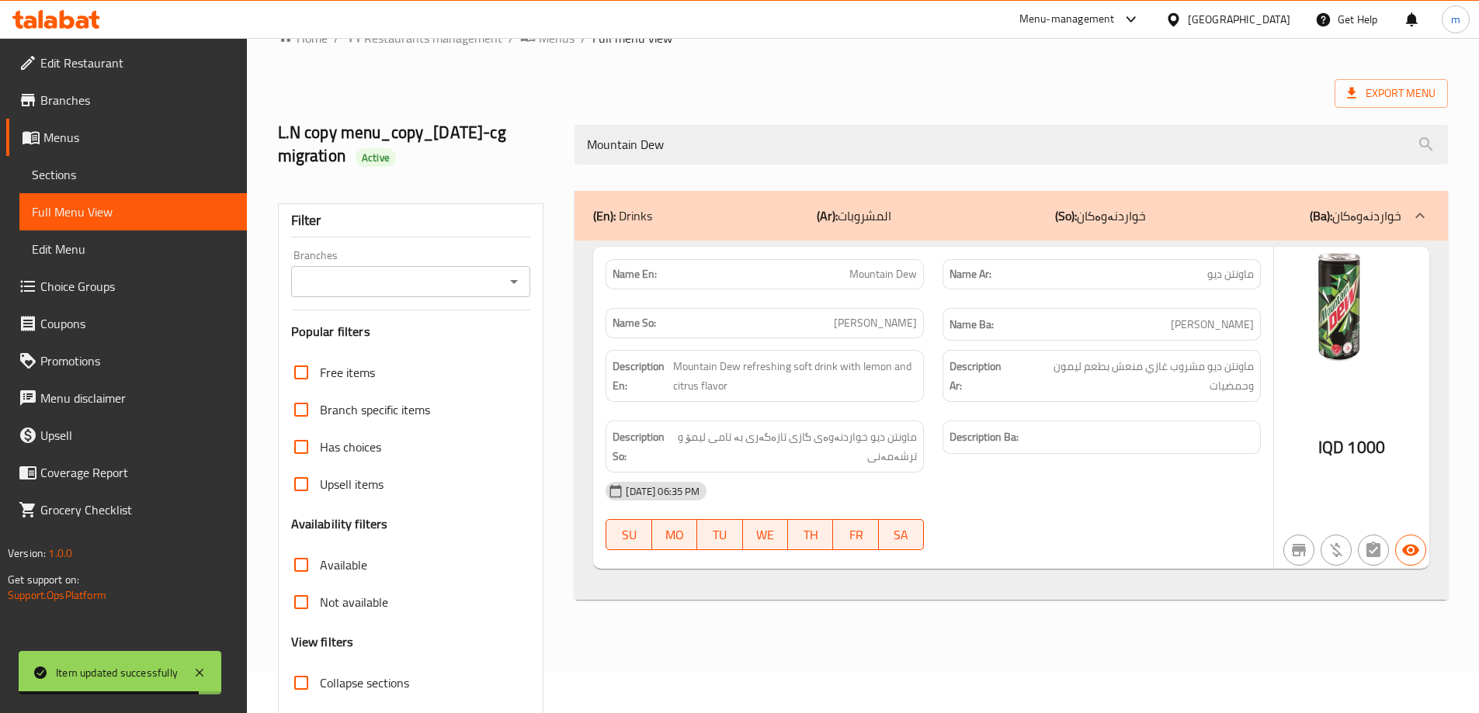
click at [524, 275] on div "Branches" at bounding box center [411, 281] width 240 height 31
type input "Mountain Dew"
click at [515, 275] on icon "Open" at bounding box center [514, 281] width 19 height 19
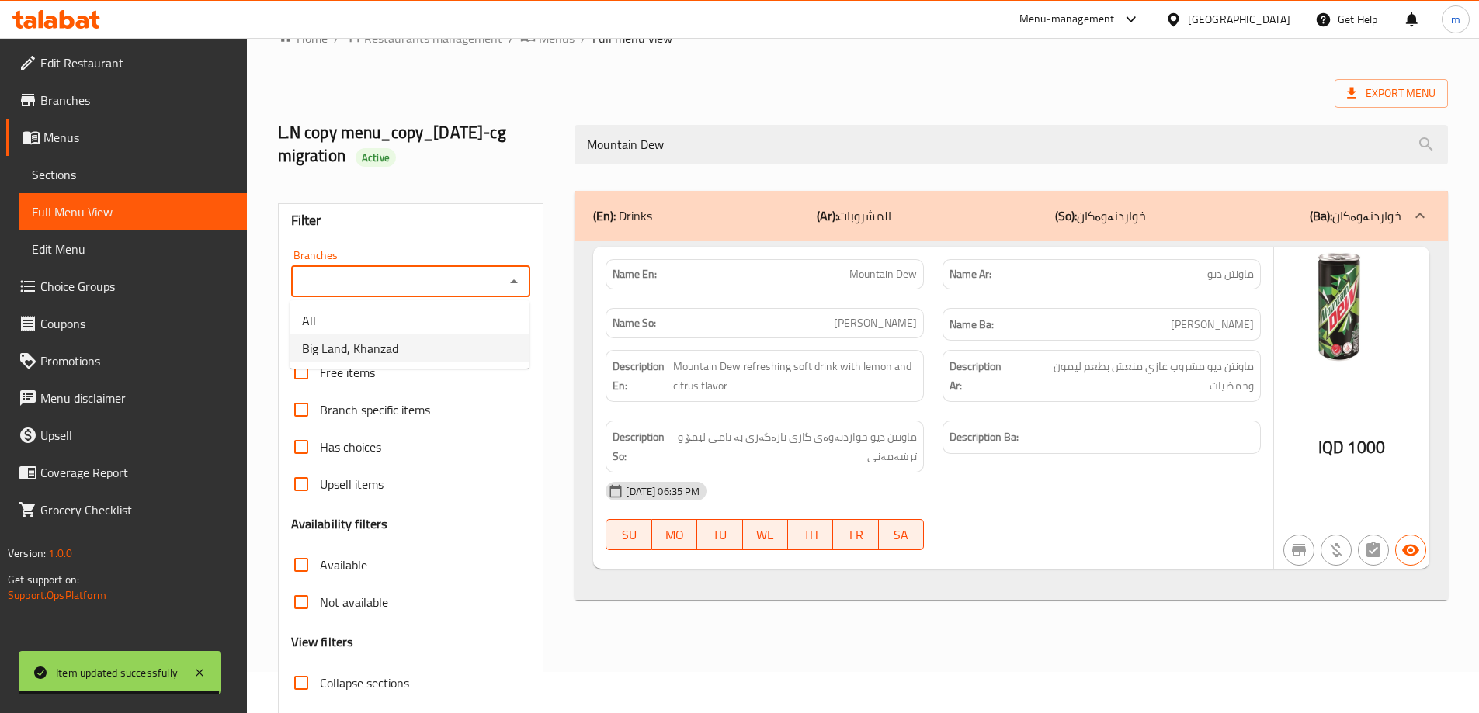
click at [412, 355] on li "Big Land, Khanzad" at bounding box center [410, 349] width 240 height 28
type input "Big Land, Khanzad"
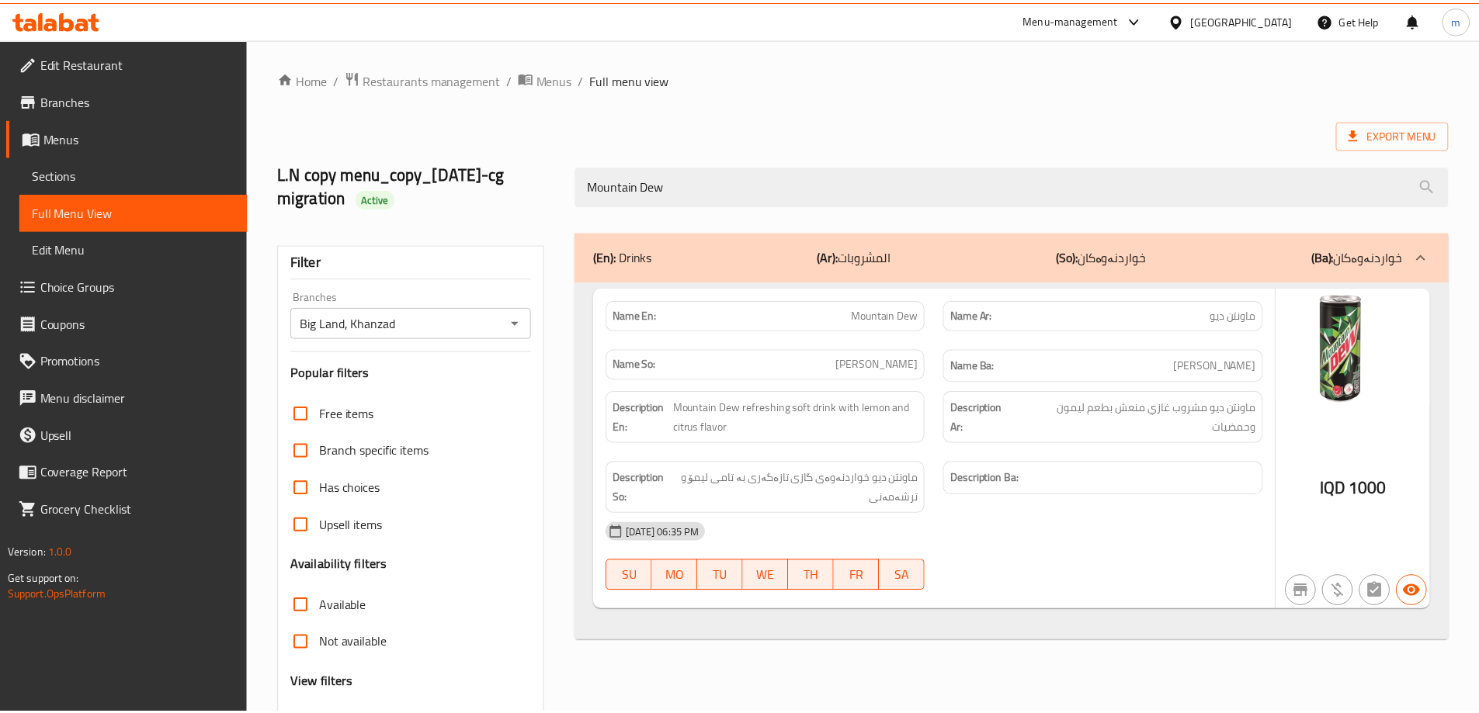
scroll to position [136, 0]
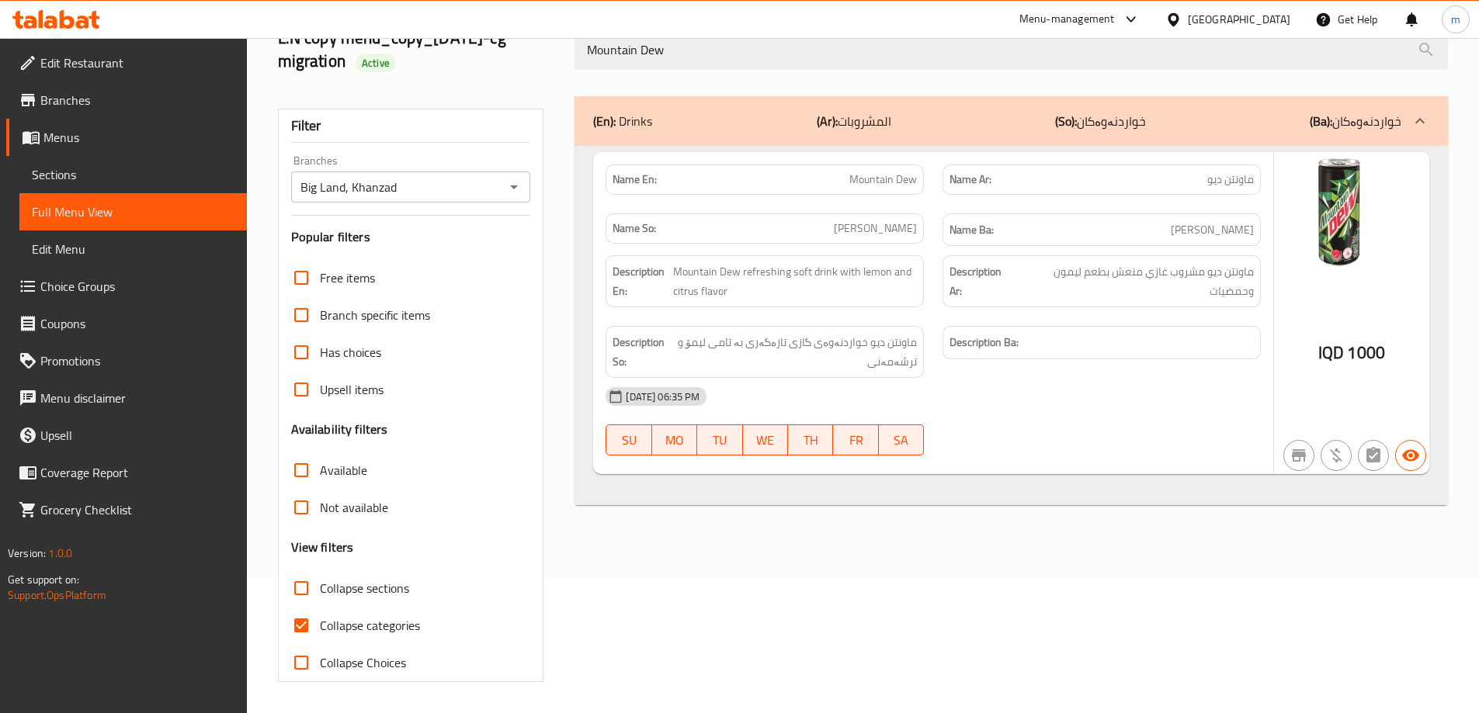
click at [67, 20] on icon at bounding box center [56, 19] width 88 height 19
